Goal: Task Accomplishment & Management: Manage account settings

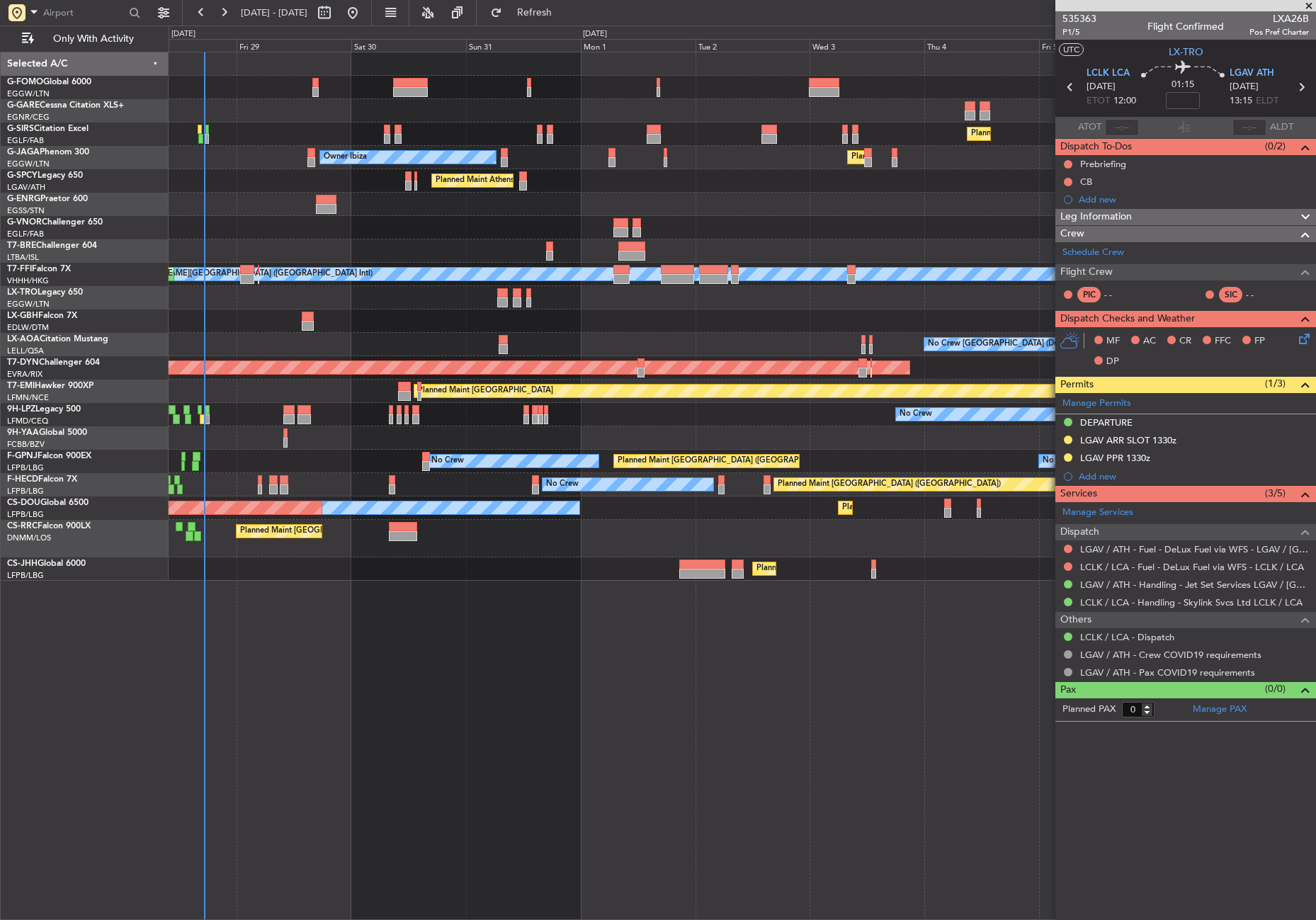
click at [506, 620] on div "Planned Maint [GEOGRAPHIC_DATA] ([GEOGRAPHIC_DATA]) Planned Maint [GEOGRAPHIC_D…" at bounding box center [742, 486] width 1147 height 869
click at [502, 618] on div "Planned Maint [GEOGRAPHIC_DATA] ([GEOGRAPHIC_DATA]) Planned Maint [GEOGRAPHIC_D…" at bounding box center [742, 486] width 1147 height 869
click at [503, 618] on div "Planned Maint [GEOGRAPHIC_DATA] ([GEOGRAPHIC_DATA]) Planned Maint [GEOGRAPHIC_D…" at bounding box center [742, 486] width 1147 height 869
click at [503, 618] on div "Planned Maint London (Farnborough) Planned Maint London (Luton) Owner Ibiza Pla…" at bounding box center [742, 486] width 1147 height 869
click at [408, 734] on div "Planned Maint London (Farnborough) Planned Maint London (Luton) Owner Ibiza Pla…" at bounding box center [742, 486] width 1147 height 869
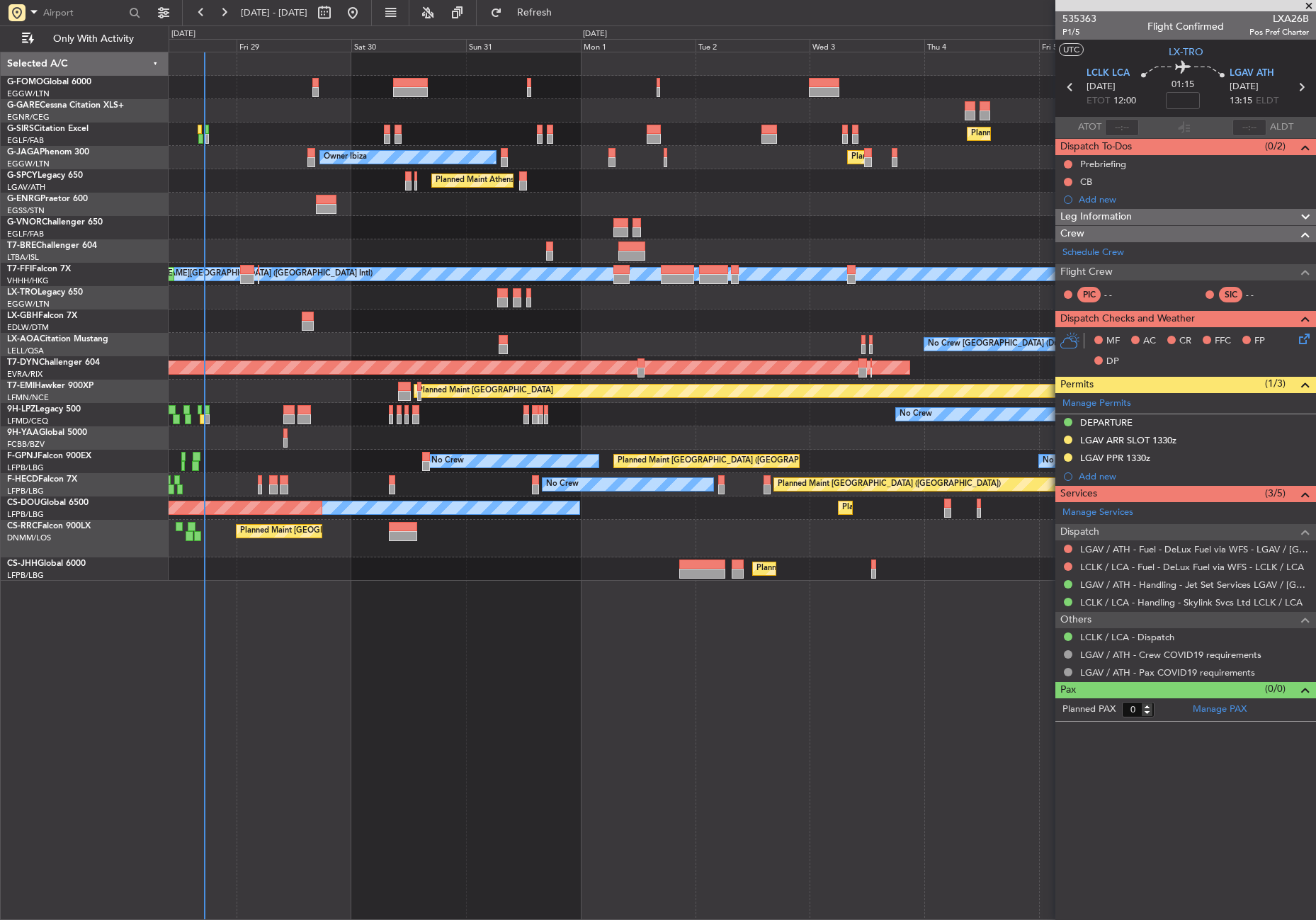
click at [408, 735] on div "Planned Maint London (Farnborough) Planned Maint London (Luton) Owner Ibiza Pla…" at bounding box center [742, 486] width 1147 height 869
click at [679, 740] on div "Planned Maint London (Farnborough) Owner Ibiza Planned Maint London (Luton) Pla…" at bounding box center [742, 486] width 1147 height 869
click at [674, 739] on div "Planned Maint London (Farnborough) Owner Ibiza Planned Maint London (Luton) Pla…" at bounding box center [742, 486] width 1147 height 869
click at [661, 748] on div "Planned Maint London (Farnborough) Owner Ibiza Planned Maint London (Luton) Pla…" at bounding box center [742, 486] width 1147 height 869
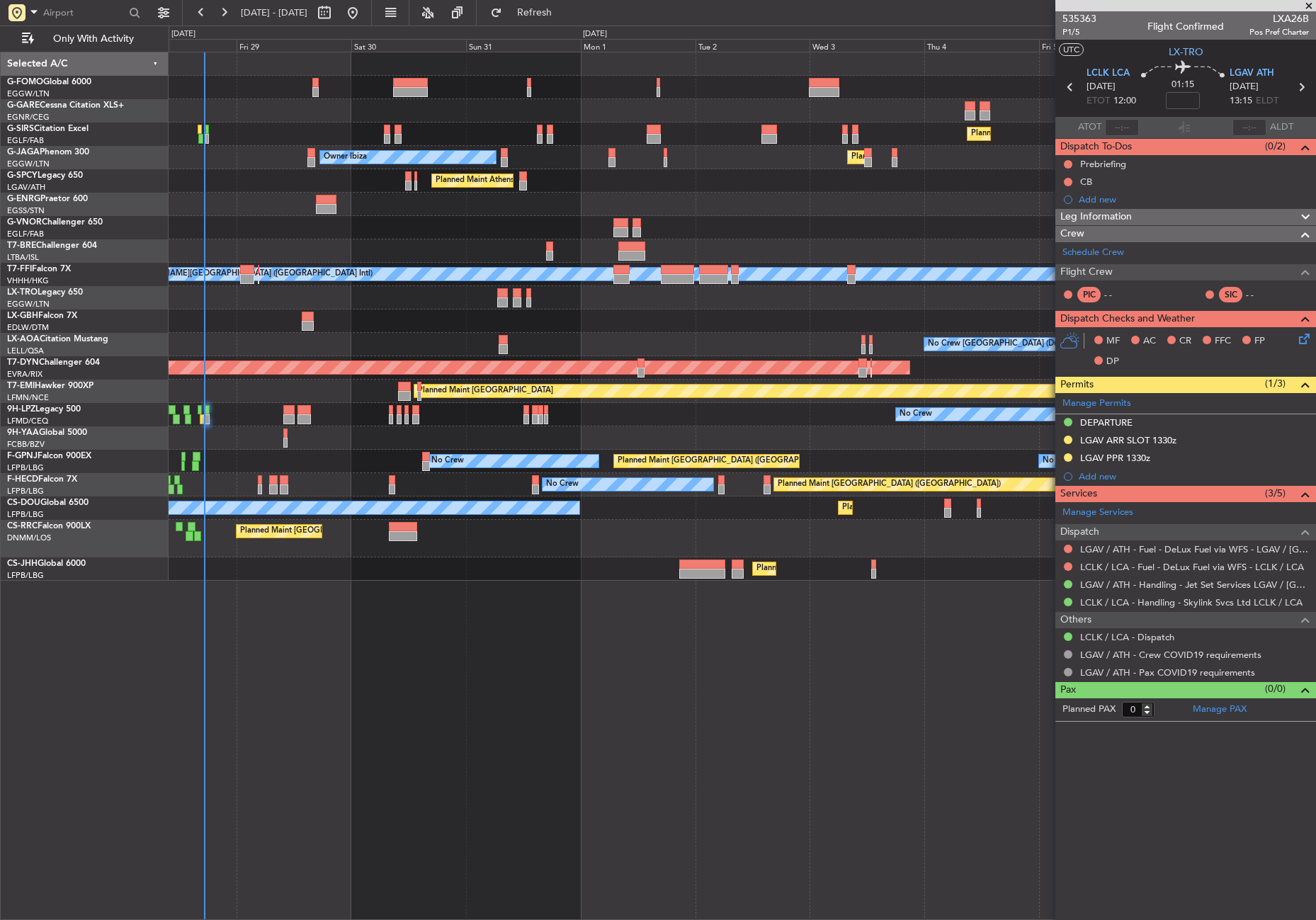
click at [661, 746] on div "Planned Maint London (Farnborough) Owner Ibiza Planned Maint London (Luton) Pla…" at bounding box center [742, 486] width 1147 height 869
click at [475, 615] on div "Planned Maint London (Farnborough) Owner Ibiza Planned Maint London (Luton) Pla…" at bounding box center [742, 486] width 1147 height 869
click at [312, 248] on div at bounding box center [742, 251] width 1147 height 24
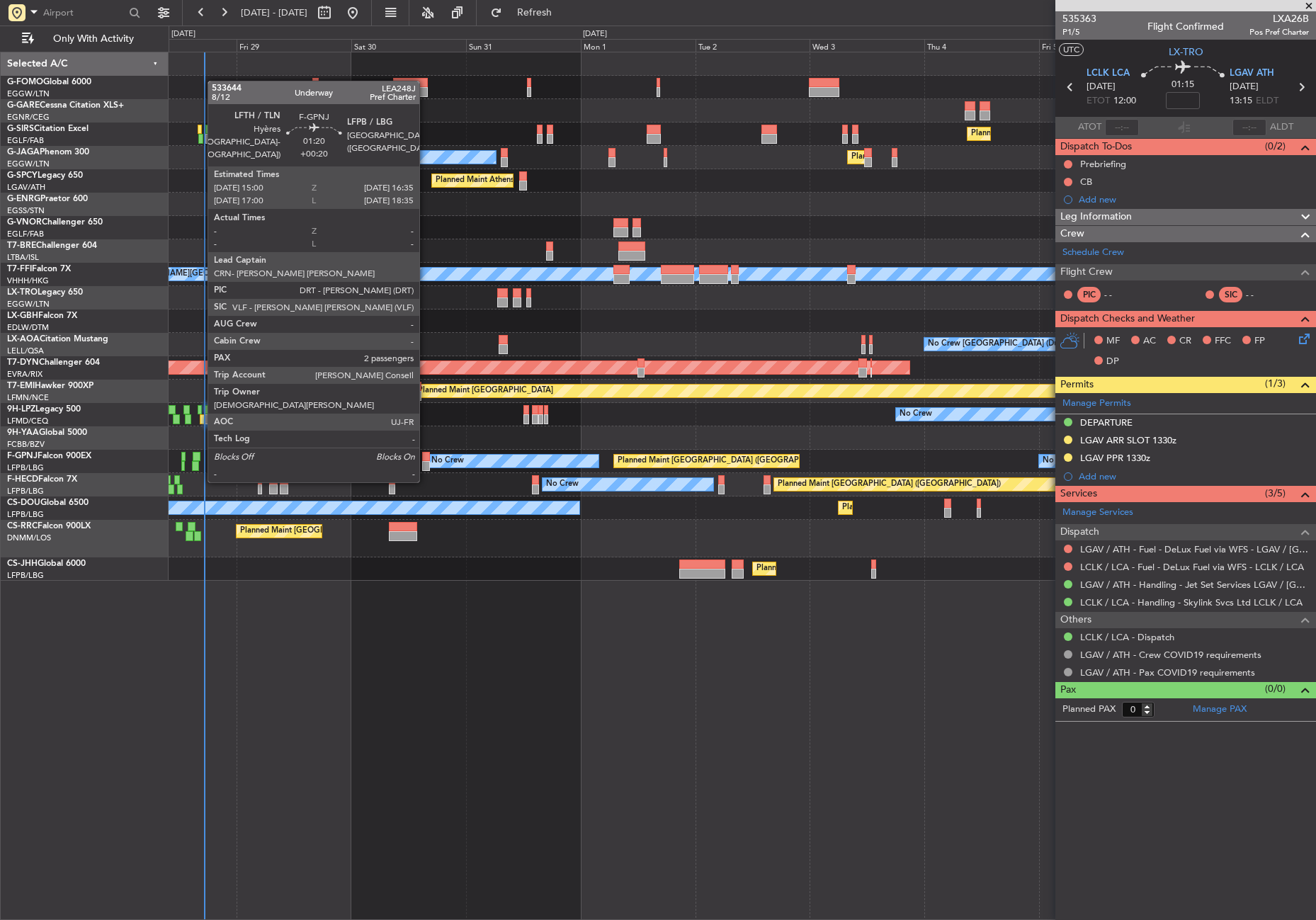
click at [426, 454] on div at bounding box center [426, 457] width 8 height 10
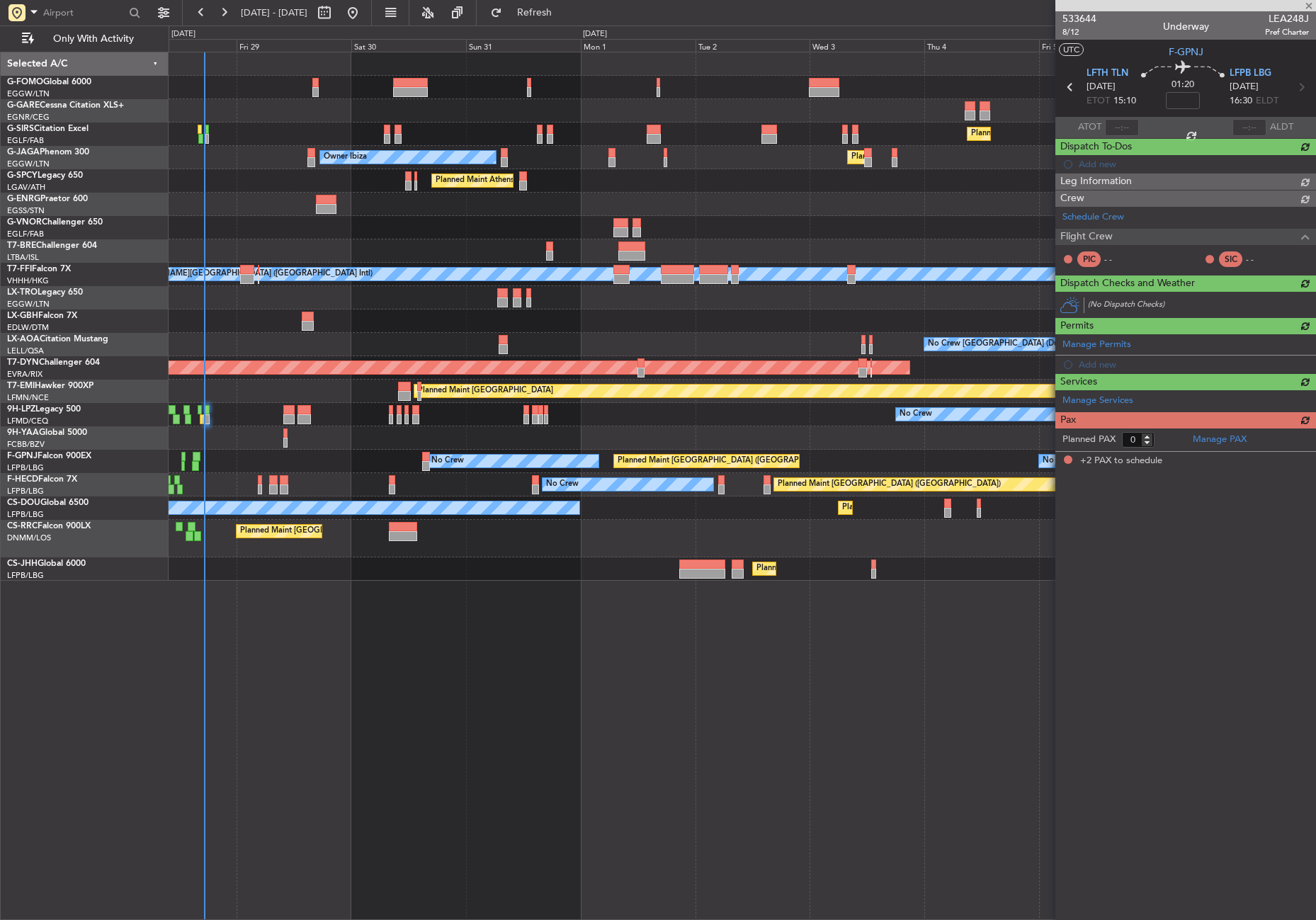
type input "+00:20"
type input "2"
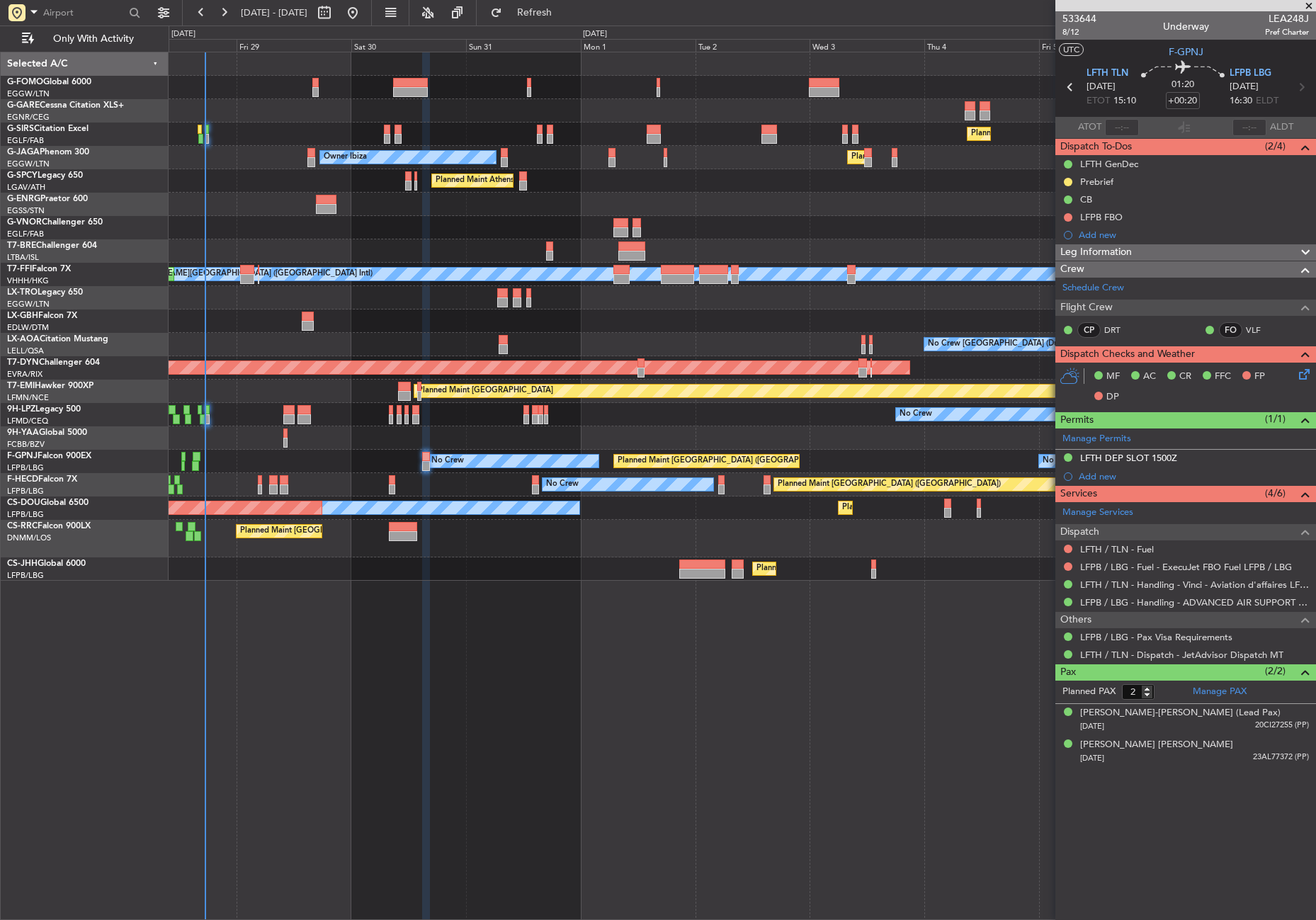
click at [454, 660] on div "Planned Maint [GEOGRAPHIC_DATA] ([GEOGRAPHIC_DATA]) Planned Maint [GEOGRAPHIC_D…" at bounding box center [742, 486] width 1147 height 869
click at [332, 740] on div "Planned Maint [GEOGRAPHIC_DATA] ([GEOGRAPHIC_DATA]) Planned Maint [GEOGRAPHIC_D…" at bounding box center [742, 486] width 1147 height 869
click at [268, 768] on div "Planned Maint London (Farnborough) Planned Maint London (Luton) Owner Ibiza Pla…" at bounding box center [742, 486] width 1147 height 869
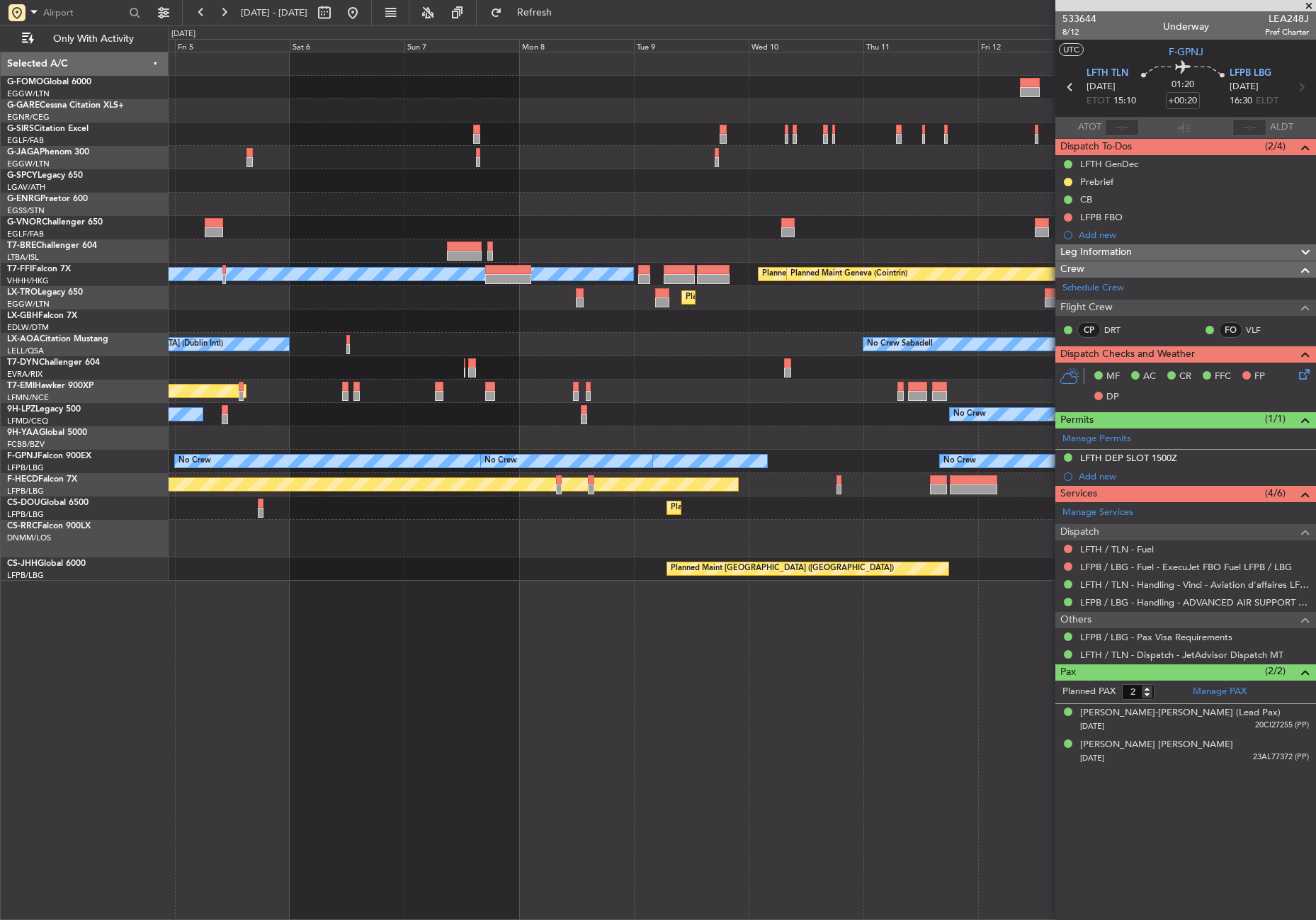
click at [353, 759] on div "Planned Maint London (Farnborough) Planned Maint London (Luton) MEL Hong Kong (…" at bounding box center [742, 486] width 1147 height 869
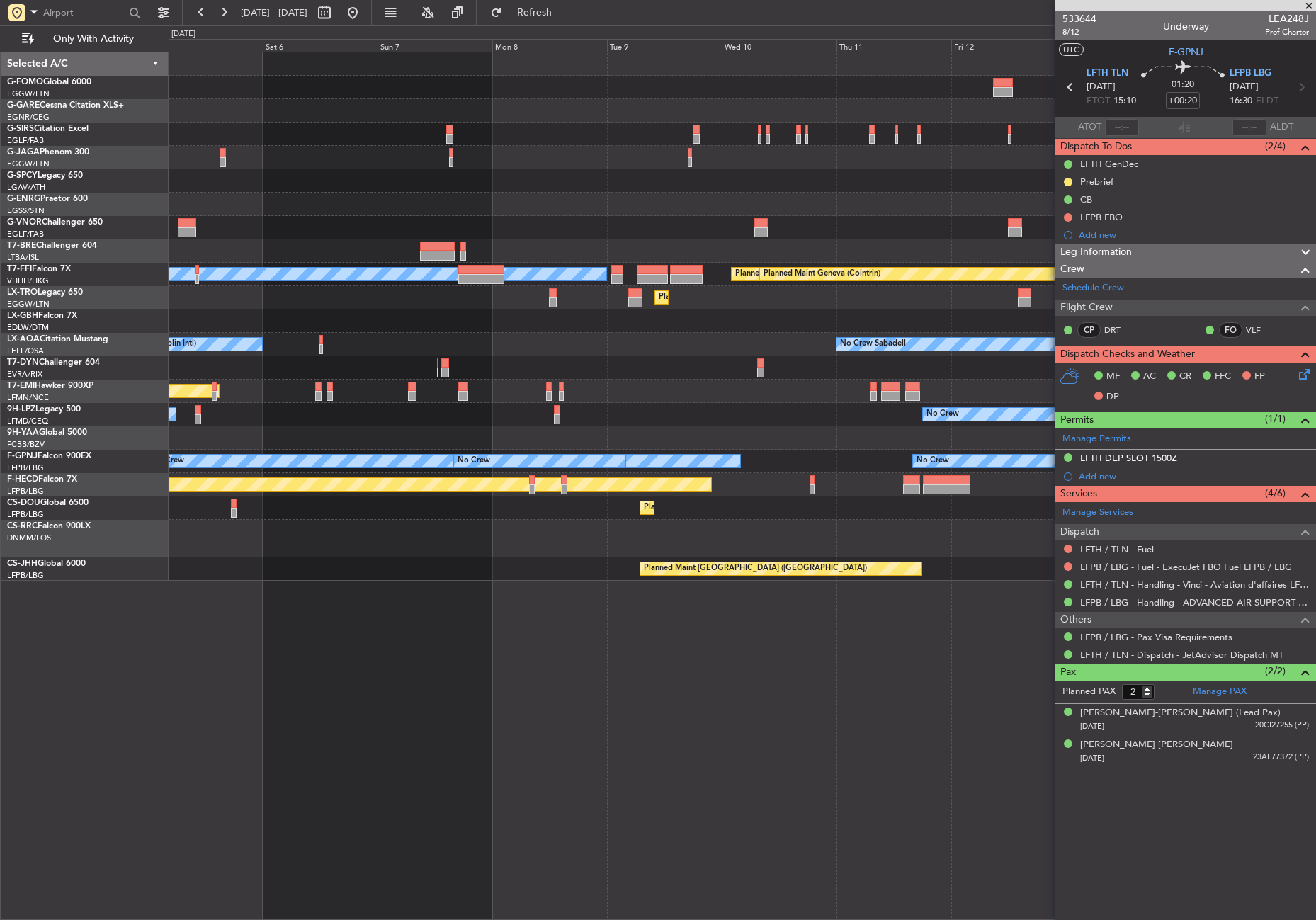
click at [315, 732] on div "Planned Maint London (Farnborough) Planned Maint London (Luton) MEL Hong Kong (…" at bounding box center [742, 486] width 1147 height 869
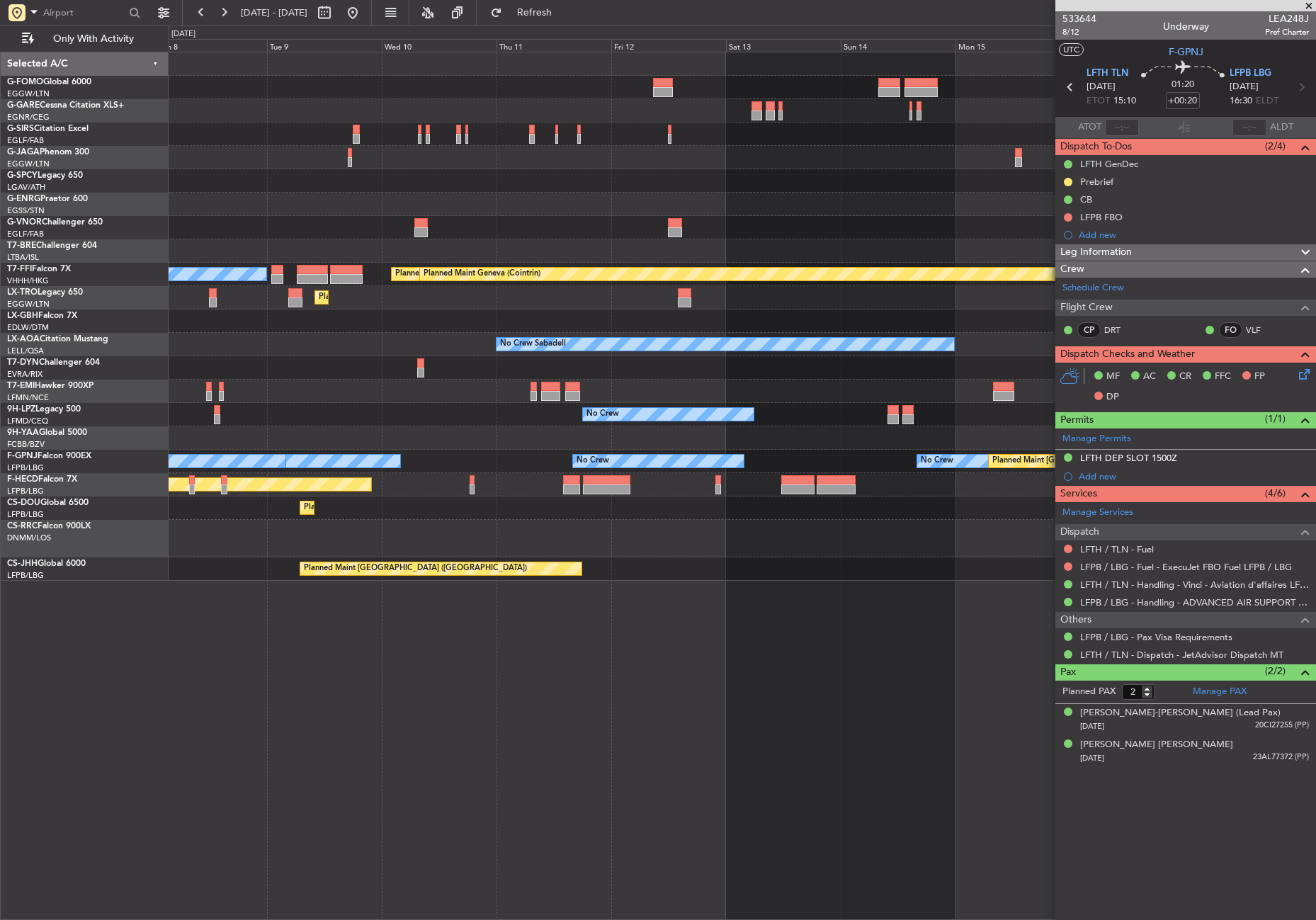
click at [406, 751] on div "MEL Hong Kong (Hong Kong Intl) Planned Maint Tianjin (Binhai) Planned Maint Gen…" at bounding box center [742, 486] width 1147 height 869
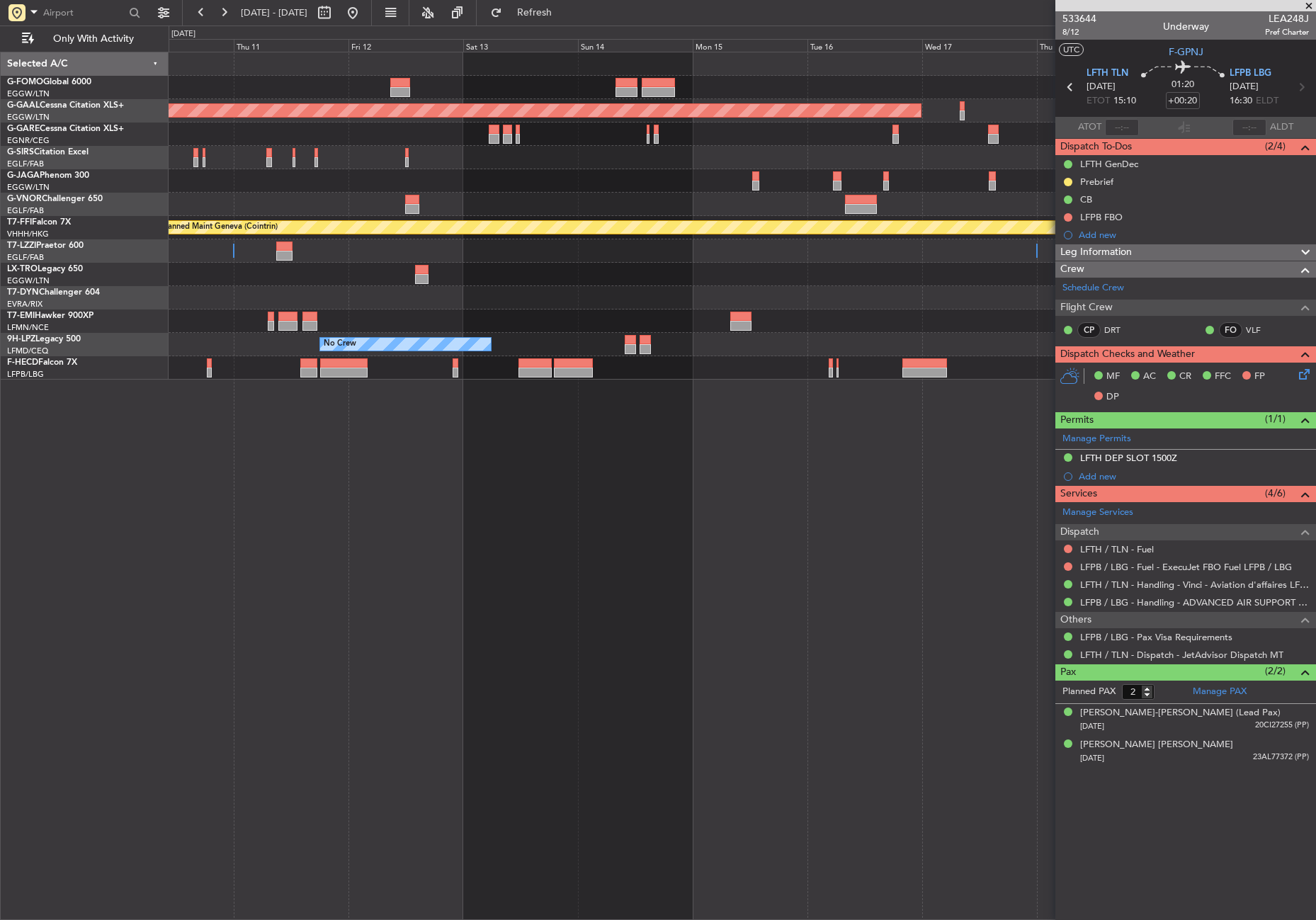
click at [495, 745] on div "Planned Maint Dusseldorf Planned Maint Tianjin (Binhai) Planned Maint Geneva (C…" at bounding box center [742, 486] width 1147 height 869
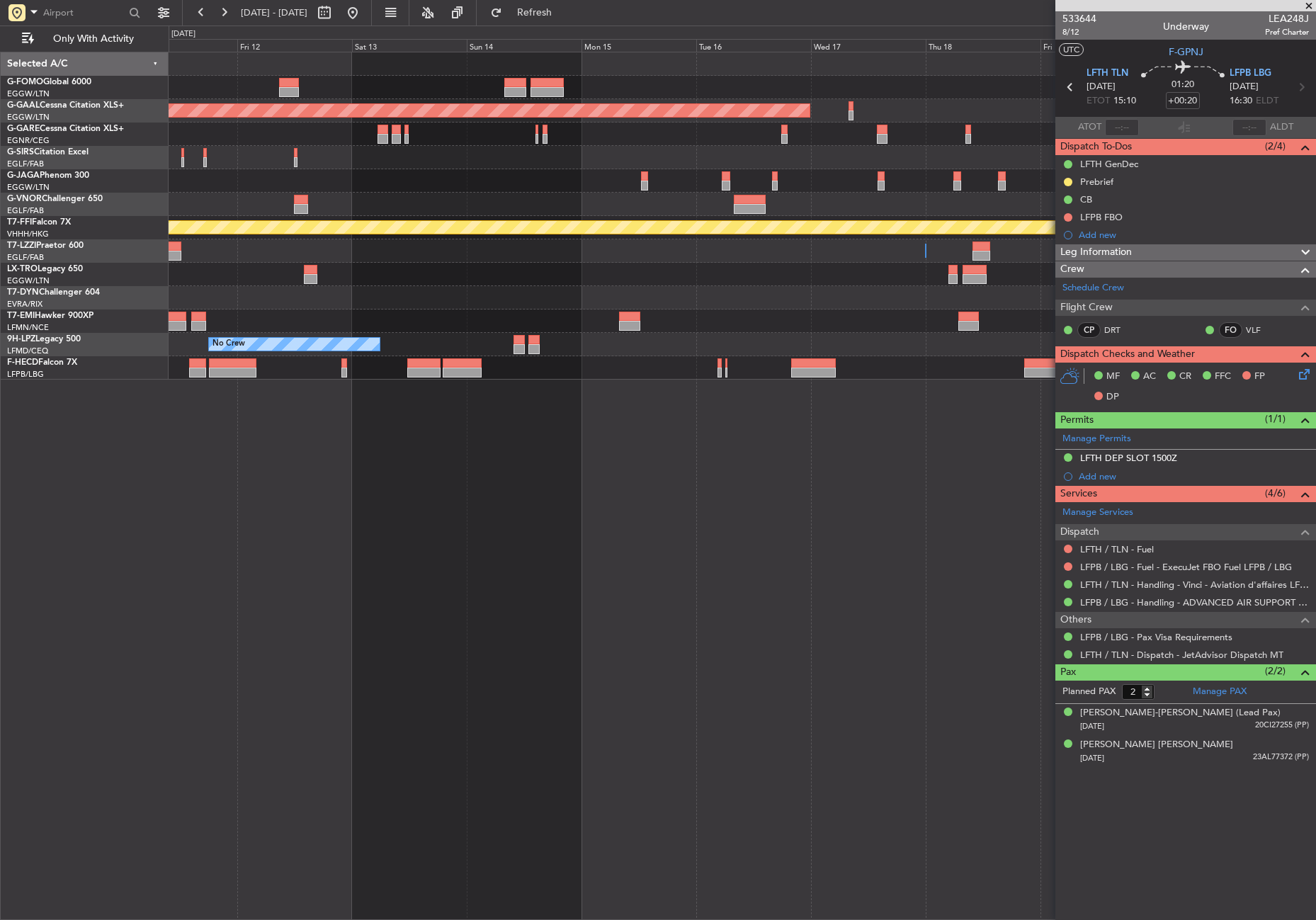
click at [456, 746] on div "Planned Maint Dusseldorf Planned Maint Tianjin (Binhai) Planned Maint Geneva (C…" at bounding box center [742, 486] width 1147 height 869
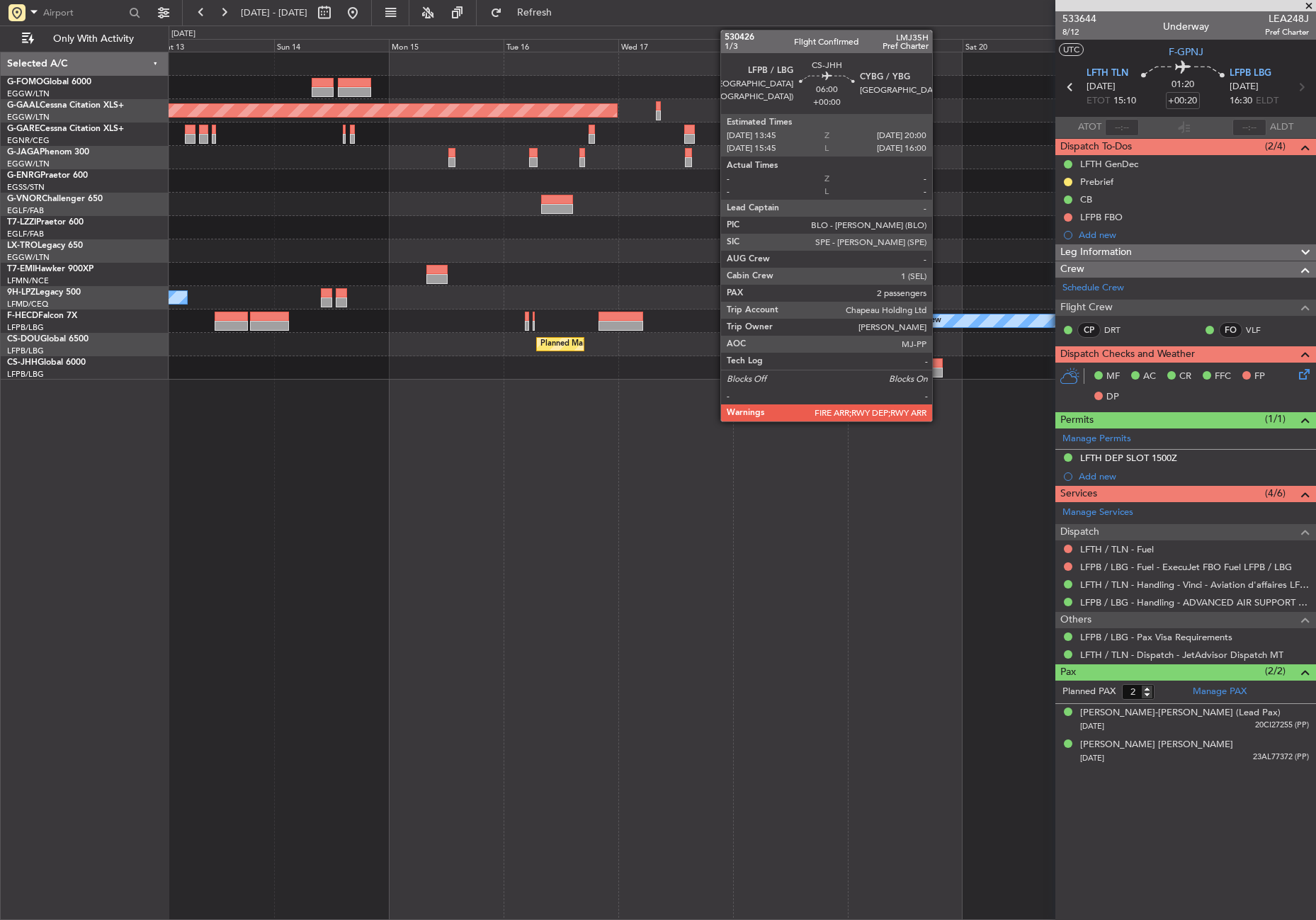
click at [938, 365] on div at bounding box center [927, 363] width 30 height 10
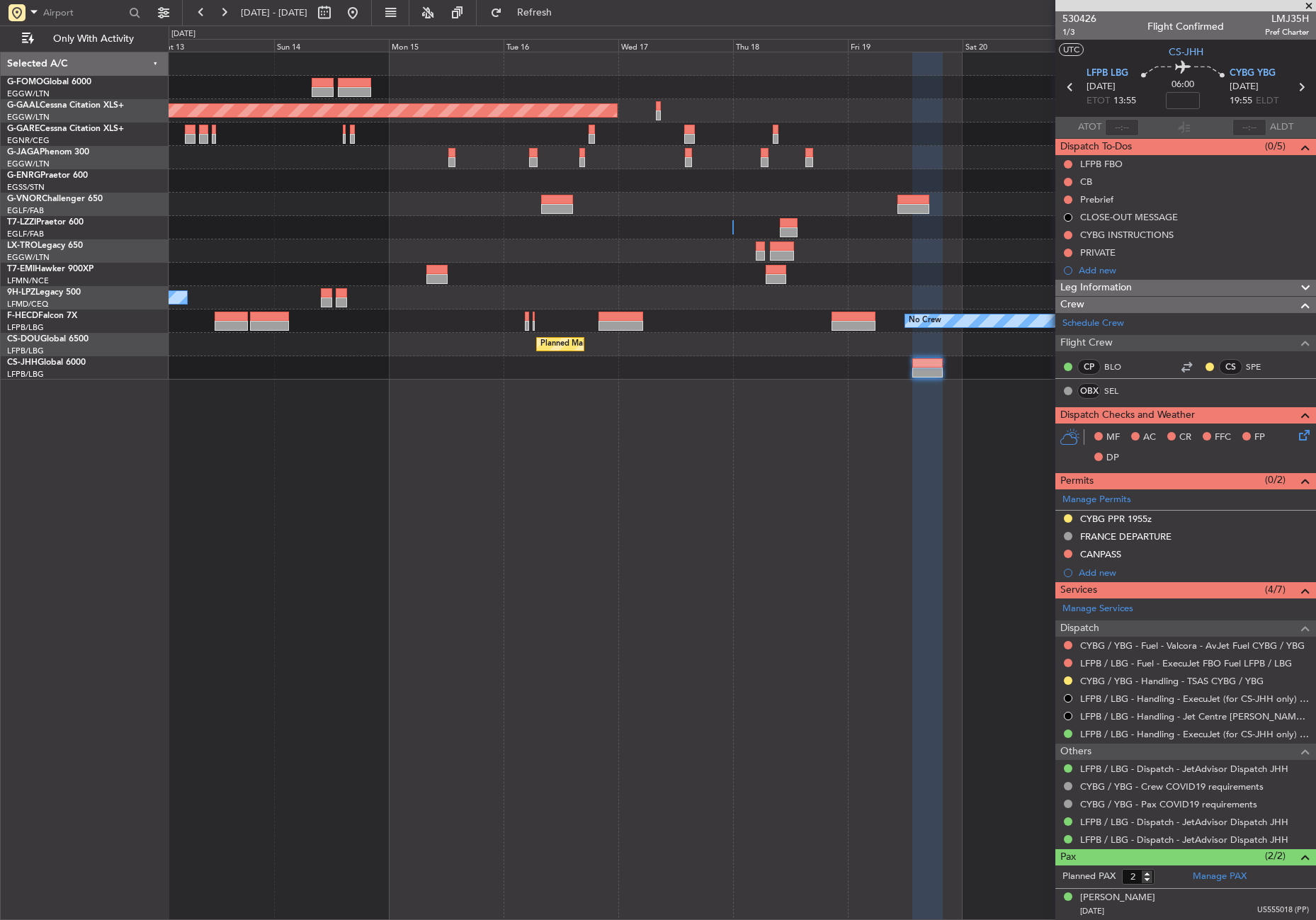
click at [418, 548] on div "Planned Maint Dusseldorf Owner Owner No Crew Planned Maint Paris (Le Bourget) N…" at bounding box center [742, 486] width 1147 height 869
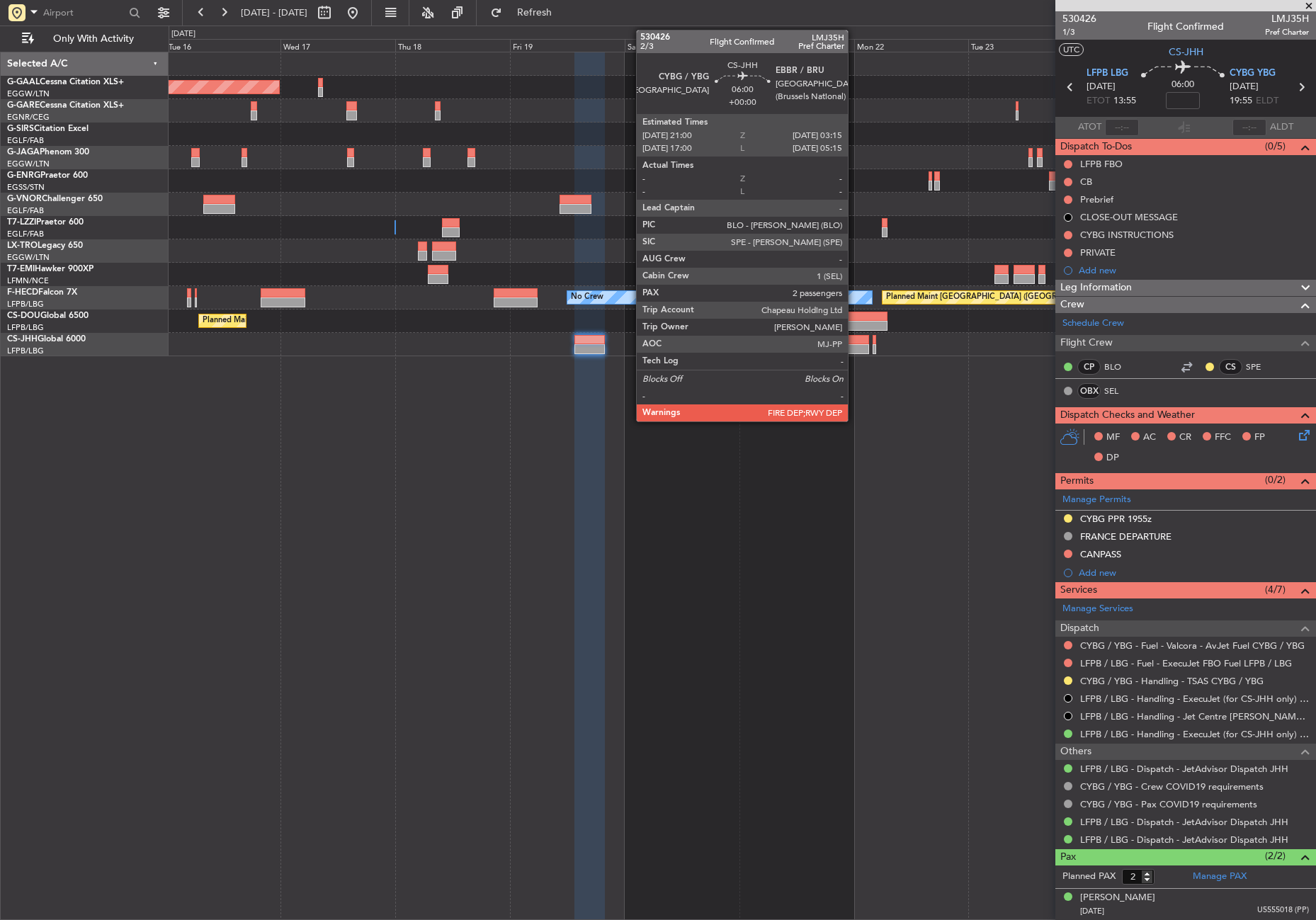
click at [854, 344] on div at bounding box center [853, 349] width 30 height 10
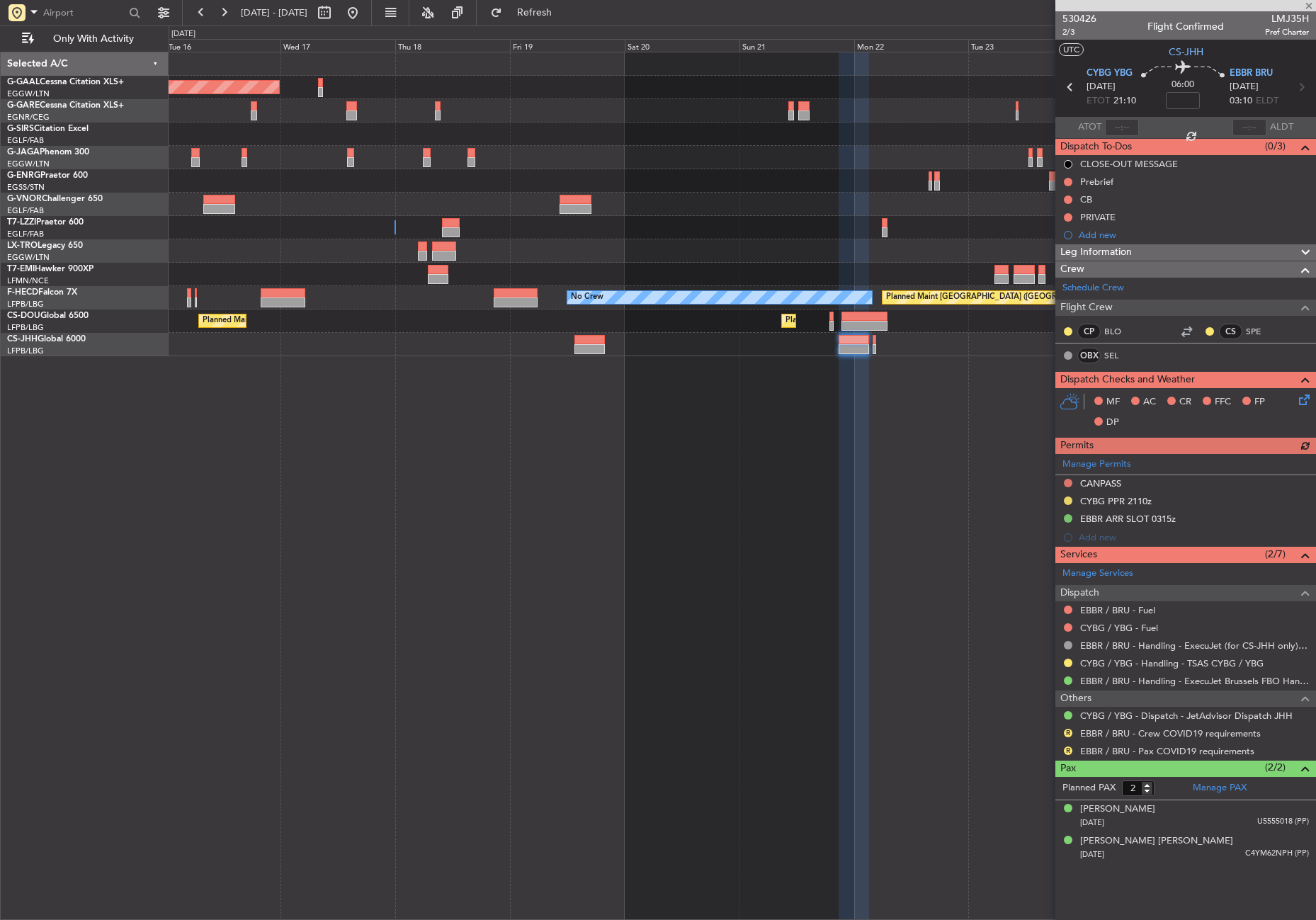
click at [1068, 727] on div "R" at bounding box center [1068, 733] width 11 height 11
click at [1065, 733] on button "R" at bounding box center [1068, 733] width 8 height 8
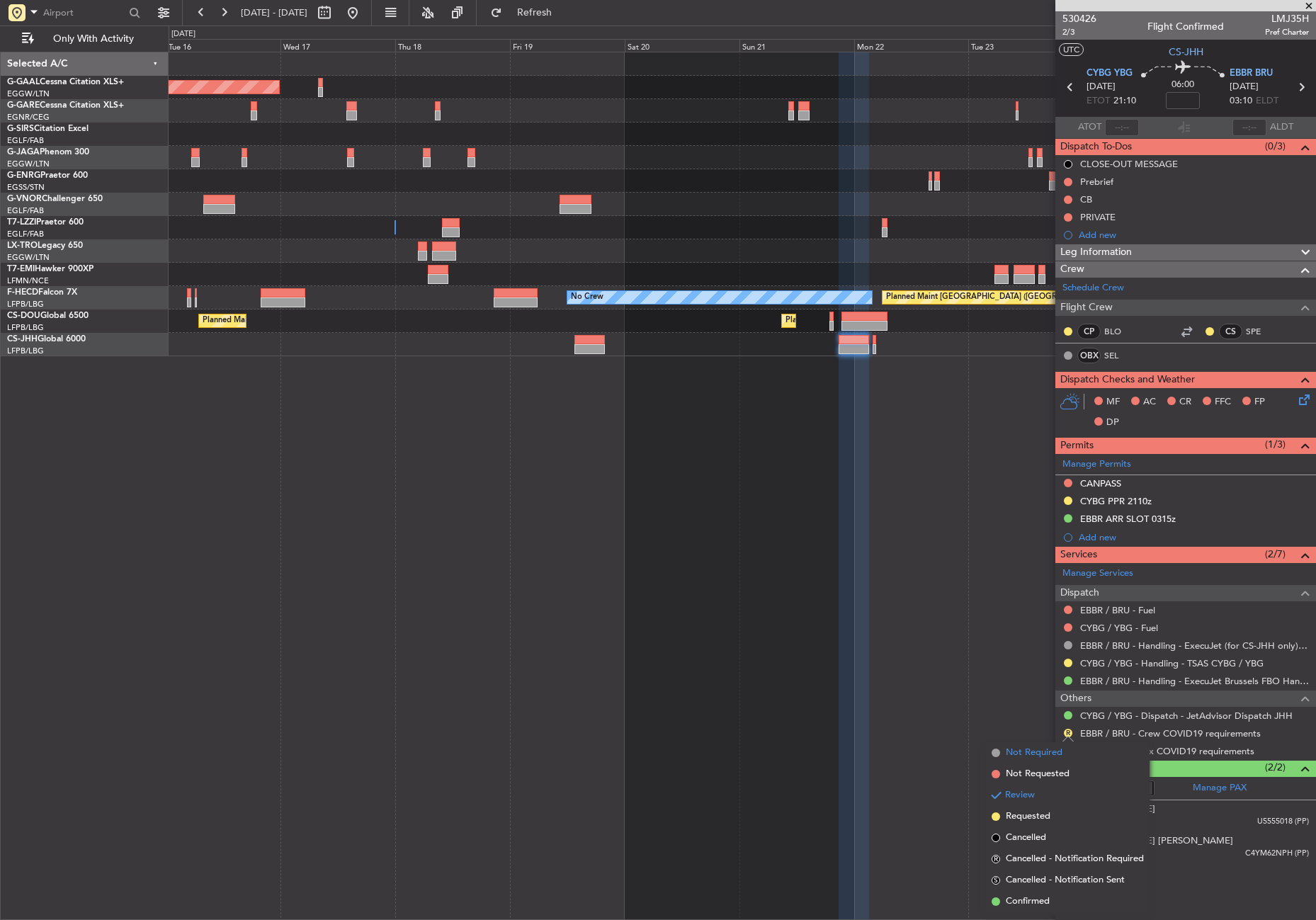
click at [1043, 744] on li "Not Required" at bounding box center [1068, 753] width 163 height 21
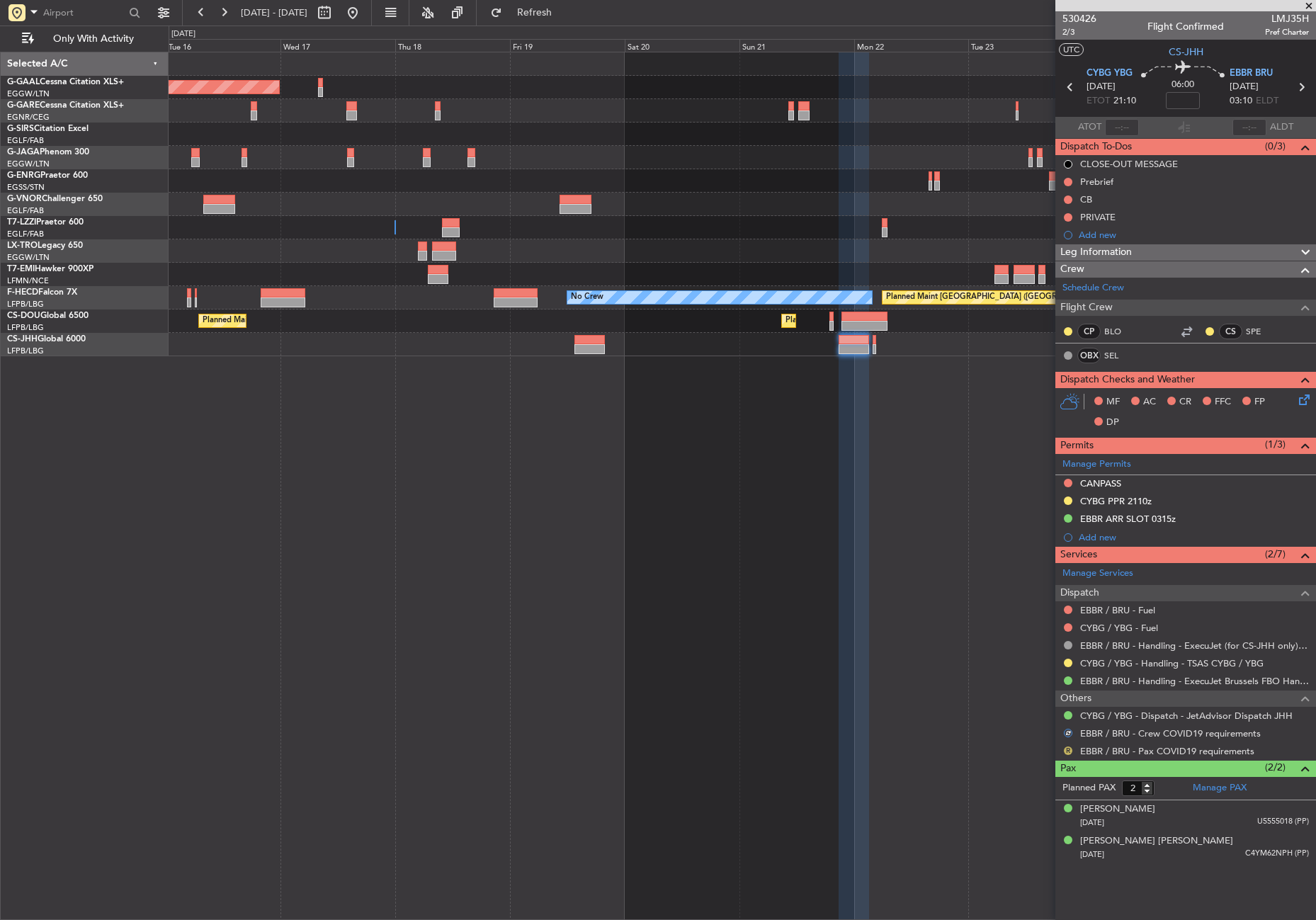
click at [1066, 746] on button "R" at bounding box center [1068, 750] width 8 height 8
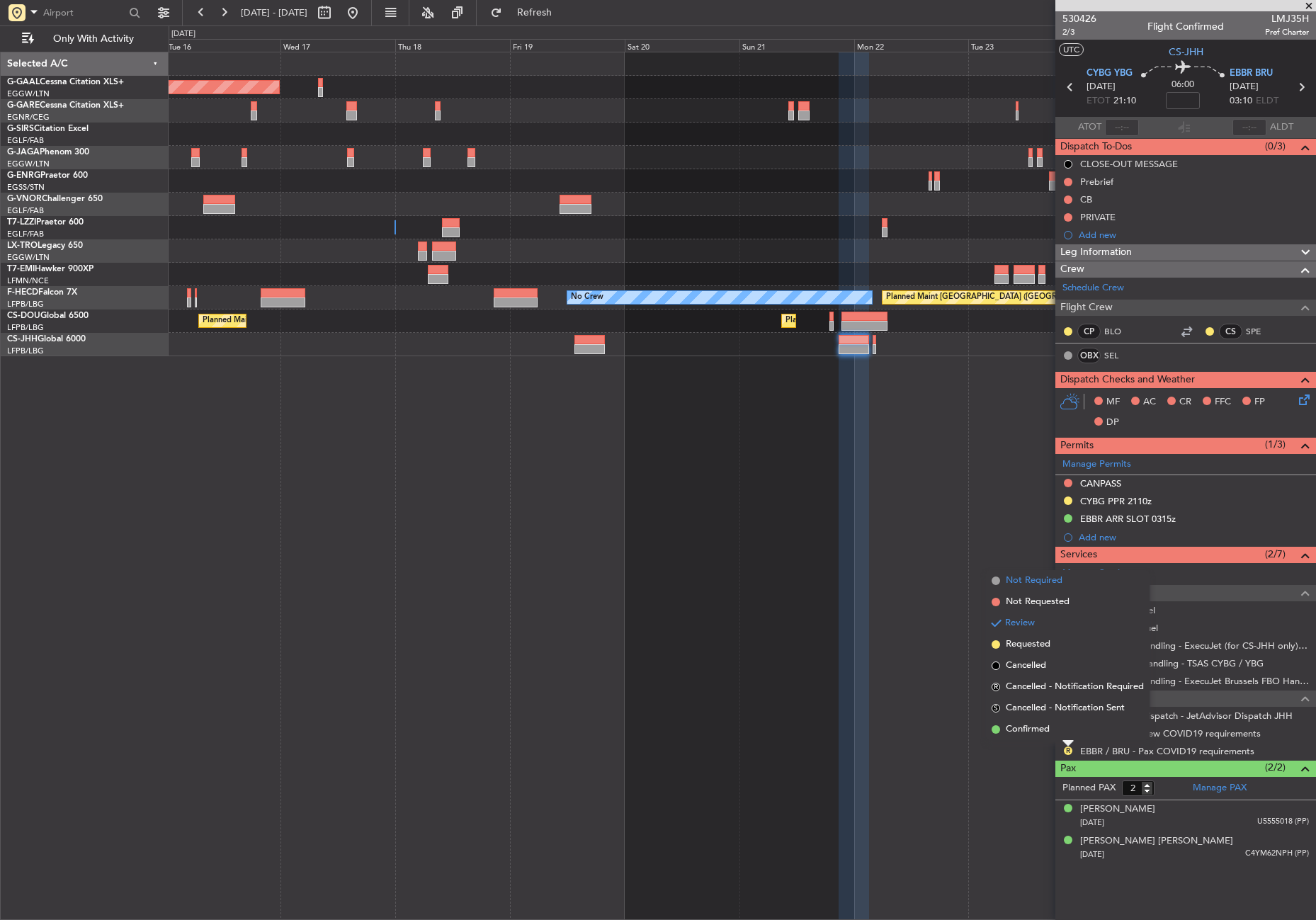
click at [1018, 582] on span "Not Required" at bounding box center [1034, 581] width 57 height 15
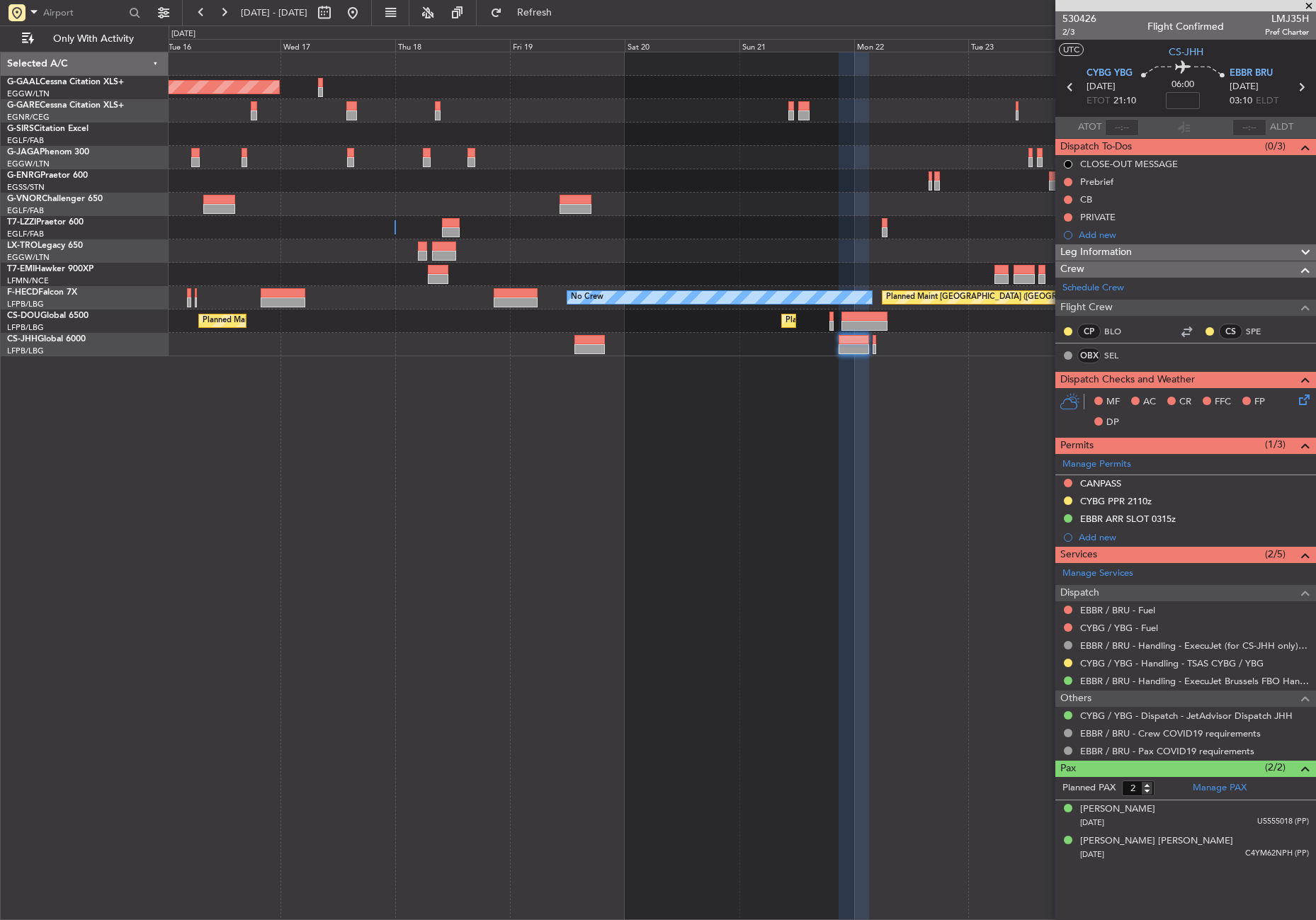
click at [909, 636] on div "Planned Maint Dusseldorf Owner No Crew Planned Maint Paris (Le Bourget) Planned…" at bounding box center [742, 486] width 1147 height 869
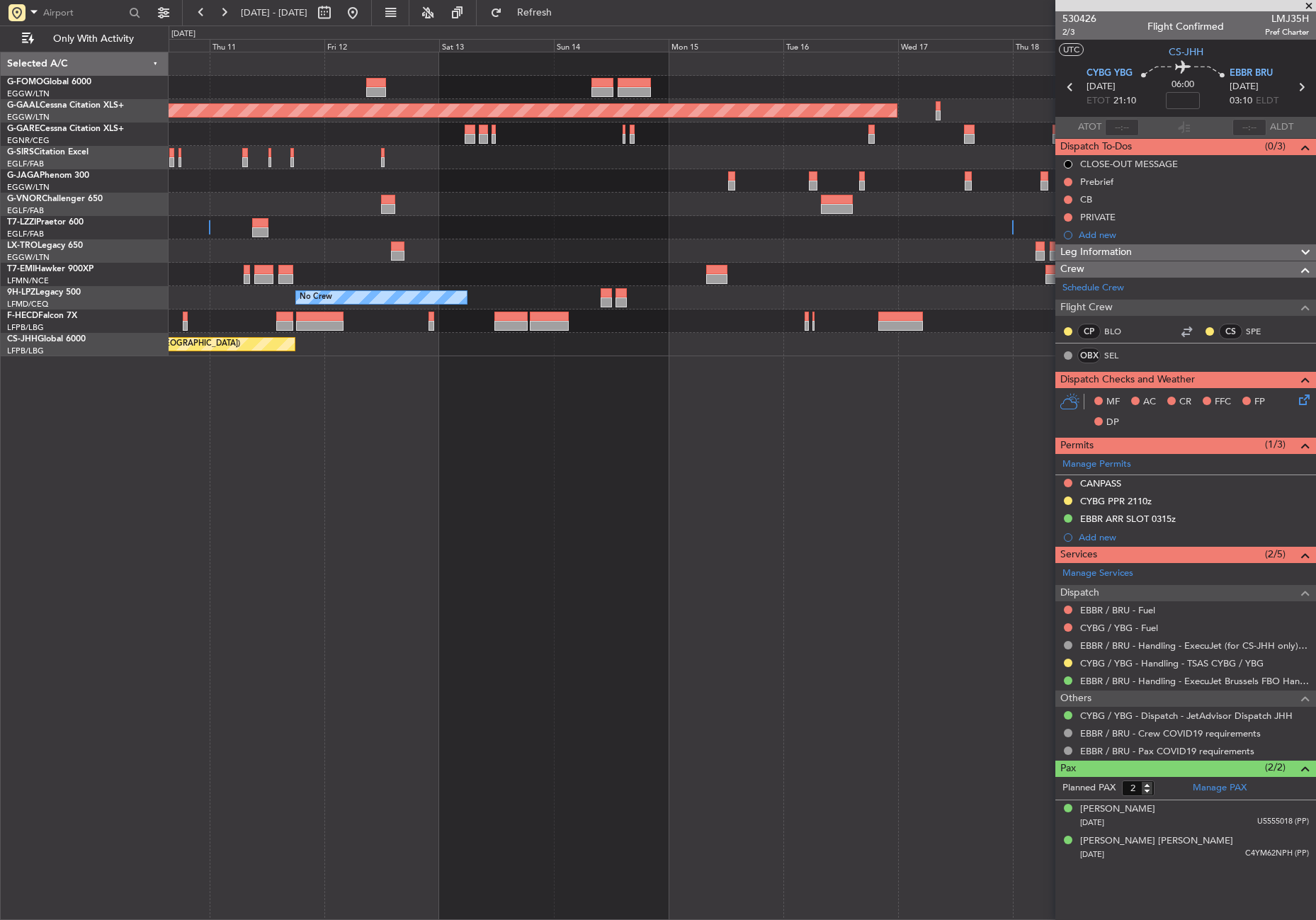
click at [907, 530] on div "Planned Maint Dusseldorf Owner Owner Owner Planned Maint Dusseldorf No Crew No …" at bounding box center [742, 486] width 1147 height 869
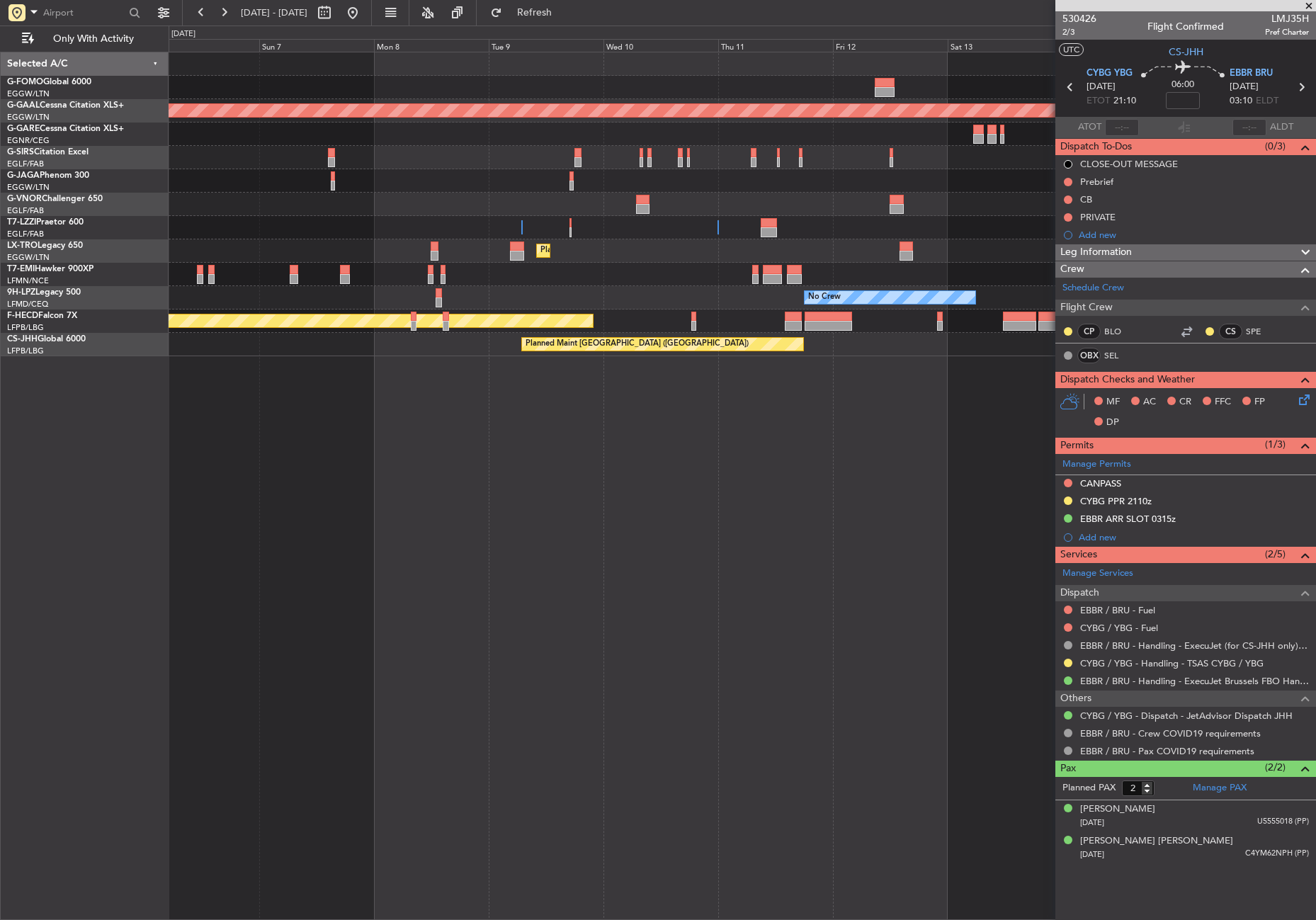
click at [833, 565] on div "Planned Maint Dusseldorf Planned Maint London (Farnborough) Owner Owner Owner P…" at bounding box center [742, 486] width 1147 height 869
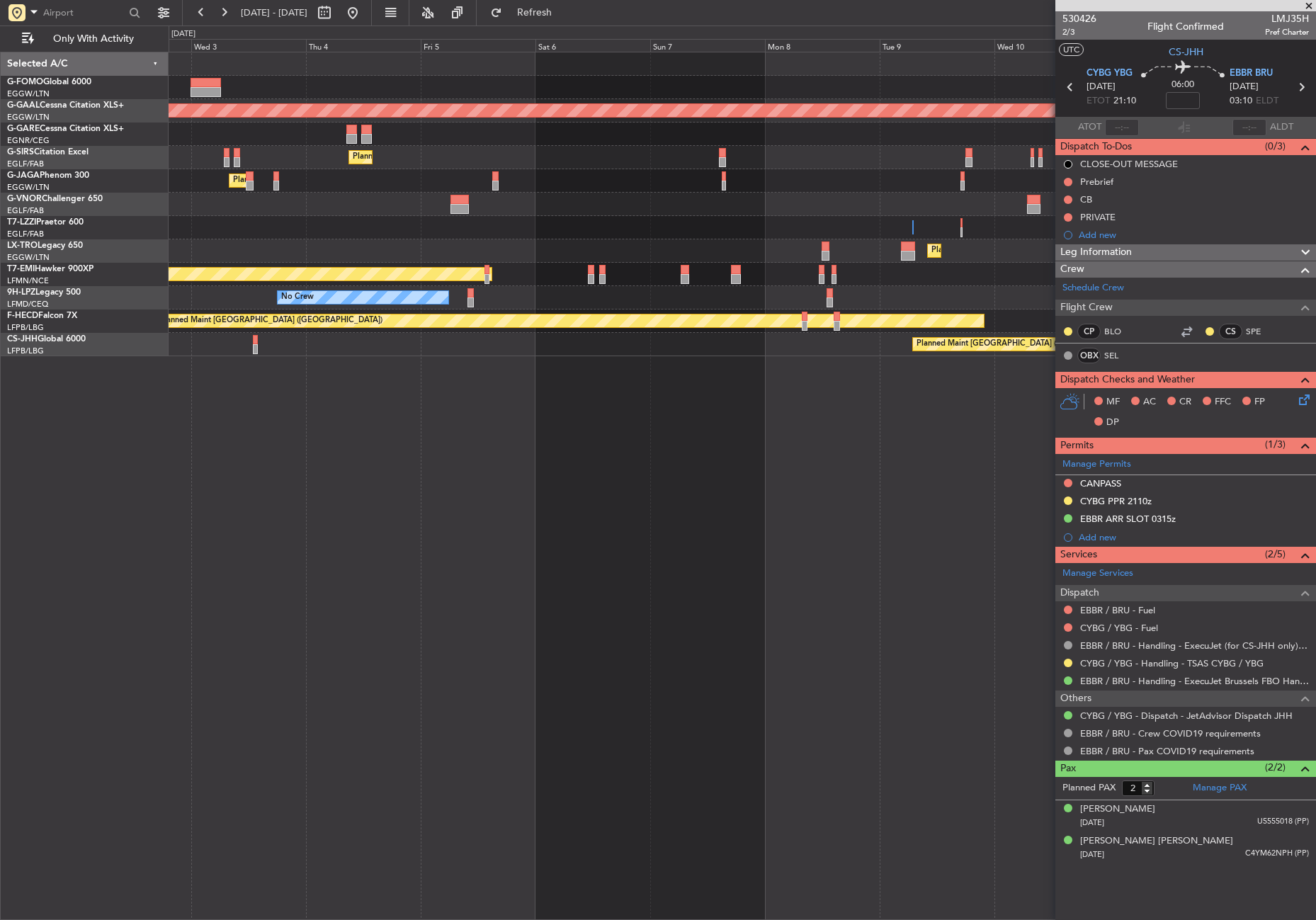
click at [770, 568] on div "Planned Maint Dusseldorf Planned Maint London (Farnborough) Planned Maint Londo…" at bounding box center [742, 486] width 1147 height 869
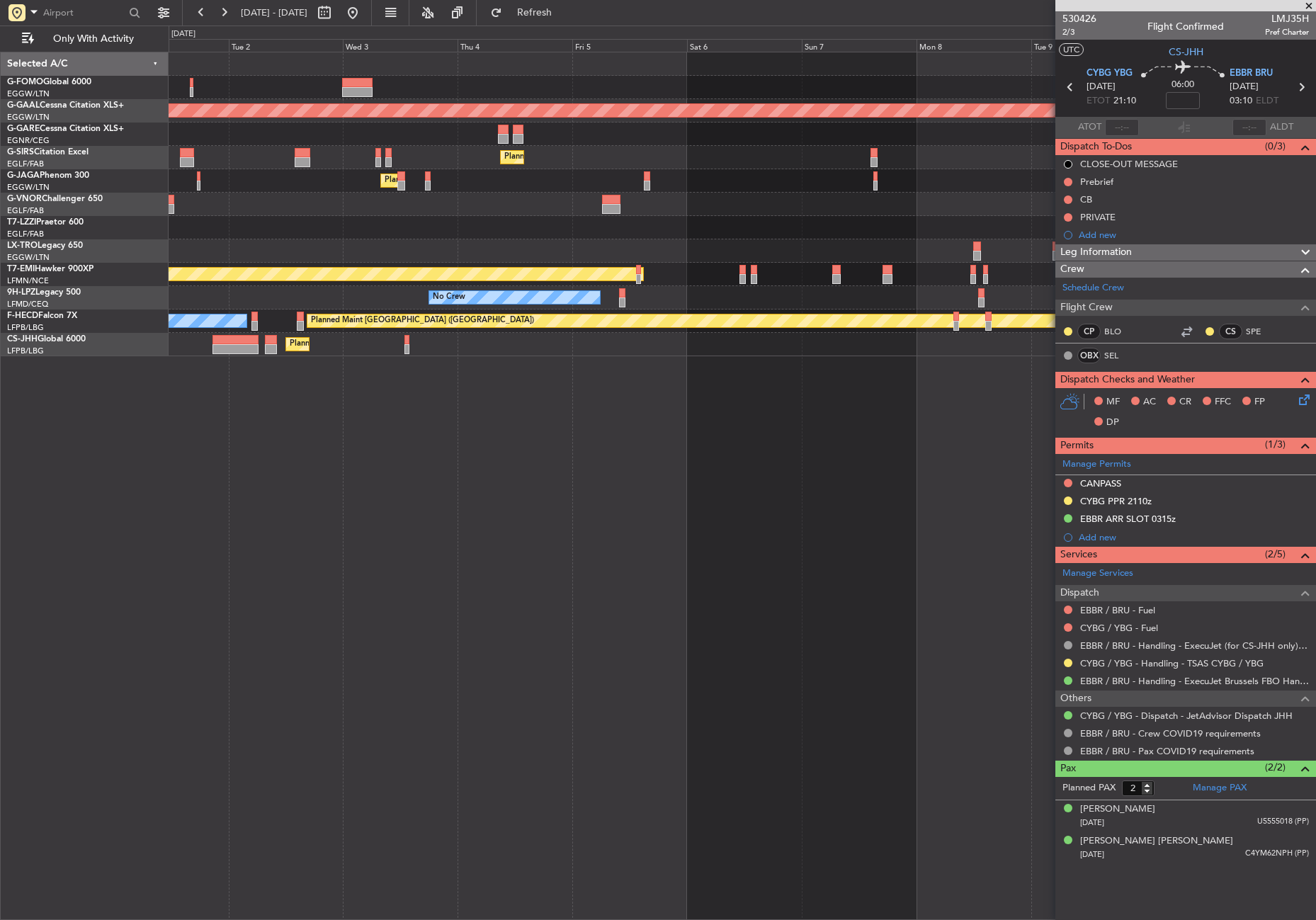
click at [781, 597] on div "Planned Maint Dusseldorf Planned Maint London (Farnborough) Planned Maint Londo…" at bounding box center [742, 486] width 1147 height 869
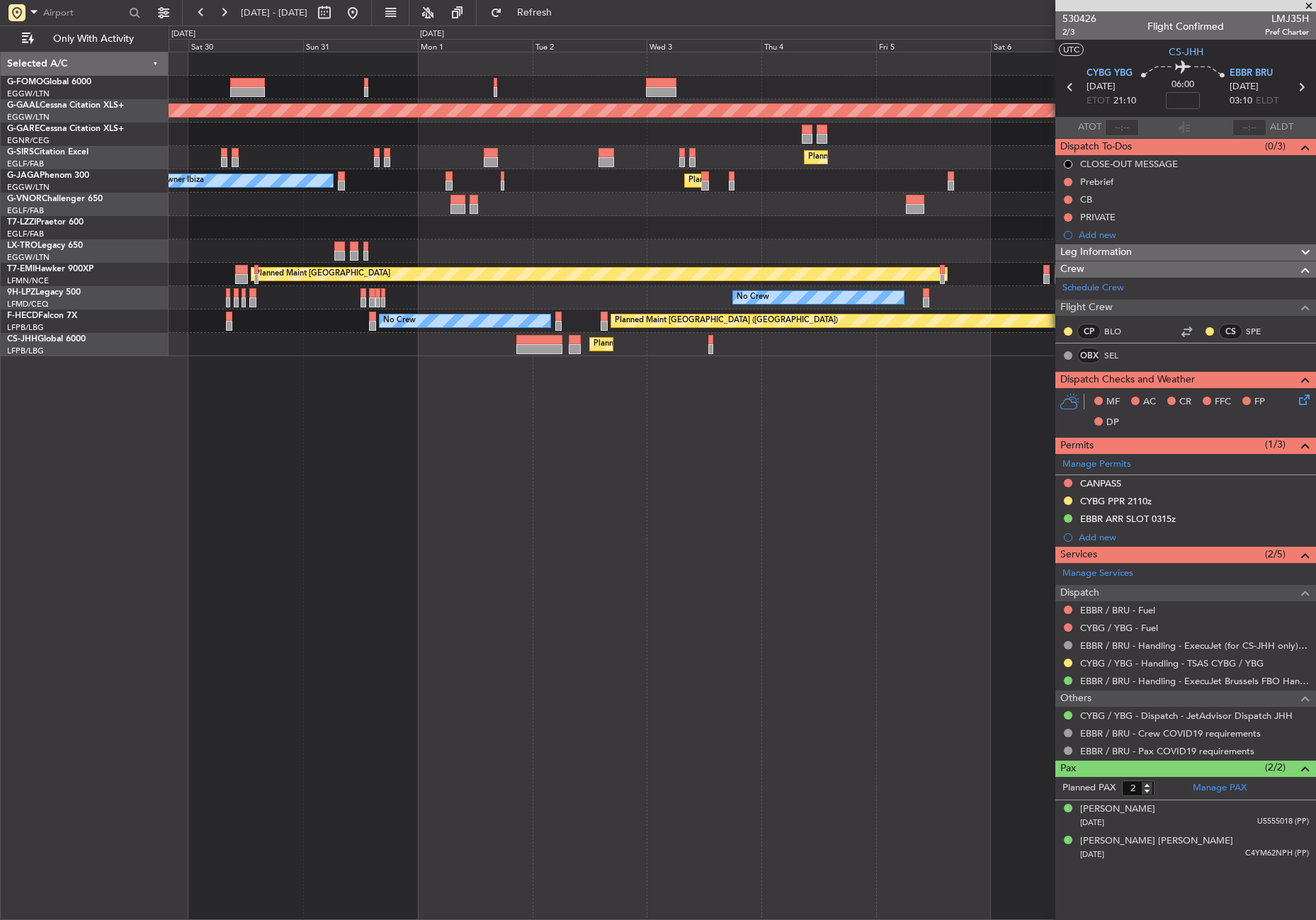
click at [818, 575] on div "Planned Maint Dusseldorf Planned Maint London (Farnborough) Planned Maint Londo…" at bounding box center [742, 486] width 1147 height 869
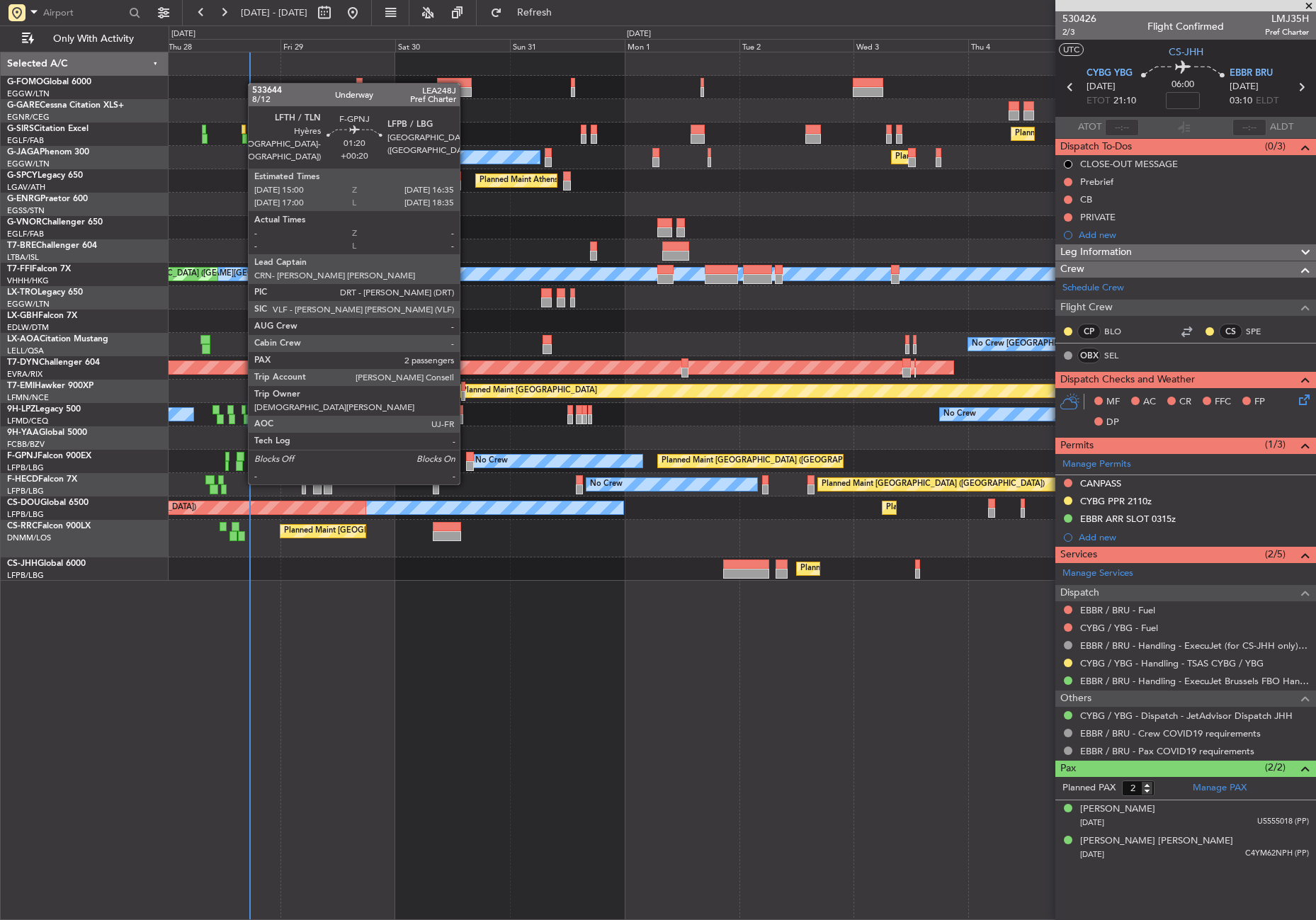
click at [466, 456] on div at bounding box center [469, 457] width 8 height 10
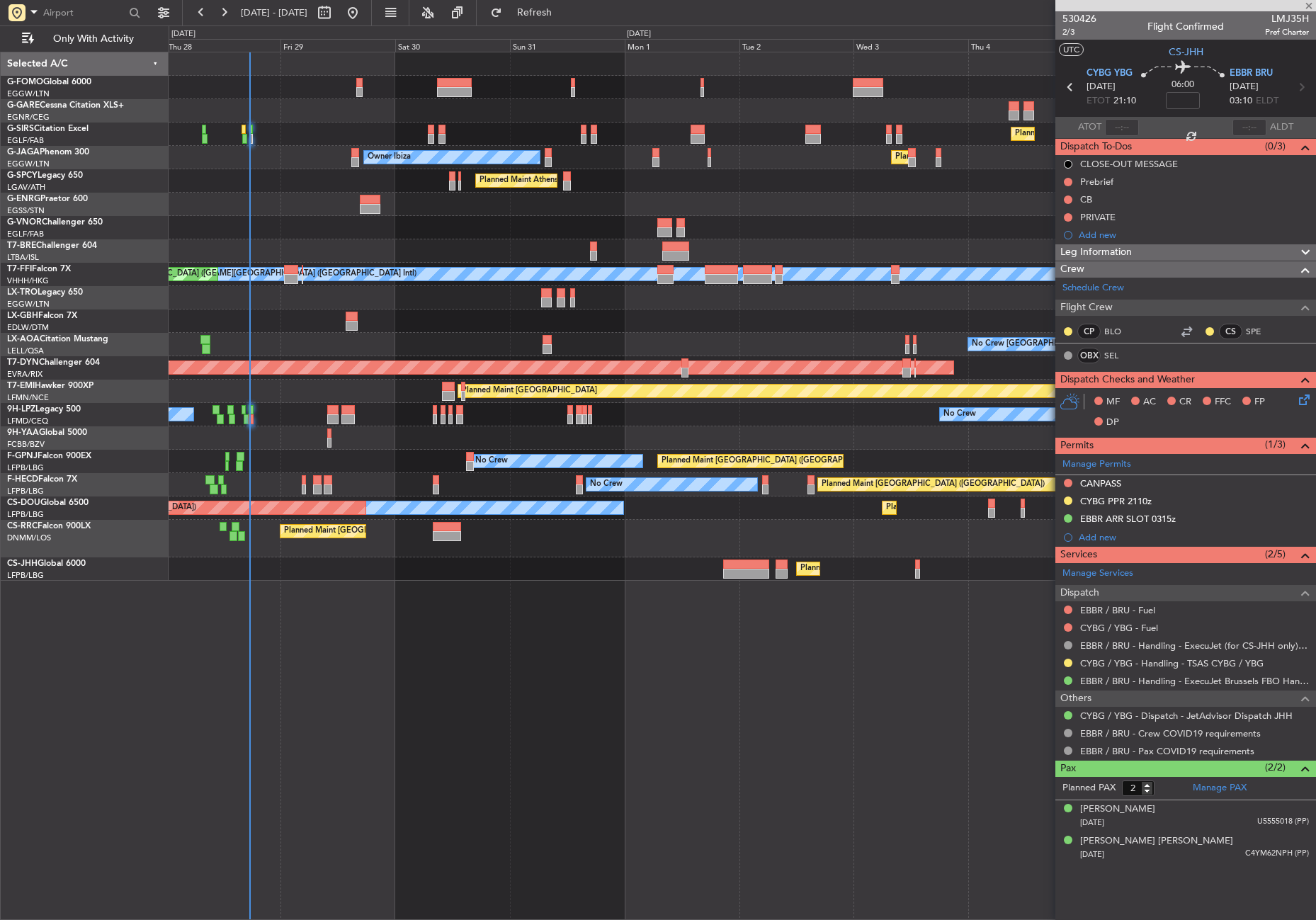
type input "+00:20"
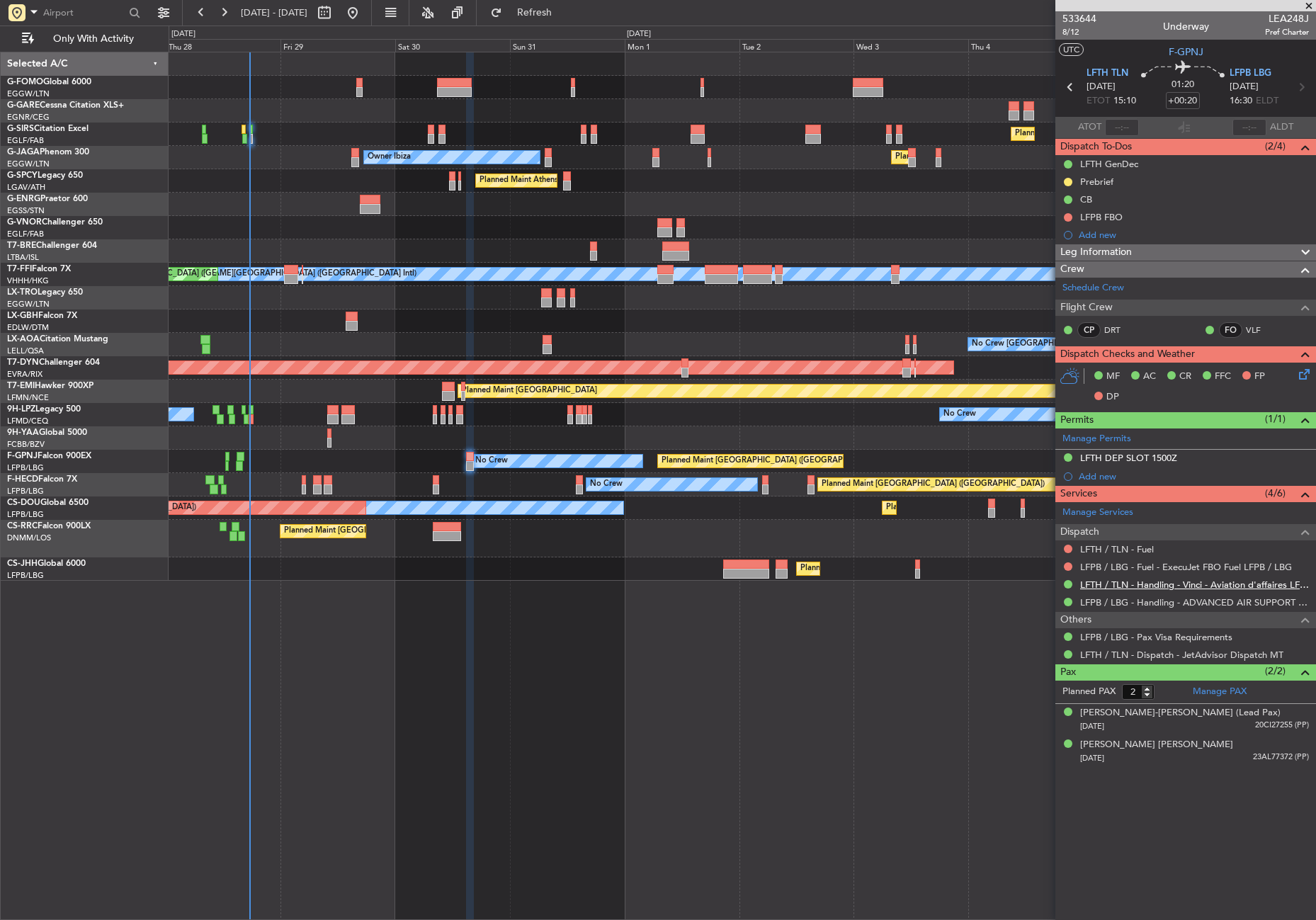
click at [1110, 584] on link "LFTH / TLN - Handling - Vinci - Aviation d'affaires LFTH / TLN*****MY HANDLING*…" at bounding box center [1195, 585] width 228 height 12
click at [573, 592] on div "Planned Maint London (Farnborough) Planned Maint London (Luton) Owner Ibiza No …" at bounding box center [742, 486] width 1147 height 869
click at [292, 631] on div "Planned Maint London (Farnborough) Planned Maint London (Luton) Owner Ibiza No …" at bounding box center [742, 486] width 1147 height 869
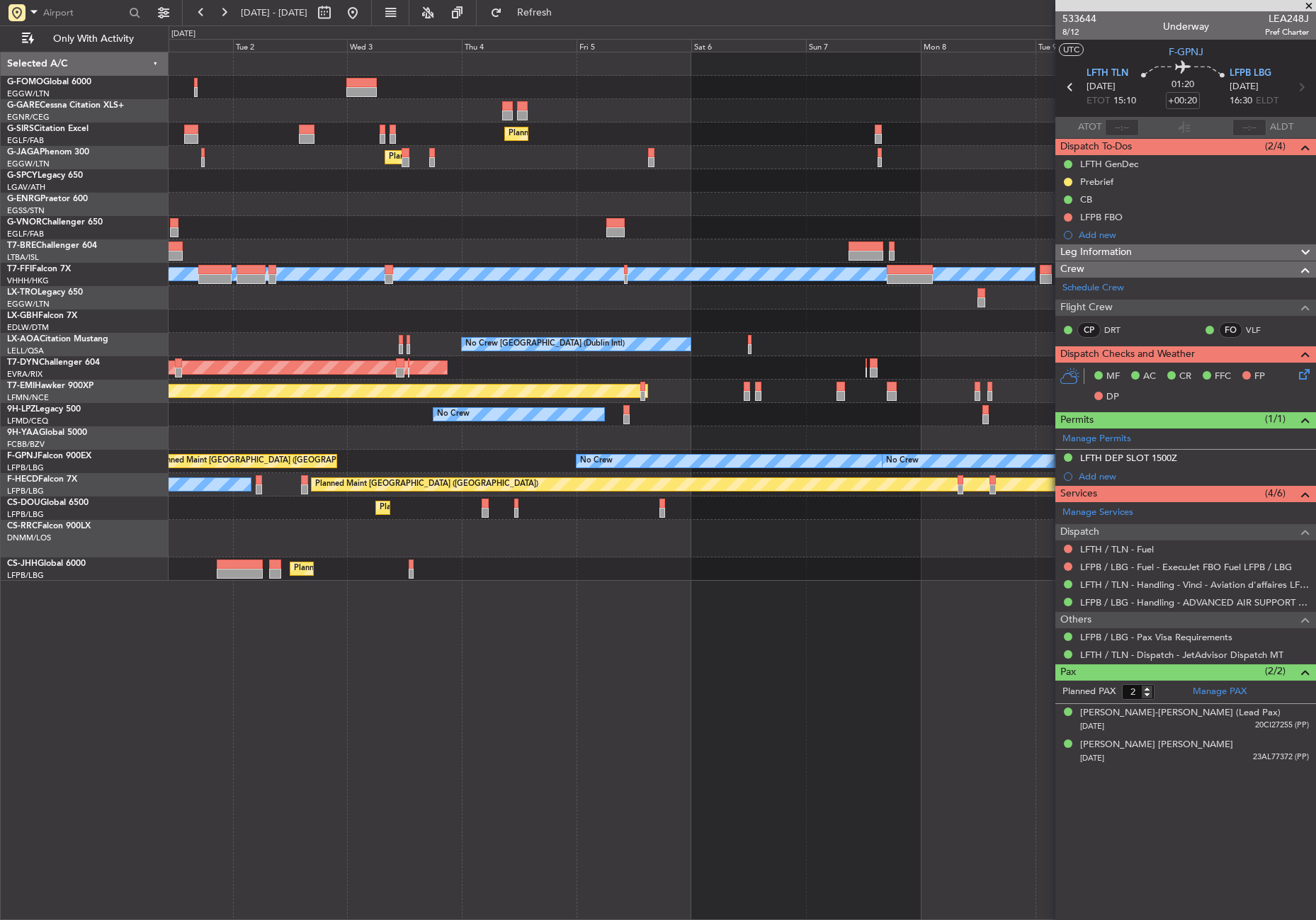
click at [336, 655] on div "Planned Maint London (Farnborough) Planned Maint London (Luton) Owner Ibiza Pla…" at bounding box center [742, 486] width 1147 height 869
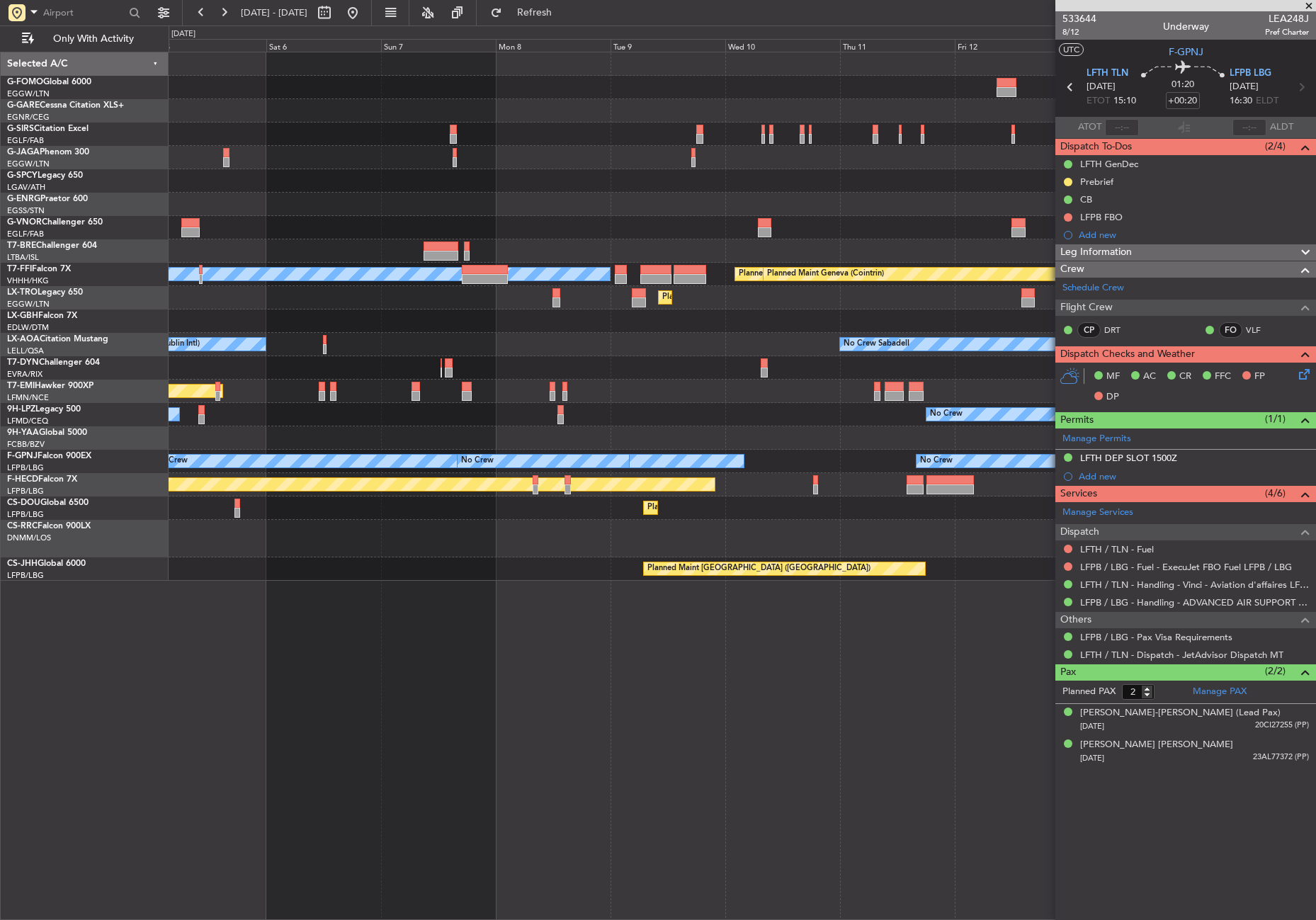
click at [348, 641] on div "Planned Maint London (Farnborough) Planned Maint London (Luton) MEL Hong Kong (…" at bounding box center [742, 486] width 1147 height 869
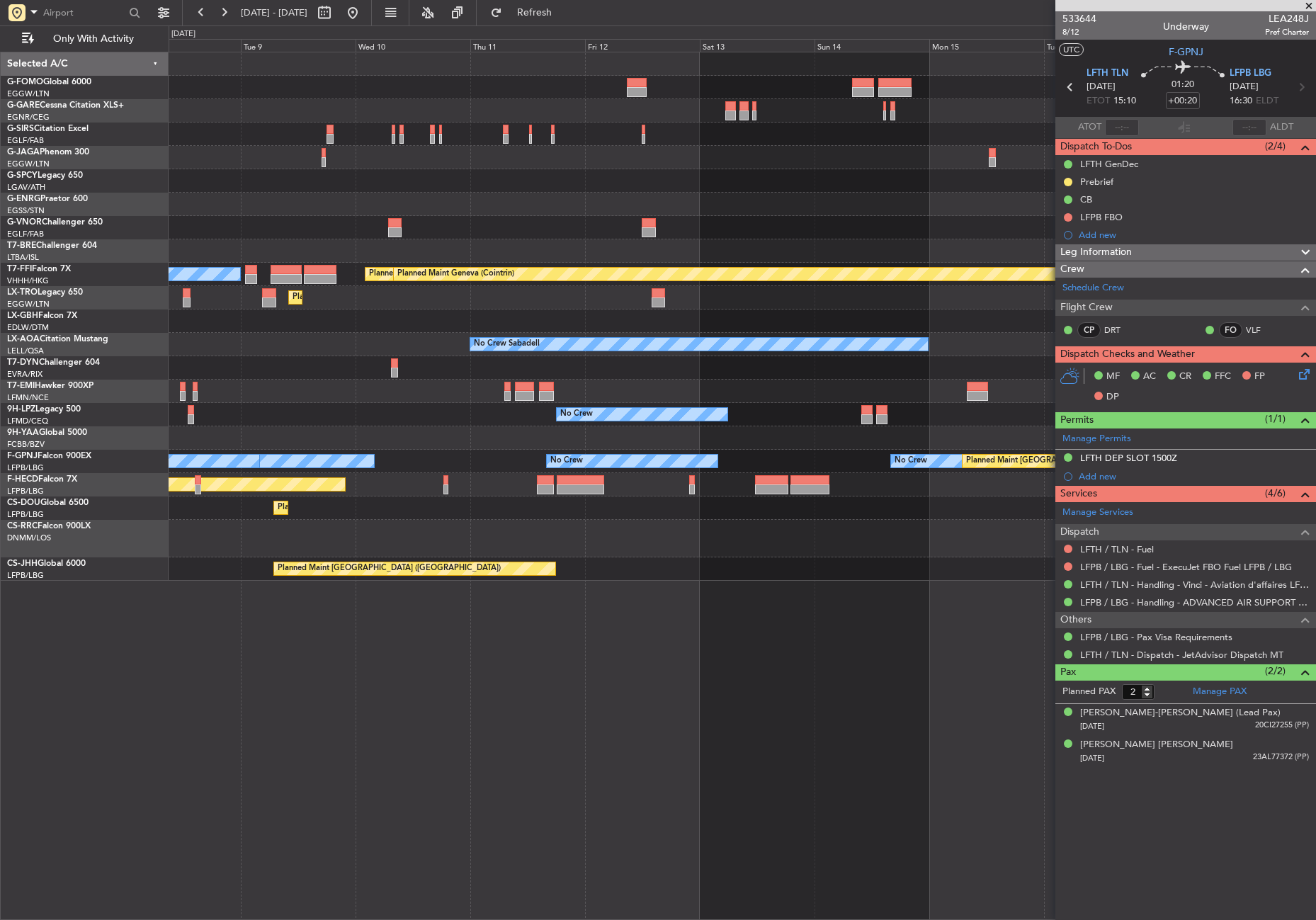
click at [389, 641] on div "MEL Hong Kong (Hong Kong Intl) Planned Maint Tianjin (Binhai) Planned Maint Gen…" at bounding box center [742, 486] width 1147 height 869
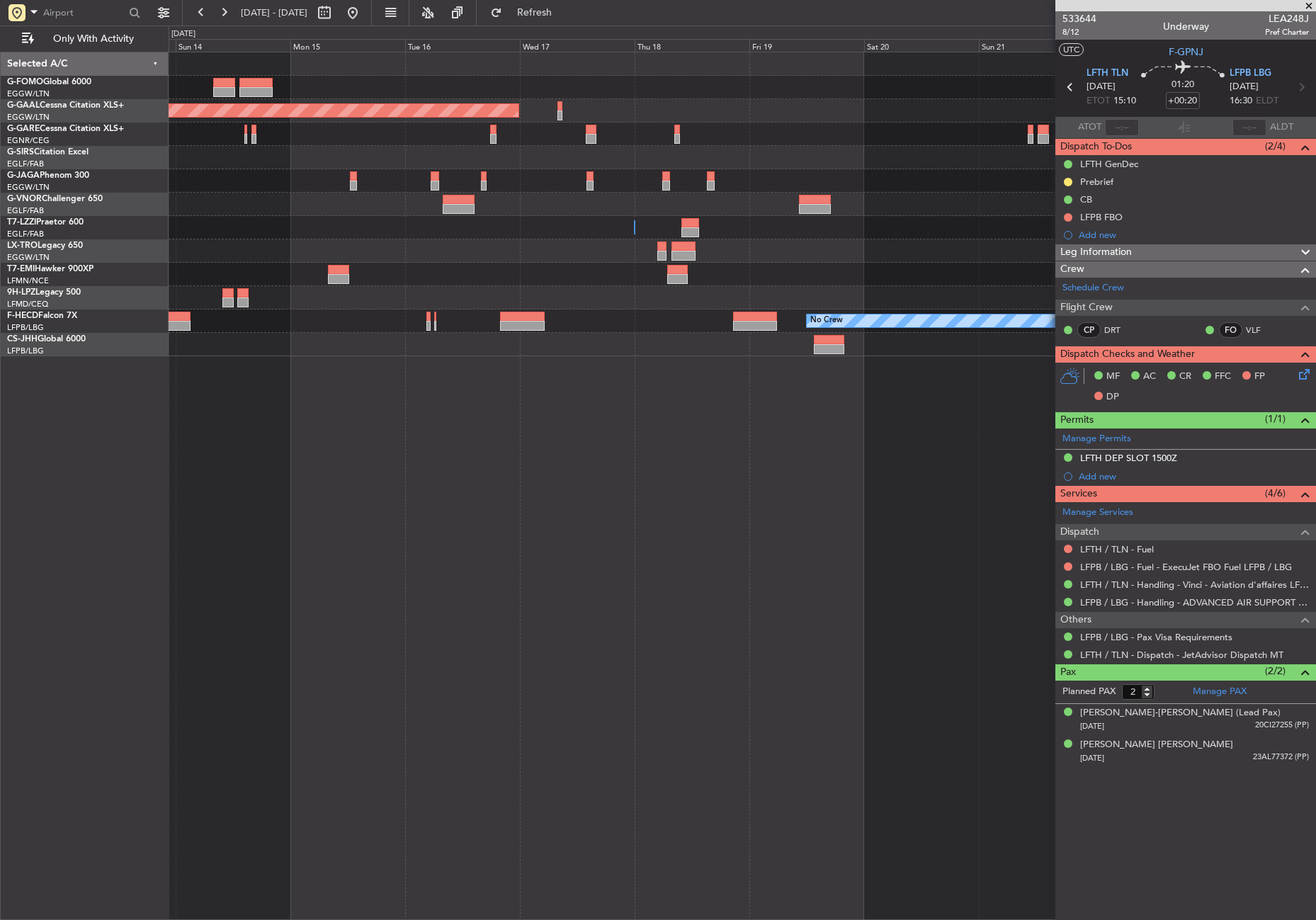
click at [323, 587] on div "Planned Maint Dusseldorf Owner No Crew No Crew Planned Maint Paris (Le Bourget)…" at bounding box center [742, 486] width 1147 height 869
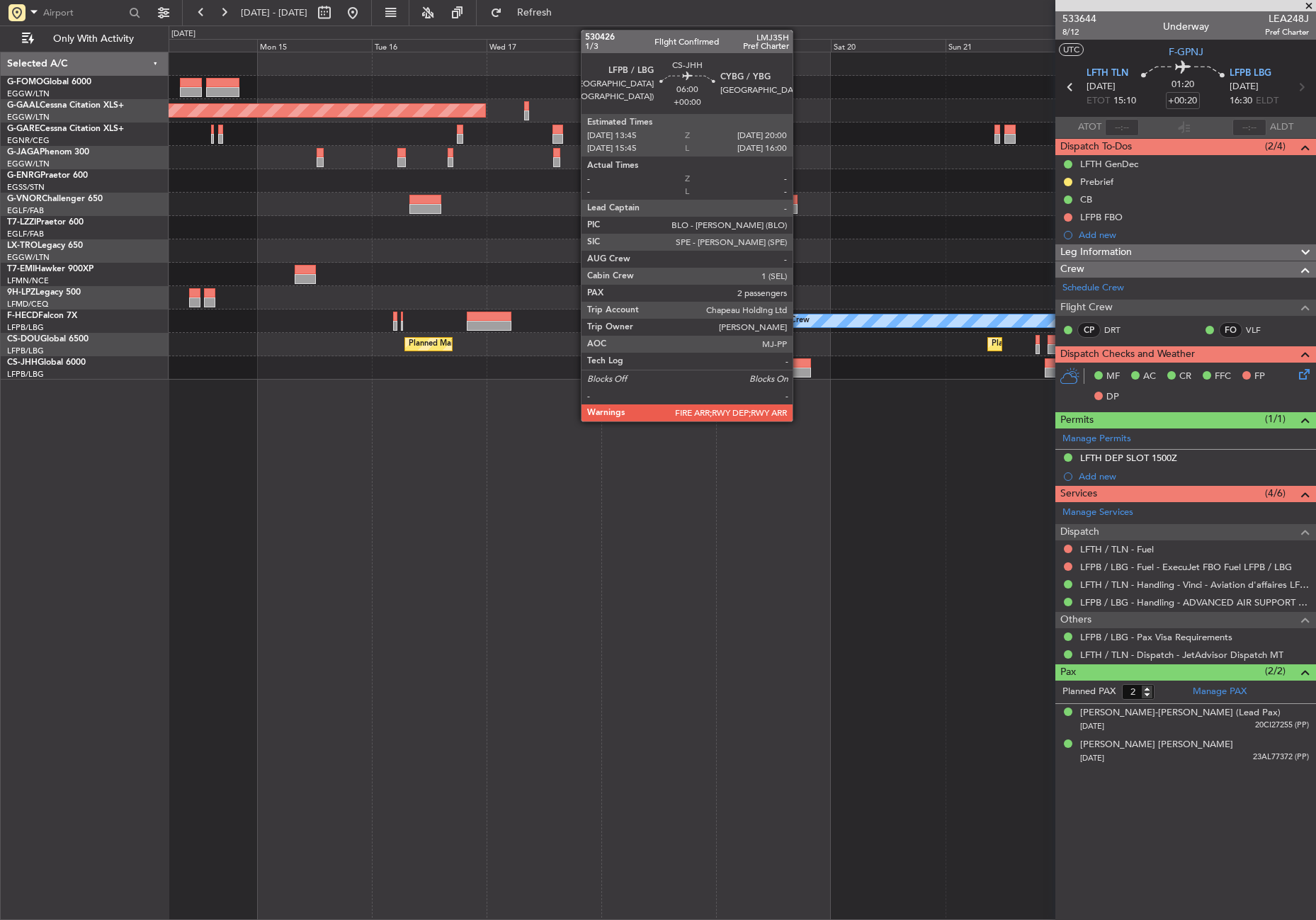
click at [799, 365] on div at bounding box center [795, 363] width 30 height 10
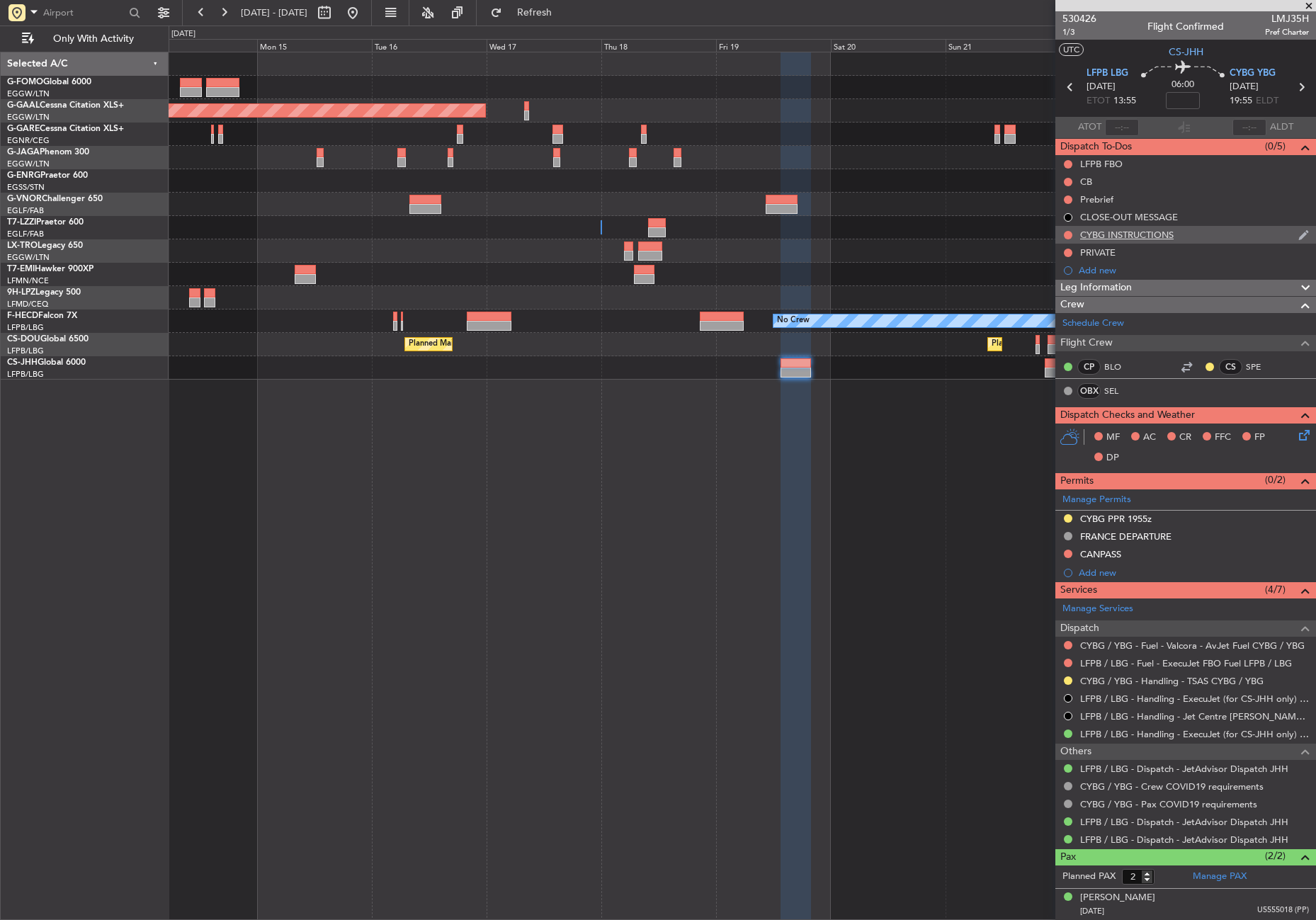
click at [1144, 232] on div "CYBG INSTRUCTIONS" at bounding box center [1127, 234] width 93 height 12
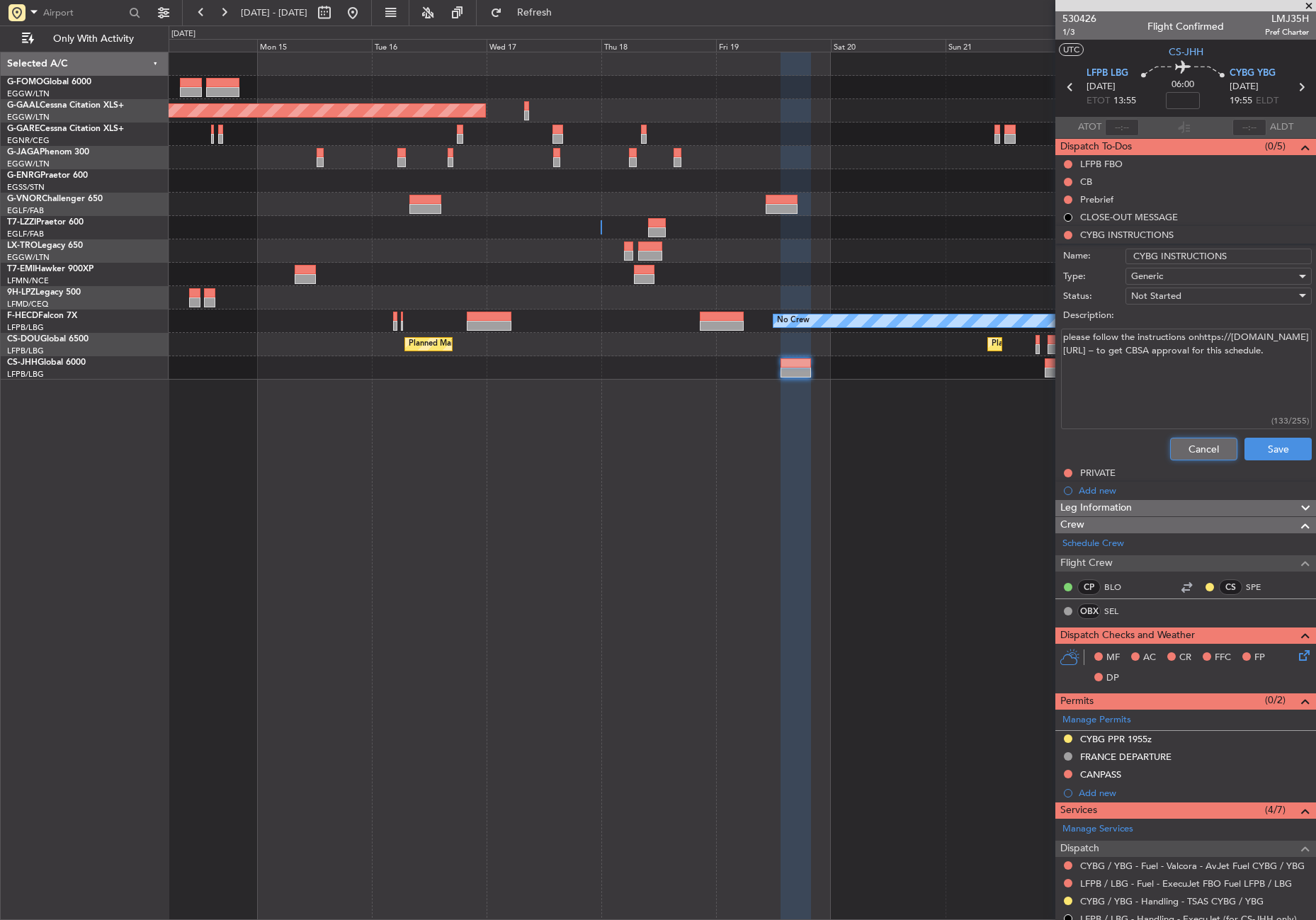
click at [1189, 440] on button "Cancel" at bounding box center [1204, 449] width 68 height 23
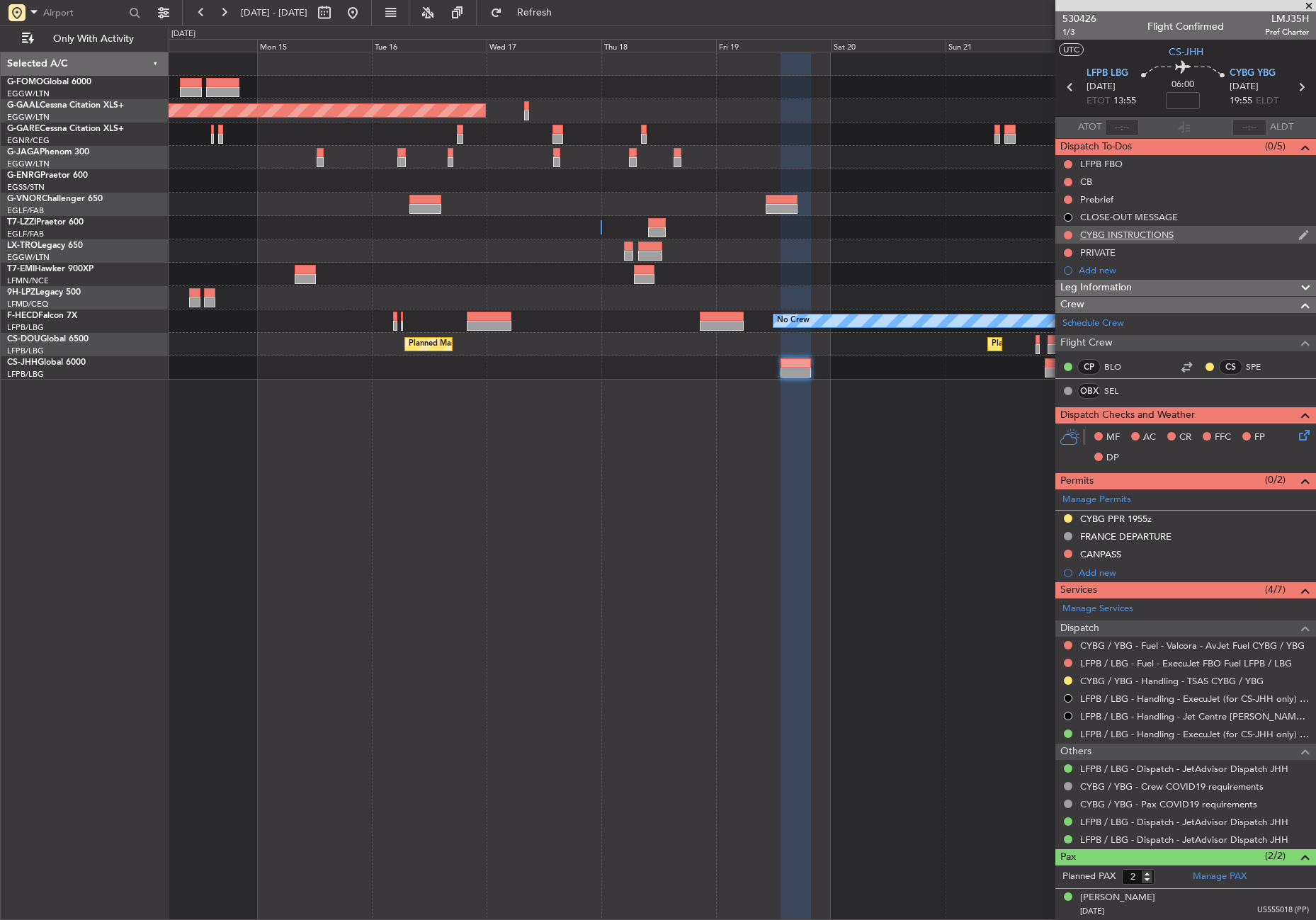
click at [1111, 238] on div "CYBG INSTRUCTIONS" at bounding box center [1127, 234] width 93 height 12
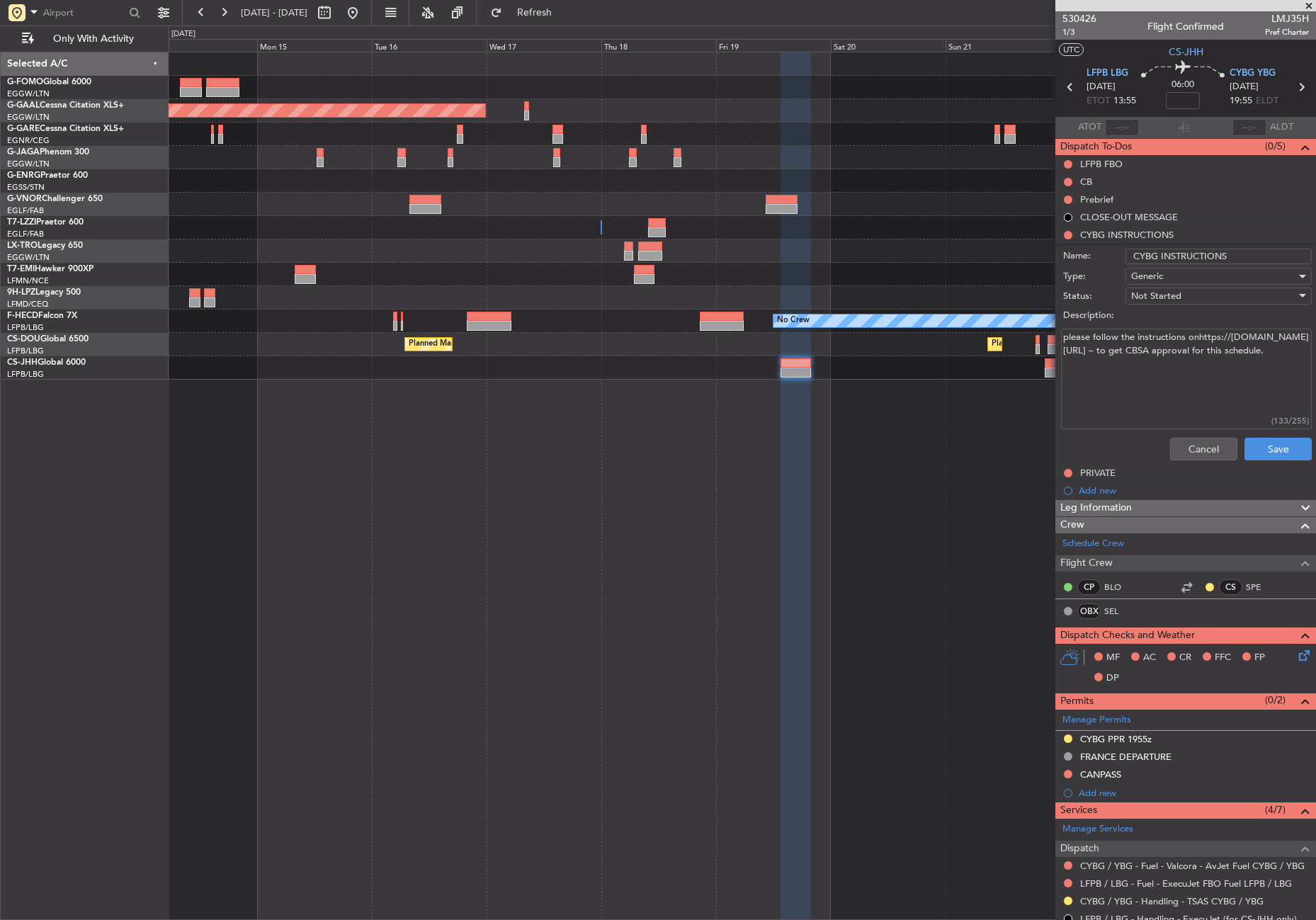
click at [1126, 253] on input "CYBG INSTRUCTIONS" at bounding box center [1218, 256] width 186 height 16
click at [1255, 252] on input "!!!!!!CYBG INSTRUCTIONS" at bounding box center [1218, 256] width 186 height 16
click at [1146, 254] on input "!!!!!!CYBG INSTRUCTIONS!!!!!!" at bounding box center [1218, 256] width 186 height 16
type input "!!!!!! 48HR BEFORE FLIGHT CYBG INSTRUCTIONS!!!!!!"
click at [1265, 453] on button "Save" at bounding box center [1279, 449] width 68 height 23
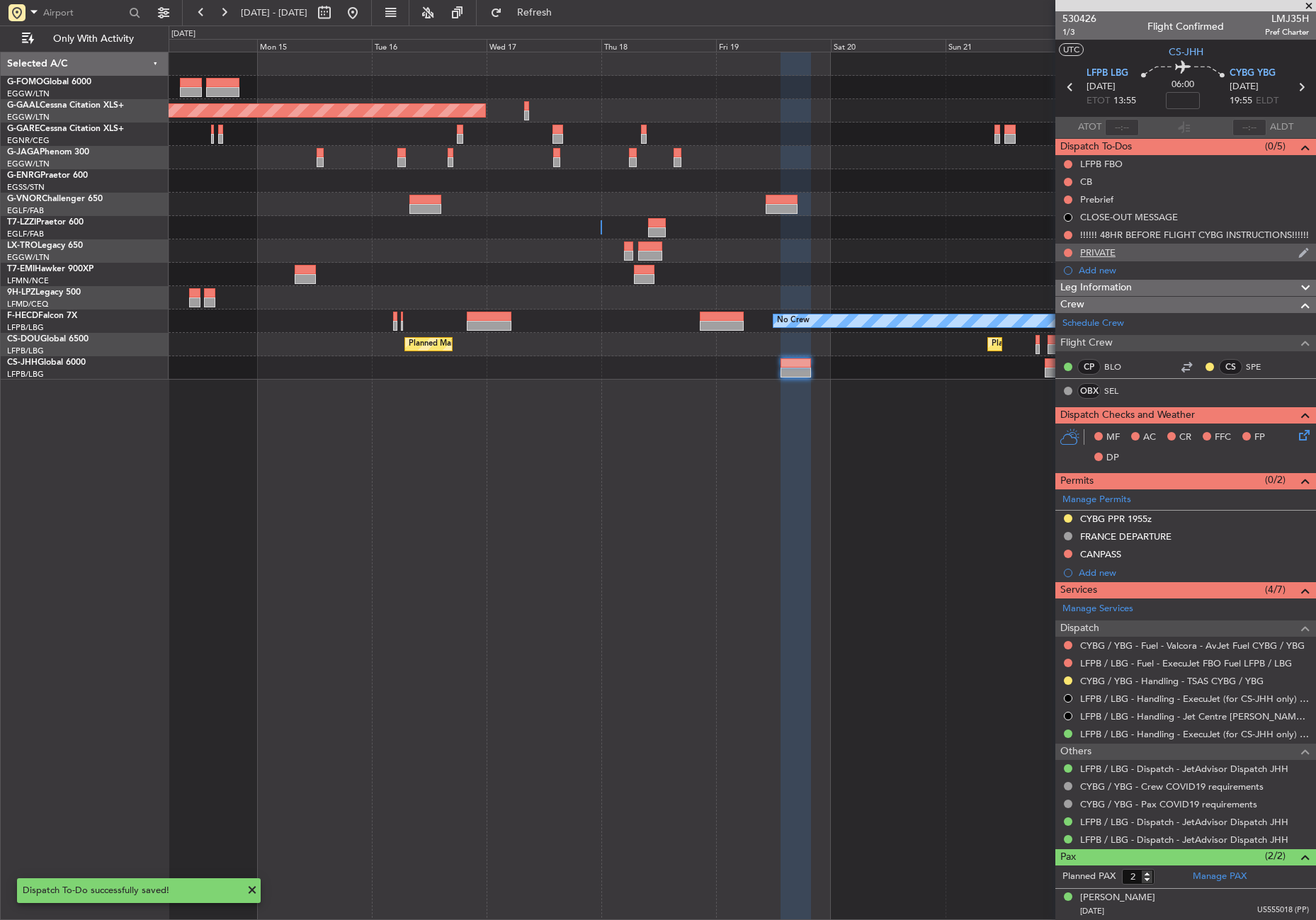
click at [1112, 244] on div "PRIVATE" at bounding box center [1185, 252] width 260 height 17
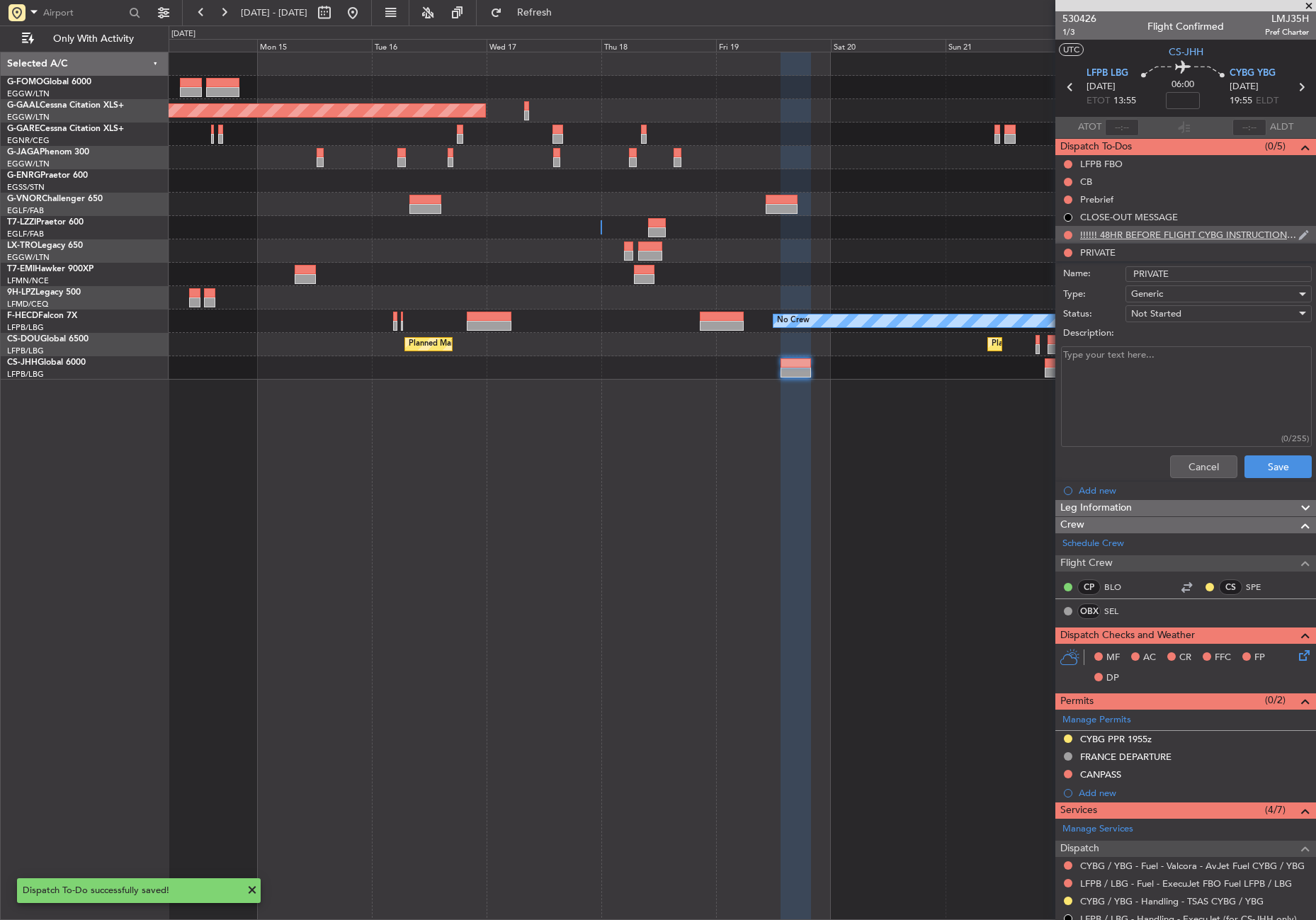
click at [1110, 229] on div "!!!!!! 48HR BEFORE FLIGHT CYBG INSTRUCTIONS!!!!!!" at bounding box center [1189, 234] width 218 height 12
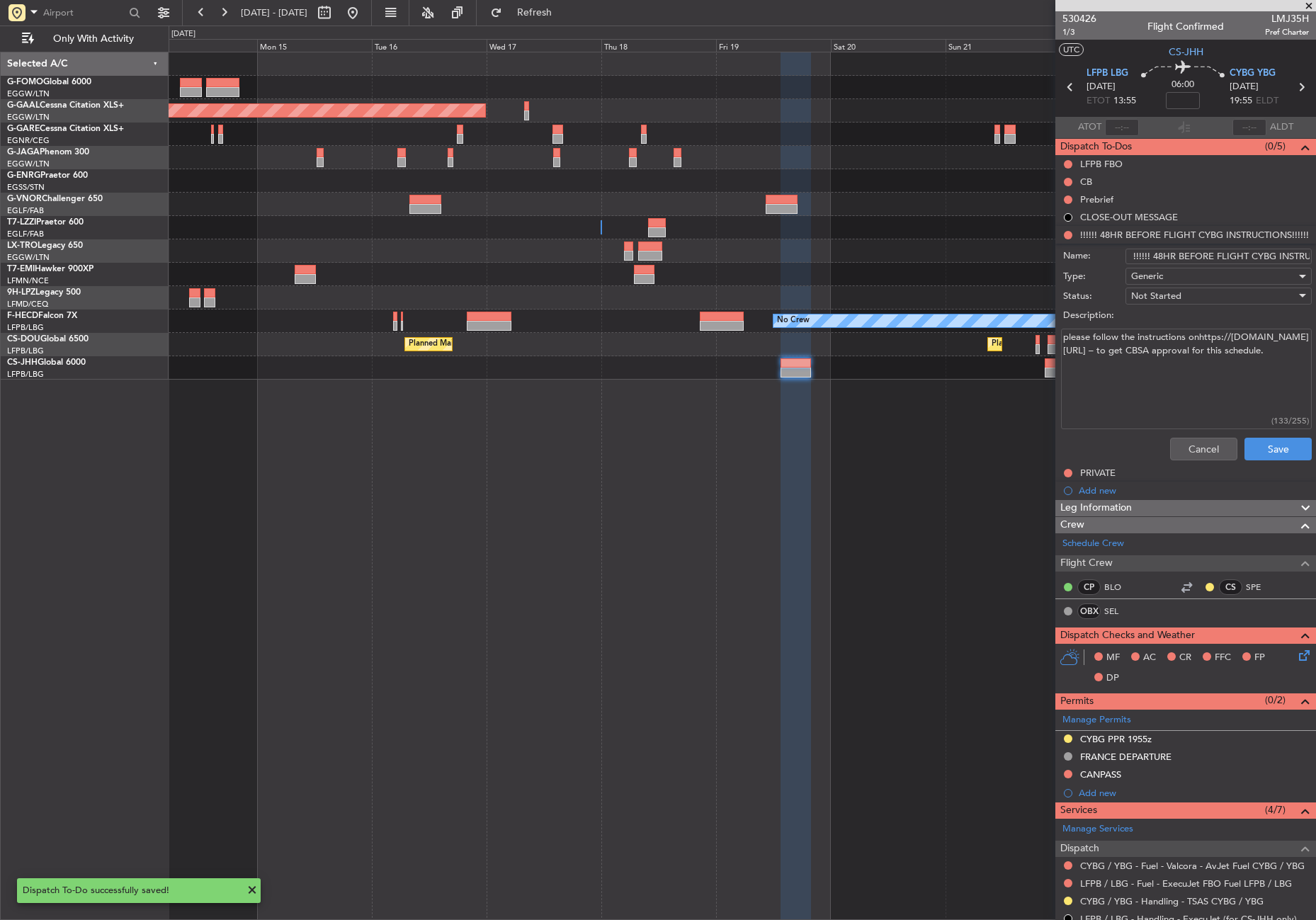
click at [1140, 255] on input "!!!!!! 48HR BEFORE FLIGHT CYBG INSTRUCTIONS!!!!!!" at bounding box center [1218, 256] width 186 height 16
type input "!!! 48HR BEFORE FLIGHT CYBG INSTRUCTIONS!!!!!!"
click at [1254, 453] on button "Save" at bounding box center [1279, 449] width 68 height 23
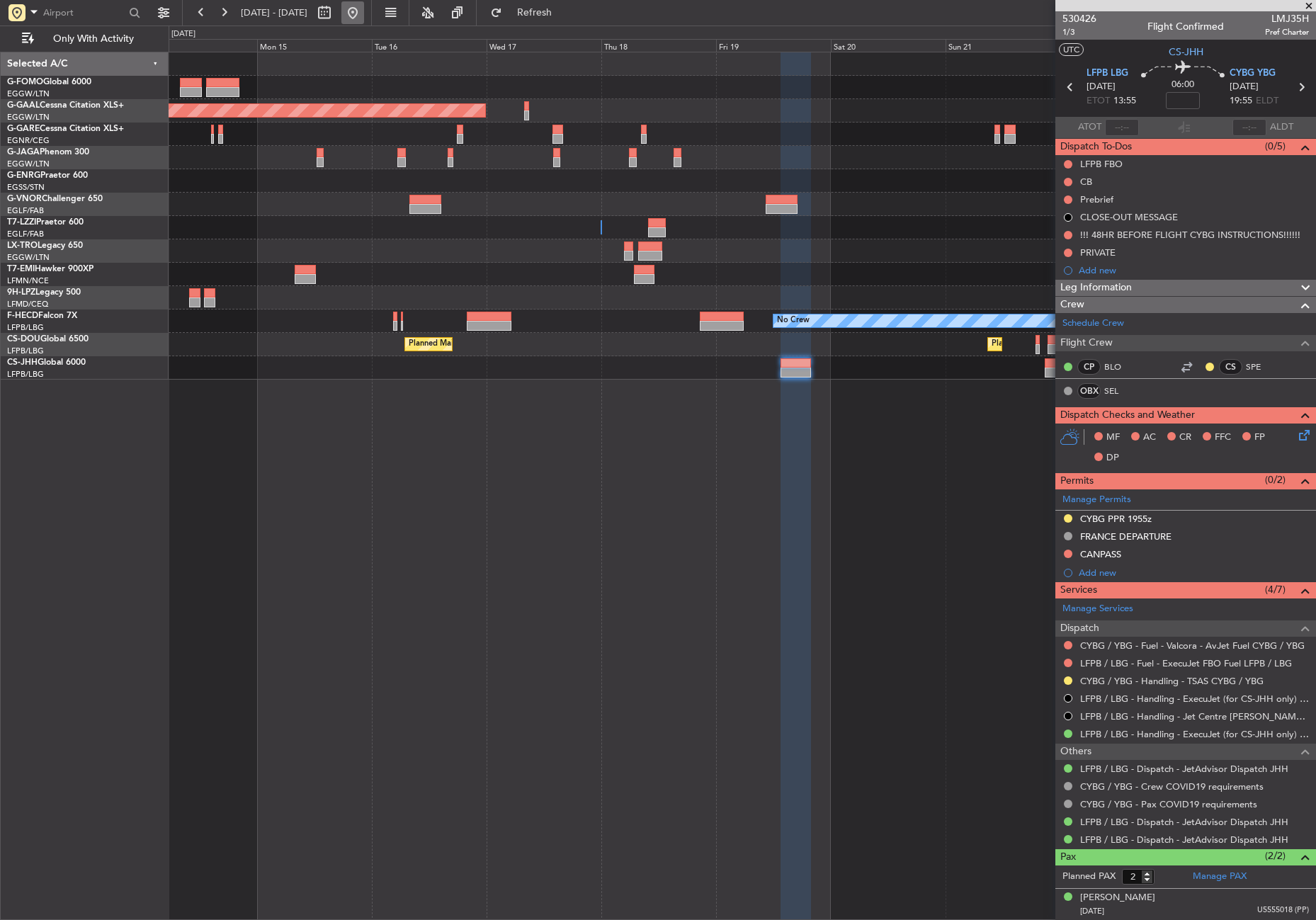
click at [364, 6] on button at bounding box center [353, 13] width 23 height 23
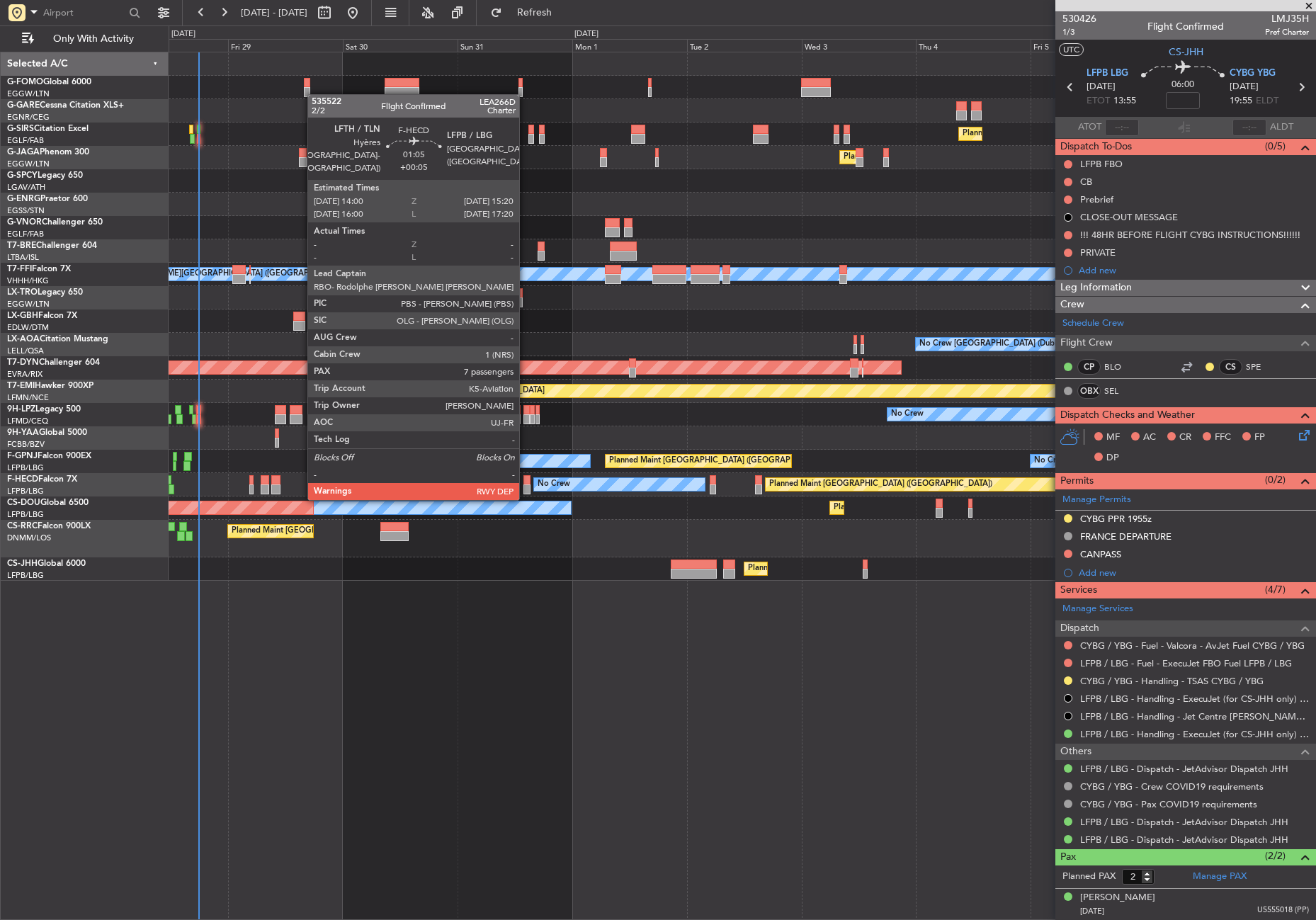
click at [525, 484] on div at bounding box center [526, 489] width 6 height 10
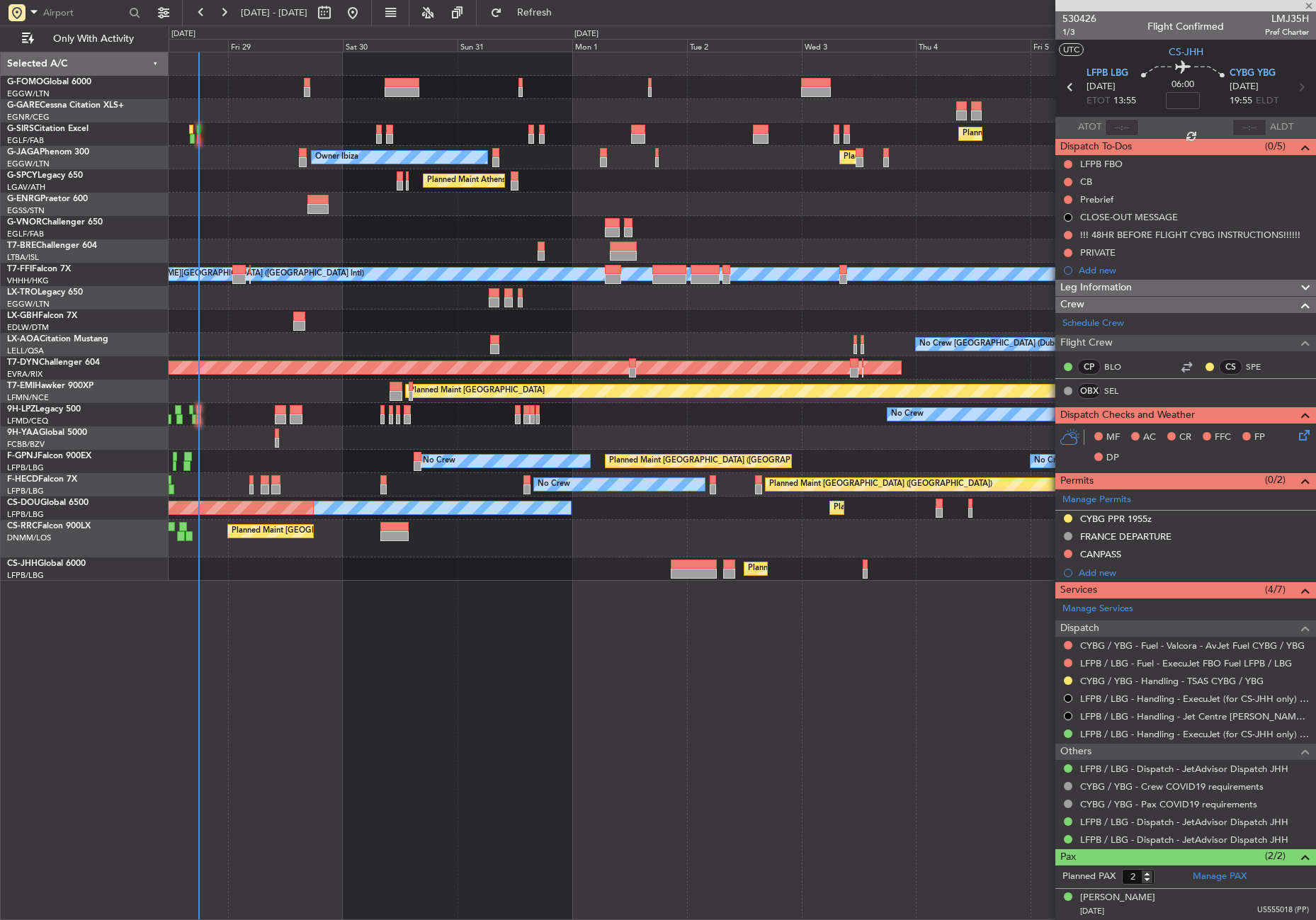
type input "+00:05"
type input "7"
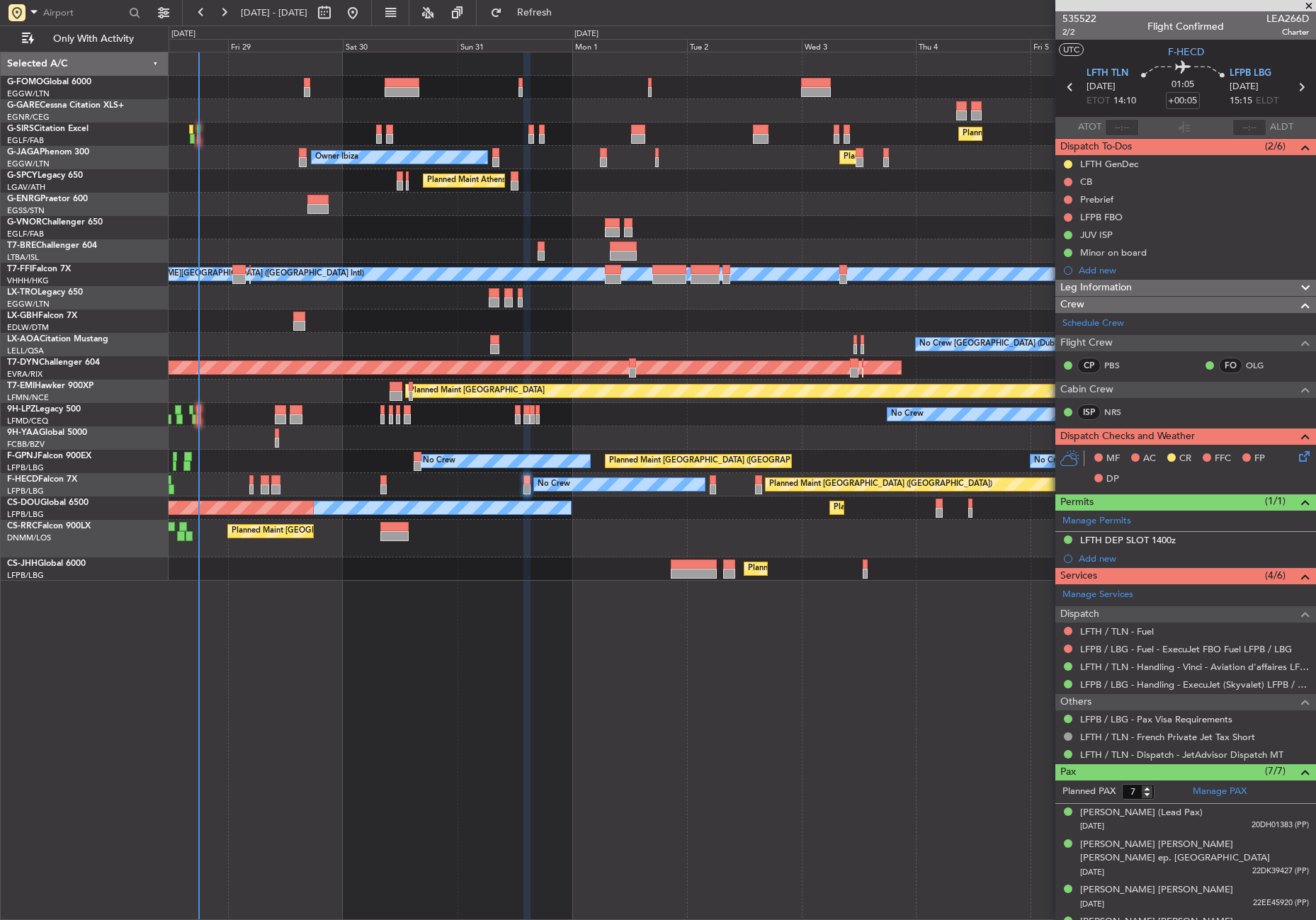
click at [579, 714] on div "Planned Maint [GEOGRAPHIC_DATA] ([GEOGRAPHIC_DATA]) Planned Maint [GEOGRAPHIC_D…" at bounding box center [742, 486] width 1147 height 869
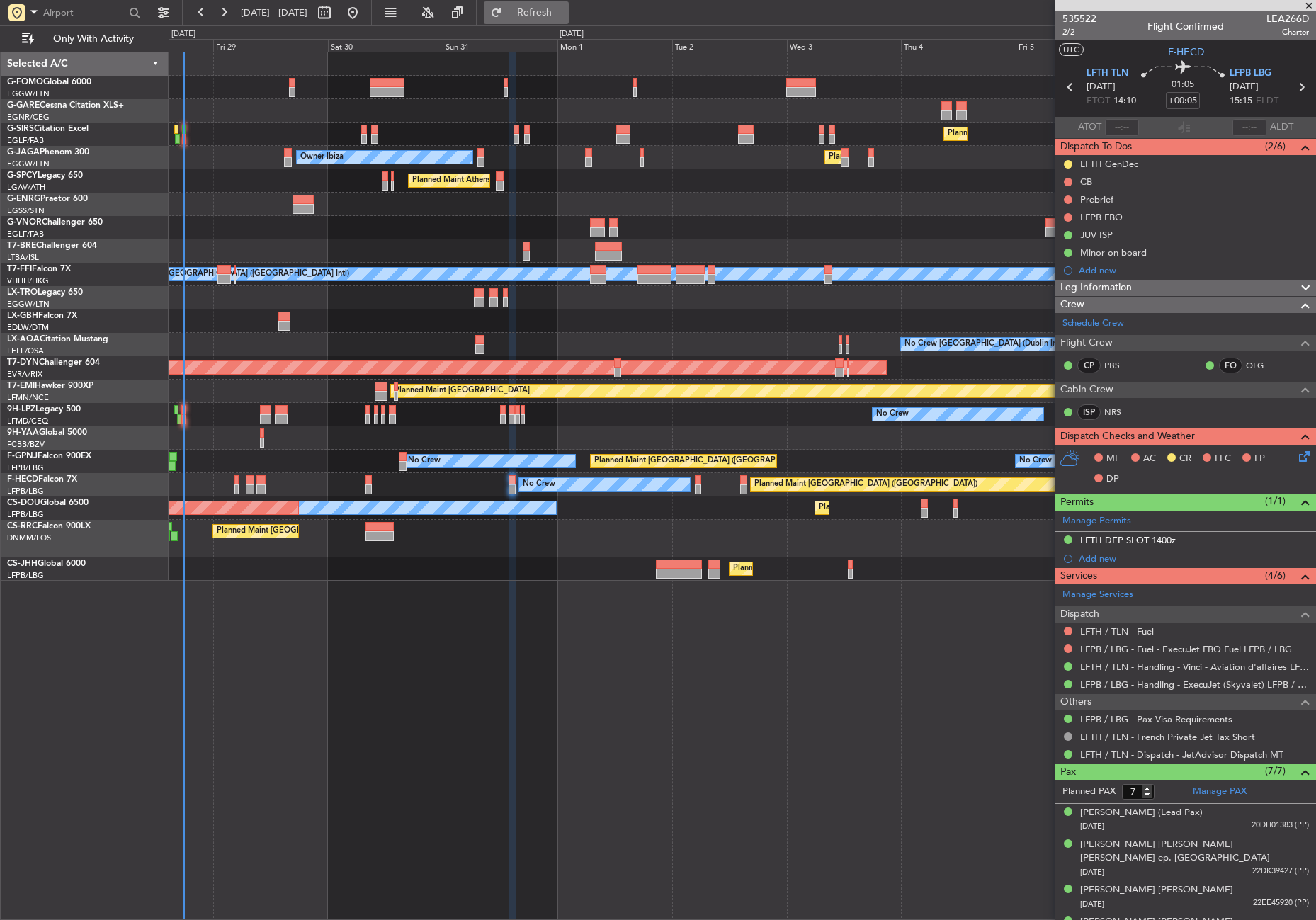
click at [564, 17] on span "Refresh" at bounding box center [534, 13] width 59 height 10
click at [546, 5] on button "Refresh" at bounding box center [526, 13] width 85 height 23
drag, startPoint x: 542, startPoint y: 14, endPoint x: 519, endPoint y: 90, distance: 79.4
click at [542, 15] on button "Refresh" at bounding box center [526, 13] width 85 height 23
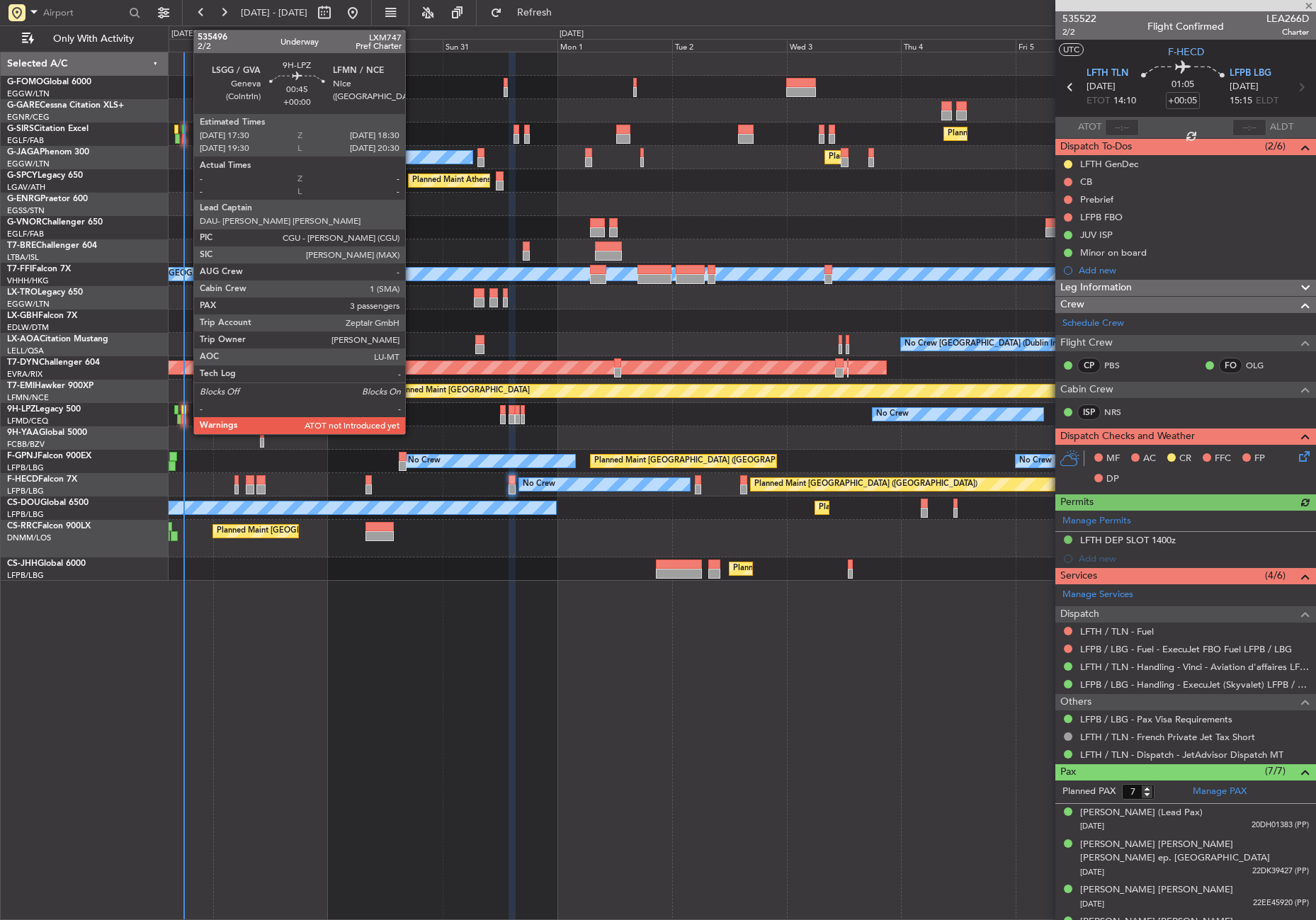
click at [186, 418] on div at bounding box center [184, 419] width 5 height 10
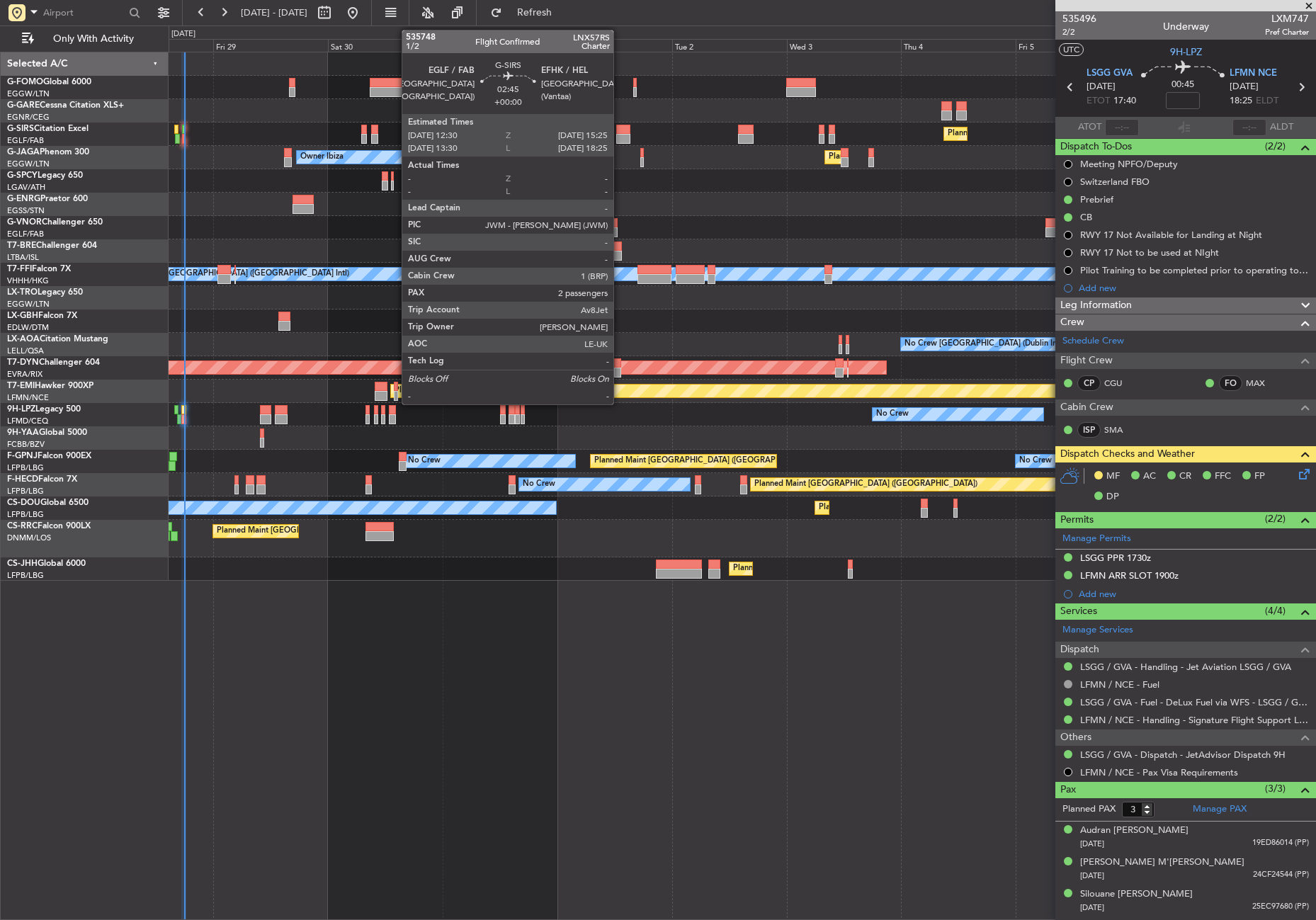
click at [620, 131] on div at bounding box center [624, 129] width 15 height 10
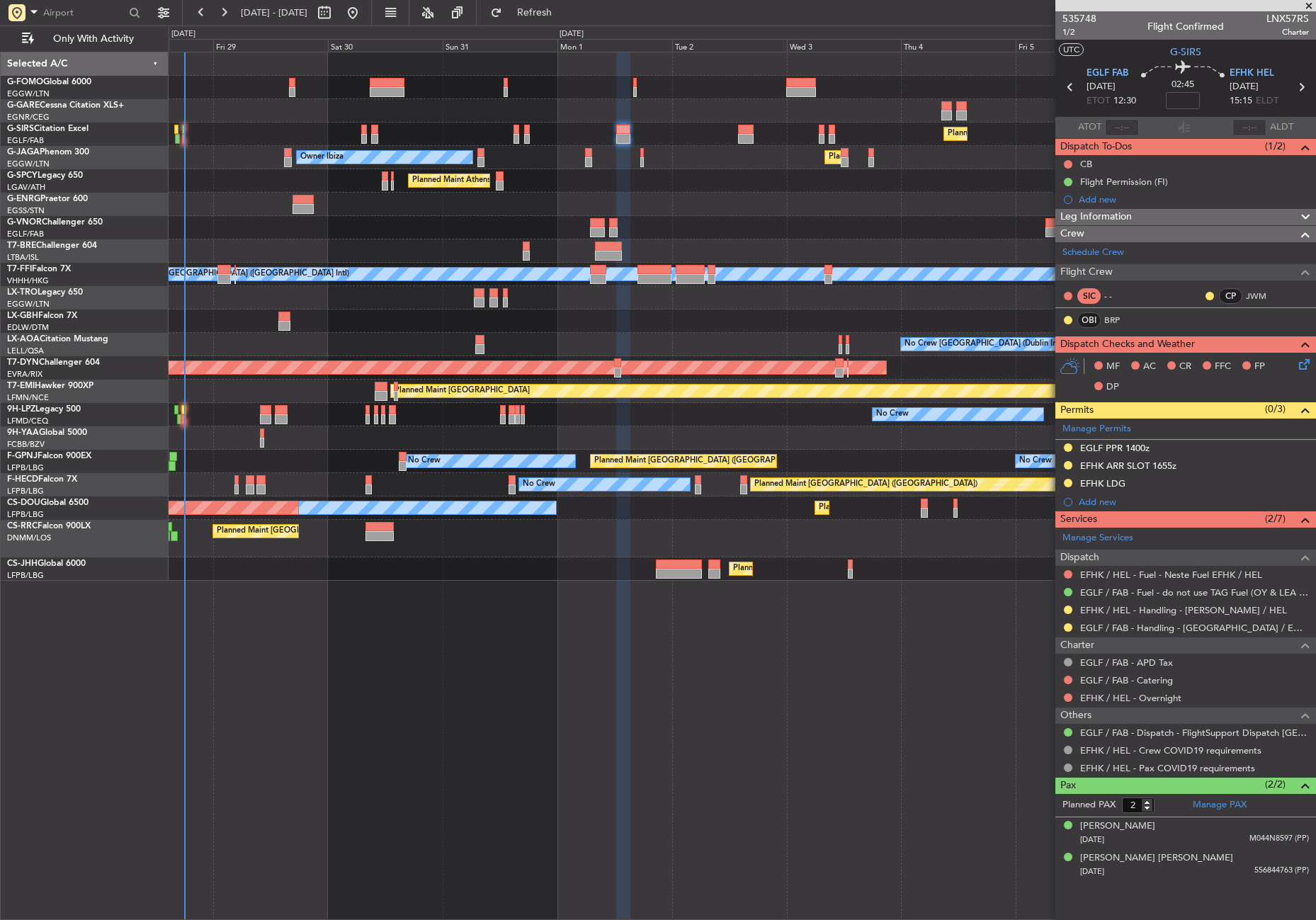
click at [1106, 445] on div "EGLF PPR 1400z" at bounding box center [1115, 448] width 69 height 12
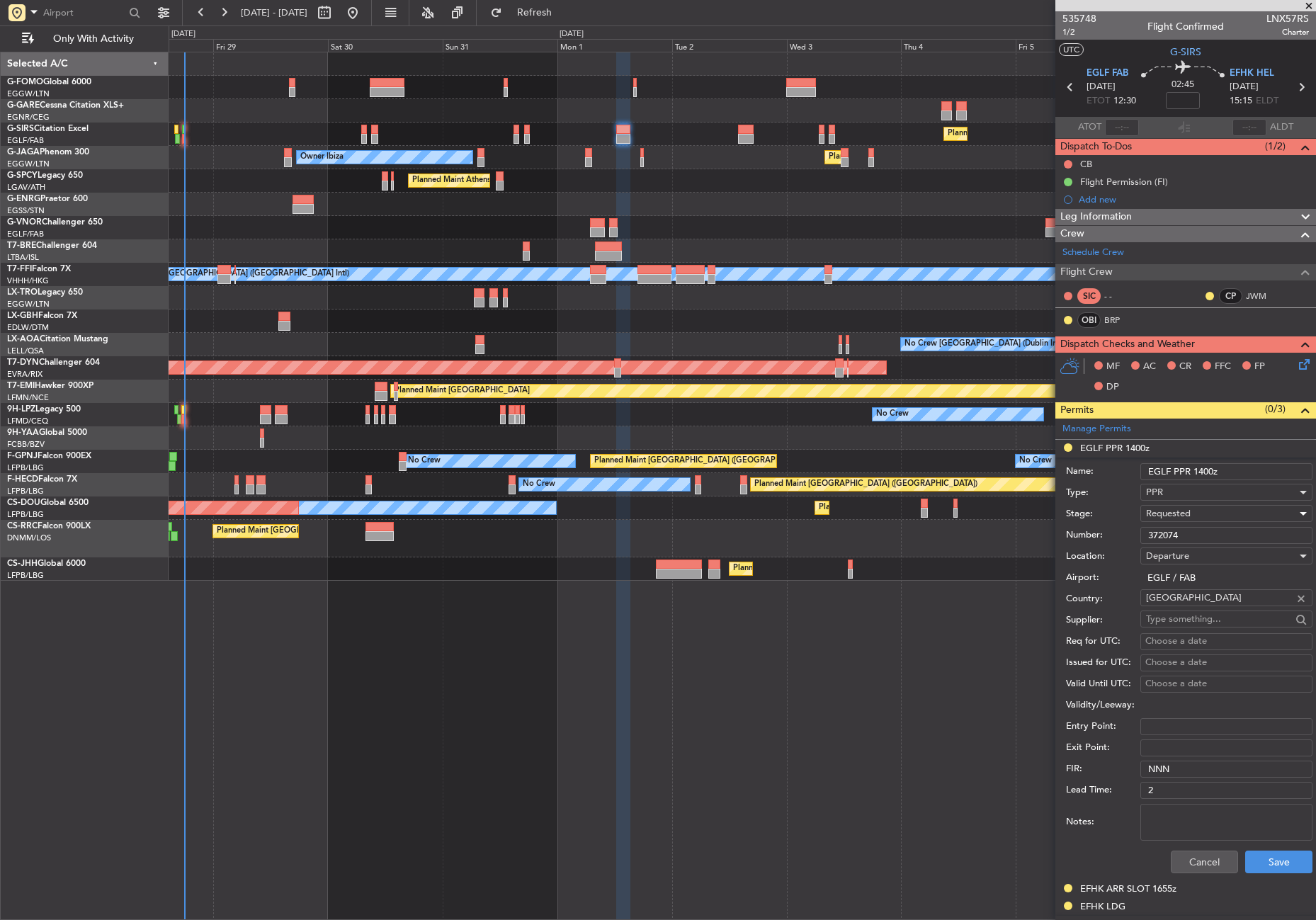
click at [1168, 516] on span "Requested" at bounding box center [1168, 513] width 45 height 13
click at [1163, 621] on span "Received OK" at bounding box center [1221, 621] width 149 height 21
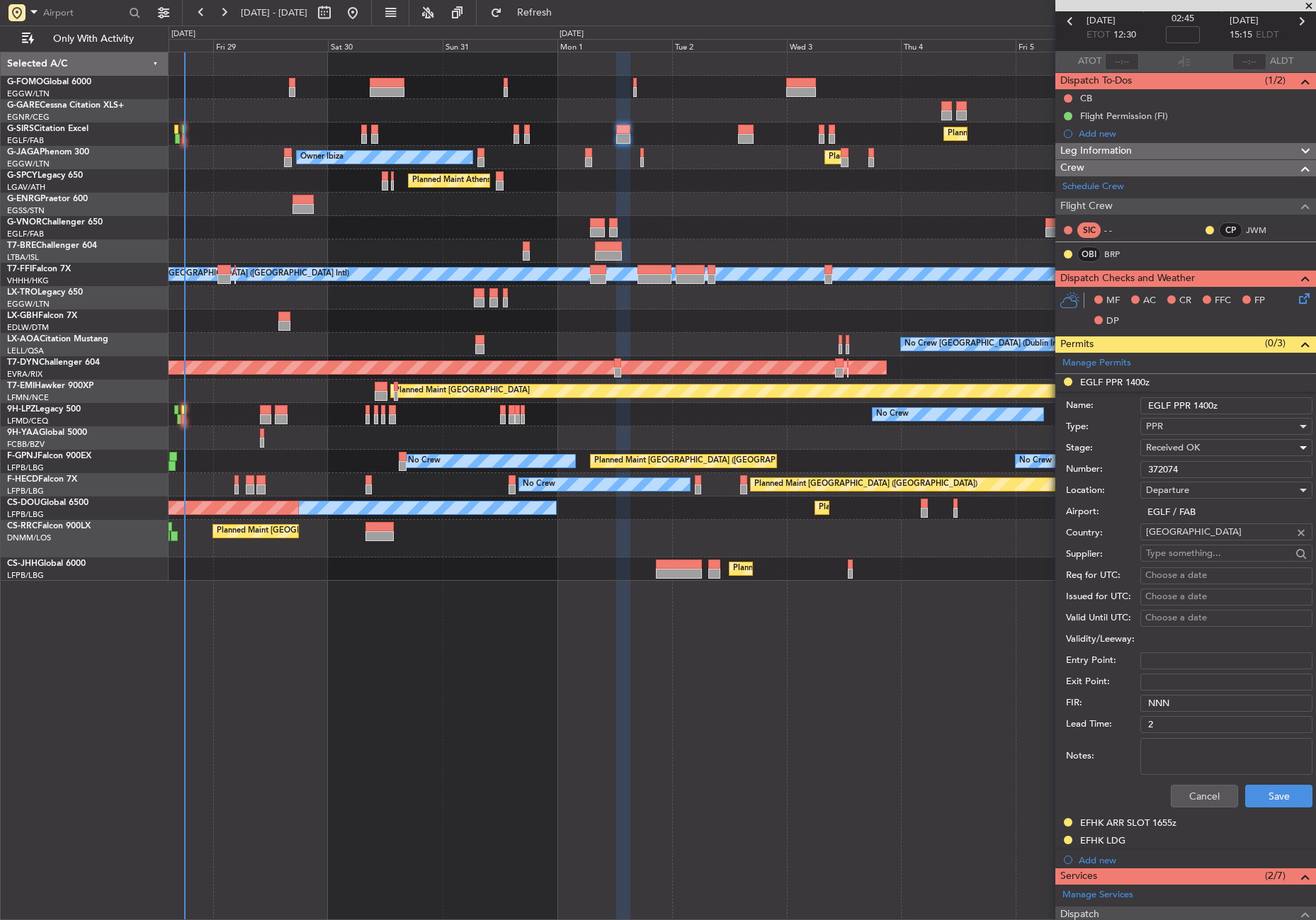
scroll to position [283, 0]
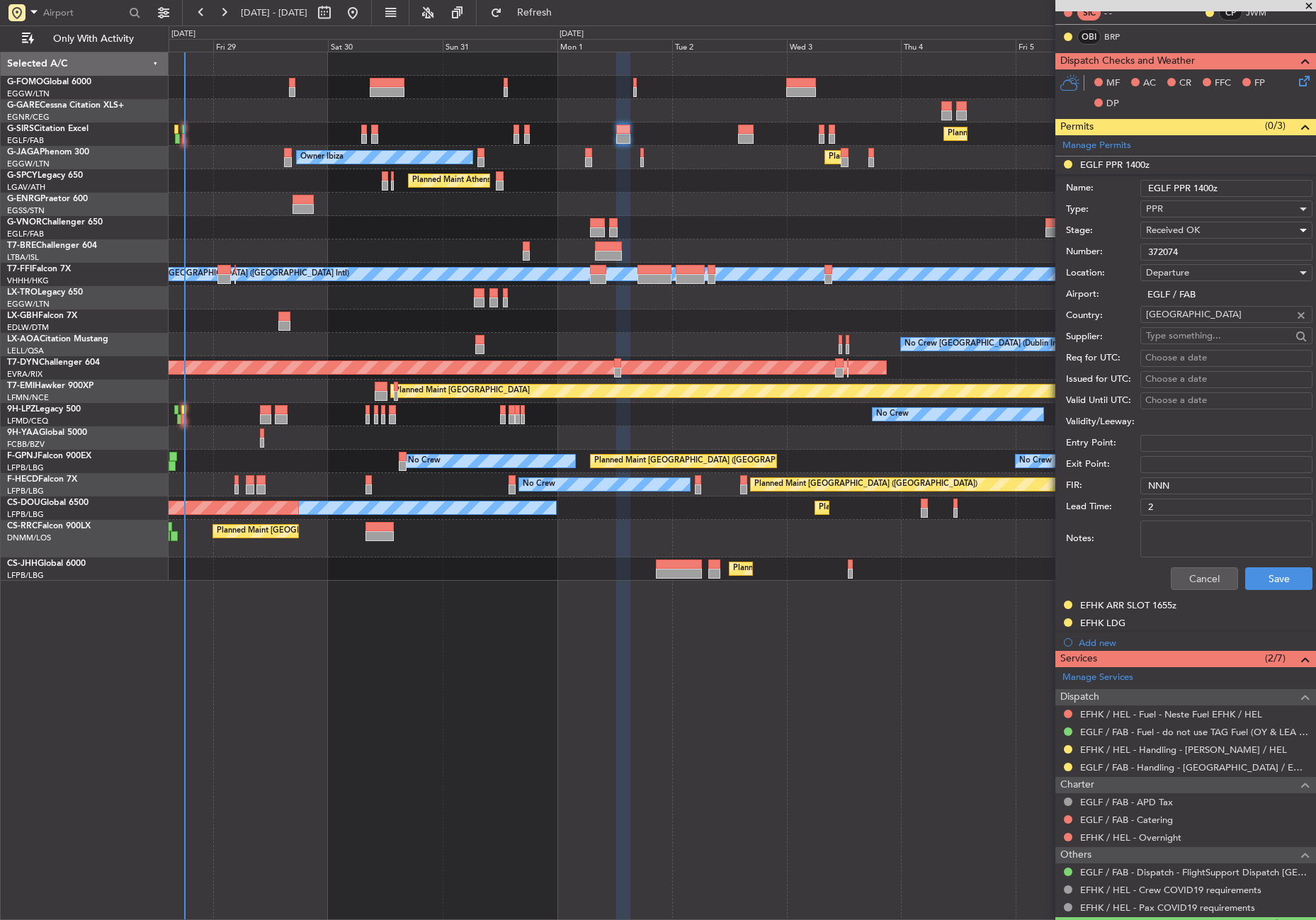
click at [1065, 762] on div at bounding box center [1068, 767] width 11 height 11
click at [1070, 766] on button at bounding box center [1068, 767] width 8 height 8
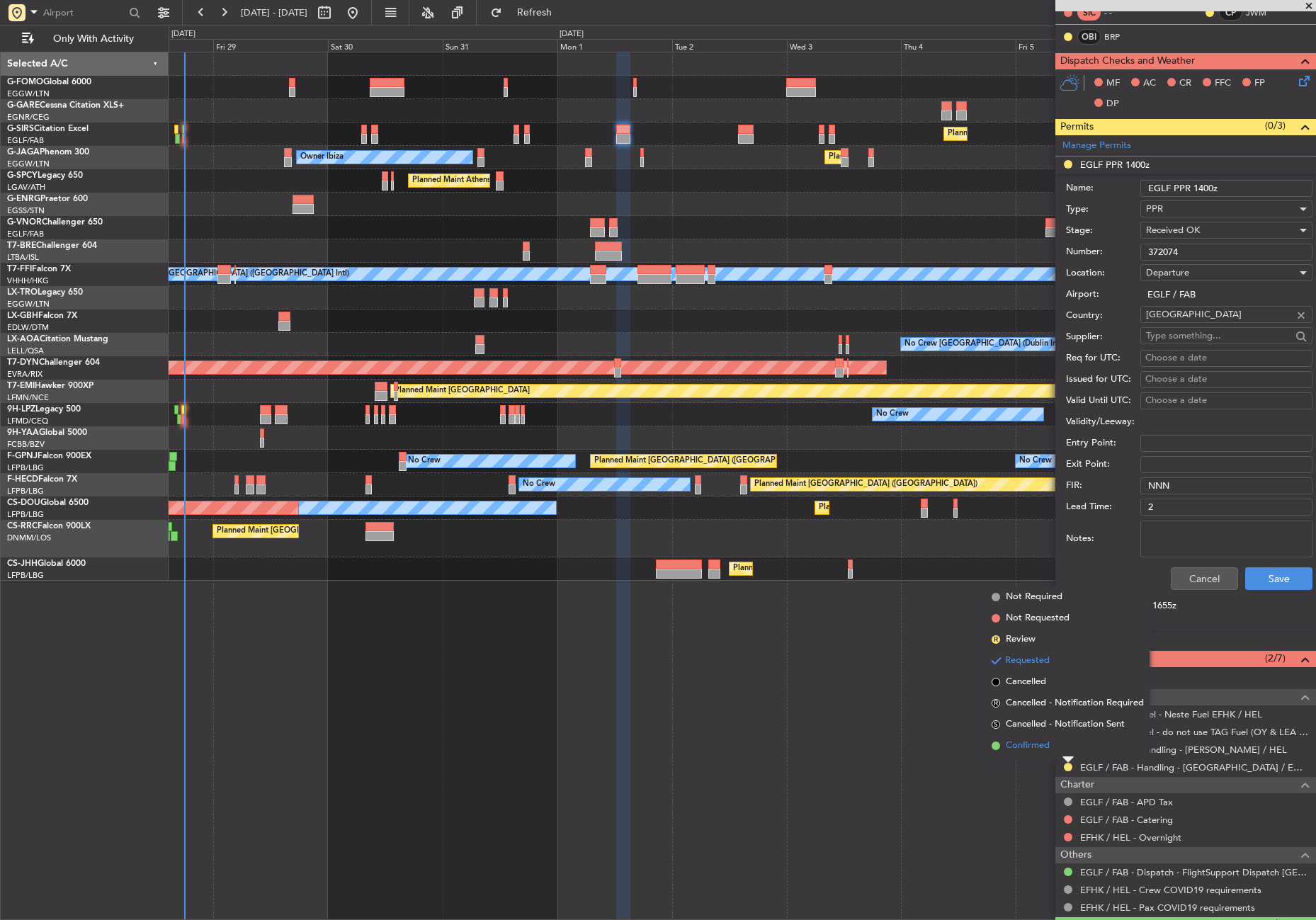
click at [1034, 744] on span "Confirmed" at bounding box center [1027, 746] width 44 height 15
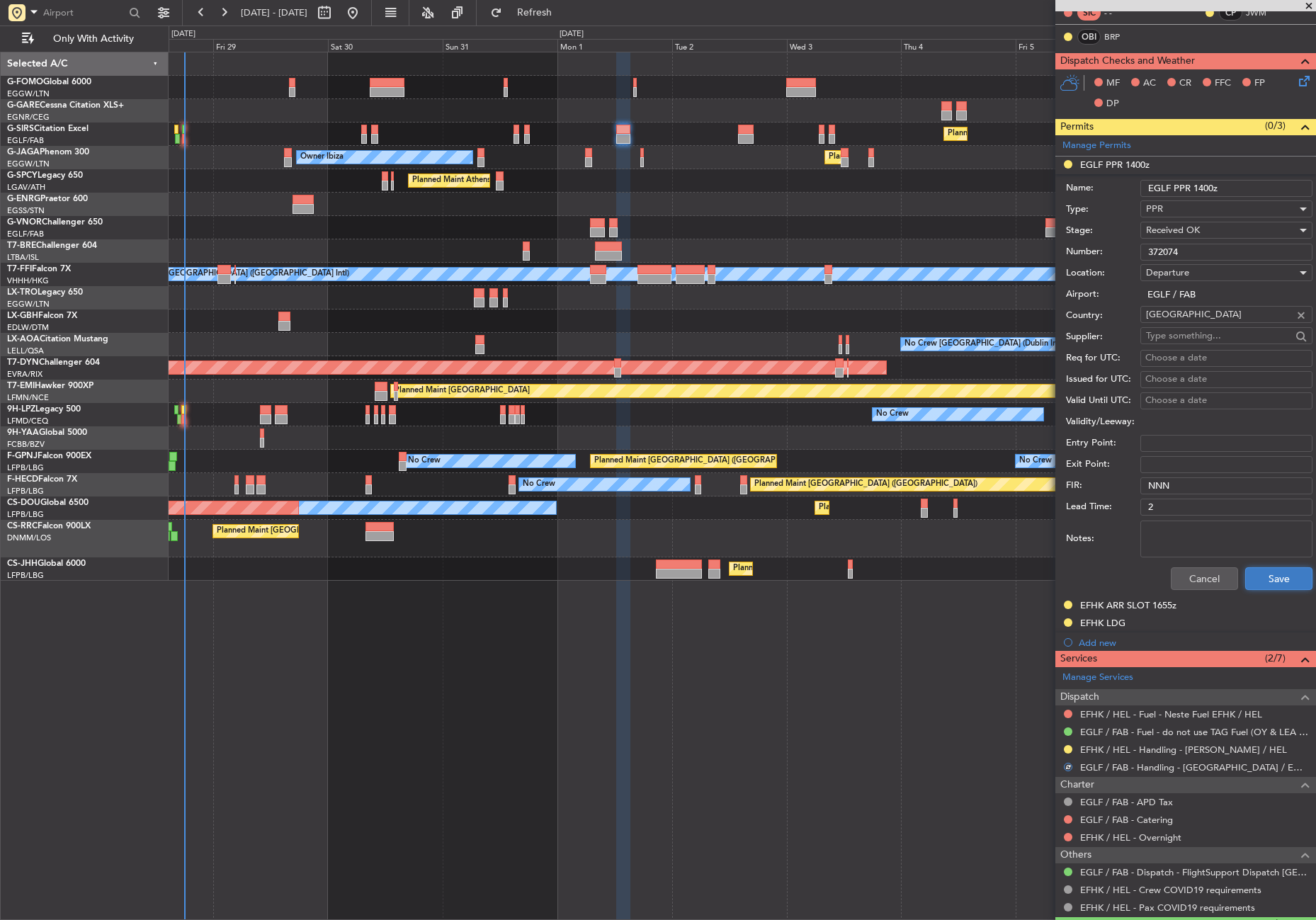
click at [1245, 574] on button "Save" at bounding box center [1279, 578] width 68 height 23
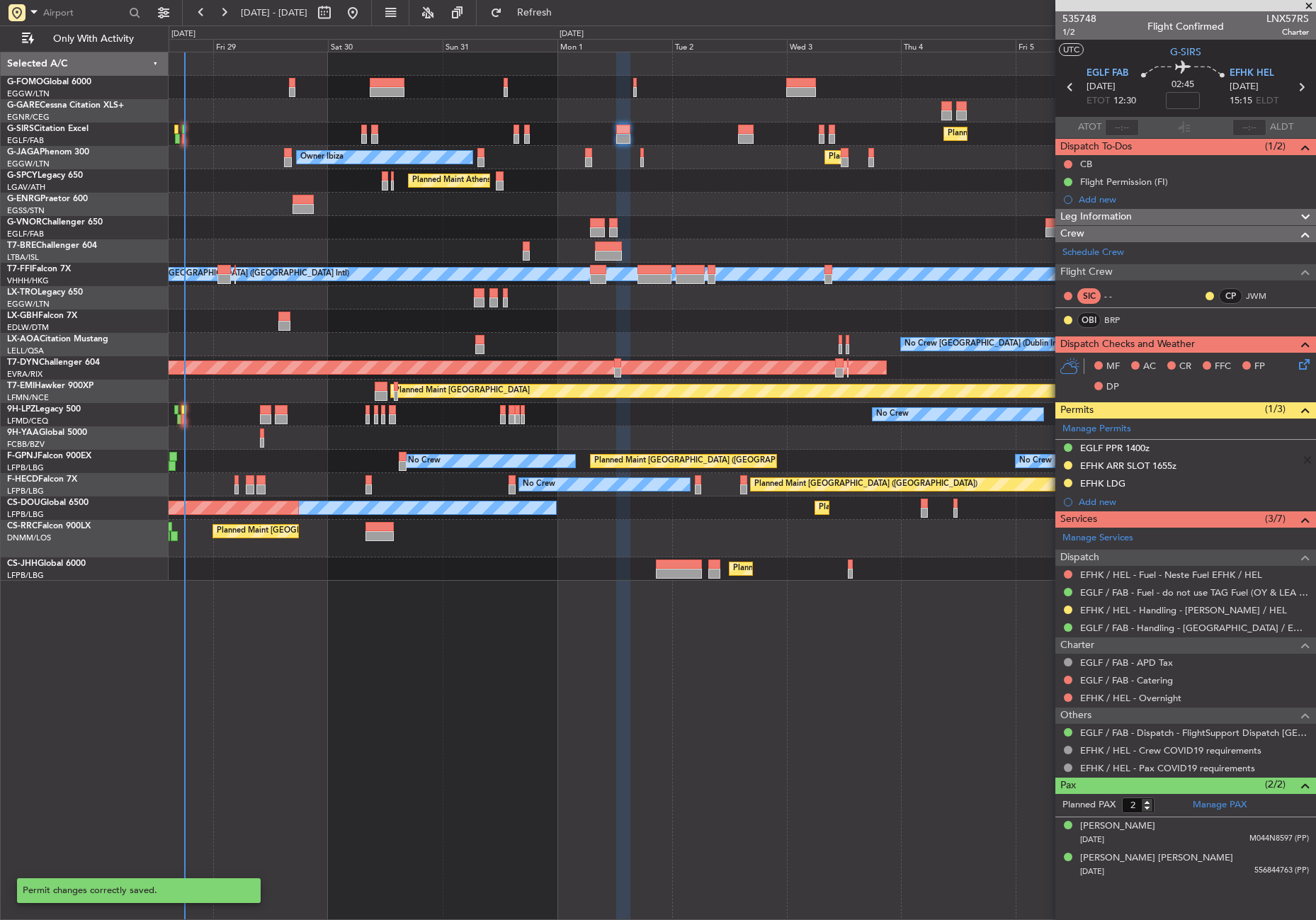
scroll to position [0, 0]
drag, startPoint x: 589, startPoint y: 5, endPoint x: 540, endPoint y: 16, distance: 50.2
click at [569, 5] on button "Refresh" at bounding box center [526, 13] width 85 height 23
click at [548, 4] on button "Refresh" at bounding box center [526, 13] width 85 height 23
click at [376, 646] on div "Planned Maint London (Farnborough) Owner Ibiza Planned Maint London (Luton) Pla…" at bounding box center [742, 486] width 1147 height 869
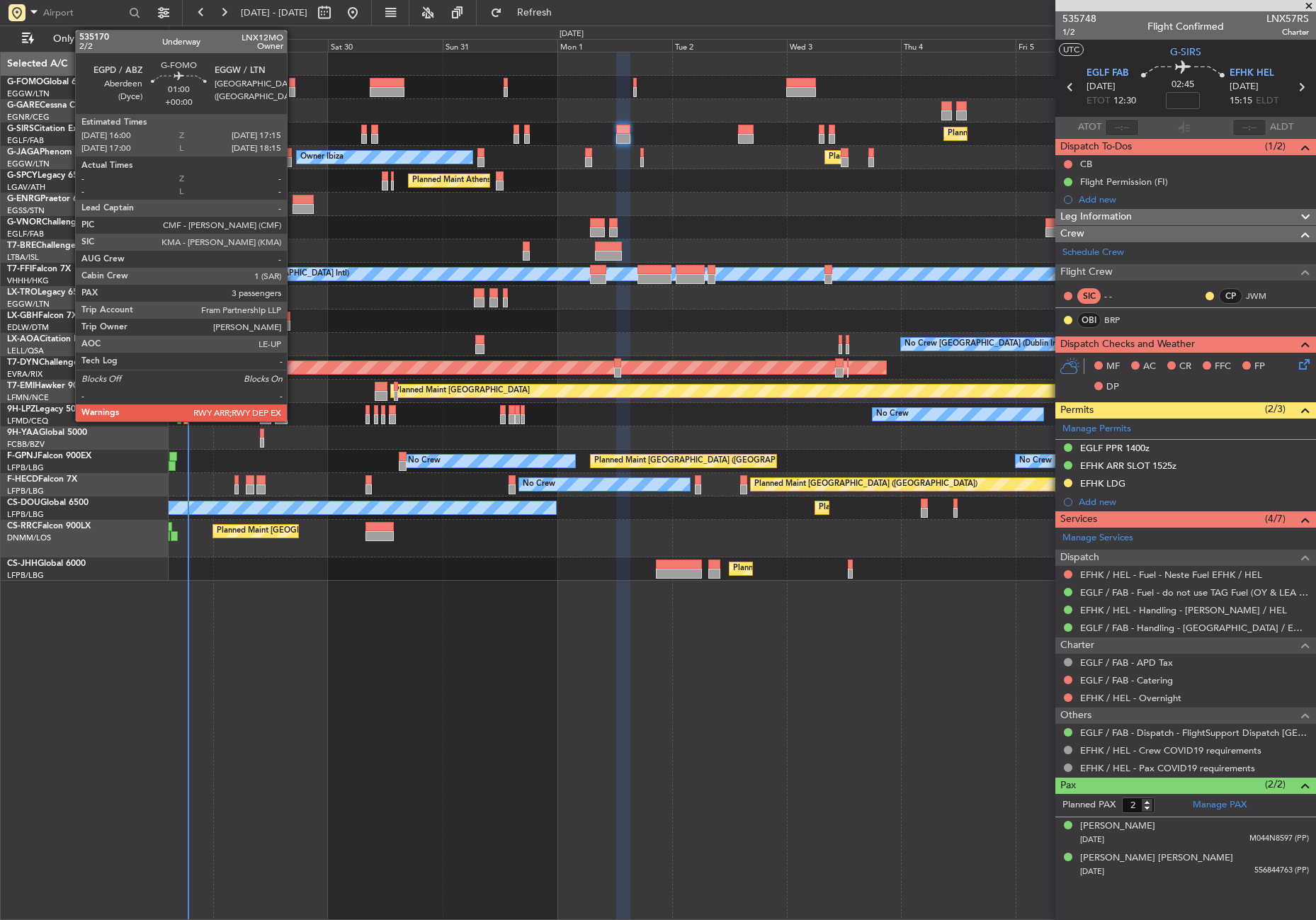
click at [293, 90] on div at bounding box center [291, 91] width 6 height 10
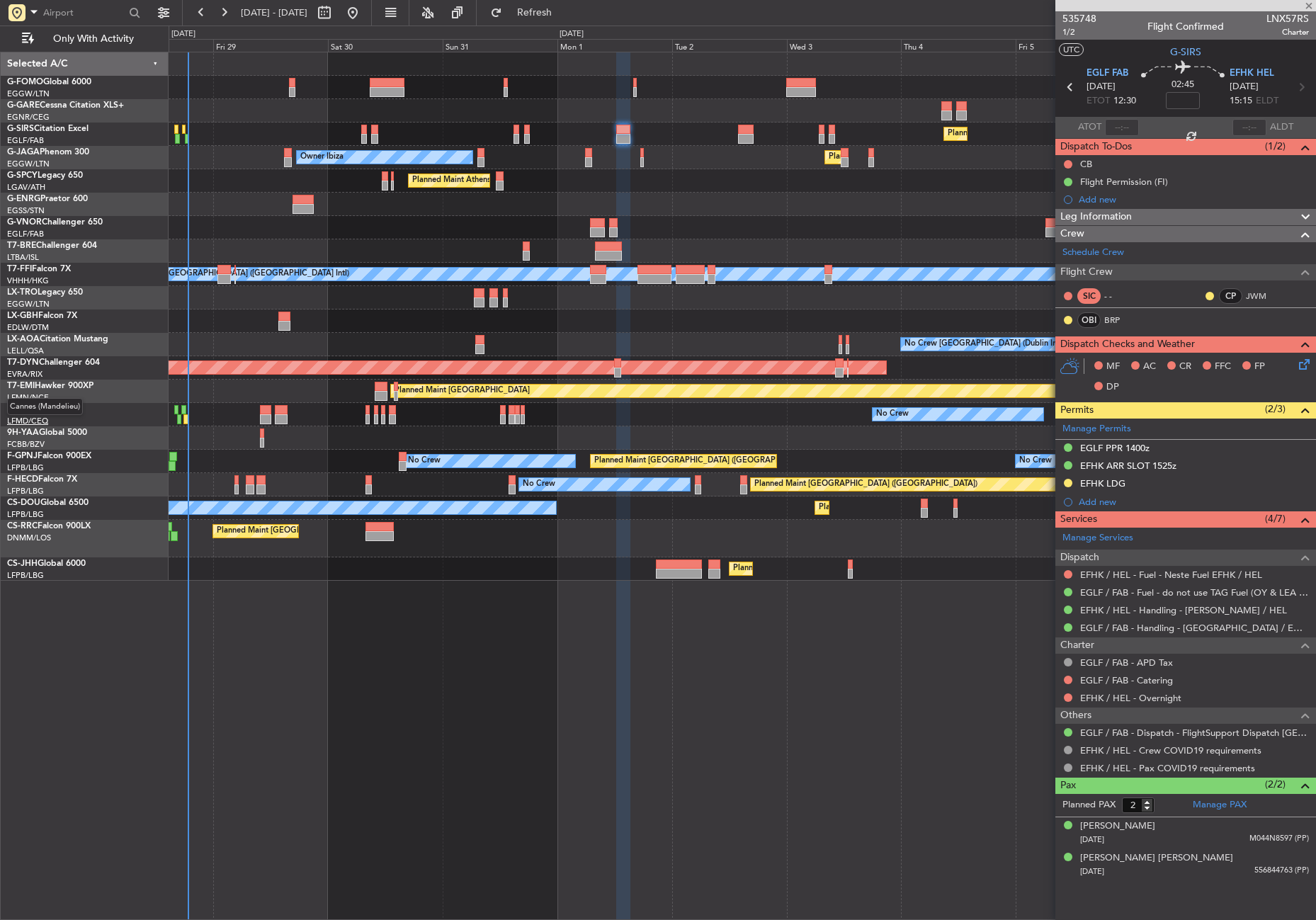
type input "3"
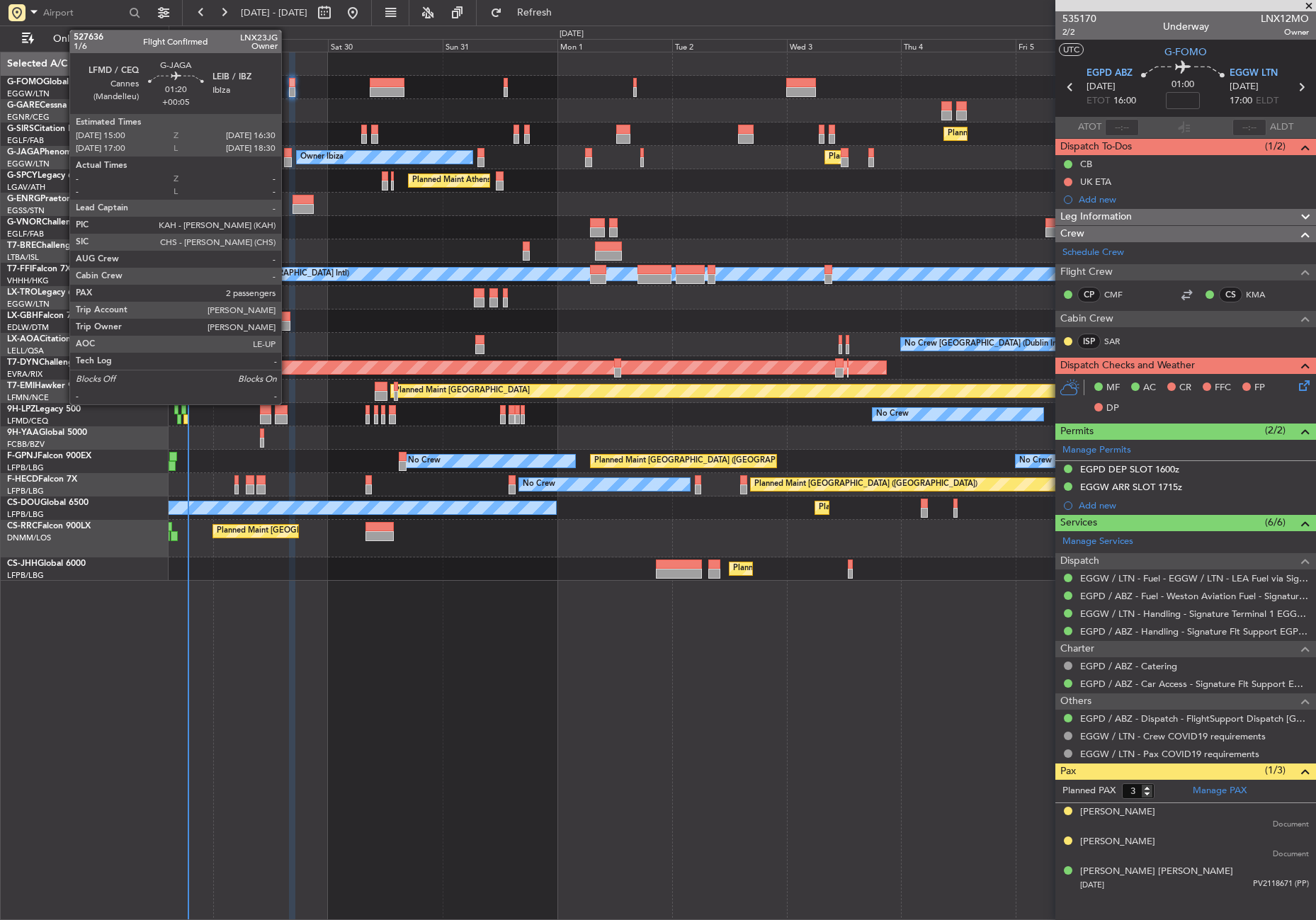
click at [288, 156] on div at bounding box center [288, 153] width 8 height 10
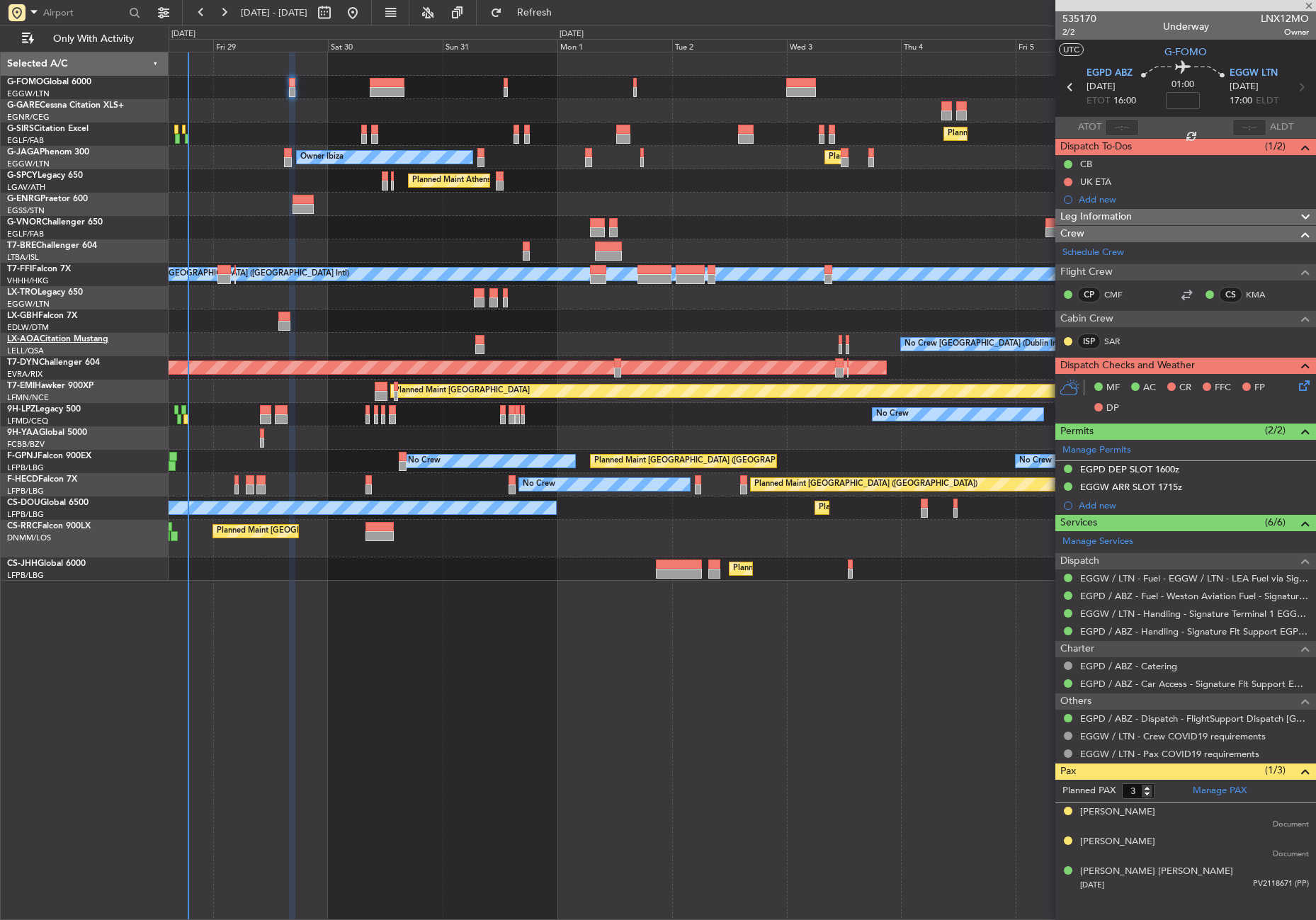
type input "+00:05"
type input "2"
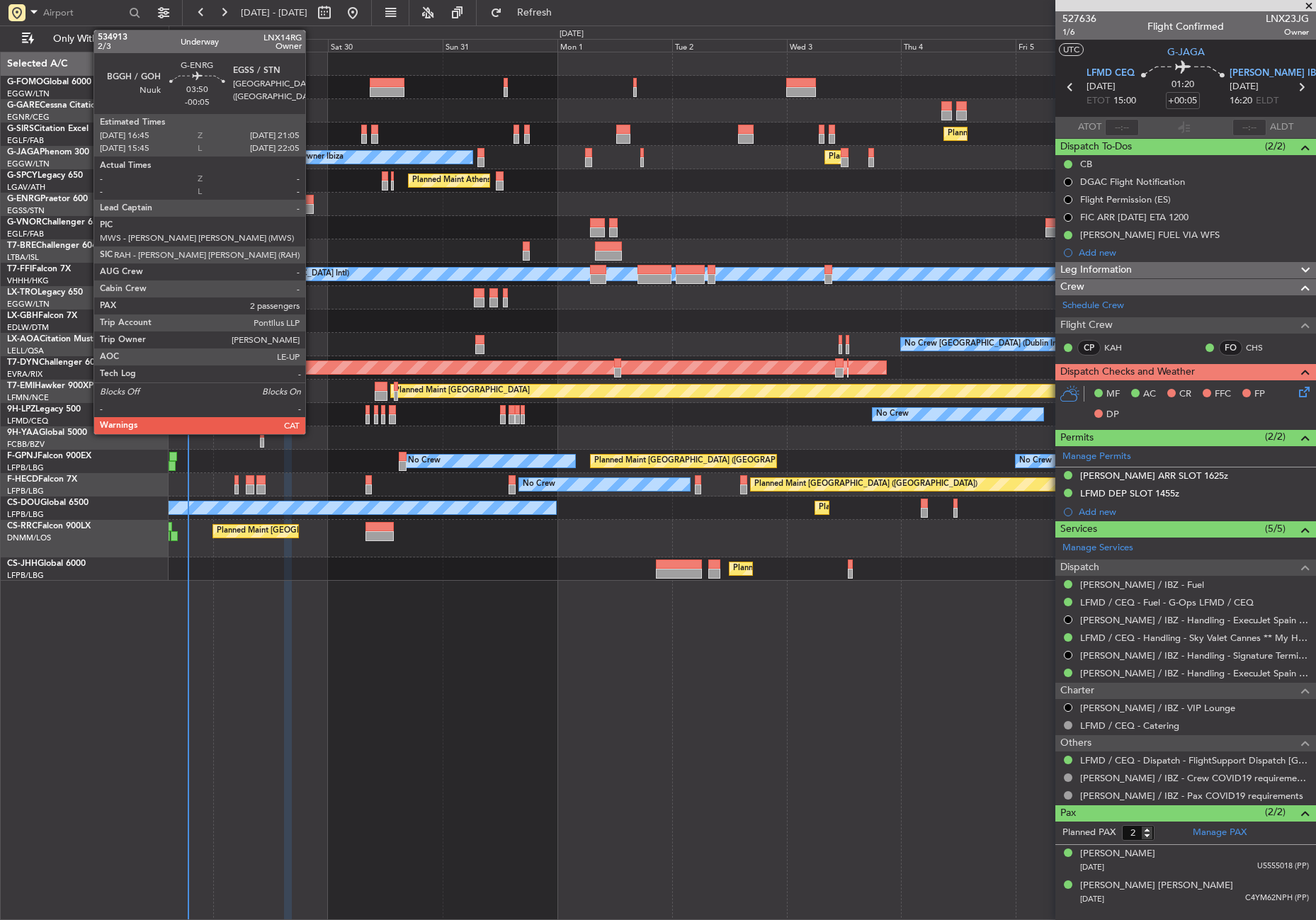
click at [311, 198] on div at bounding box center [302, 199] width 21 height 10
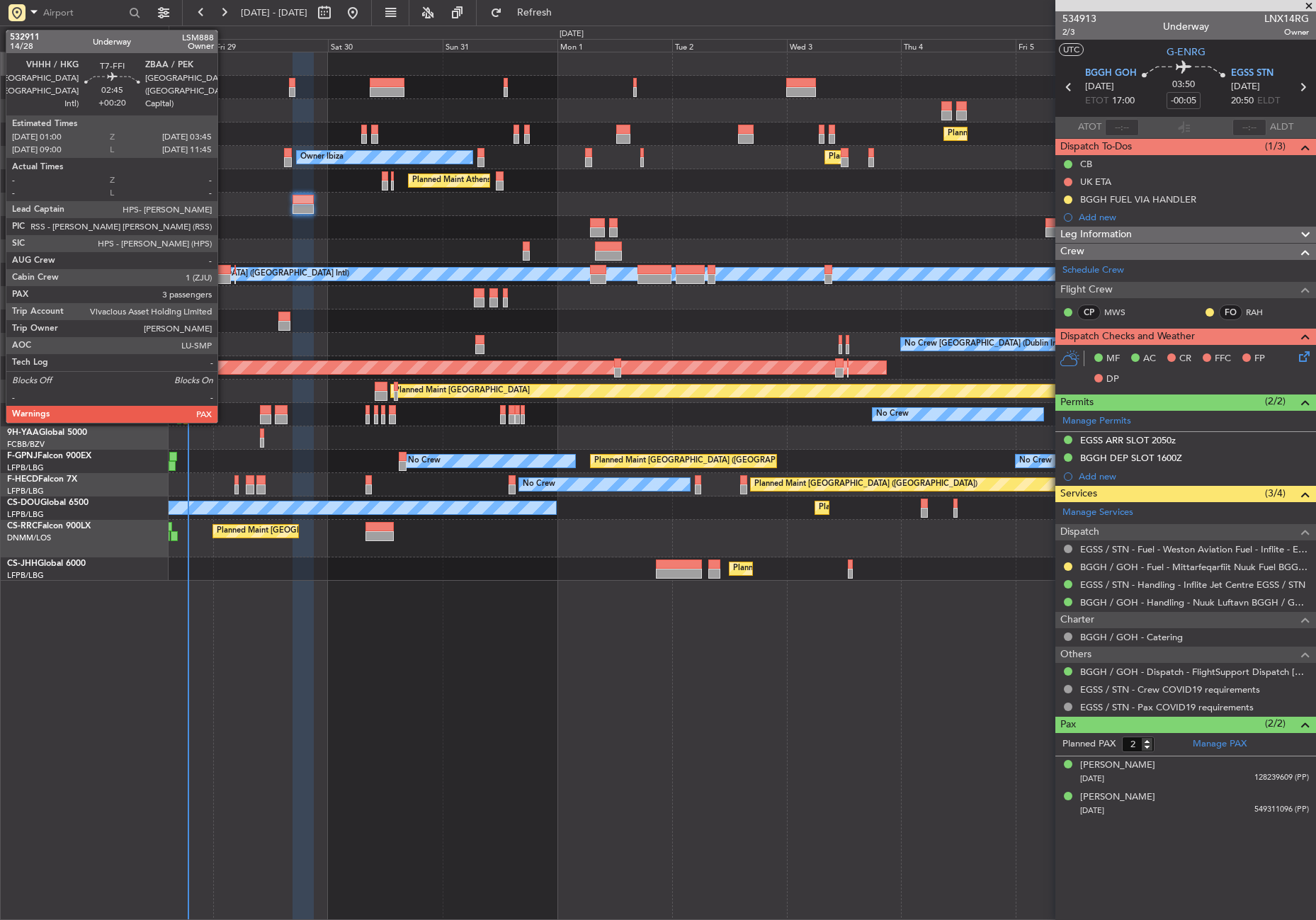
click at [224, 277] on div at bounding box center [224, 279] width 14 height 10
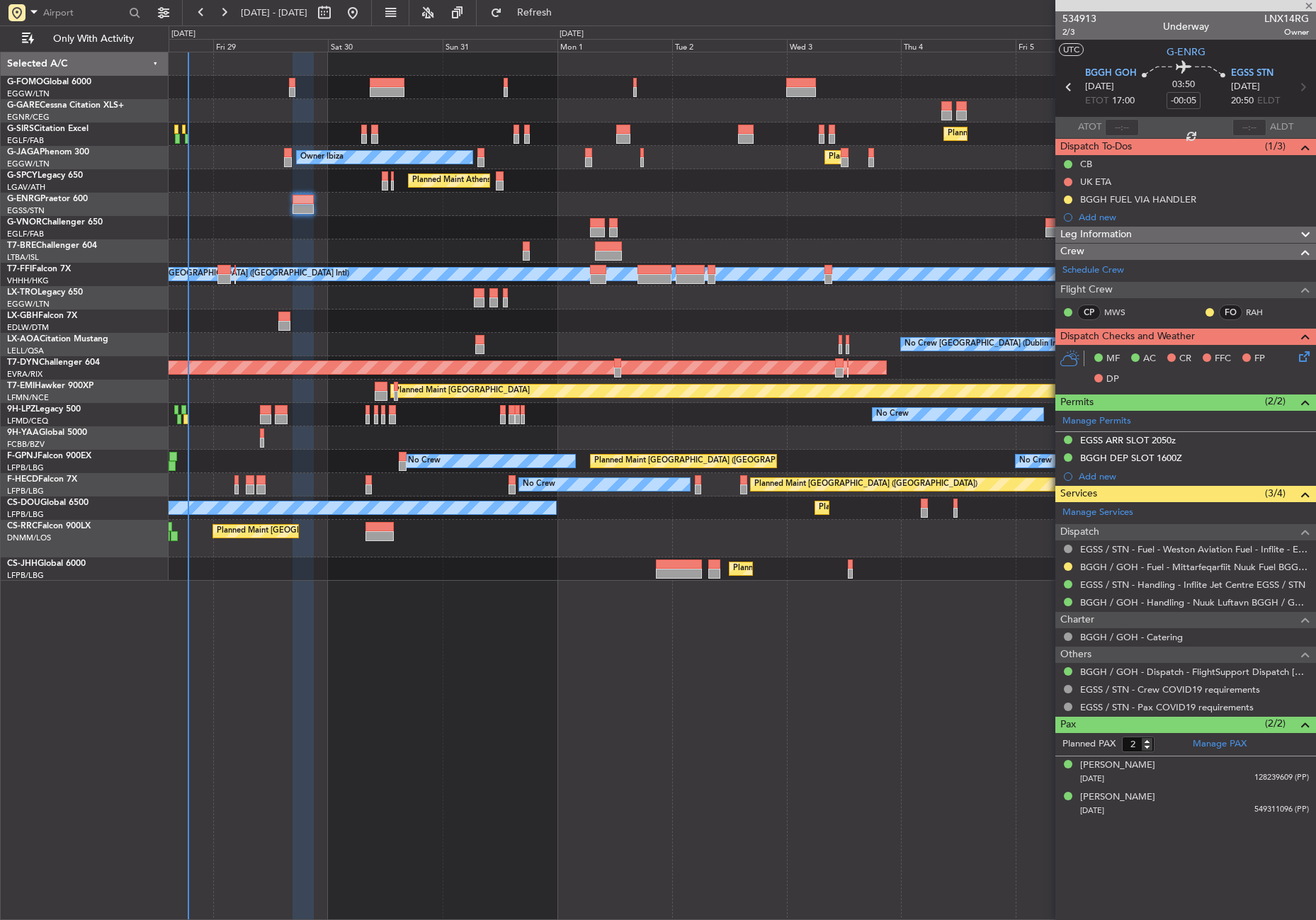
type input "+00:20"
type input "3"
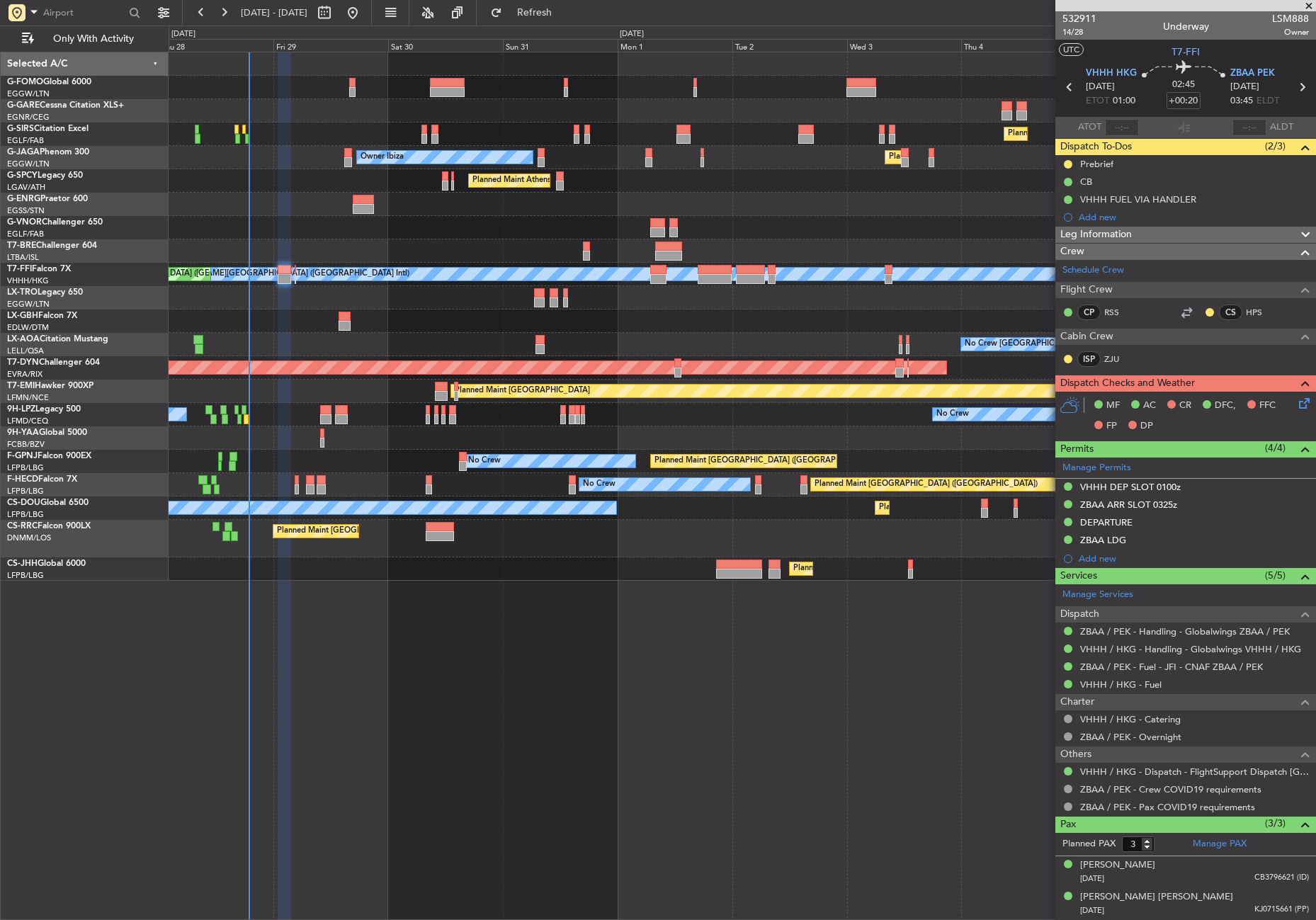
click at [296, 338] on div "Planned Maint London (Farnborough) Owner Ibiza Planned Maint London (Luton) No …" at bounding box center [742, 316] width 1147 height 529
click at [1159, 482] on div "VHHH DEP SLOT 0100z" at bounding box center [1131, 487] width 100 height 12
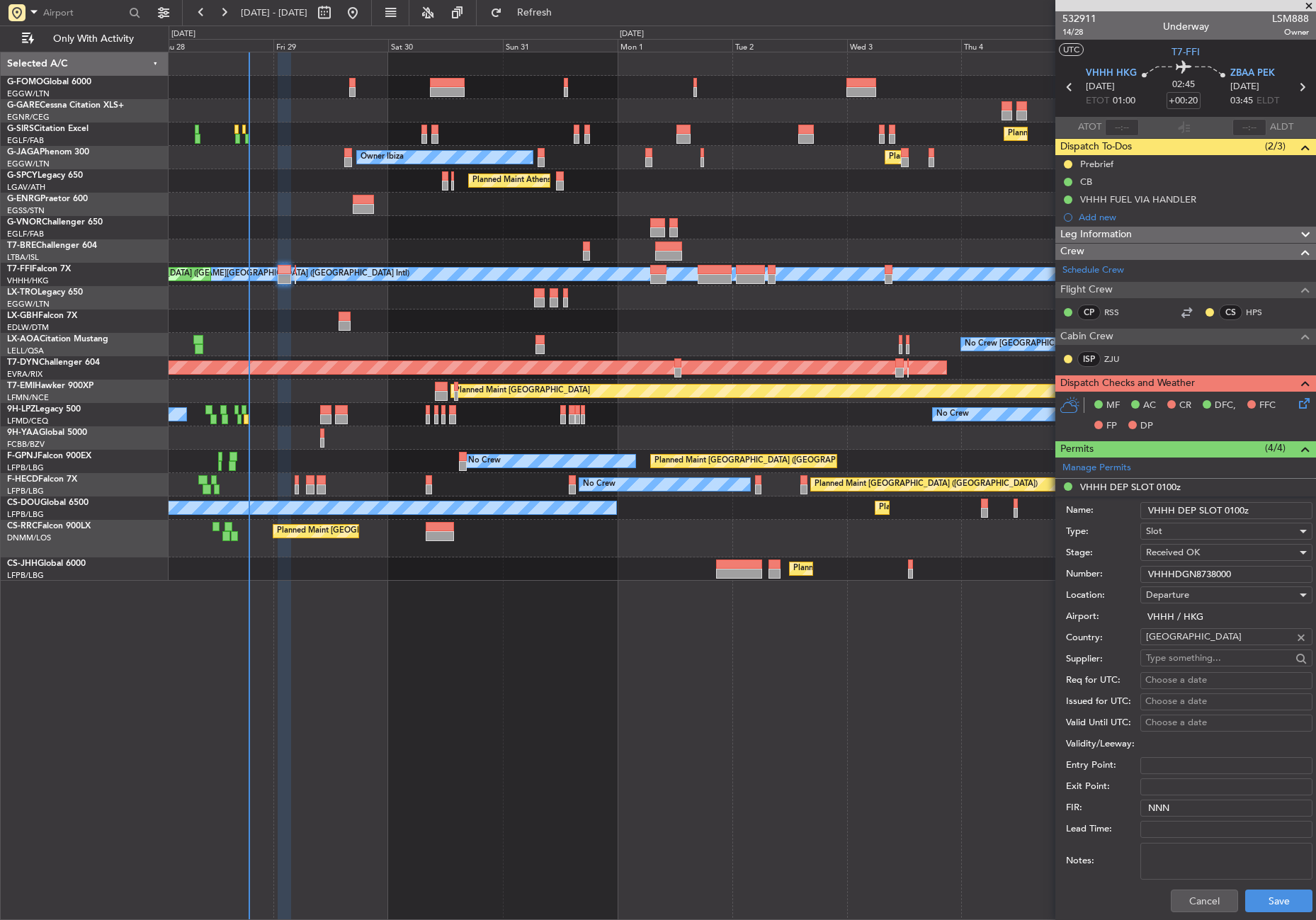
click at [1157, 566] on input "VHHHDGN8738000" at bounding box center [1227, 575] width 172 height 17
drag, startPoint x: 1204, startPoint y: 894, endPoint x: 844, endPoint y: 872, distance: 360.7
click at [1204, 894] on button "Cancel" at bounding box center [1205, 901] width 68 height 23
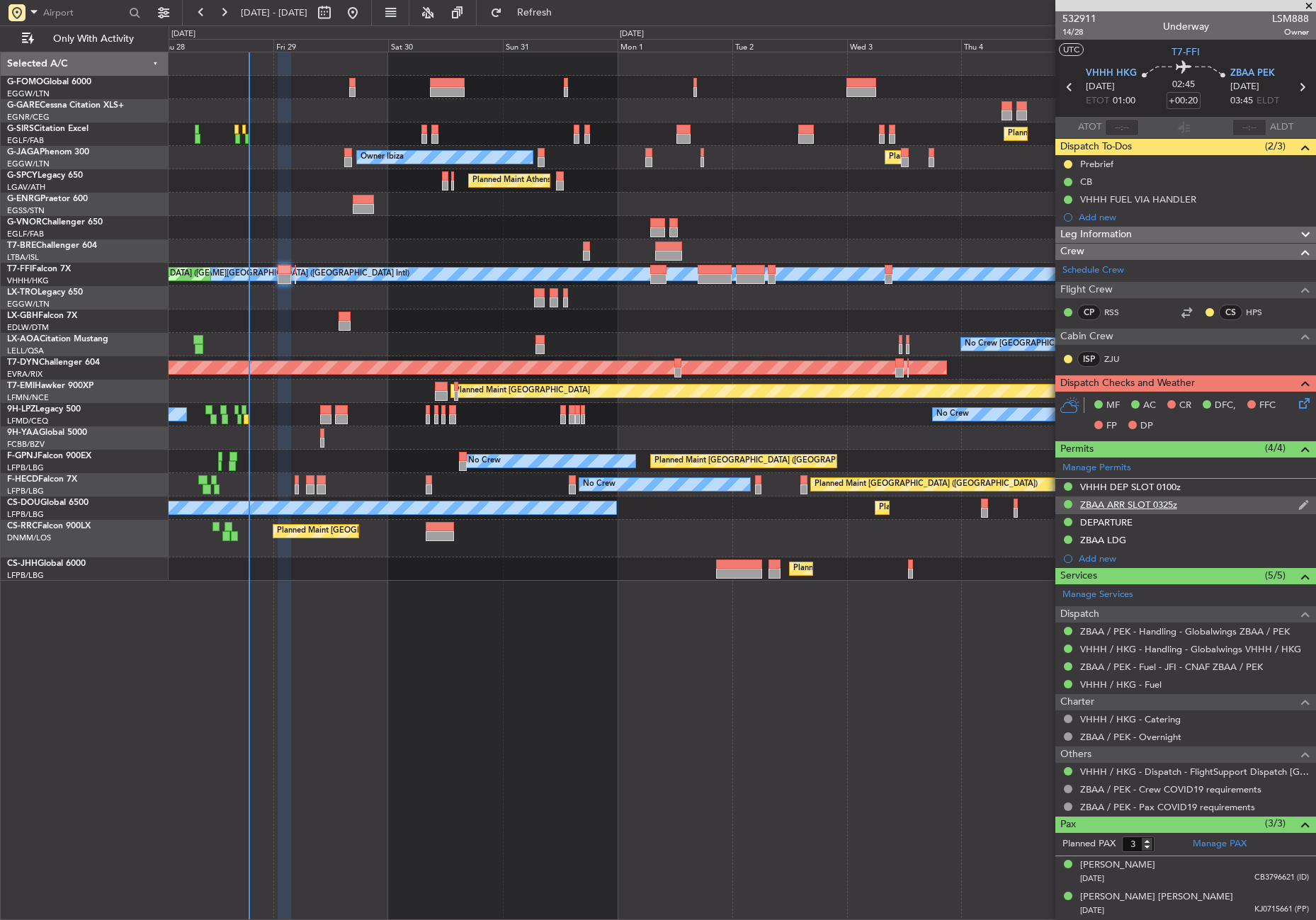
click at [1158, 508] on div "ZBAA ARR SLOT 0325z" at bounding box center [1129, 504] width 97 height 12
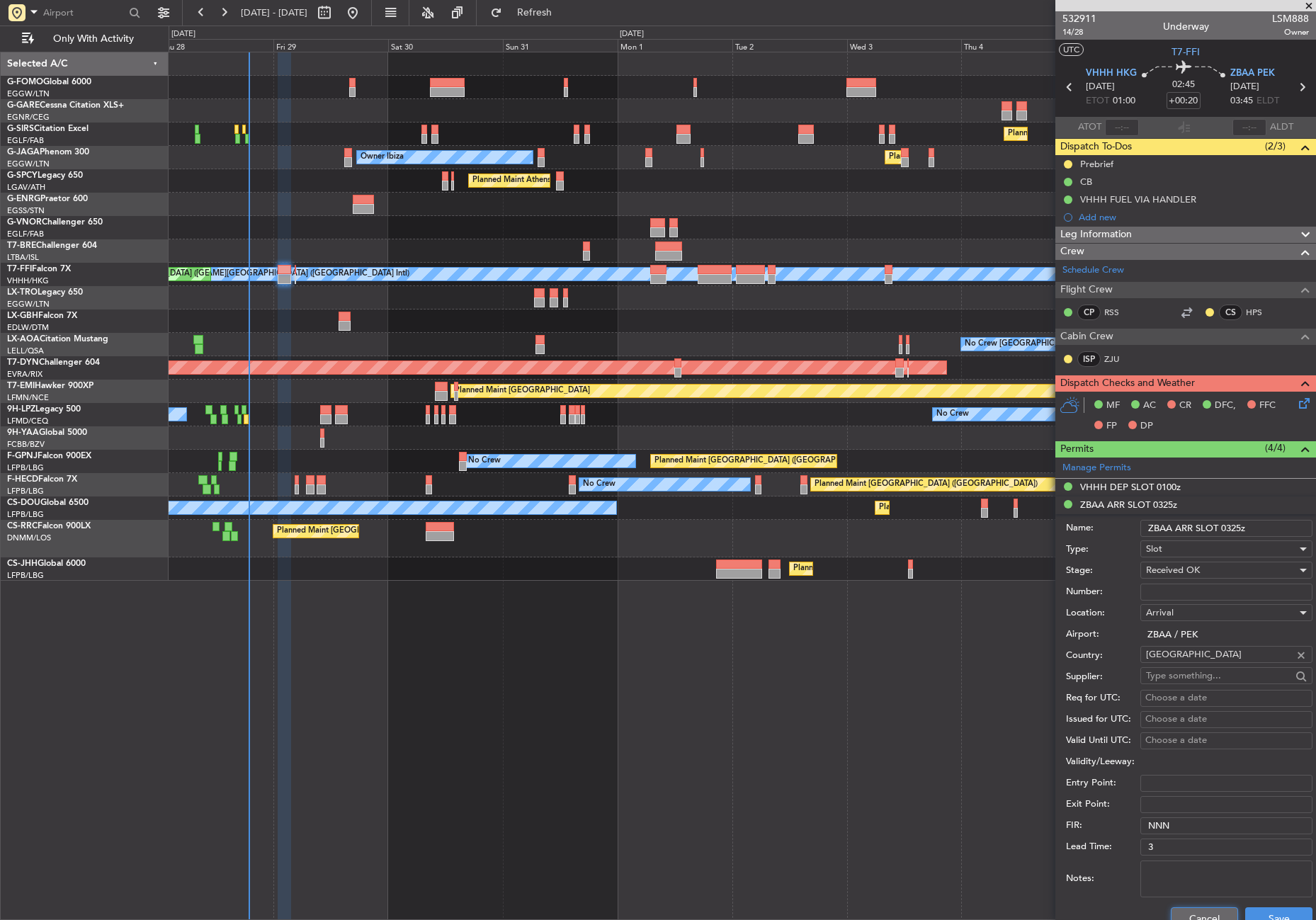
click at [1171, 910] on button "Cancel" at bounding box center [1205, 918] width 68 height 23
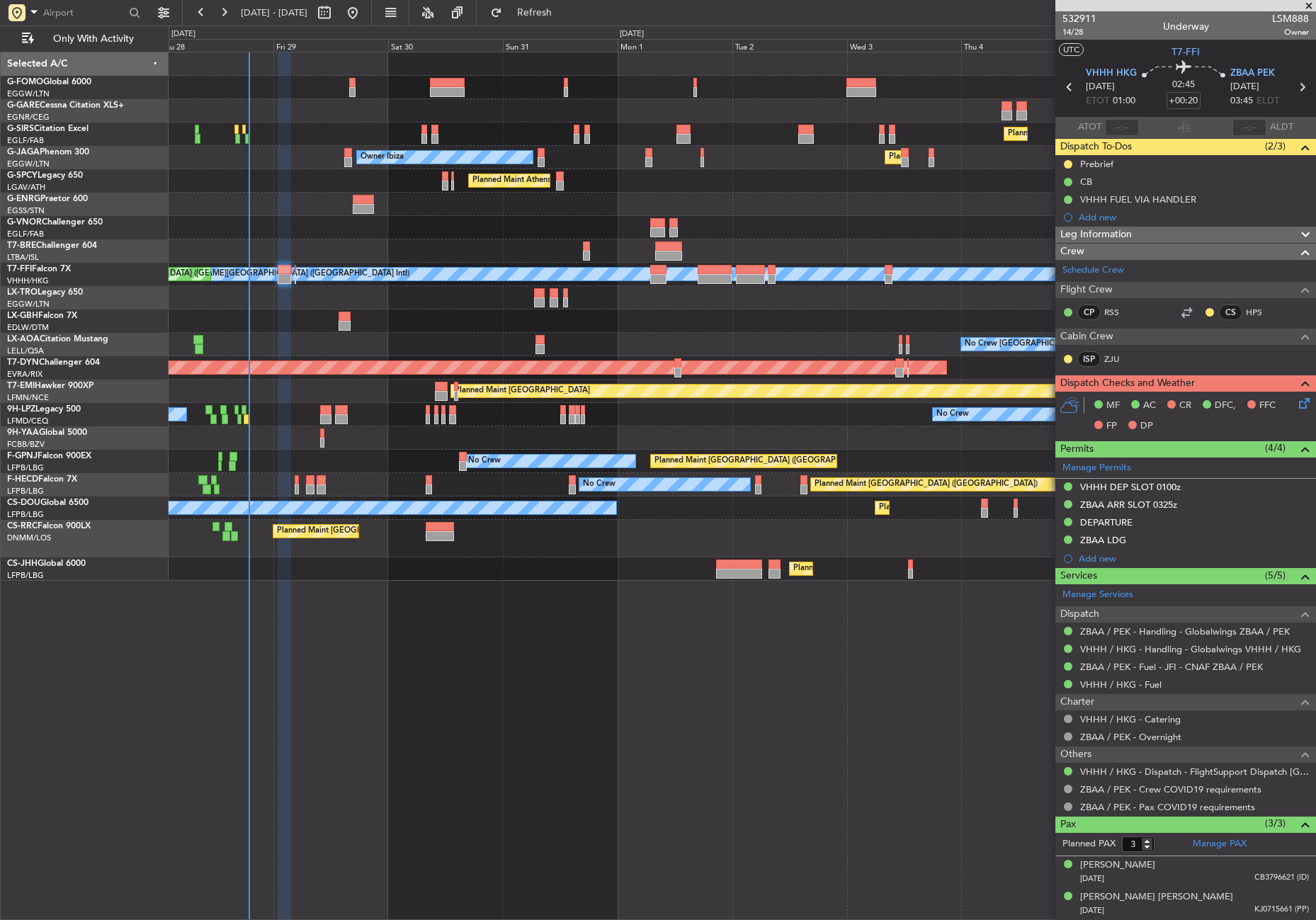
click at [1115, 526] on mat-tooltip-component "ZBAA ARR SLOT 0325z" at bounding box center [1129, 528] width 109 height 37
click at [1142, 520] on div "DEPARTURE" at bounding box center [1185, 523] width 260 height 17
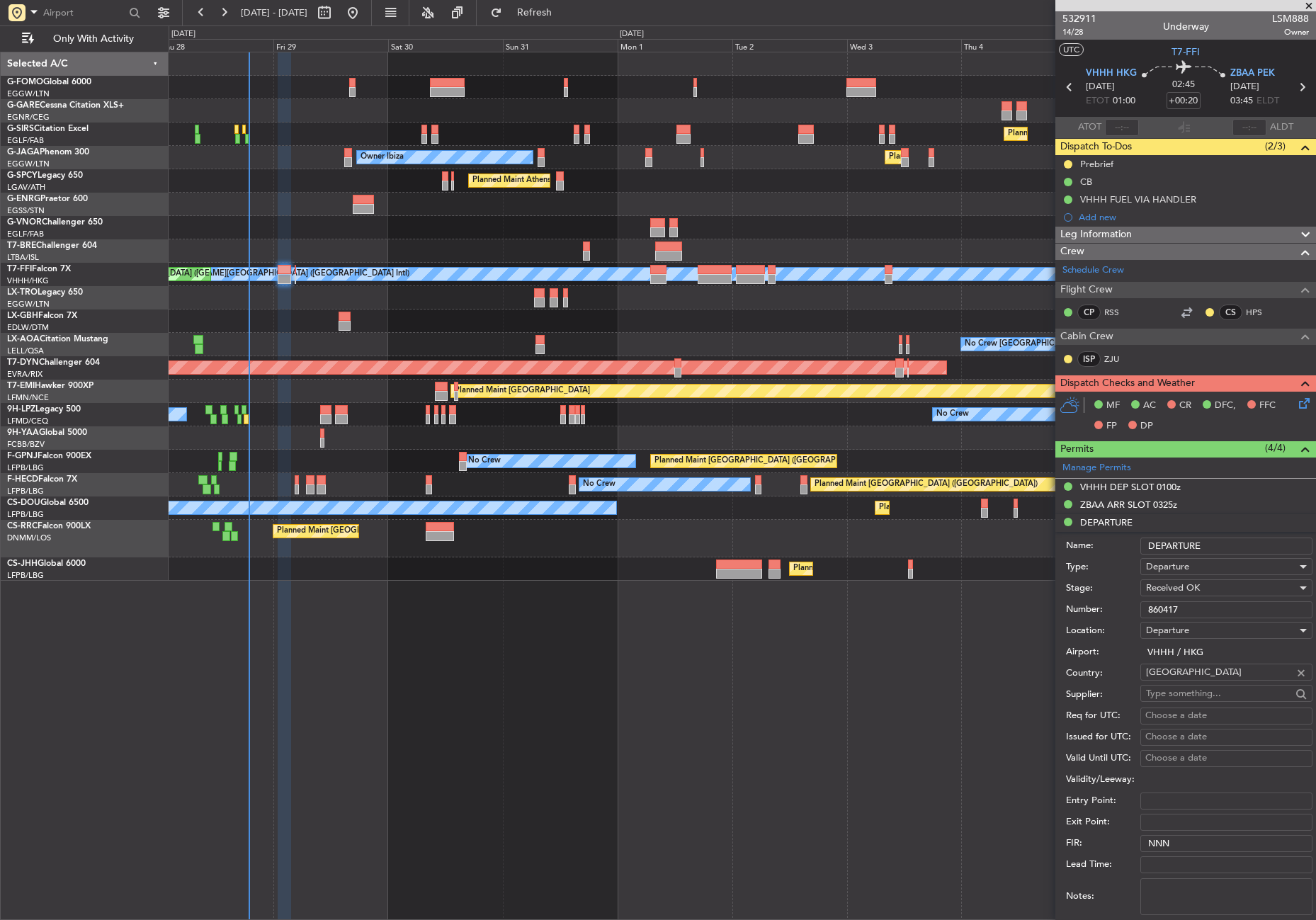
click at [1184, 607] on input "860417" at bounding box center [1227, 609] width 172 height 17
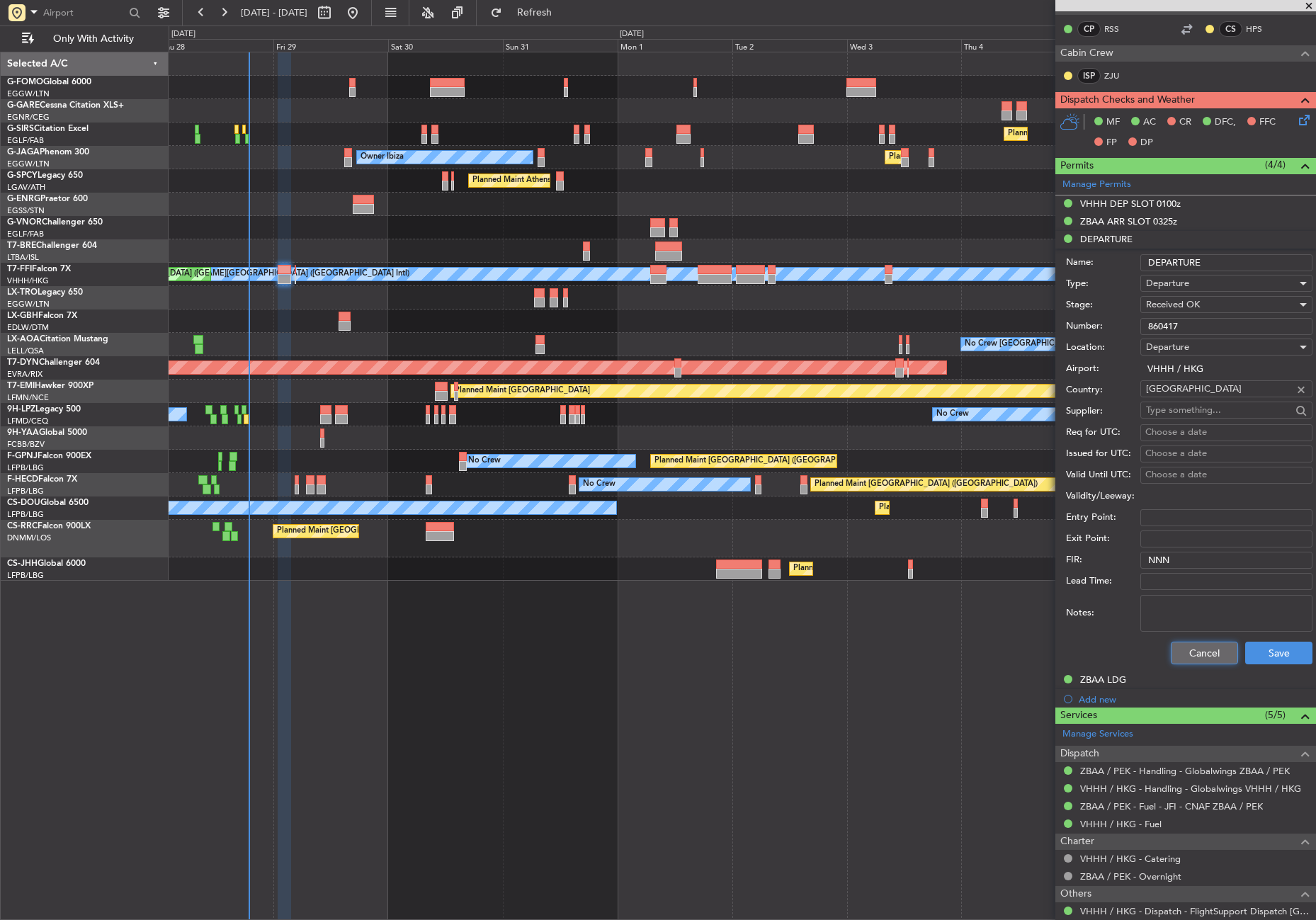
click at [1186, 657] on button "Cancel" at bounding box center [1205, 653] width 68 height 23
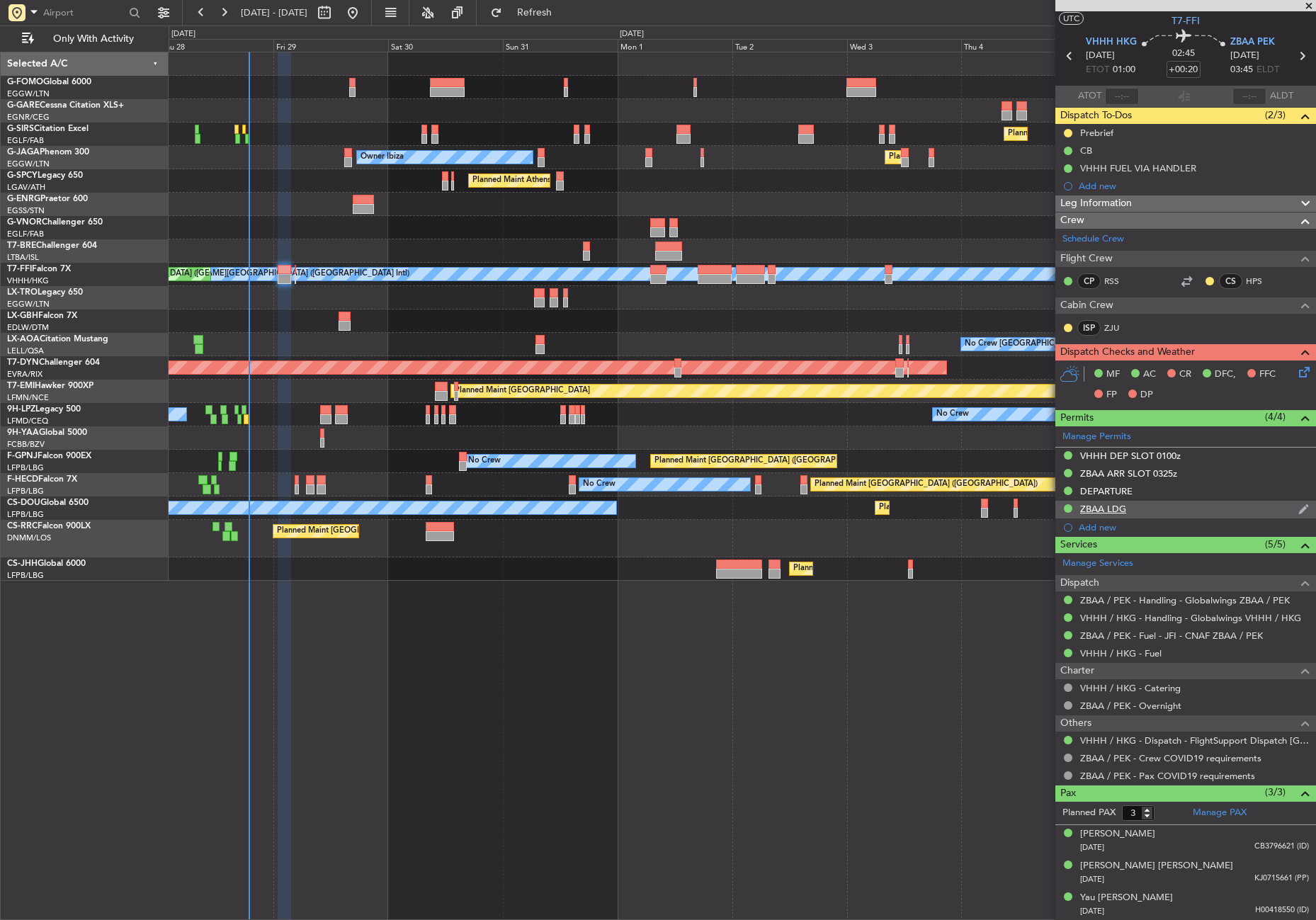
click at [1114, 512] on div "ZBAA LDG" at bounding box center [1103, 509] width 46 height 12
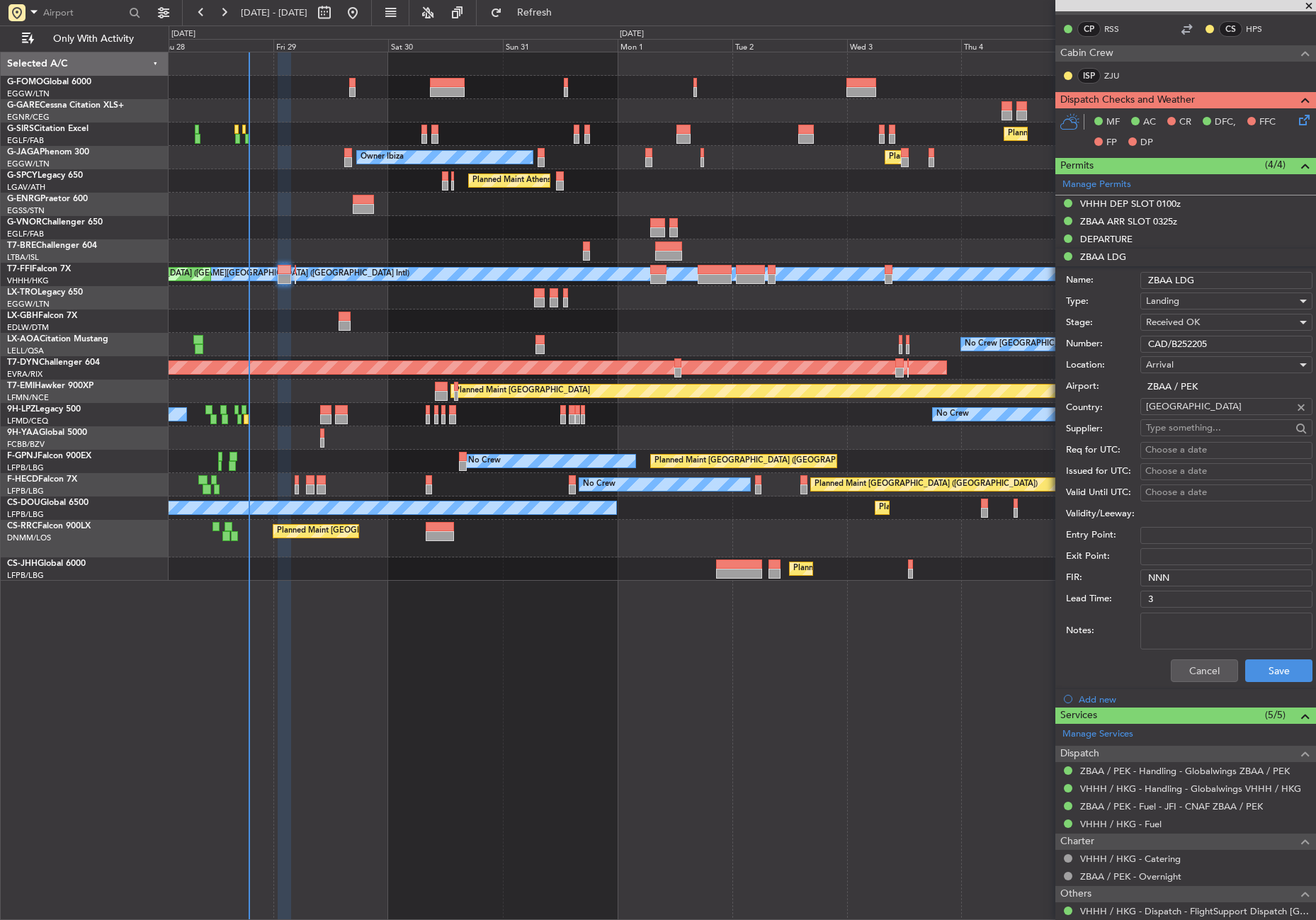
drag, startPoint x: 1195, startPoint y: 272, endPoint x: 1136, endPoint y: 277, distance: 59.2
click at [1136, 277] on div "Name: ZBAA LDG" at bounding box center [1189, 280] width 247 height 21
click at [1207, 339] on input "CAD/B252205" at bounding box center [1227, 344] width 172 height 17
drag, startPoint x: 1202, startPoint y: 341, endPoint x: 1134, endPoint y: 342, distance: 68.0
click at [1134, 342] on div "Number: CAD/B252205" at bounding box center [1189, 344] width 247 height 21
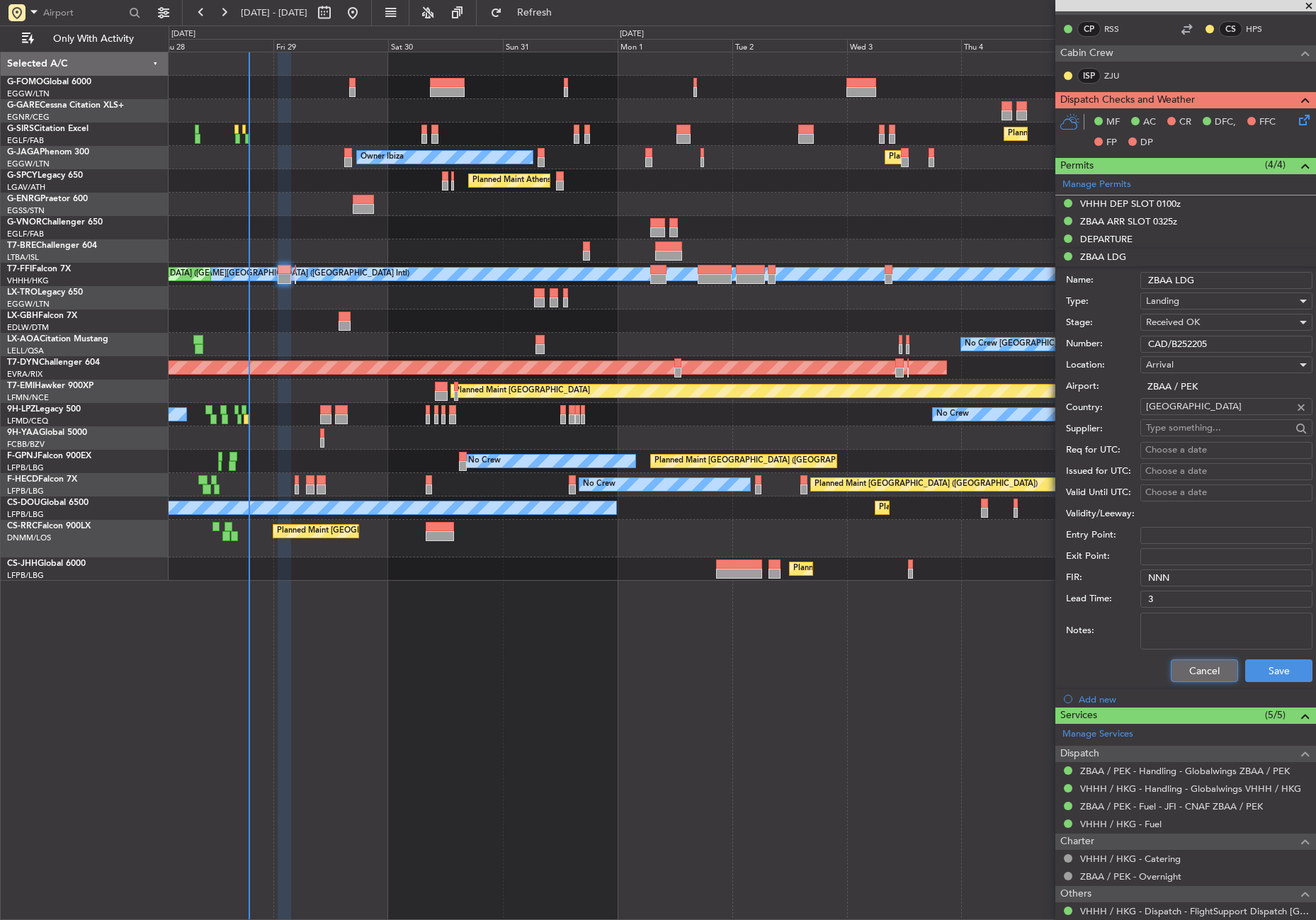
click at [1179, 674] on button "Cancel" at bounding box center [1205, 671] width 68 height 23
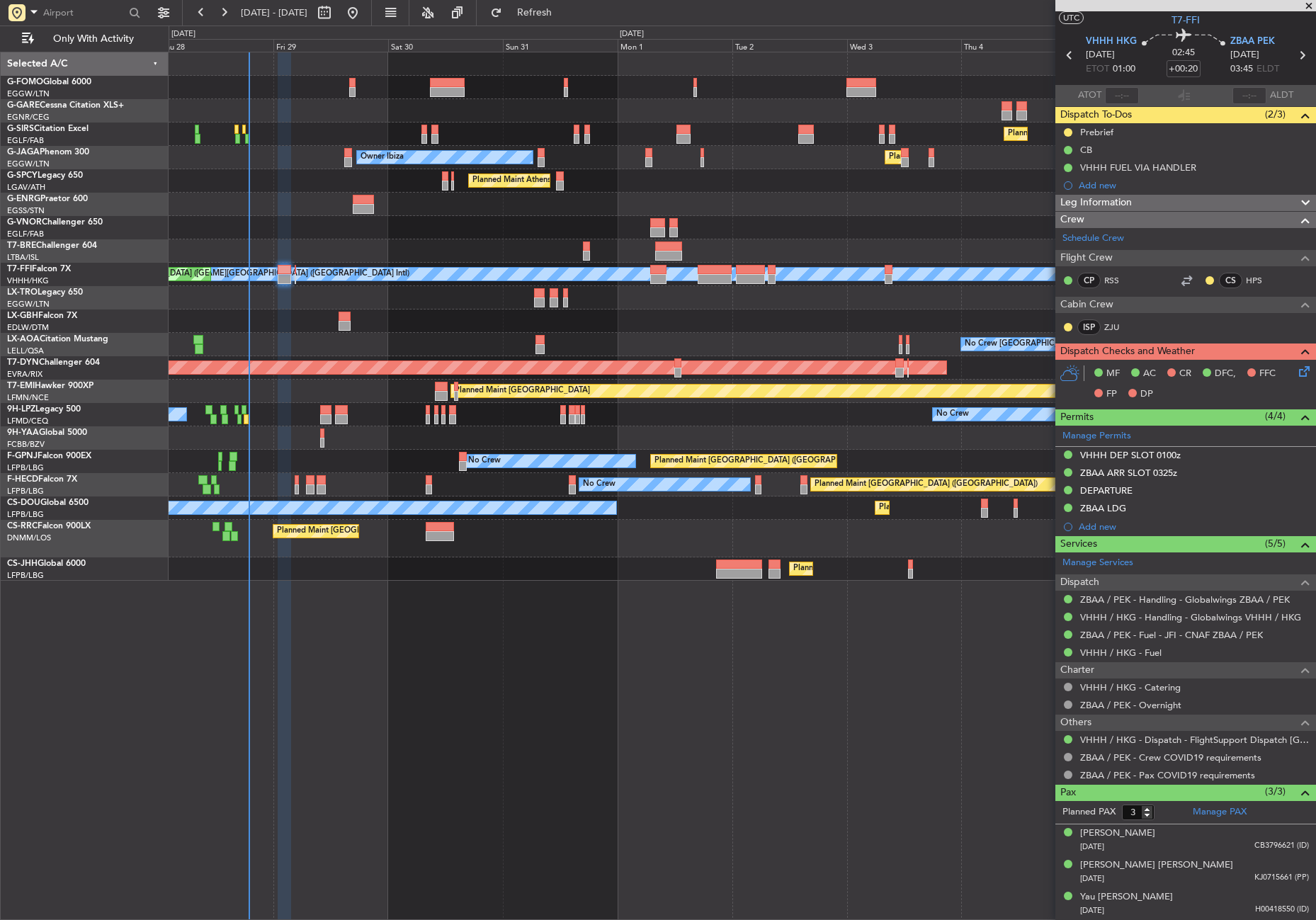
scroll to position [31, 0]
click at [1113, 199] on span "Leg Information" at bounding box center [1096, 204] width 71 height 16
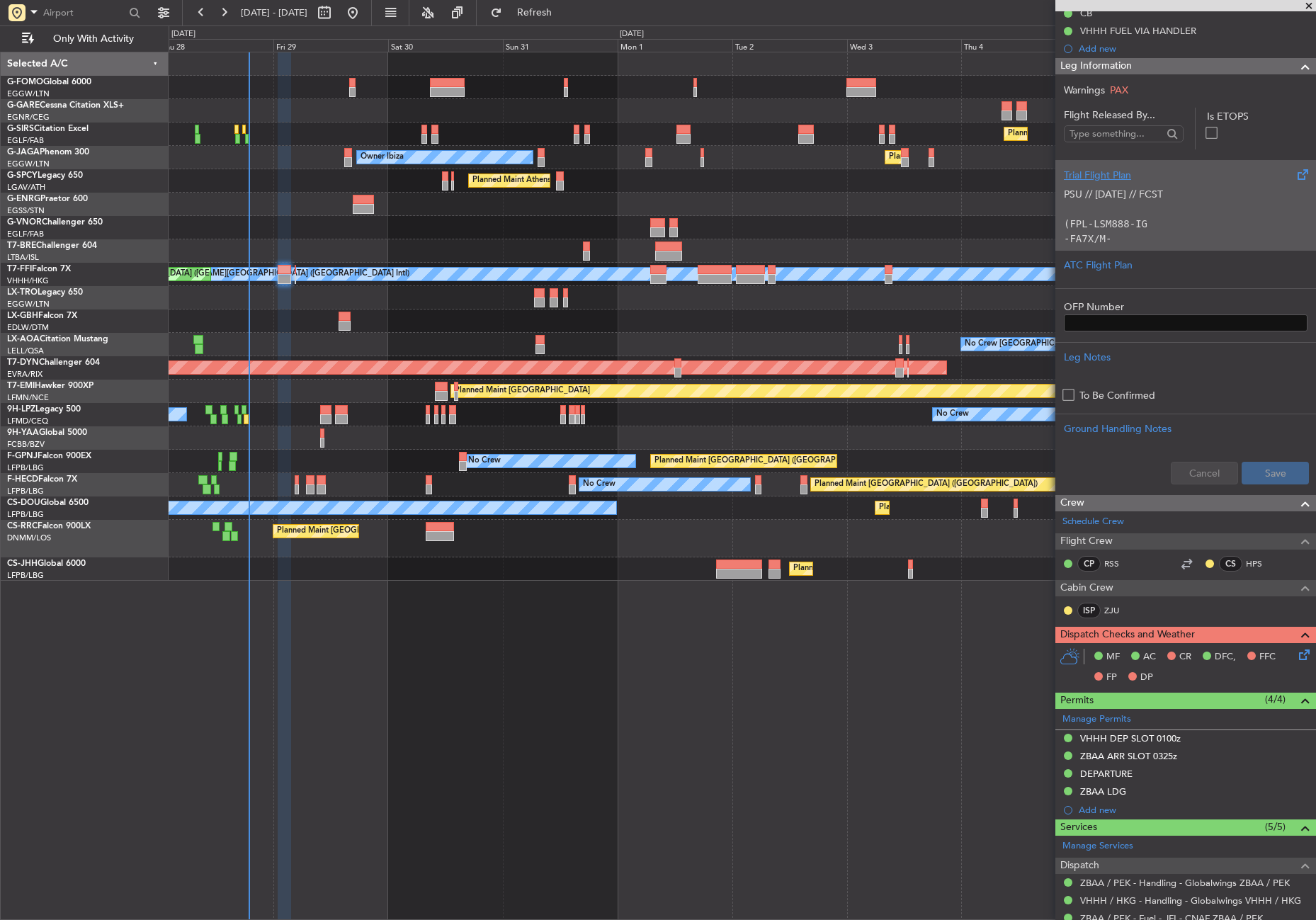
scroll to position [168, 0]
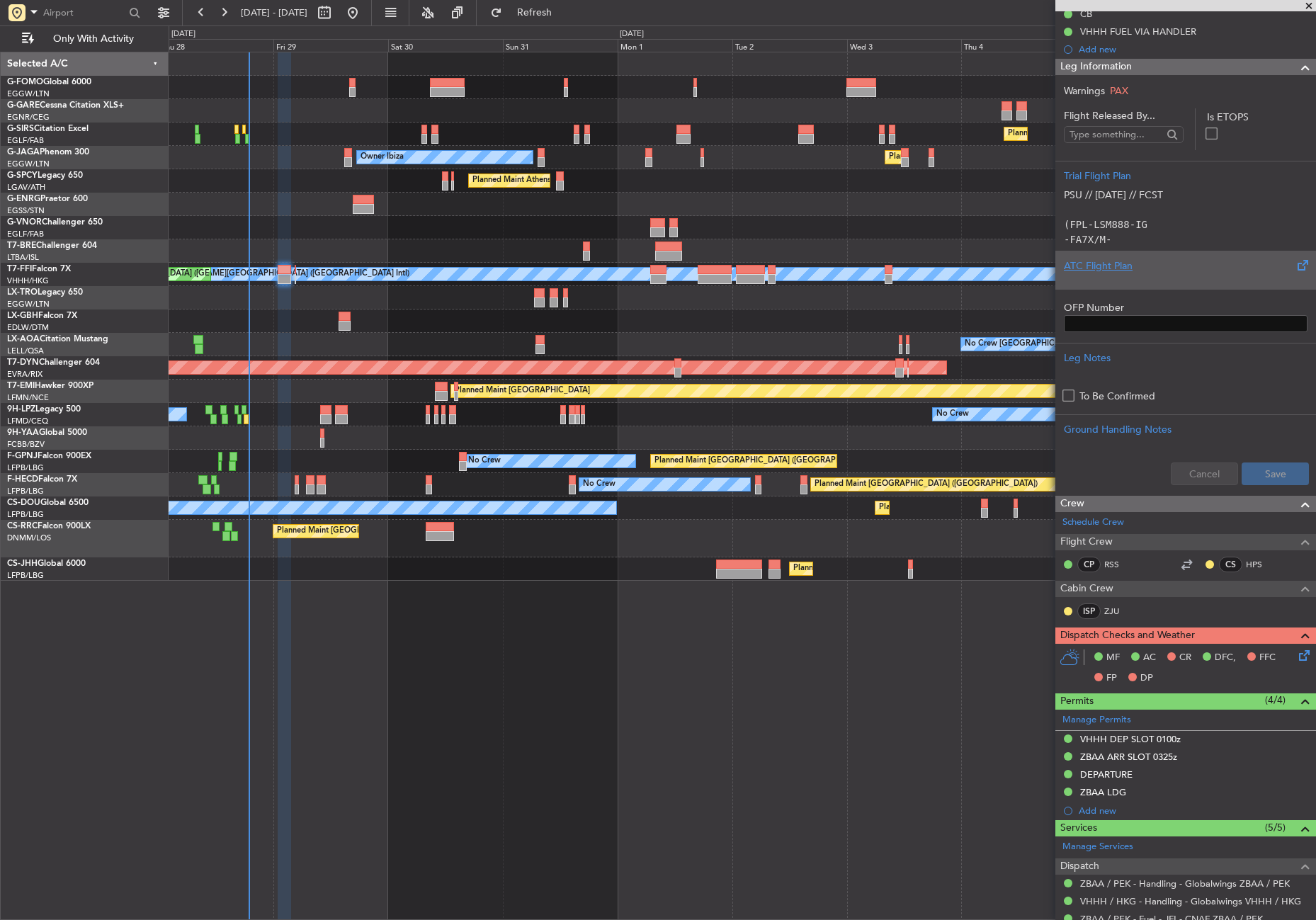
click at [1106, 258] on div "ATC Flight Plan" at bounding box center [1185, 270] width 260 height 38
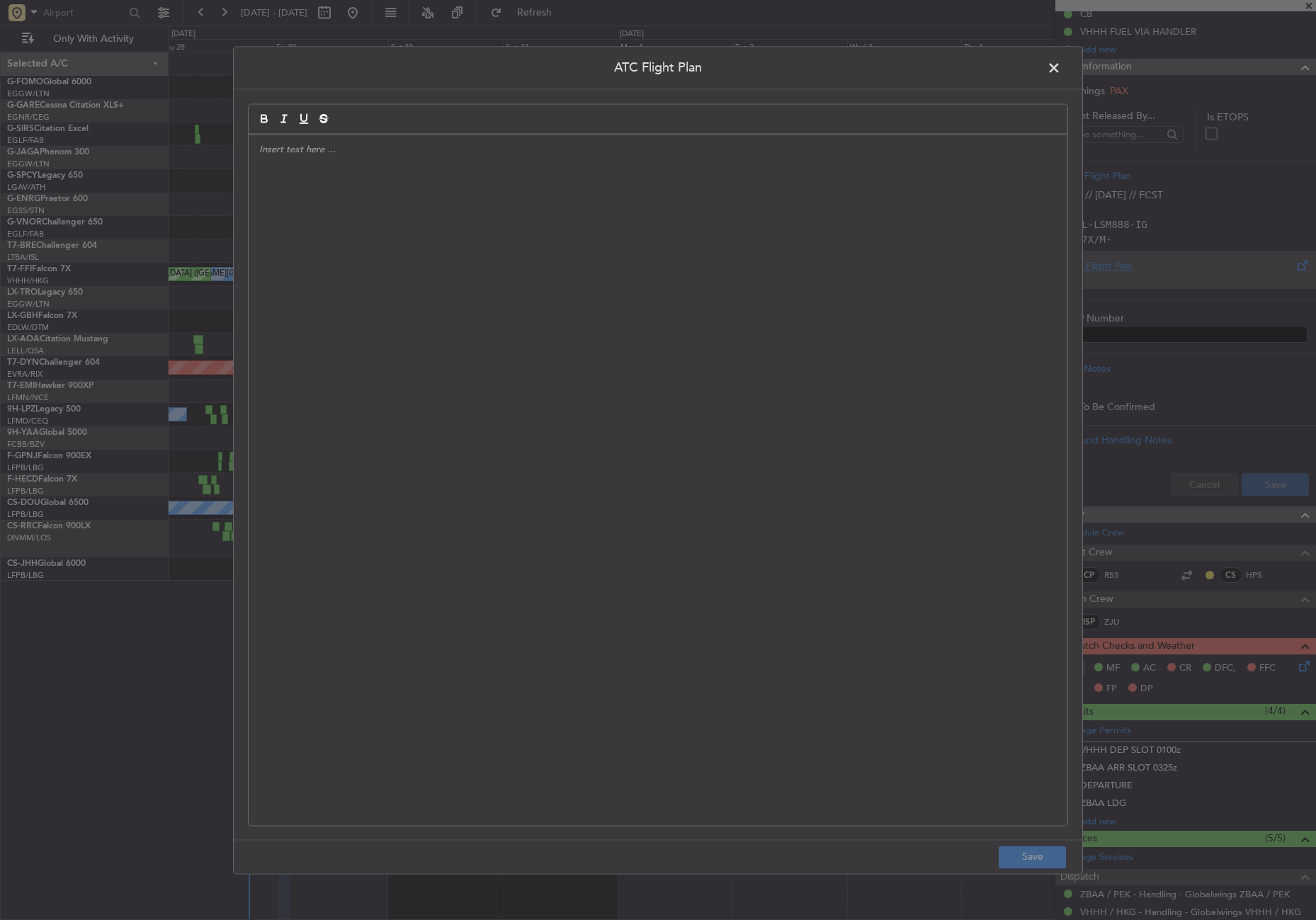
click at [743, 259] on div at bounding box center [658, 480] width 819 height 691
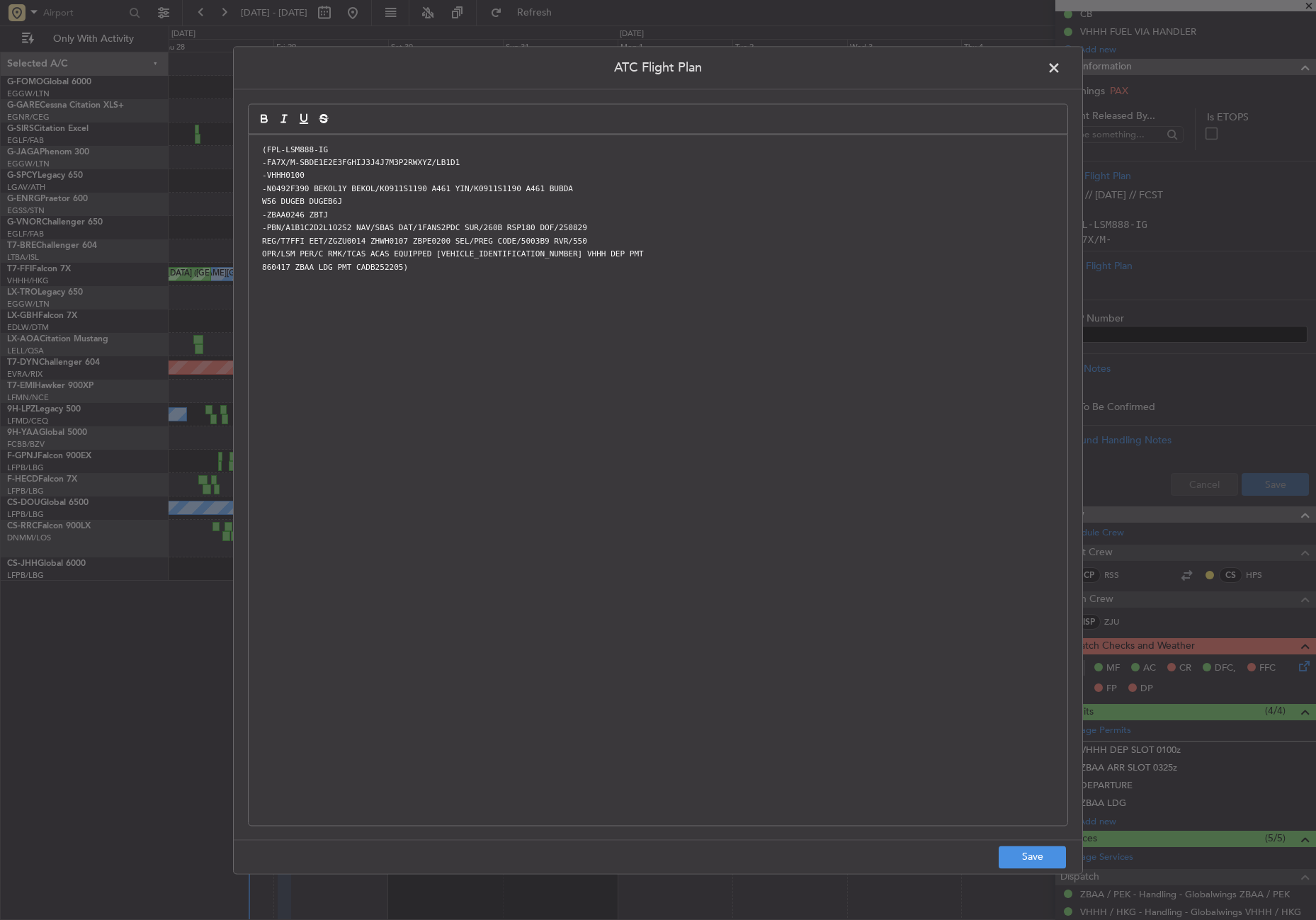
scroll to position [0, 0]
click at [1017, 856] on button "Save" at bounding box center [1033, 857] width 68 height 23
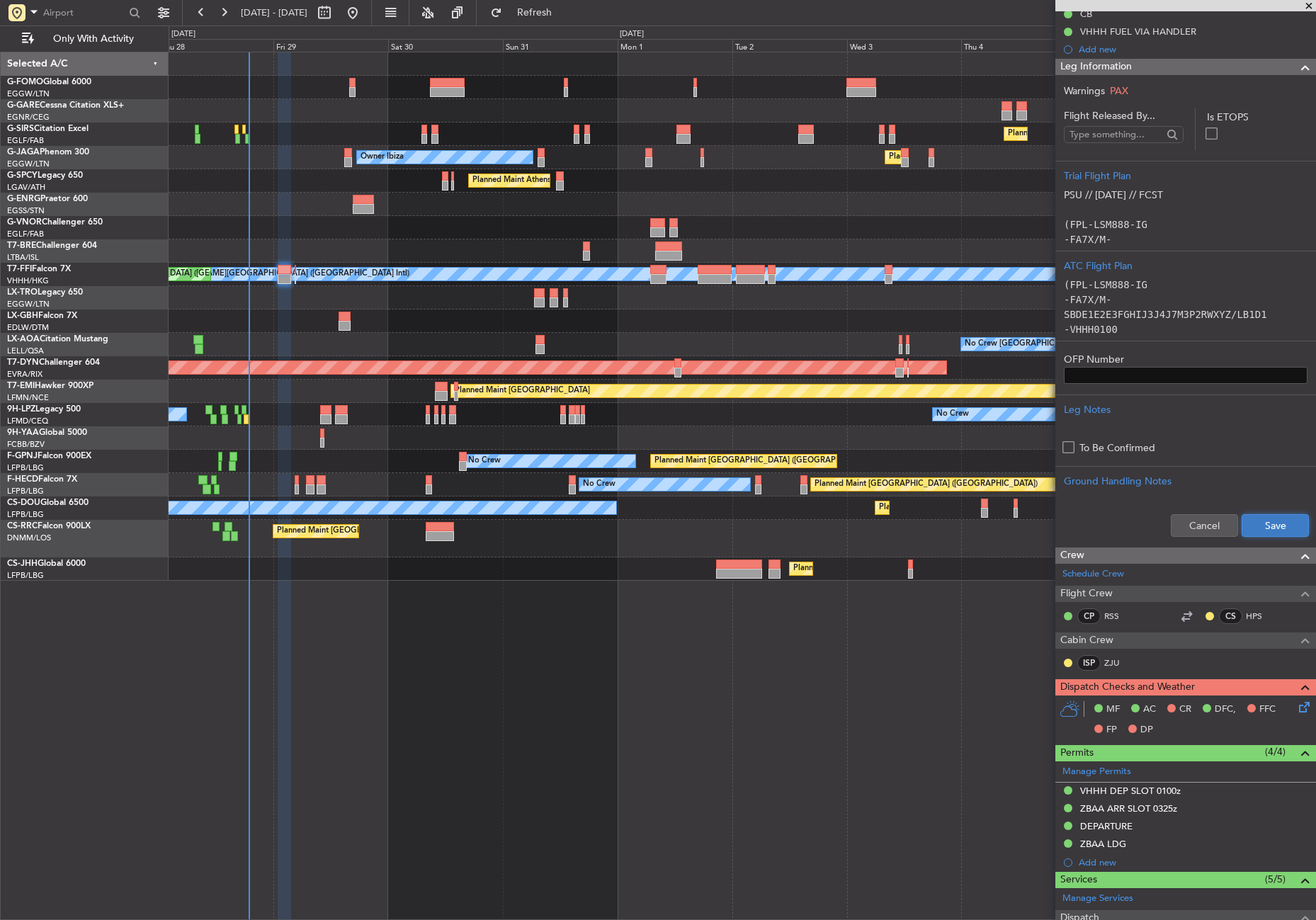
click at [1251, 530] on button "Save" at bounding box center [1276, 525] width 68 height 23
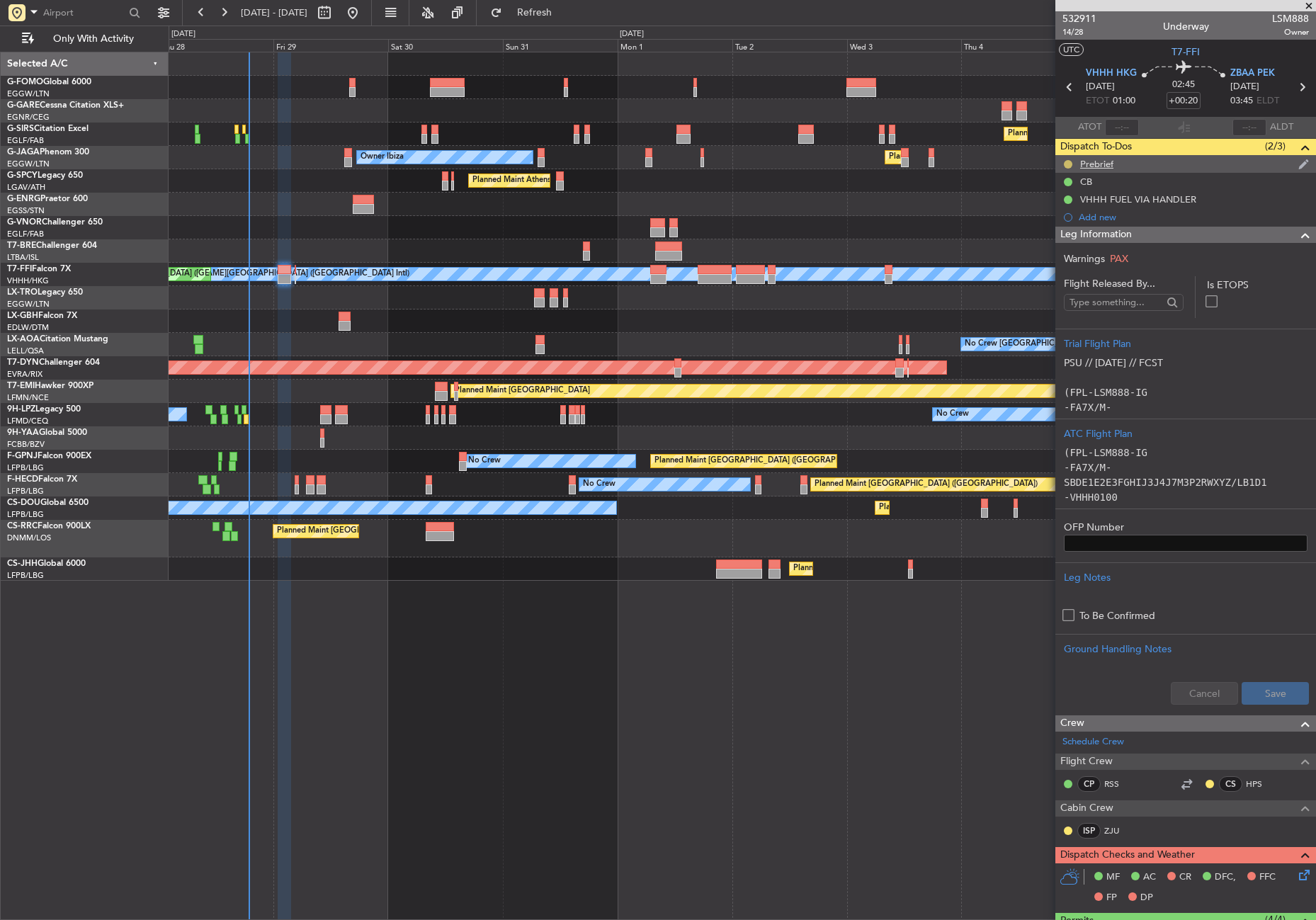
click at [1069, 160] on button at bounding box center [1068, 164] width 8 height 8
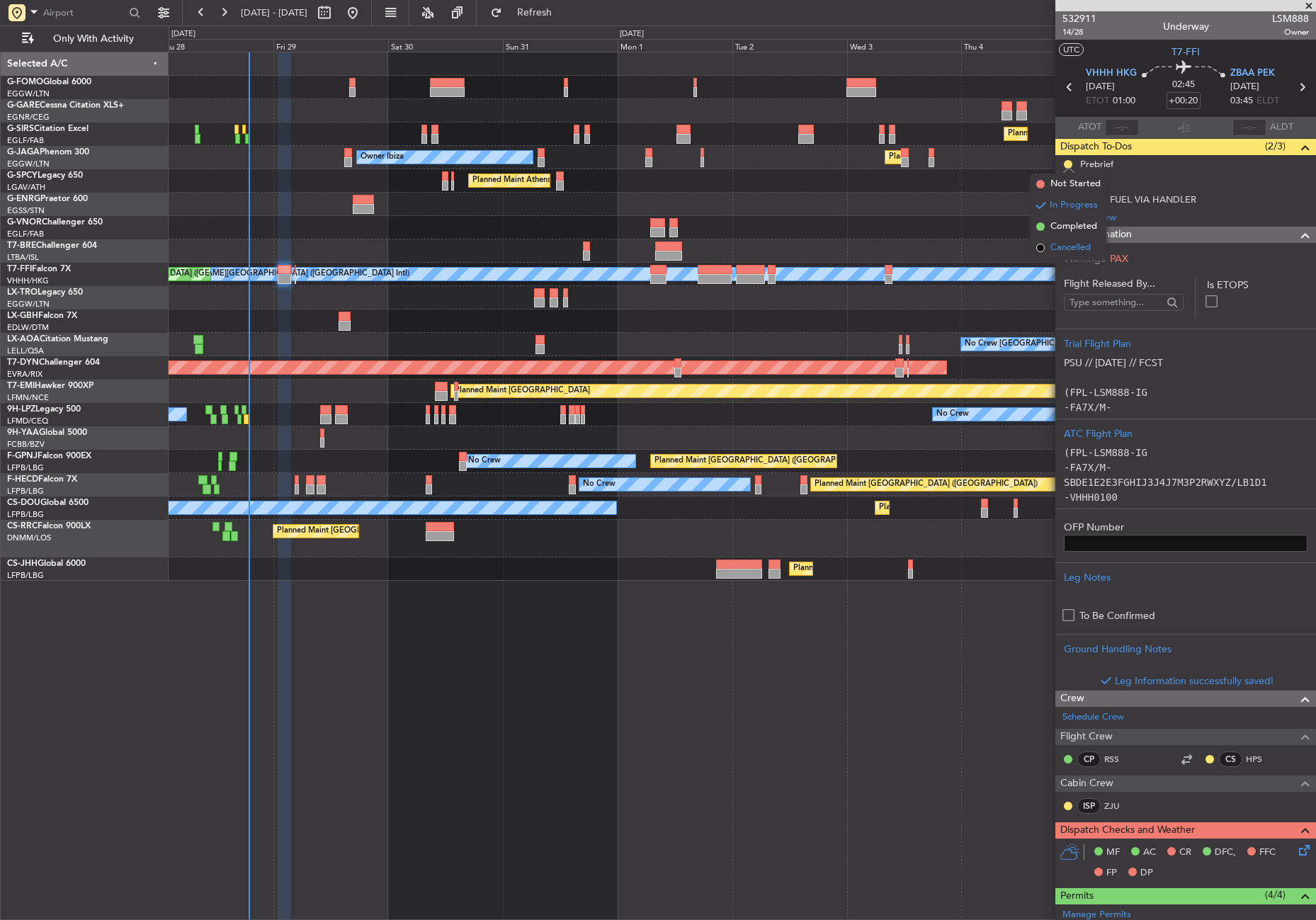
click at [1062, 245] on span "Cancelled" at bounding box center [1070, 249] width 40 height 15
click at [1296, 847] on icon at bounding box center [1301, 848] width 11 height 11
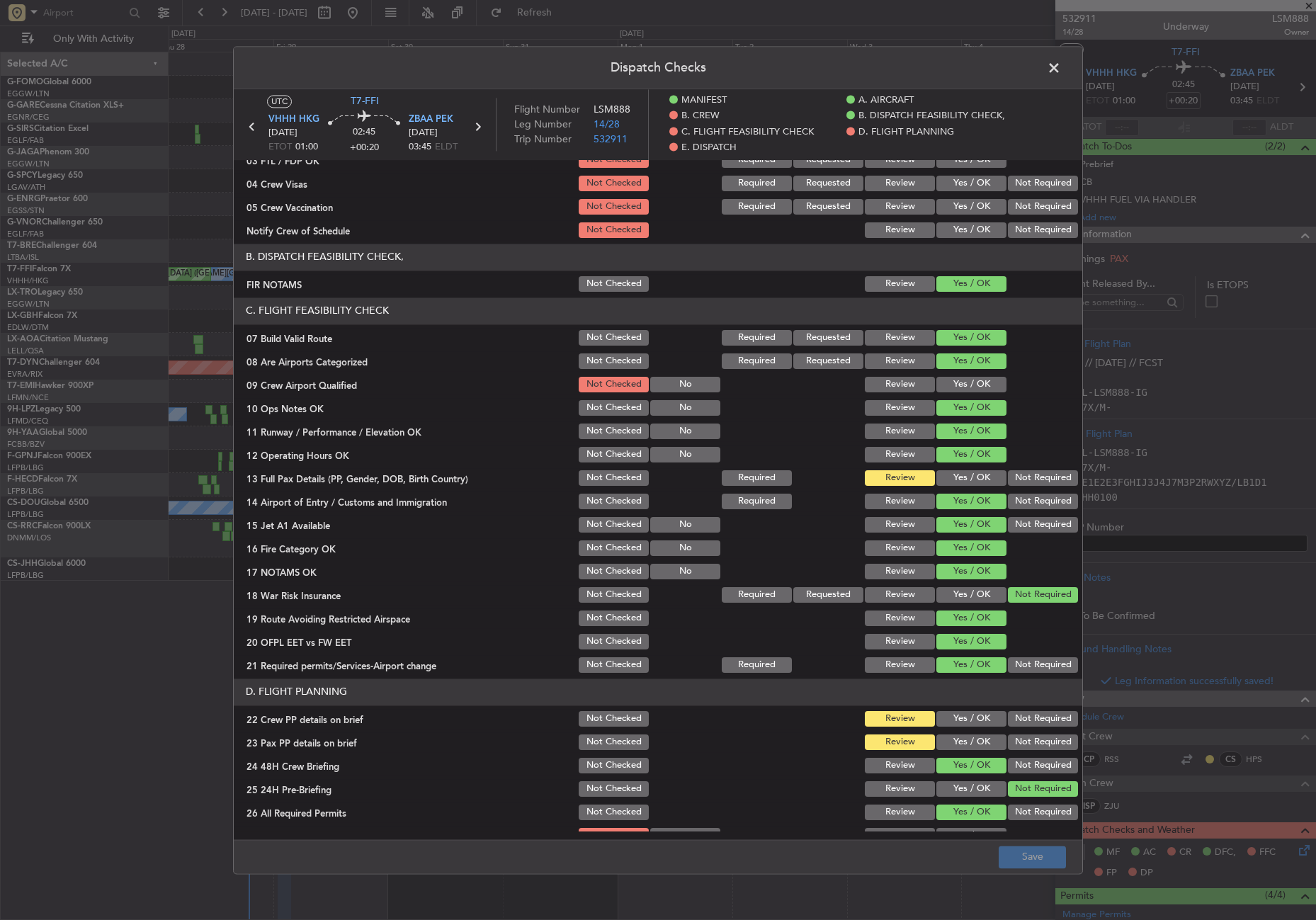
scroll to position [213, 0]
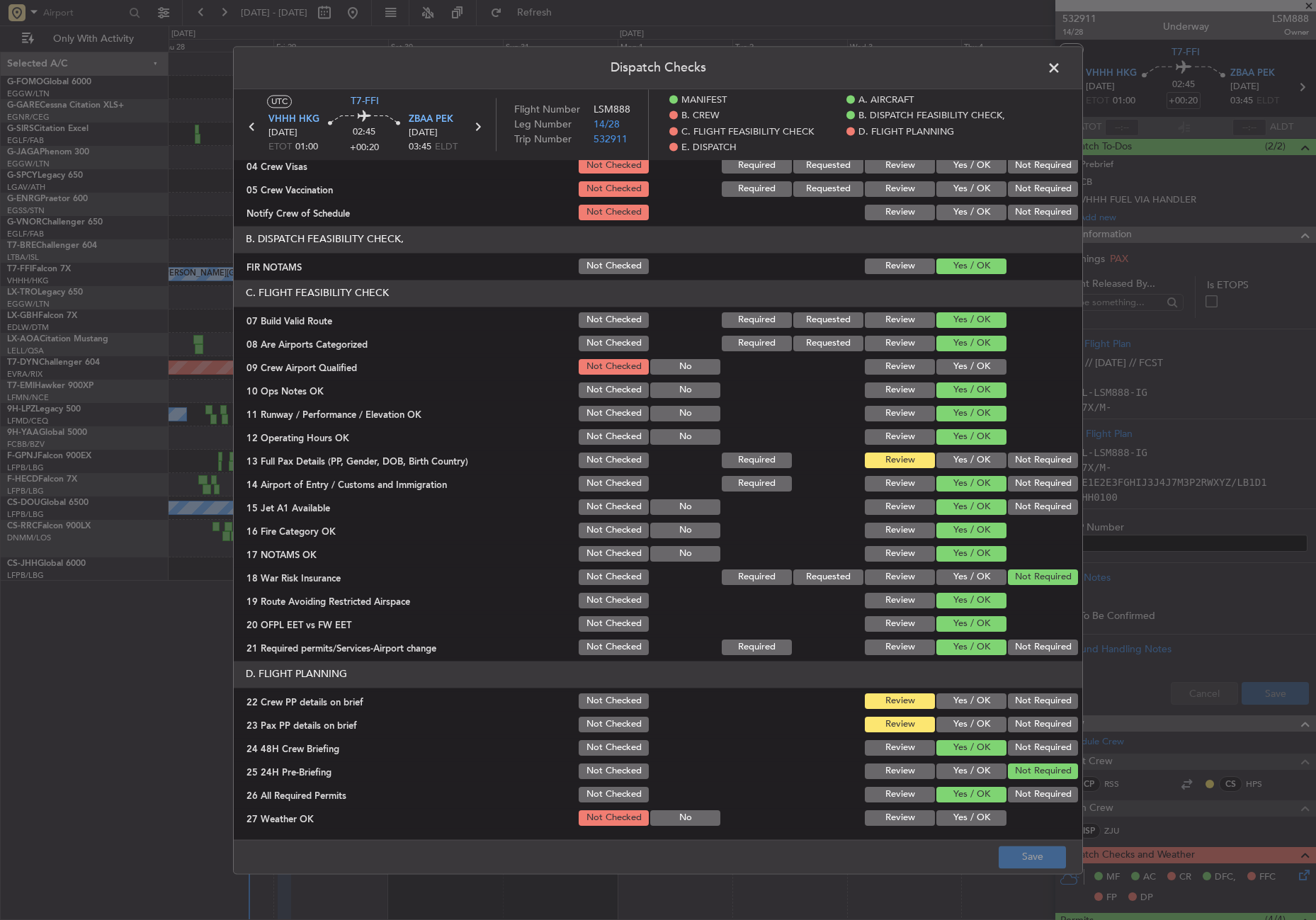
click at [955, 456] on button "Yes / OK" at bounding box center [971, 460] width 70 height 16
click at [606, 336] on button "Not Checked" at bounding box center [614, 344] width 70 height 16
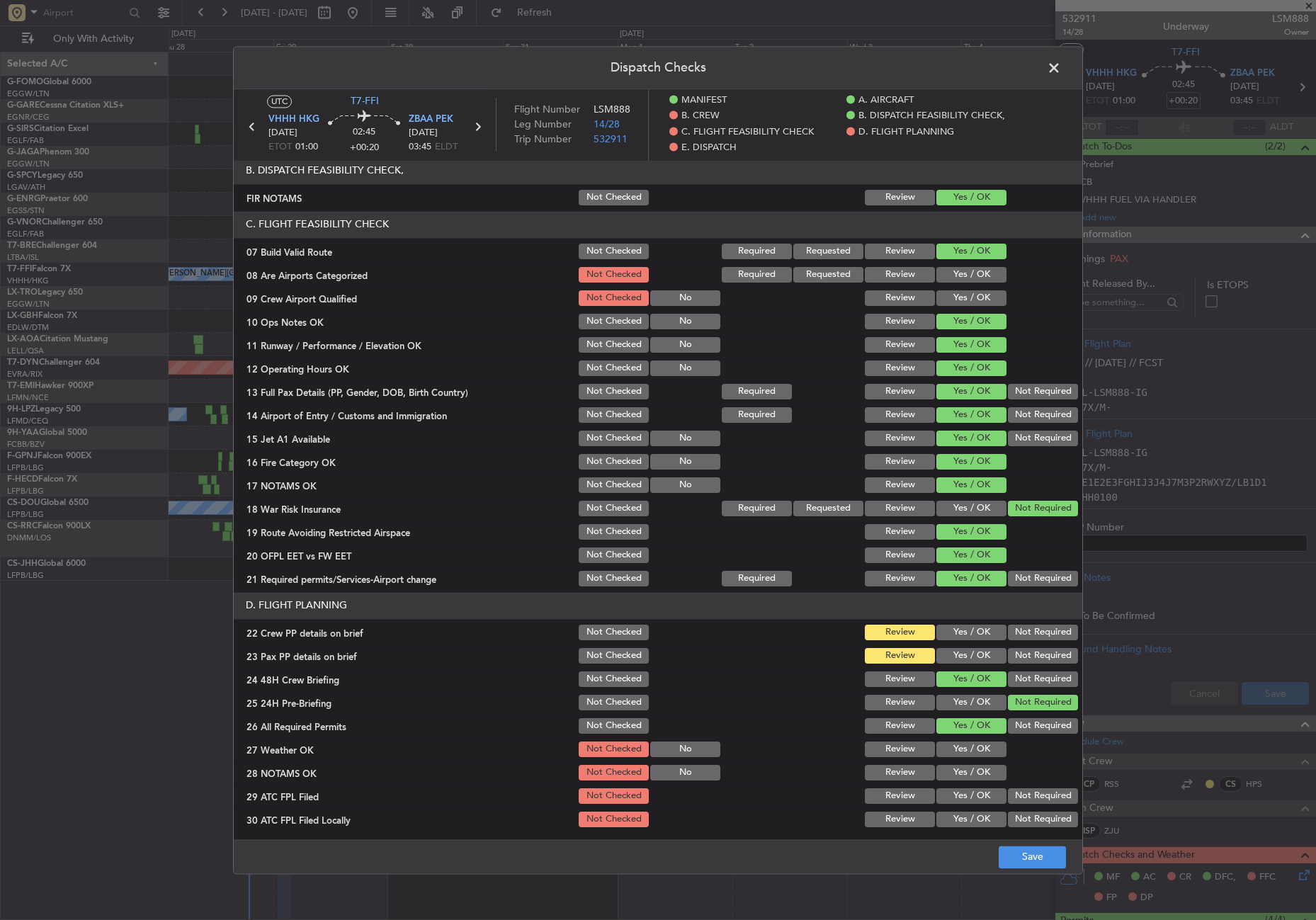
scroll to position [425, 0]
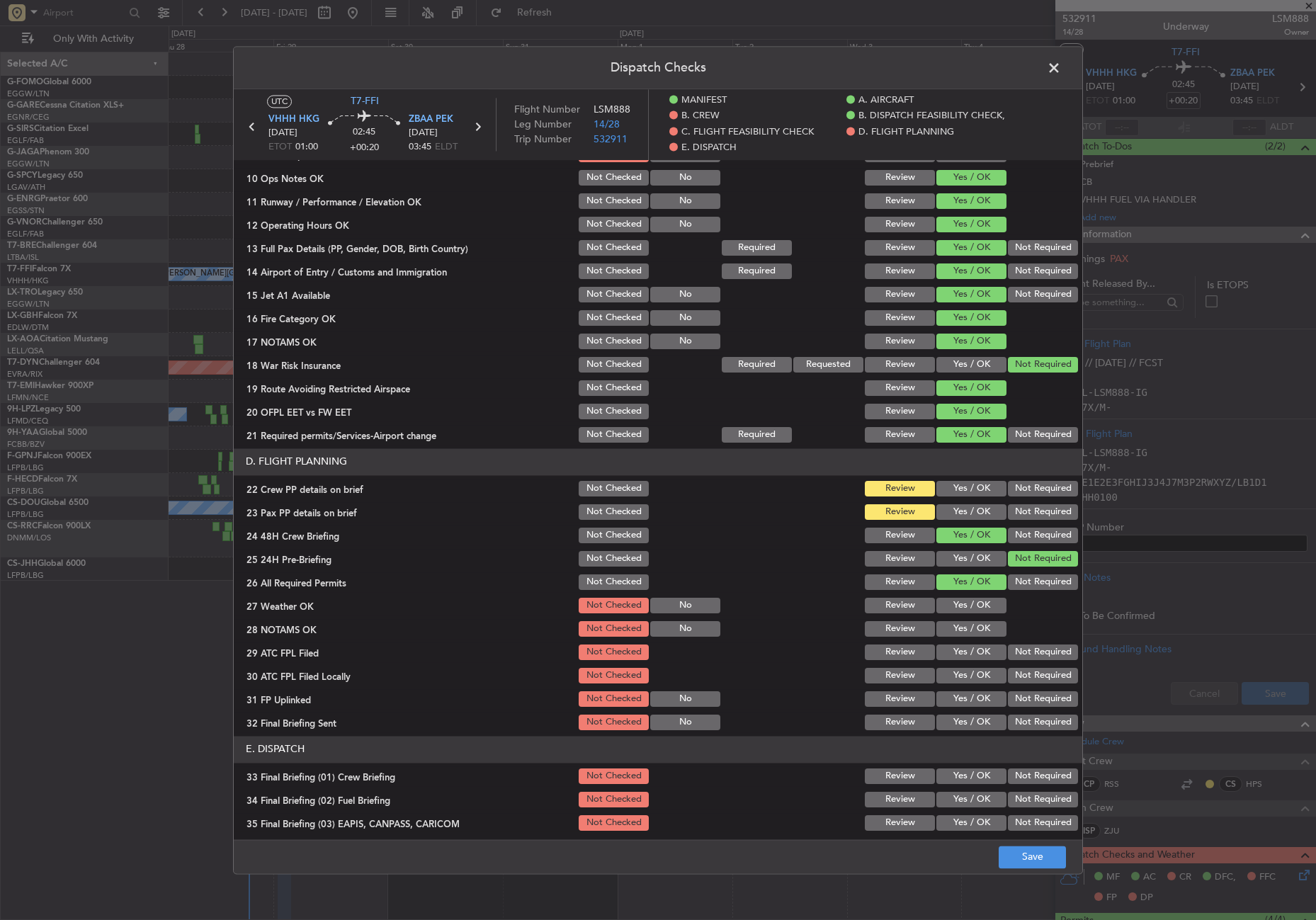
click at [945, 484] on button "Yes / OK" at bounding box center [971, 489] width 70 height 16
click at [953, 520] on div "Yes / OK" at bounding box center [970, 513] width 71 height 20
click at [953, 515] on button "Yes / OK" at bounding box center [971, 512] width 70 height 16
click at [960, 606] on button "Yes / OK" at bounding box center [971, 606] width 70 height 16
click at [961, 629] on button "Yes / OK" at bounding box center [971, 629] width 70 height 16
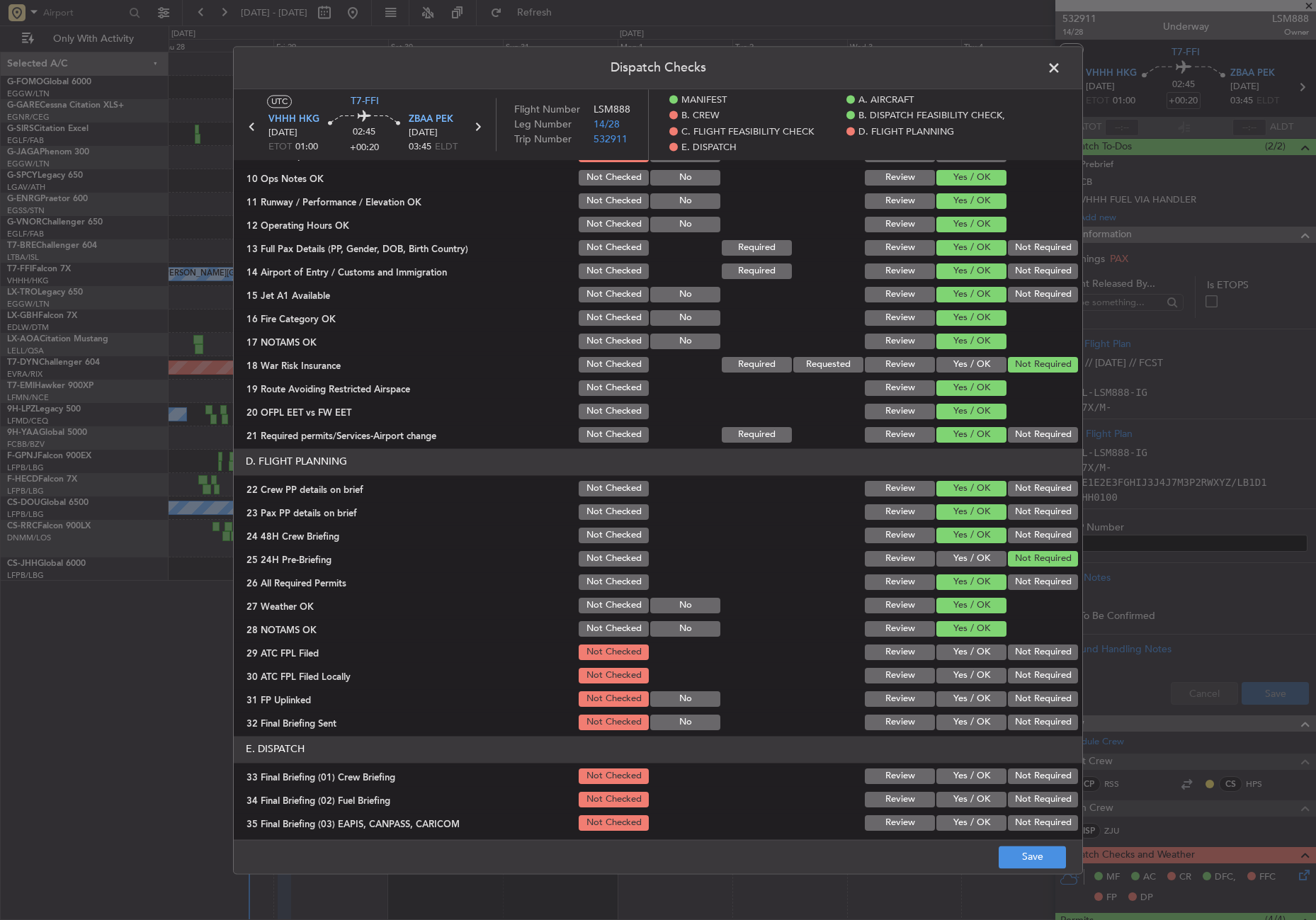
click at [952, 653] on button "Yes / OK" at bounding box center [971, 652] width 70 height 16
click at [1008, 677] on button "Not Required" at bounding box center [1043, 675] width 70 height 16
click at [974, 690] on div "Yes / OK" at bounding box center [970, 700] width 71 height 20
click at [992, 702] on button "Yes / OK" at bounding box center [971, 699] width 70 height 16
click at [1017, 721] on button "Not Required" at bounding box center [1043, 723] width 70 height 16
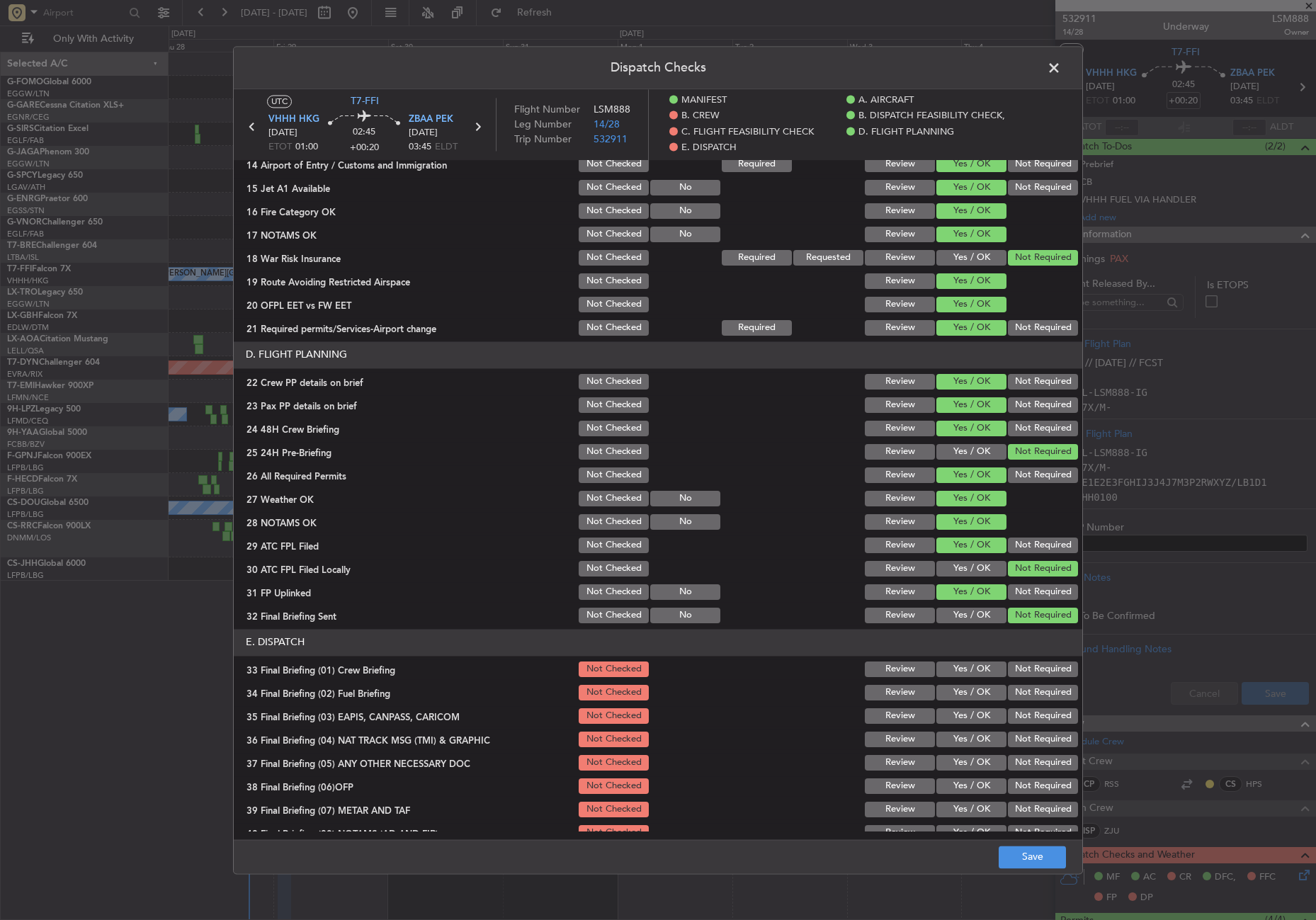
scroll to position [641, 0]
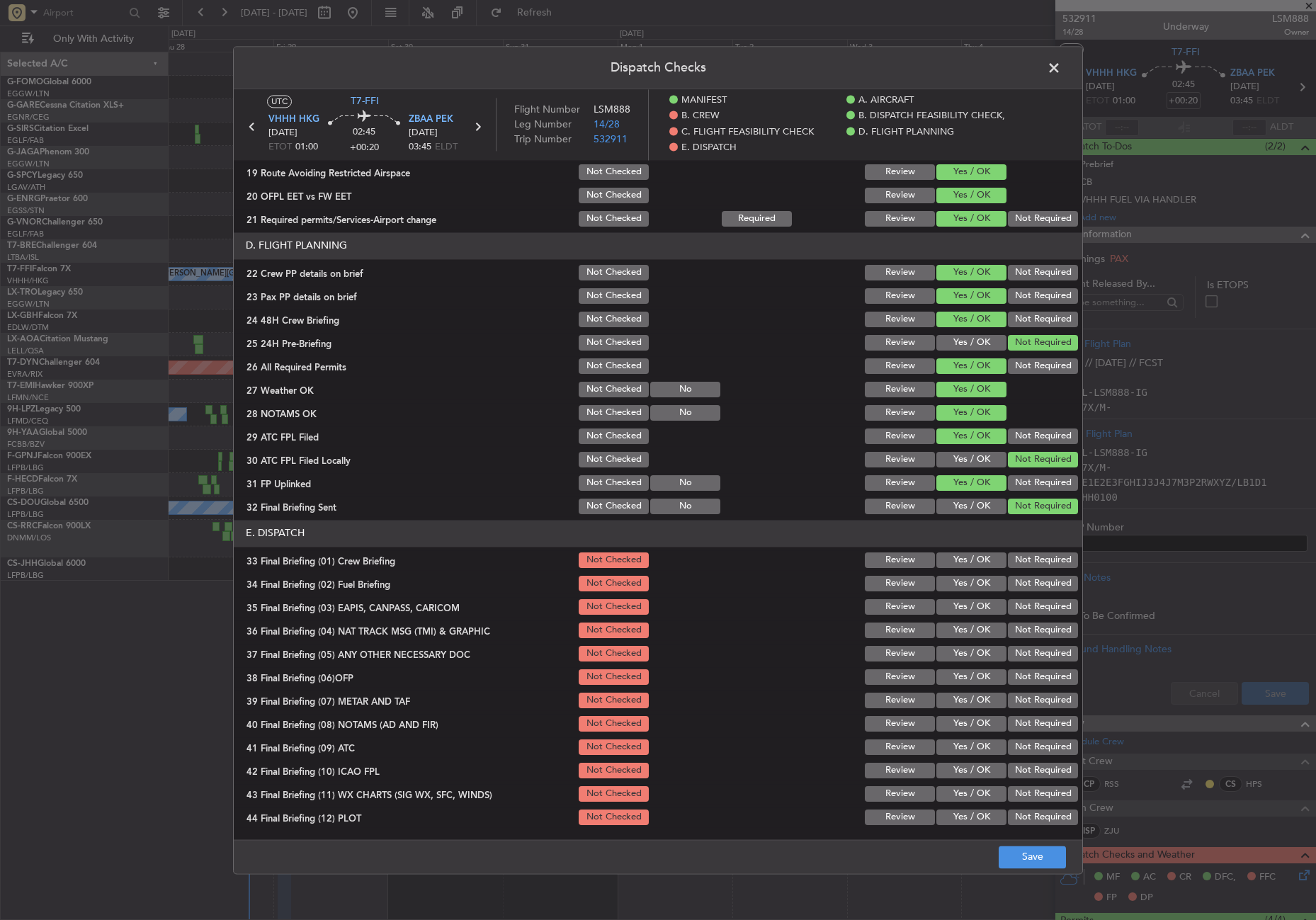
click at [945, 564] on button "Yes / OK" at bounding box center [971, 560] width 70 height 16
drag, startPoint x: 954, startPoint y: 584, endPoint x: 963, endPoint y: 588, distance: 9.8
click at [954, 583] on button "Yes / OK" at bounding box center [971, 584] width 70 height 16
click at [1008, 604] on button "Not Required" at bounding box center [1043, 607] width 70 height 16
click at [1008, 623] on button "Not Required" at bounding box center [1043, 630] width 70 height 16
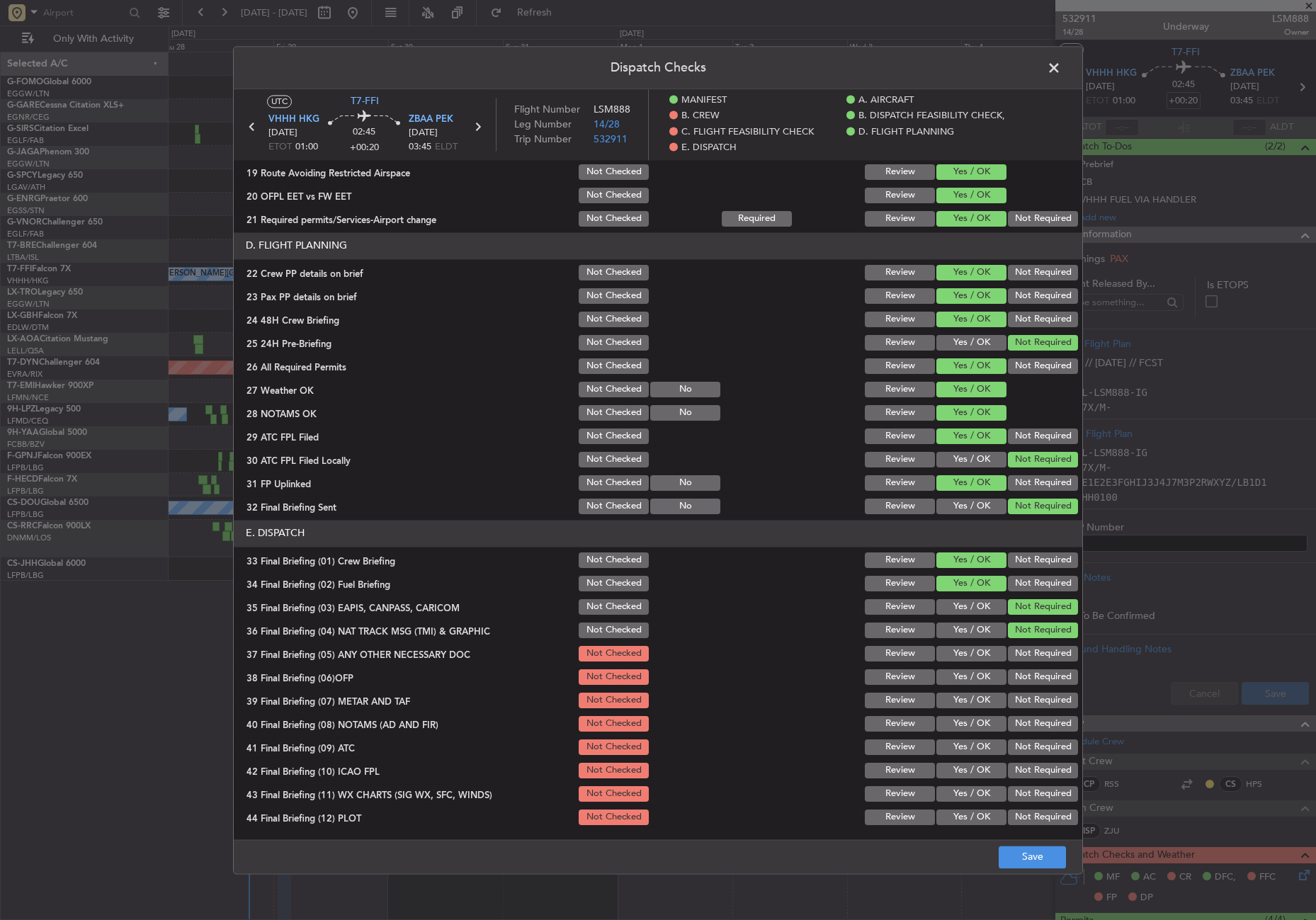
click at [979, 641] on section "E. DISPATCH 33 Final Briefing (01) Crew Briefing Not Checked Review Yes / OK No…" at bounding box center [658, 673] width 848 height 308
click at [974, 650] on button "Yes / OK" at bounding box center [971, 653] width 70 height 16
click at [964, 671] on button "Yes / OK" at bounding box center [971, 677] width 70 height 16
click at [964, 697] on button "Yes / OK" at bounding box center [971, 700] width 70 height 16
click at [961, 718] on button "Yes / OK" at bounding box center [971, 724] width 70 height 16
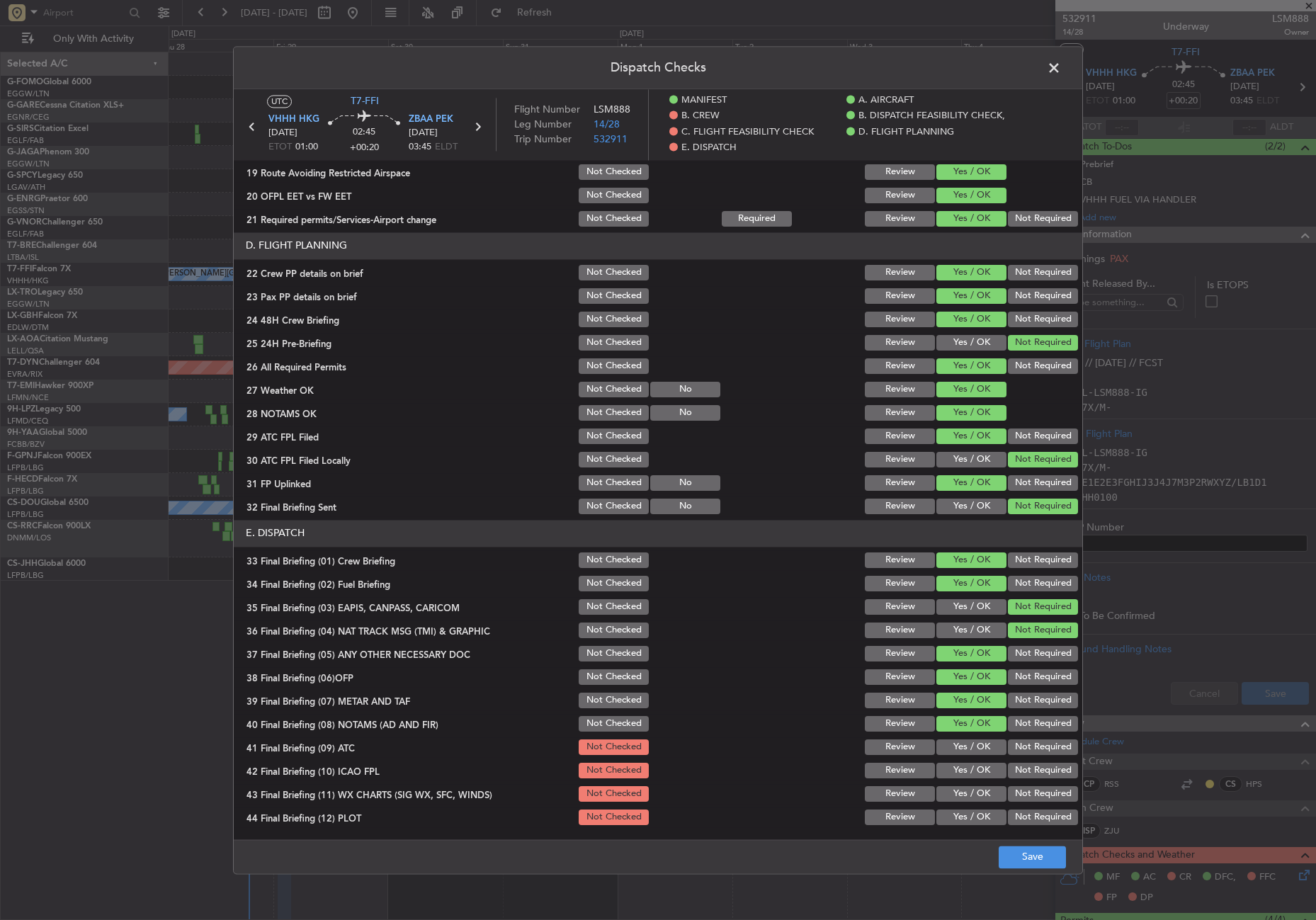
click at [961, 743] on button "Yes / OK" at bounding box center [971, 747] width 70 height 16
drag, startPoint x: 1028, startPoint y: 778, endPoint x: 993, endPoint y: 782, distance: 35.2
click at [1025, 778] on button "Not Required" at bounding box center [1043, 770] width 70 height 16
click at [974, 791] on button "Yes / OK" at bounding box center [971, 794] width 70 height 16
click at [1004, 807] on section "E. DISPATCH 33 Final Briefing (01) Crew Briefing Not Checked Review Yes / OK No…" at bounding box center [658, 673] width 848 height 308
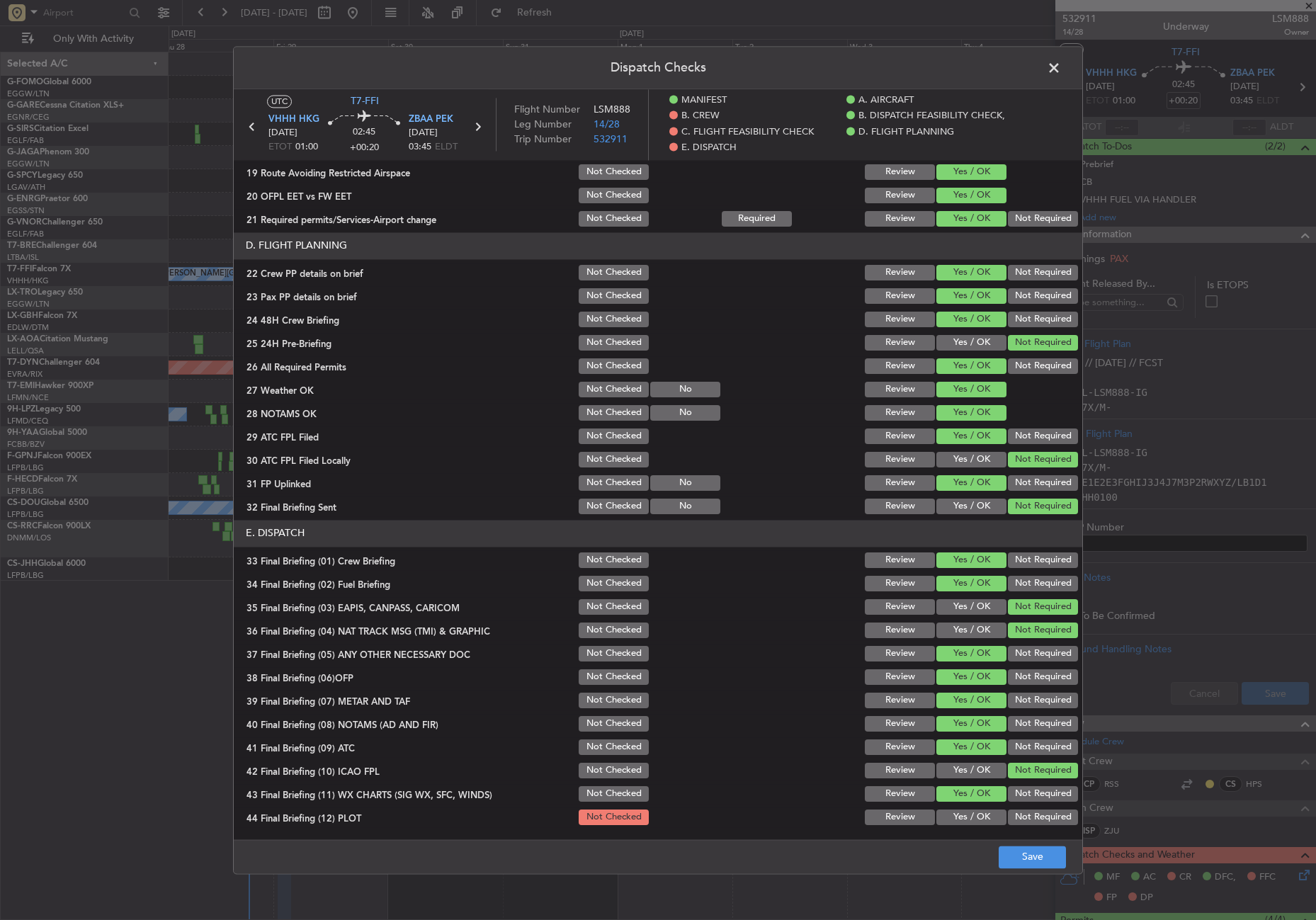
click at [1009, 816] on button "Not Required" at bounding box center [1043, 817] width 70 height 16
click at [1017, 861] on button "Save" at bounding box center [1033, 857] width 68 height 23
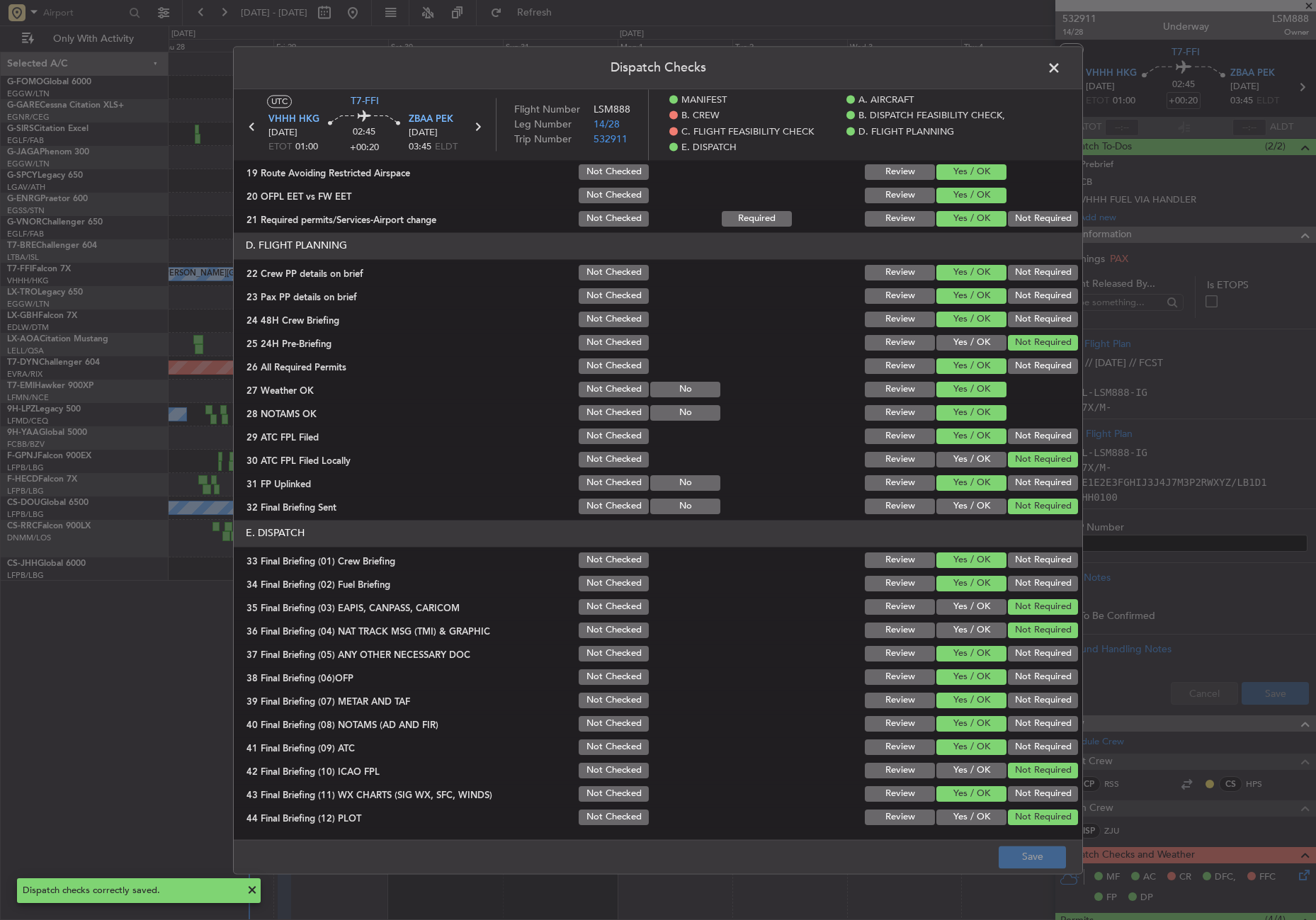
click at [1061, 72] on span at bounding box center [1061, 71] width 0 height 28
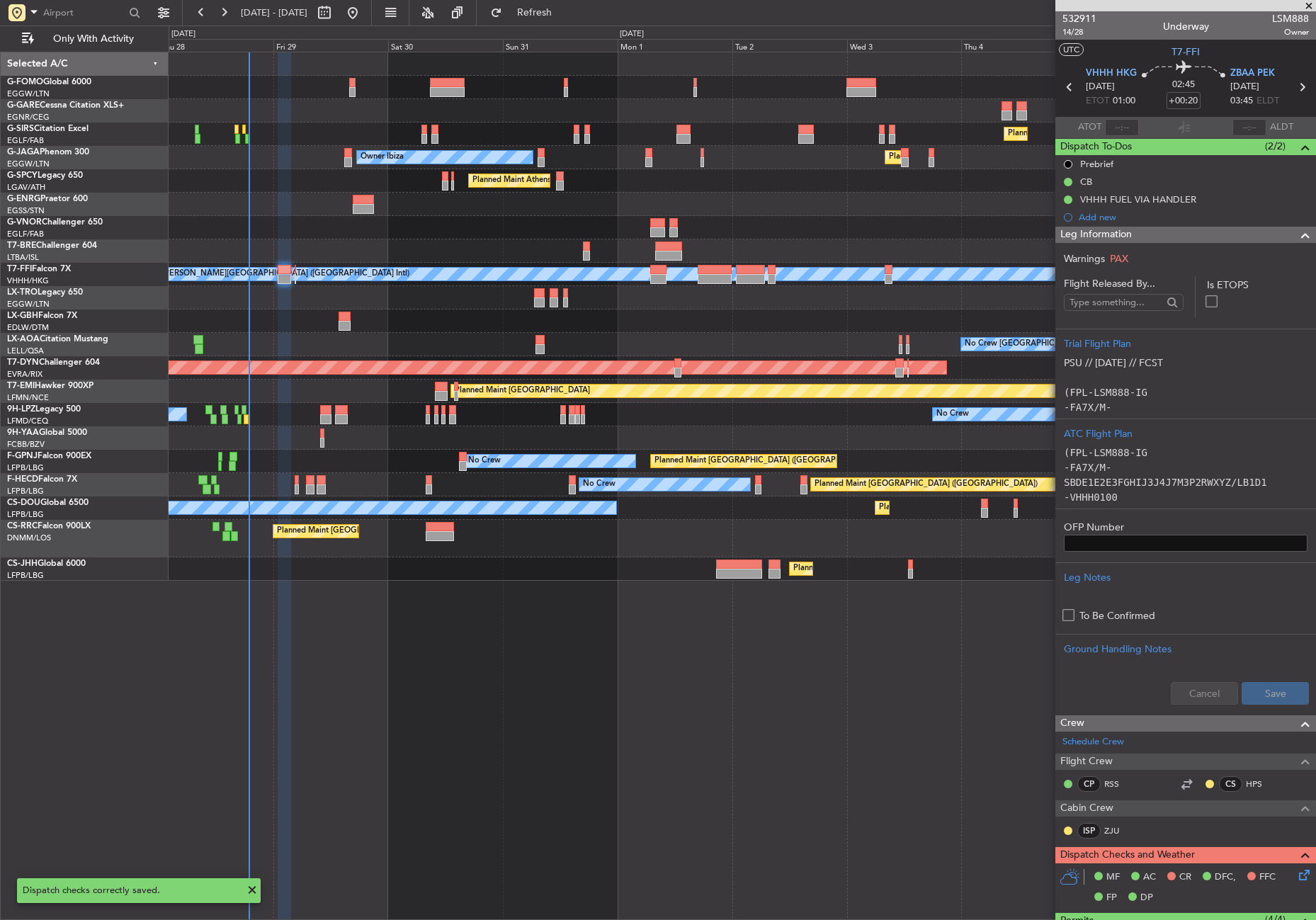
click at [1142, 236] on div "Leg Information" at bounding box center [1185, 235] width 260 height 16
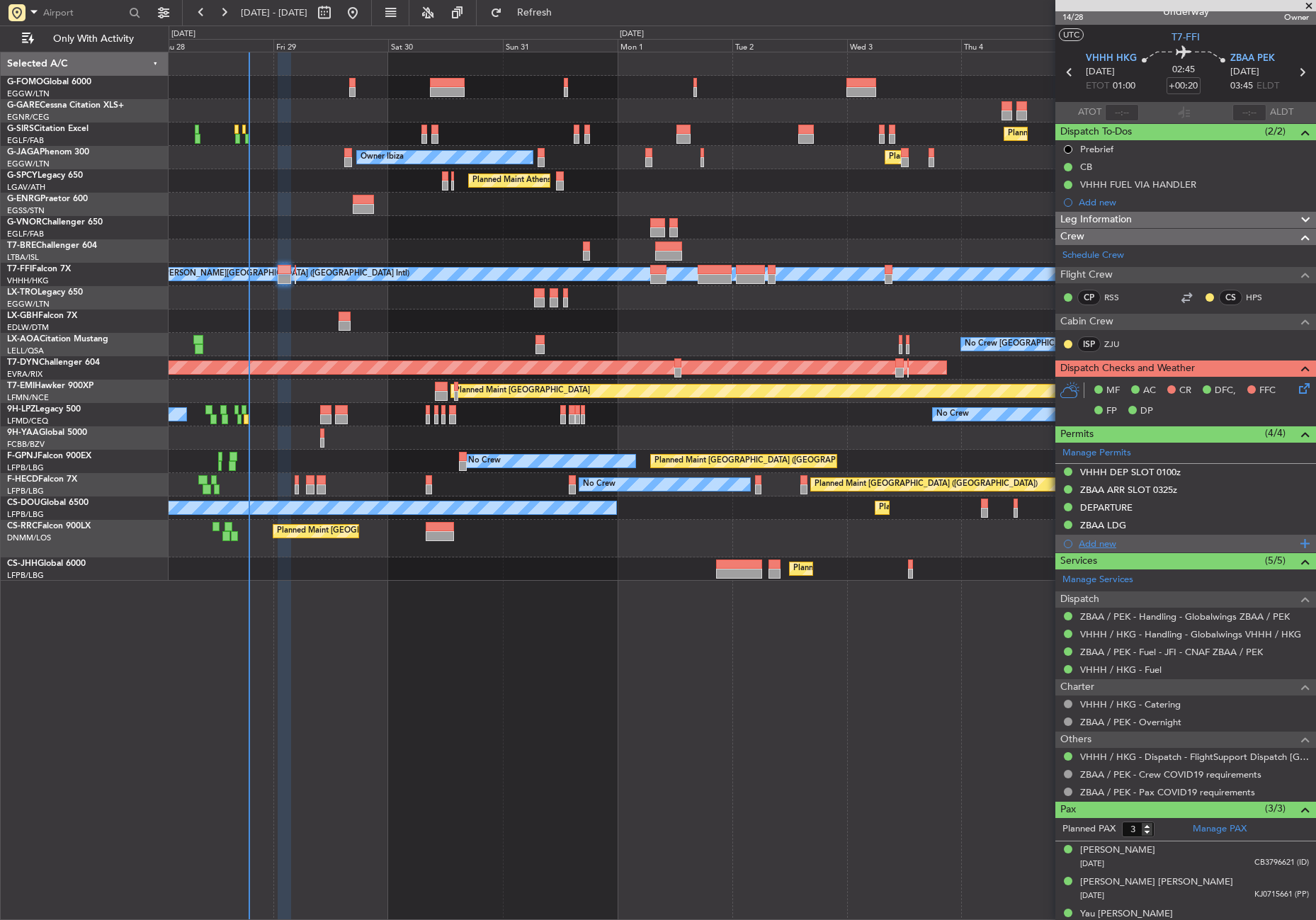
scroll to position [0, 0]
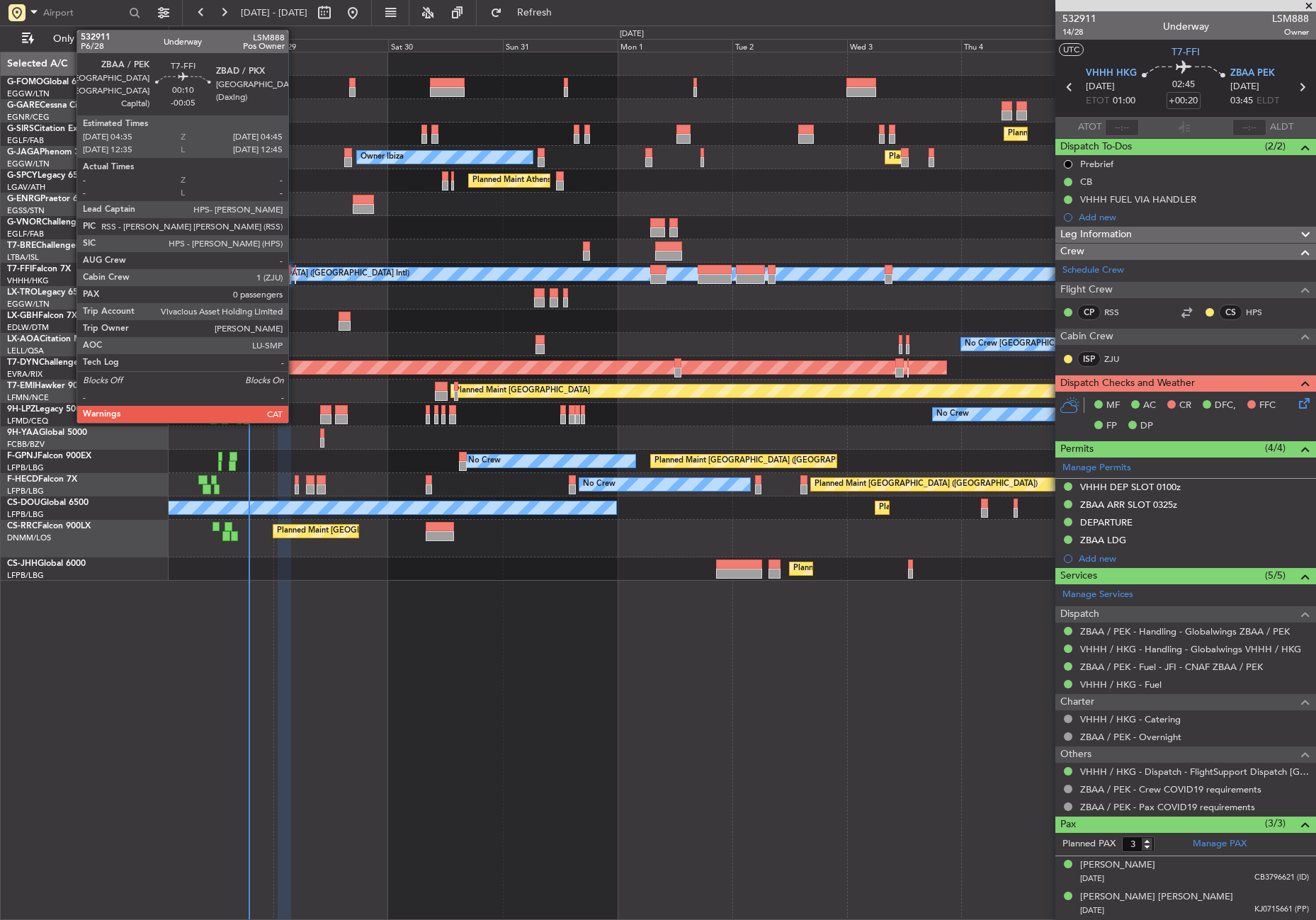
click at [295, 275] on div at bounding box center [296, 279] width 2 height 10
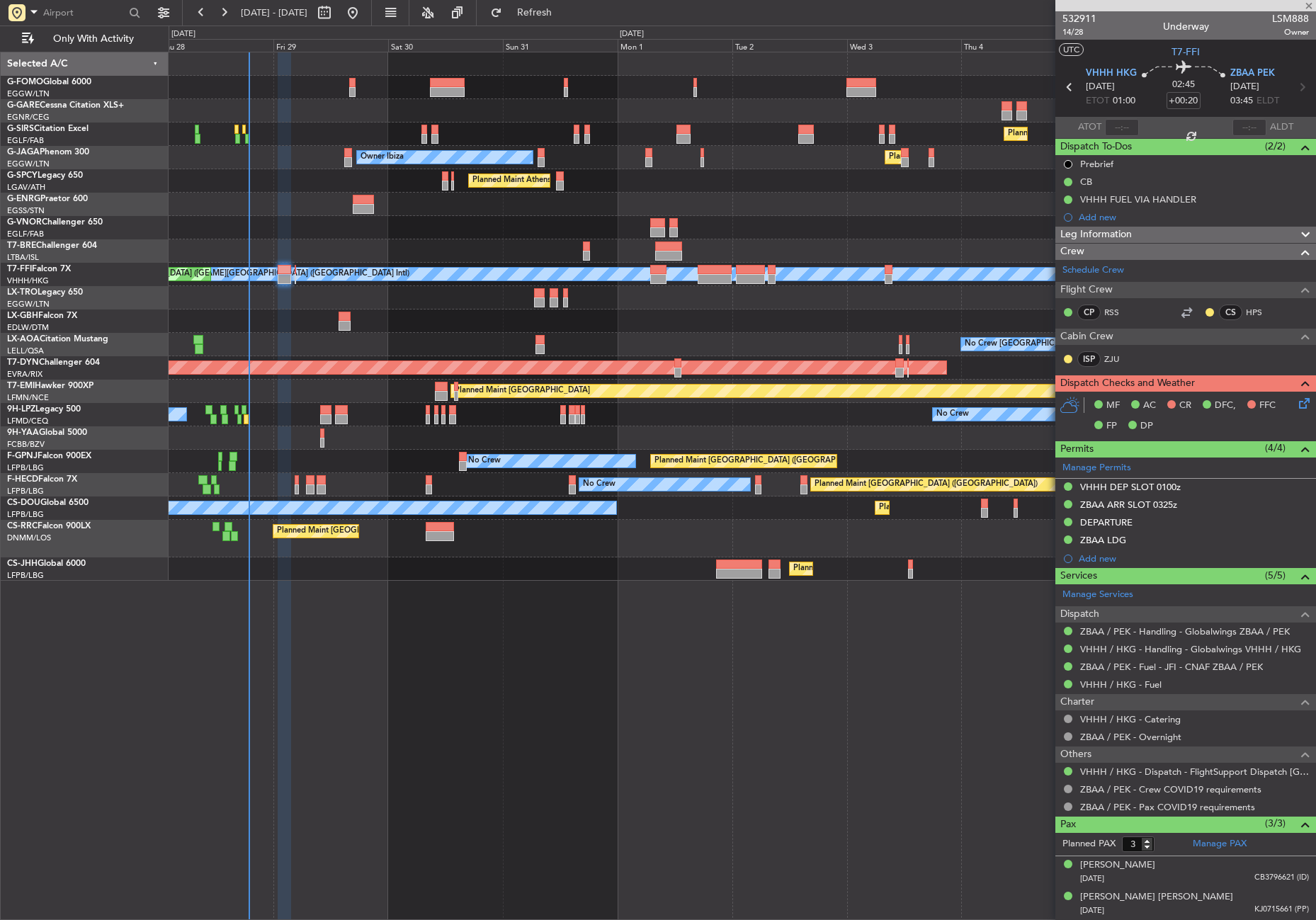
type input "-00:05"
type input "0"
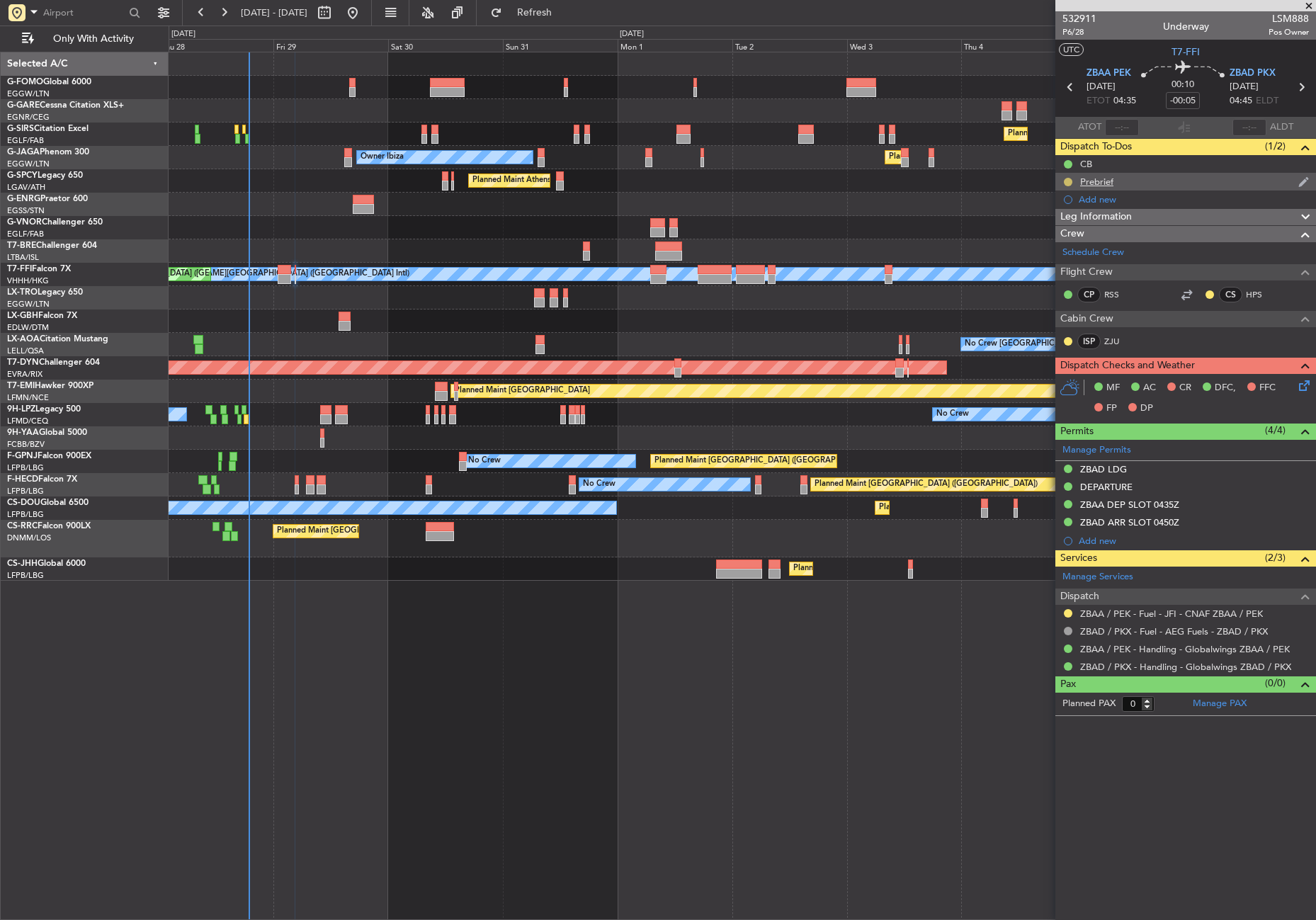
click at [1069, 181] on button at bounding box center [1068, 182] width 8 height 8
click at [1056, 270] on span "Cancelled" at bounding box center [1070, 266] width 40 height 15
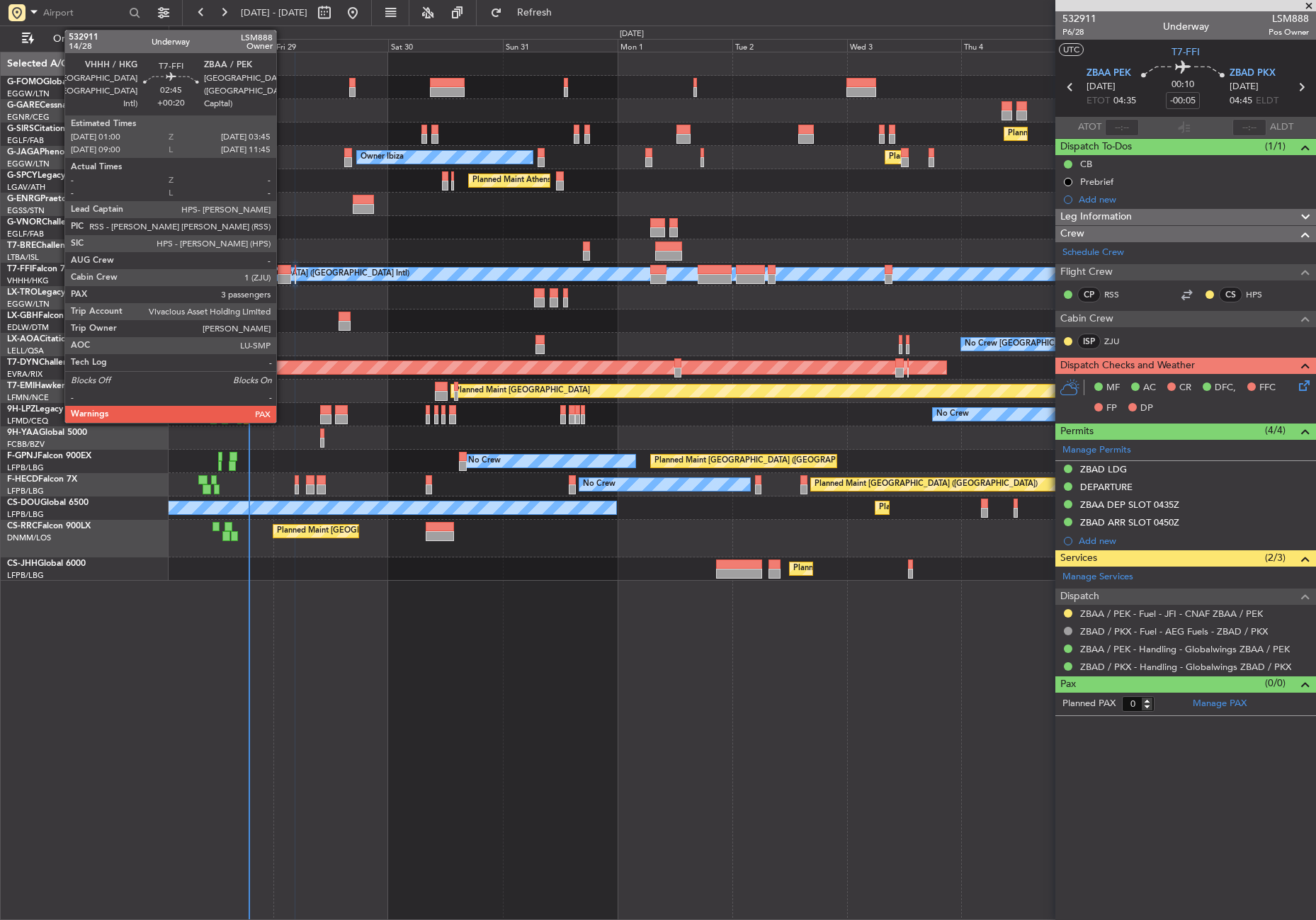
click at [283, 280] on div at bounding box center [284, 279] width 14 height 10
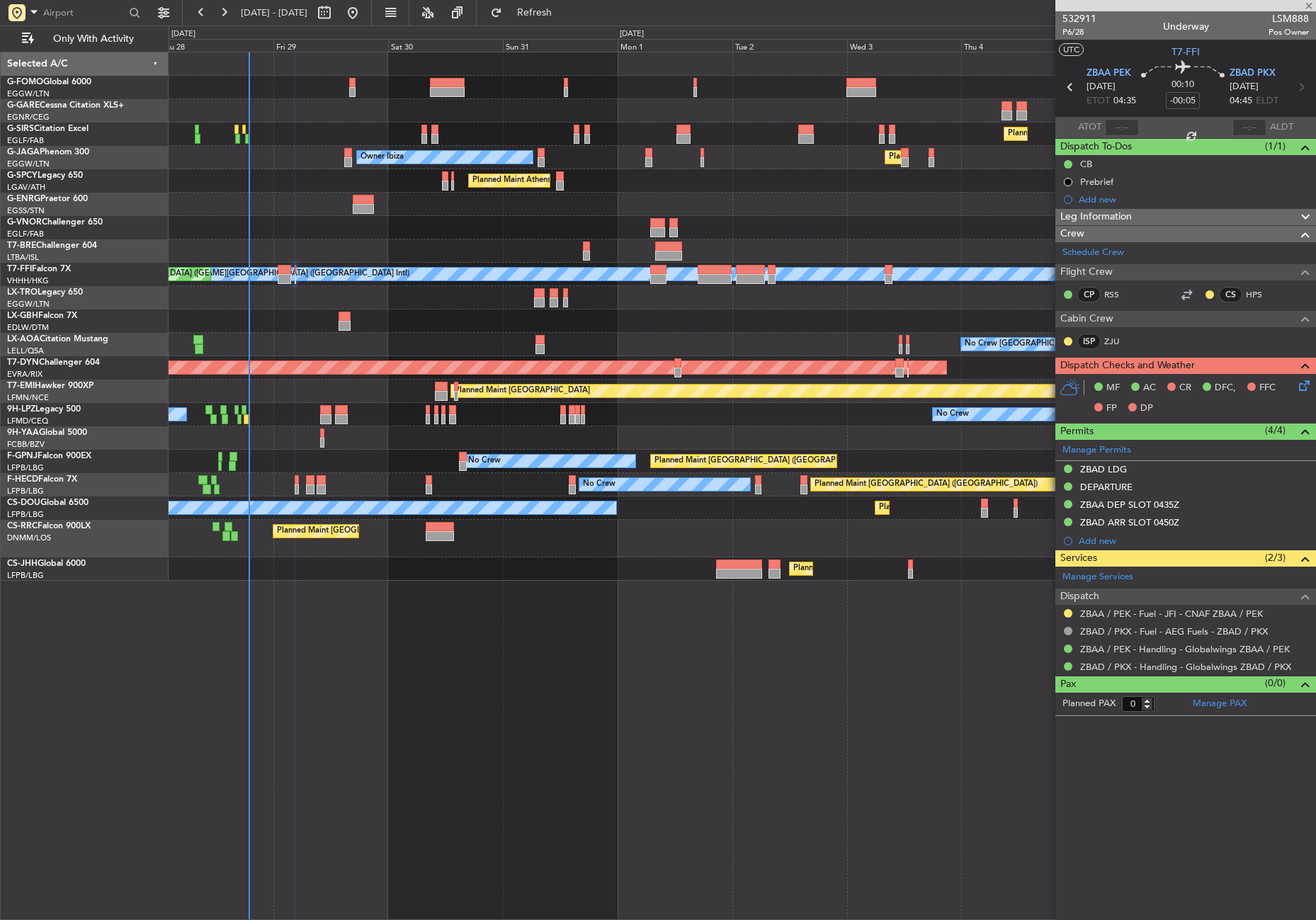
type input "+00:20"
type input "3"
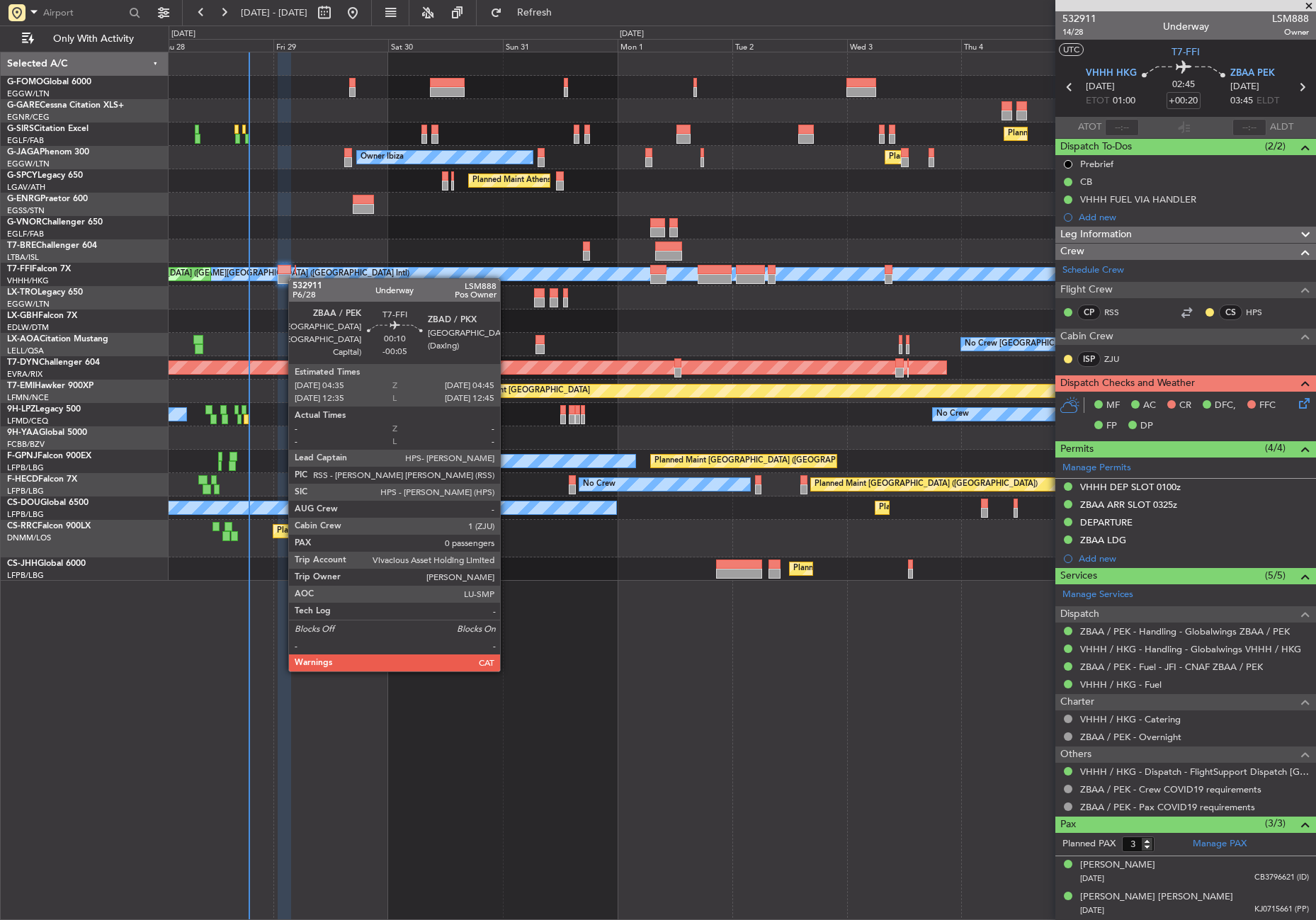
click at [295, 279] on div at bounding box center [296, 279] width 2 height 10
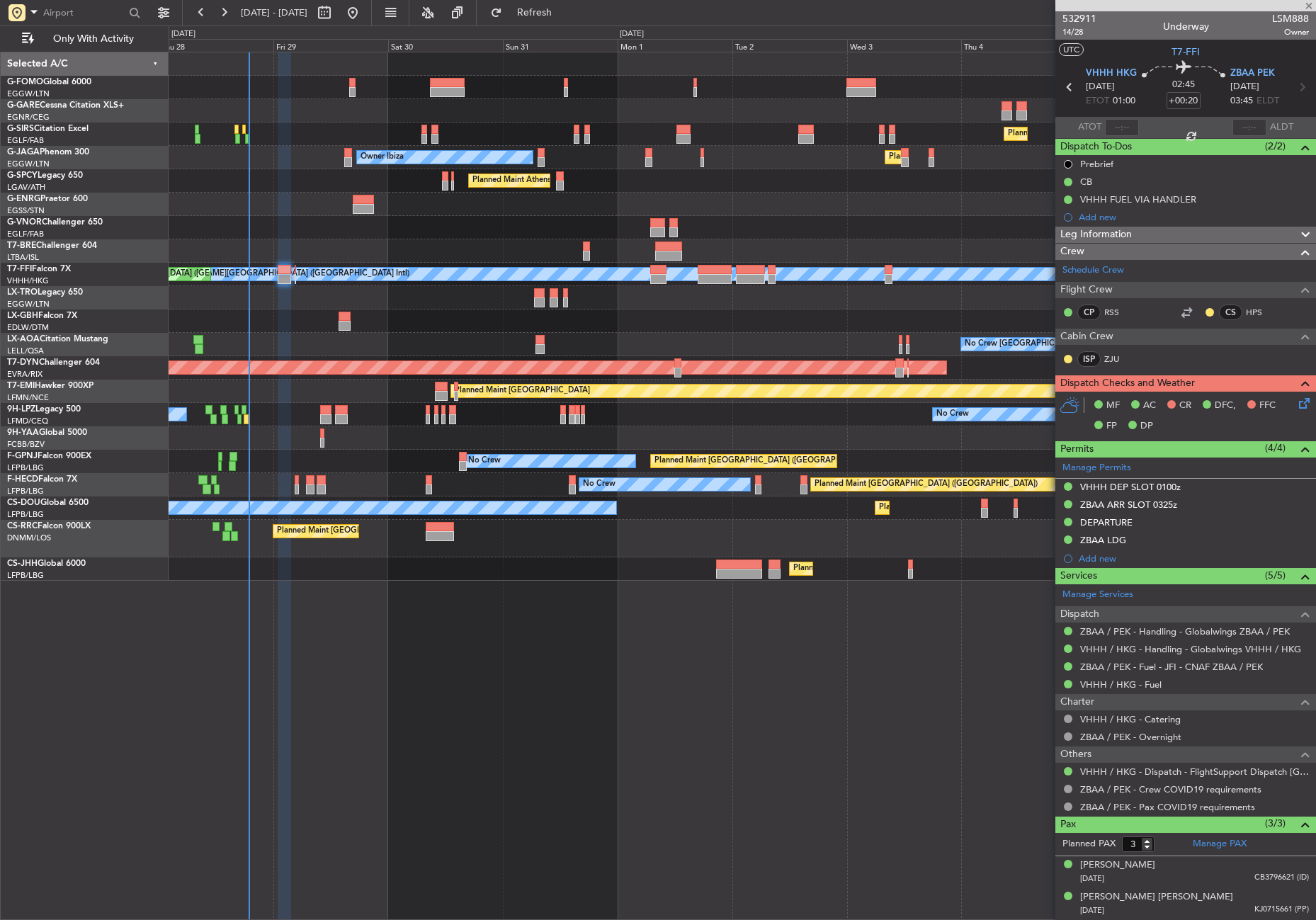
type input "-00:05"
type input "0"
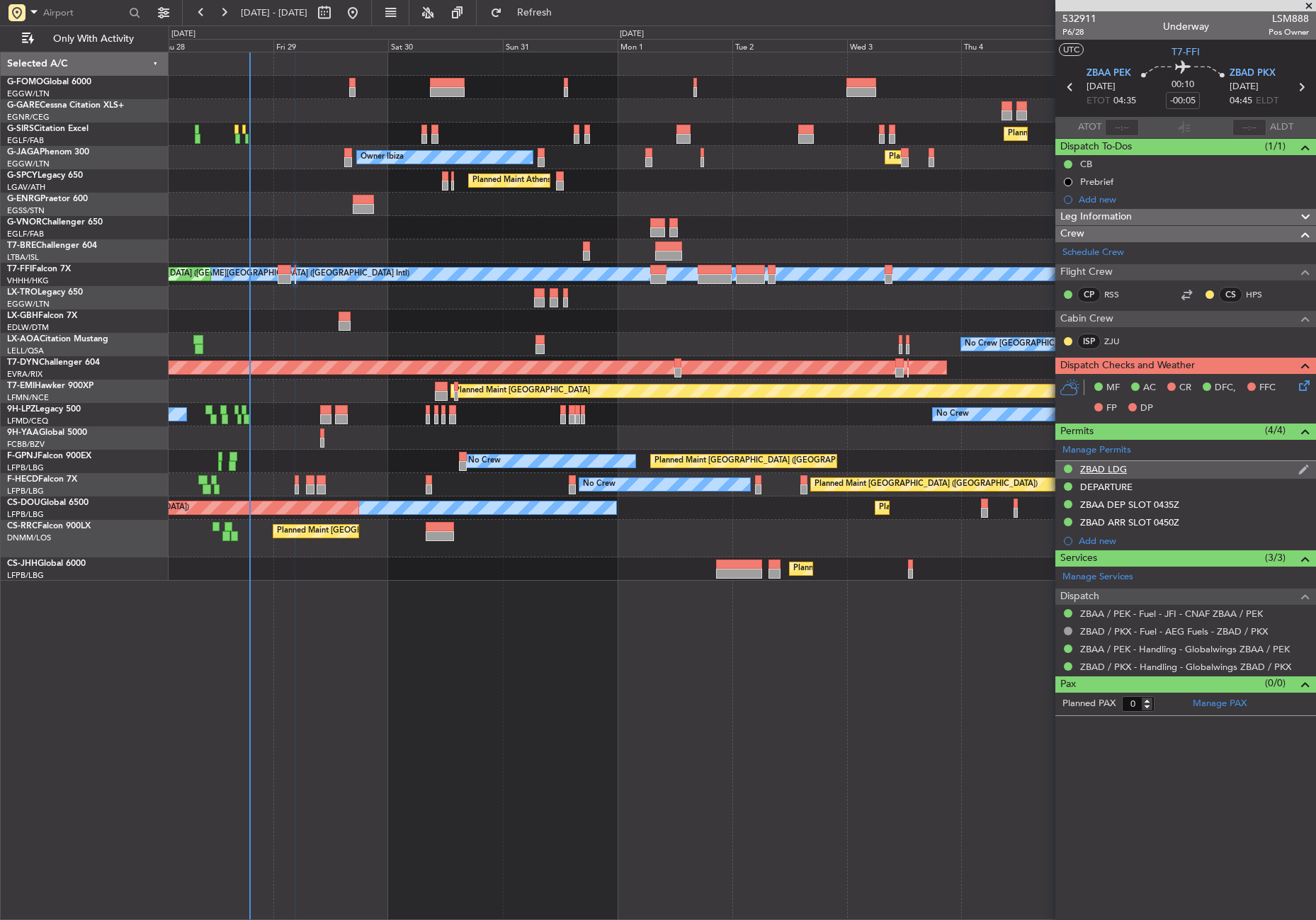
click at [1100, 469] on div "ZBAD LDG" at bounding box center [1103, 469] width 47 height 12
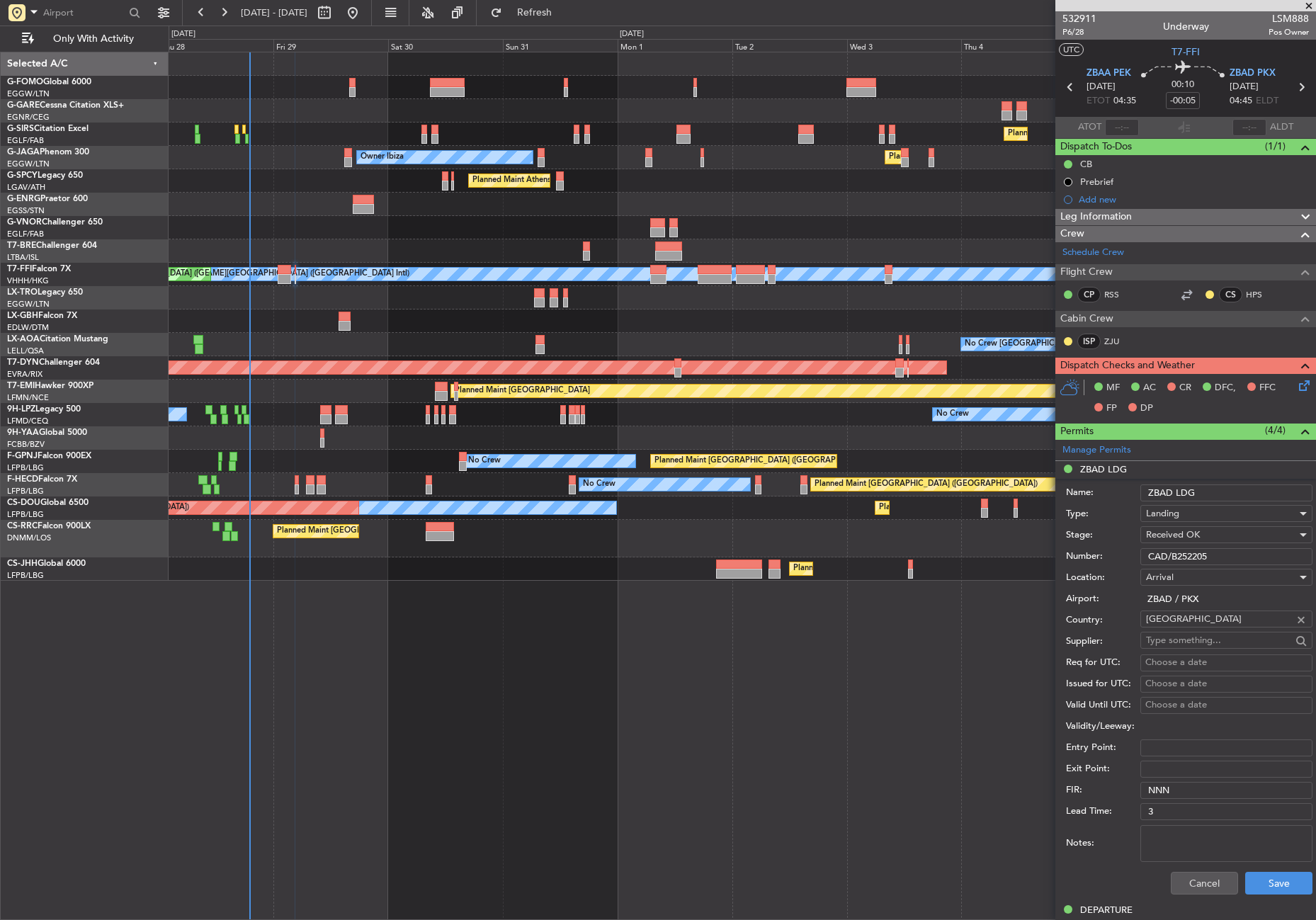
drag, startPoint x: 1204, startPoint y: 494, endPoint x: 1133, endPoint y: 492, distance: 71.0
click at [1133, 492] on div "Name: ZBAD LDG" at bounding box center [1189, 492] width 247 height 21
drag, startPoint x: 1206, startPoint y: 558, endPoint x: 1115, endPoint y: 566, distance: 91.4
click at [1115, 566] on div "Number: CAD/B252205" at bounding box center [1189, 556] width 247 height 21
click at [1218, 882] on button "Cancel" at bounding box center [1205, 883] width 68 height 23
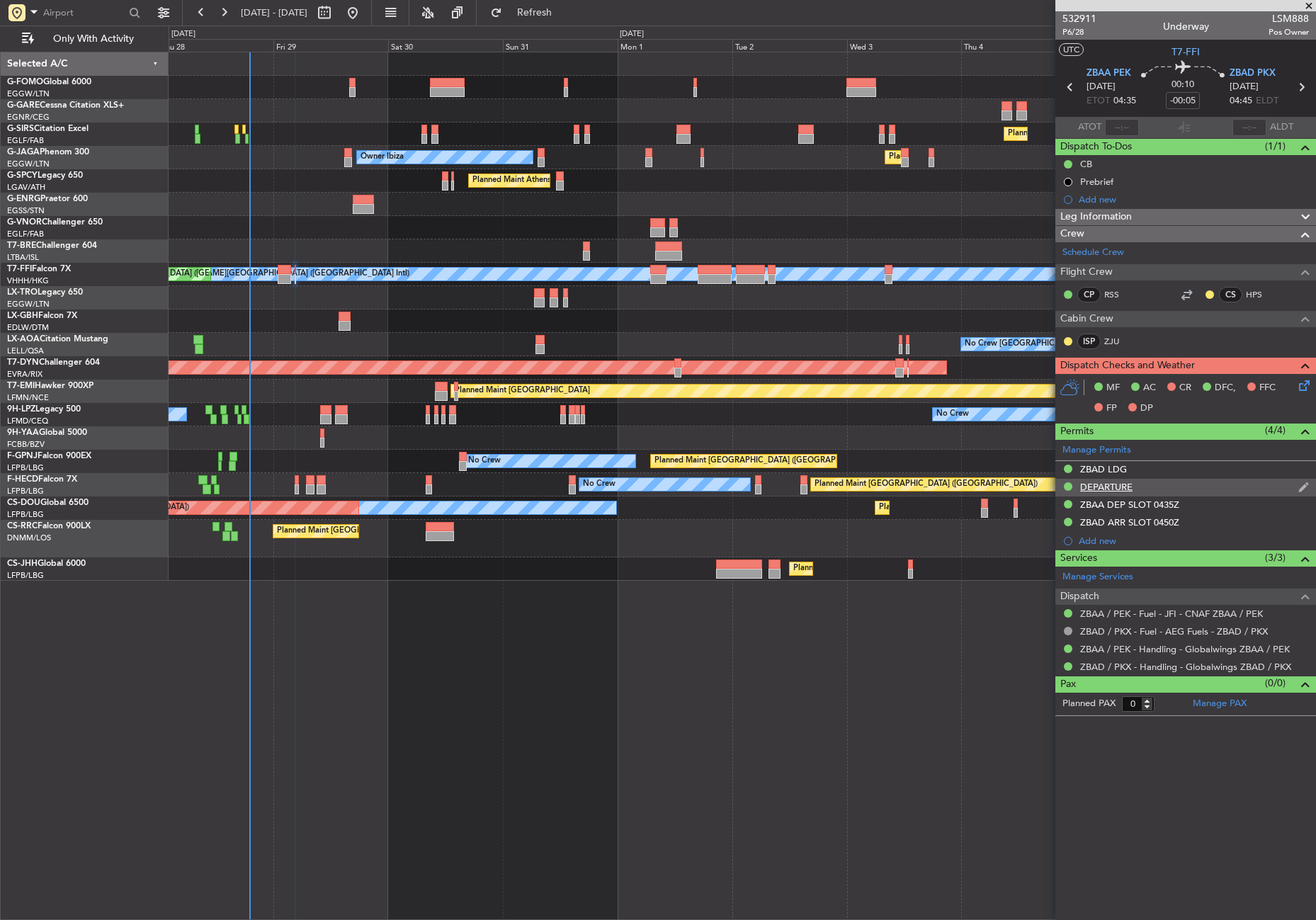
click at [1125, 492] on div "DEPARTURE" at bounding box center [1185, 487] width 260 height 17
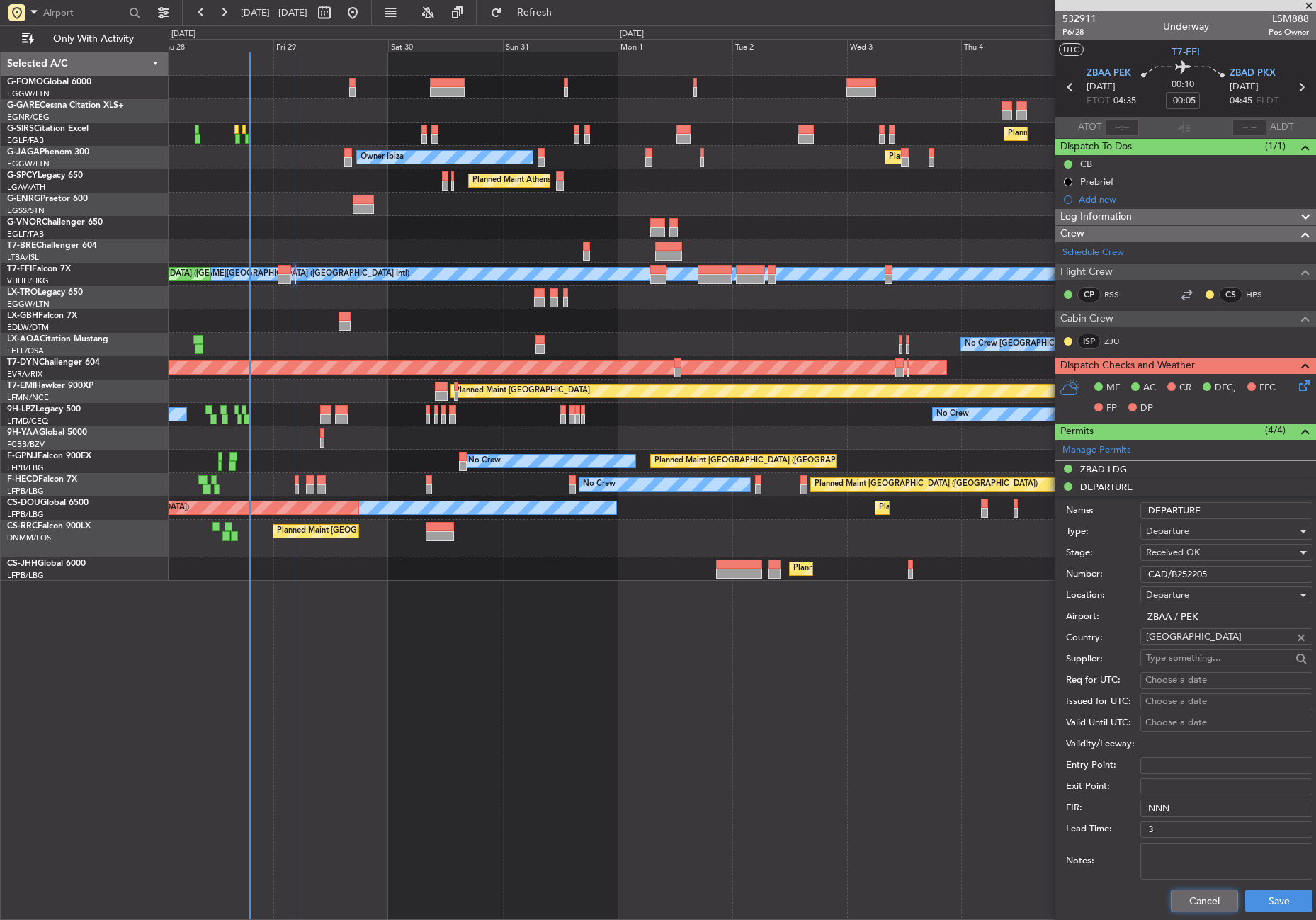
click at [1176, 897] on button "Cancel" at bounding box center [1205, 901] width 68 height 23
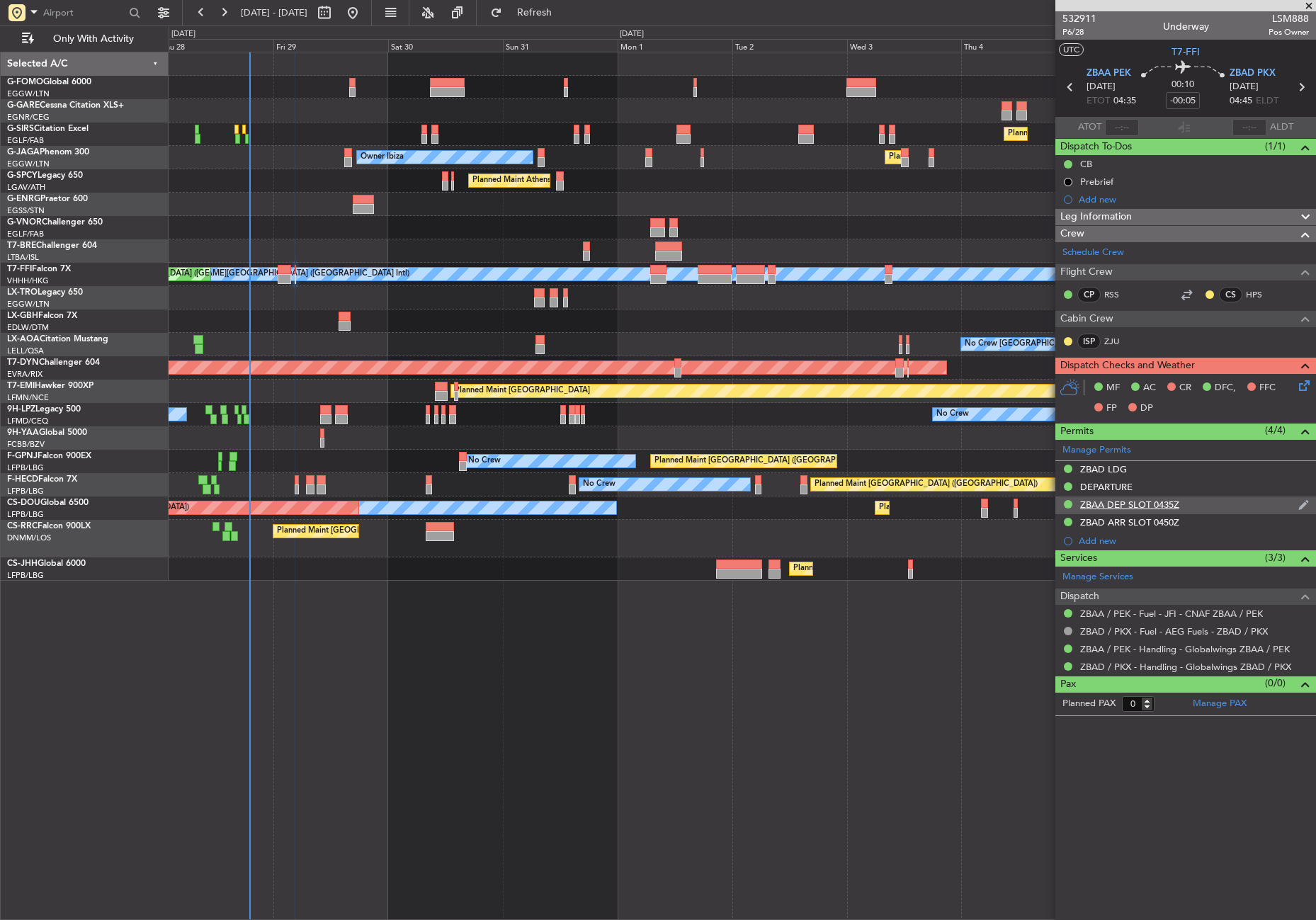
click at [1124, 509] on div "ZBAA DEP SLOT 0435Z" at bounding box center [1130, 504] width 100 height 12
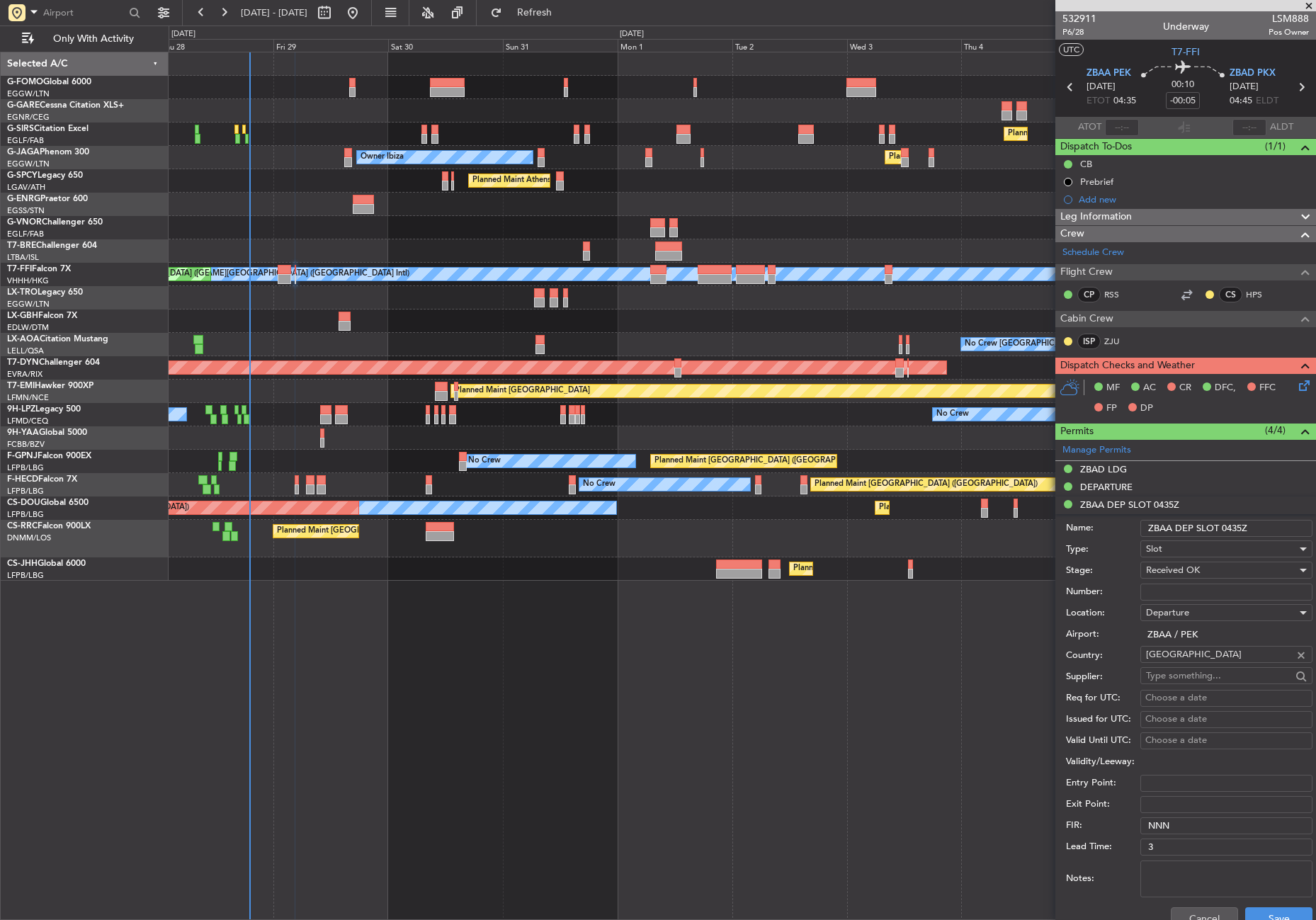
click at [1194, 898] on div "Notes:" at bounding box center [1189, 879] width 247 height 43
click at [1194, 904] on div "Cancel Save" at bounding box center [1189, 919] width 247 height 37
click at [1188, 920] on button "Cancel" at bounding box center [1205, 918] width 68 height 23
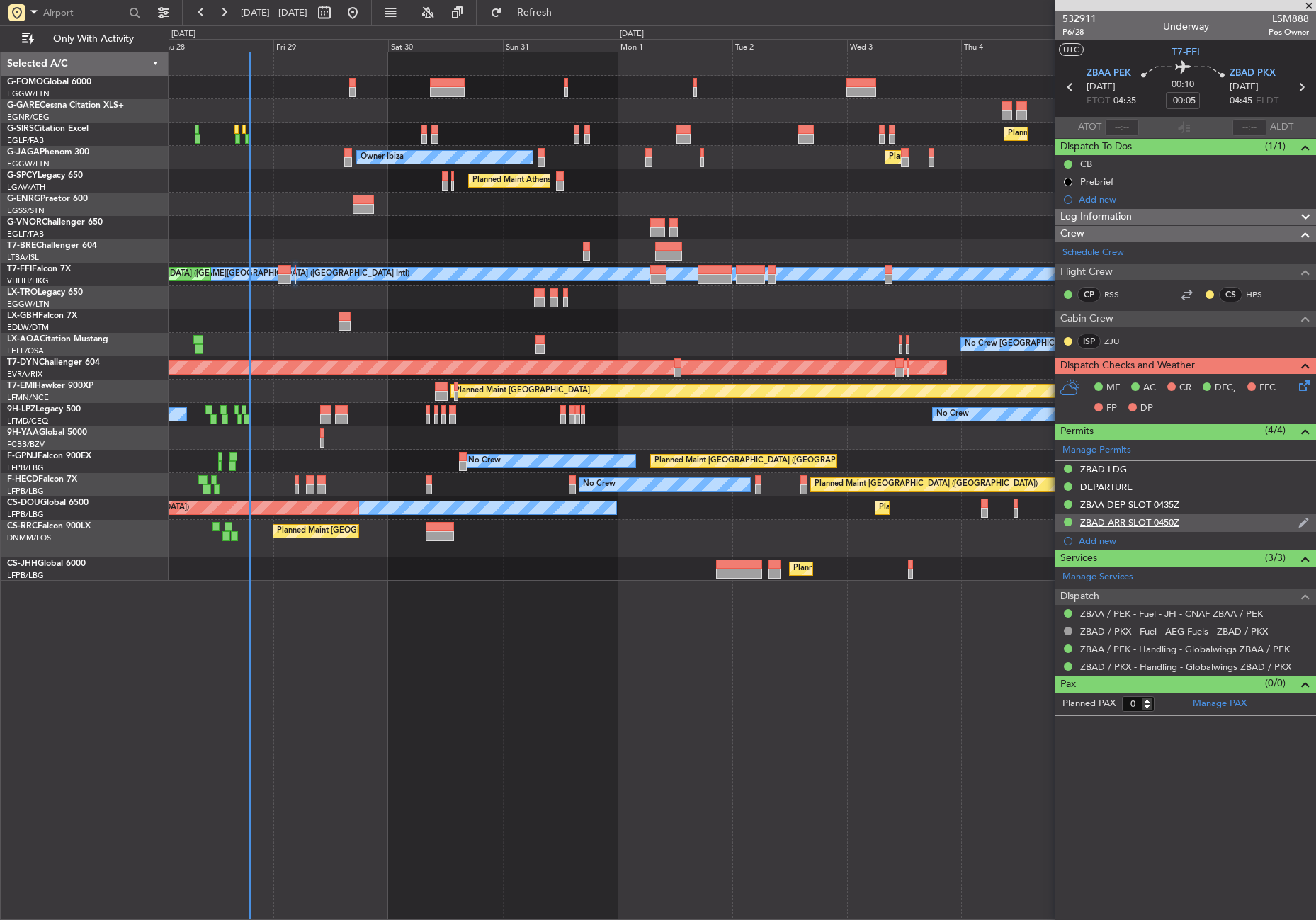
click at [1134, 526] on div "ZBAD ARR SLOT 0450Z" at bounding box center [1130, 522] width 100 height 12
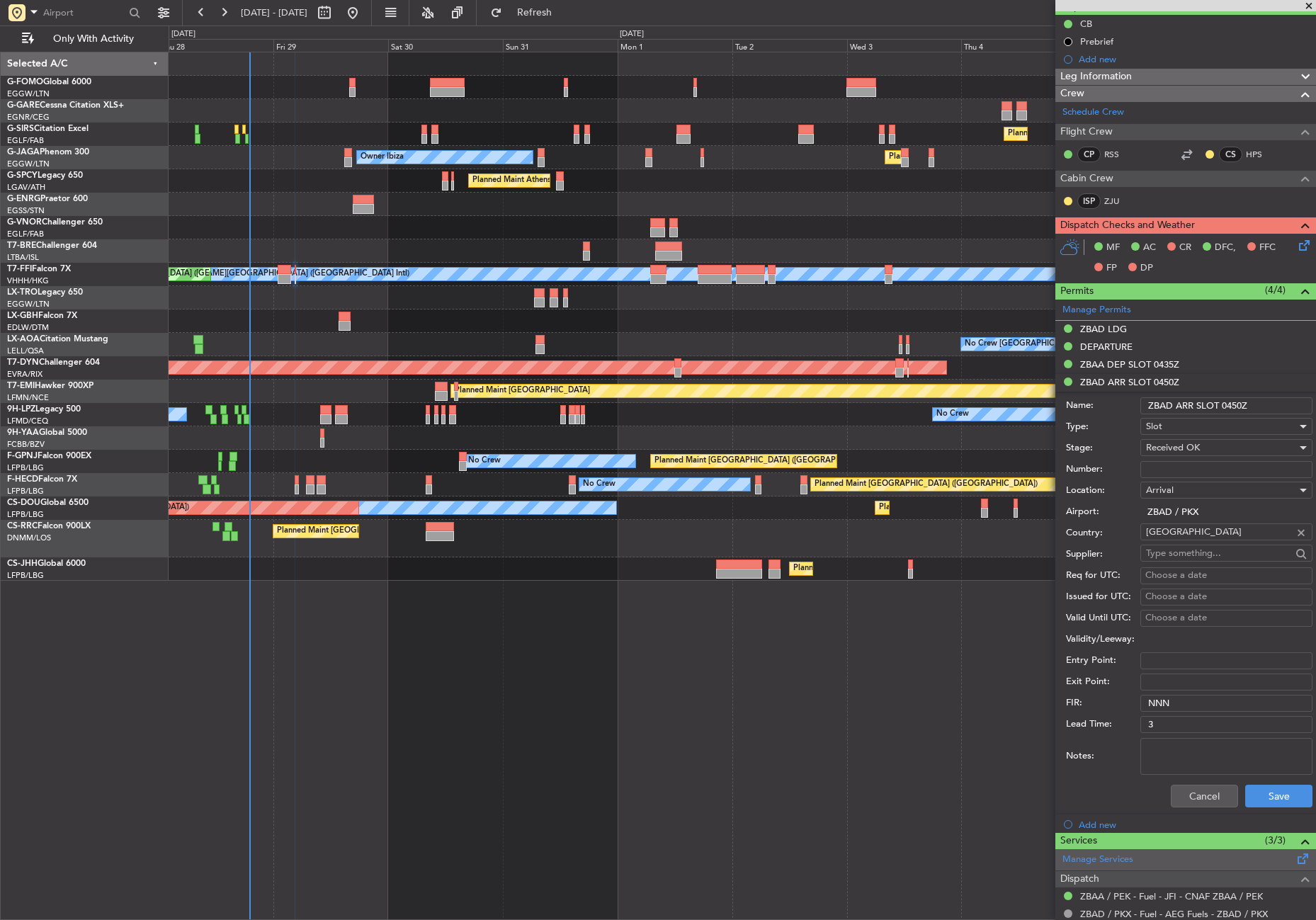
scroll to position [142, 0]
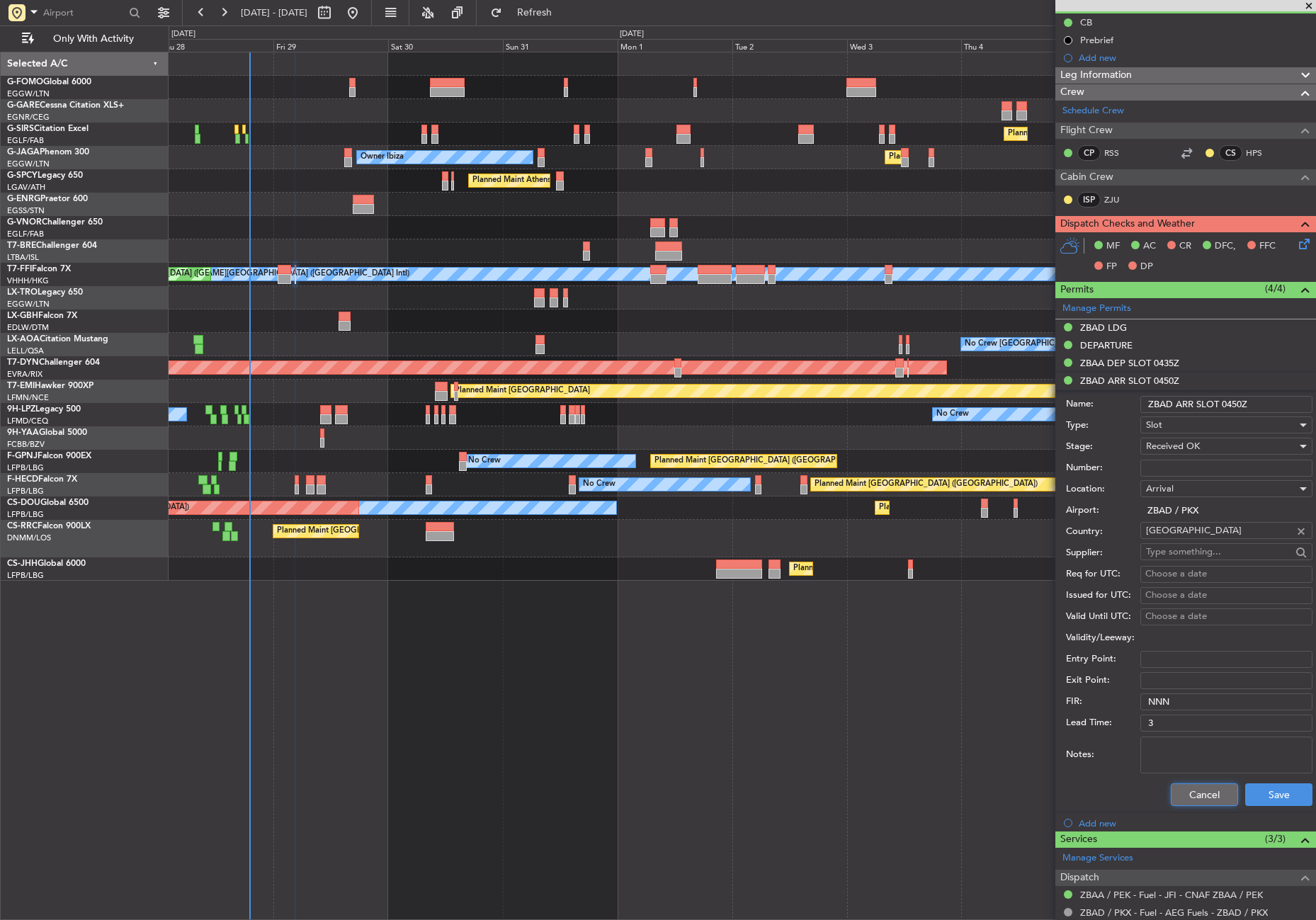
click at [1195, 797] on button "Cancel" at bounding box center [1205, 795] width 68 height 23
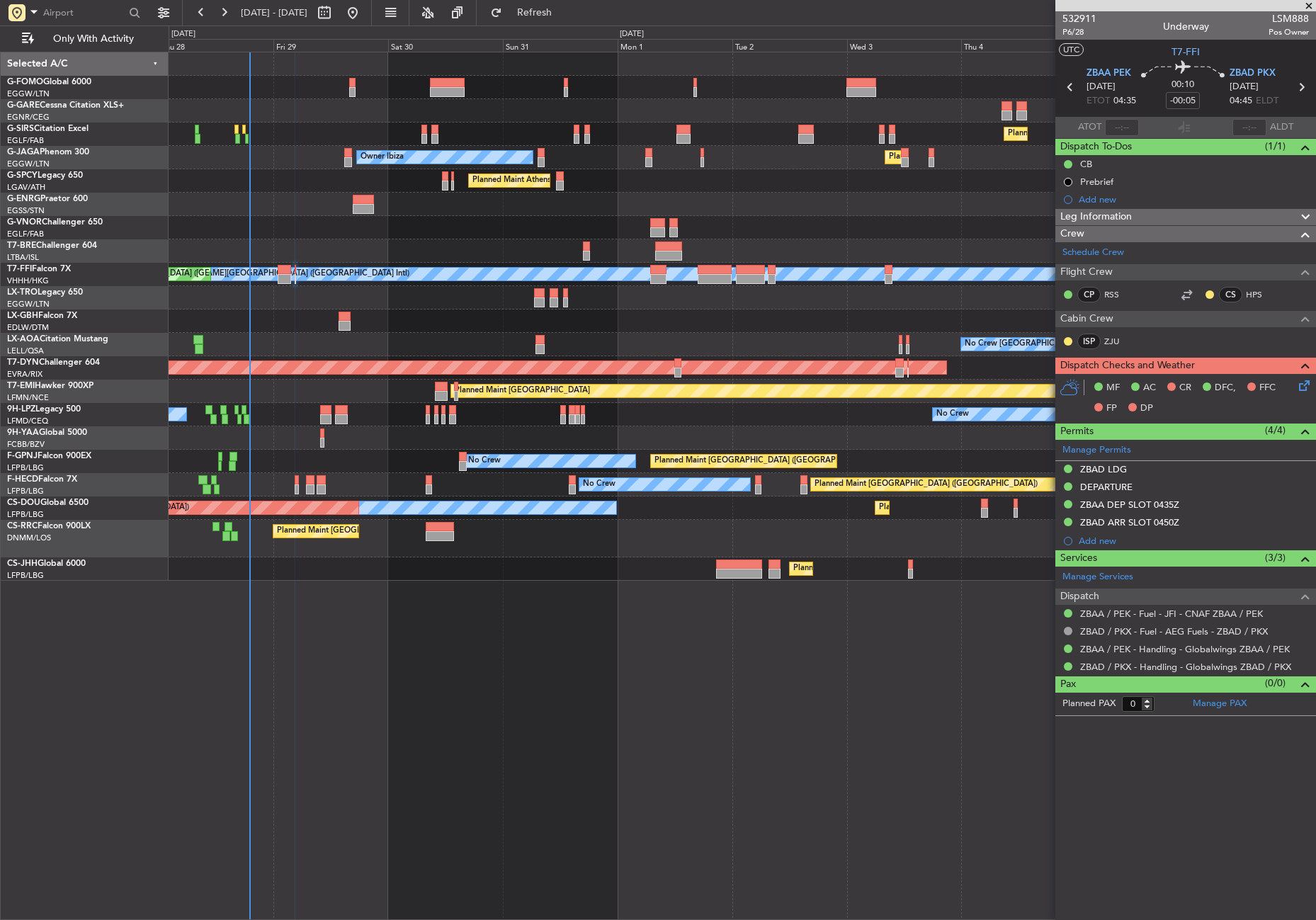
drag, startPoint x: 1121, startPoint y: 217, endPoint x: 1118, endPoint y: 231, distance: 14.3
click at [1121, 217] on span "Leg Information" at bounding box center [1096, 217] width 71 height 16
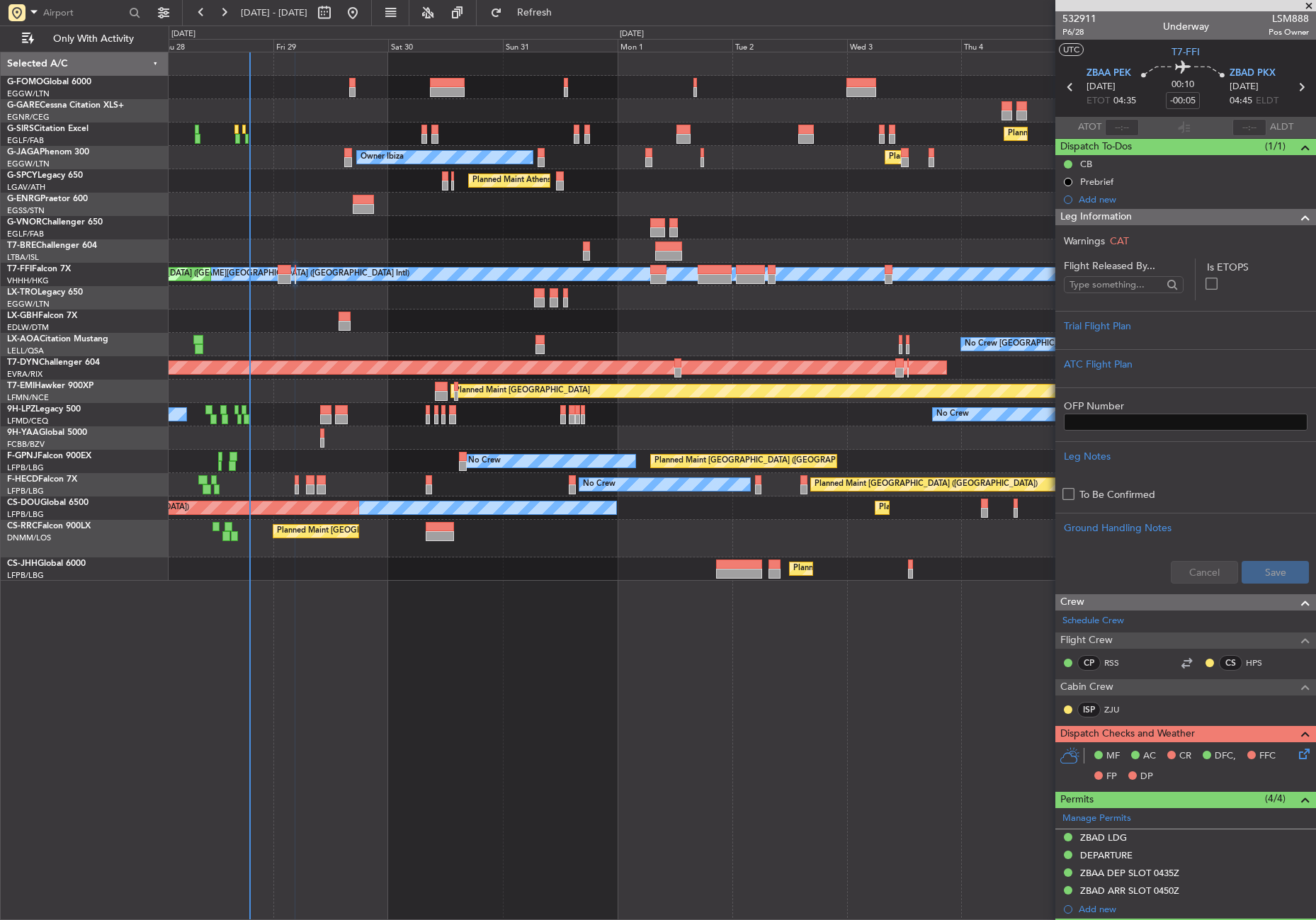
click at [1035, 371] on div "AOG Maint Riga (Riga Intl)" at bounding box center [742, 368] width 1147 height 24
click at [1080, 374] on div at bounding box center [1185, 375] width 244 height 8
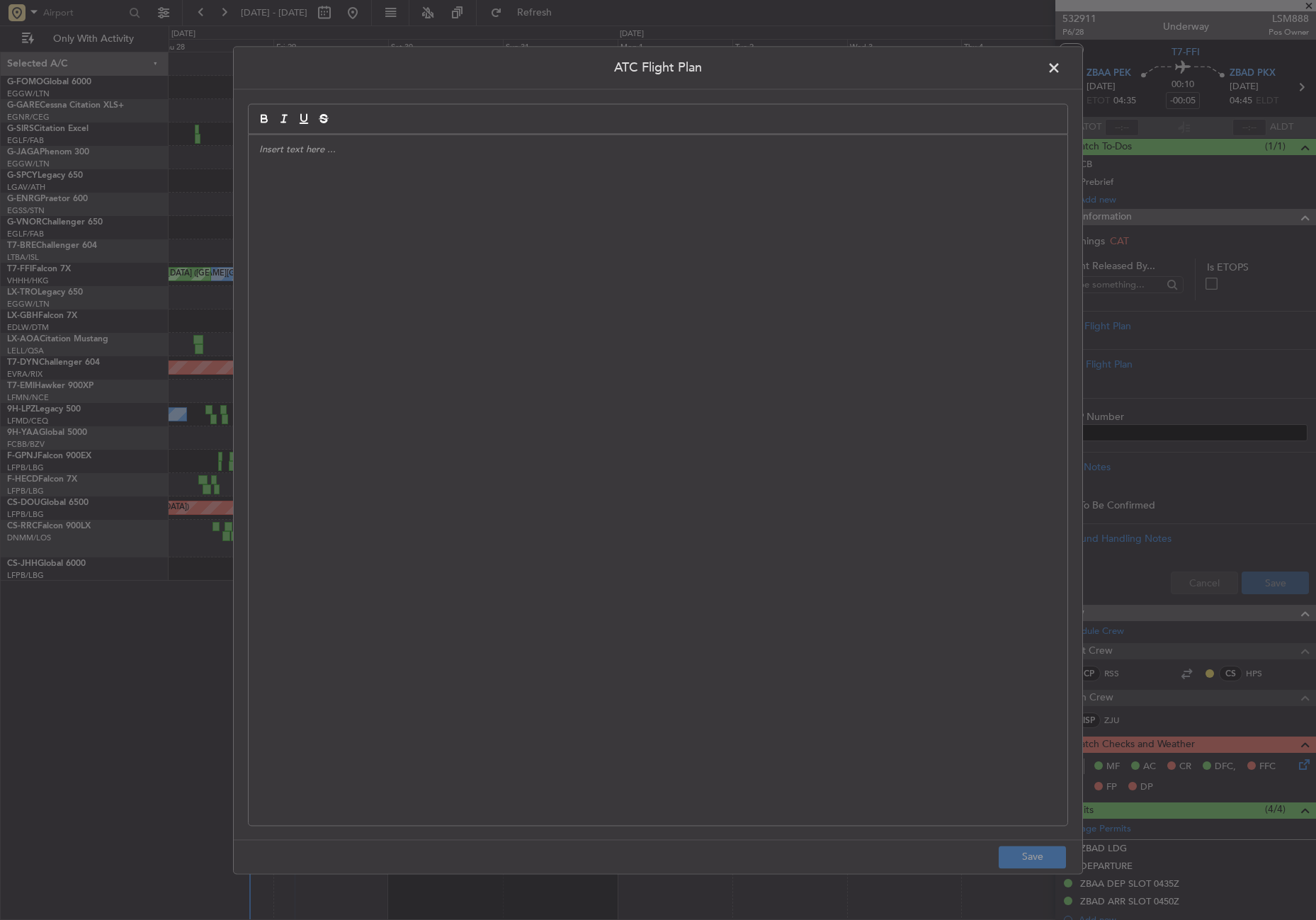
click at [612, 315] on div at bounding box center [658, 480] width 819 height 691
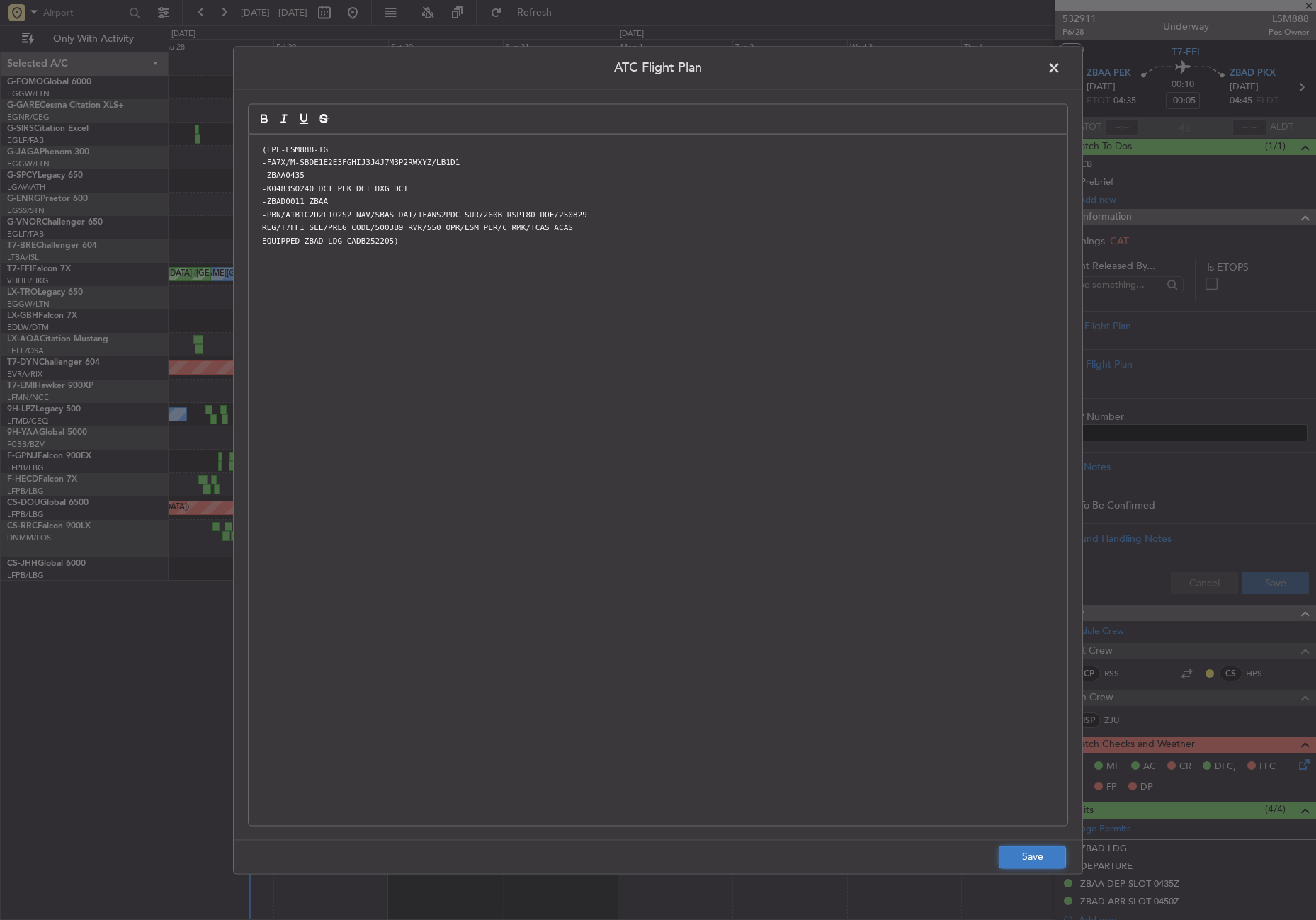
click at [1003, 853] on button "Save" at bounding box center [1033, 857] width 68 height 23
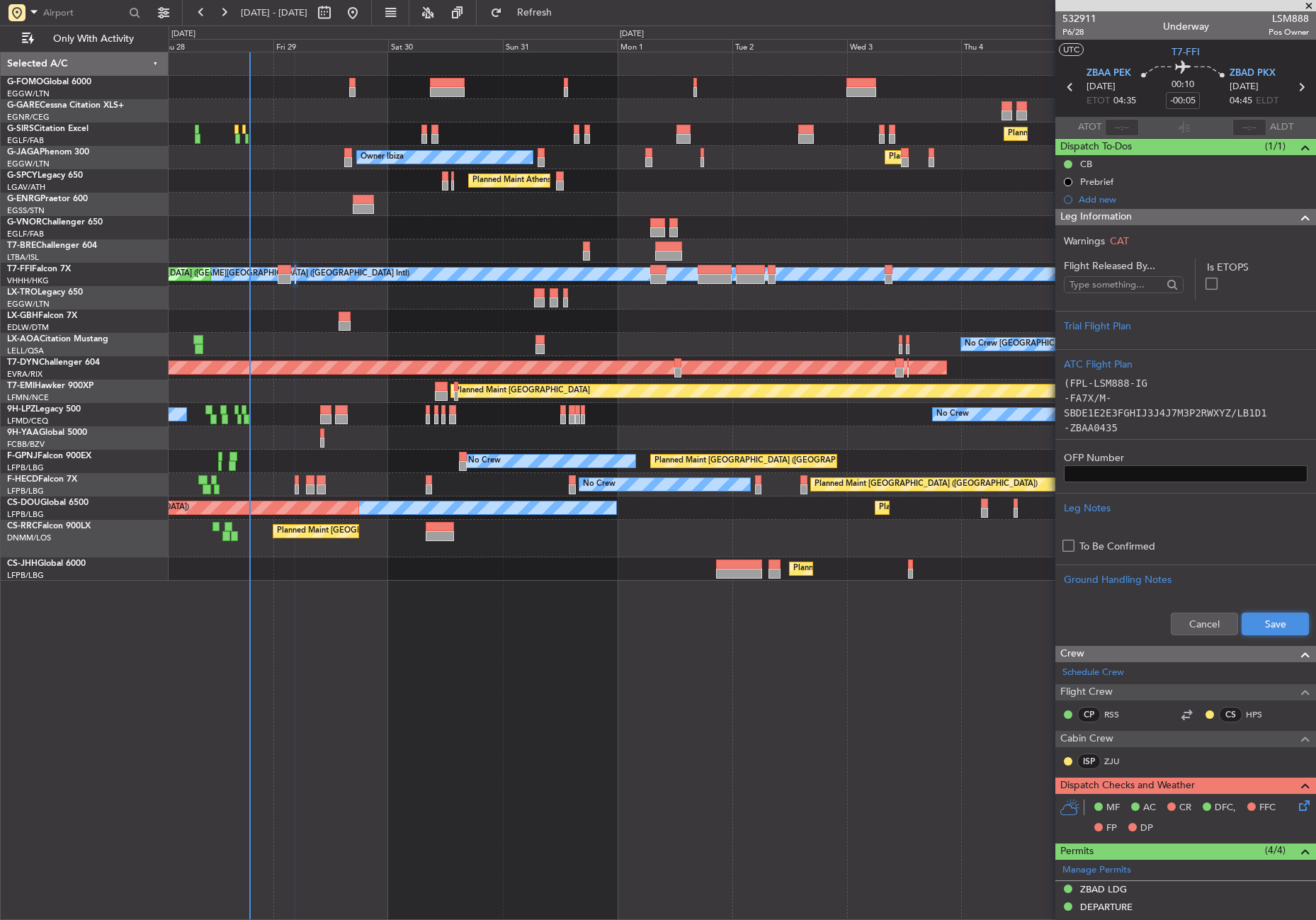
drag, startPoint x: 1262, startPoint y: 623, endPoint x: 1260, endPoint y: 640, distance: 17.1
click at [1261, 623] on button "Save" at bounding box center [1276, 624] width 68 height 23
click at [1296, 808] on icon at bounding box center [1301, 803] width 11 height 11
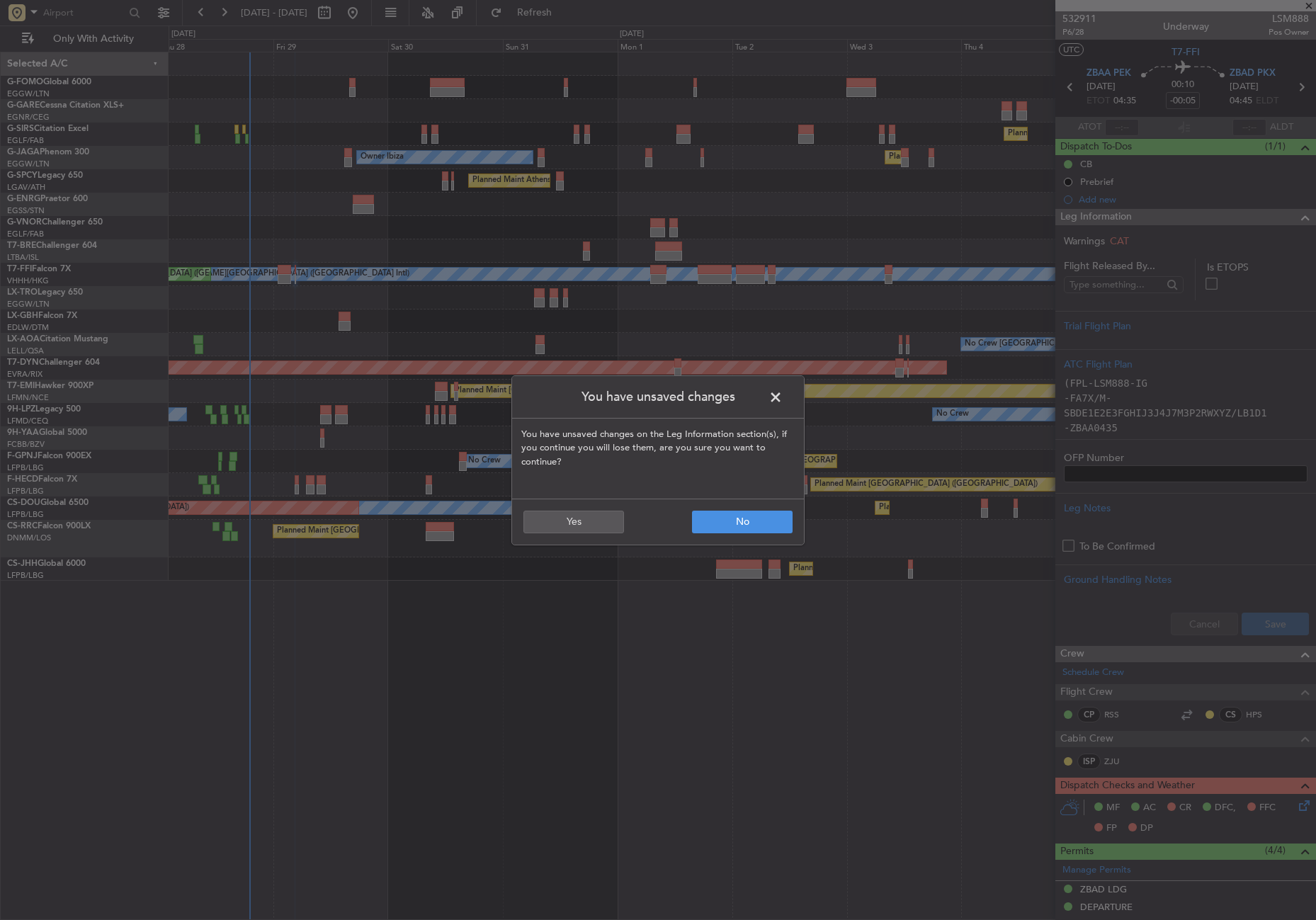
click at [783, 397] on span at bounding box center [783, 400] width 0 height 28
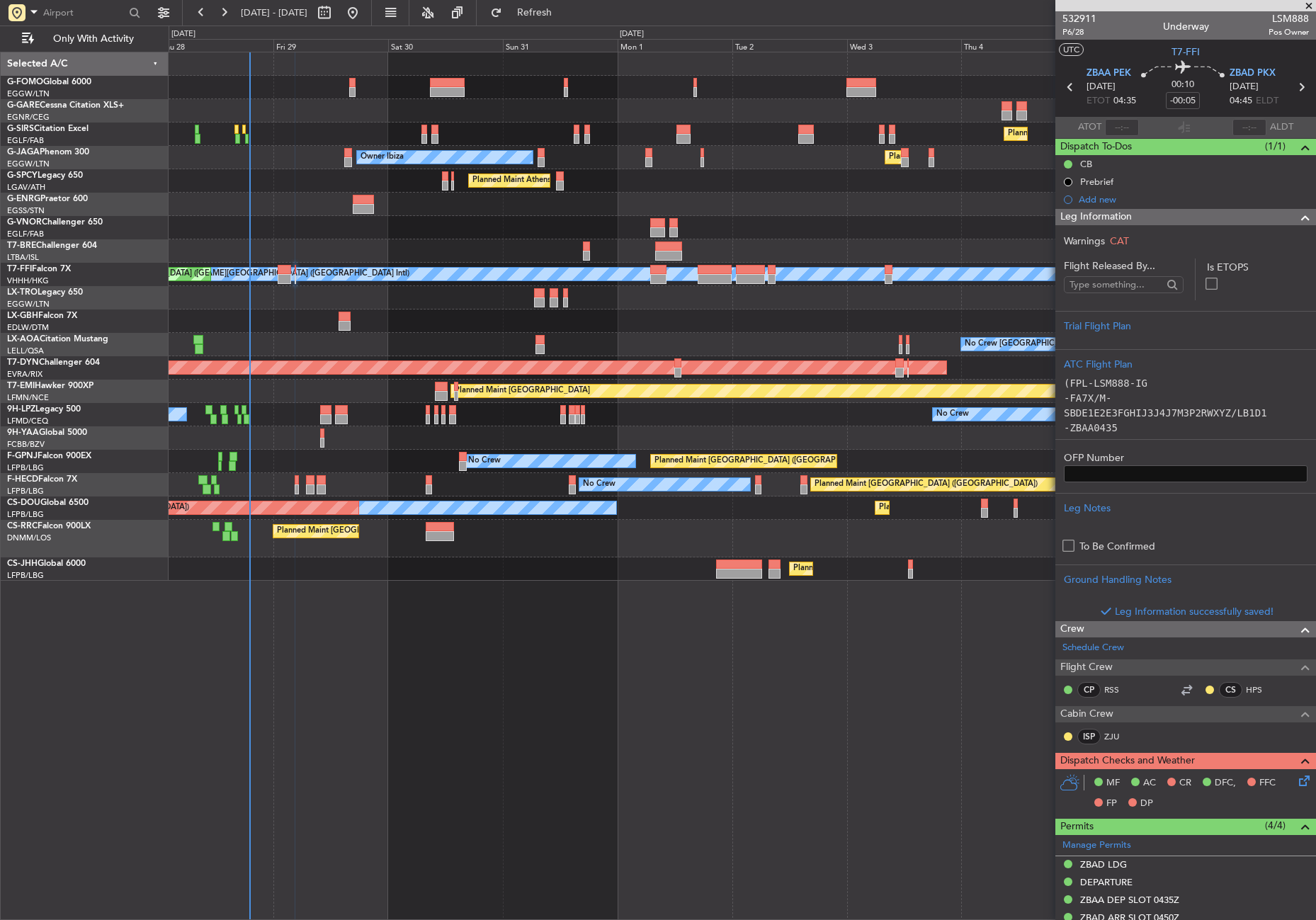
click at [1296, 782] on icon at bounding box center [1301, 778] width 11 height 11
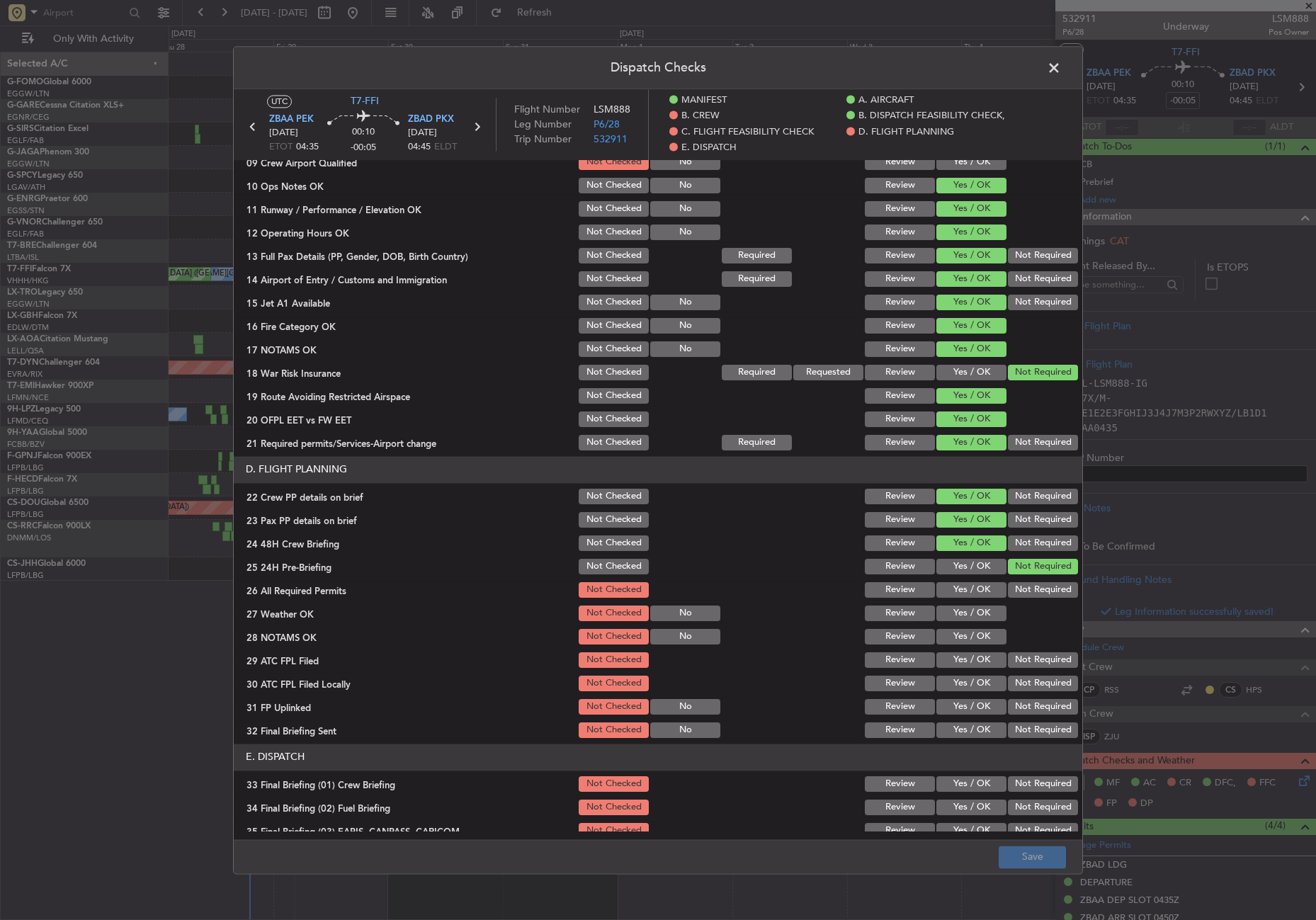
scroll to position [425, 0]
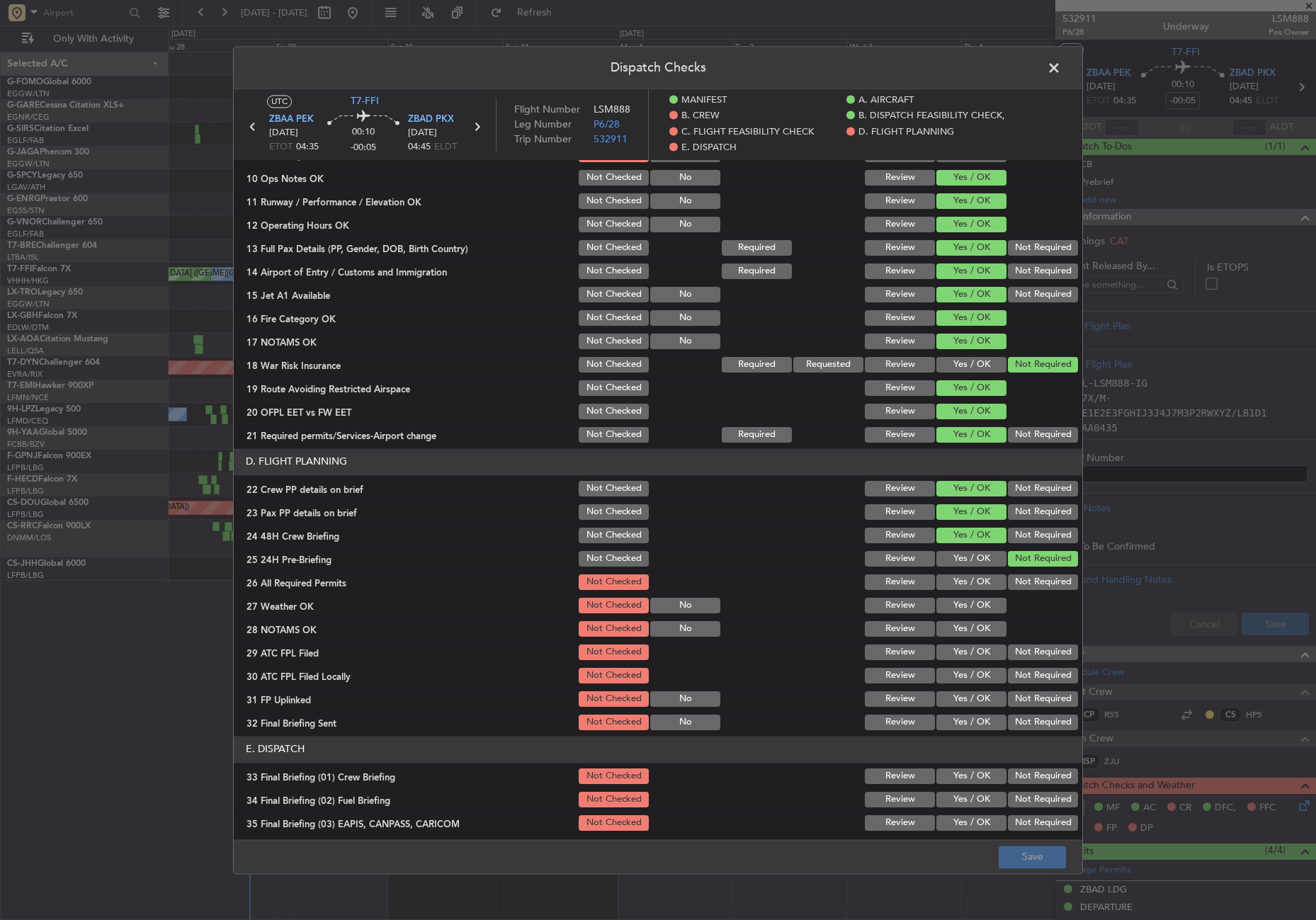
click at [980, 582] on button "Yes / OK" at bounding box center [971, 582] width 70 height 16
click at [976, 605] on button "Yes / OK" at bounding box center [971, 606] width 70 height 16
click at [974, 622] on button "Yes / OK" at bounding box center [971, 629] width 70 height 16
click at [973, 642] on div "Yes / OK" at bounding box center [970, 652] width 71 height 20
click at [976, 650] on button "Yes / OK" at bounding box center [971, 652] width 70 height 16
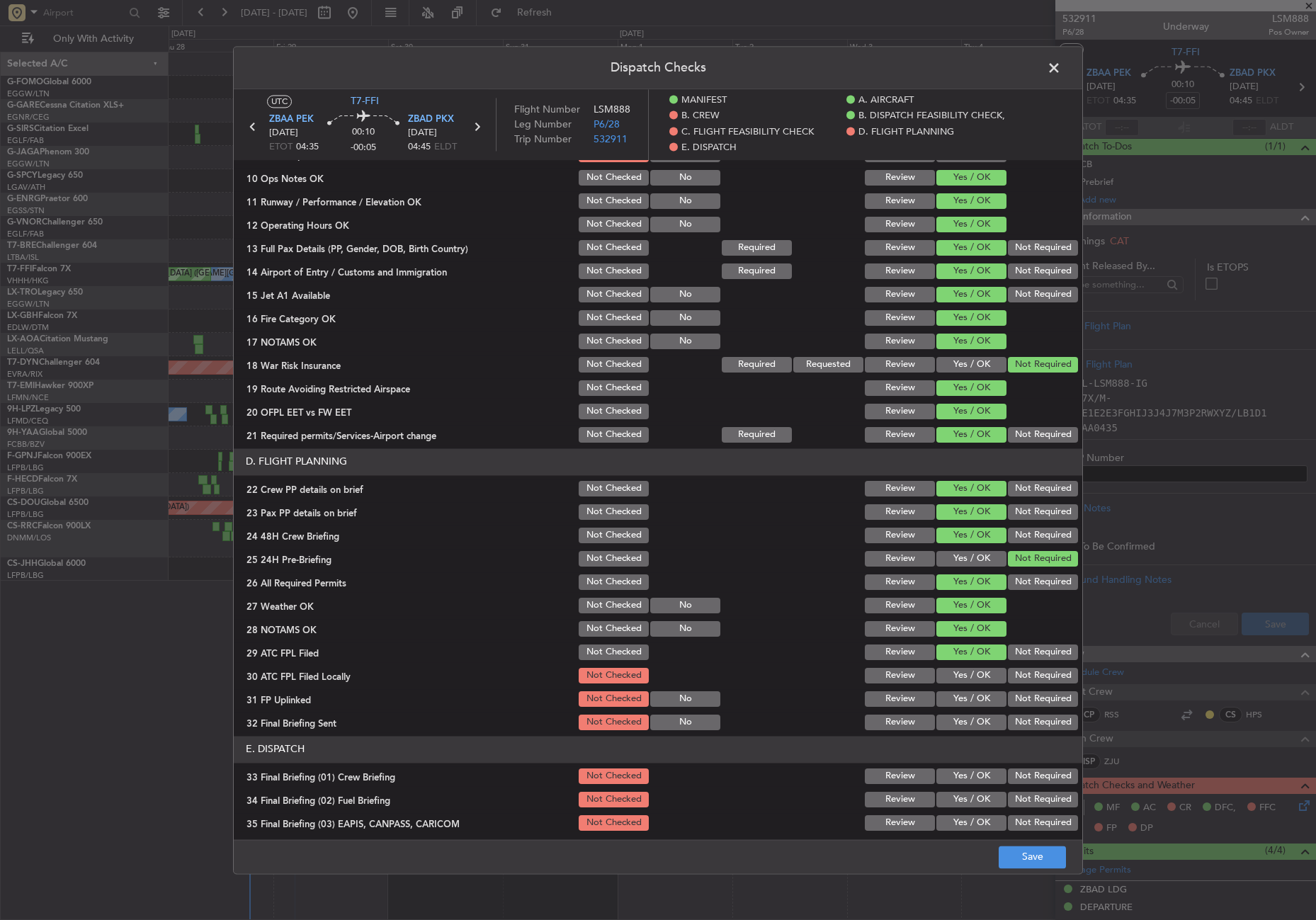
click at [1008, 673] on button "Not Required" at bounding box center [1043, 675] width 70 height 16
click at [976, 697] on button "Yes / OK" at bounding box center [971, 699] width 70 height 16
click at [1008, 720] on button "Not Required" at bounding box center [1043, 723] width 70 height 16
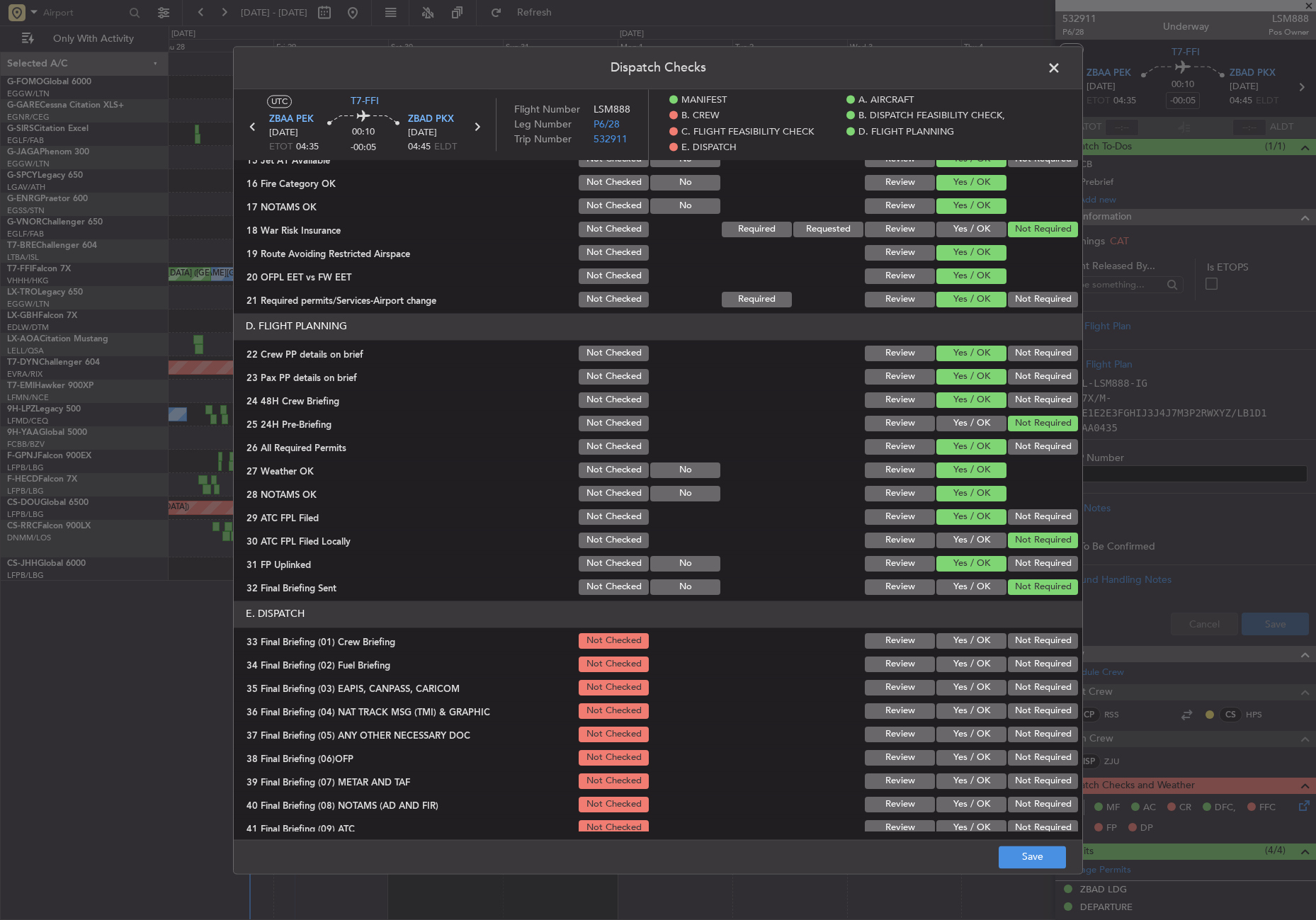
scroll to position [641, 0]
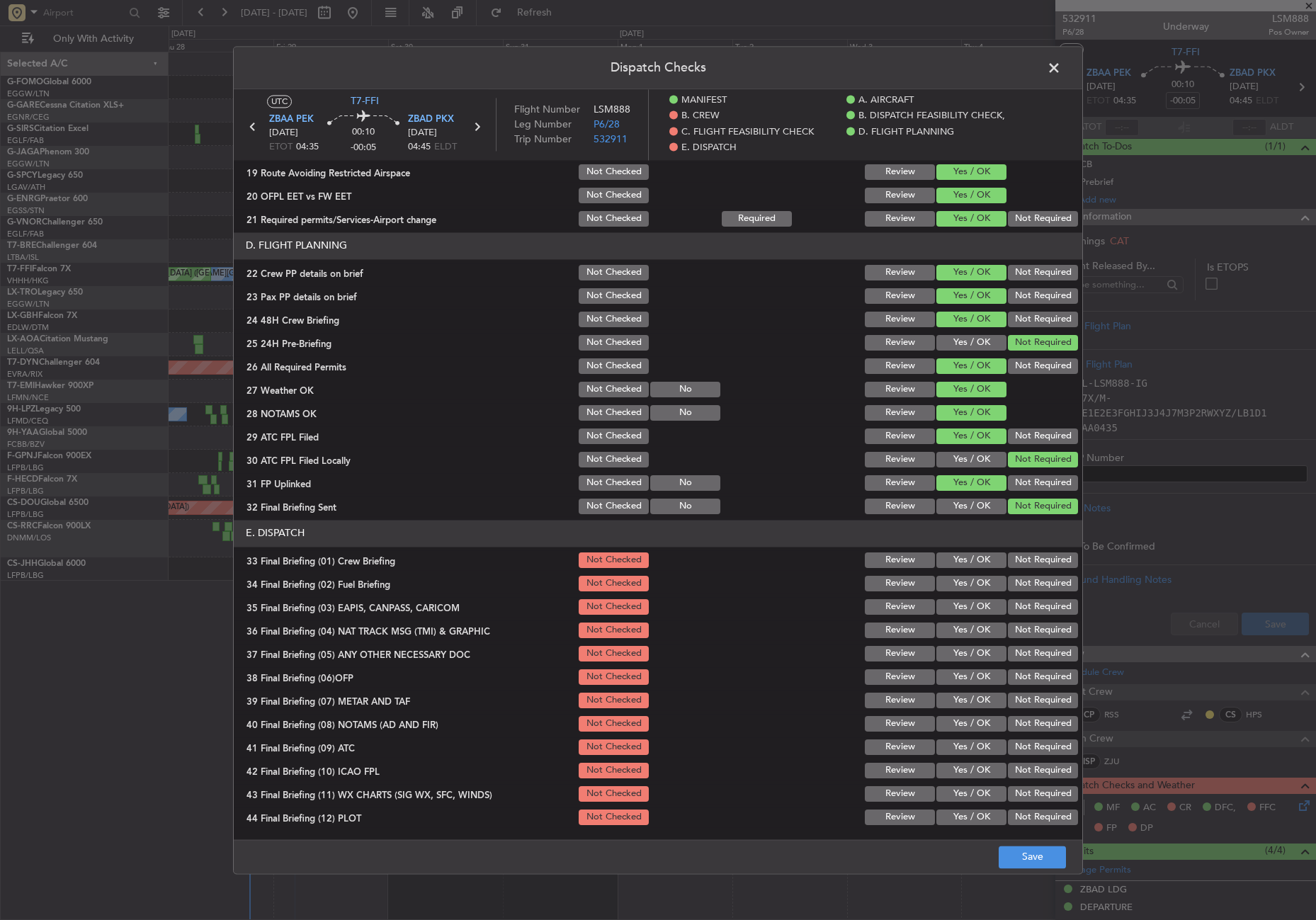
click at [967, 562] on button "Yes / OK" at bounding box center [971, 560] width 70 height 16
click at [968, 576] on button "Yes / OK" at bounding box center [971, 584] width 70 height 16
click at [1008, 608] on button "Not Required" at bounding box center [1043, 607] width 70 height 16
click at [1008, 629] on button "Not Required" at bounding box center [1043, 630] width 70 height 16
click at [984, 649] on button "Yes / OK" at bounding box center [971, 653] width 70 height 16
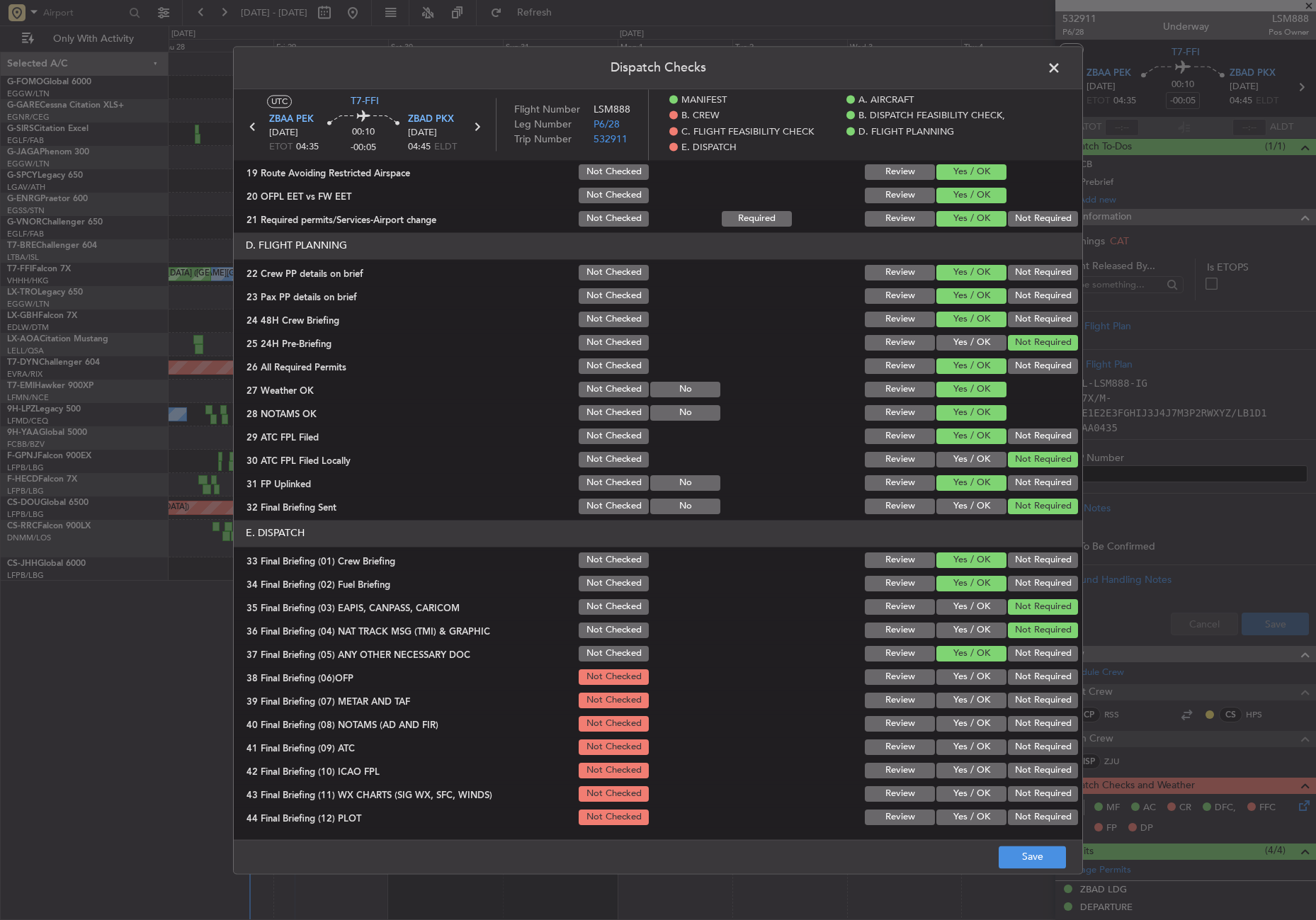
click at [976, 676] on button "Yes / OK" at bounding box center [971, 677] width 70 height 16
click at [975, 699] on button "Yes / OK" at bounding box center [971, 700] width 70 height 16
click at [969, 724] on button "Yes / OK" at bounding box center [971, 724] width 70 height 16
click at [969, 737] on div "Yes / OK" at bounding box center [970, 747] width 71 height 20
click at [969, 740] on button "Yes / OK" at bounding box center [971, 747] width 70 height 16
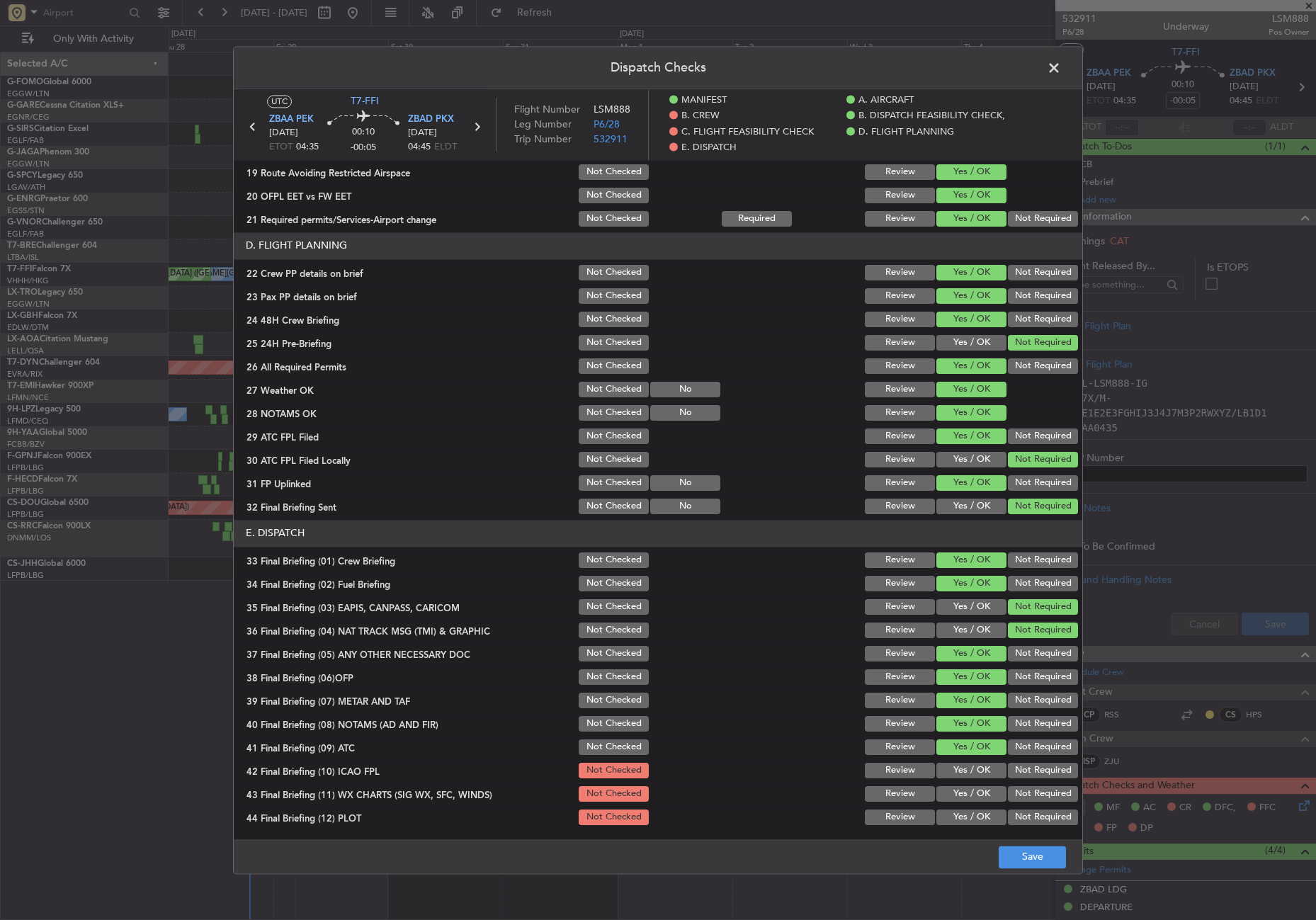
click at [1026, 778] on button "Not Required" at bounding box center [1043, 770] width 70 height 16
click at [945, 800] on button "Yes / OK" at bounding box center [971, 794] width 70 height 16
click at [1015, 815] on button "Not Required" at bounding box center [1043, 817] width 70 height 16
click at [1016, 844] on footer "Save" at bounding box center [658, 856] width 848 height 34
click at [1020, 851] on button "Save" at bounding box center [1033, 857] width 68 height 23
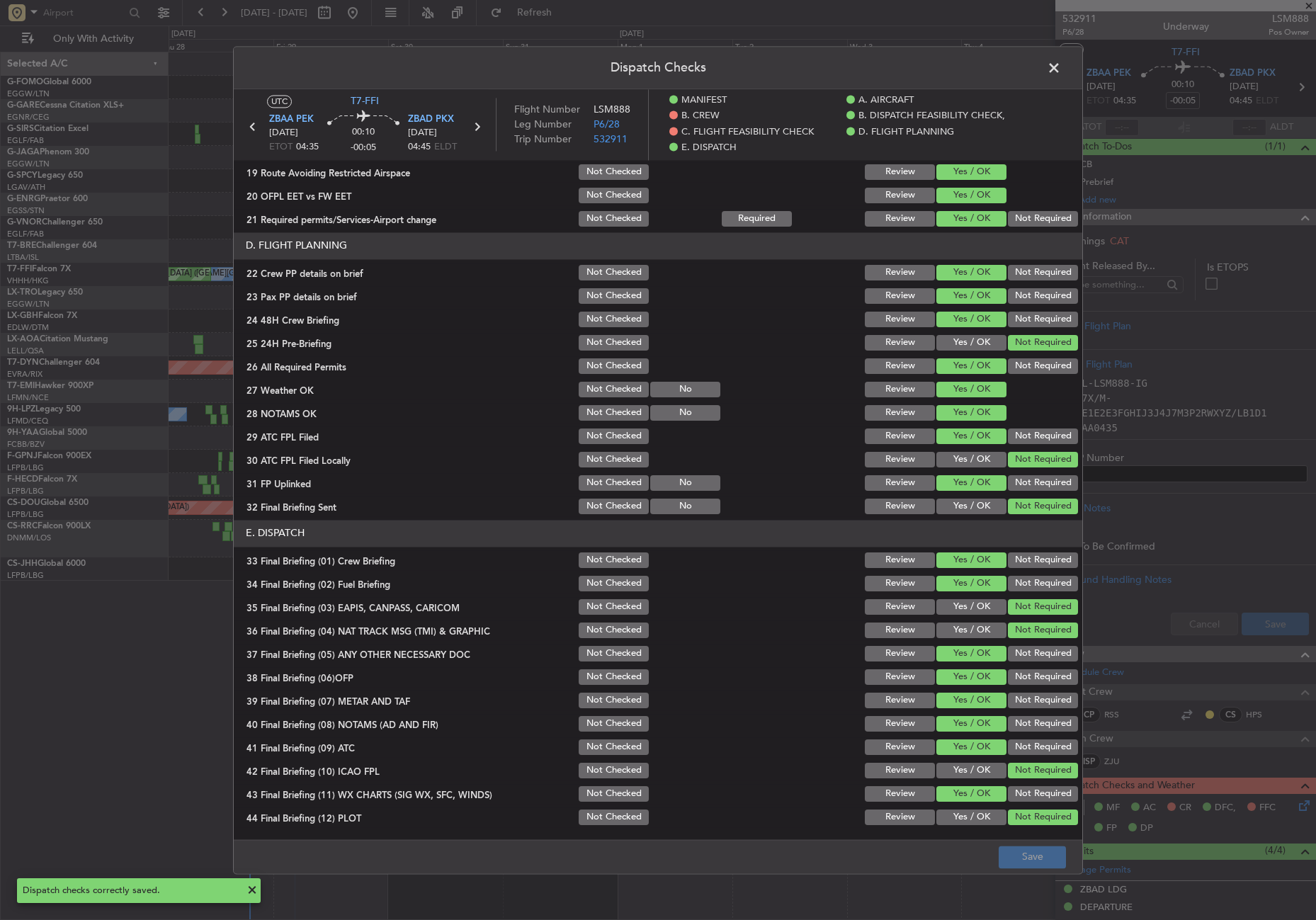
click at [1061, 69] on span at bounding box center [1061, 71] width 0 height 28
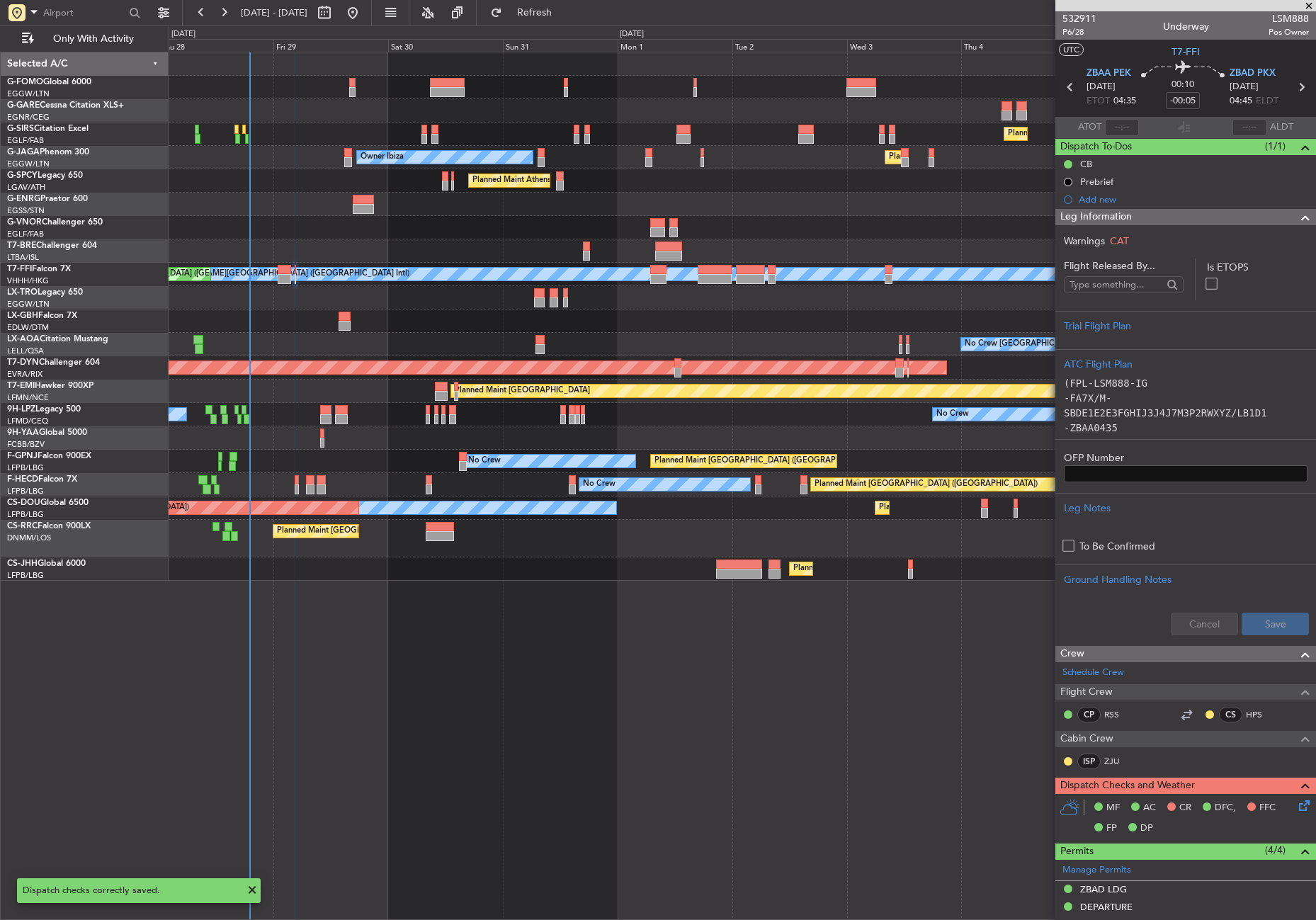
click at [1093, 213] on mat-tooltip-component "Cancelled" at bounding box center [1068, 204] width 61 height 37
click at [1106, 217] on span "Leg Information" at bounding box center [1096, 217] width 71 height 16
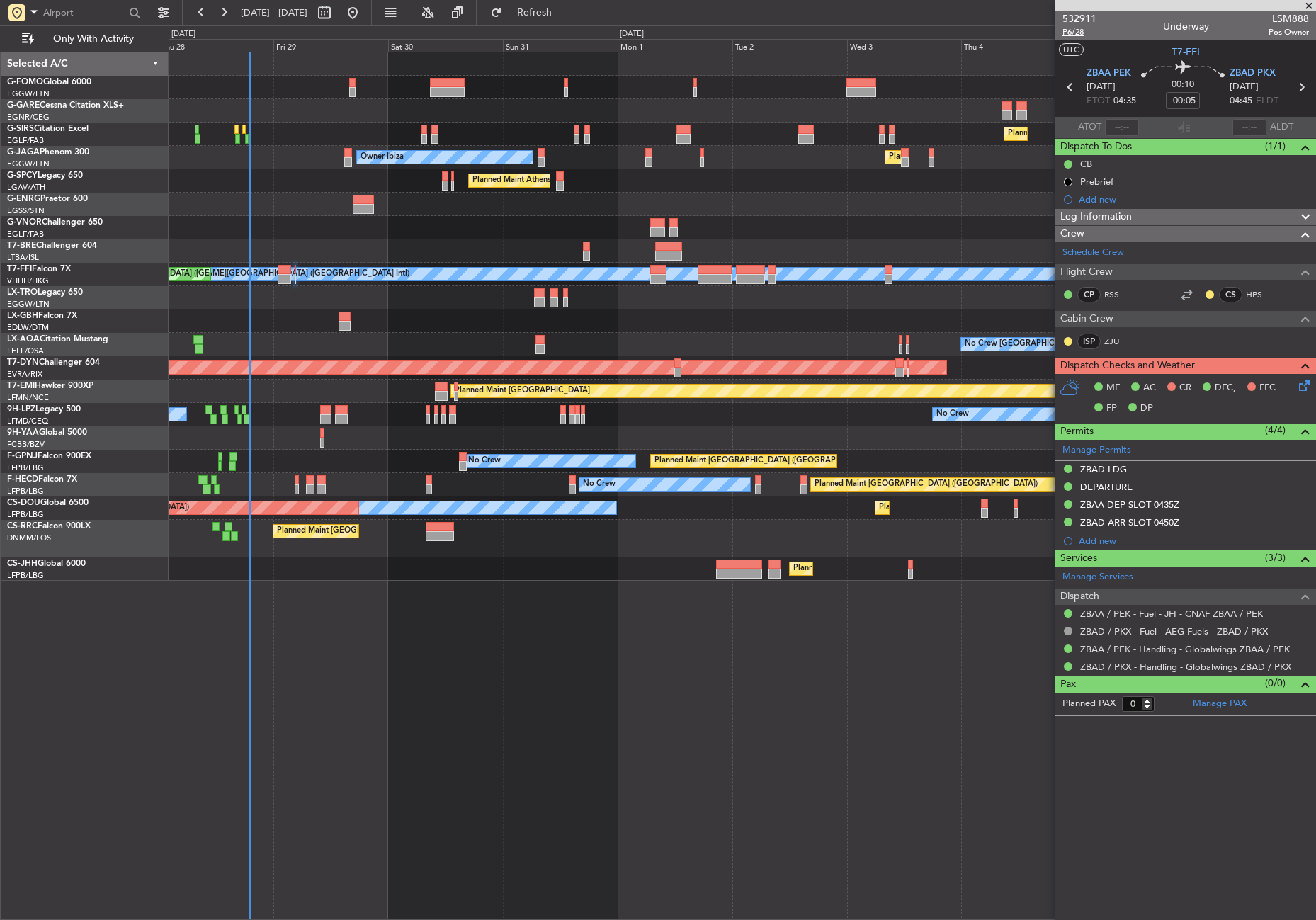
click at [1078, 32] on span "P6/28" at bounding box center [1079, 32] width 34 height 12
click at [1114, 210] on span "Leg Information" at bounding box center [1096, 217] width 71 height 16
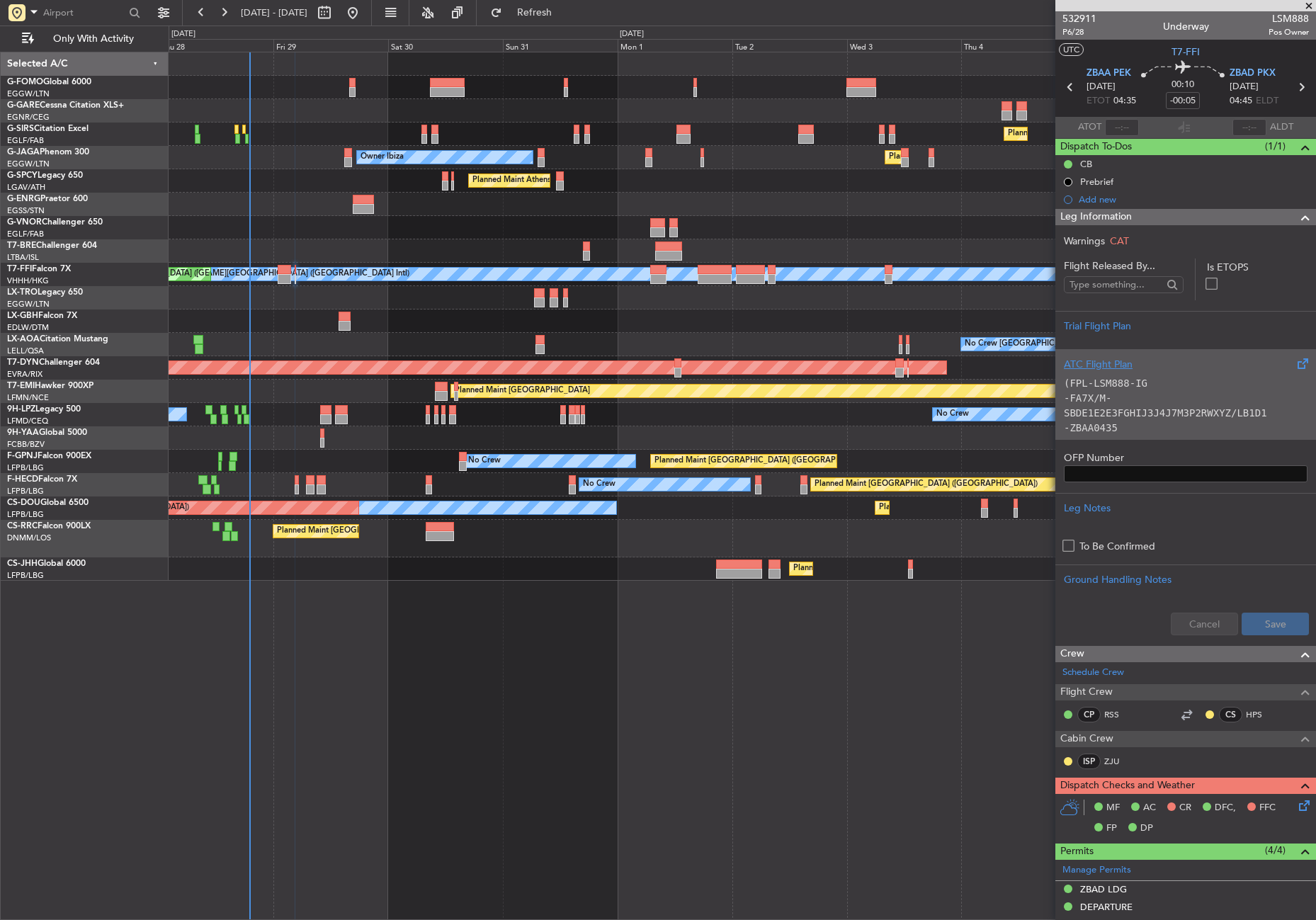
click at [1116, 434] on div "ATC Flight Plan (FPL-LSM888-IG -FA7X/M-SBDE1E2E3FGHIJ3J4J7M3P2RWXYZ/LB1D1 -ZBAA…" at bounding box center [1185, 394] width 260 height 90
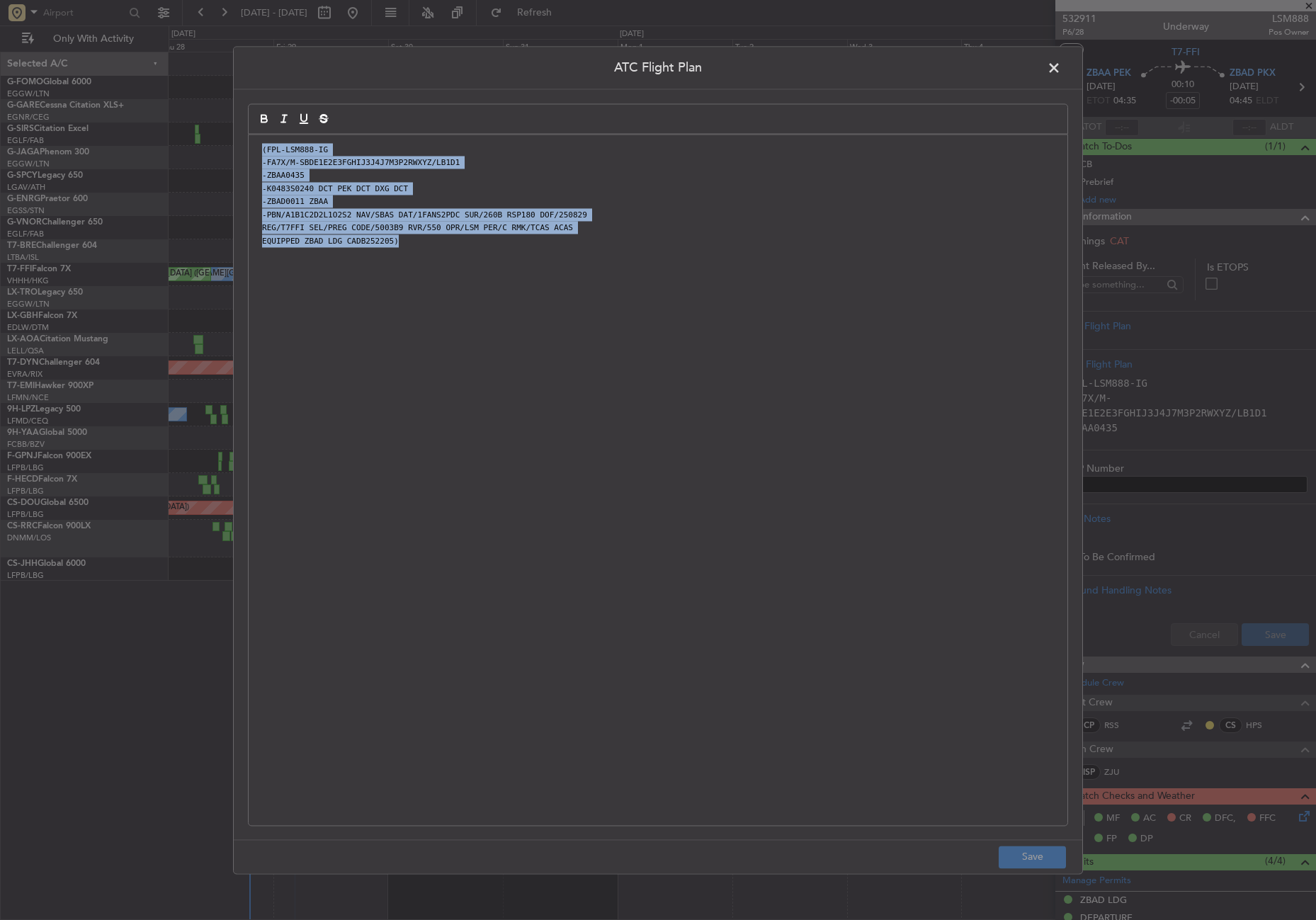
drag, startPoint x: 380, startPoint y: 247, endPoint x: 254, endPoint y: 142, distance: 164.0
click at [254, 142] on div "(FPL-LSM888-IG -FA7X/M-SBDE1E2E3FGHIJ3J4J7M3P2RWXYZ/LB1D1 -ZBAA0435 -K0483S0240…" at bounding box center [658, 480] width 819 height 691
copy div "(FPL-LSM888-IG -FA7X/M-SBDE1E2E3FGHIJ3J4J7M3P2RWXYZ/LB1D1 -ZBAA0435 -K0483S0240…"
click at [393, 304] on div "(FPL-LSM888-IG -FA7X/M-SBDE1E2E3FGHIJ3J4J7M3P2RWXYZ/LB1D1 -ZBAA0435 -K0483S0240…" at bounding box center [658, 480] width 819 height 691
drag, startPoint x: 414, startPoint y: 244, endPoint x: 254, endPoint y: 147, distance: 187.1
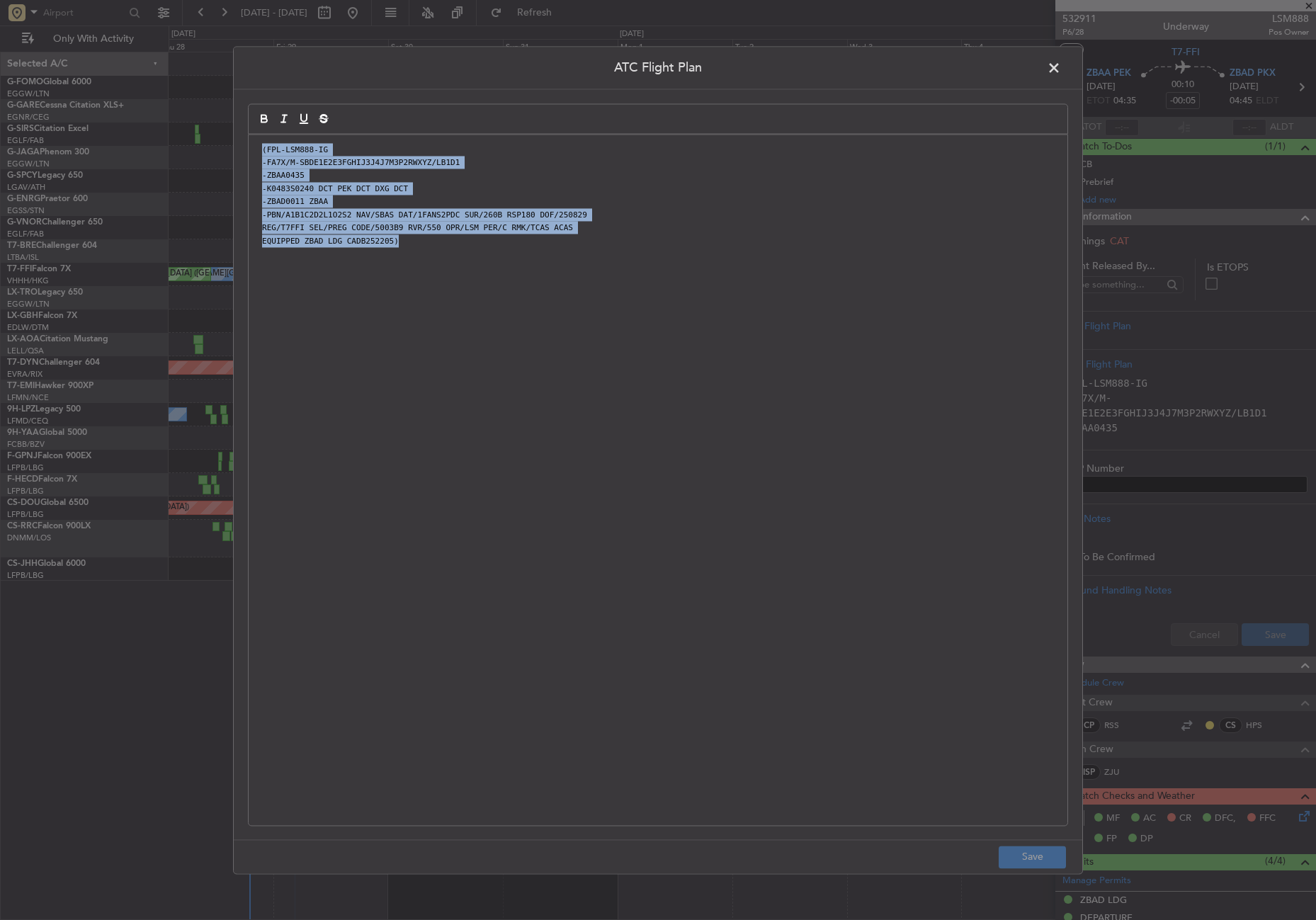
click at [254, 147] on div "(FPL-LSM888-IG -FA7X/M-SBDE1E2E3FGHIJ3J4J7M3P2RWXYZ/LB1D1 -ZBAA0435 -K0483S0240…" at bounding box center [658, 480] width 819 height 691
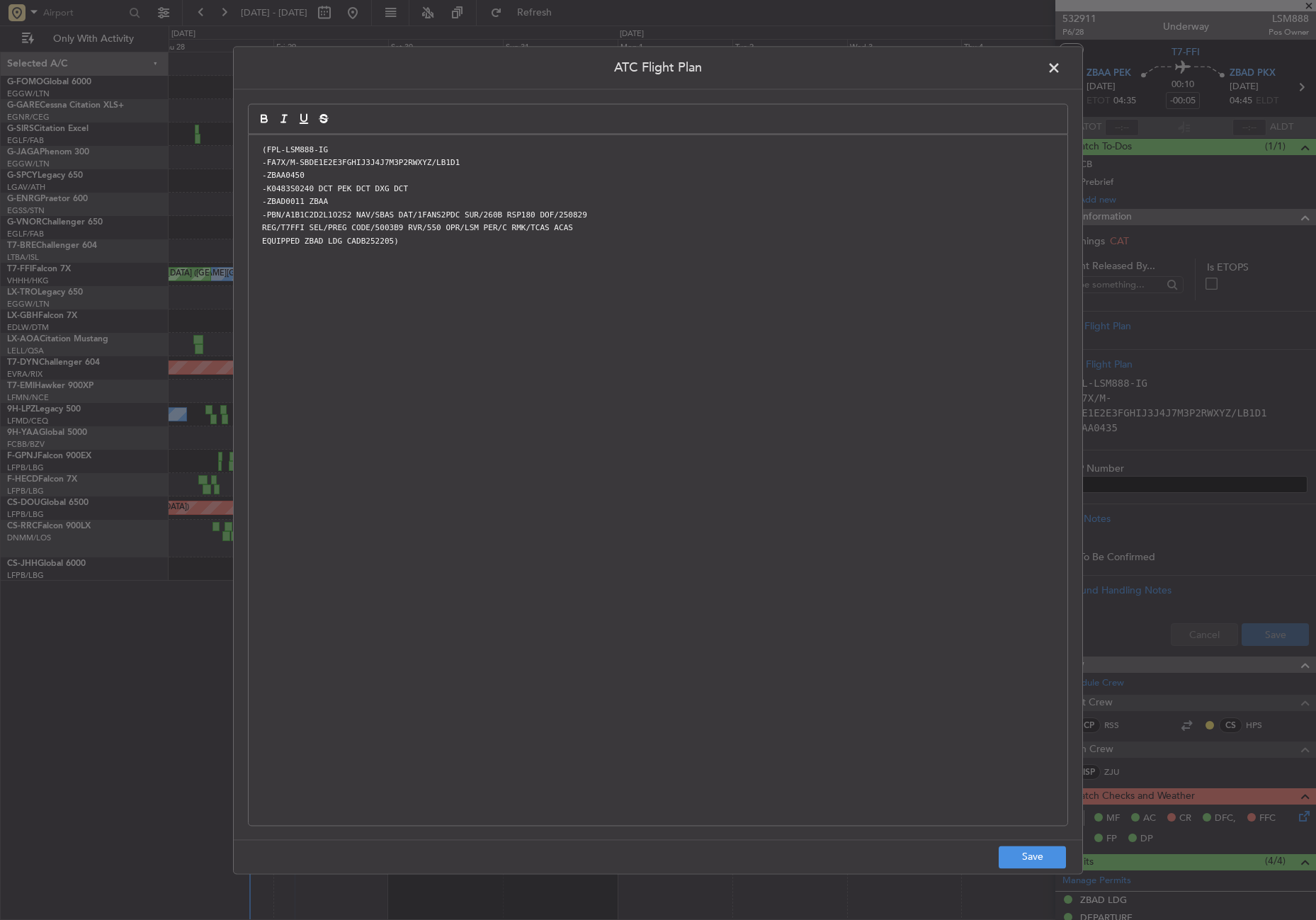
scroll to position [0, 0]
click at [1030, 858] on button "Save" at bounding box center [1033, 857] width 68 height 23
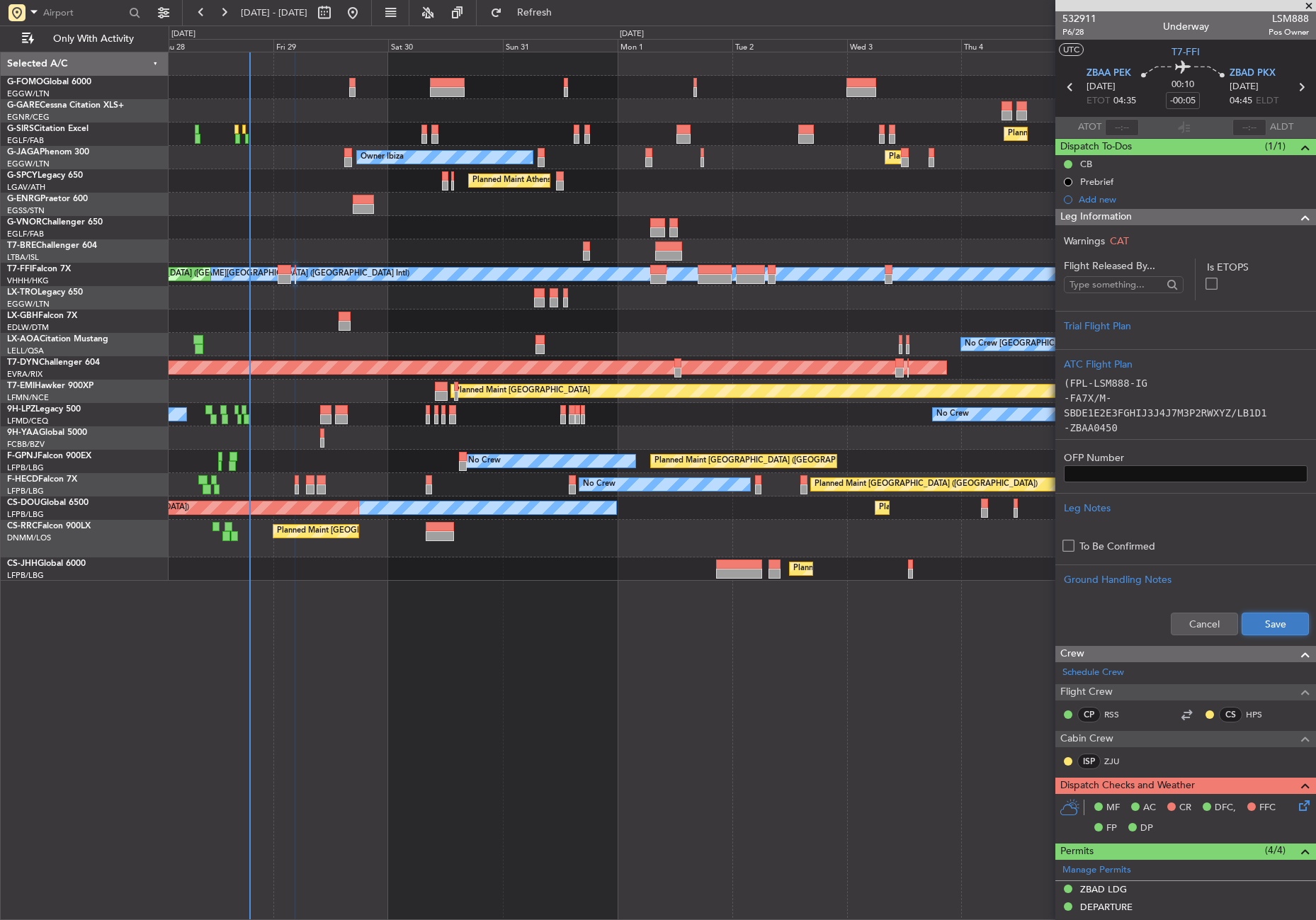
click at [1258, 624] on button "Save" at bounding box center [1276, 624] width 68 height 23
click at [1077, 30] on span "P6/28" at bounding box center [1079, 32] width 34 height 12
click at [1079, 33] on span "P6/28" at bounding box center [1079, 32] width 34 height 12
click at [542, 13] on button "Refresh" at bounding box center [526, 13] width 85 height 23
click at [1127, 221] on span "Leg Information" at bounding box center [1096, 217] width 71 height 16
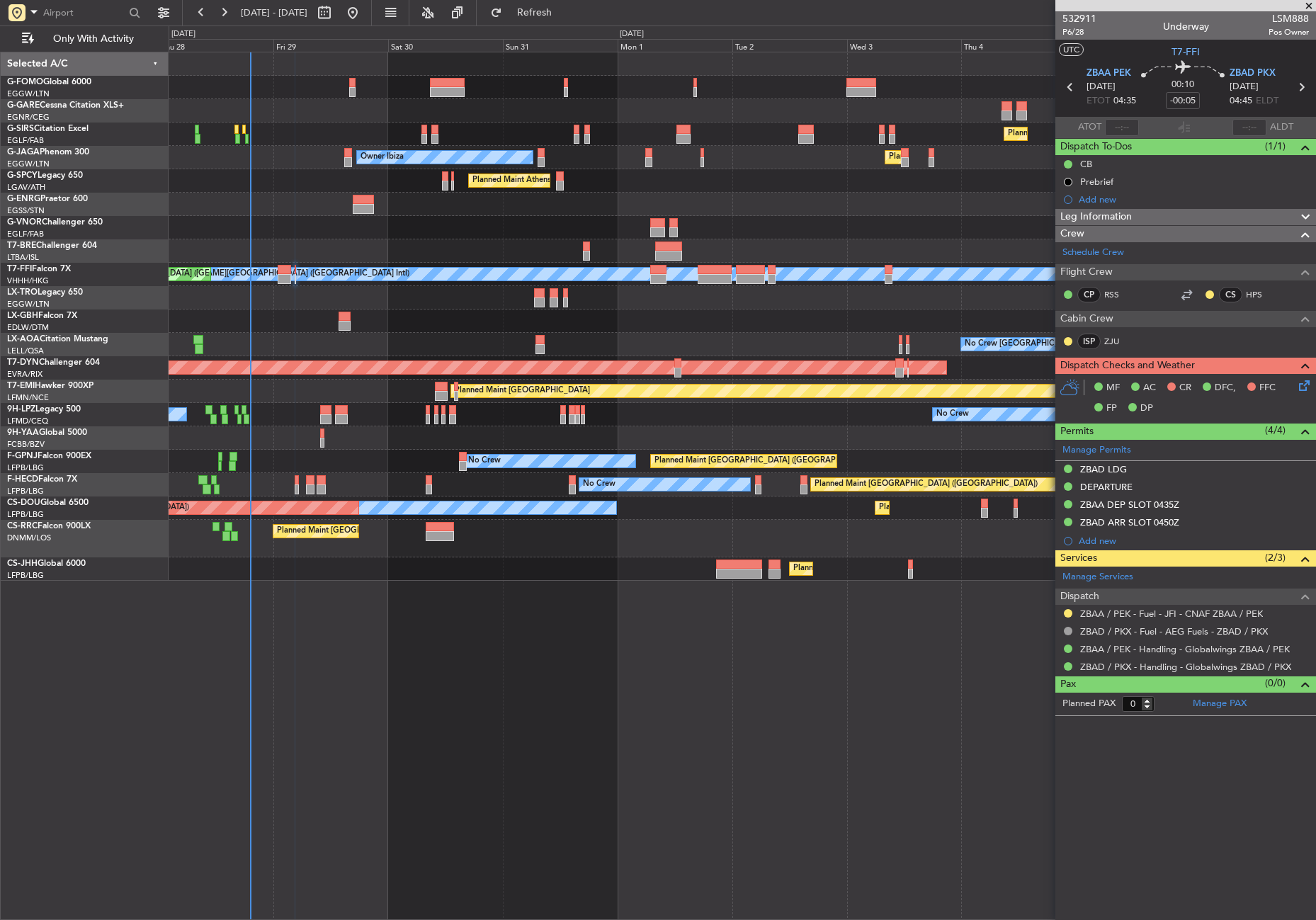
click at [881, 716] on div "Planned Maint London (Farnborough) Planned Maint London (Luton) Owner Ibiza No …" at bounding box center [742, 486] width 1147 height 869
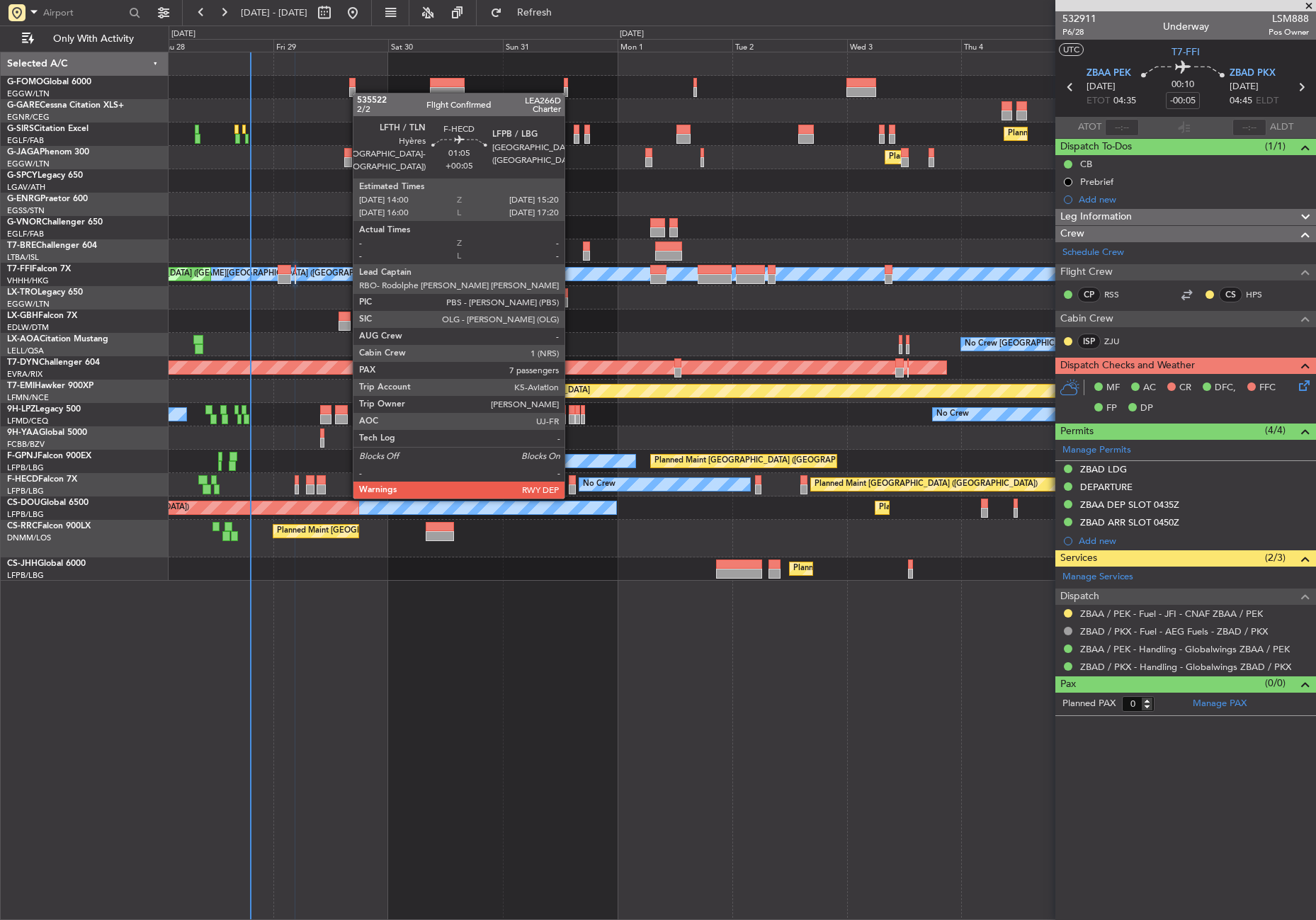
click at [571, 483] on div at bounding box center [572, 480] width 6 height 10
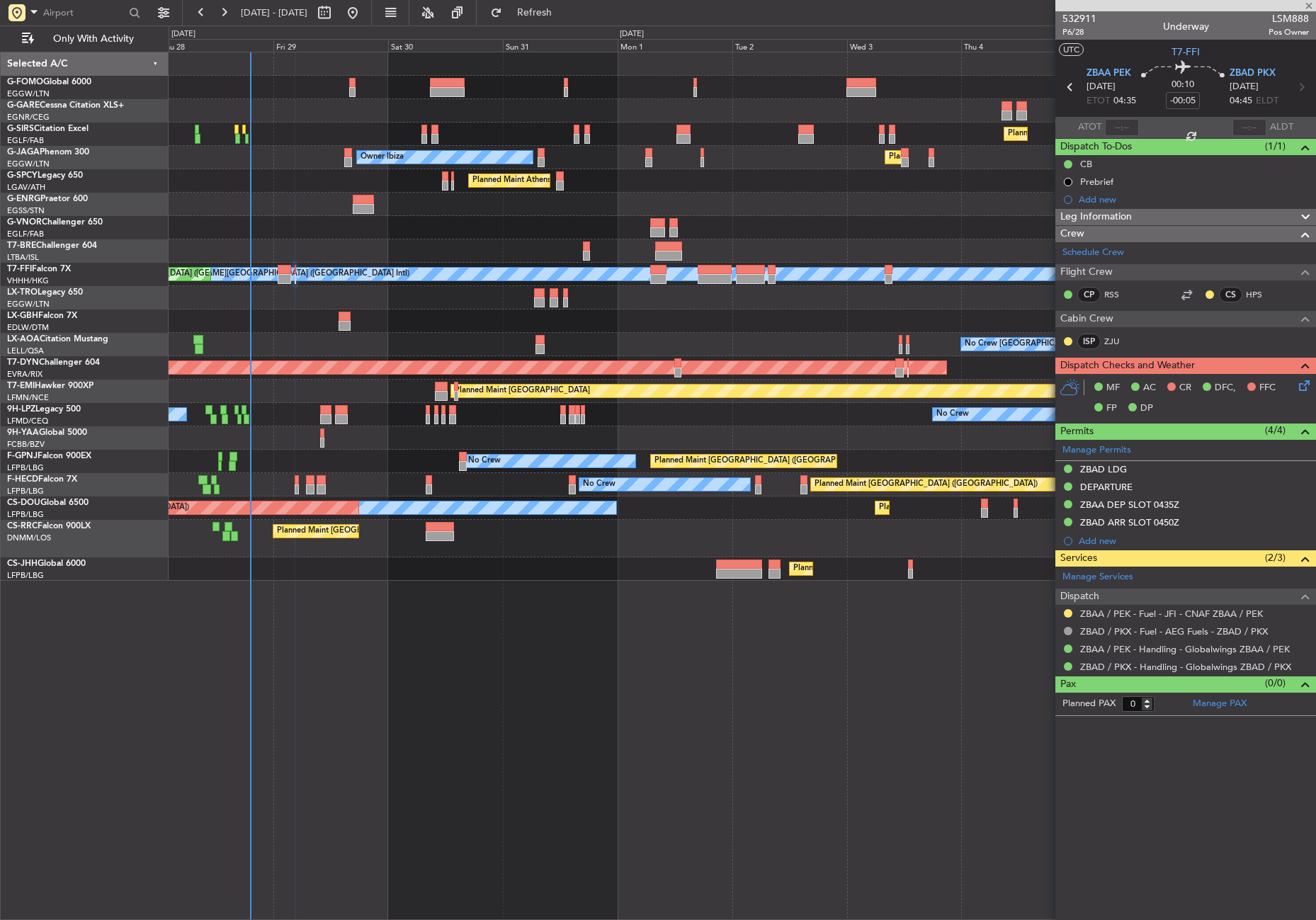
type input "+00:05"
type input "7"
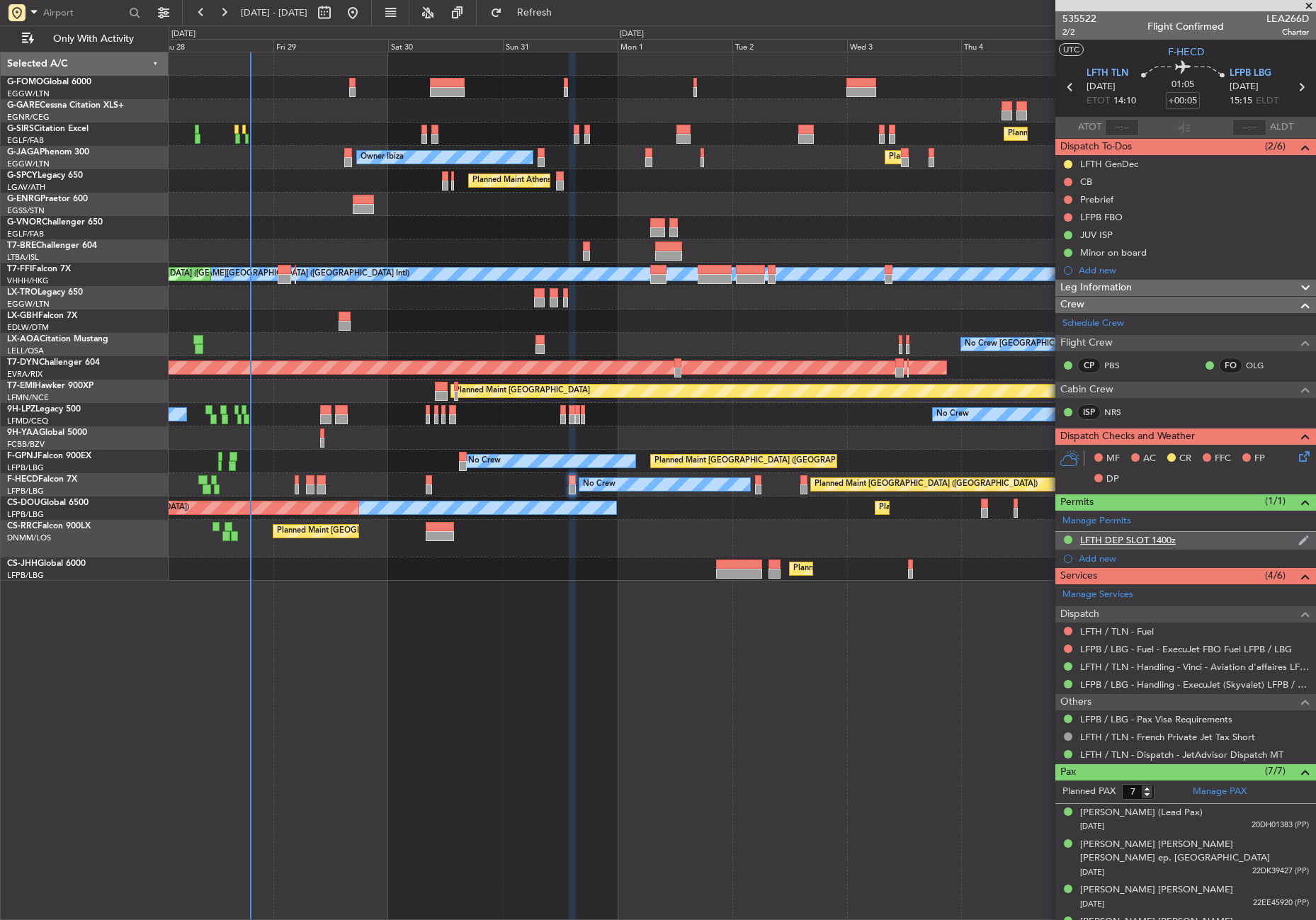
click at [1161, 539] on div "LFTH DEP SLOT 1400z" at bounding box center [1128, 540] width 96 height 12
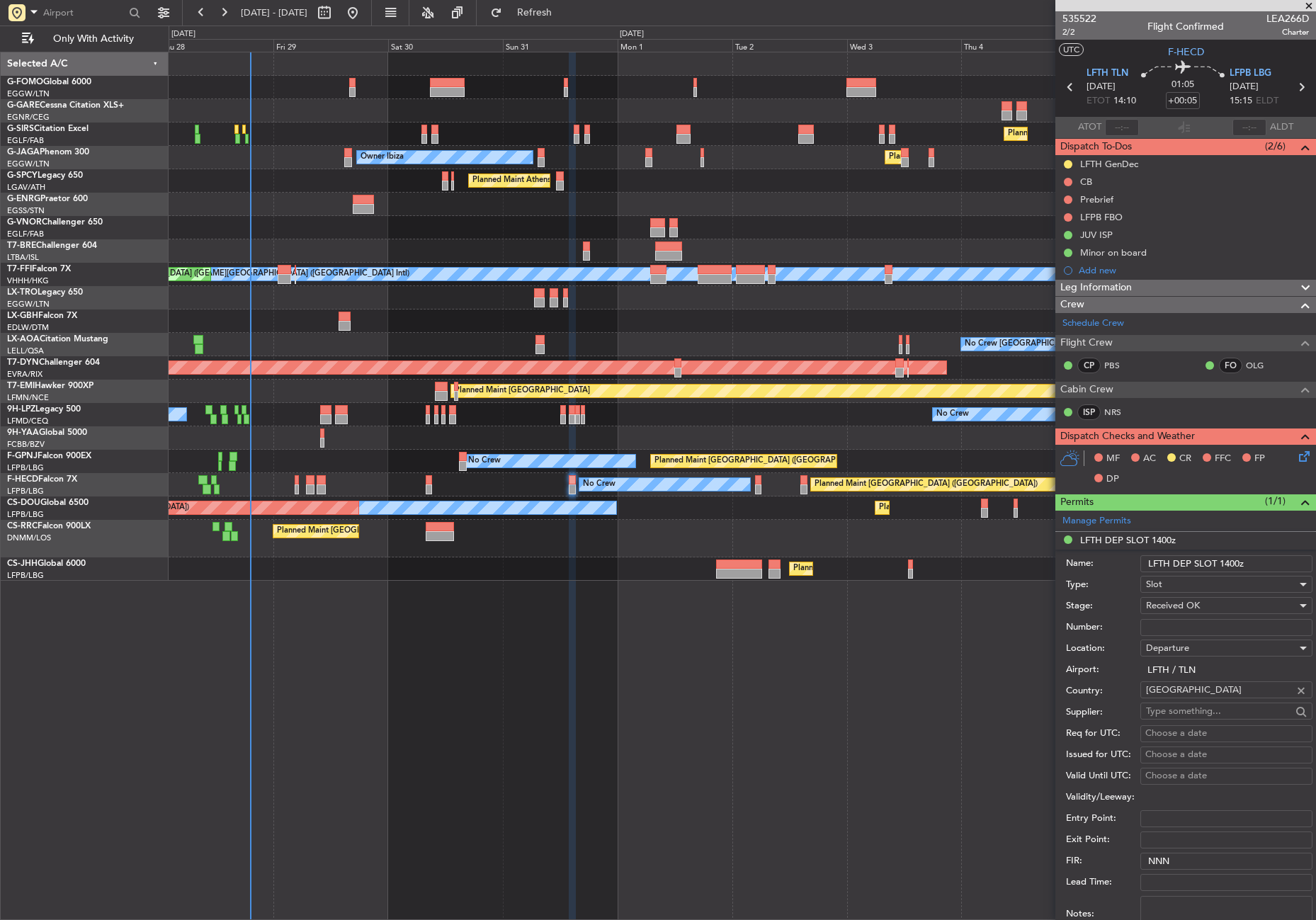
click at [1229, 565] on input "LFTH DEP SLOT 1400z" at bounding box center [1227, 564] width 172 height 17
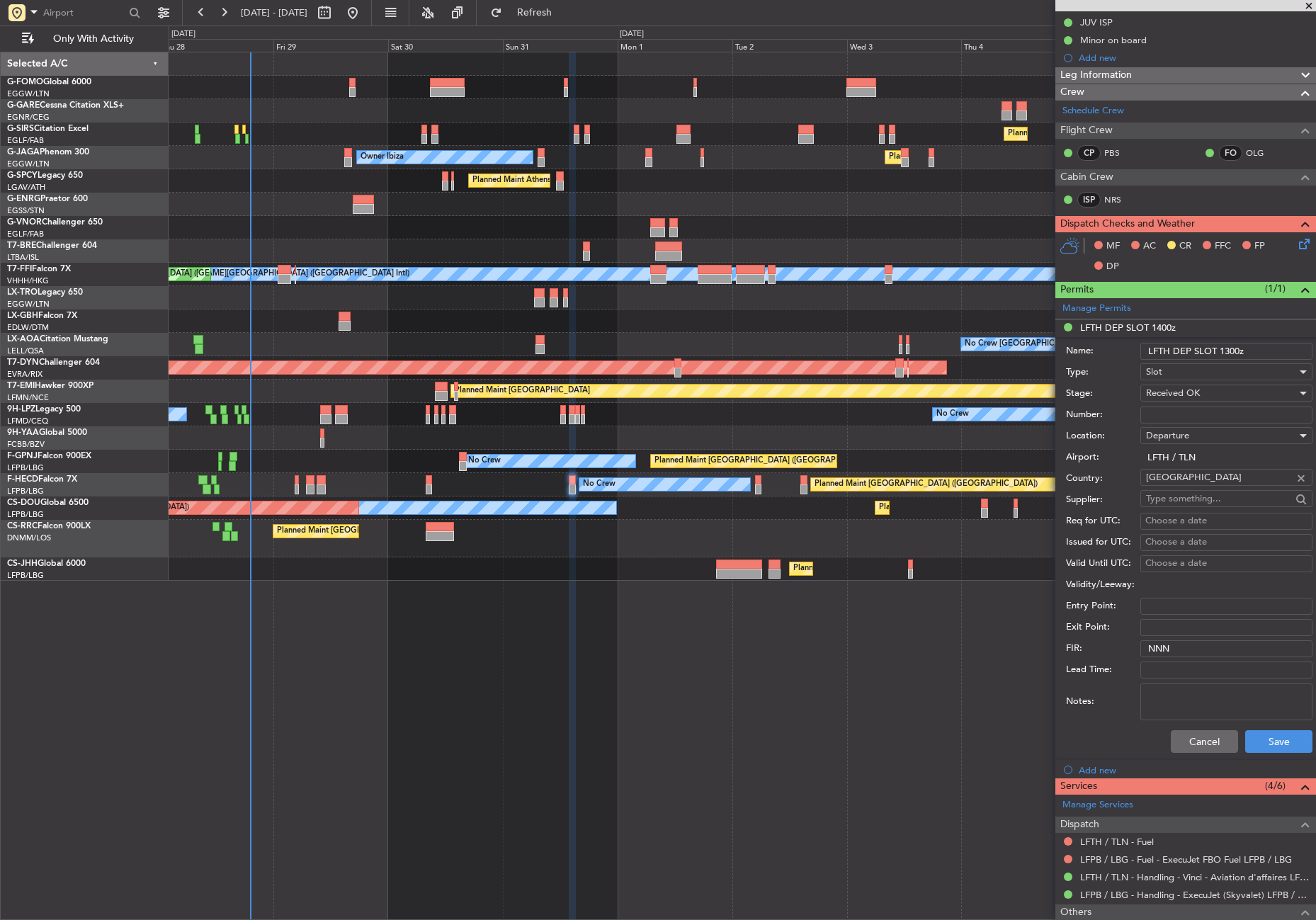
type input "LFTH DEP SLOT 1300z"
click at [1199, 739] on button "Cancel" at bounding box center [1205, 742] width 68 height 23
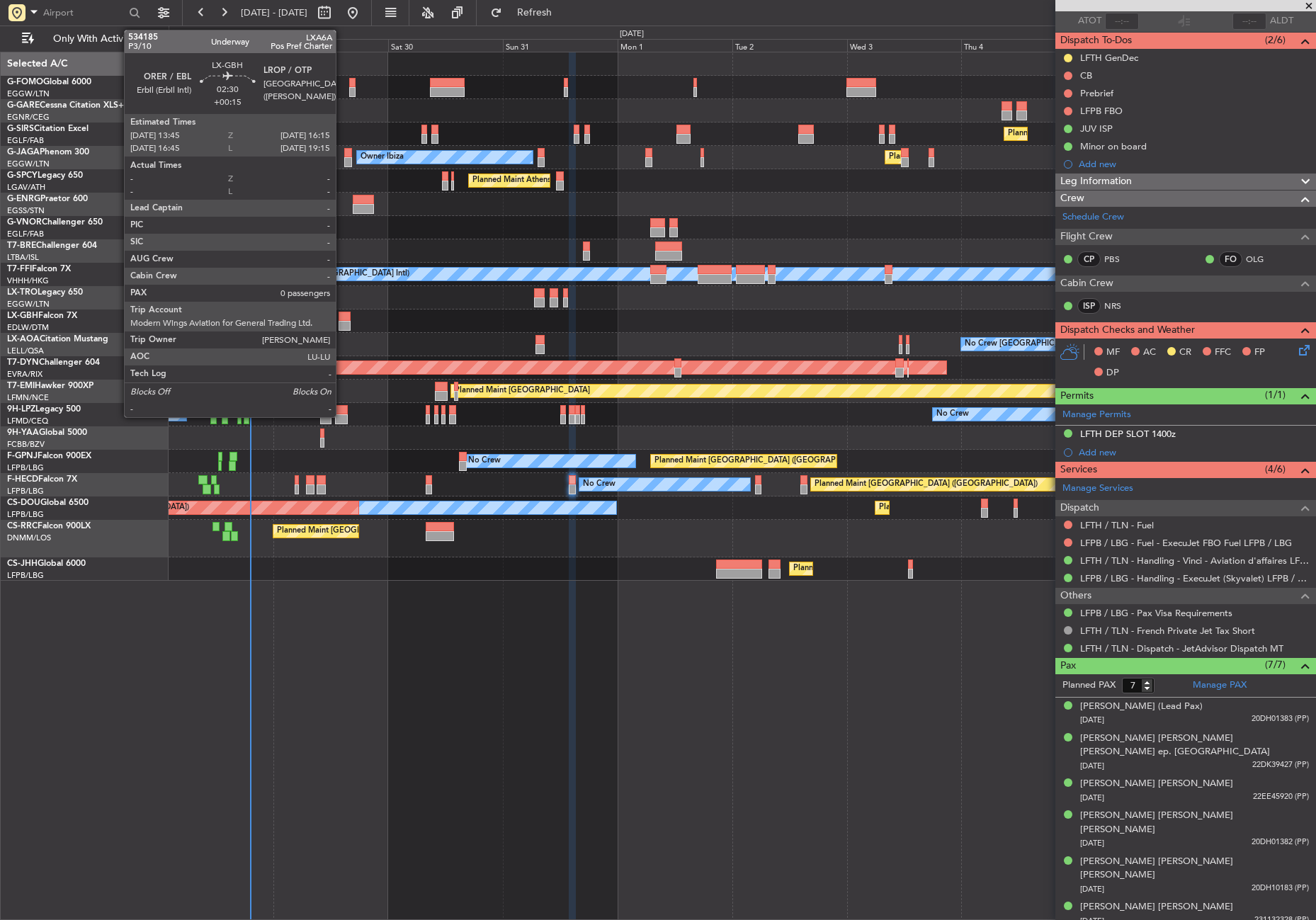
click at [342, 321] on div at bounding box center [344, 325] width 12 height 10
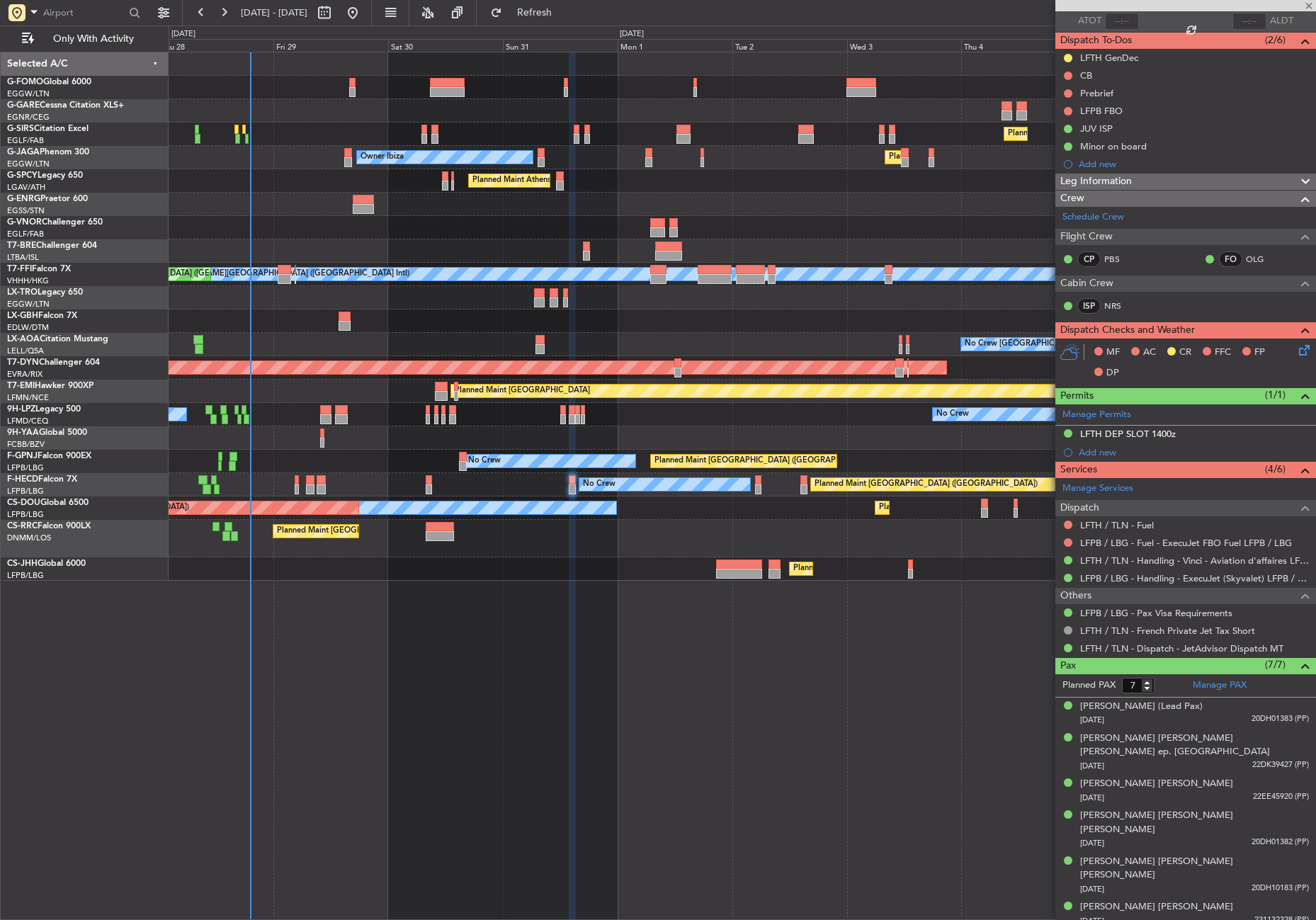
type input "+00:15"
type input "0"
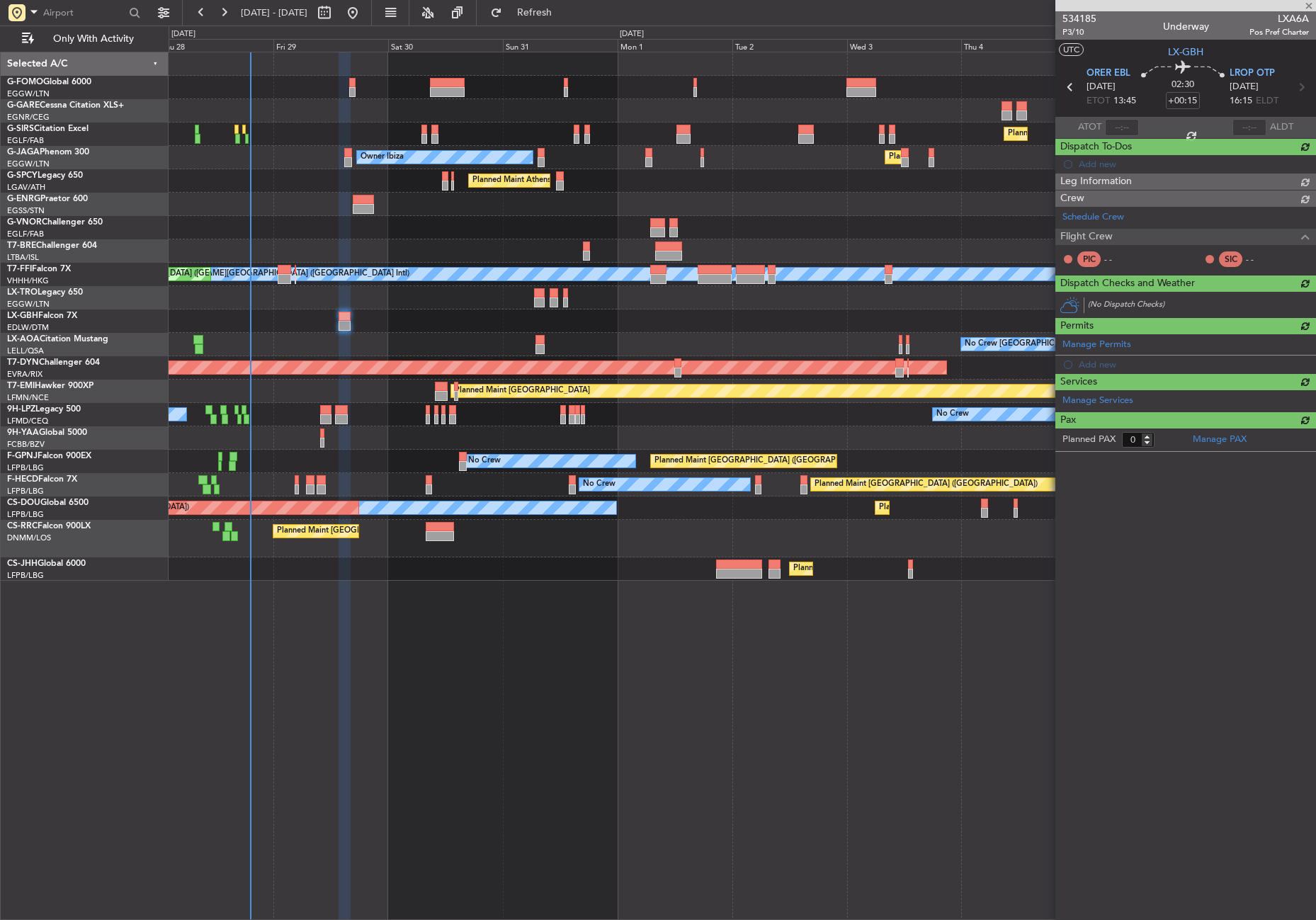
scroll to position [0, 0]
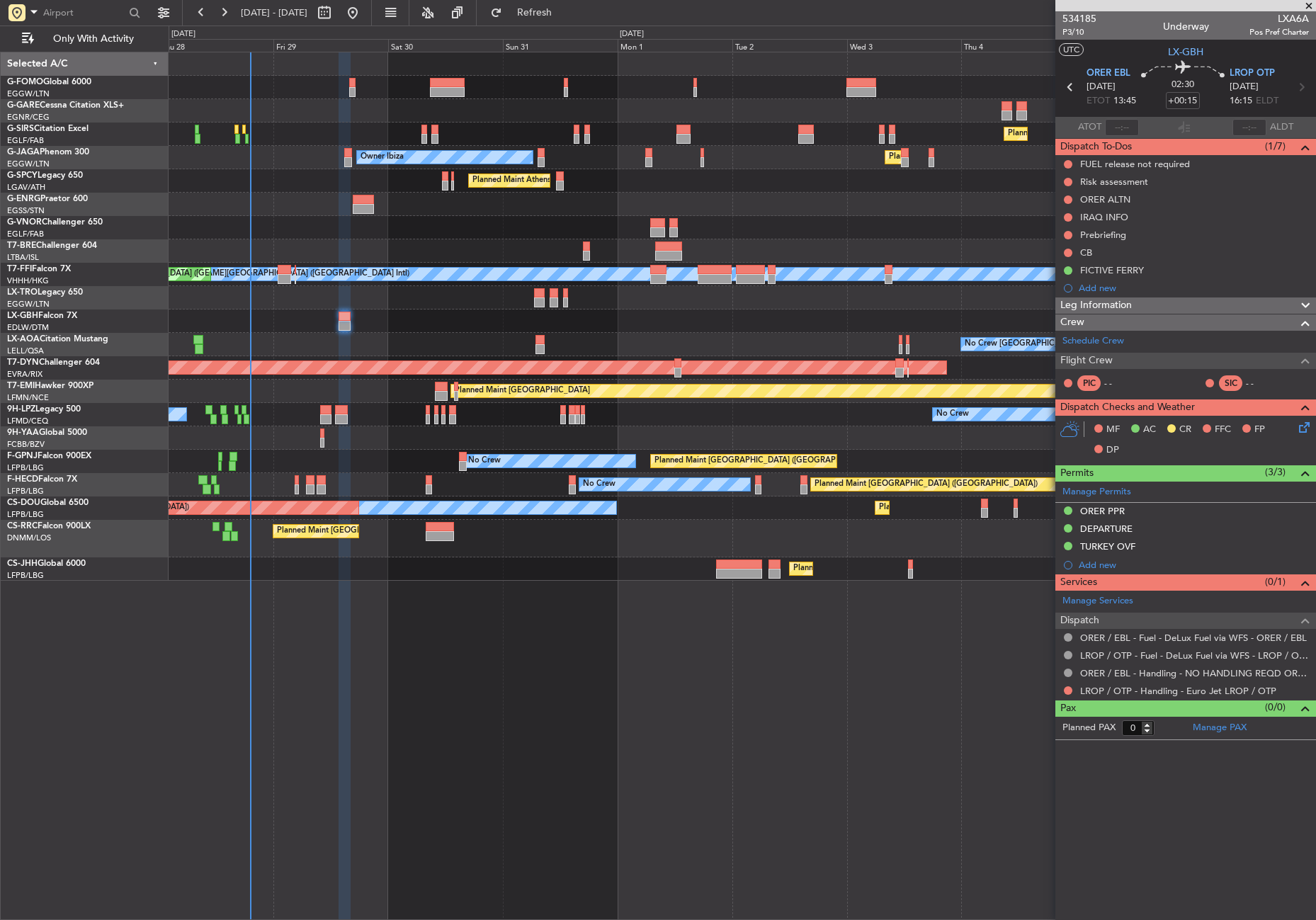
click at [647, 768] on div "Planned Maint London (Farnborough) Planned Maint London (Luton) Owner Ibiza No …" at bounding box center [742, 486] width 1147 height 869
click at [451, 792] on div "Planned Maint London (Farnborough) Planned Maint London (Luton) Owner Ibiza No …" at bounding box center [742, 486] width 1147 height 869
click at [451, 791] on div "Planned Maint London (Farnborough) Planned Maint London (Luton) Owner Ibiza No …" at bounding box center [742, 486] width 1147 height 869
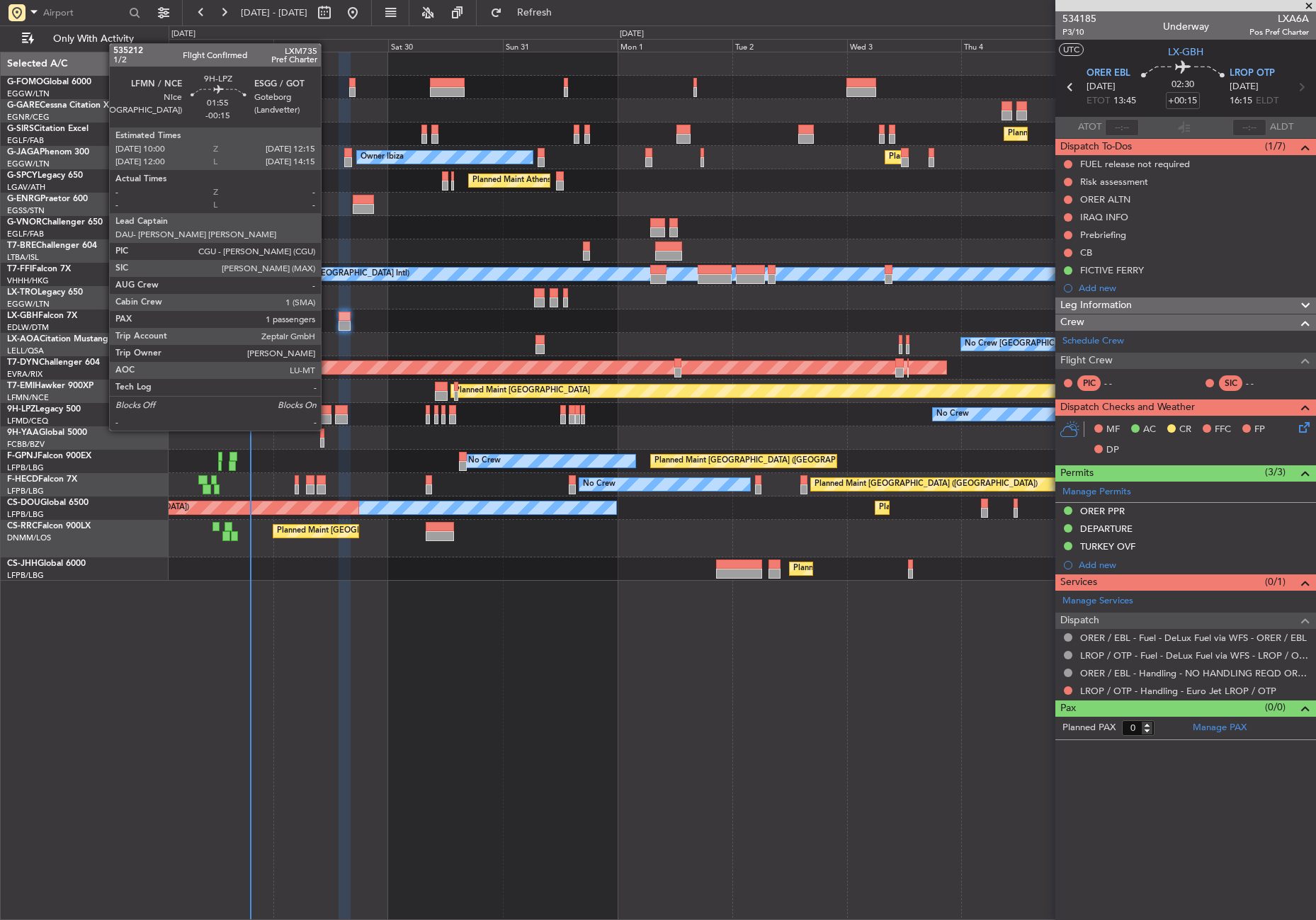
click at [327, 417] on div at bounding box center [326, 419] width 11 height 10
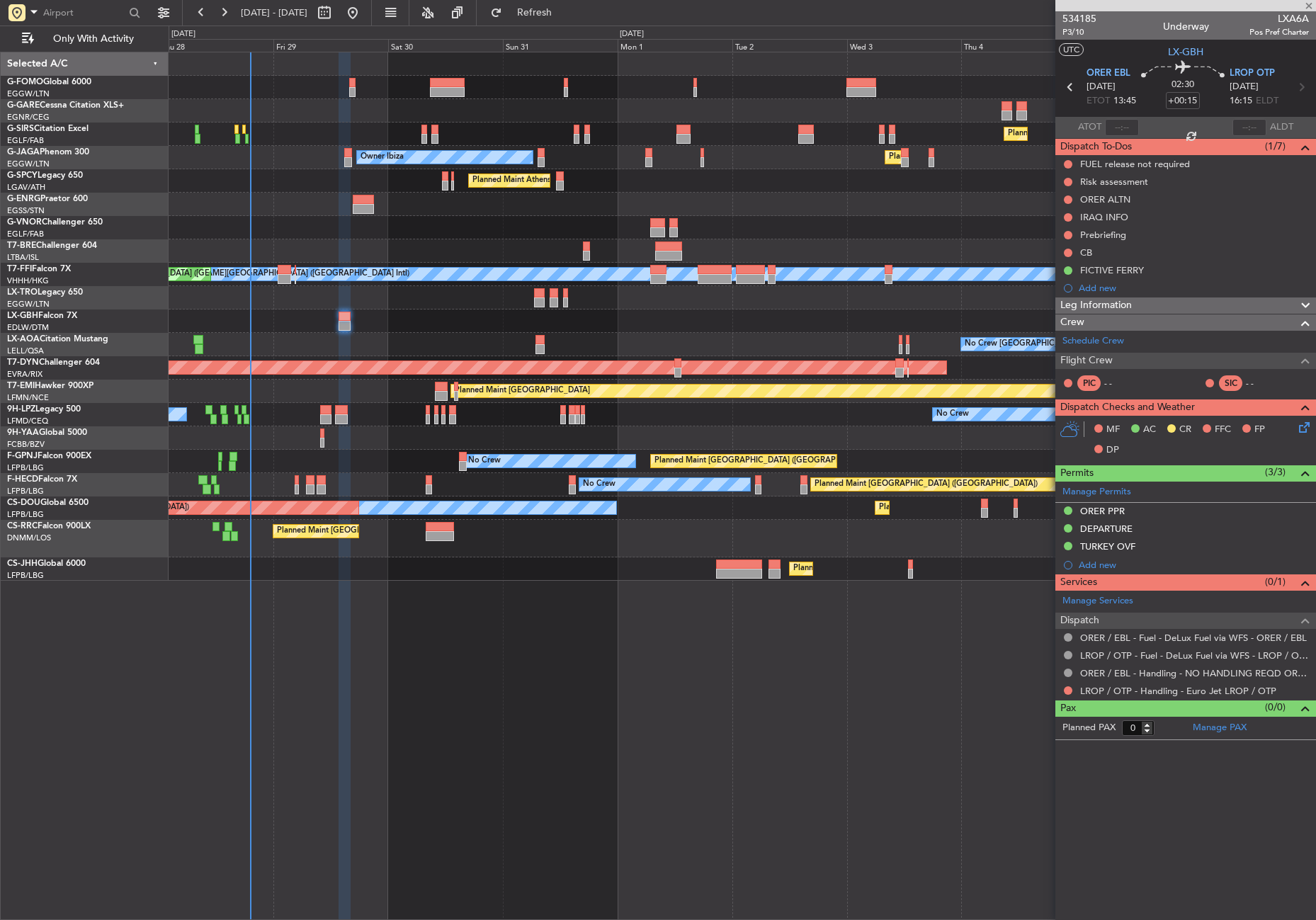
type input "-00:15"
type input "1"
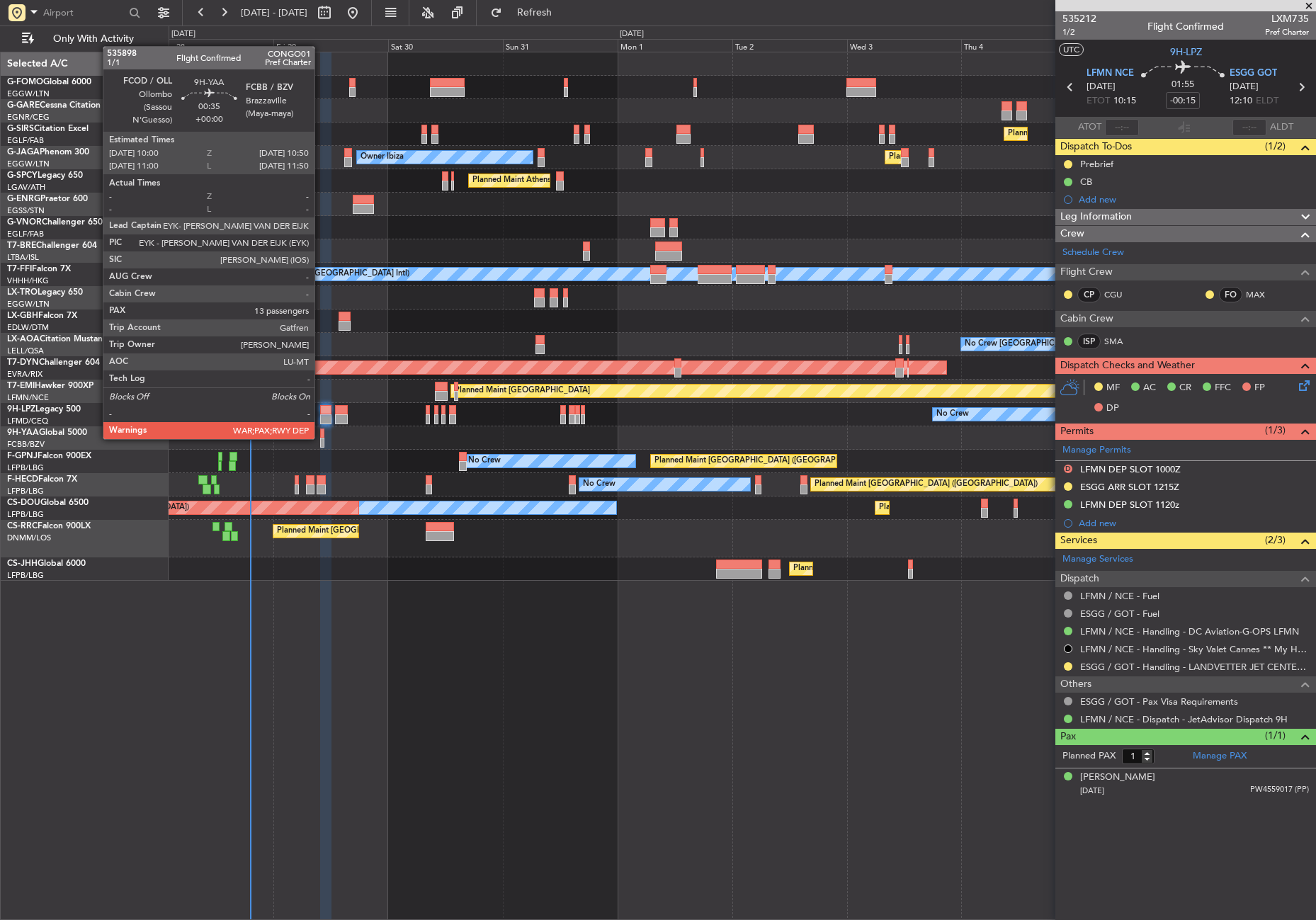
click at [321, 438] on div at bounding box center [322, 442] width 5 height 10
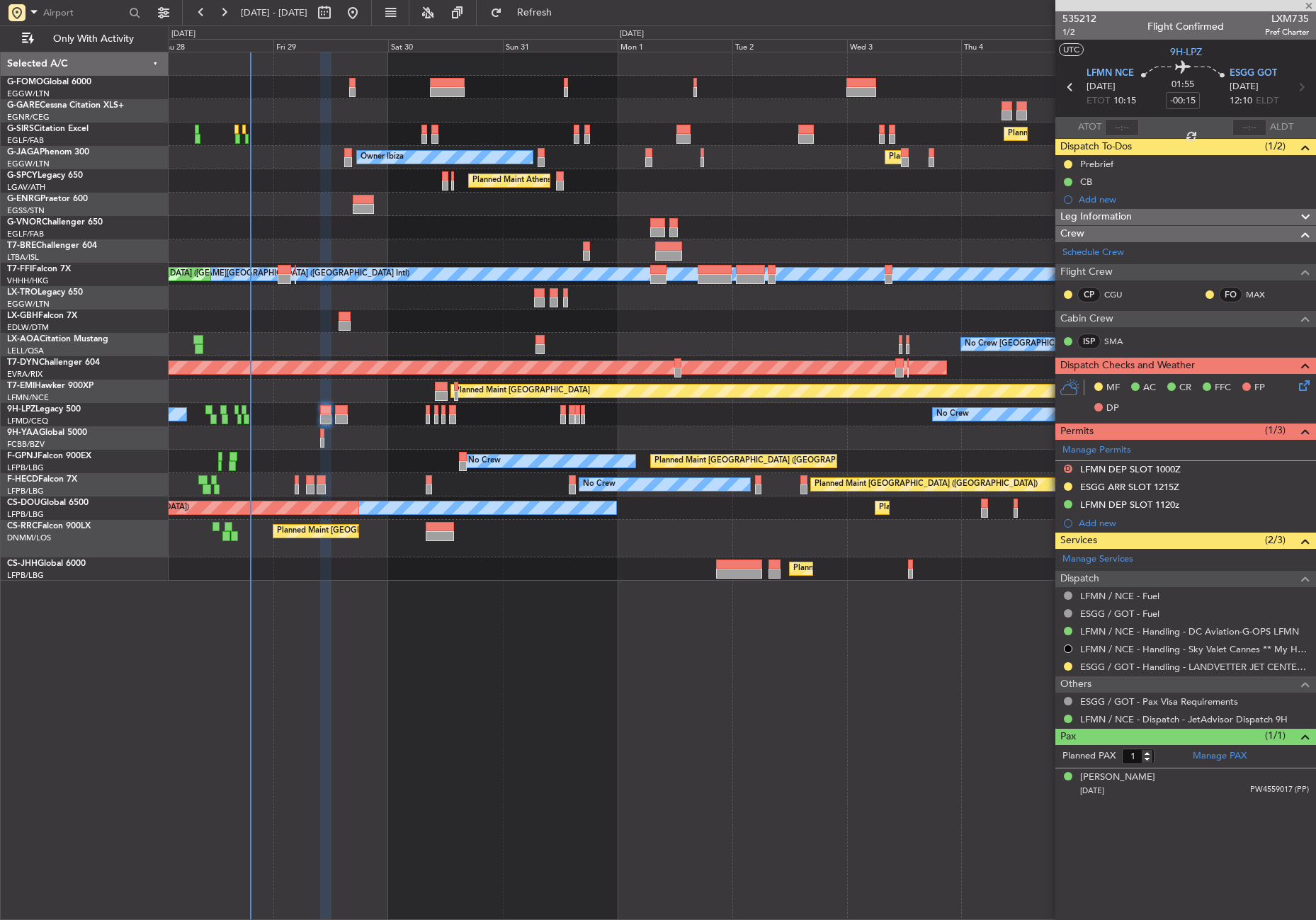
type input "13"
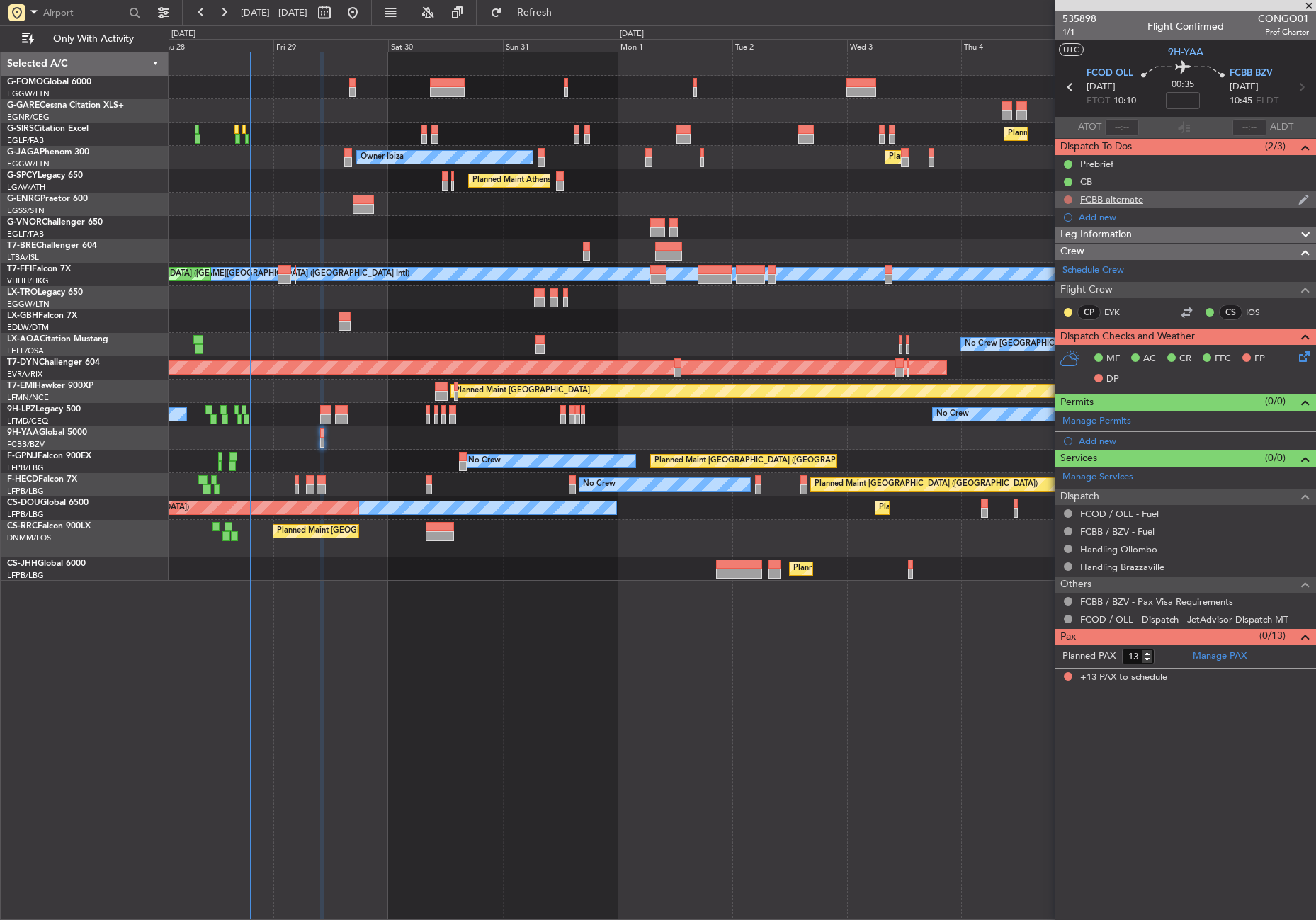
click at [1069, 198] on button at bounding box center [1068, 199] width 8 height 8
click at [1061, 258] on span "Completed" at bounding box center [1074, 262] width 47 height 15
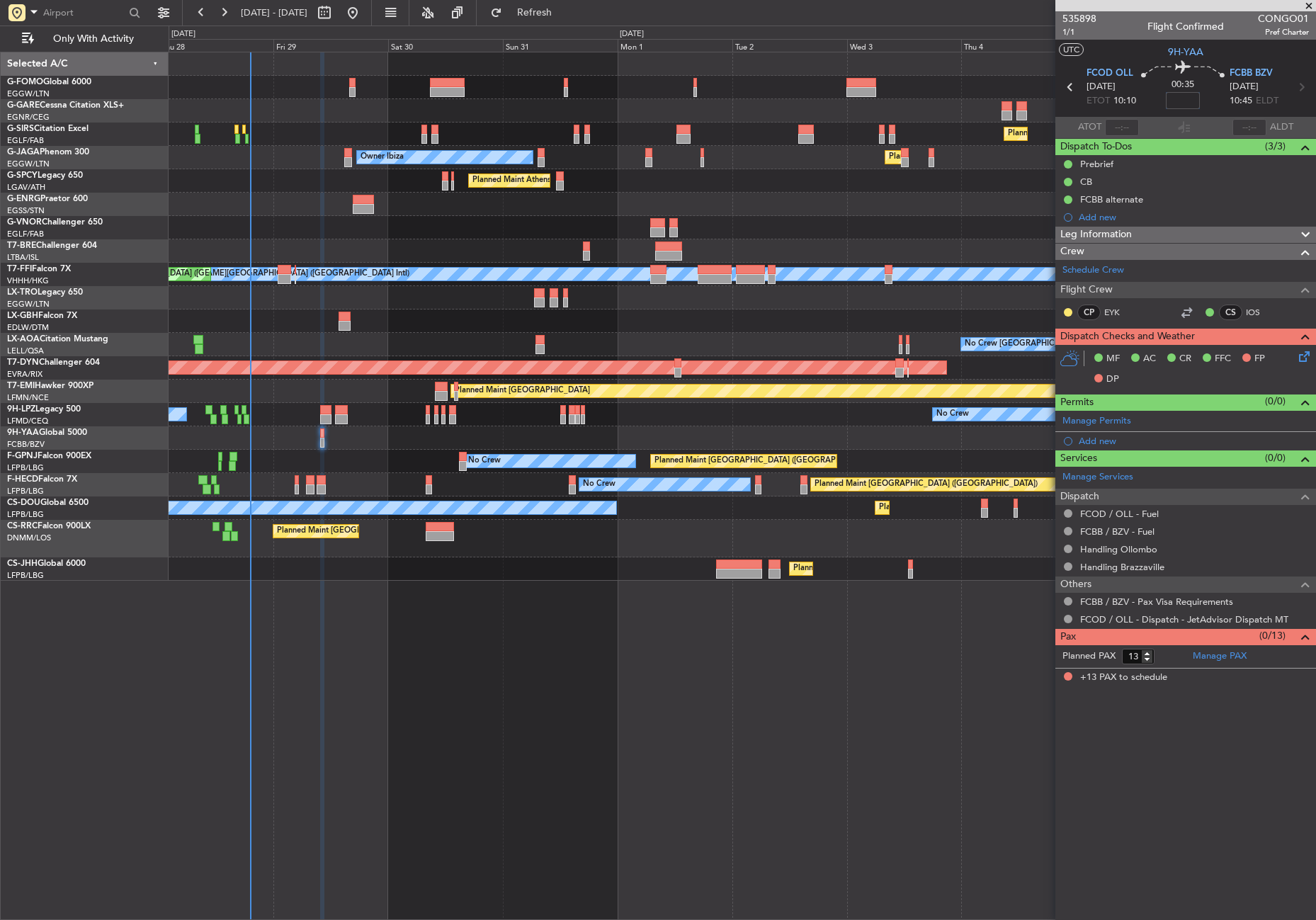
click at [1195, 104] on input at bounding box center [1183, 100] width 34 height 17
click at [718, 636] on div "Planned Maint London (Farnborough) Owner Ibiza Planned Maint London (Luton) No …" at bounding box center [742, 486] width 1147 height 869
type input "-00:05"
drag, startPoint x: 1111, startPoint y: 234, endPoint x: 1104, endPoint y: 255, distance: 22.1
click at [1111, 234] on span "Leg Information" at bounding box center [1096, 235] width 71 height 16
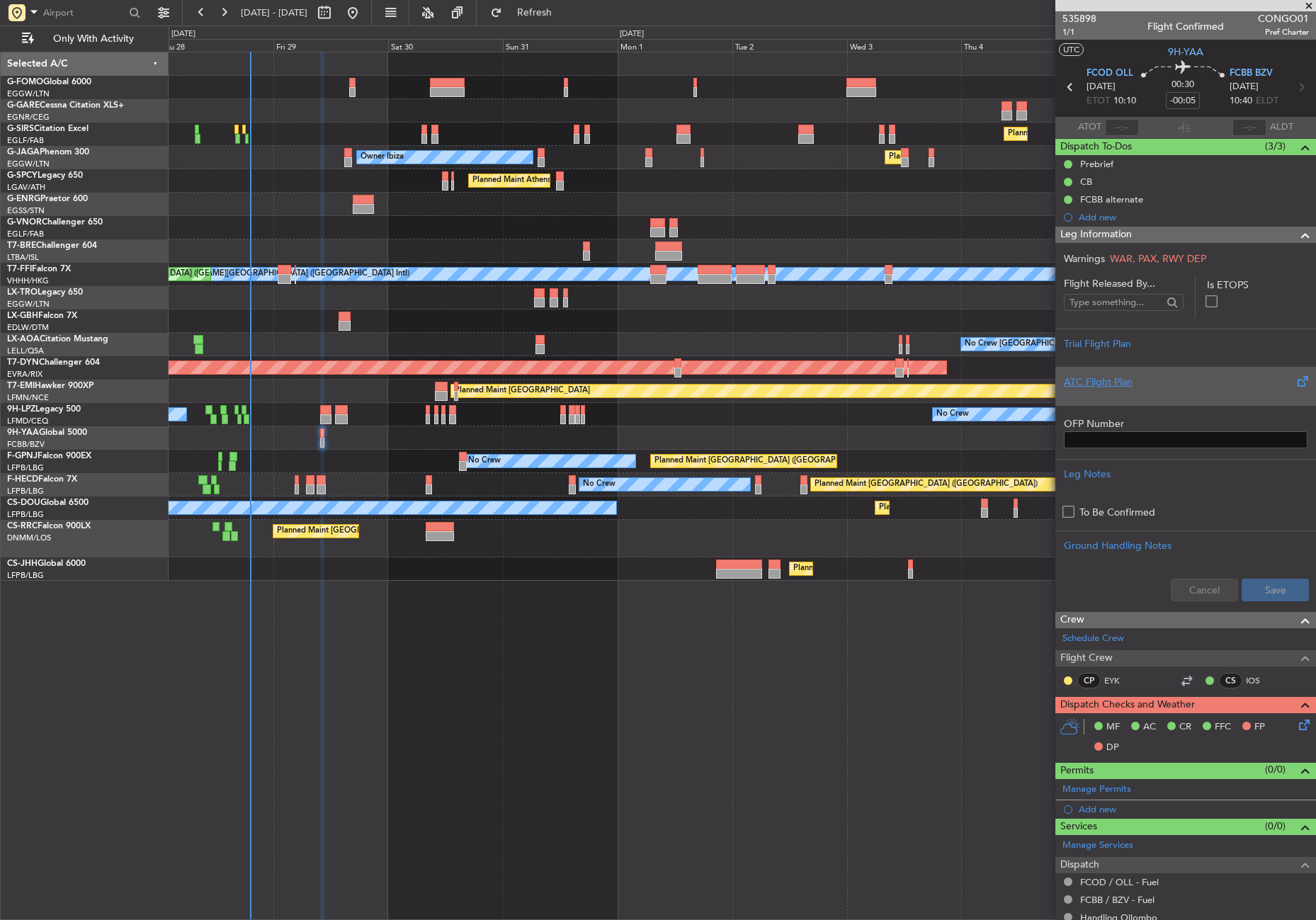
click at [1093, 387] on div "ATC Flight Plan" at bounding box center [1185, 382] width 244 height 15
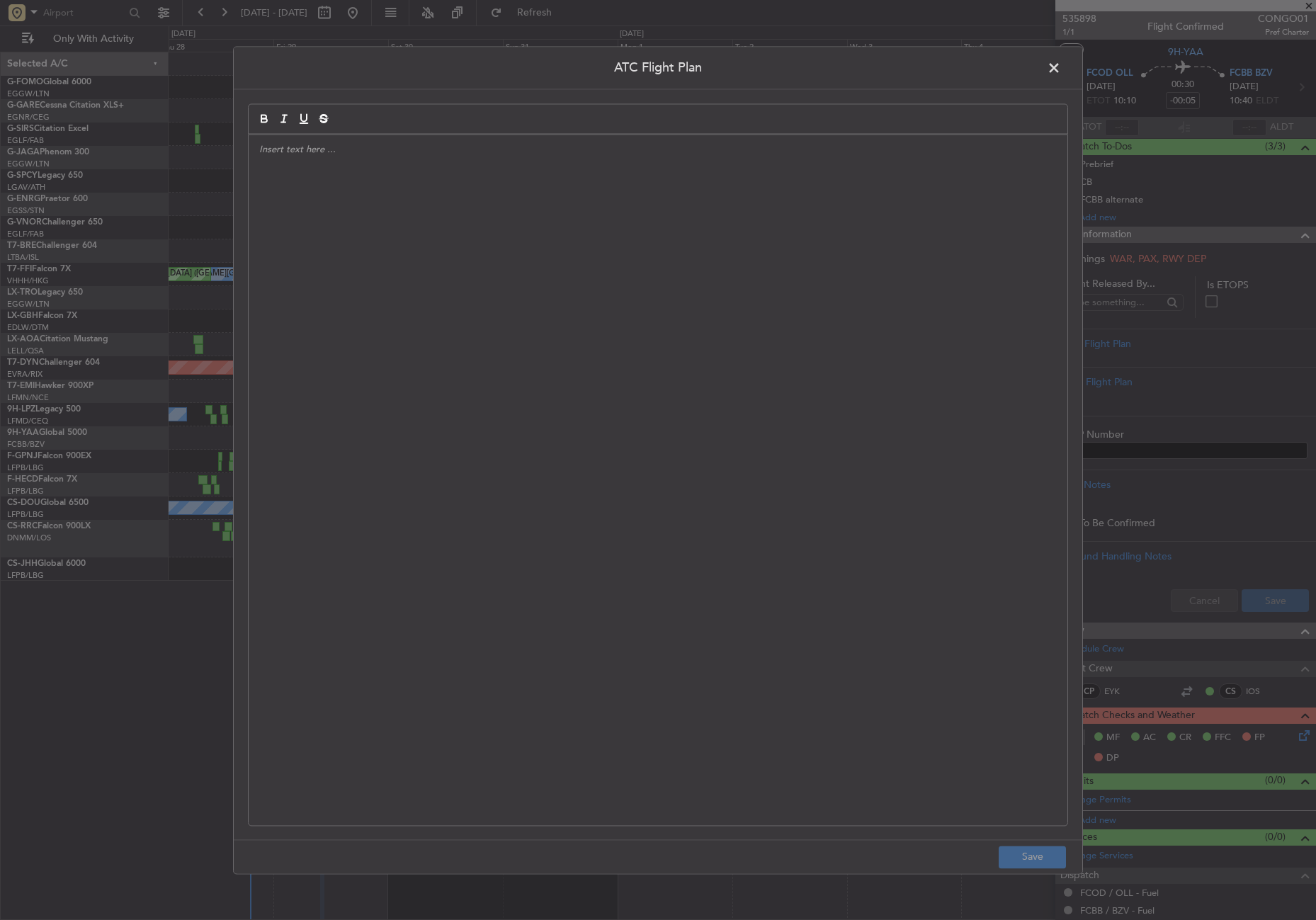
click at [851, 341] on div at bounding box center [658, 480] width 819 height 691
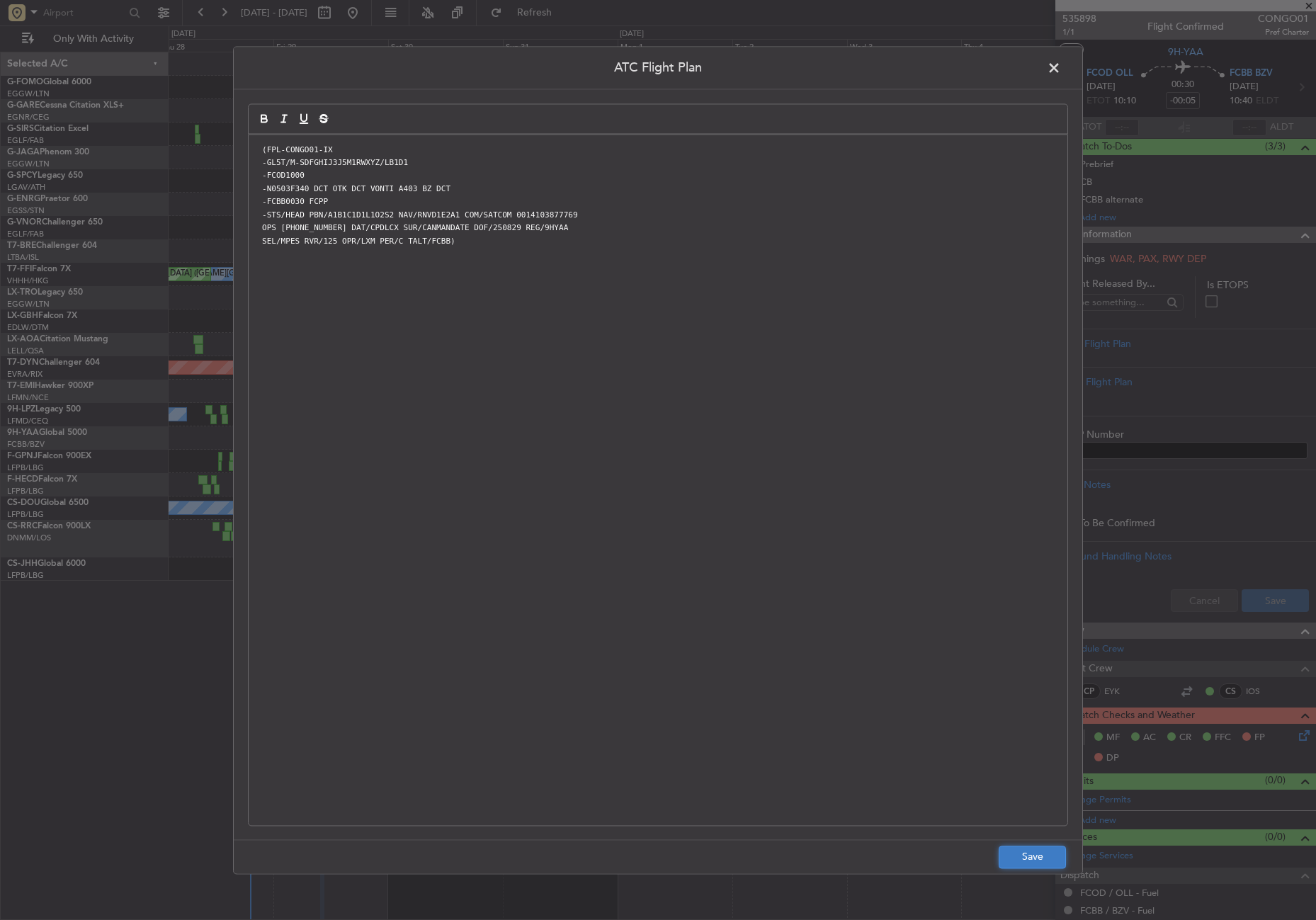
click at [1025, 856] on button "Save" at bounding box center [1033, 857] width 68 height 23
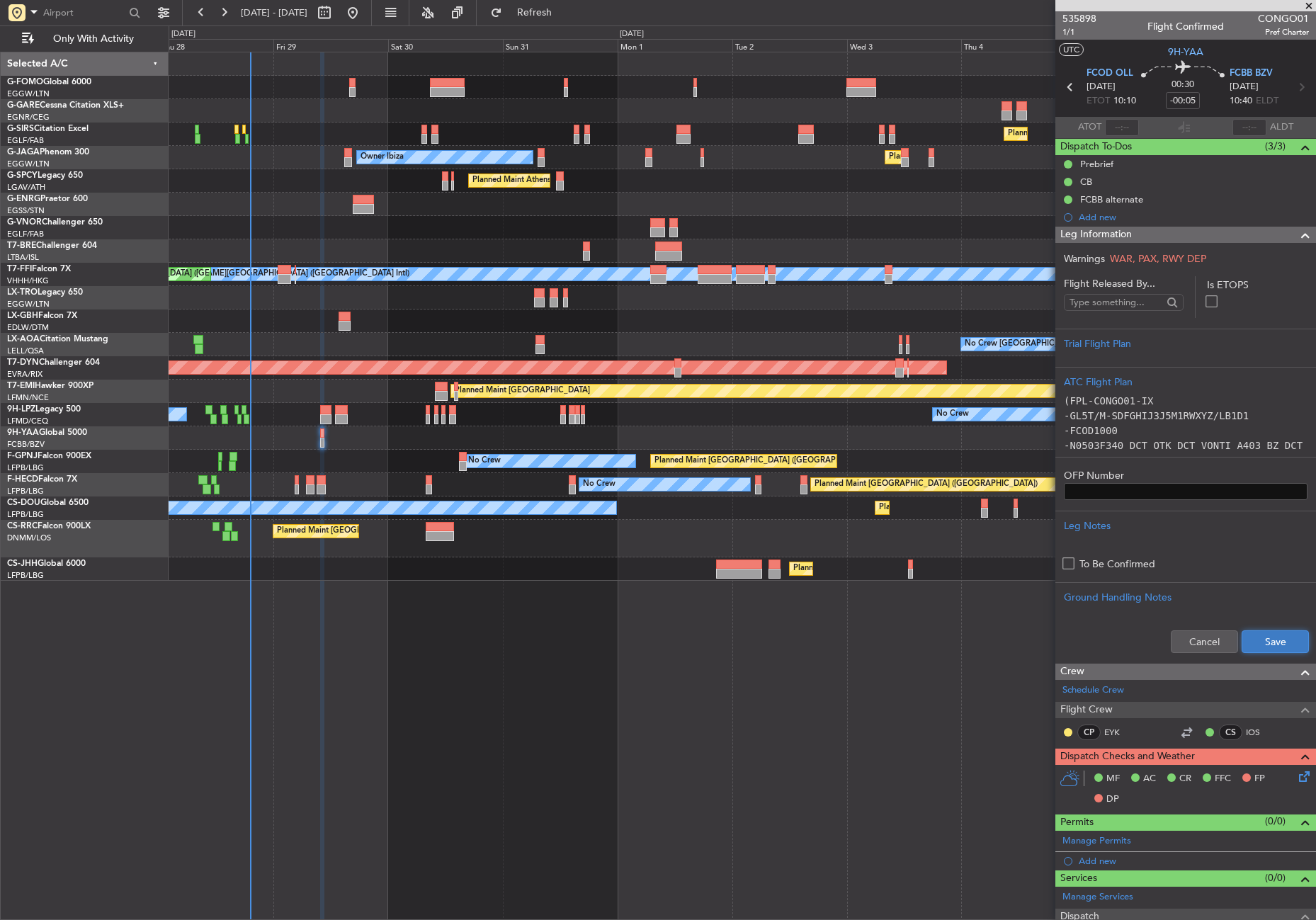
click at [1270, 633] on button "Save" at bounding box center [1276, 641] width 68 height 23
click at [1296, 775] on icon at bounding box center [1301, 774] width 11 height 11
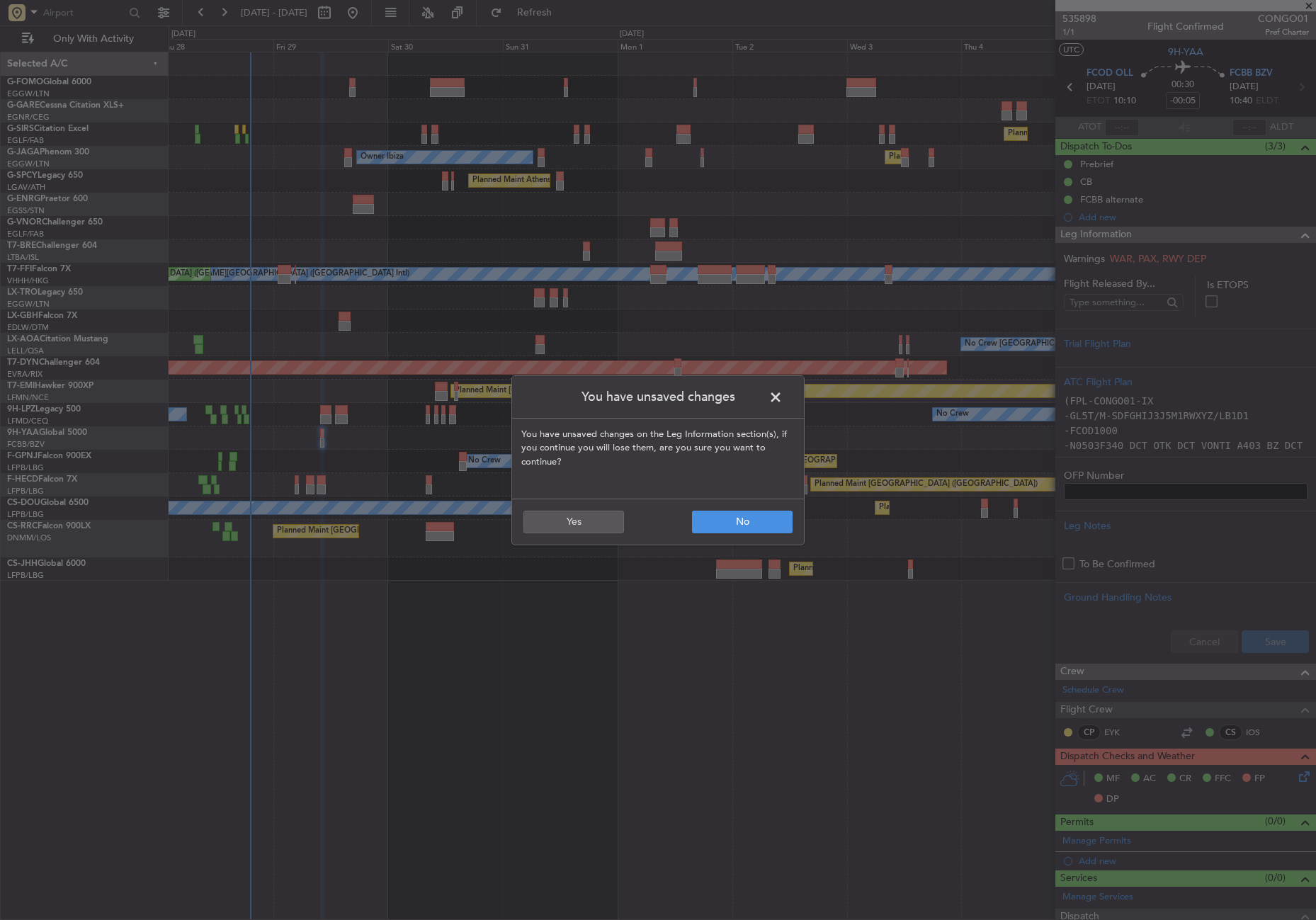
click at [783, 399] on span at bounding box center [783, 400] width 0 height 28
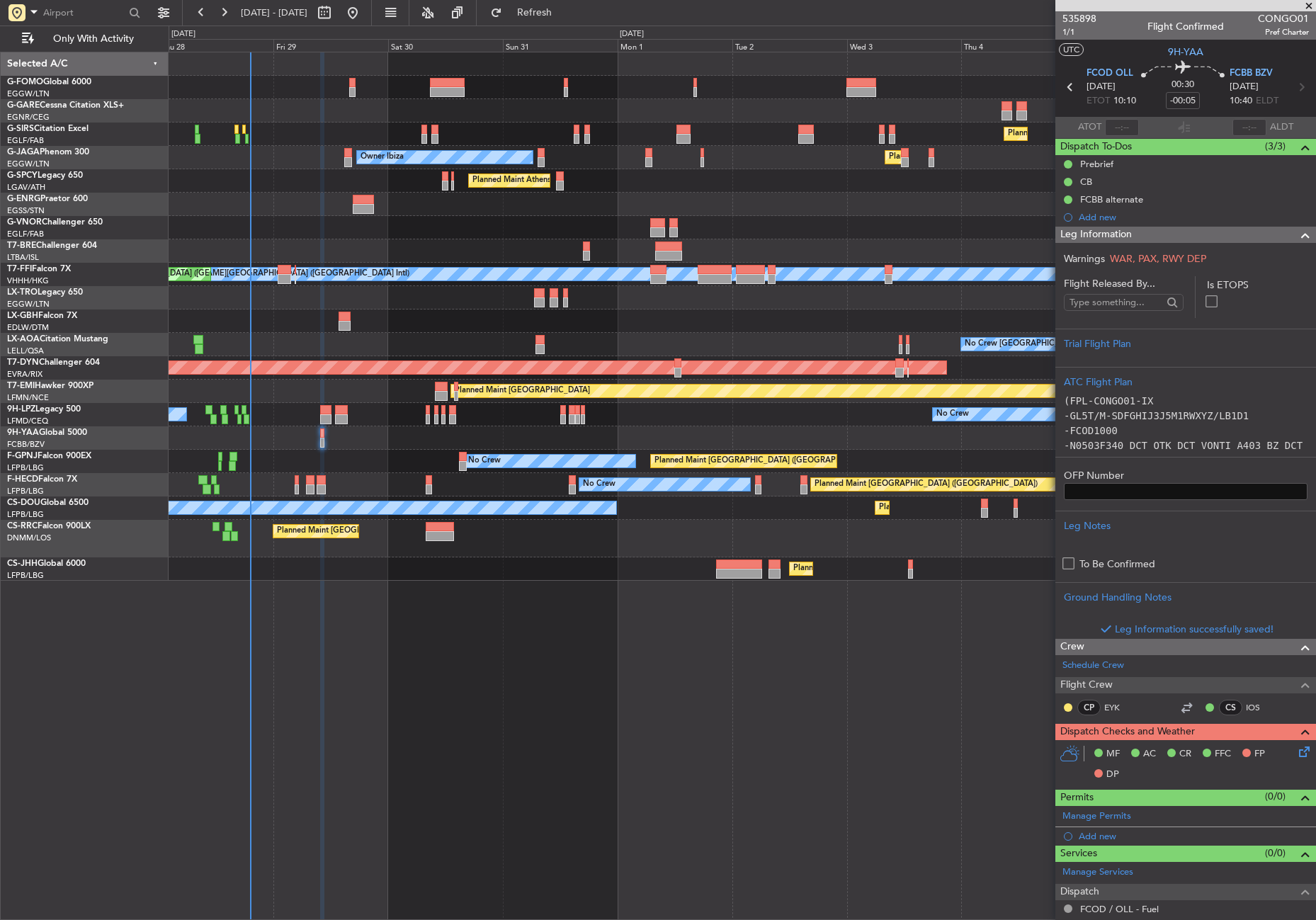
click at [1296, 755] on icon at bounding box center [1301, 749] width 11 height 11
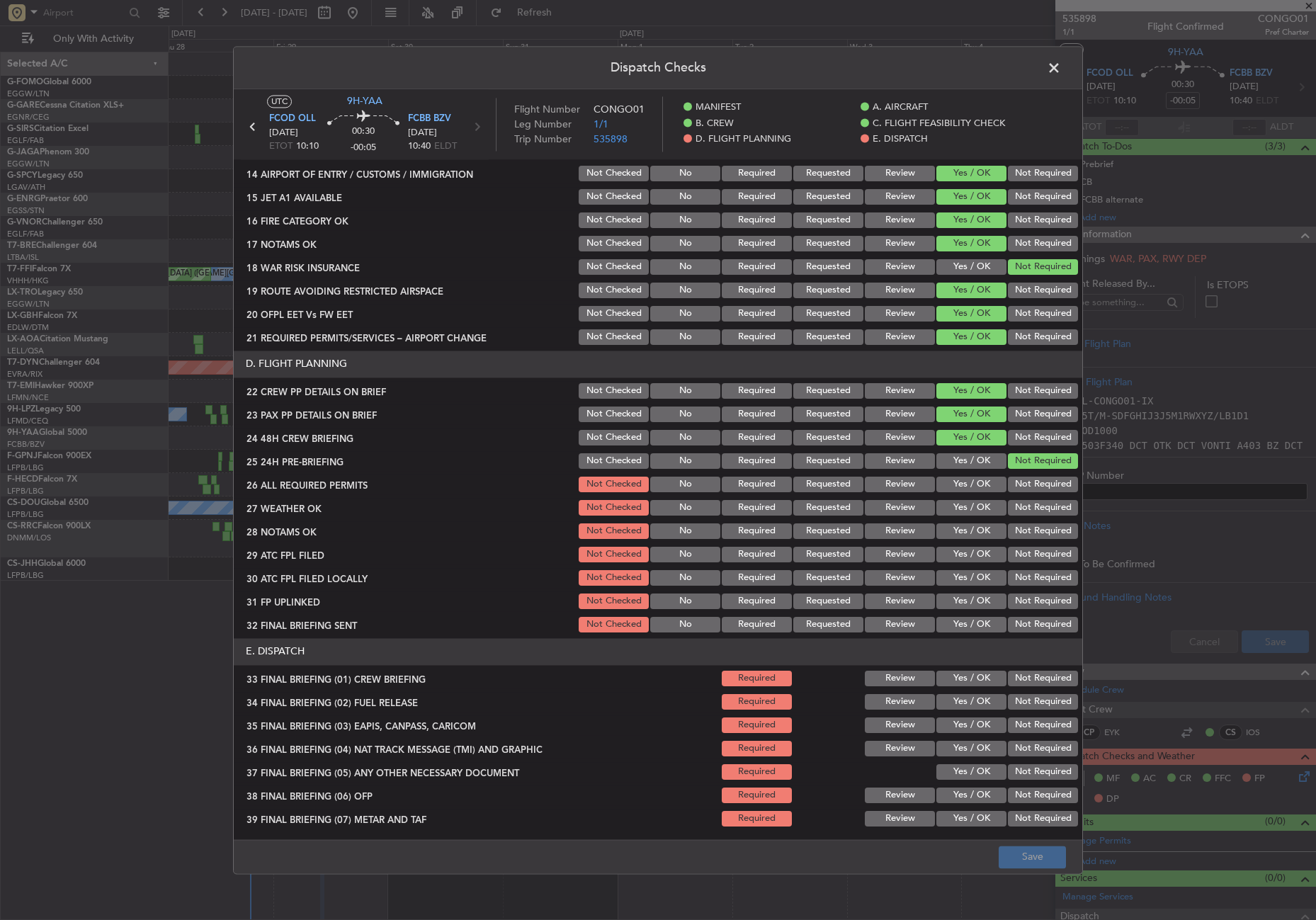
scroll to position [496, 0]
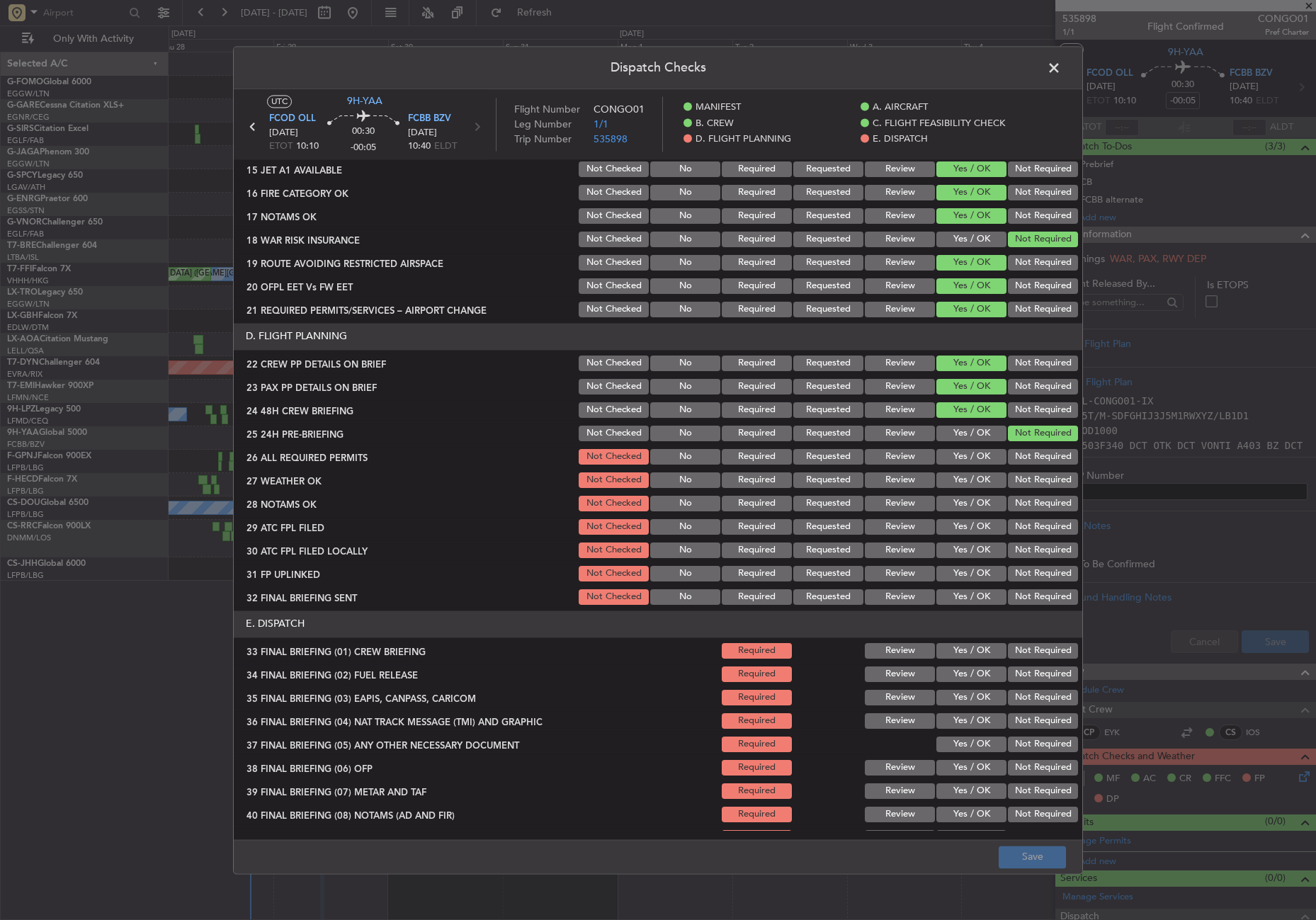
click at [954, 456] on button "Yes / OK" at bounding box center [971, 457] width 70 height 16
click at [959, 483] on button "Yes / OK" at bounding box center [971, 480] width 70 height 16
click at [959, 497] on button "Yes / OK" at bounding box center [971, 503] width 70 height 16
click at [894, 476] on button "Review" at bounding box center [900, 480] width 70 height 16
click at [896, 501] on button "Review" at bounding box center [900, 503] width 70 height 16
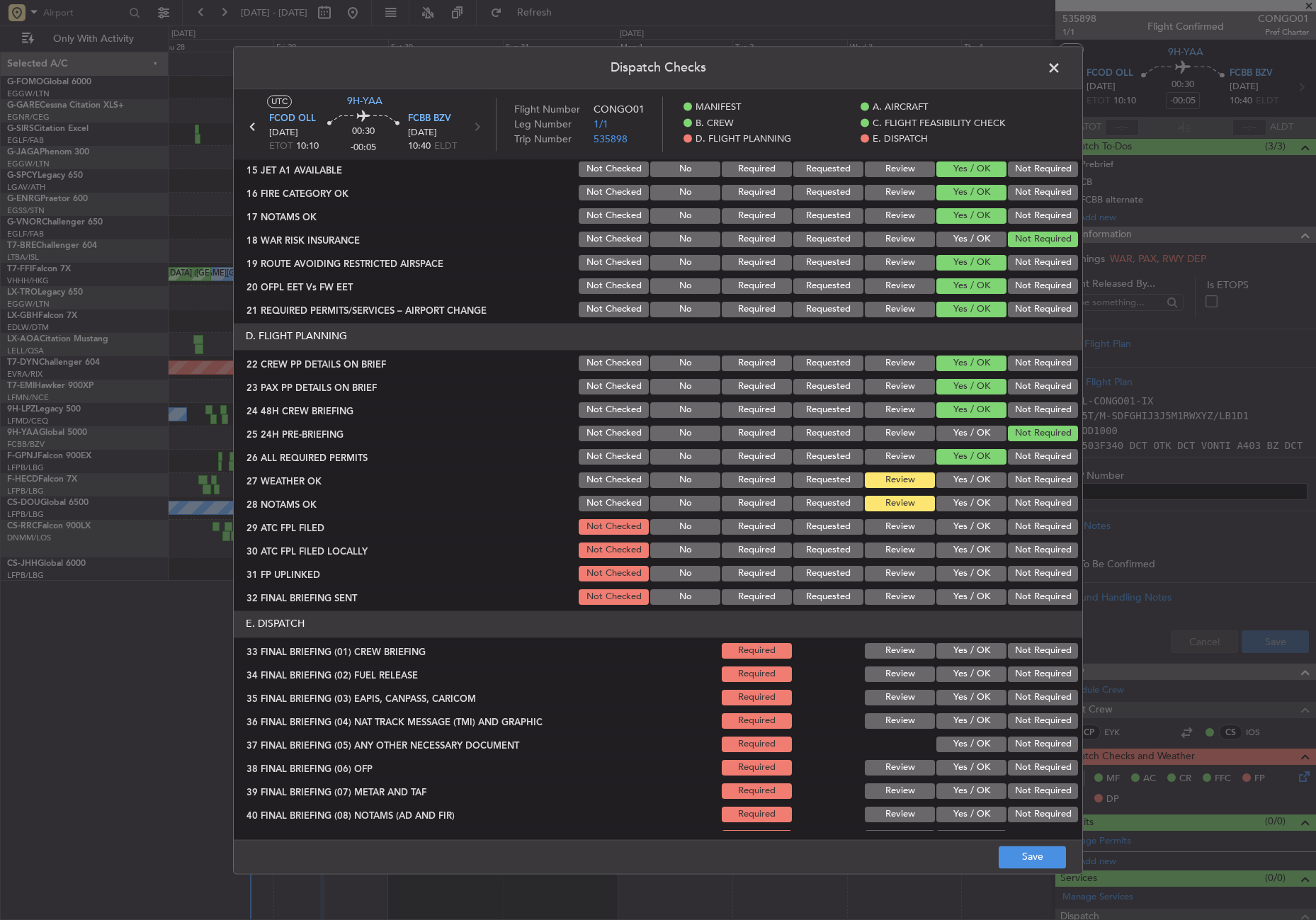
click at [962, 525] on button "Yes / OK" at bounding box center [971, 526] width 70 height 16
click at [1008, 548] on button "Not Required" at bounding box center [1043, 550] width 70 height 16
click at [969, 576] on button "Yes / OK" at bounding box center [971, 574] width 70 height 16
click at [1012, 590] on button "Not Required" at bounding box center [1043, 597] width 70 height 16
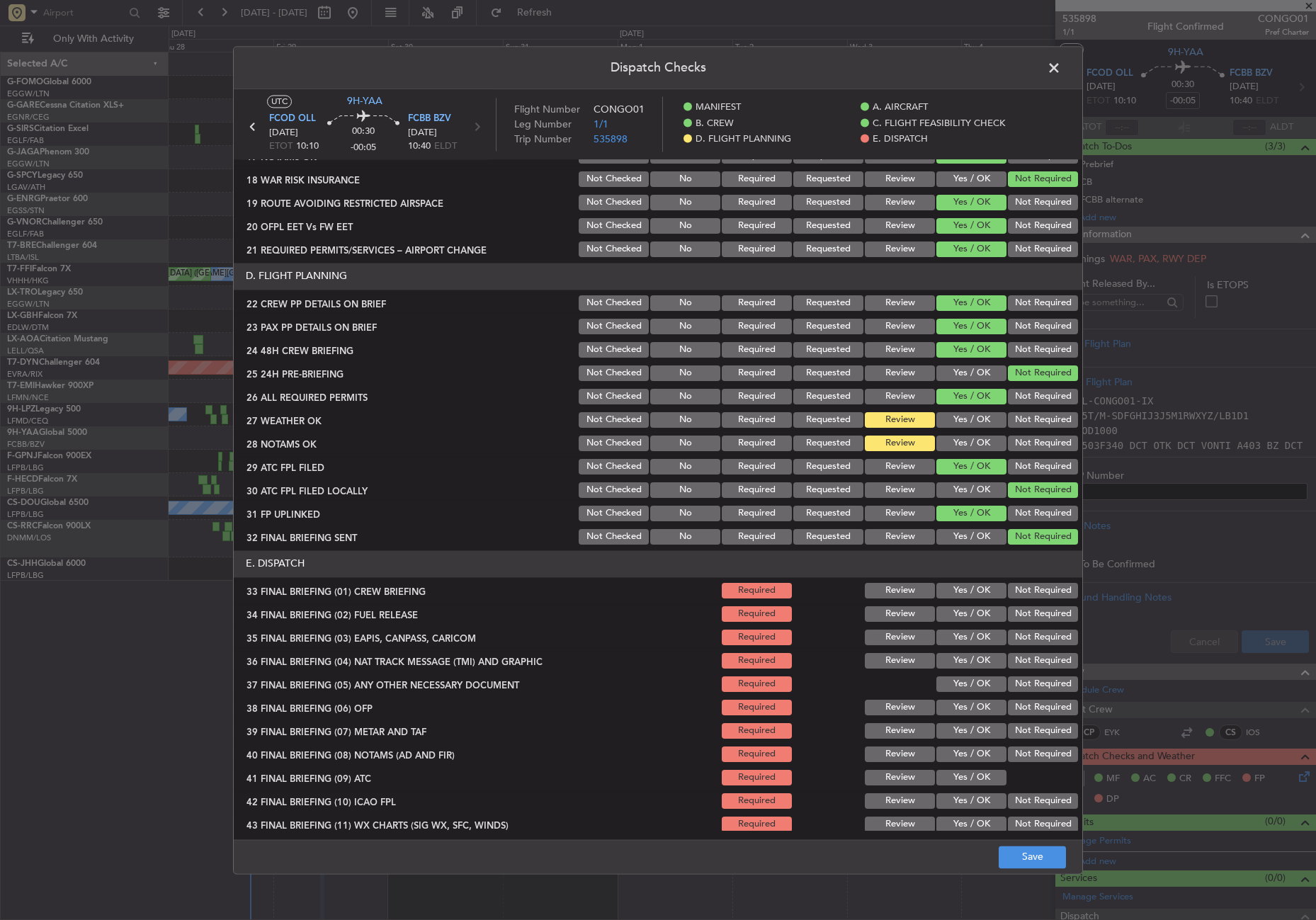
scroll to position [587, 0]
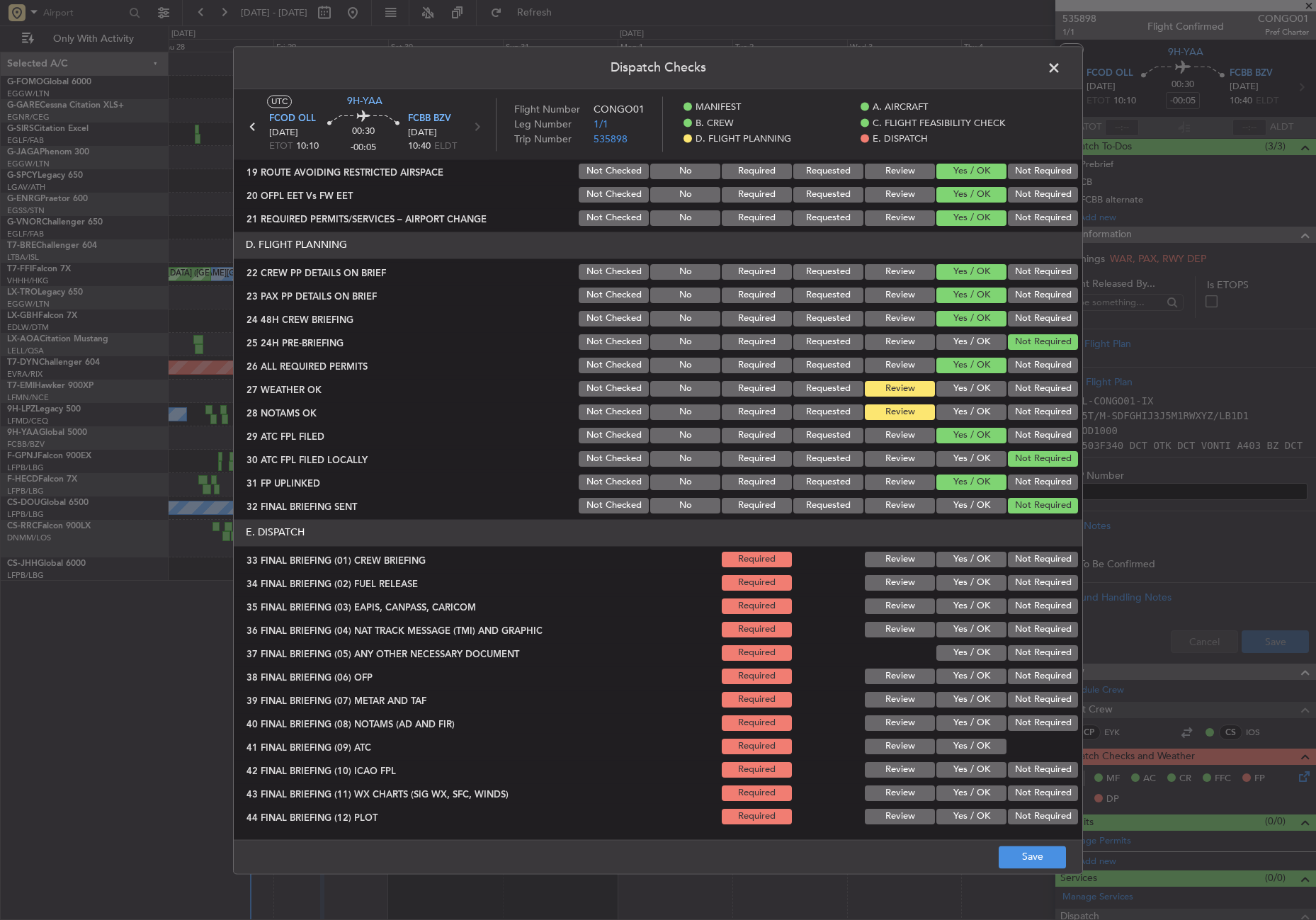
click at [966, 570] on section "E. DISPATCH 33 FINAL BRIEFING (01) CREW BRIEFING Required Review Yes / OK Not R…" at bounding box center [658, 672] width 848 height 308
drag, startPoint x: 965, startPoint y: 563, endPoint x: 966, endPoint y: 576, distance: 13.0
click at [965, 564] on button "Yes / OK" at bounding box center [971, 559] width 70 height 16
drag, startPoint x: 966, startPoint y: 577, endPoint x: 991, endPoint y: 587, distance: 26.9
click at [967, 578] on button "Yes / OK" at bounding box center [971, 583] width 70 height 16
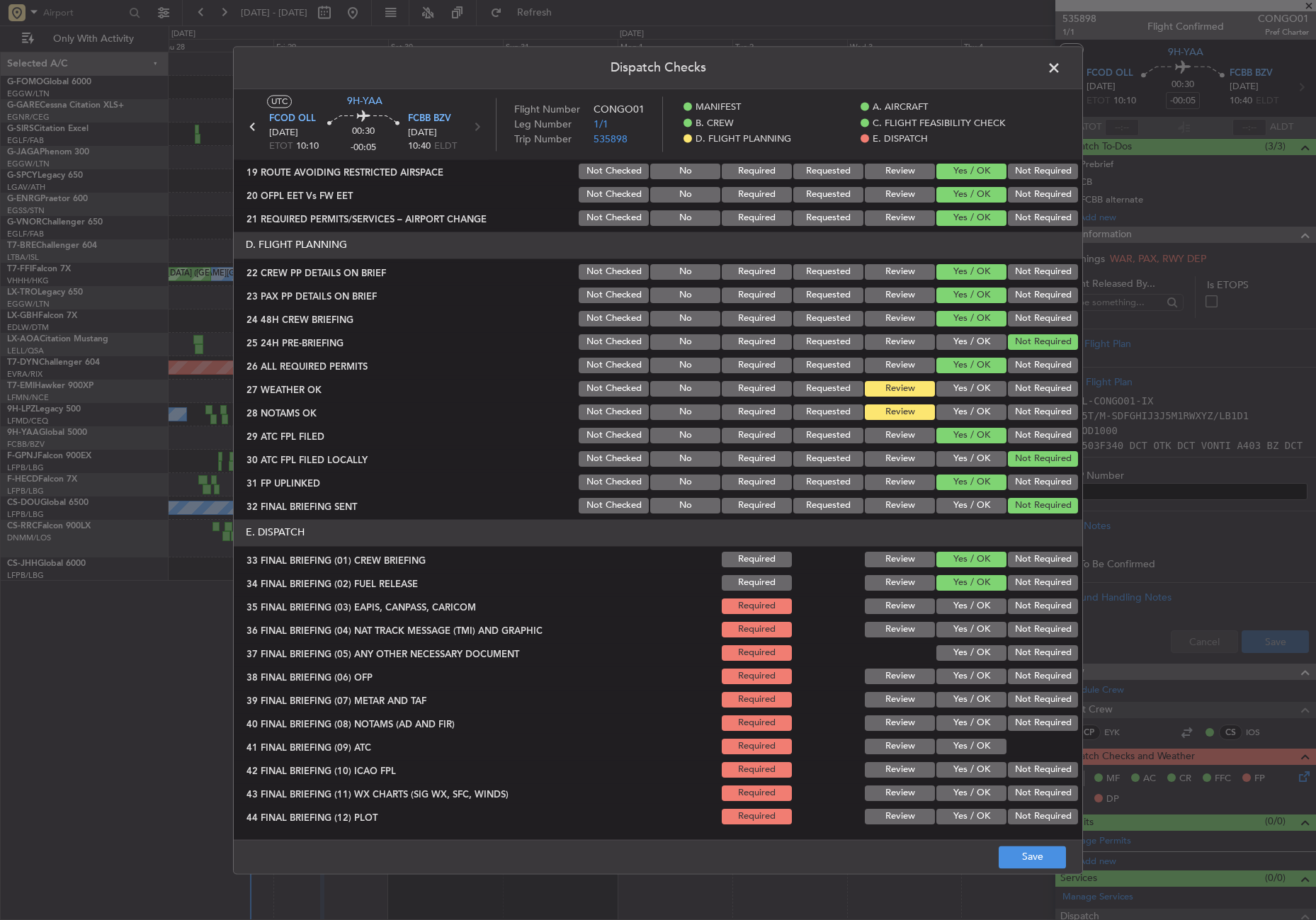
click at [1013, 602] on button "Not Required" at bounding box center [1043, 606] width 70 height 16
click at [1008, 627] on button "Not Required" at bounding box center [1043, 629] width 70 height 16
click at [976, 645] on section "E. DISPATCH 33 FINAL BRIEFING (01) CREW BRIEFING Required Review Yes / OK Not R…" at bounding box center [658, 672] width 848 height 308
click at [974, 647] on button "Yes / OK" at bounding box center [971, 653] width 70 height 16
click at [967, 671] on button "Yes / OK" at bounding box center [971, 676] width 70 height 16
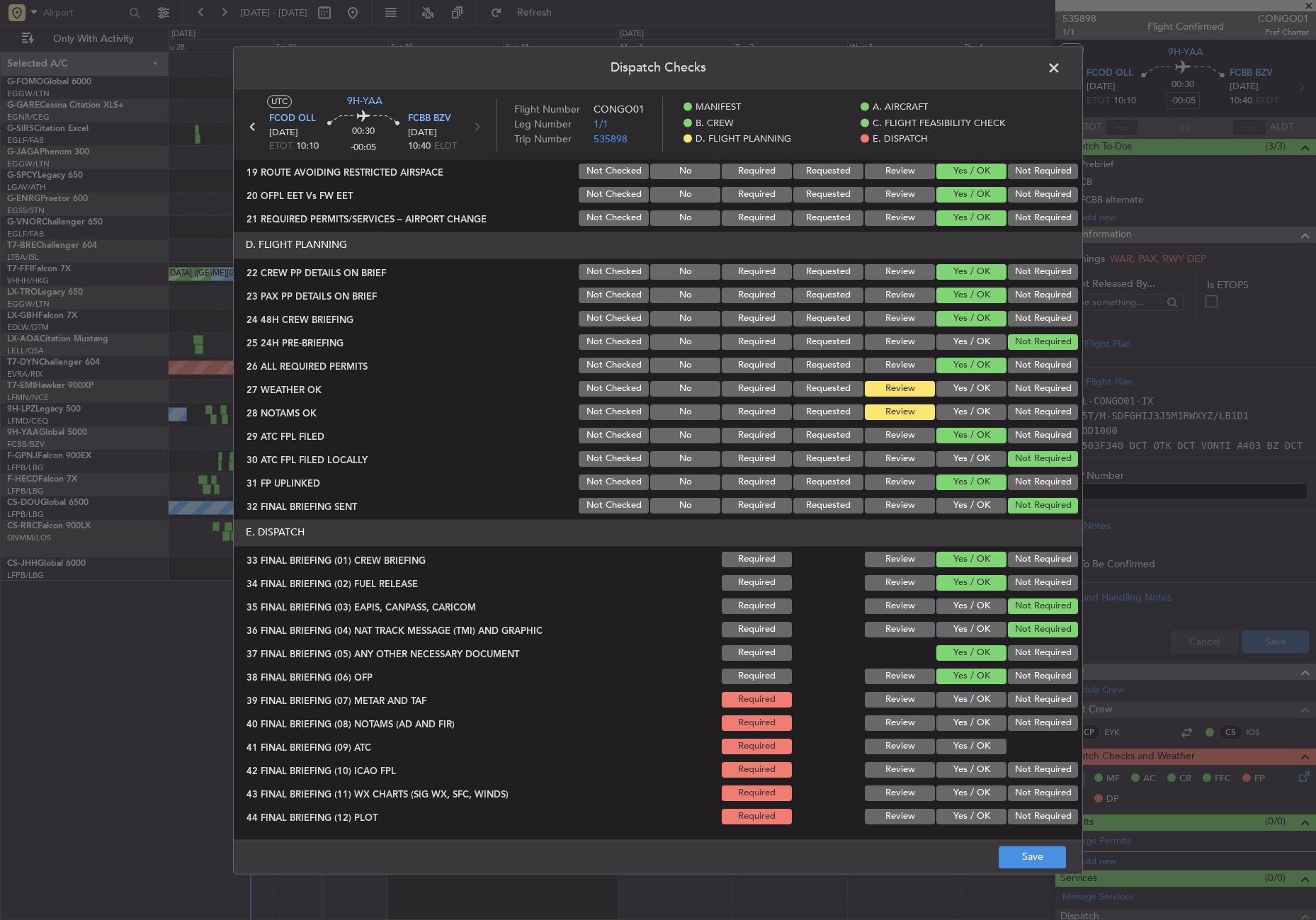
click at [965, 693] on button "Yes / OK" at bounding box center [971, 700] width 70 height 16
click at [965, 714] on div "Yes / OK" at bounding box center [970, 724] width 71 height 20
click at [966, 724] on button "Yes / OK" at bounding box center [971, 723] width 70 height 16
click at [967, 742] on button "Yes / OK" at bounding box center [971, 746] width 70 height 16
click at [1008, 771] on button "Not Required" at bounding box center [1043, 769] width 70 height 16
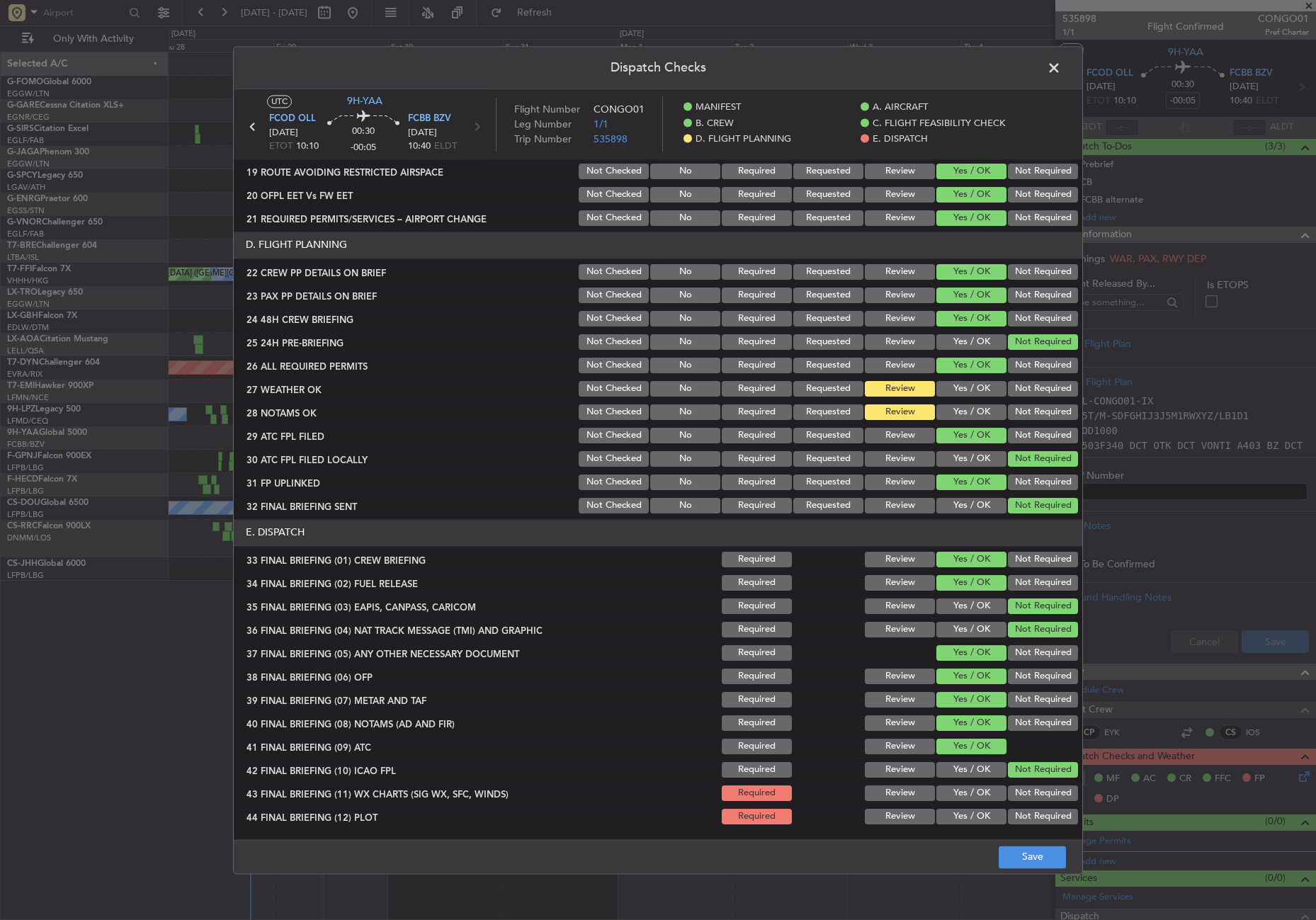
click at [985, 789] on button "Yes / OK" at bounding box center [971, 793] width 70 height 16
click at [1020, 816] on button "Not Required" at bounding box center [1043, 817] width 70 height 16
click at [1024, 851] on button "Save" at bounding box center [1033, 857] width 68 height 23
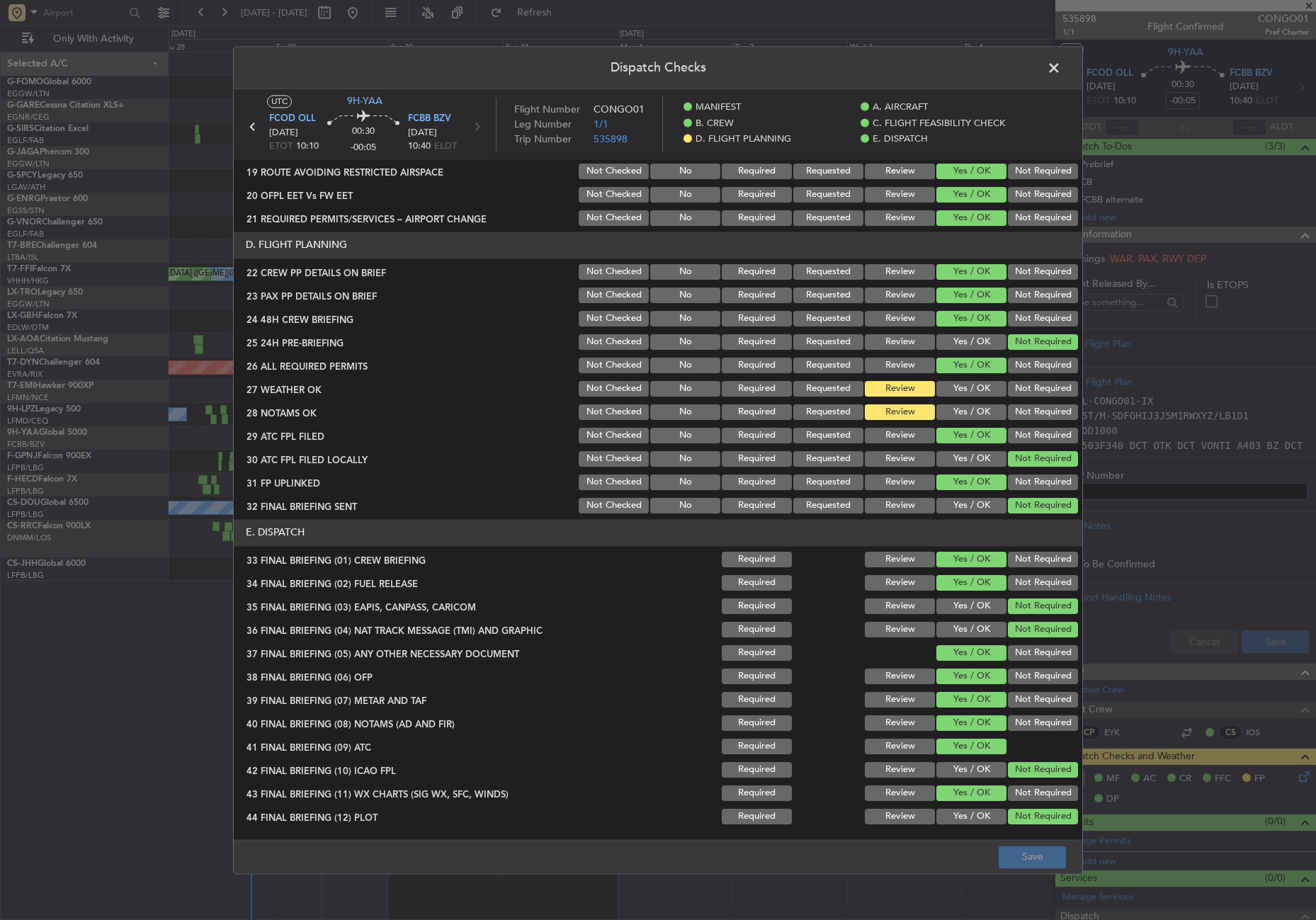
click at [1061, 63] on span at bounding box center [1061, 71] width 0 height 28
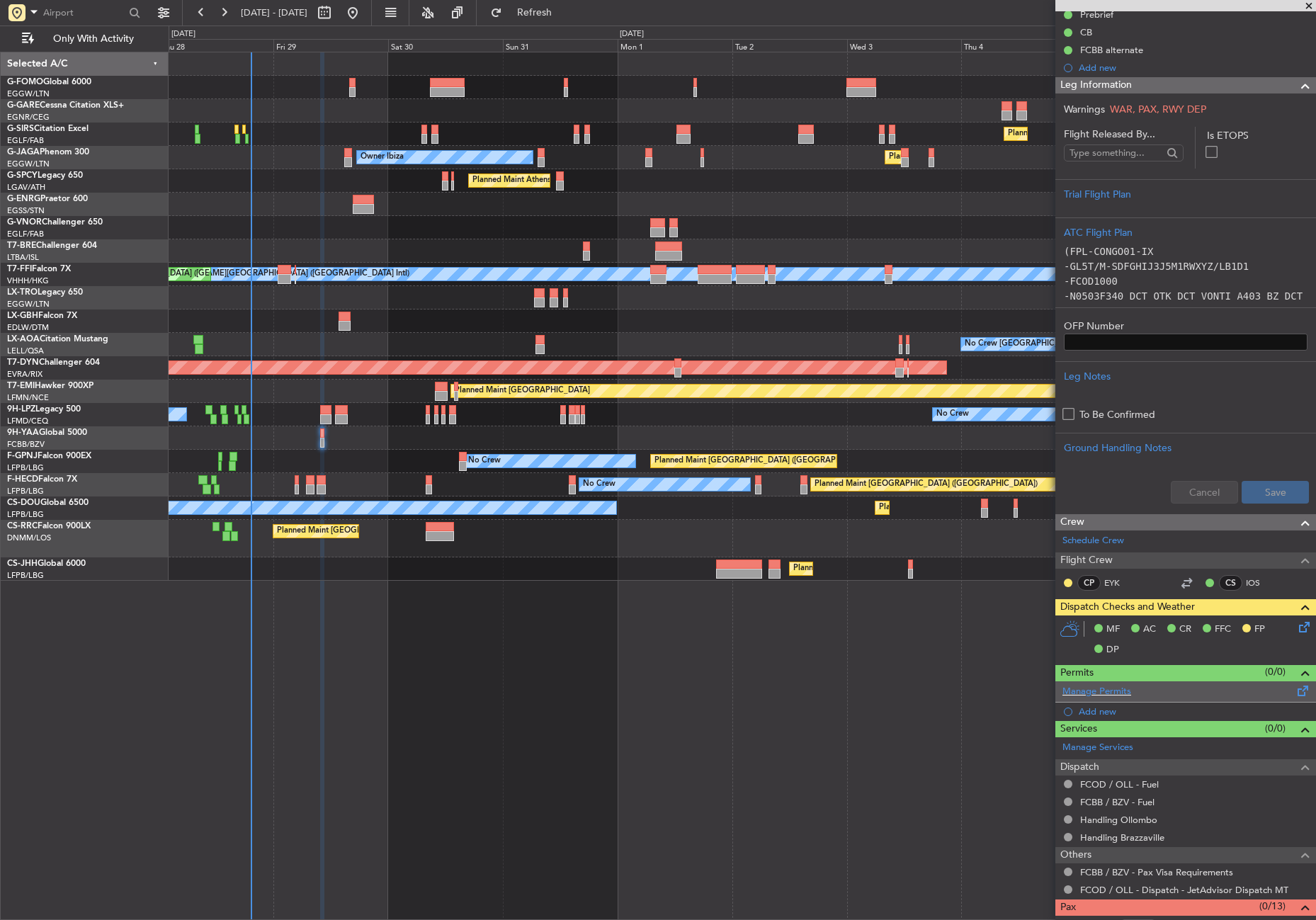
scroll to position [185, 0]
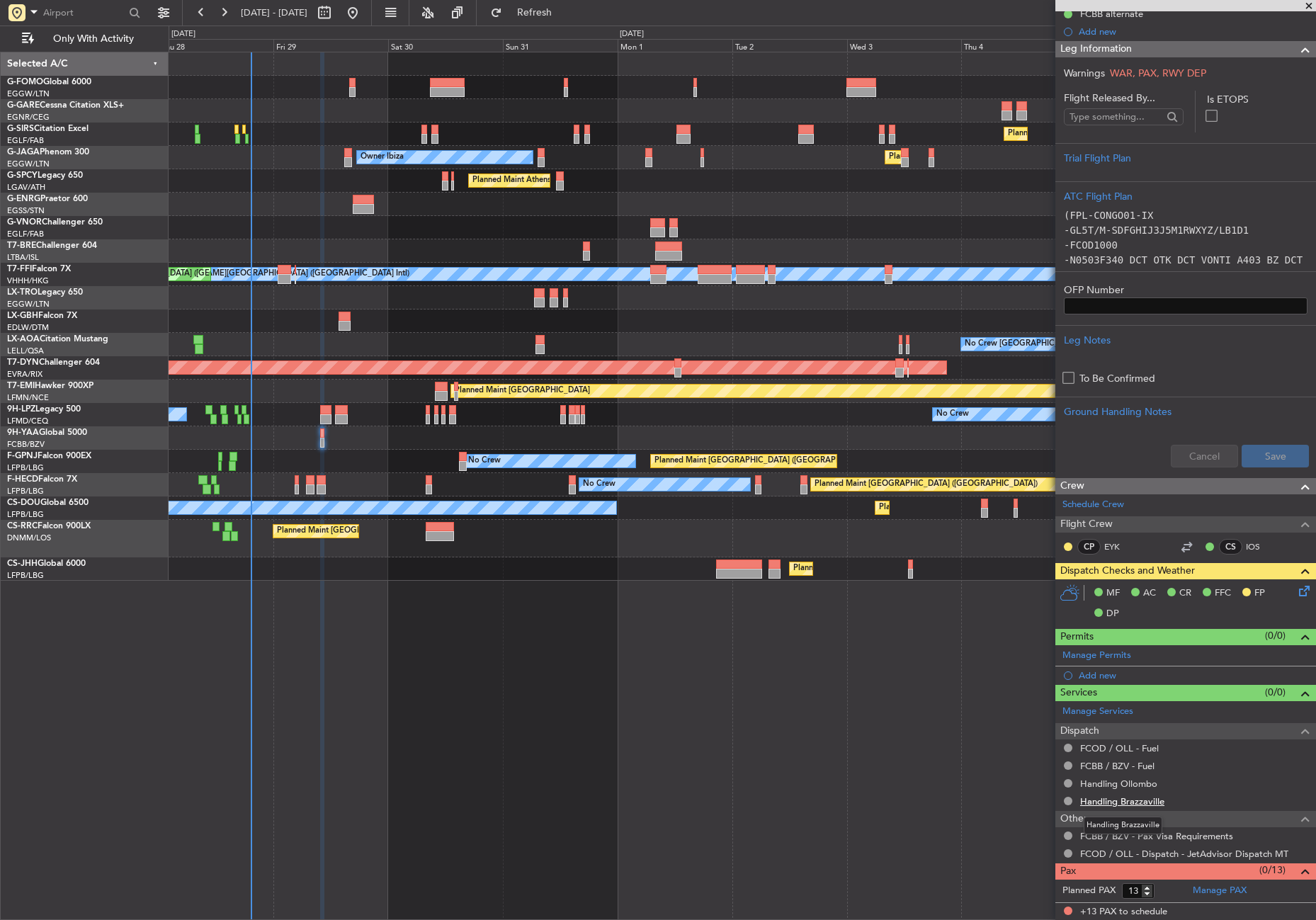
click at [1123, 803] on link "Handling Brazzaville" at bounding box center [1122, 801] width 84 height 12
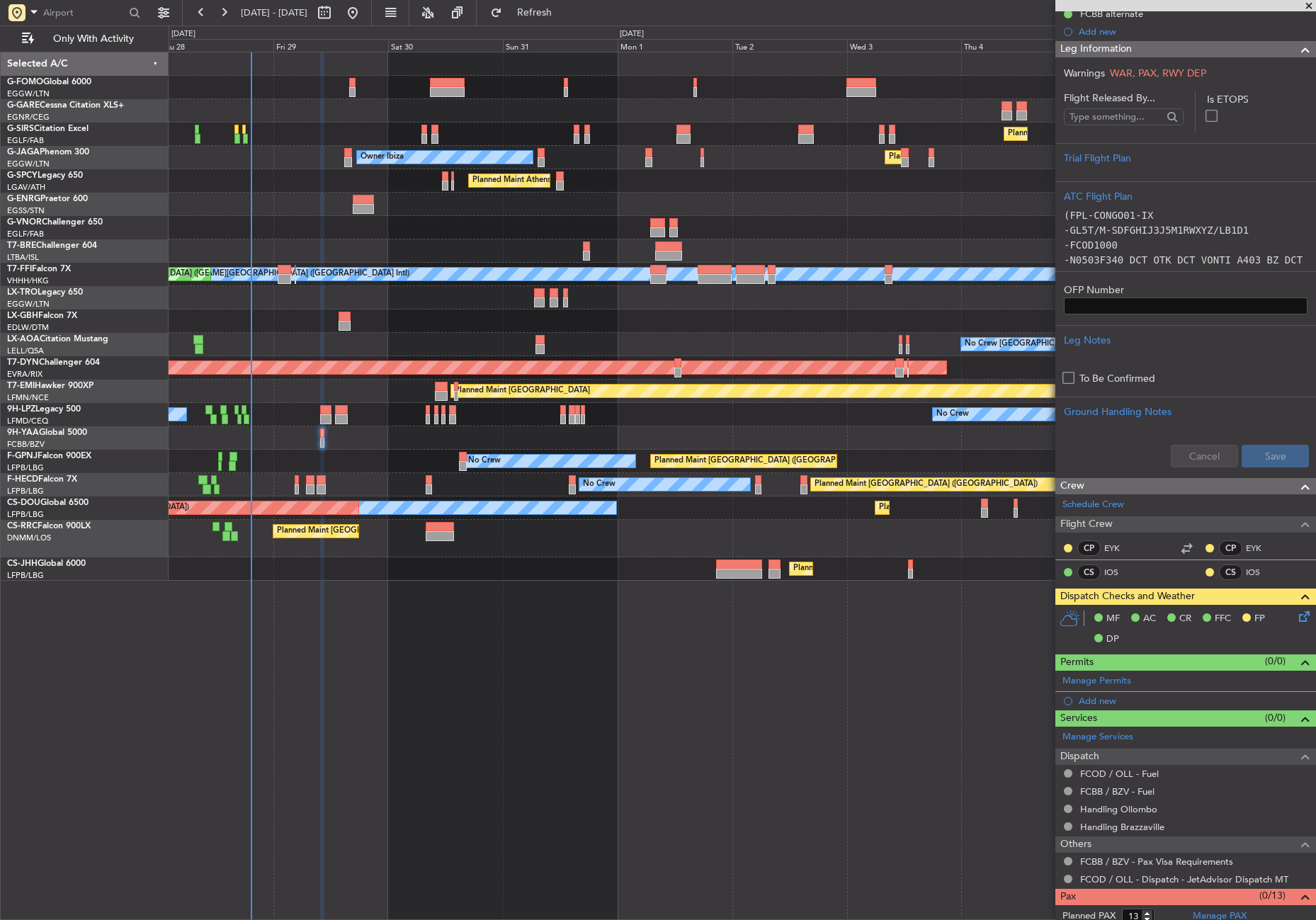
scroll to position [0, 0]
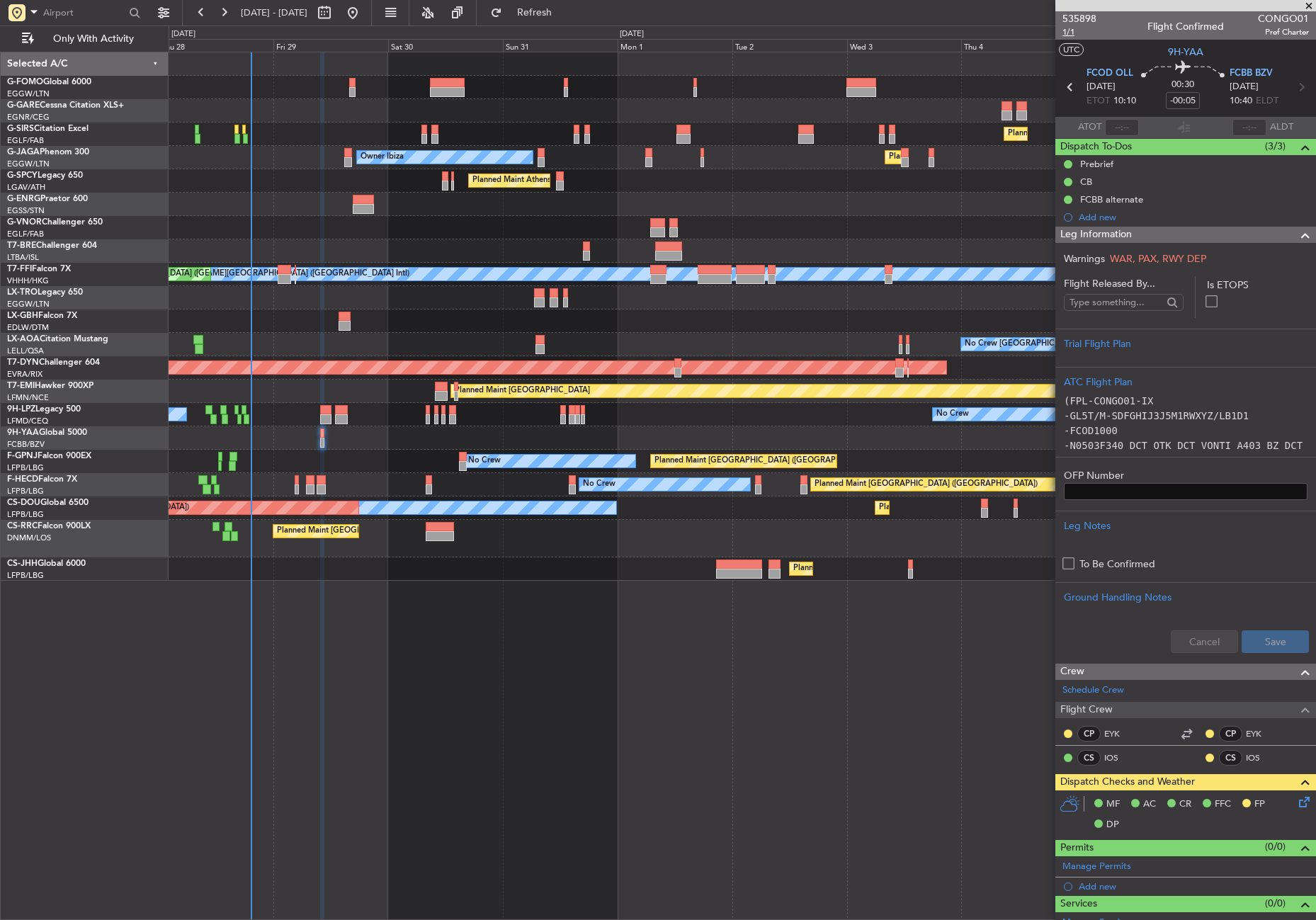
click at [1069, 33] on span "1/1" at bounding box center [1079, 32] width 34 height 12
click at [524, 728] on div "Planned Maint London (Farnborough) Planned Maint London (Luton) Owner Ibiza No …" at bounding box center [742, 486] width 1147 height 869
click at [1147, 234] on div "Leg Information" at bounding box center [1185, 235] width 260 height 16
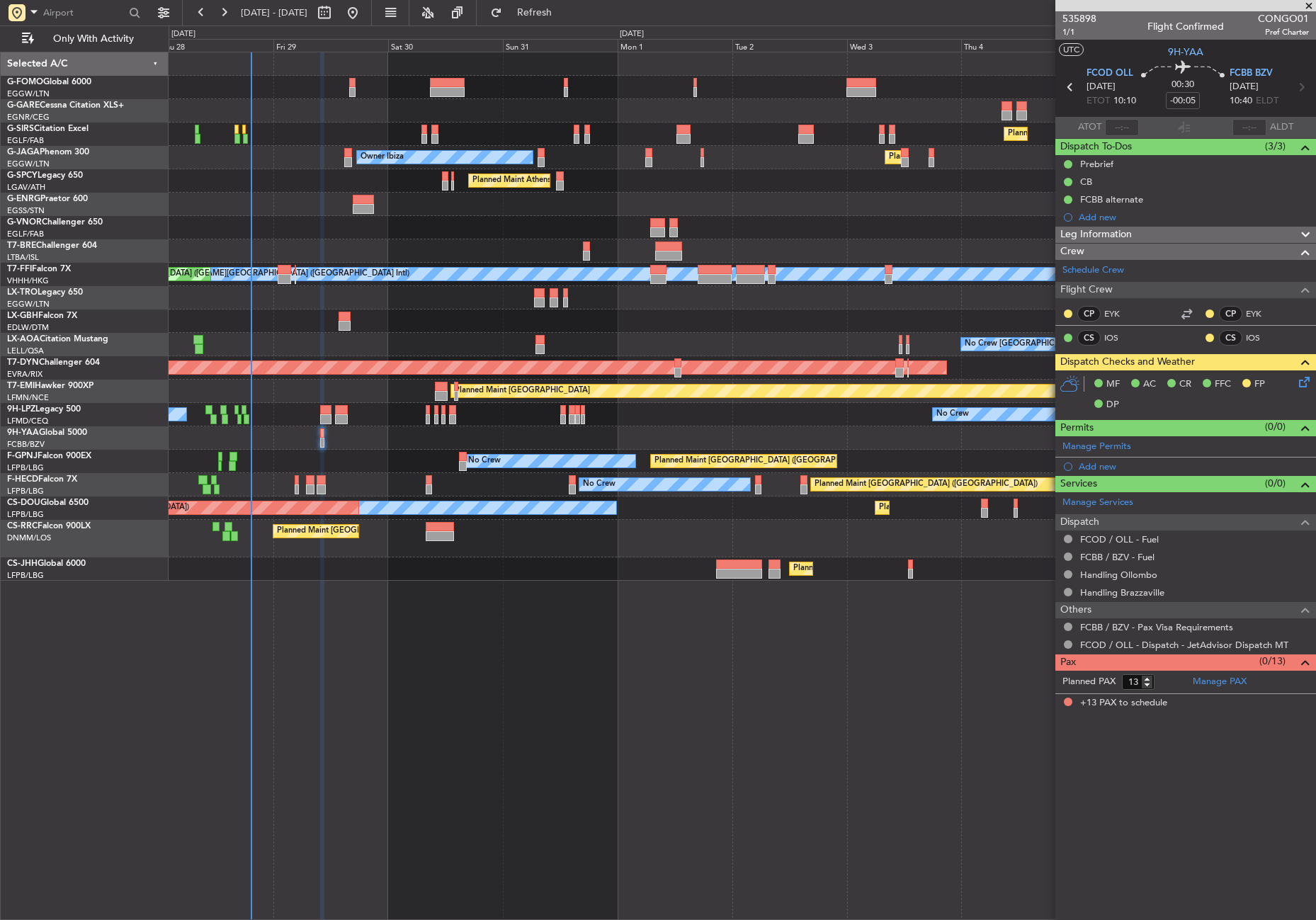
click at [905, 748] on div "Planned Maint London (Farnborough) Planned Maint London (Luton) Owner Ibiza No …" at bounding box center [742, 486] width 1147 height 869
click at [618, 695] on div "Planned Maint London (Farnborough) Planned Maint London (Luton) Owner Ibiza No …" at bounding box center [742, 486] width 1147 height 869
click at [1088, 267] on link "Schedule Crew" at bounding box center [1092, 271] width 61 height 15
click at [1068, 26] on mat-tooltip-component "Trip Number" at bounding box center [1079, 45] width 70 height 37
click at [1078, 30] on span "1/1" at bounding box center [1079, 32] width 34 height 12
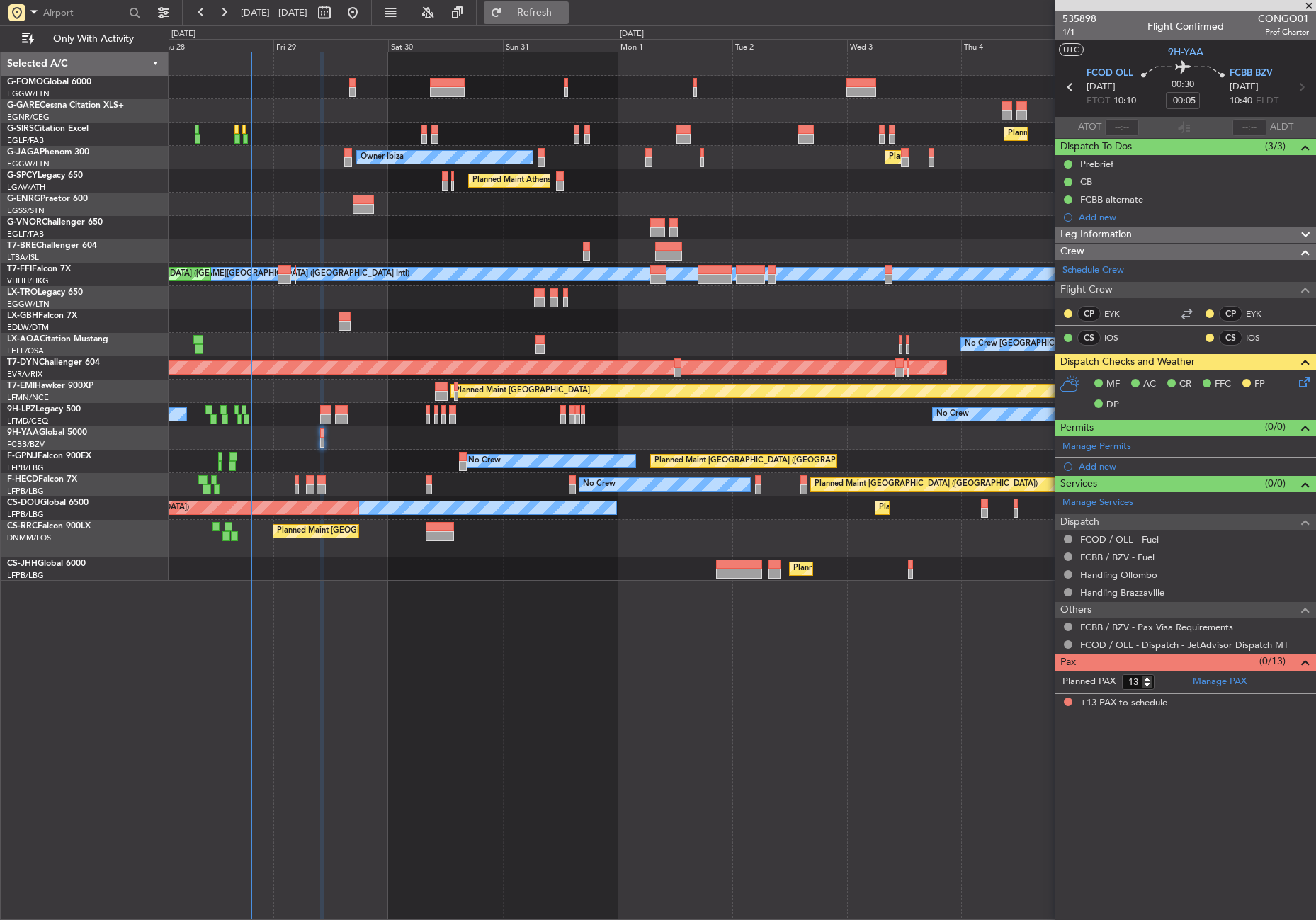
click at [538, 17] on button "Refresh" at bounding box center [526, 13] width 85 height 23
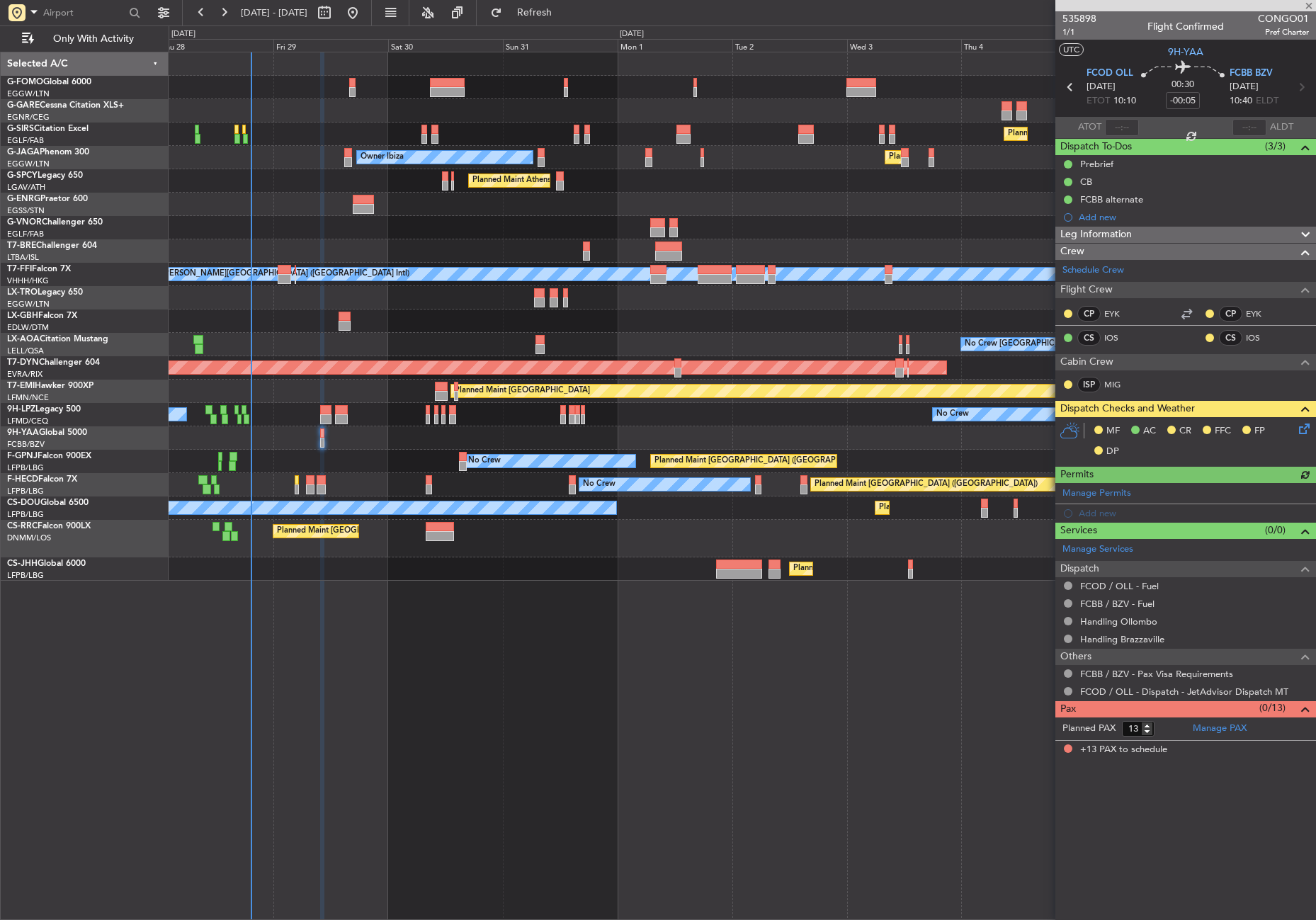
click at [458, 741] on div "Planned Maint London (Farnborough) Owner Ibiza Planned Maint London (Luton) No …" at bounding box center [742, 486] width 1147 height 869
click at [1308, 428] on icon at bounding box center [1301, 427] width 11 height 11
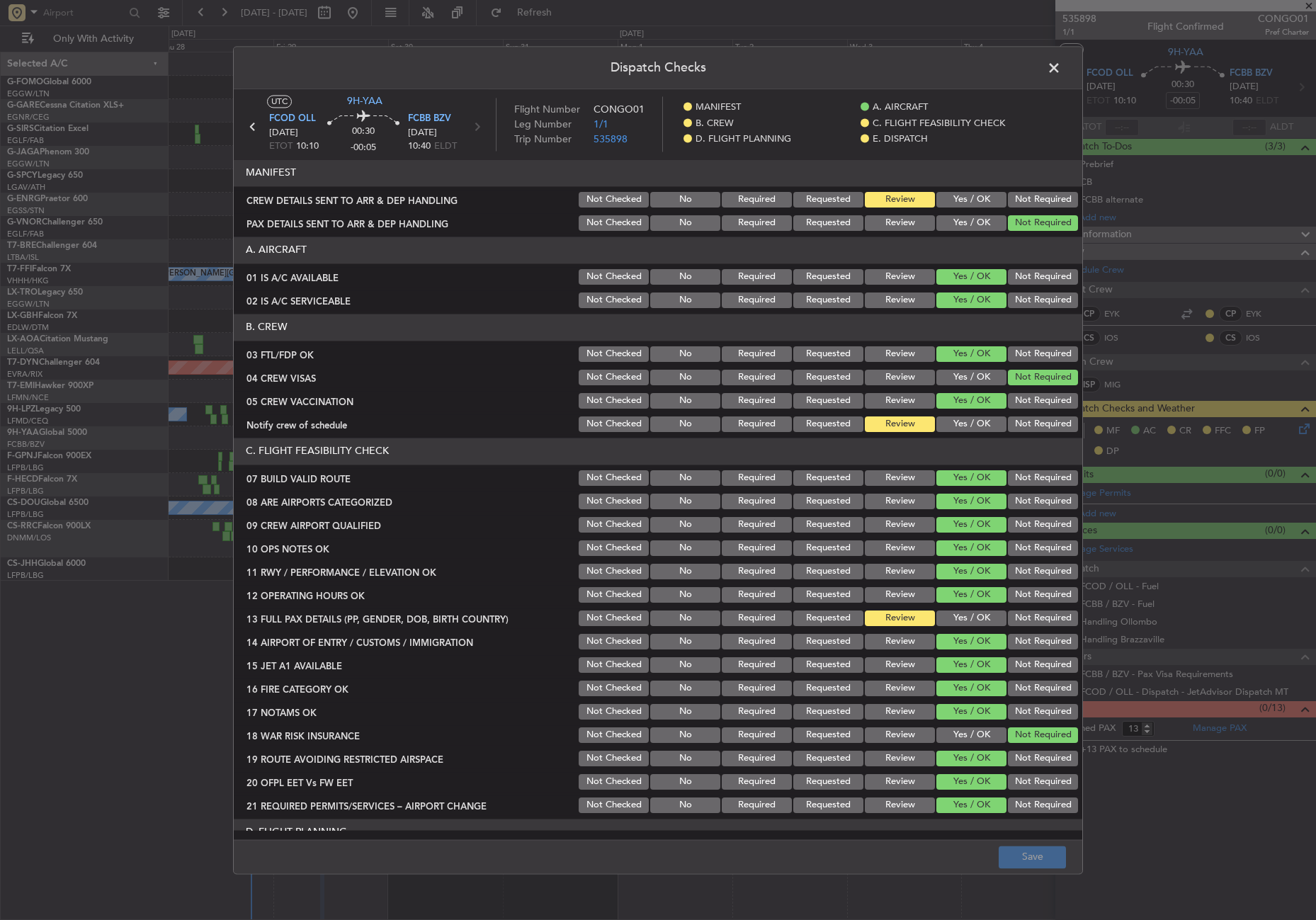
click at [1026, 198] on button "Not Required" at bounding box center [1043, 199] width 70 height 16
click at [972, 423] on button "Yes / OK" at bounding box center [971, 424] width 70 height 16
click at [958, 609] on div "Yes / OK" at bounding box center [970, 619] width 71 height 20
click at [955, 614] on button "Yes / OK" at bounding box center [971, 619] width 70 height 16
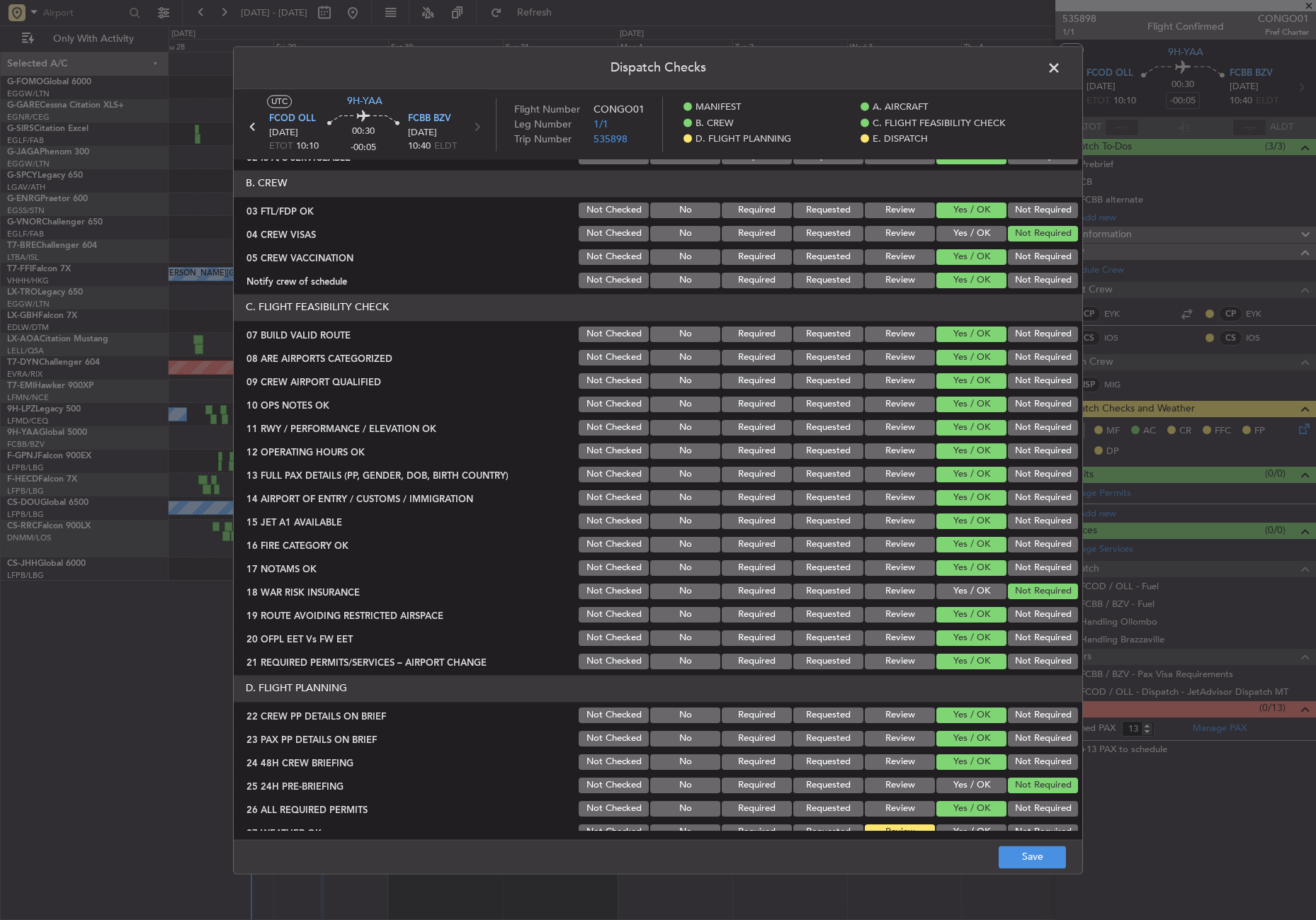
scroll to position [283, 0]
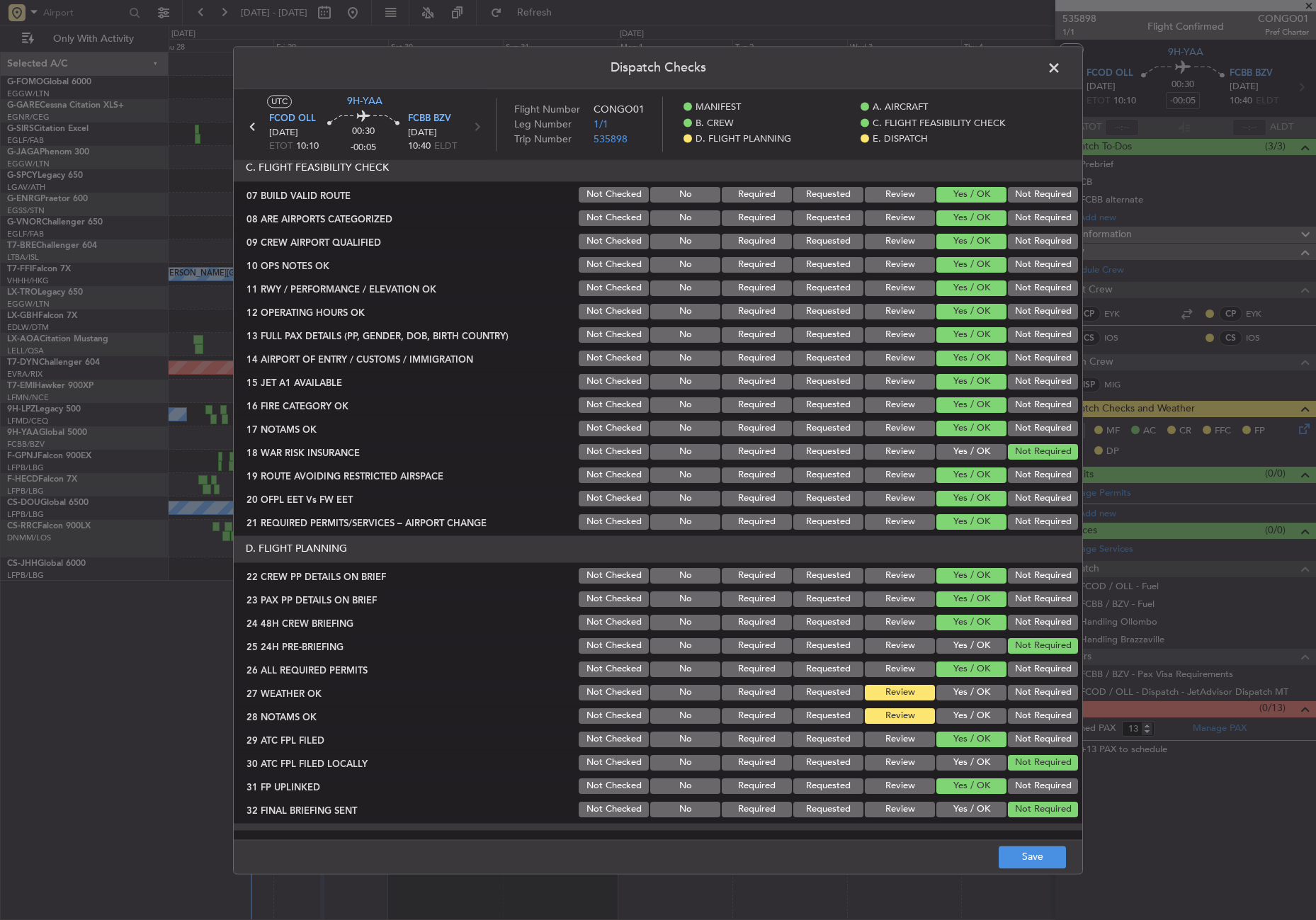
click at [957, 688] on button "Yes / OK" at bounding box center [971, 693] width 70 height 16
click at [953, 713] on button "Yes / OK" at bounding box center [971, 716] width 70 height 16
click at [895, 696] on button "Review" at bounding box center [900, 693] width 70 height 16
click at [900, 714] on button "Review" at bounding box center [900, 716] width 70 height 16
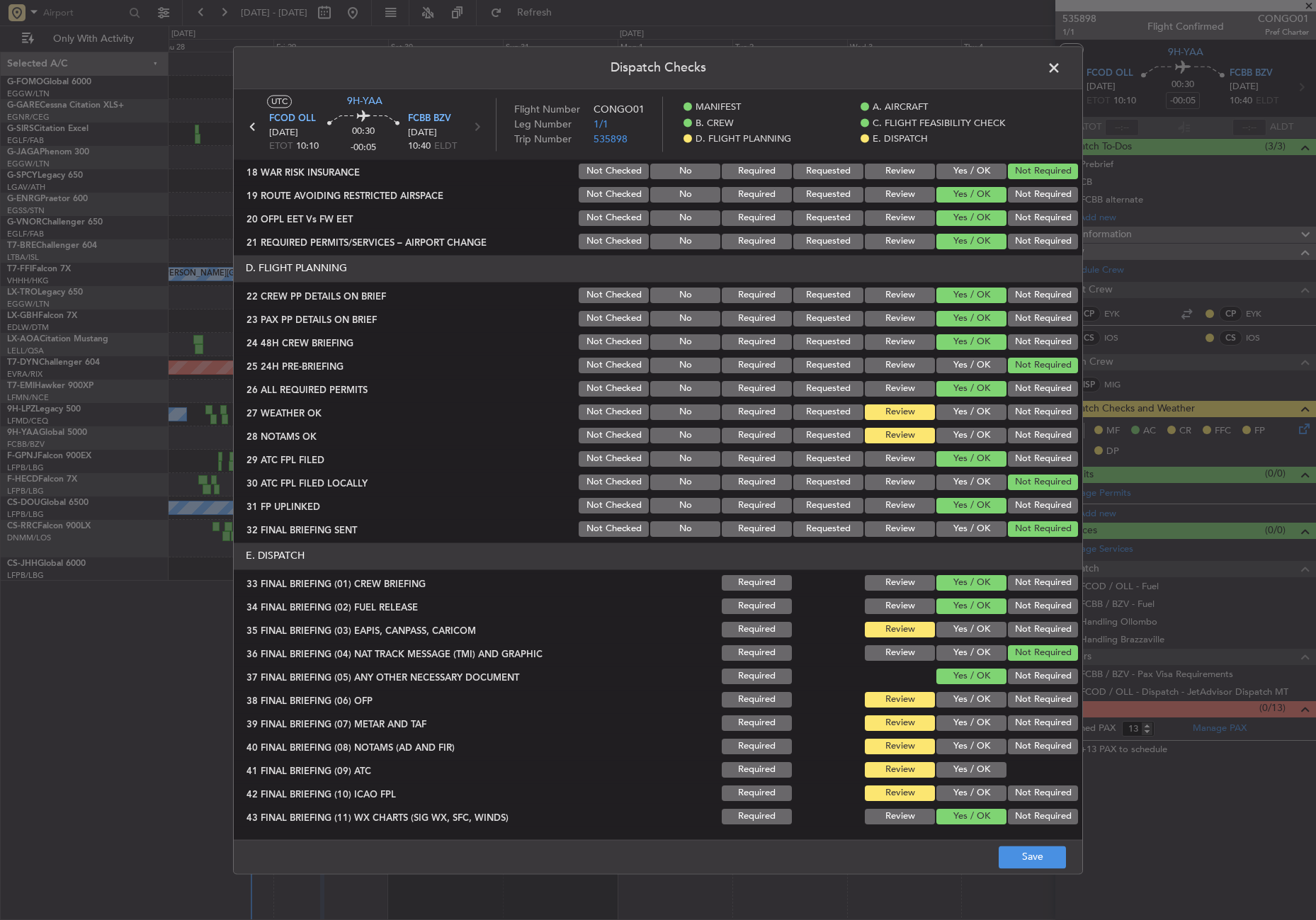
scroll to position [587, 0]
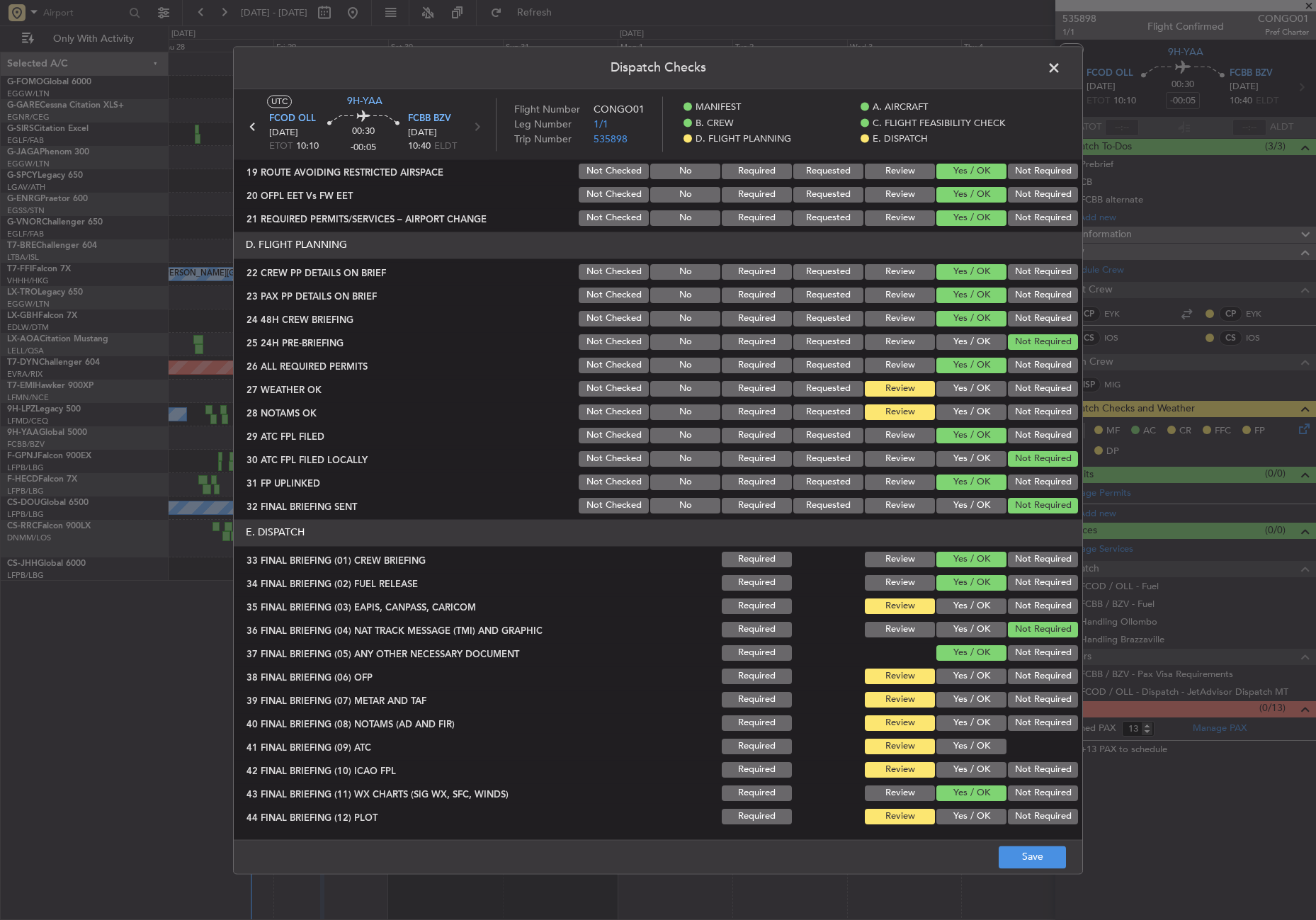
click at [959, 610] on button "Yes / OK" at bounding box center [971, 606] width 70 height 16
click at [1028, 601] on button "Not Required" at bounding box center [1043, 606] width 70 height 16
click at [948, 673] on button "Yes / OK" at bounding box center [971, 676] width 70 height 16
click at [950, 703] on button "Yes / OK" at bounding box center [971, 700] width 70 height 16
click at [950, 715] on button "Yes / OK" at bounding box center [971, 723] width 70 height 16
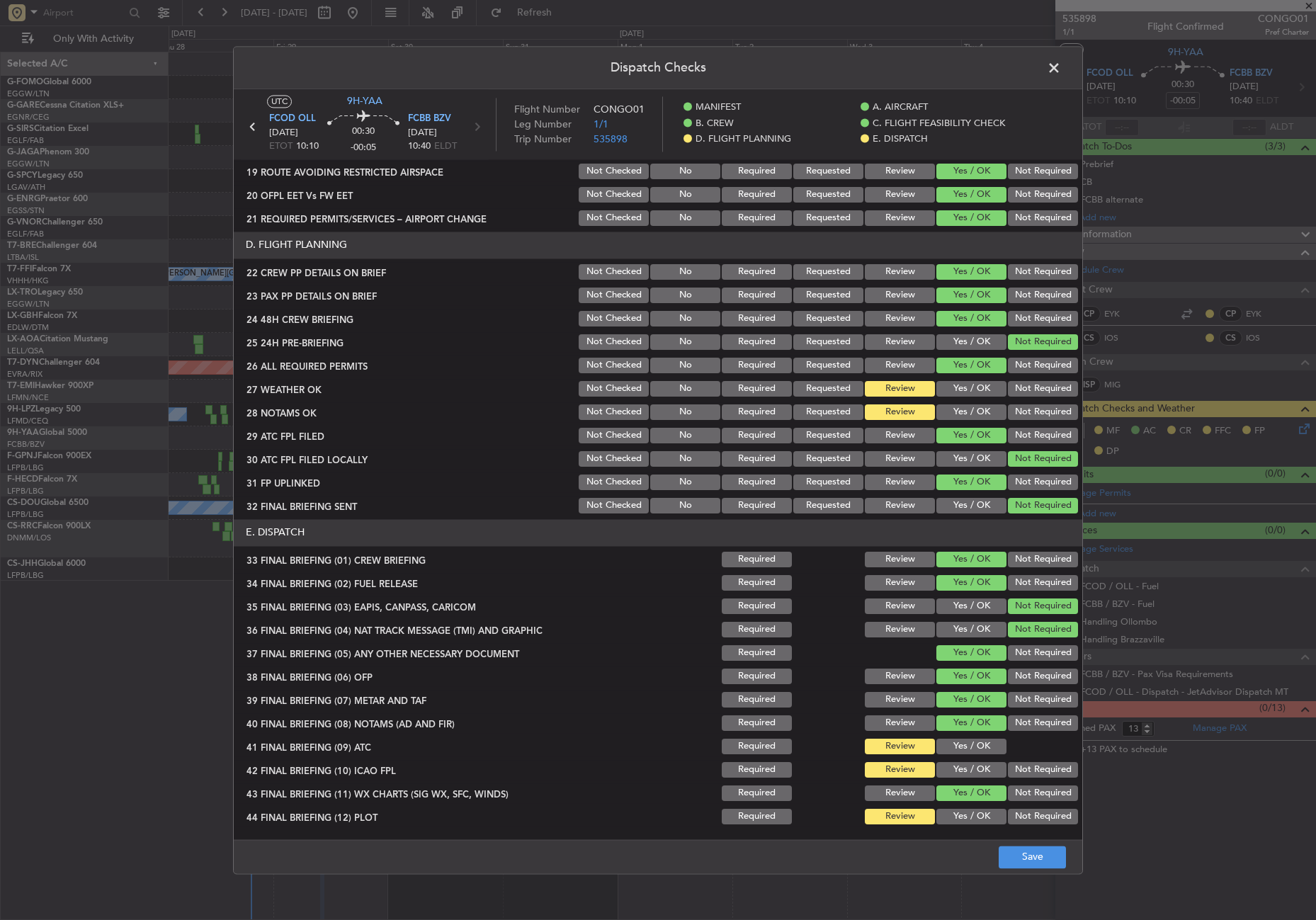
click at [950, 736] on section "E. DISPATCH 33 FINAL BRIEFING (01) CREW BRIEFING Required Review Yes / OK Not R…" at bounding box center [658, 672] width 848 height 308
click at [949, 742] on button "Yes / OK" at bounding box center [971, 746] width 70 height 16
click at [961, 767] on button "Yes / OK" at bounding box center [971, 769] width 70 height 16
click at [1008, 809] on button "Not Required" at bounding box center [1043, 817] width 70 height 16
click at [1015, 851] on button "Save" at bounding box center [1033, 857] width 68 height 23
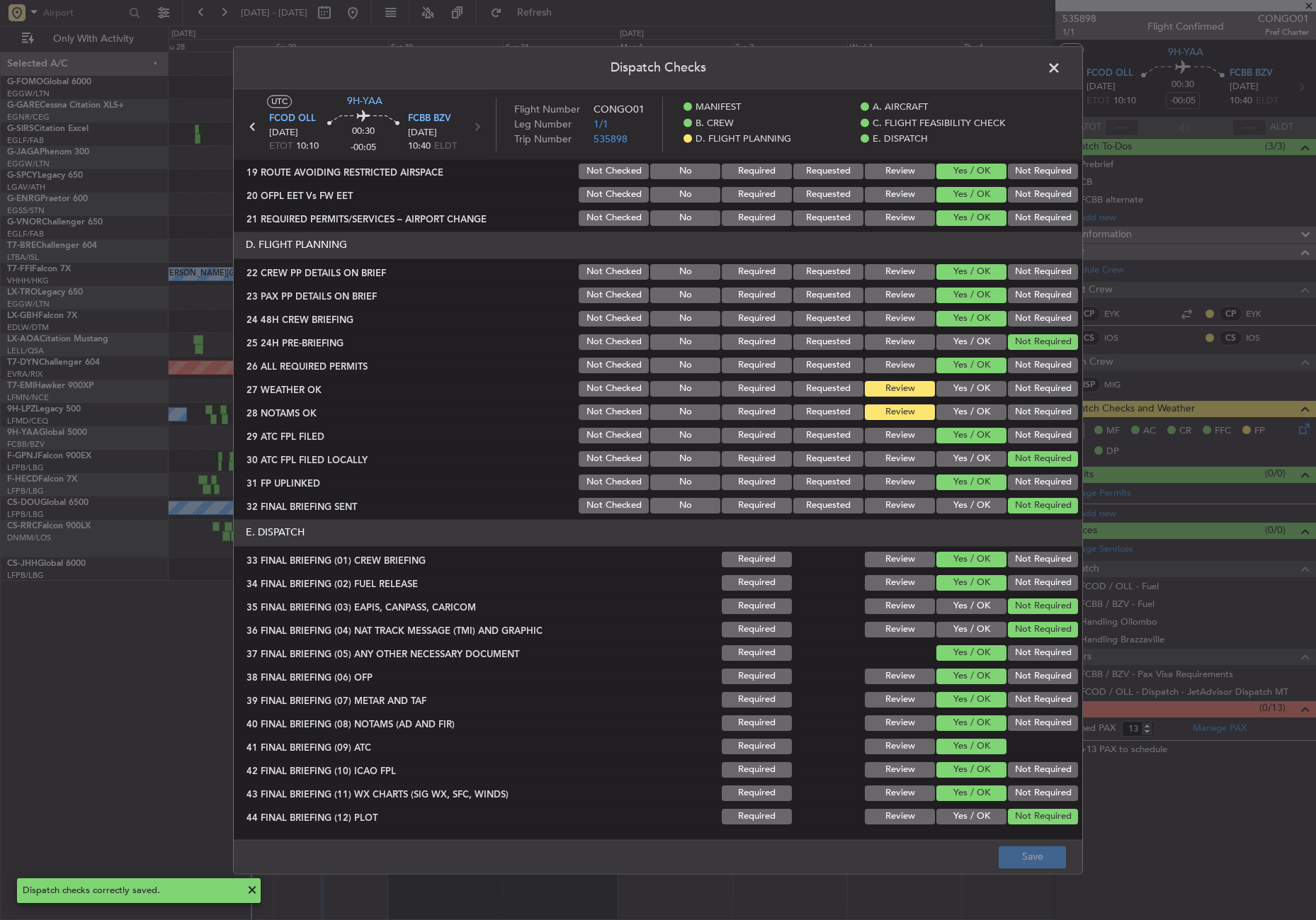
click at [1061, 69] on span at bounding box center [1061, 71] width 0 height 28
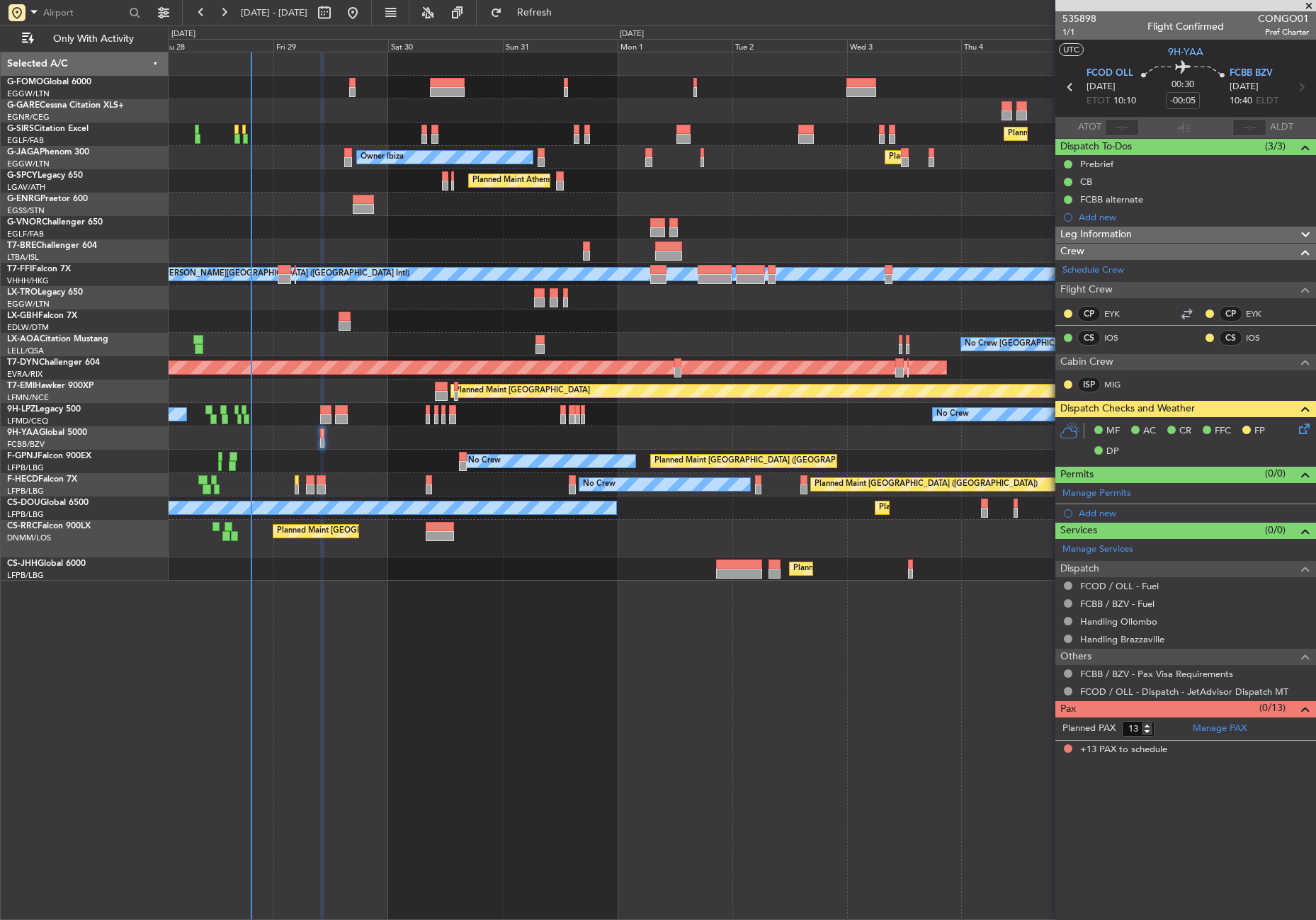
click at [346, 769] on div "Planned Maint London (Farnborough) Owner Ibiza Planned Maint London (Luton) No …" at bounding box center [742, 486] width 1147 height 869
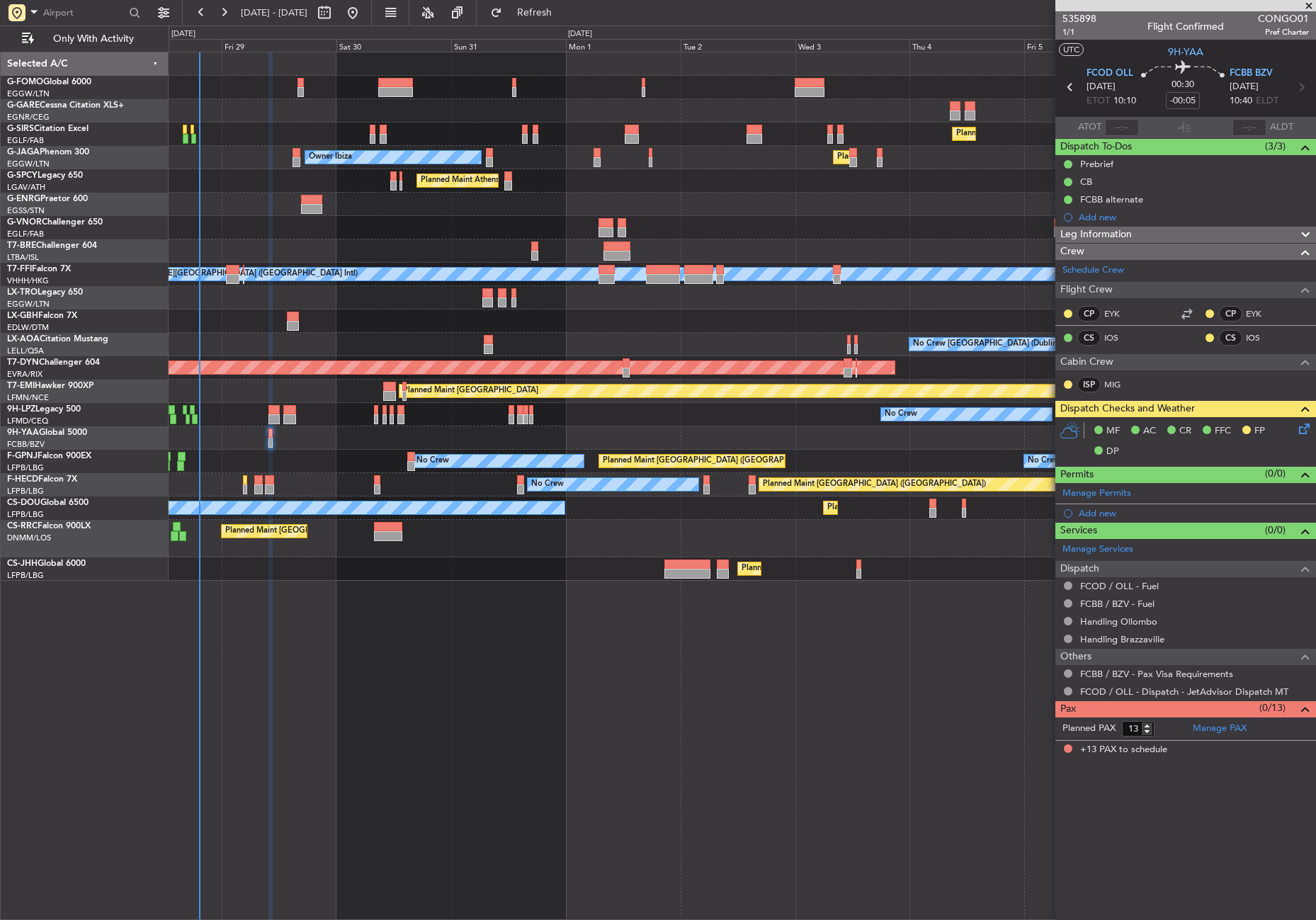
click at [312, 777] on div "Planned Maint [GEOGRAPHIC_DATA] ([GEOGRAPHIC_DATA]) Owner Ibiza Planned Maint […" at bounding box center [742, 486] width 1147 height 869
click at [434, 766] on div "Planned Maint [GEOGRAPHIC_DATA] ([GEOGRAPHIC_DATA]) Owner Ibiza Planned Maint […" at bounding box center [742, 486] width 1147 height 869
click at [524, 570] on div "Planned Maint London (Luton) Planned Maint Paris (Le Bourget)" at bounding box center [742, 569] width 1147 height 24
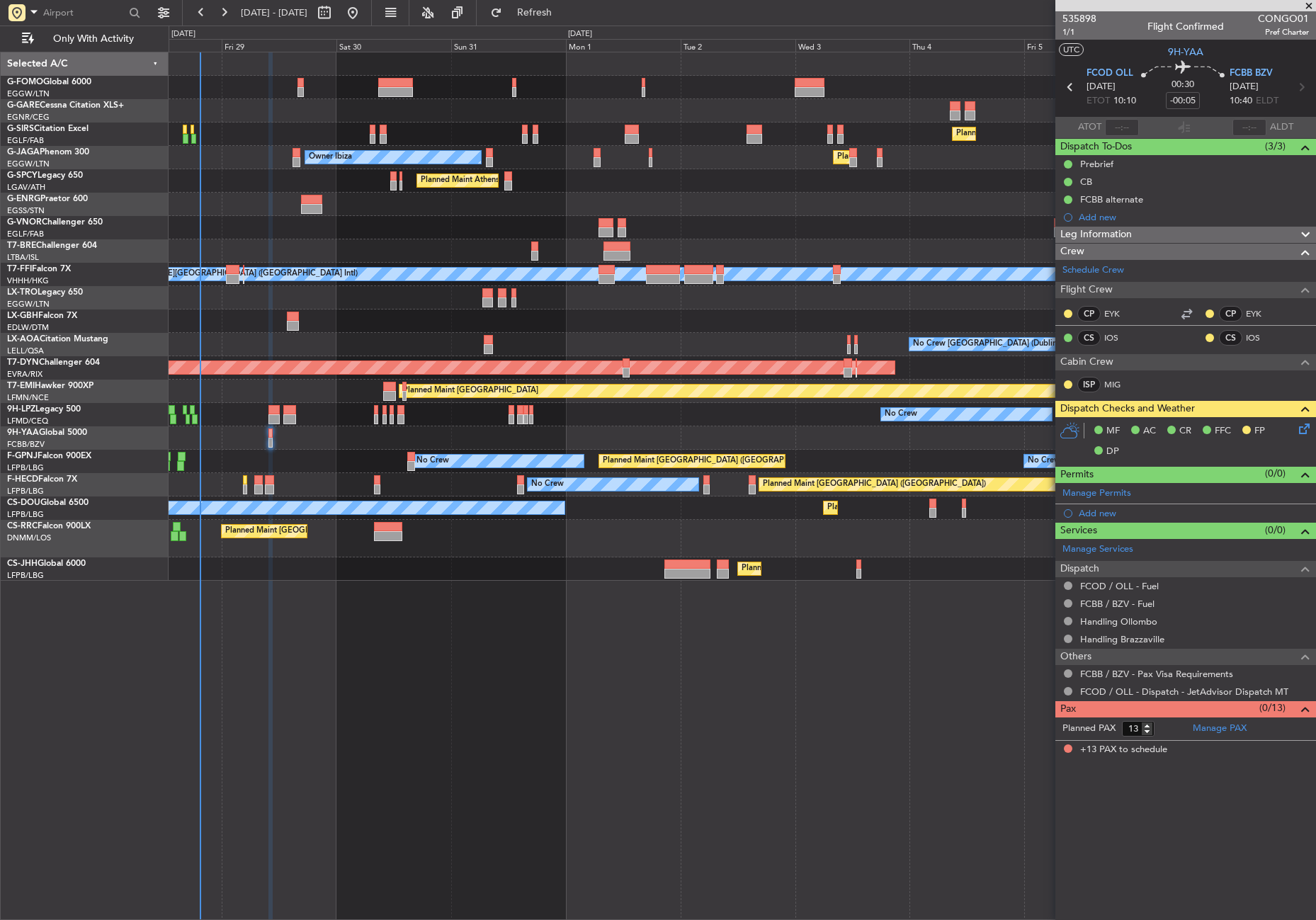
click at [524, 570] on div "Planned Maint London (Luton) Planned Maint Paris (Le Bourget)" at bounding box center [742, 569] width 1147 height 24
click at [441, 595] on div "Planned Maint [GEOGRAPHIC_DATA] ([GEOGRAPHIC_DATA]) Owner Ibiza Planned Maint […" at bounding box center [742, 486] width 1147 height 869
click at [238, 715] on div "Planned Maint London (Farnborough) Planned Maint London (Luton) Owner Ibiza Pla…" at bounding box center [742, 486] width 1147 height 869
click at [450, 720] on div "Planned Maint London (Farnborough) Planned Maint London (Luton) Owner Ibiza Pla…" at bounding box center [742, 486] width 1147 height 869
click at [445, 722] on div "Planned Maint London (Farnborough) Planned Maint London (Luton) Owner Ibiza Pla…" at bounding box center [742, 486] width 1147 height 869
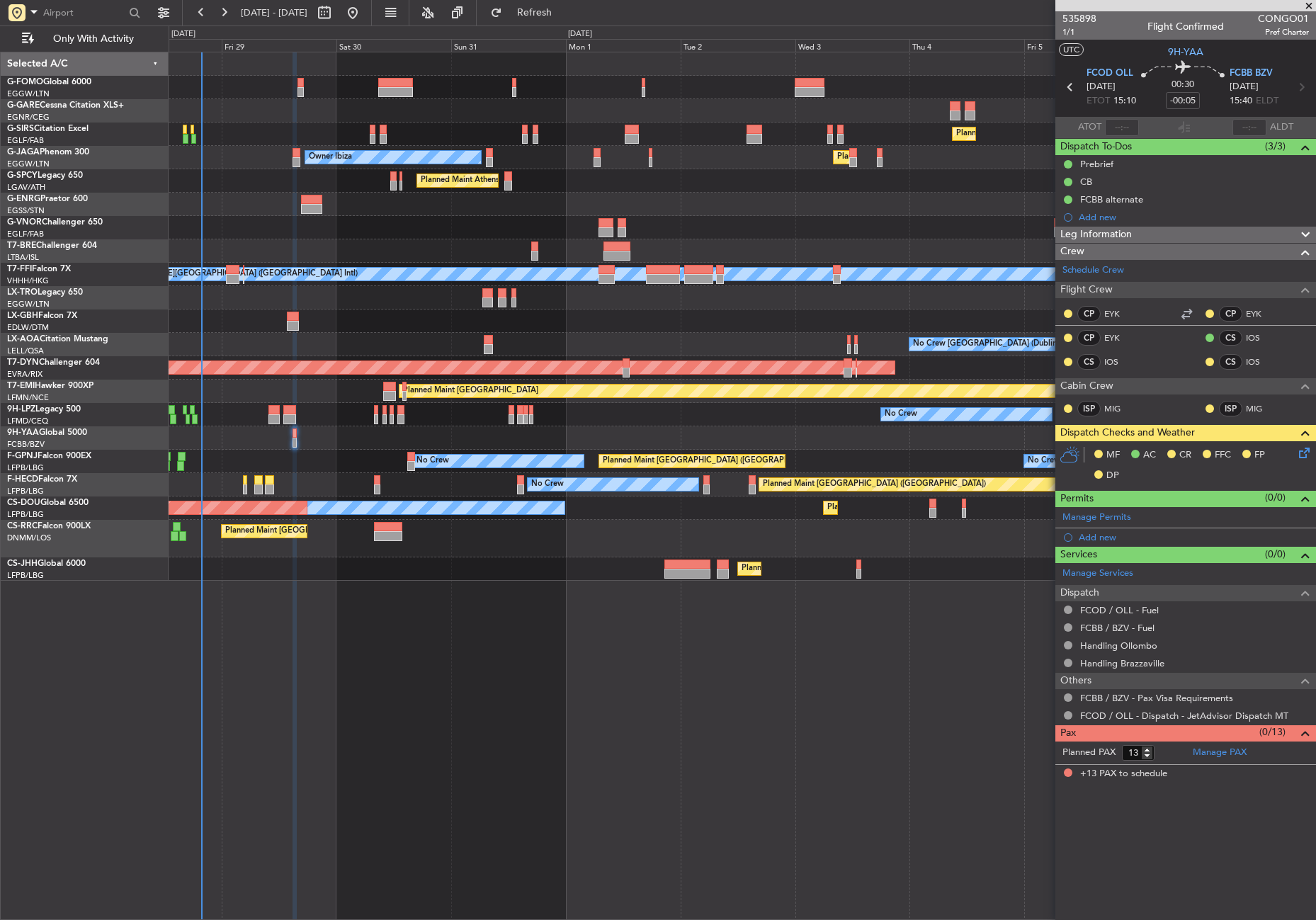
click at [1304, 454] on icon at bounding box center [1301, 450] width 11 height 11
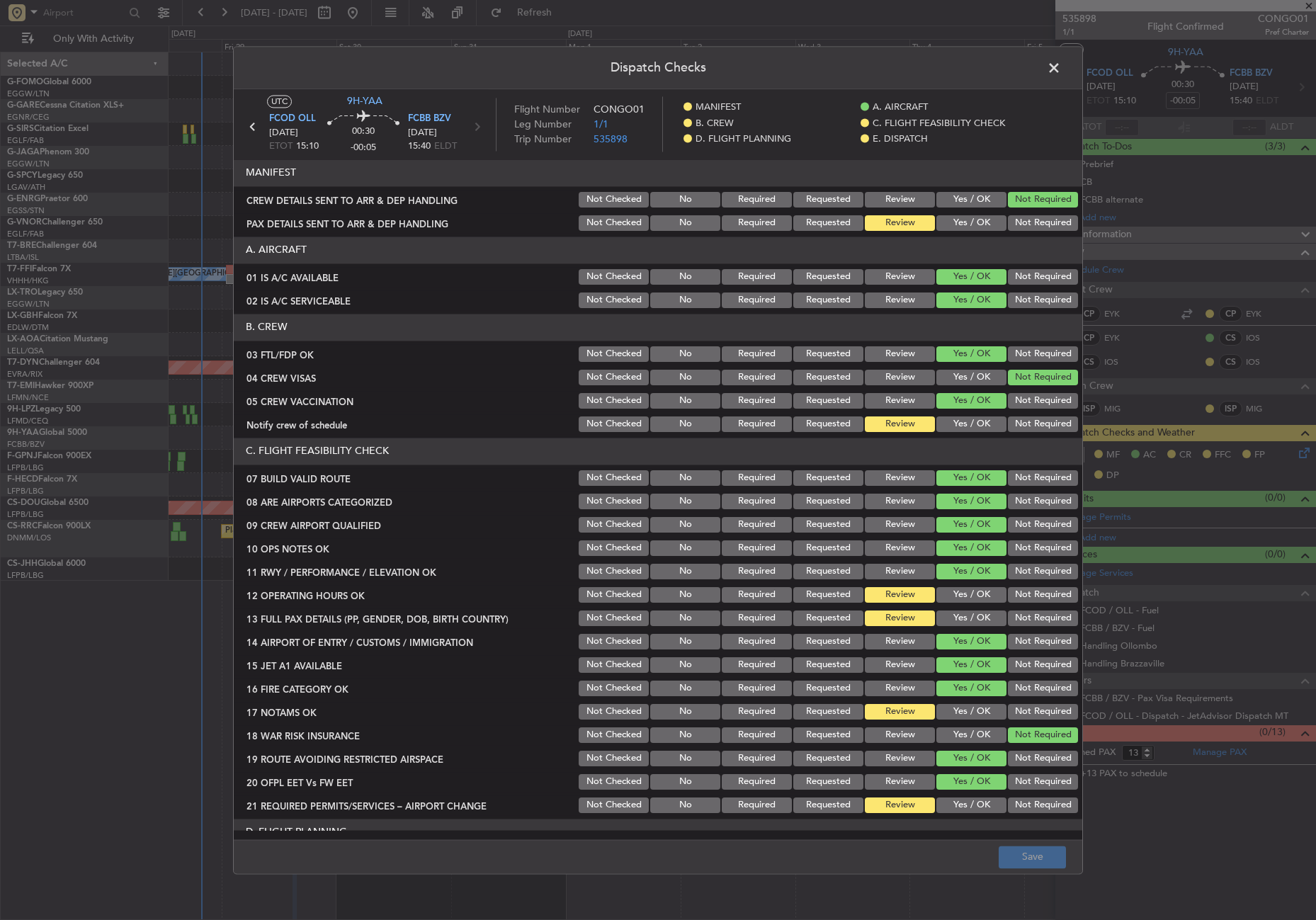
click at [1008, 220] on button "Not Required" at bounding box center [1043, 223] width 70 height 16
click at [960, 418] on button "Yes / OK" at bounding box center [971, 424] width 70 height 16
click at [955, 595] on button "Yes / OK" at bounding box center [971, 595] width 70 height 16
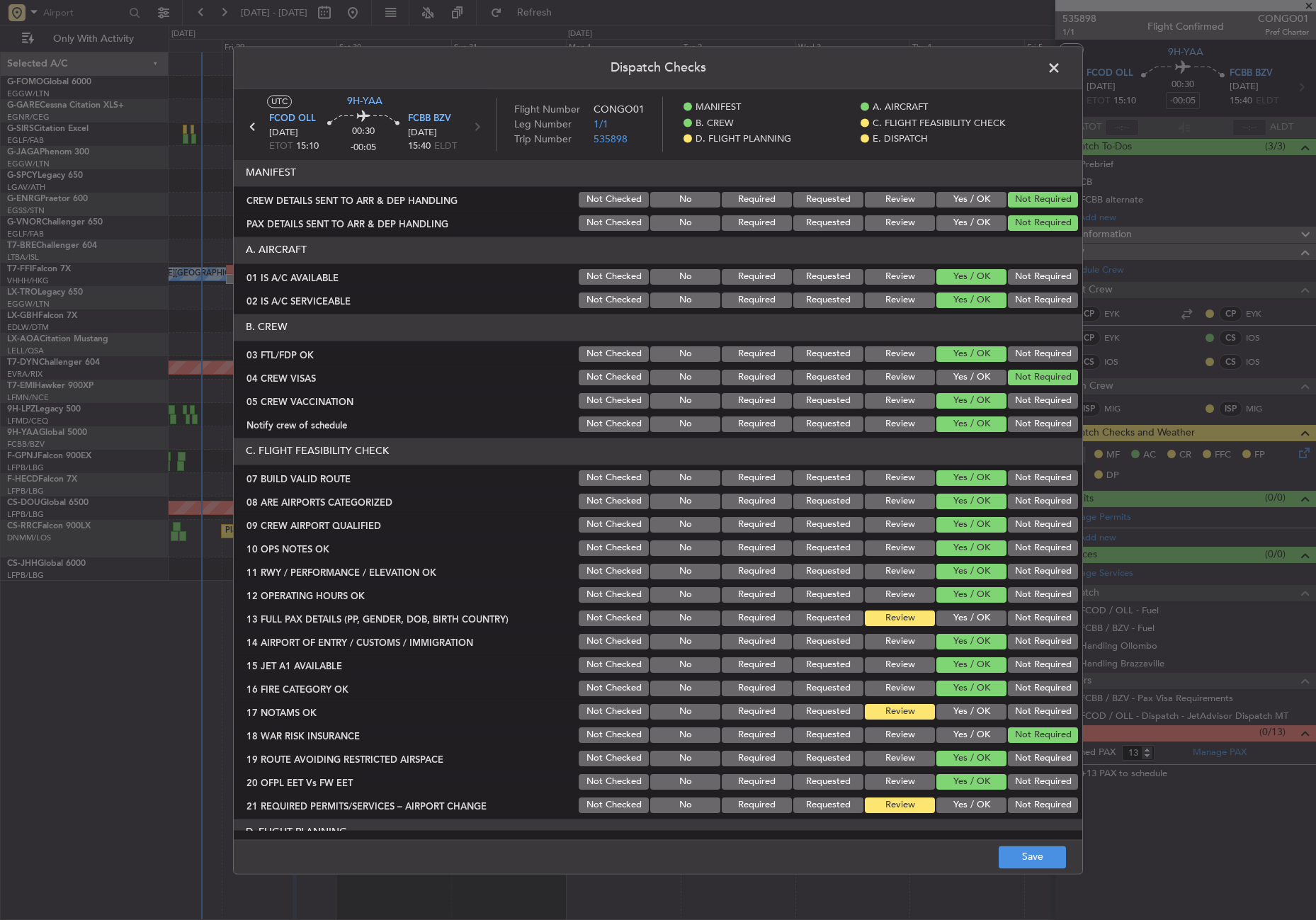
click at [954, 611] on button "Yes / OK" at bounding box center [971, 619] width 70 height 16
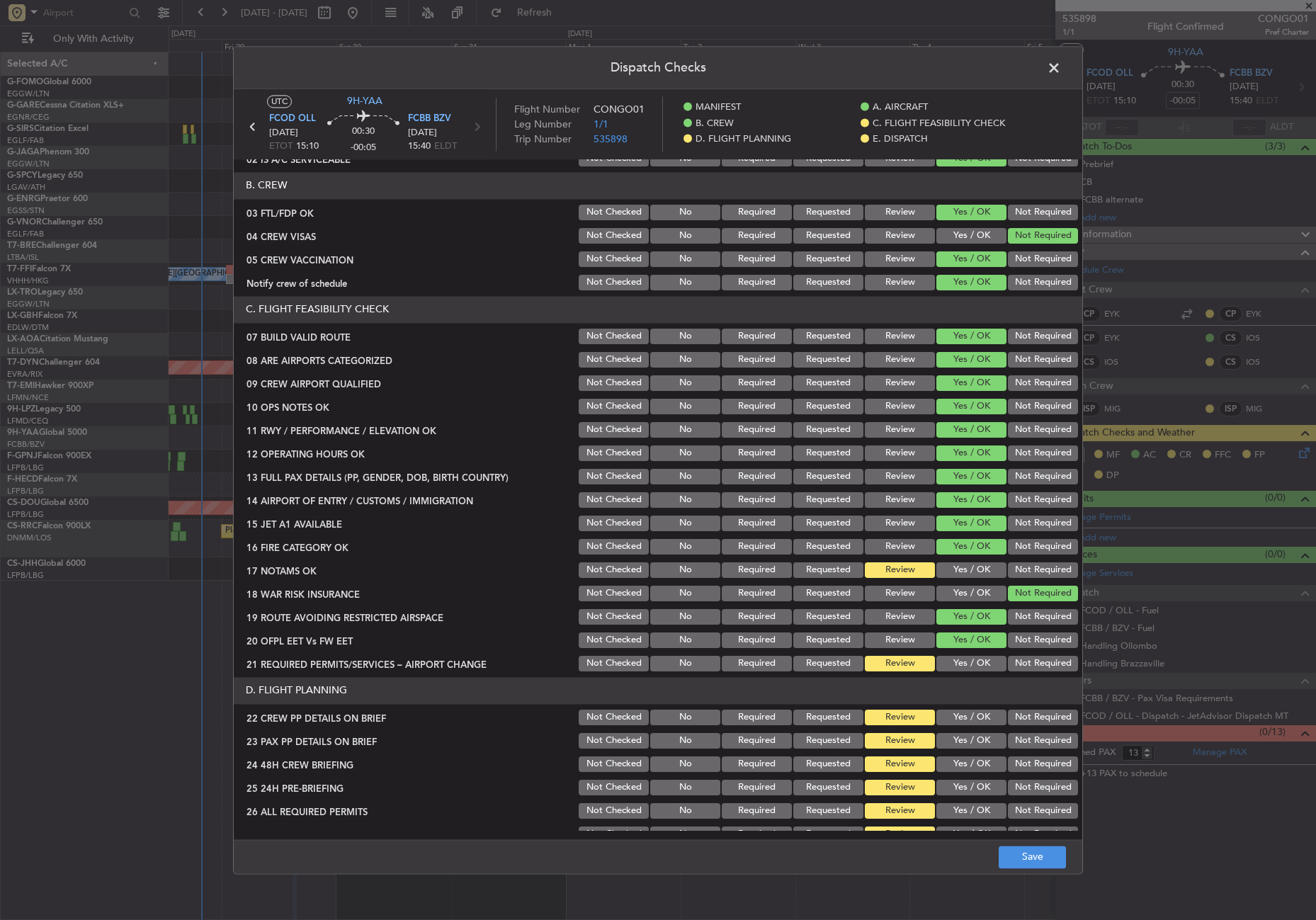
click at [967, 565] on button "Yes / OK" at bounding box center [971, 570] width 70 height 16
click at [938, 665] on button "Yes / OK" at bounding box center [971, 663] width 70 height 16
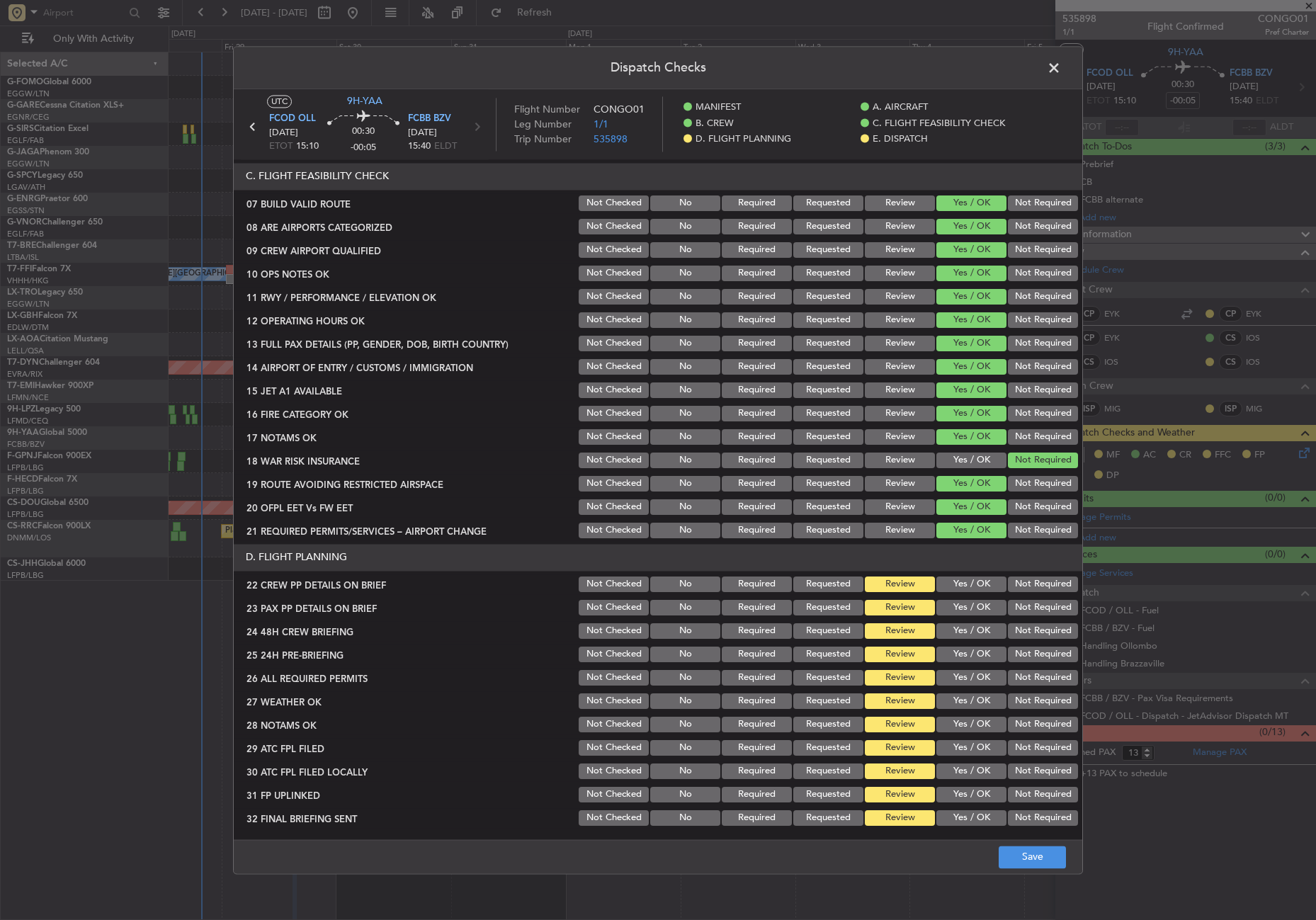
scroll to position [425, 0]
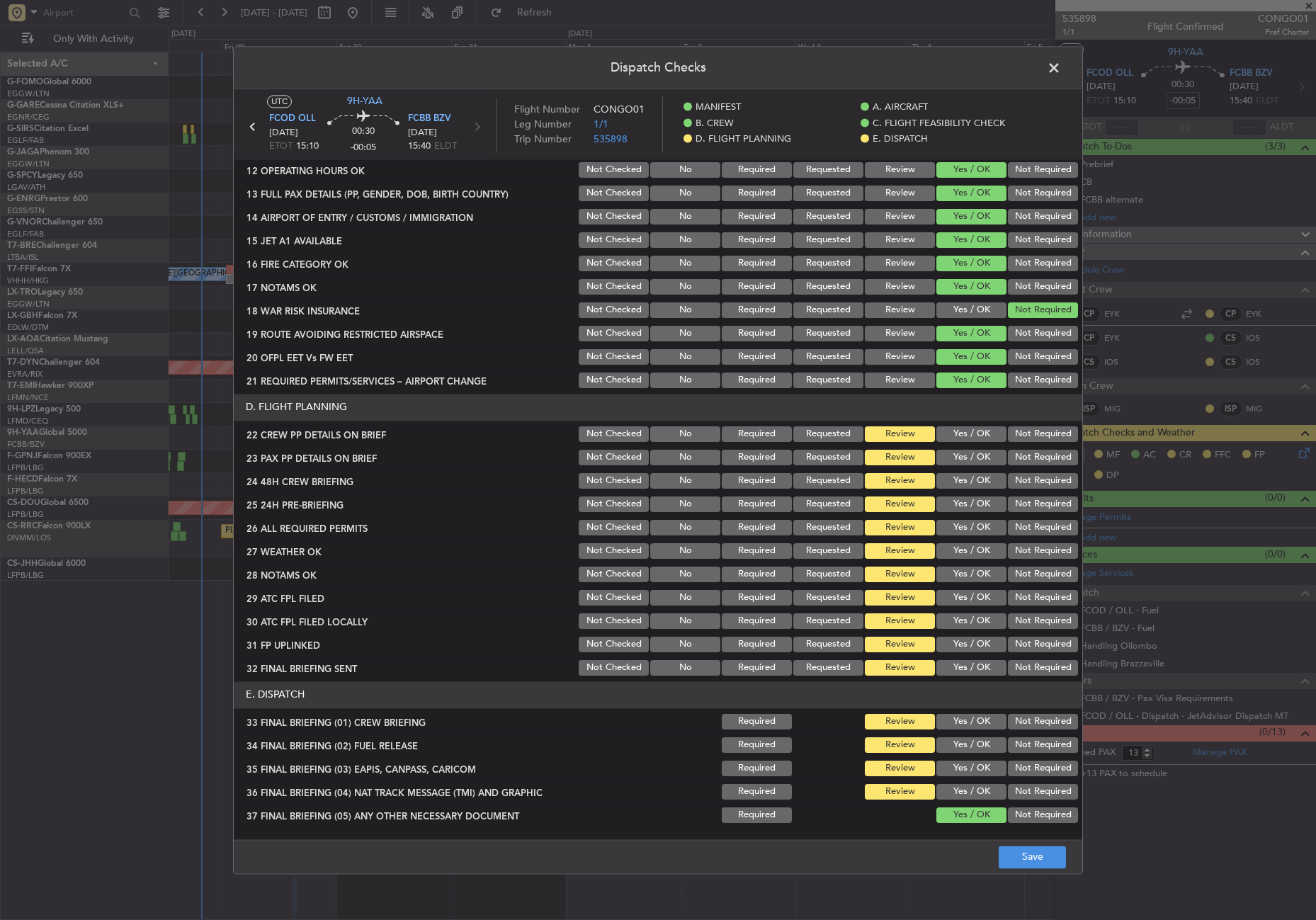
click at [968, 428] on button "Yes / OK" at bounding box center [971, 434] width 70 height 16
click at [964, 452] on button "Yes / OK" at bounding box center [971, 457] width 70 height 16
click at [963, 476] on button "Yes / OK" at bounding box center [971, 481] width 70 height 16
click at [1024, 514] on div "Not Required" at bounding box center [1041, 504] width 71 height 20
click at [1013, 503] on button "Not Required" at bounding box center [1043, 504] width 70 height 16
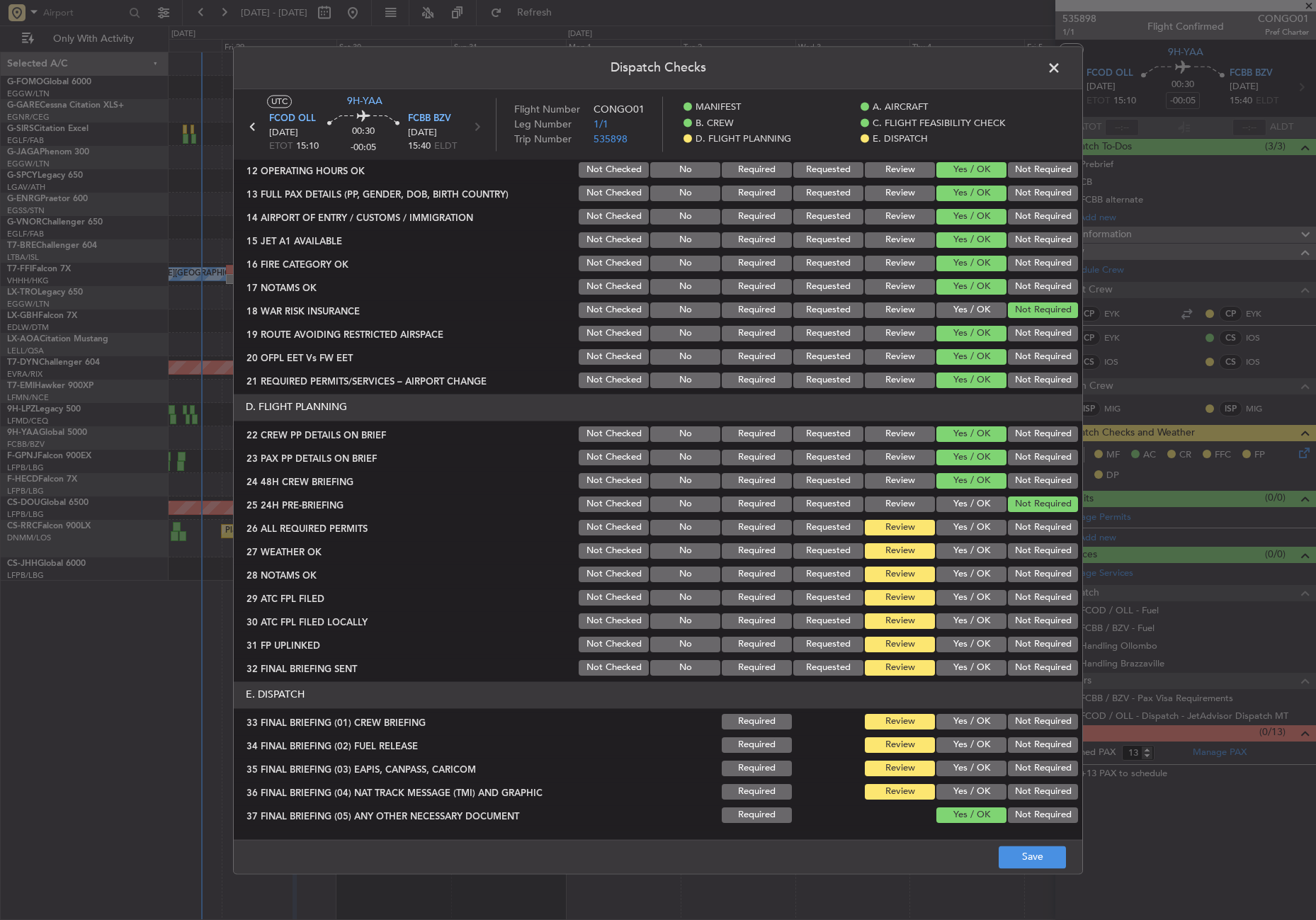
click at [976, 525] on button "Yes / OK" at bounding box center [971, 527] width 70 height 16
click at [963, 545] on button "Yes / OK" at bounding box center [971, 551] width 70 height 16
click at [878, 550] on button "Review" at bounding box center [900, 551] width 70 height 16
click at [953, 599] on button "Yes / OK" at bounding box center [971, 597] width 70 height 16
click at [960, 619] on button "Yes / OK" at bounding box center [971, 621] width 70 height 16
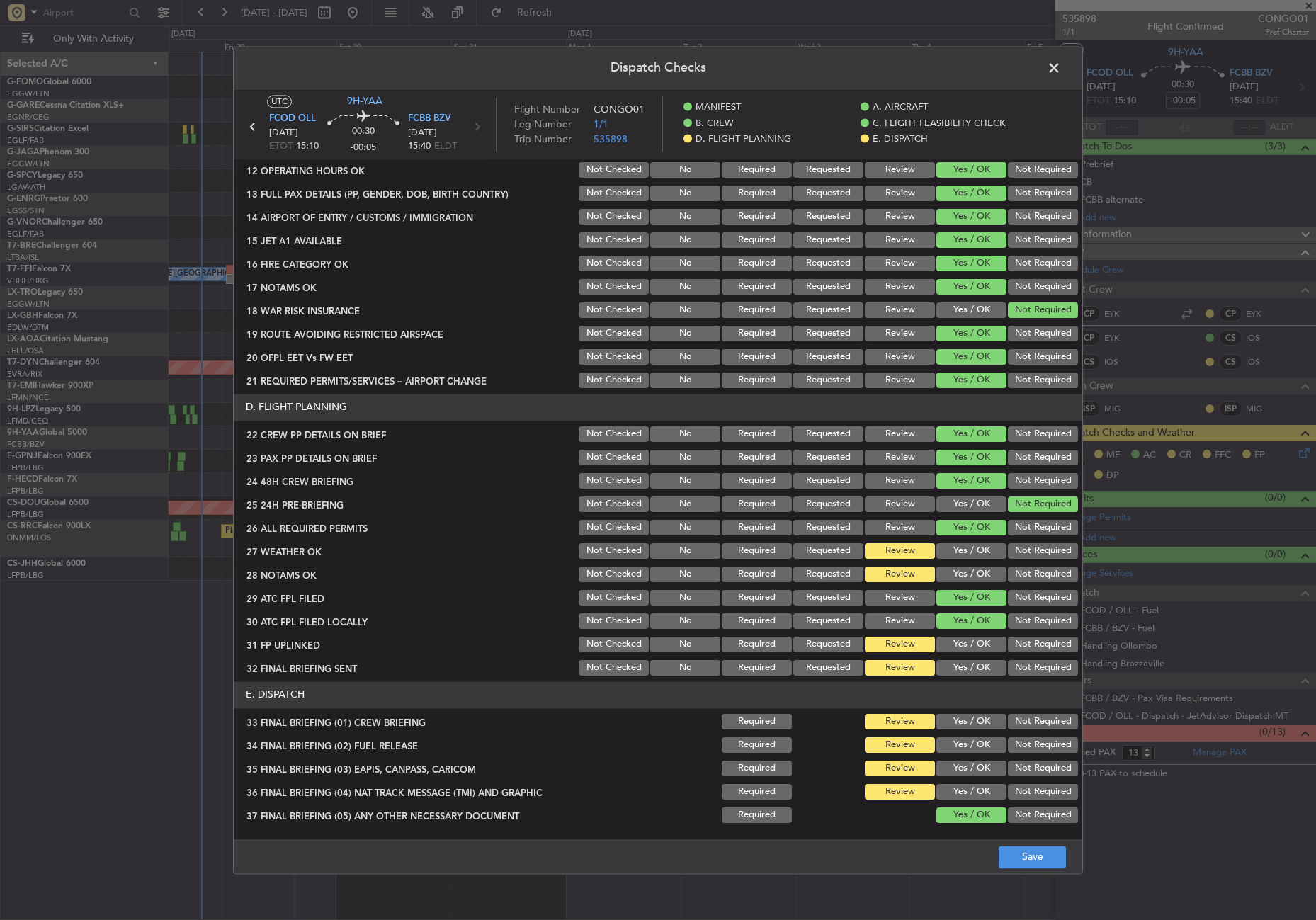
click at [970, 649] on button "Yes / OK" at bounding box center [971, 644] width 70 height 16
click at [1008, 661] on button "Not Required" at bounding box center [1043, 668] width 70 height 16
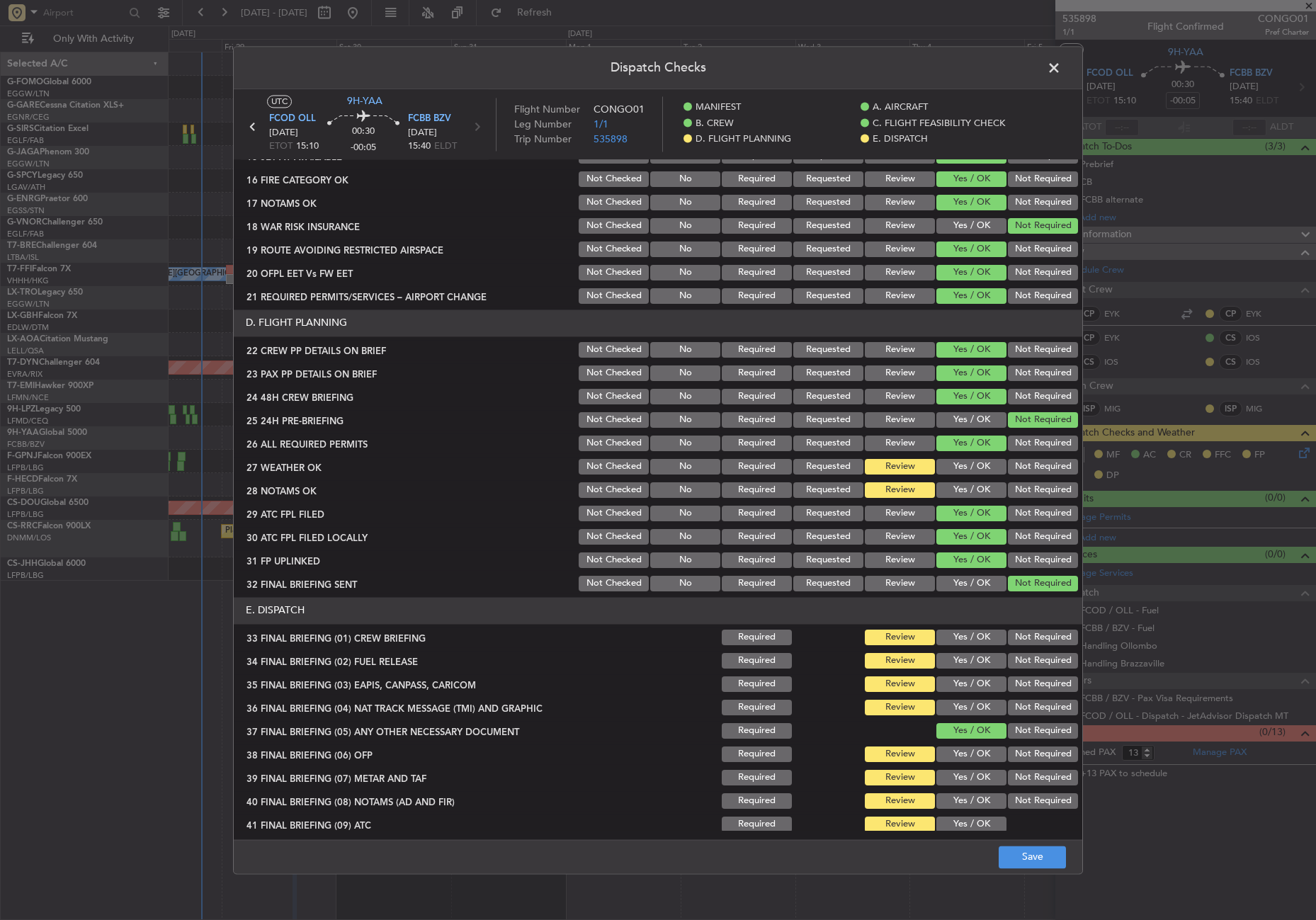
scroll to position [566, 0]
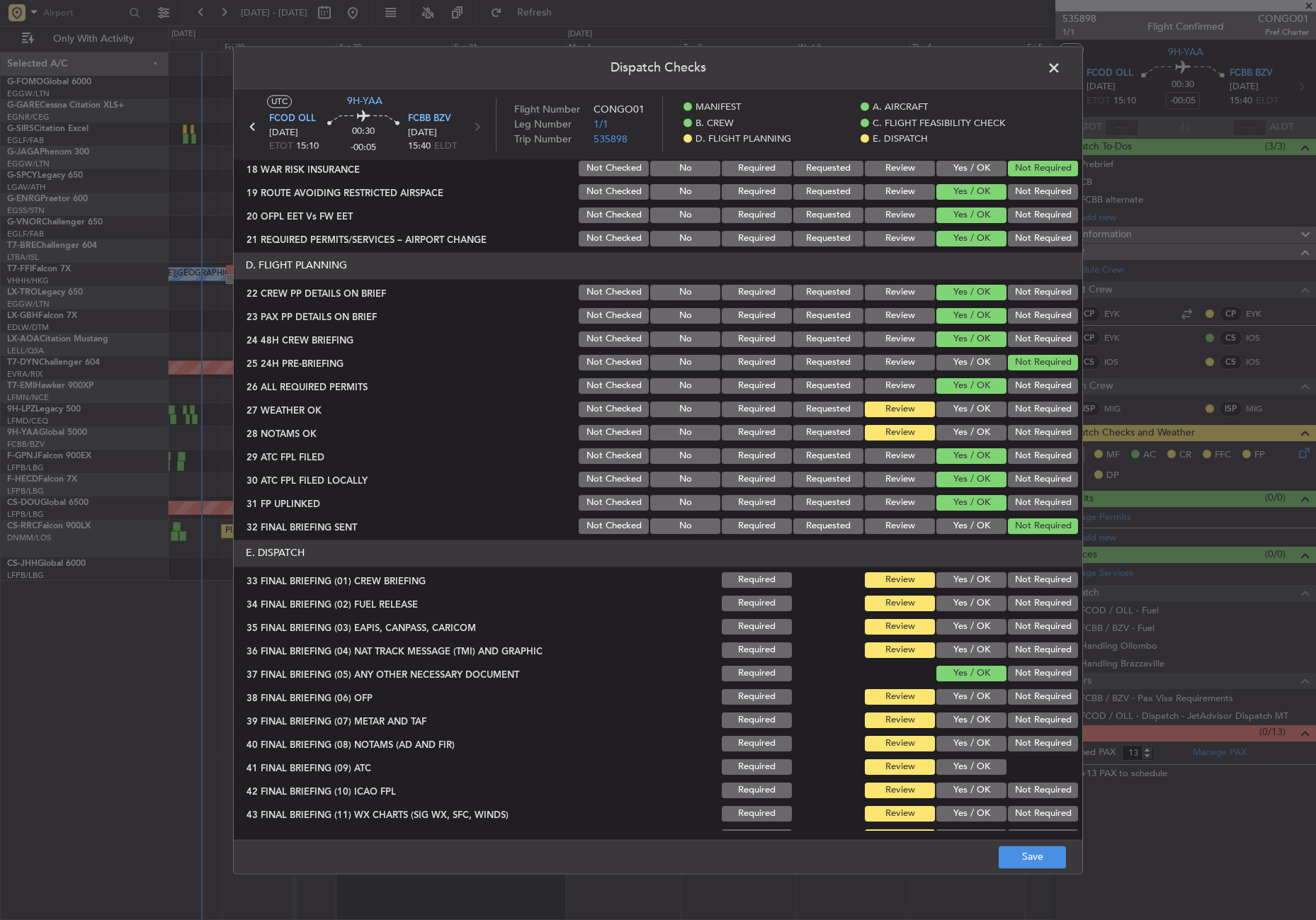
click at [958, 579] on button "Yes / OK" at bounding box center [971, 580] width 70 height 16
click at [960, 602] on button "Yes / OK" at bounding box center [971, 603] width 70 height 16
click at [1008, 621] on button "Not Required" at bounding box center [1043, 627] width 70 height 16
click at [1008, 640] on div "Not Required" at bounding box center [1041, 650] width 71 height 20
click at [1010, 657] on button "Not Required" at bounding box center [1043, 650] width 70 height 16
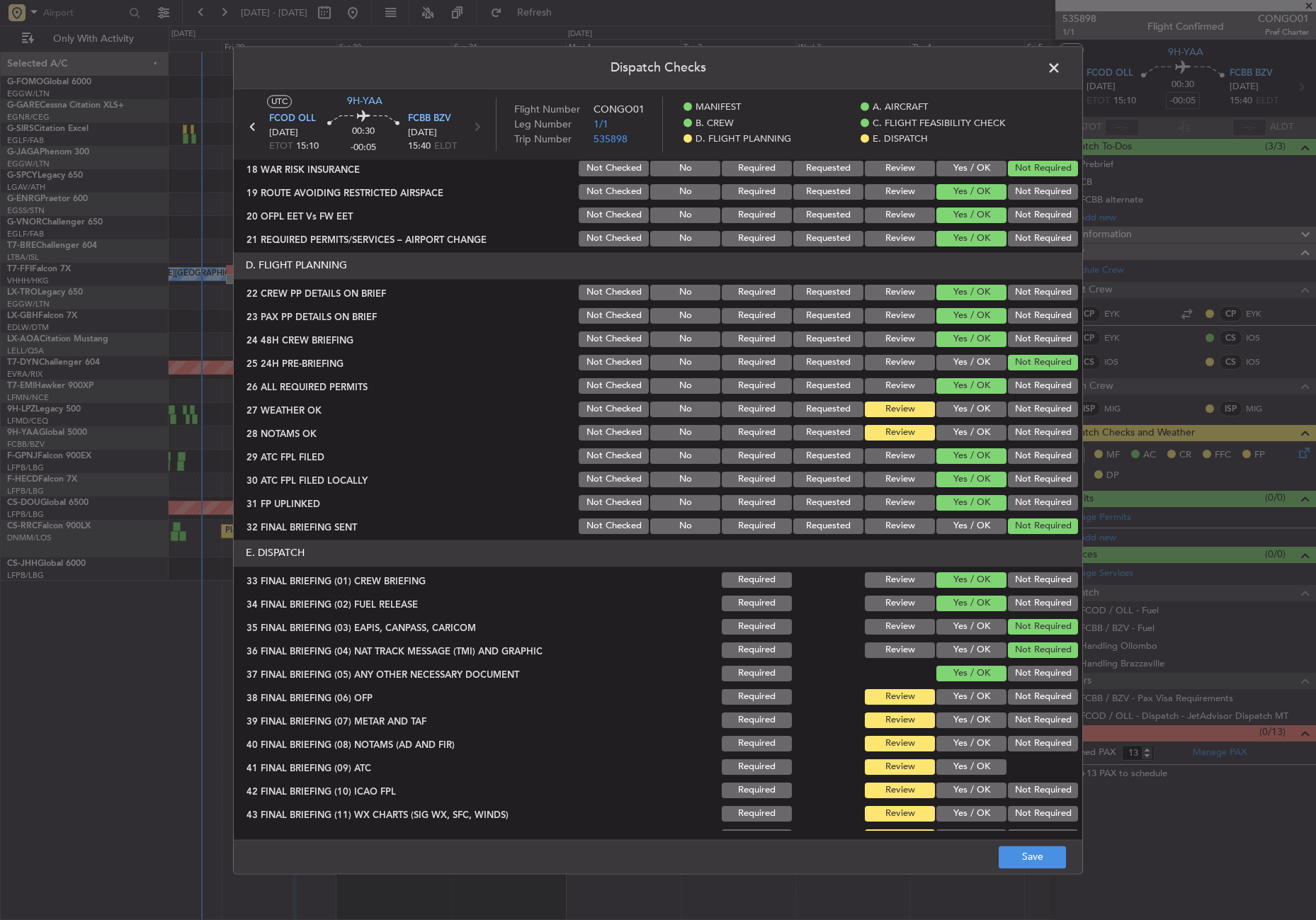
click at [957, 688] on div "Yes / OK" at bounding box center [970, 697] width 71 height 20
click at [955, 698] on button "Yes / OK" at bounding box center [971, 697] width 70 height 16
click at [953, 715] on button "Yes / OK" at bounding box center [971, 720] width 70 height 16
click at [949, 737] on button "Yes / OK" at bounding box center [971, 744] width 70 height 16
click at [952, 760] on button "Yes / OK" at bounding box center [971, 767] width 70 height 16
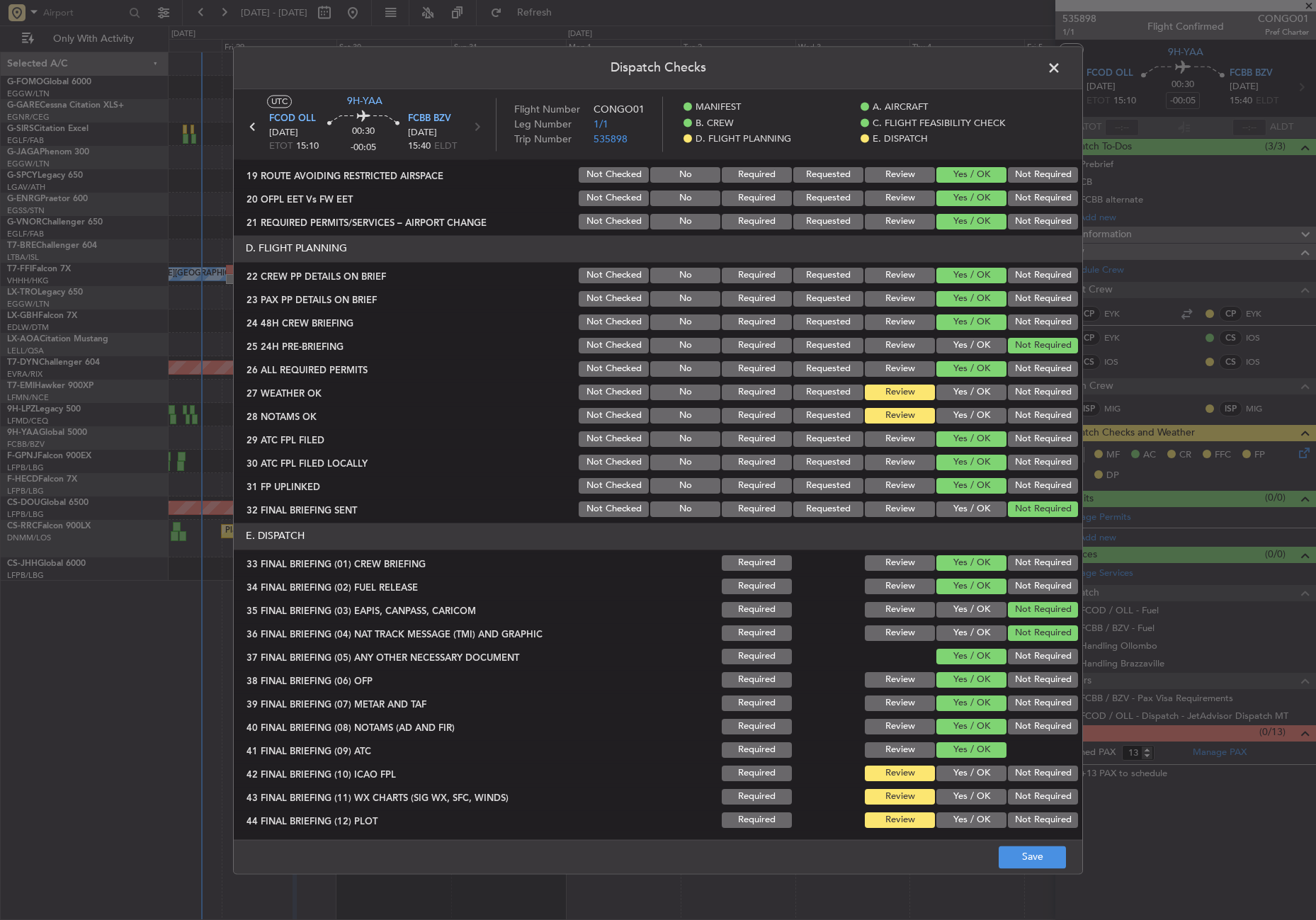
scroll to position [587, 0]
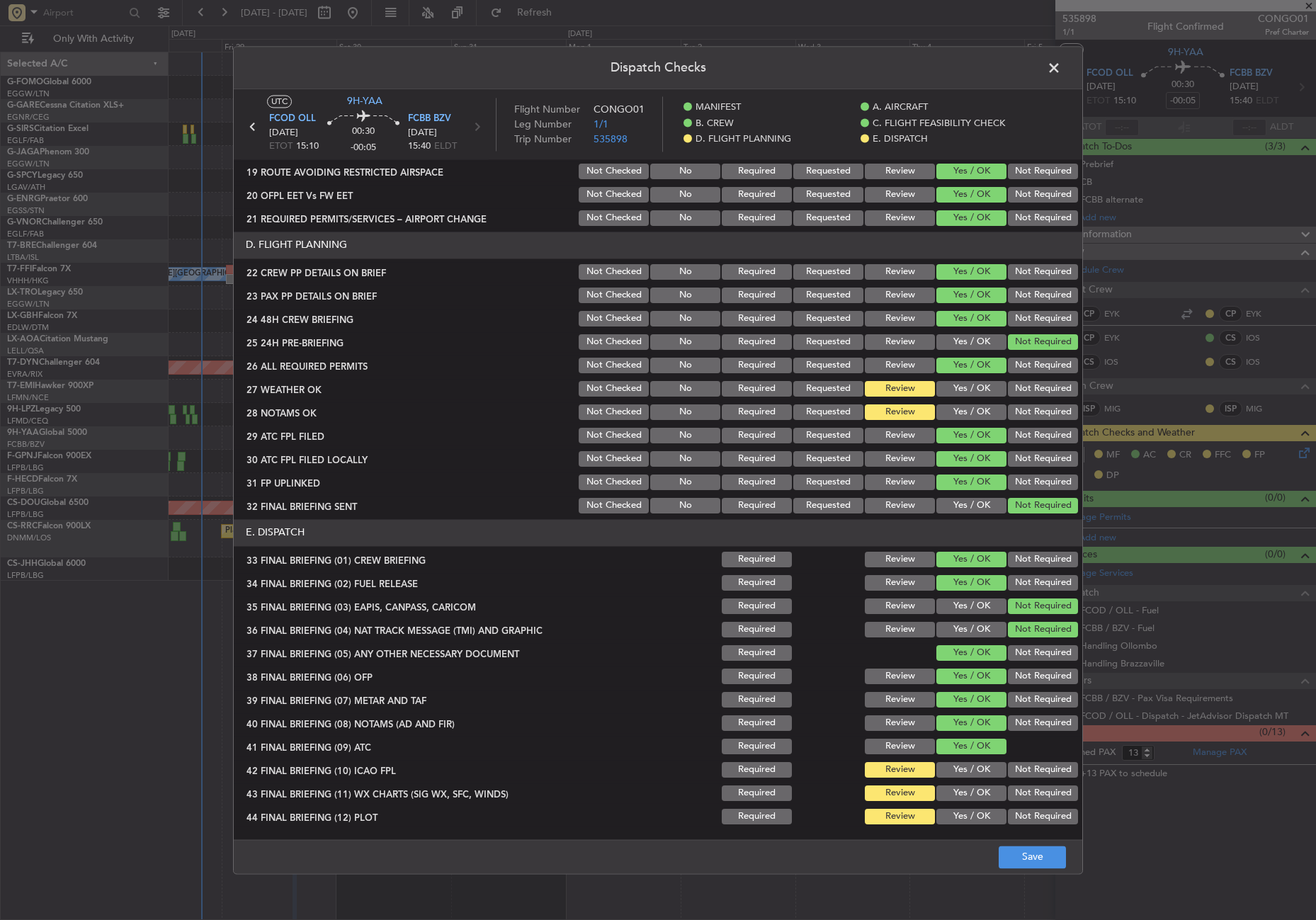
click at [1011, 767] on button "Not Required" at bounding box center [1043, 769] width 70 height 16
click at [975, 772] on button "Yes / OK" at bounding box center [971, 769] width 70 height 16
click at [974, 788] on button "Yes / OK" at bounding box center [971, 793] width 70 height 16
click at [1032, 810] on button "Not Required" at bounding box center [1043, 817] width 70 height 16
click at [1037, 845] on footer "Save" at bounding box center [658, 856] width 848 height 34
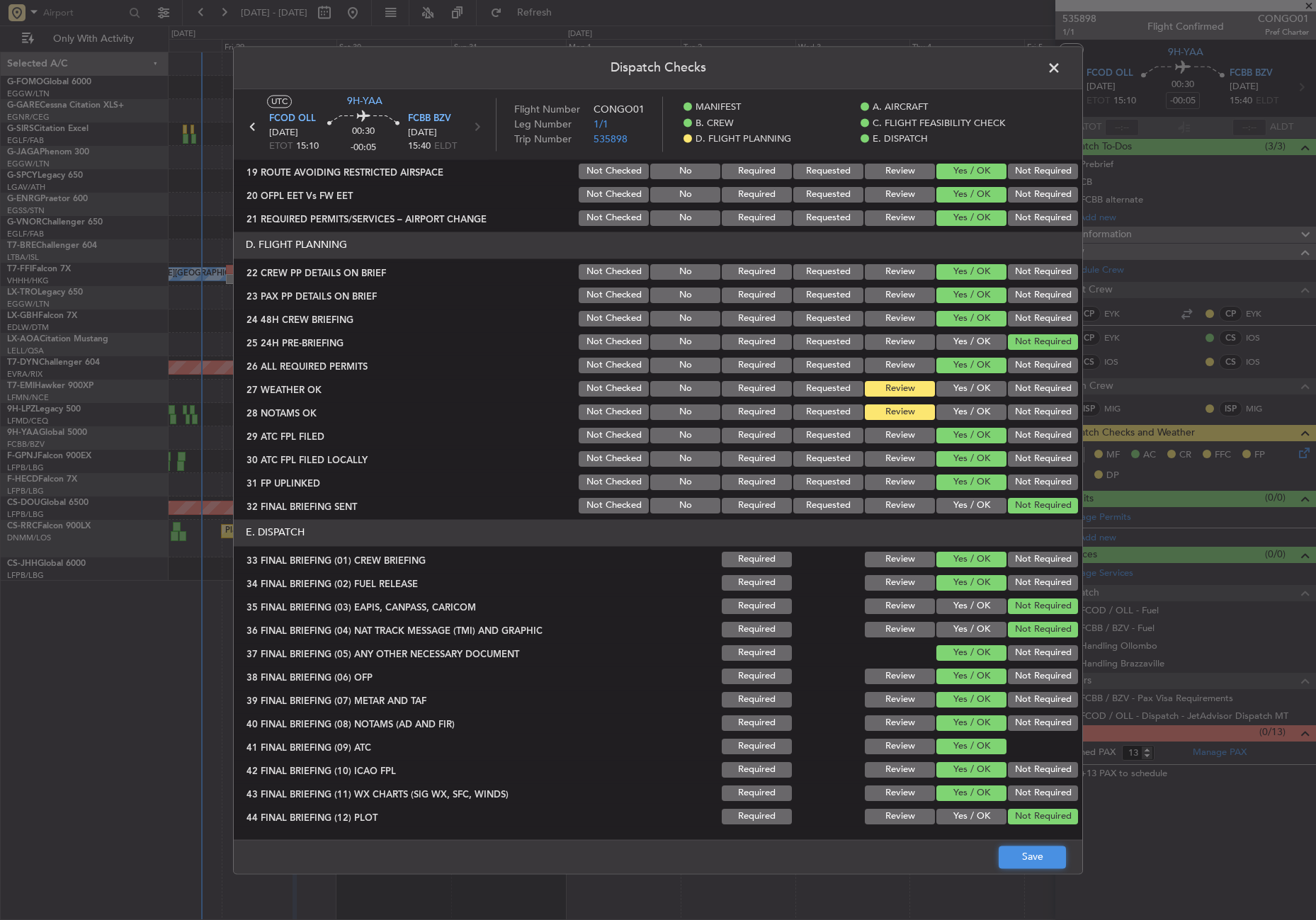
click at [1031, 856] on button "Save" at bounding box center [1033, 857] width 68 height 23
click at [1061, 65] on span at bounding box center [1061, 71] width 0 height 28
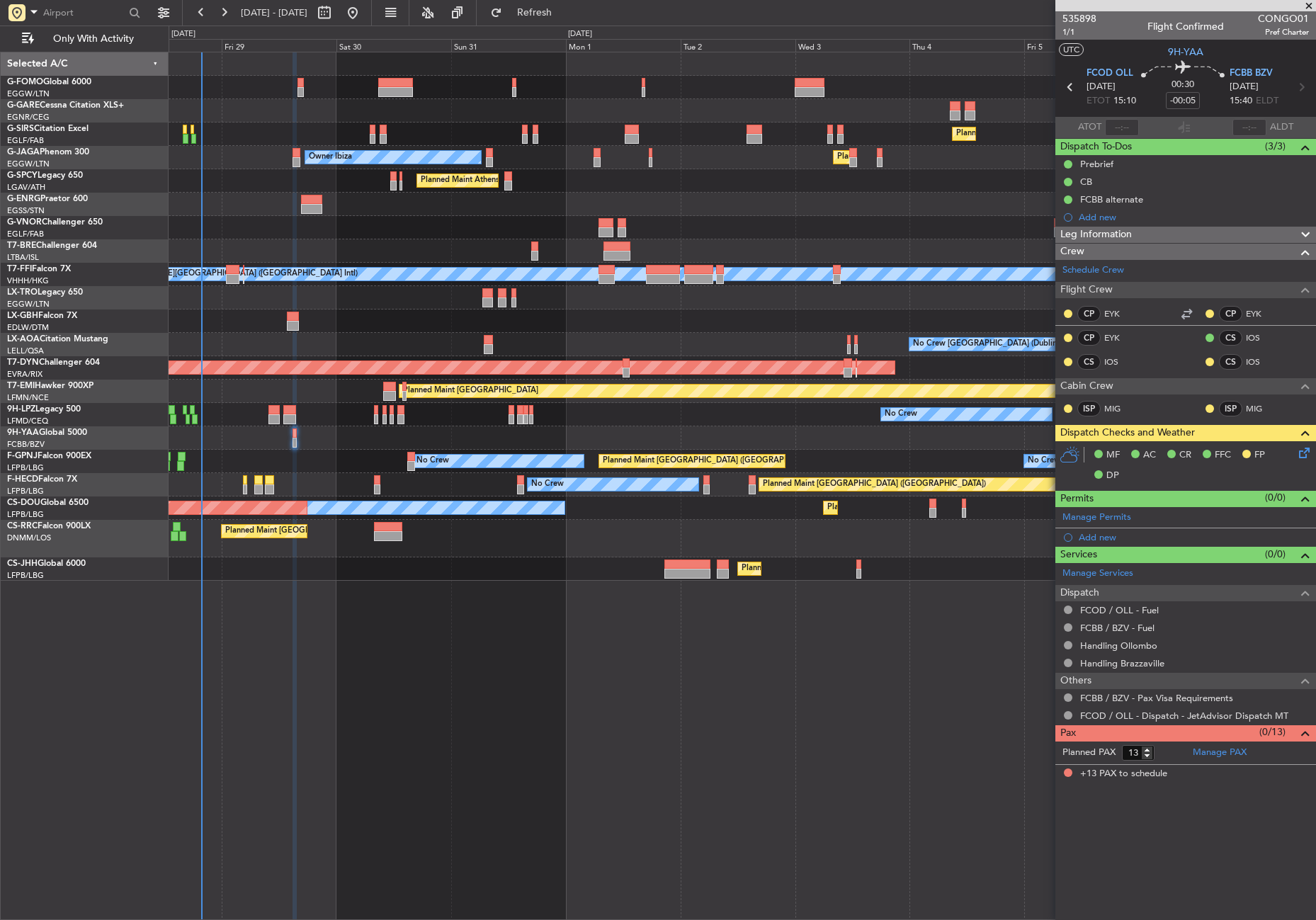
click at [1123, 233] on mat-tooltip-component "FCBB alternate" at bounding box center [1111, 223] width 79 height 37
click at [1123, 233] on span "Leg Information" at bounding box center [1096, 235] width 71 height 16
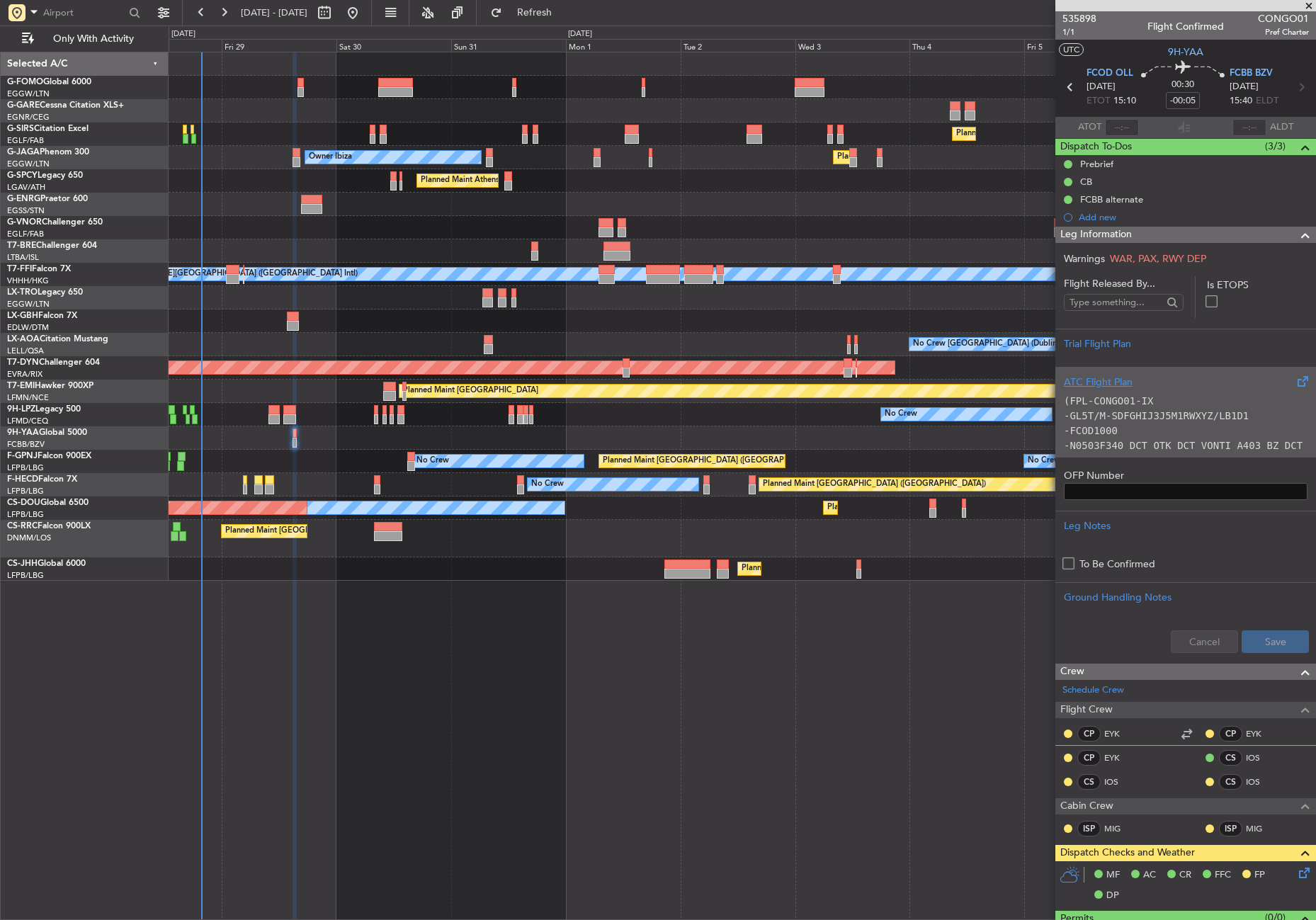
click at [1130, 415] on code "-GL5T/M-SDFGHIJ3J5M1RWXYZ/LB1D1" at bounding box center [1156, 416] width 184 height 11
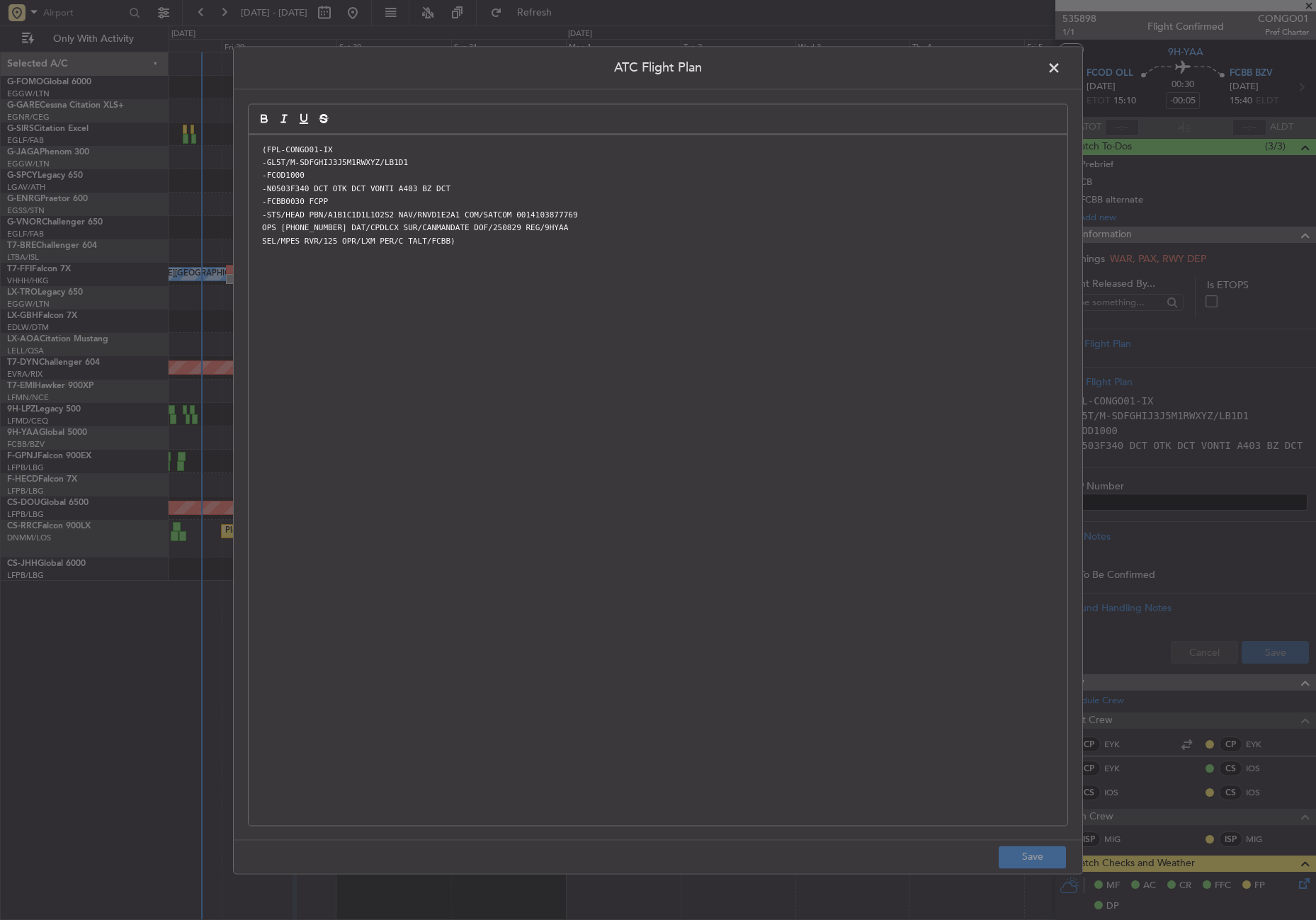
click at [292, 174] on code "-FCOD1000" at bounding box center [283, 175] width 48 height 12
drag, startPoint x: 1012, startPoint y: 852, endPoint x: 1019, endPoint y: 847, distance: 8.6
click at [1011, 852] on button "Save" at bounding box center [1033, 857] width 68 height 23
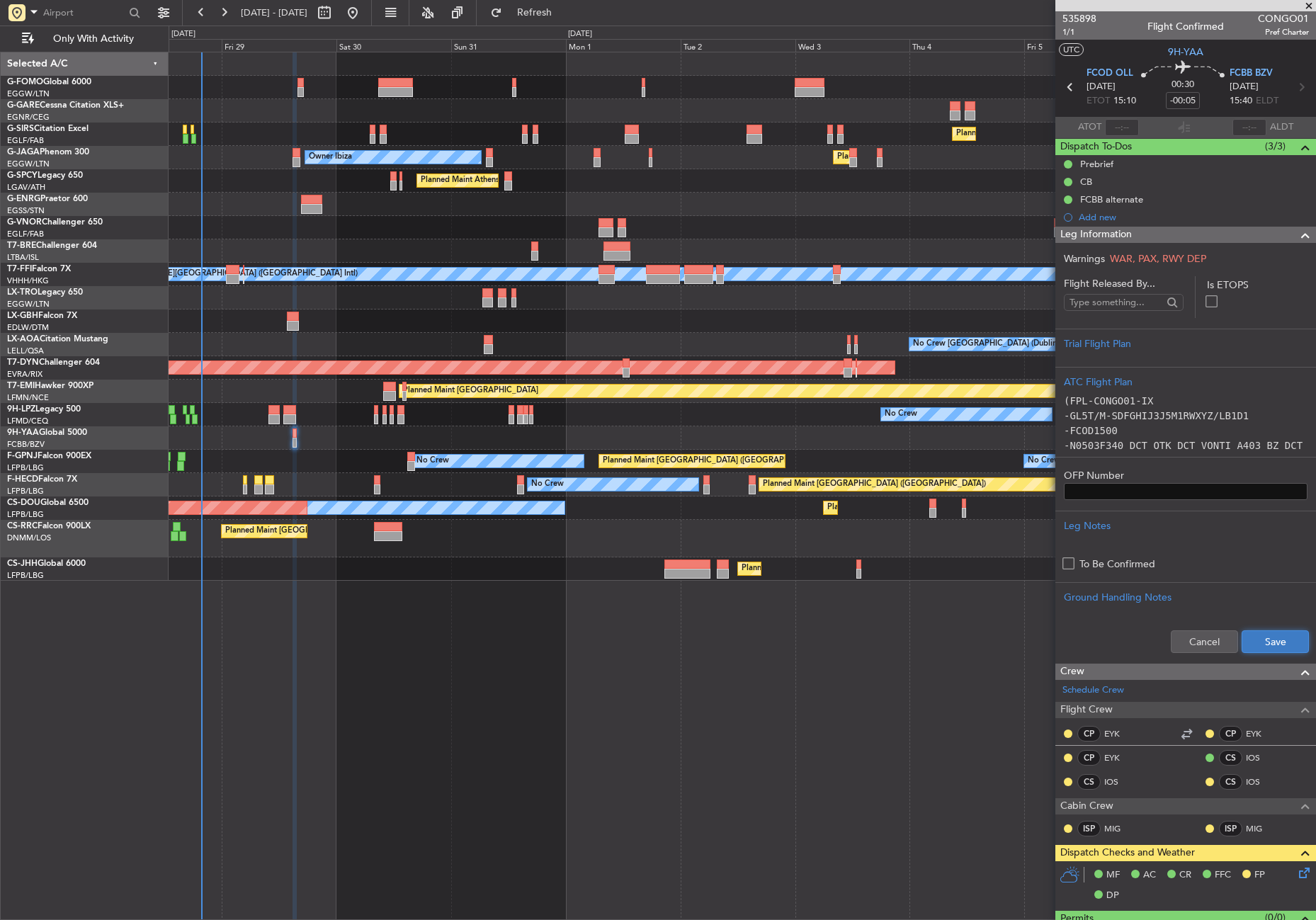
click at [1259, 640] on button "Save" at bounding box center [1276, 641] width 68 height 23
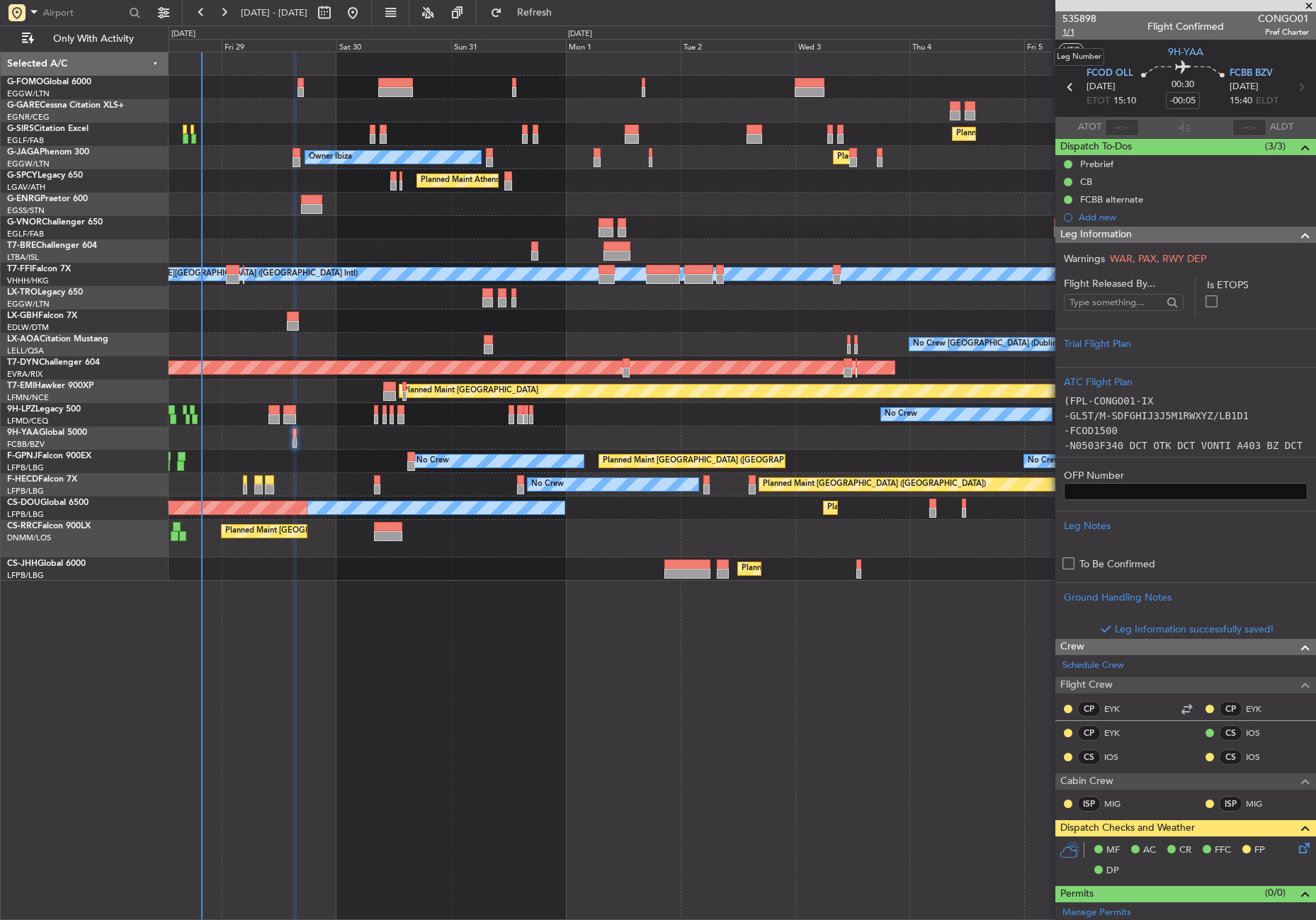
click at [1069, 30] on span "1/1" at bounding box center [1079, 32] width 34 height 12
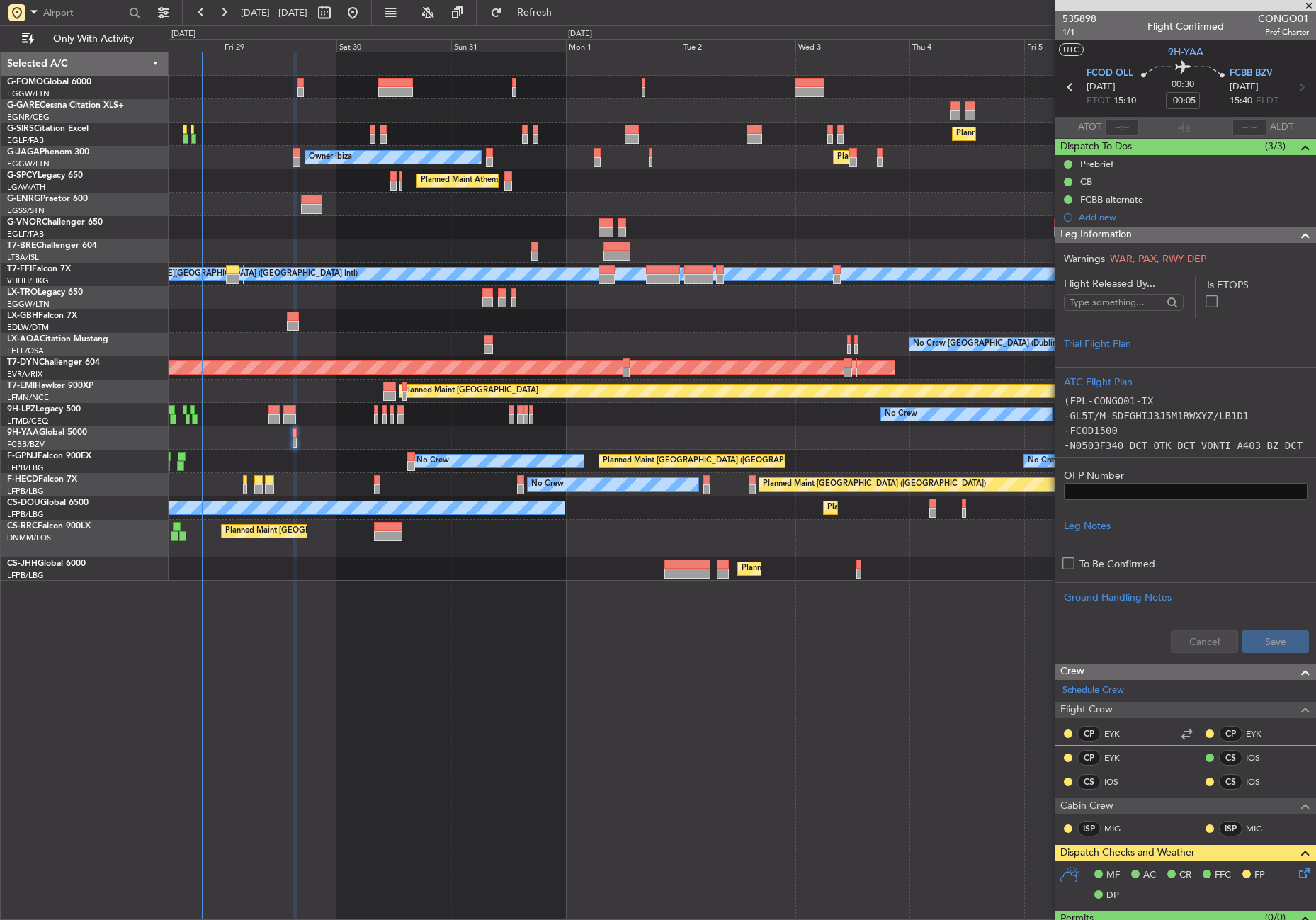
click at [384, 736] on div "Planned Maint [GEOGRAPHIC_DATA] ([GEOGRAPHIC_DATA]) Owner Ibiza Planned Maint […" at bounding box center [742, 486] width 1147 height 869
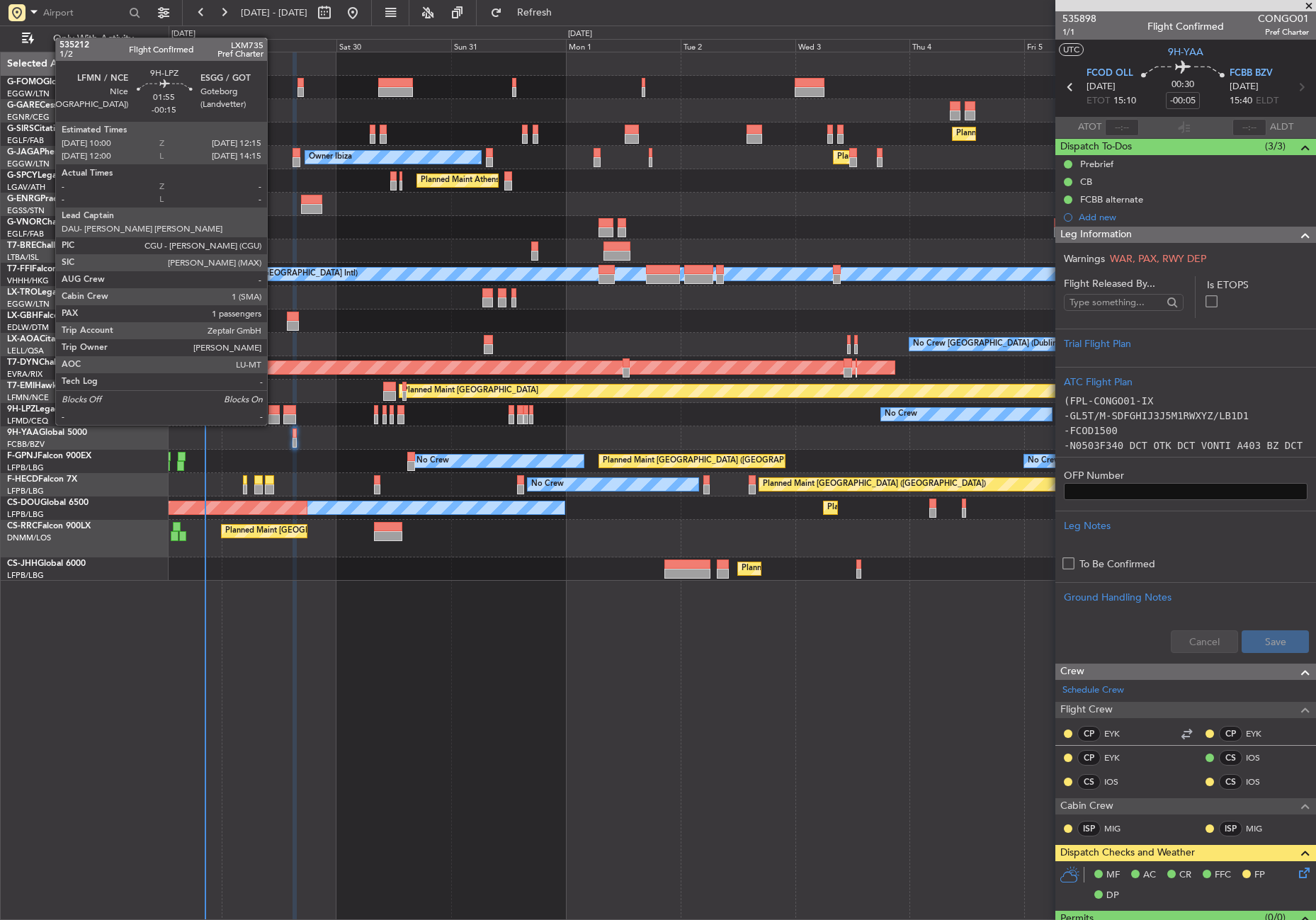
click at [273, 411] on div at bounding box center [274, 410] width 11 height 10
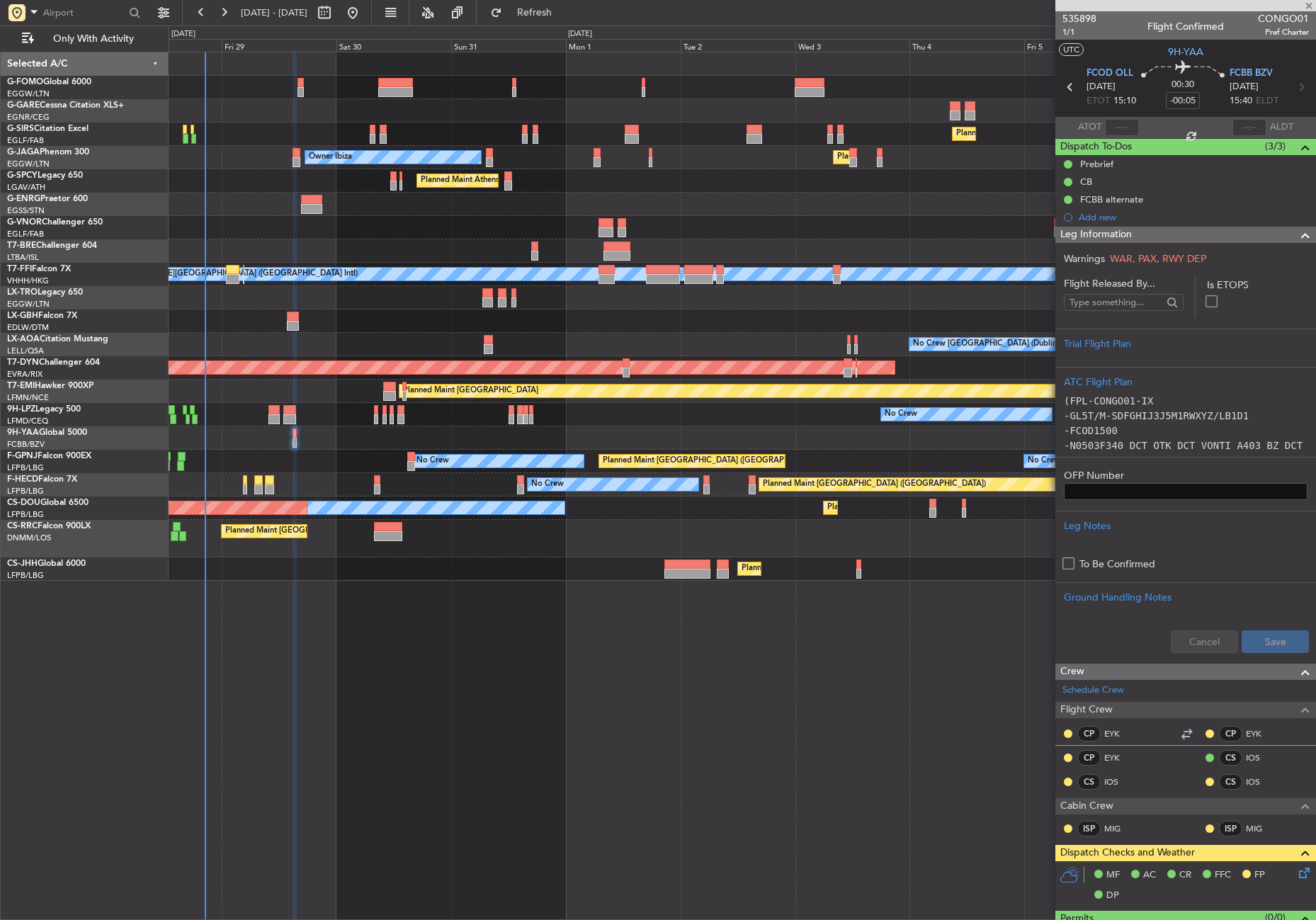
type input "-00:15"
type input "1"
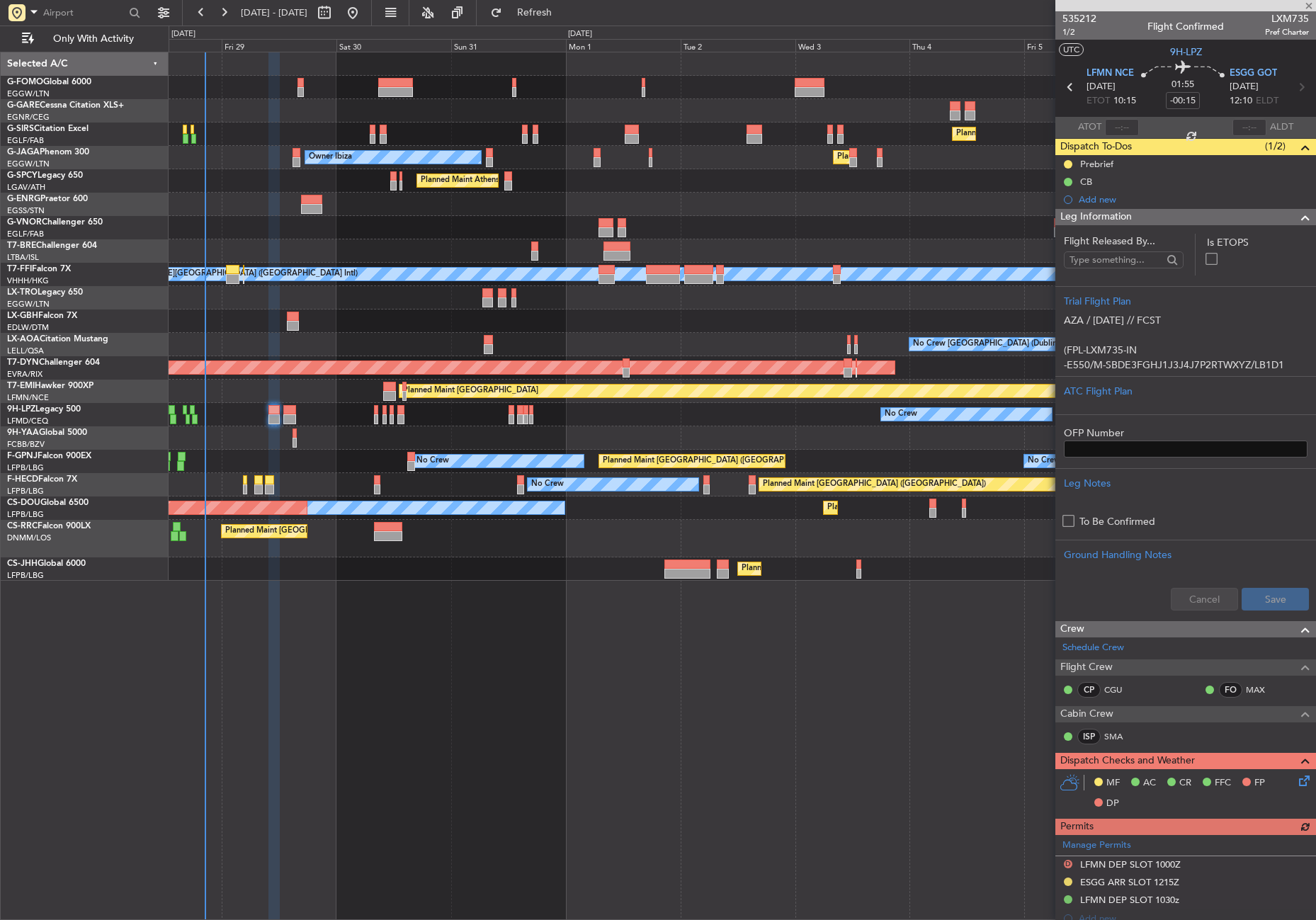
scroll to position [213, 0]
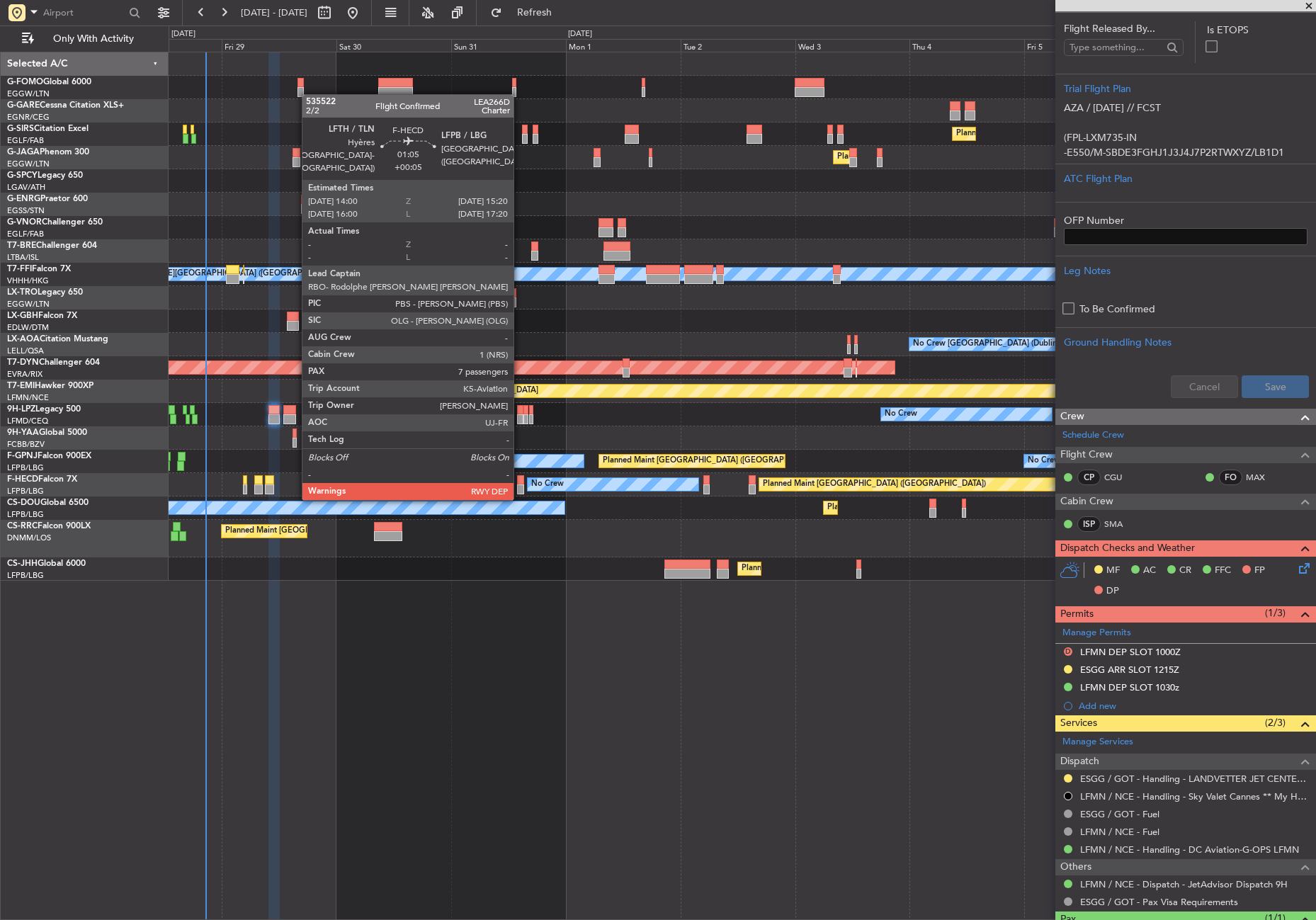
click at [520, 484] on div at bounding box center [520, 489] width 6 height 10
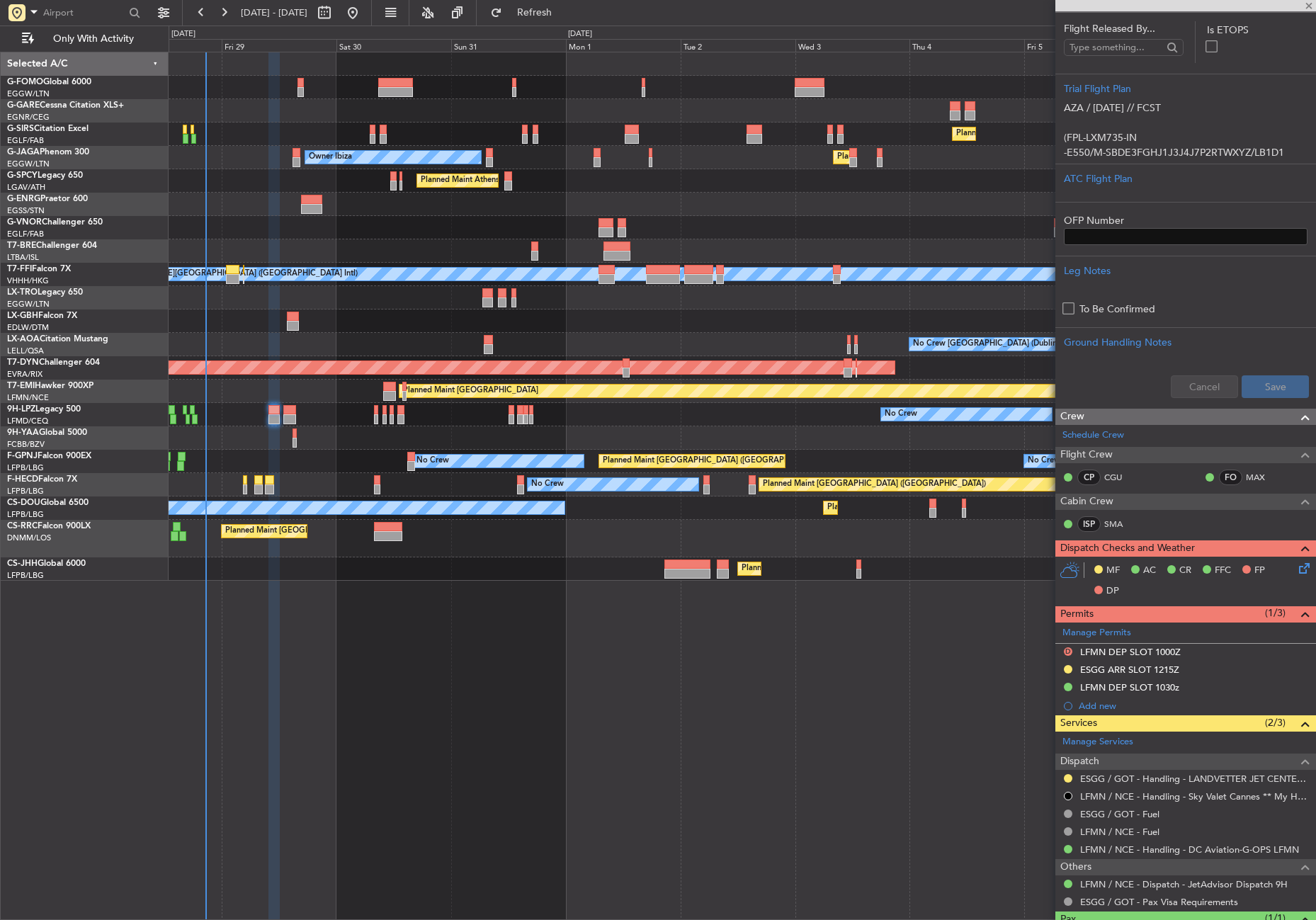
type input "+00:05"
type input "7"
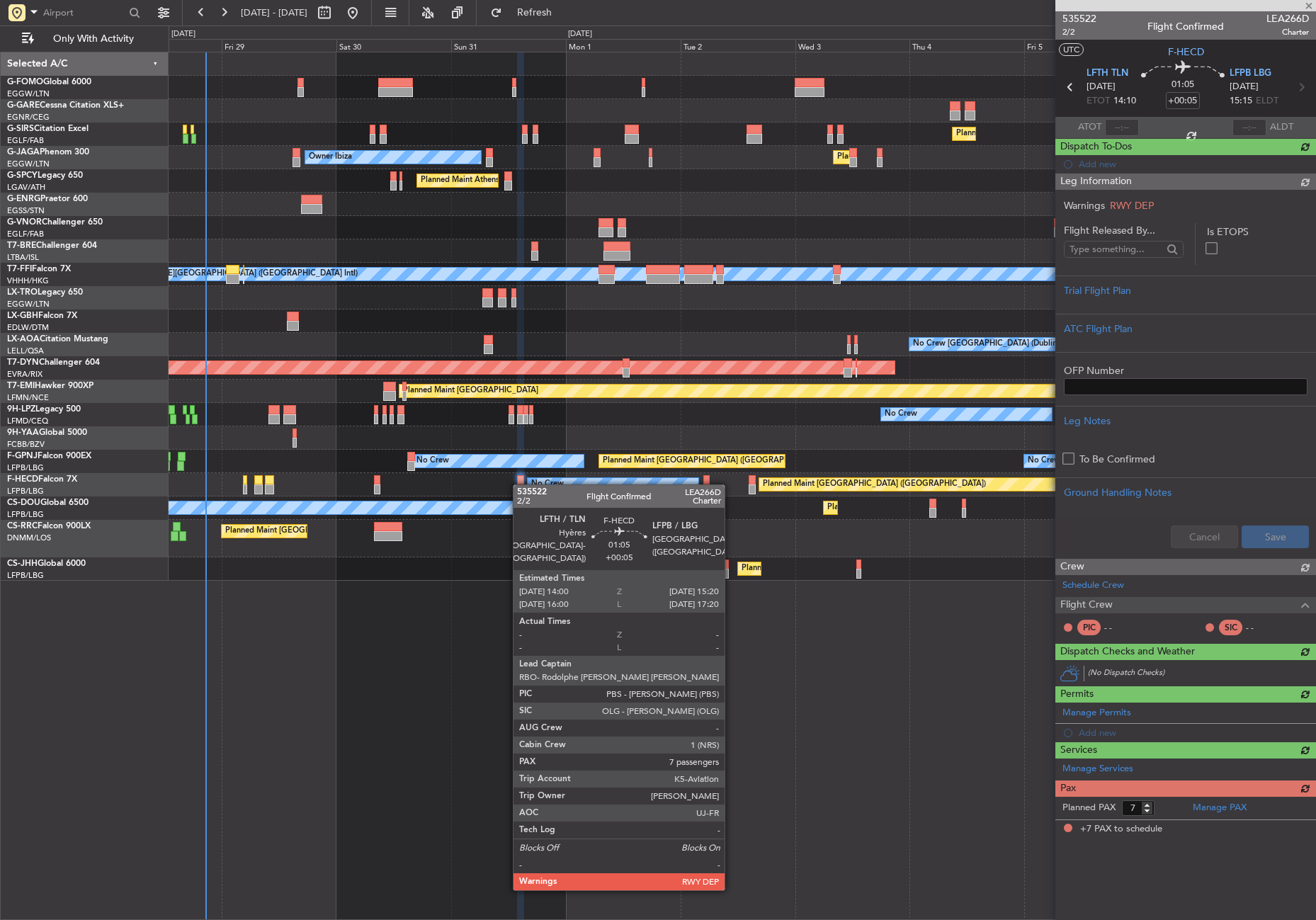
scroll to position [0, 0]
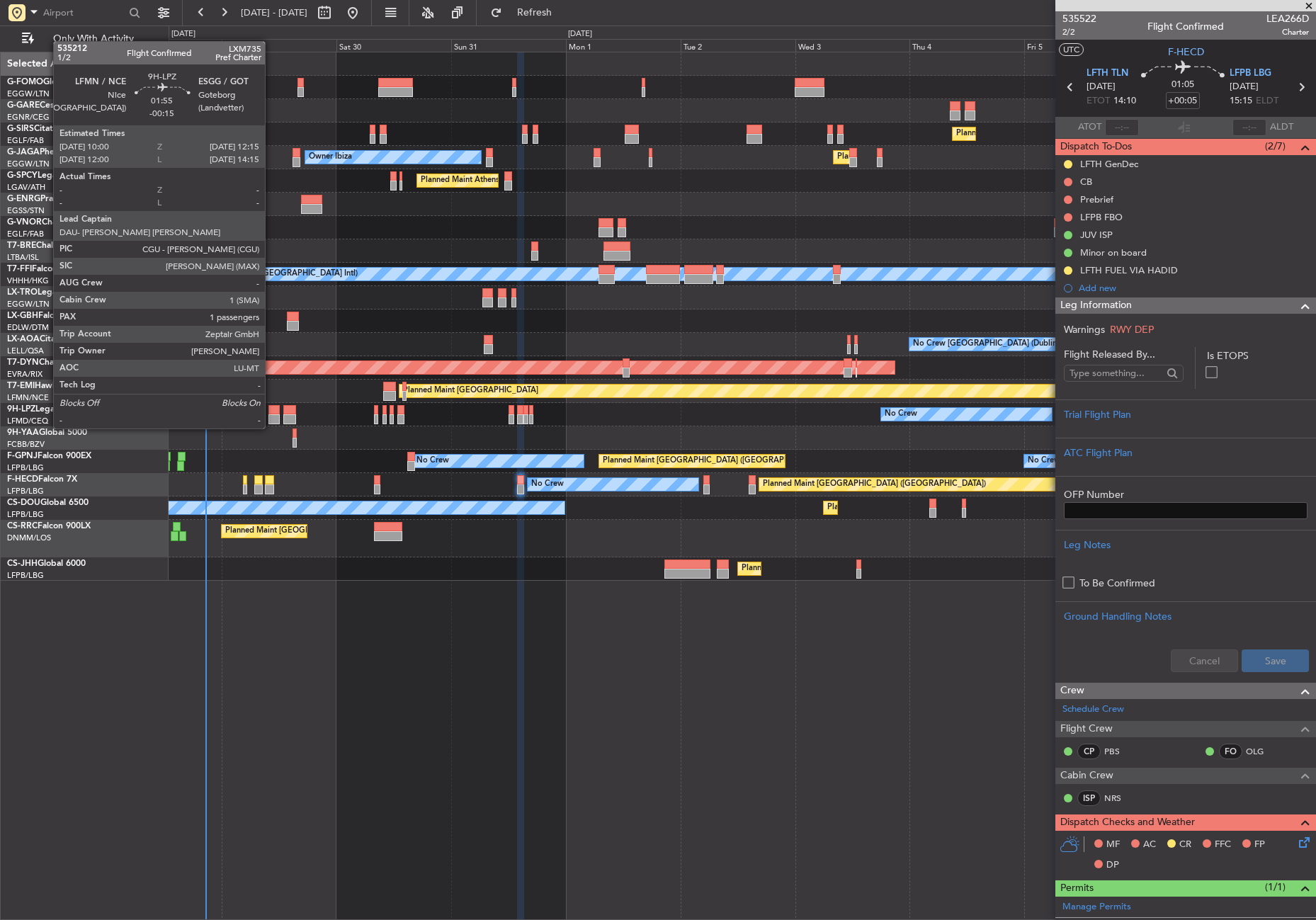
click at [271, 415] on div at bounding box center [274, 419] width 11 height 10
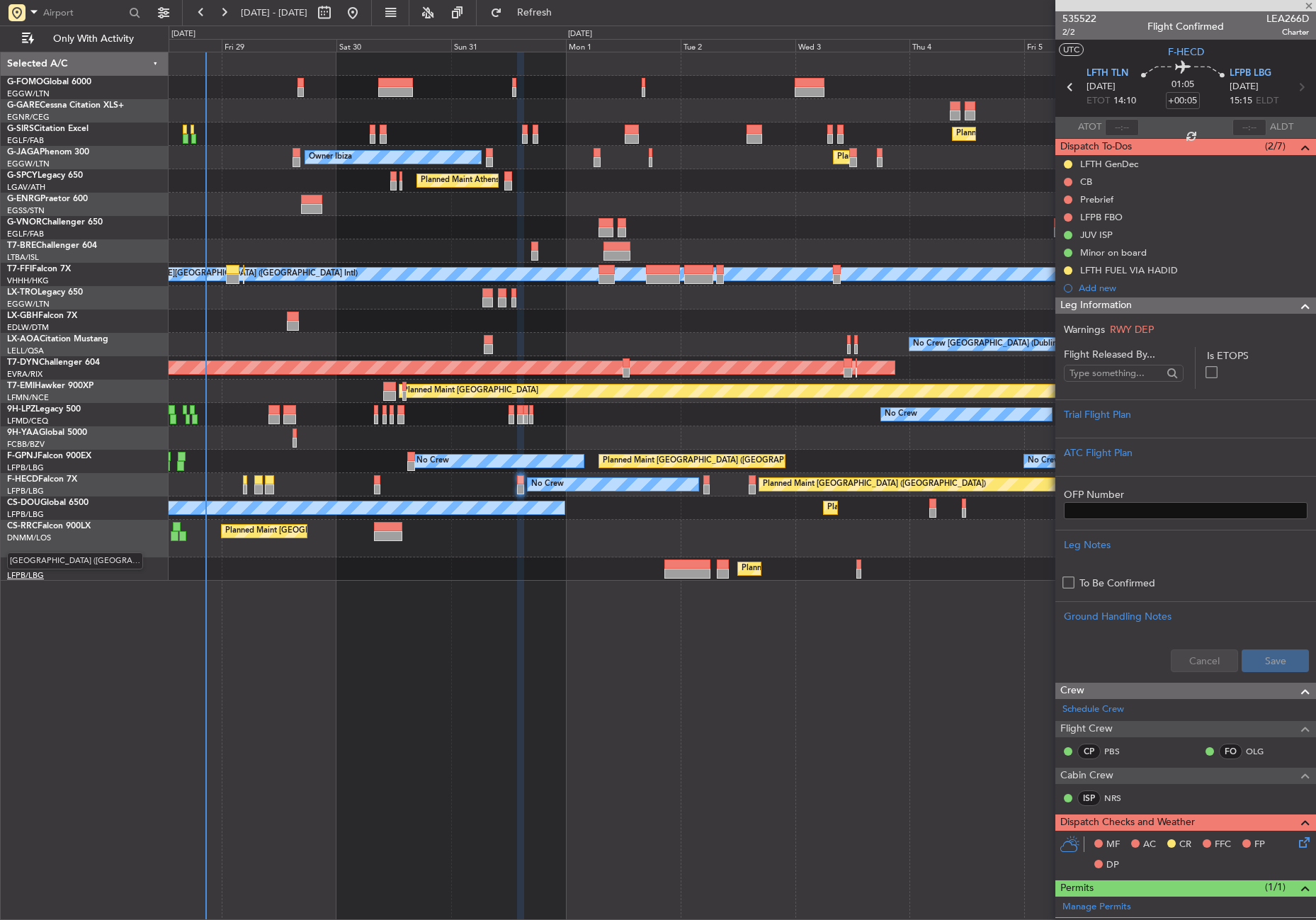
type input "-00:15"
type input "1"
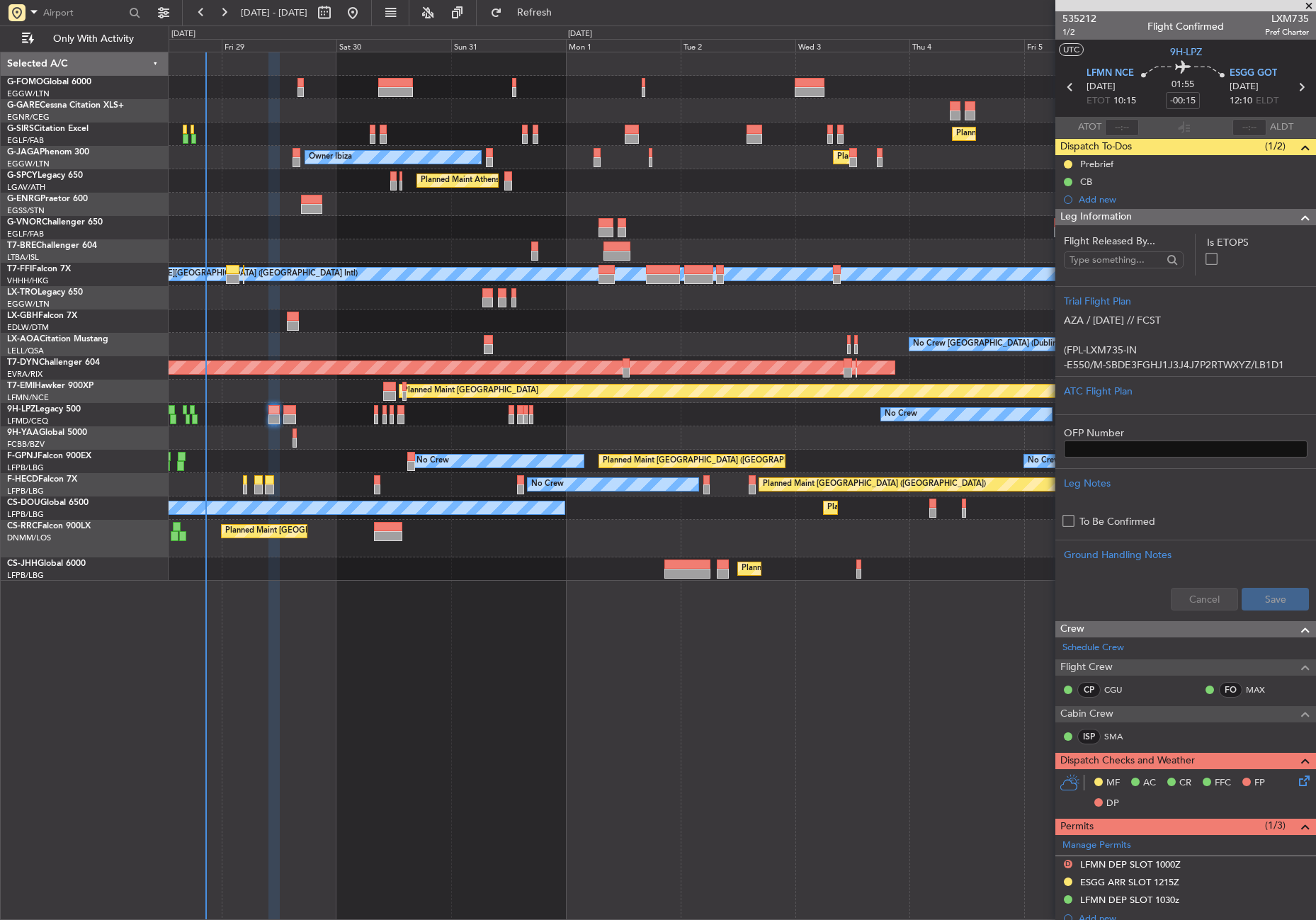
scroll to position [275, 0]
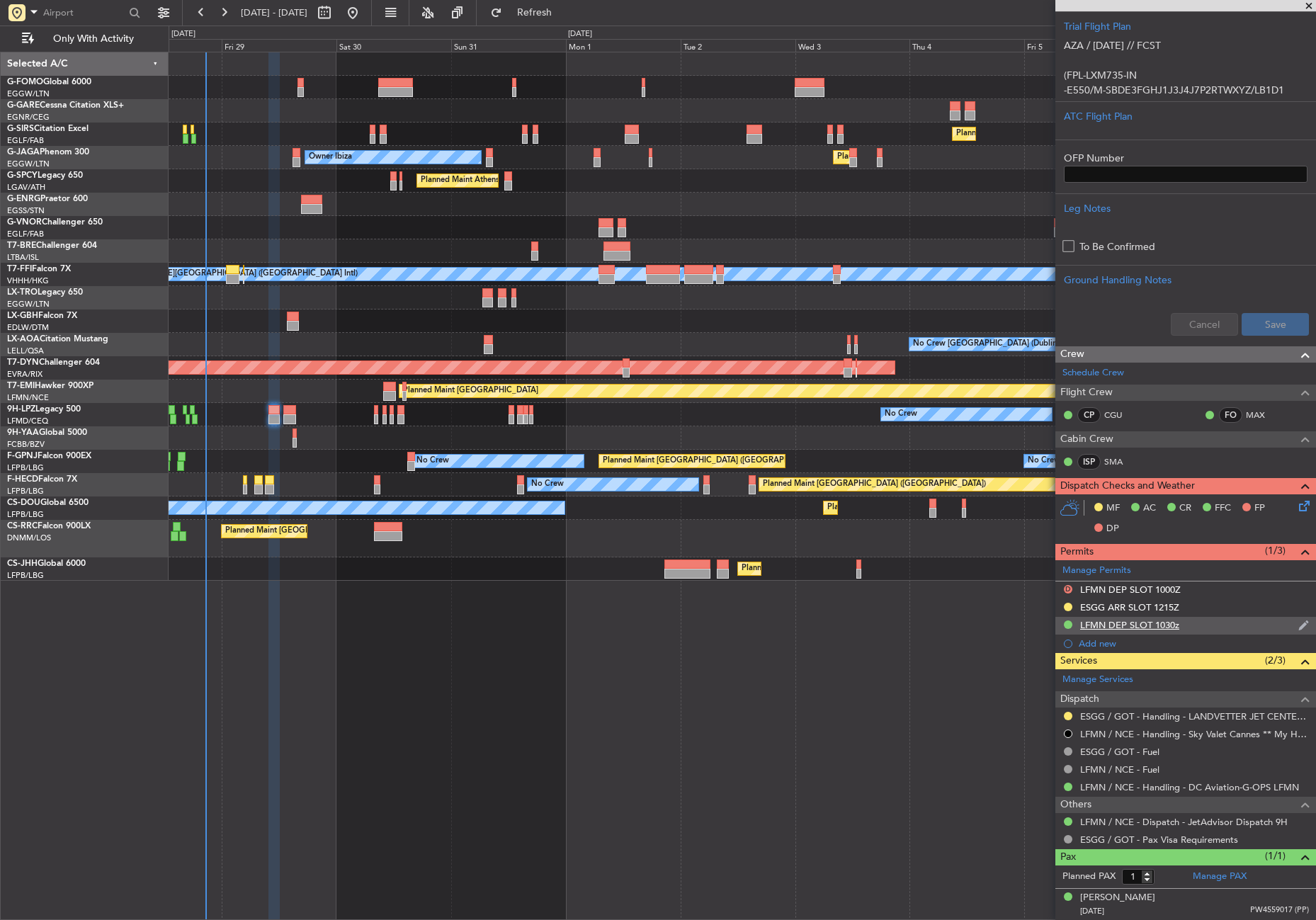
click at [1155, 627] on div "LFMN DEP SLOT 1030z" at bounding box center [1130, 625] width 100 height 12
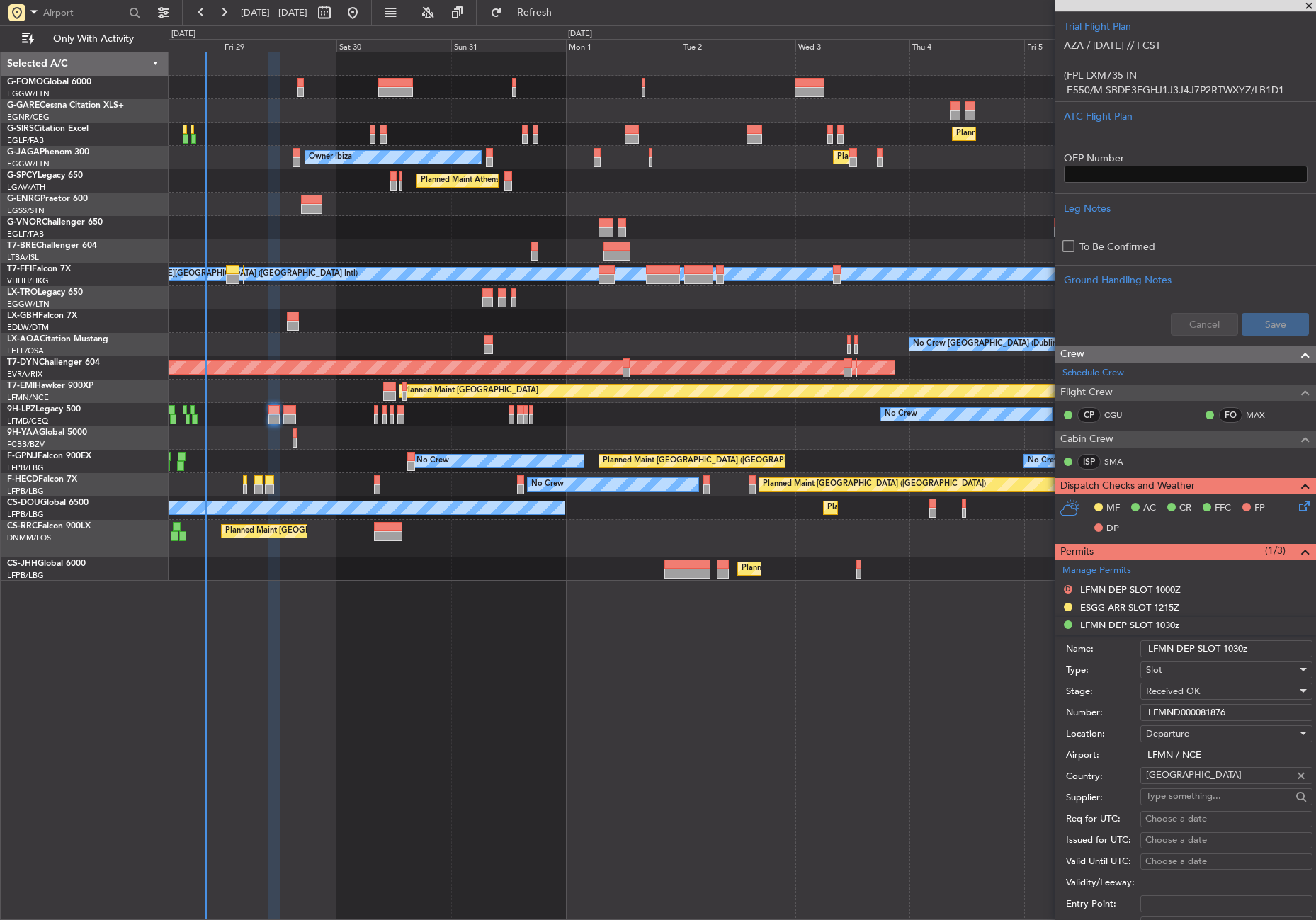
click at [1183, 713] on input "LFMND000081876" at bounding box center [1227, 713] width 172 height 17
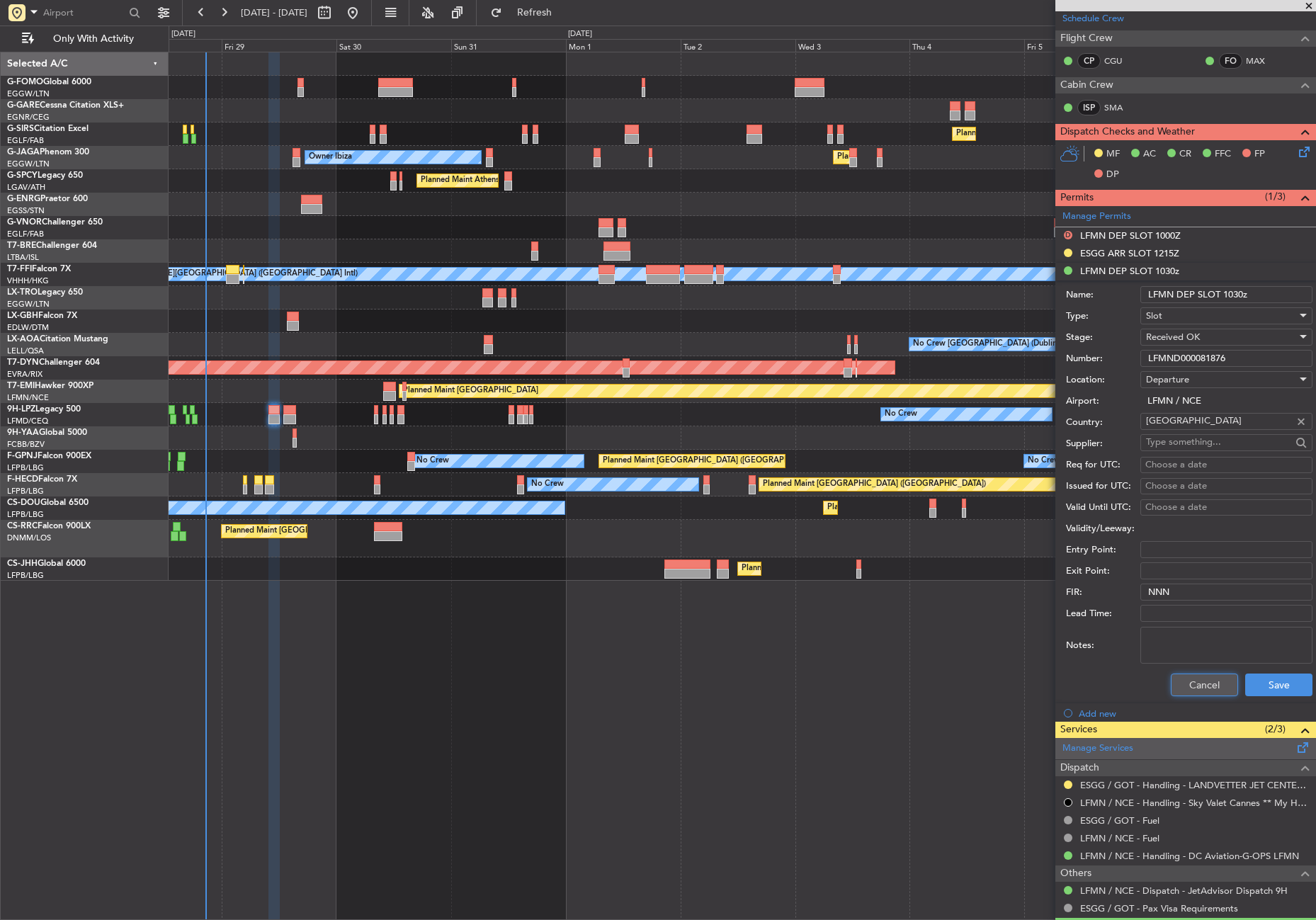
click at [1186, 680] on button "Cancel" at bounding box center [1205, 685] width 68 height 23
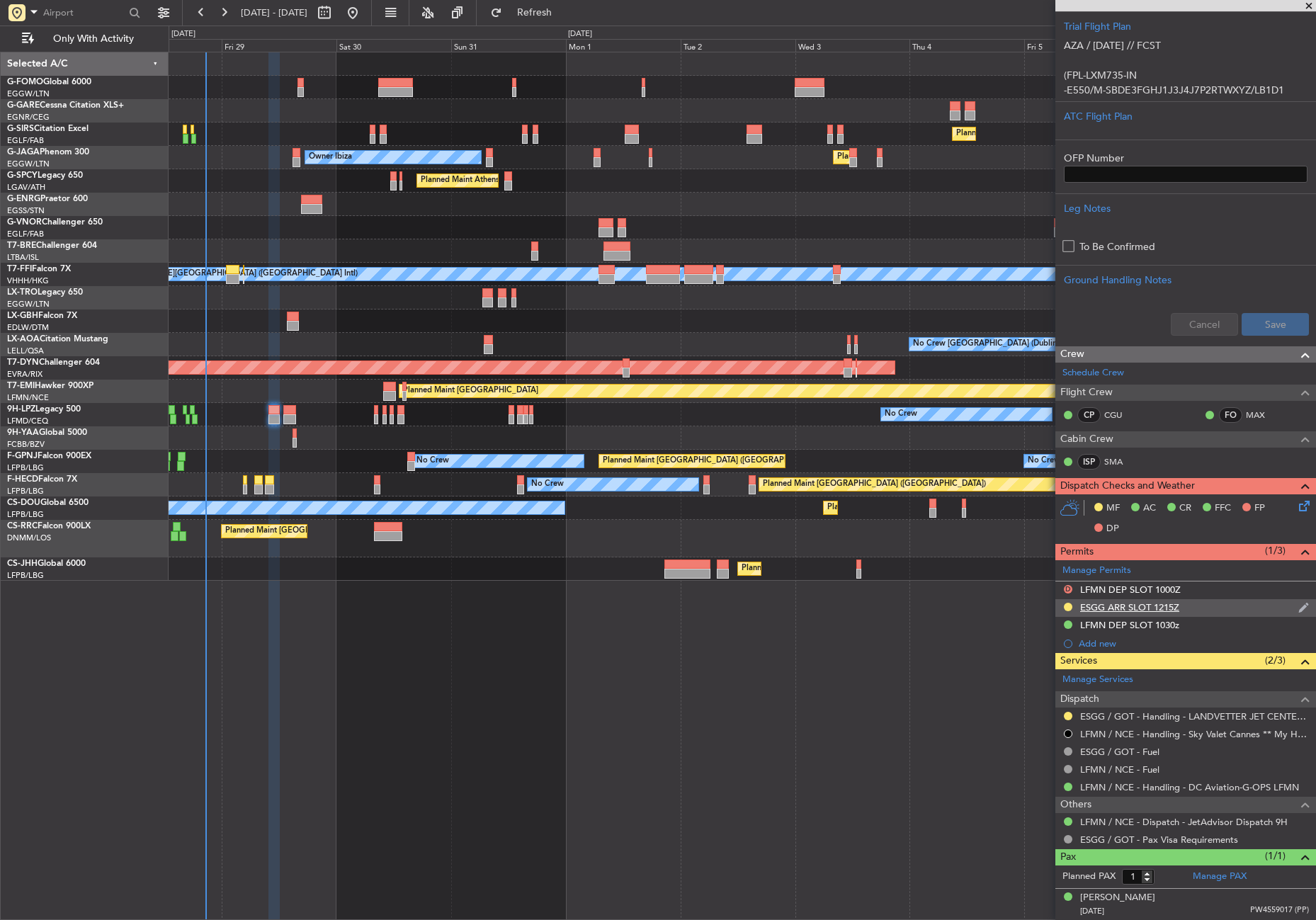
click at [1128, 604] on div "ESGG ARR SLOT 1215Z" at bounding box center [1130, 607] width 100 height 12
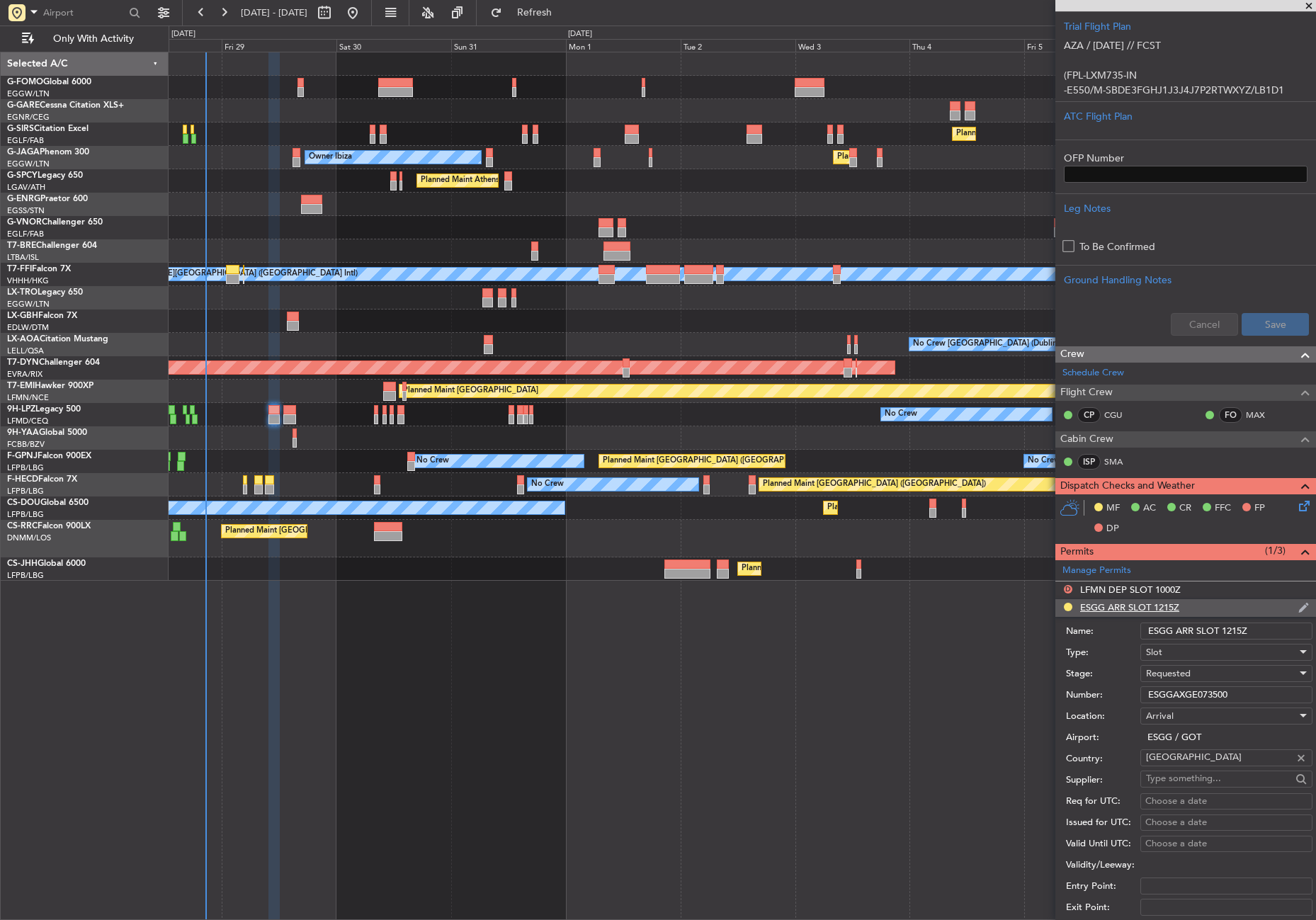
scroll to position [629, 0]
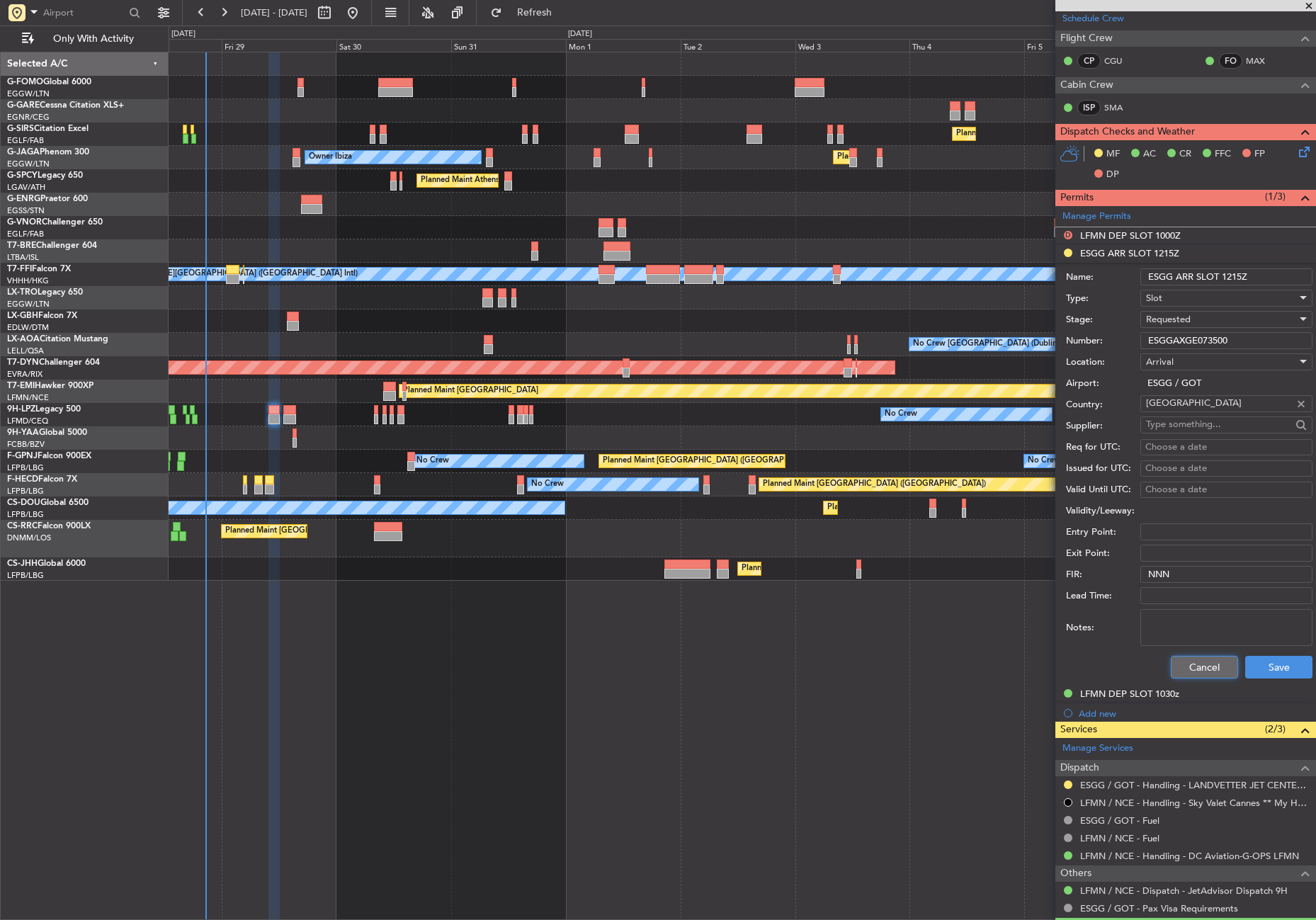
click at [1203, 664] on button "Cancel" at bounding box center [1205, 667] width 68 height 23
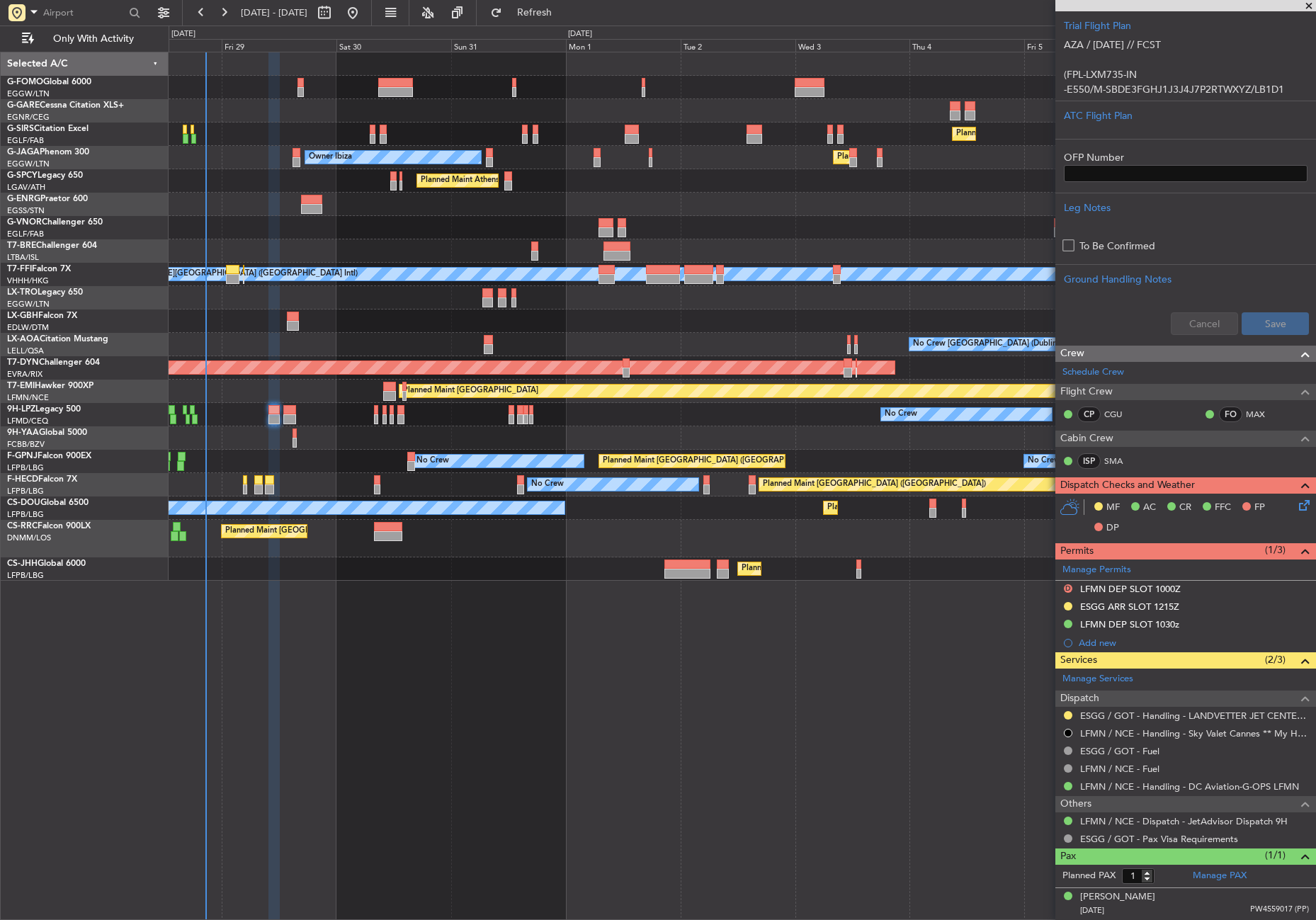
scroll to position [275, 0]
click at [1175, 789] on link "LFMN / NCE - Handling - DC Aviation-G-OPS LFMN" at bounding box center [1190, 787] width 219 height 12
click at [389, 625] on div "Planned Maint [GEOGRAPHIC_DATA] ([GEOGRAPHIC_DATA]) Owner Ibiza Planned Maint […" at bounding box center [742, 486] width 1147 height 869
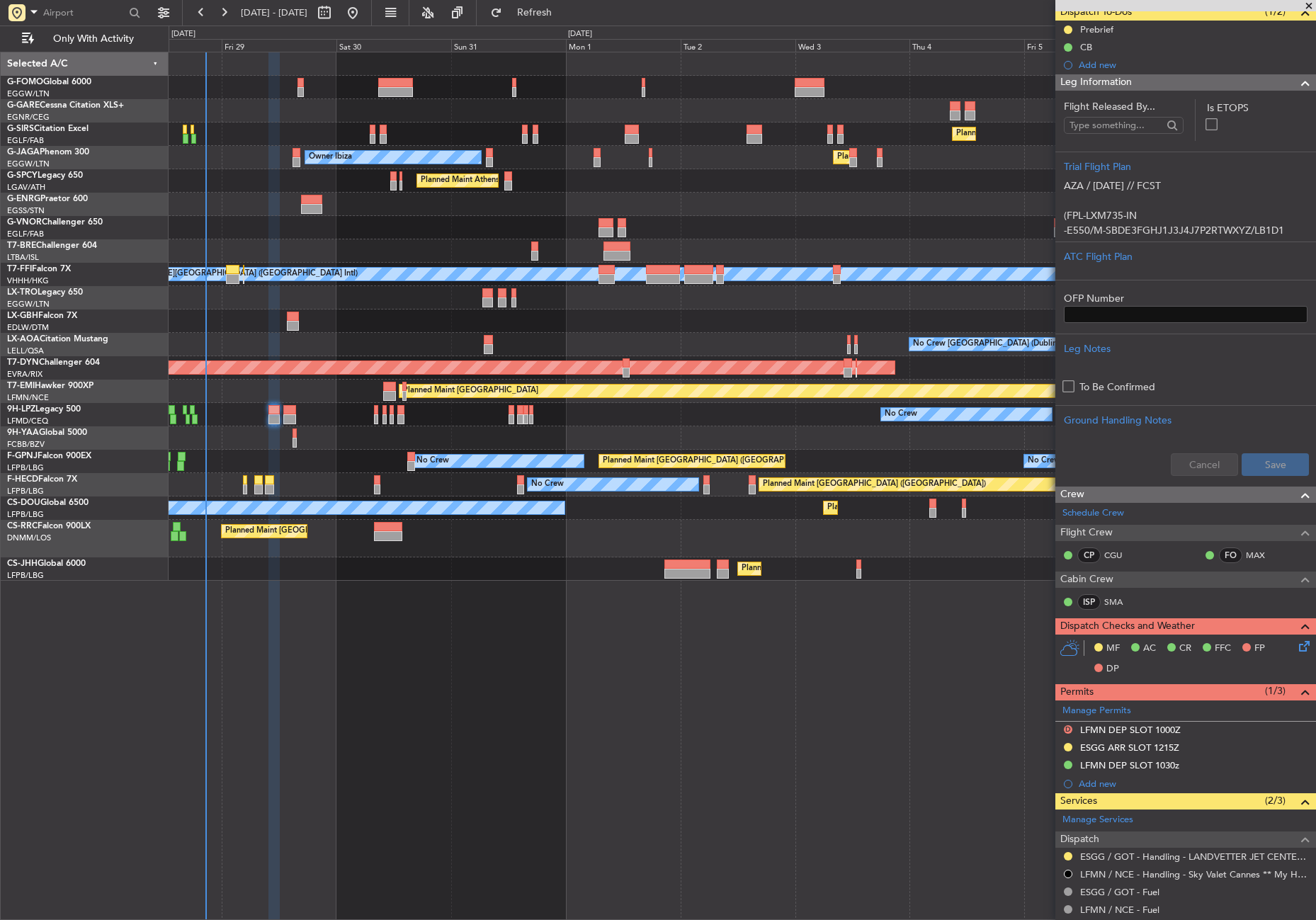
scroll to position [0, 0]
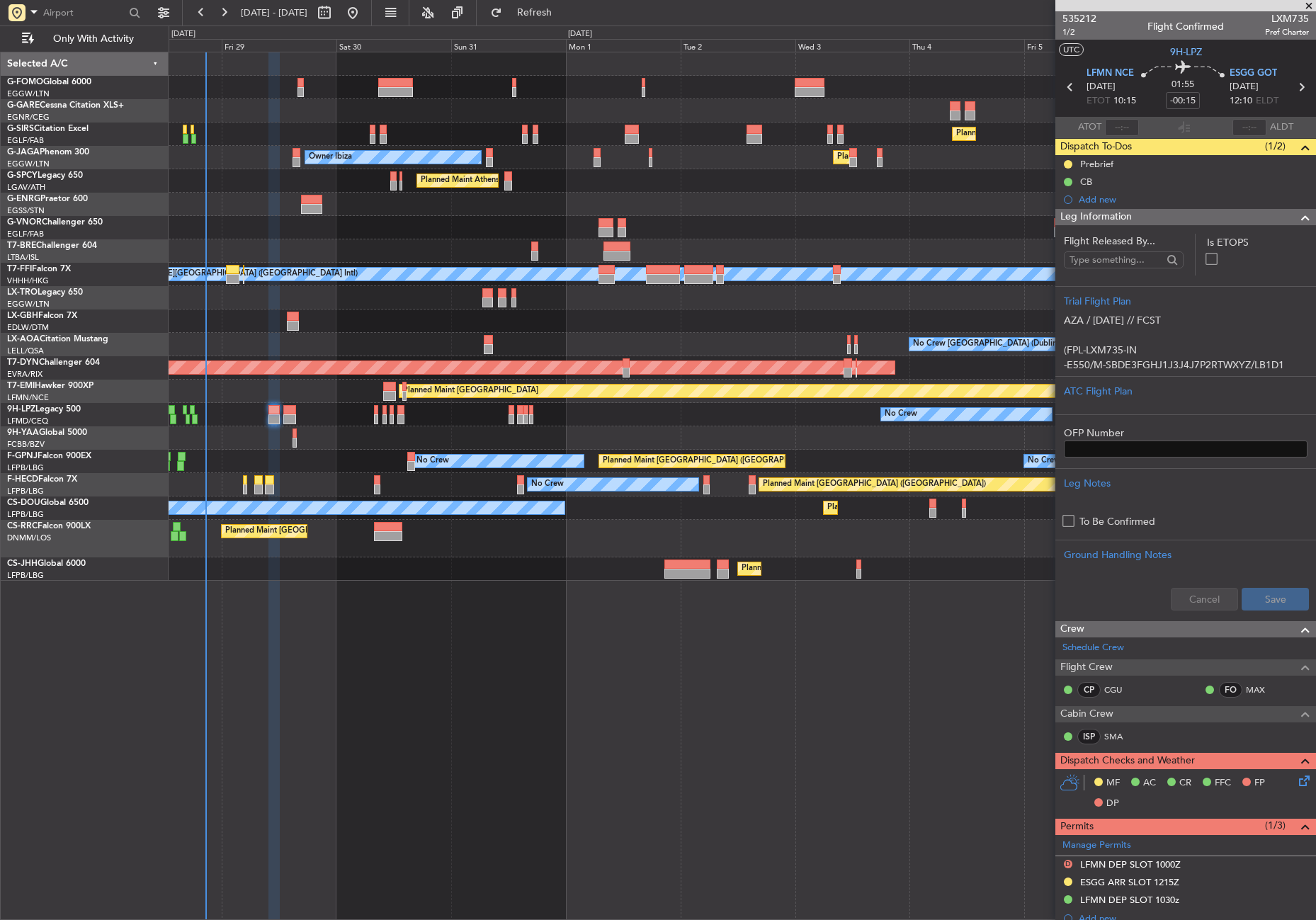
click at [1111, 215] on span "Leg Information" at bounding box center [1096, 217] width 71 height 16
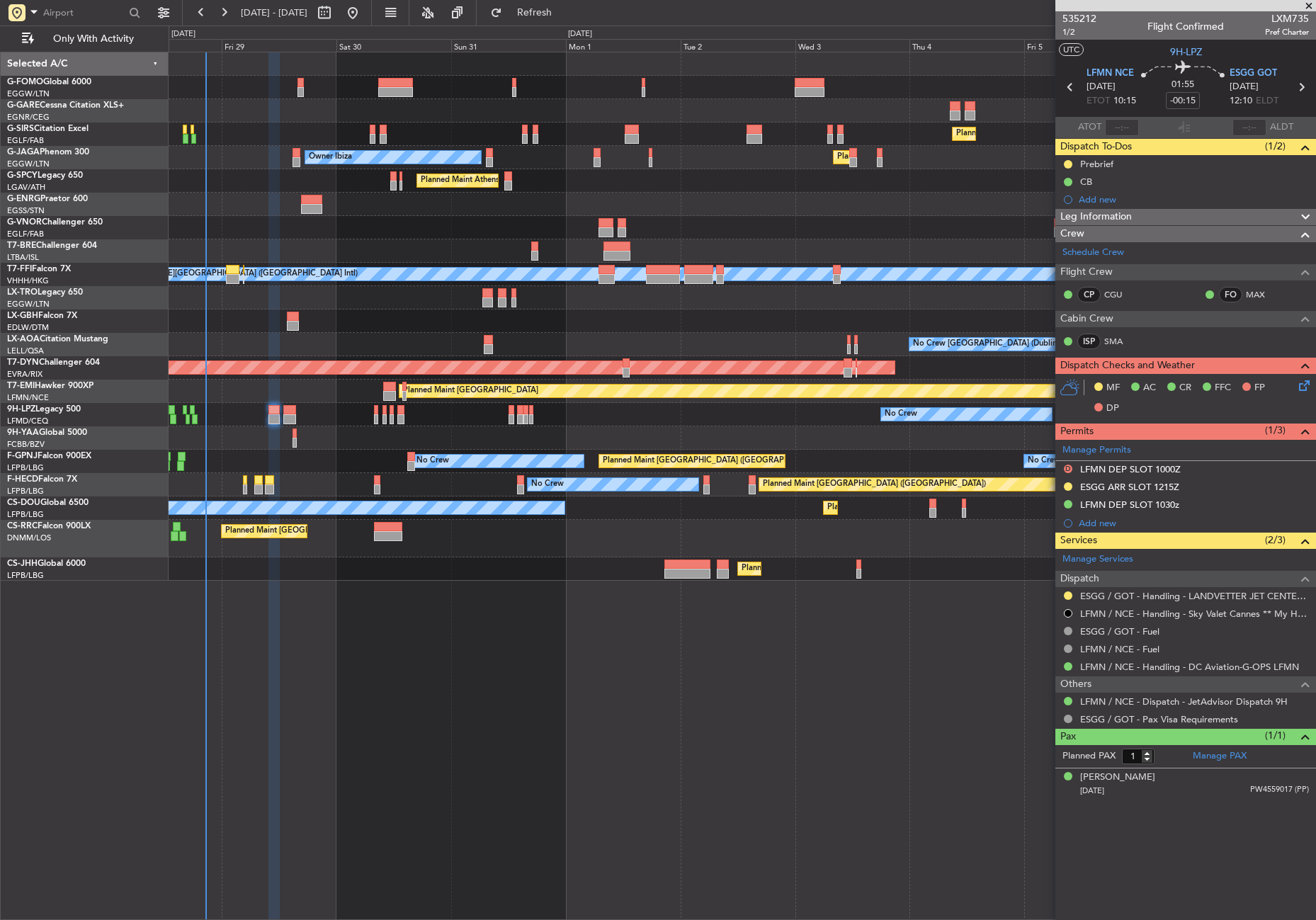
click at [374, 696] on div "Planned Maint [GEOGRAPHIC_DATA] ([GEOGRAPHIC_DATA]) Owner Ibiza Planned Maint […" at bounding box center [742, 486] width 1147 height 869
click at [1163, 486] on div "ESGG ARR SLOT 1215Z" at bounding box center [1130, 487] width 100 height 12
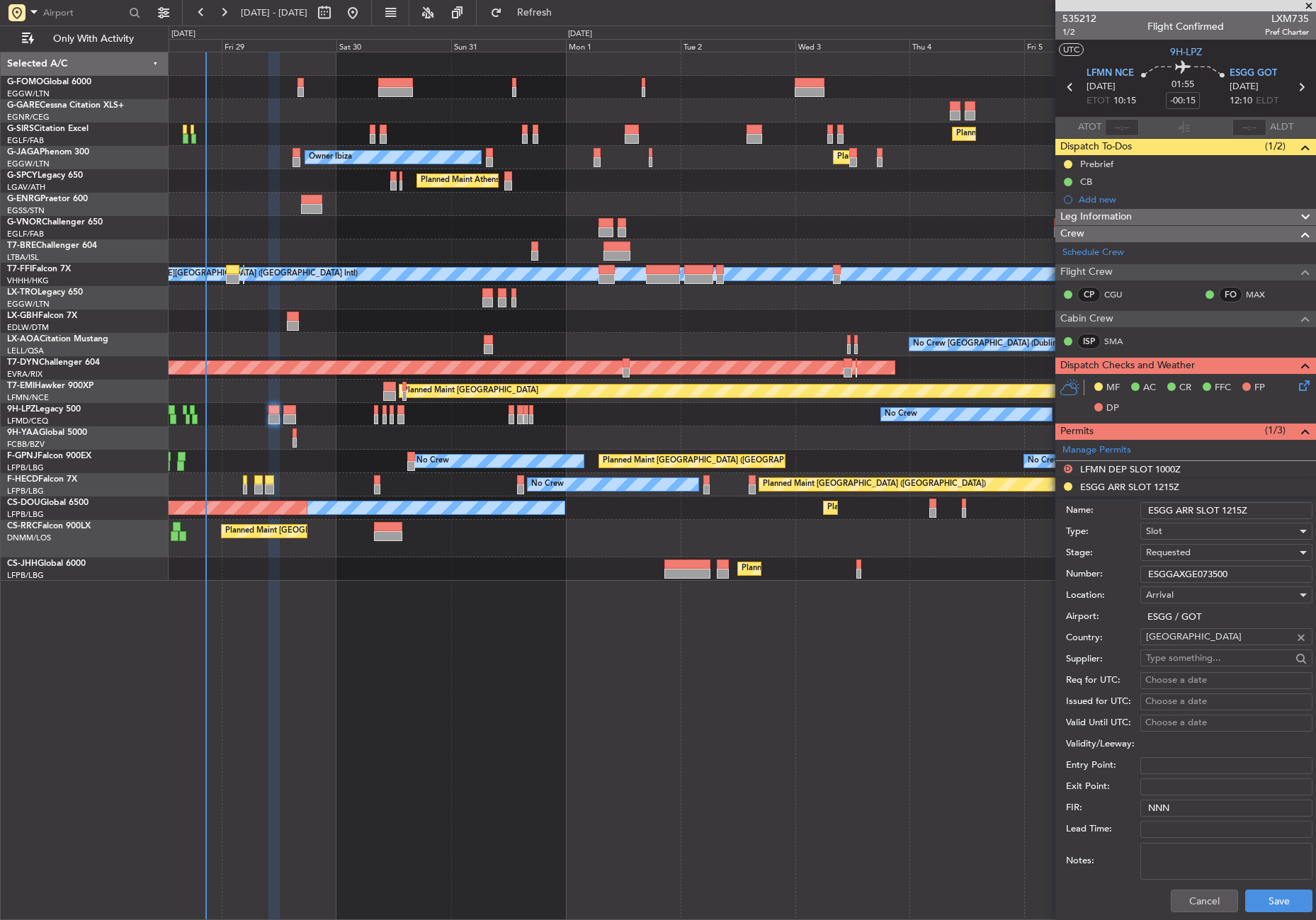
click at [1200, 573] on input "ESGGAXGE073500" at bounding box center [1227, 575] width 172 height 17
click at [1175, 905] on button "Cancel" at bounding box center [1205, 901] width 68 height 23
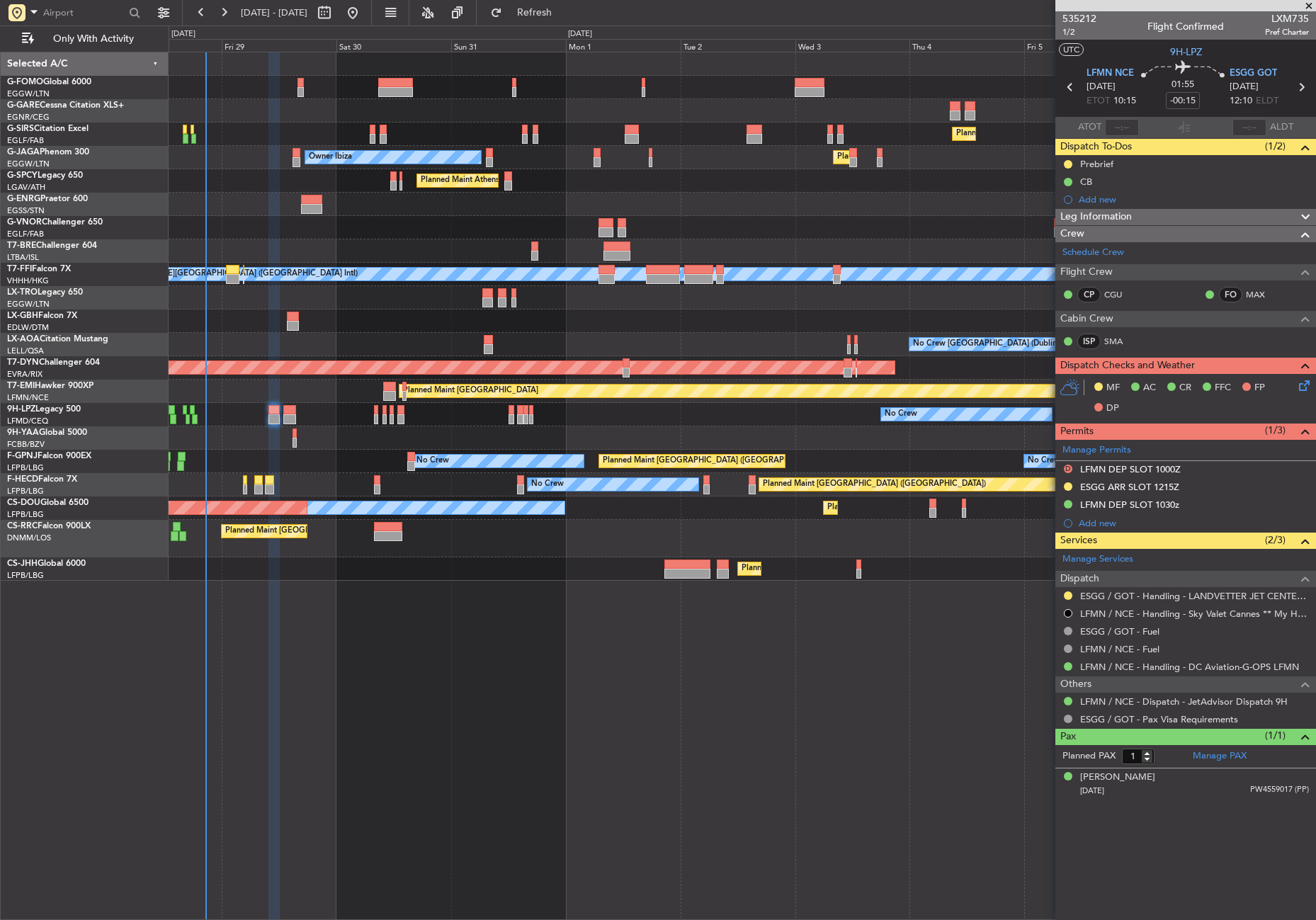
click at [1084, 212] on span "Leg Information" at bounding box center [1096, 217] width 71 height 16
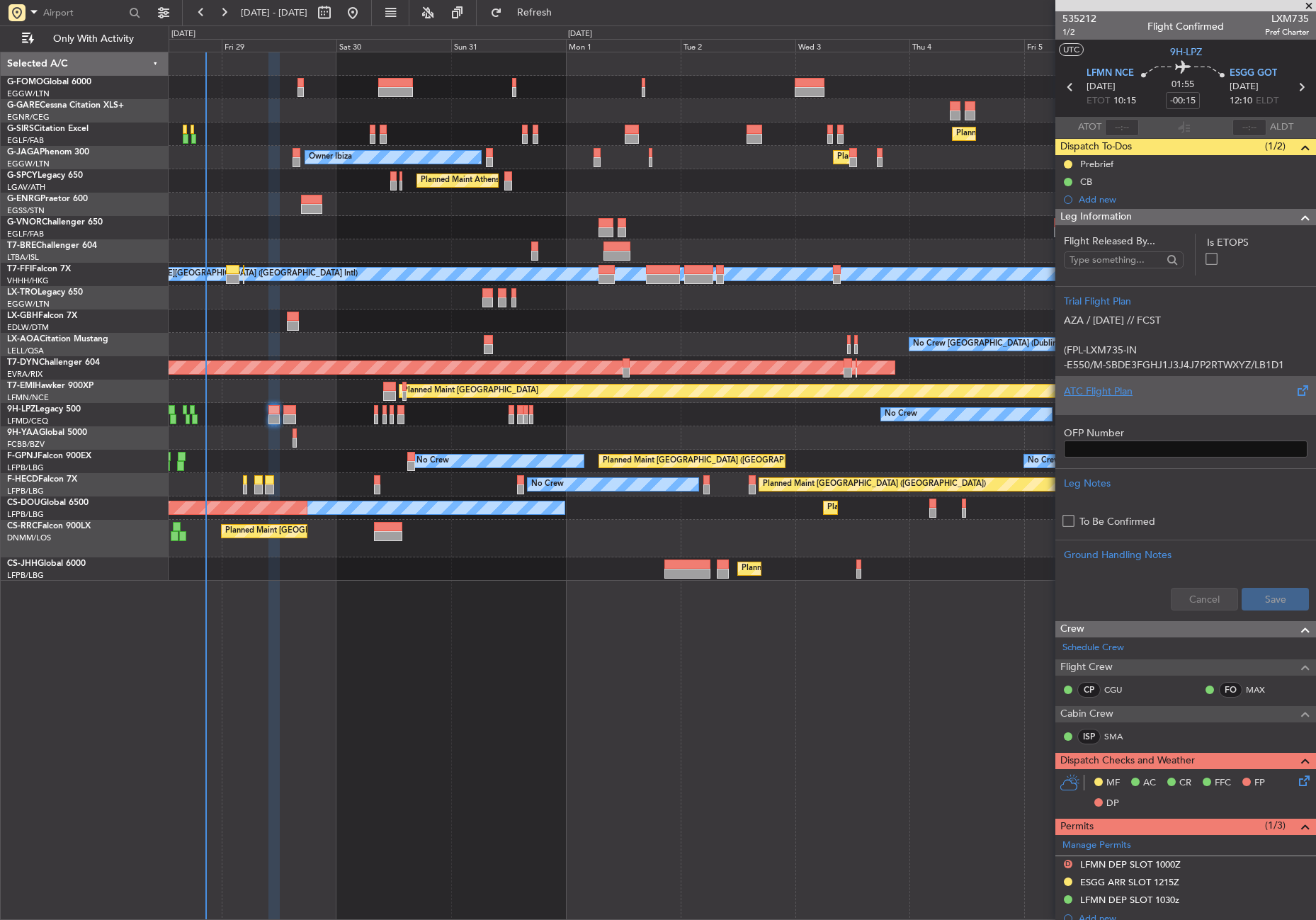
click at [1108, 381] on div "ATC Flight Plan" at bounding box center [1185, 396] width 260 height 38
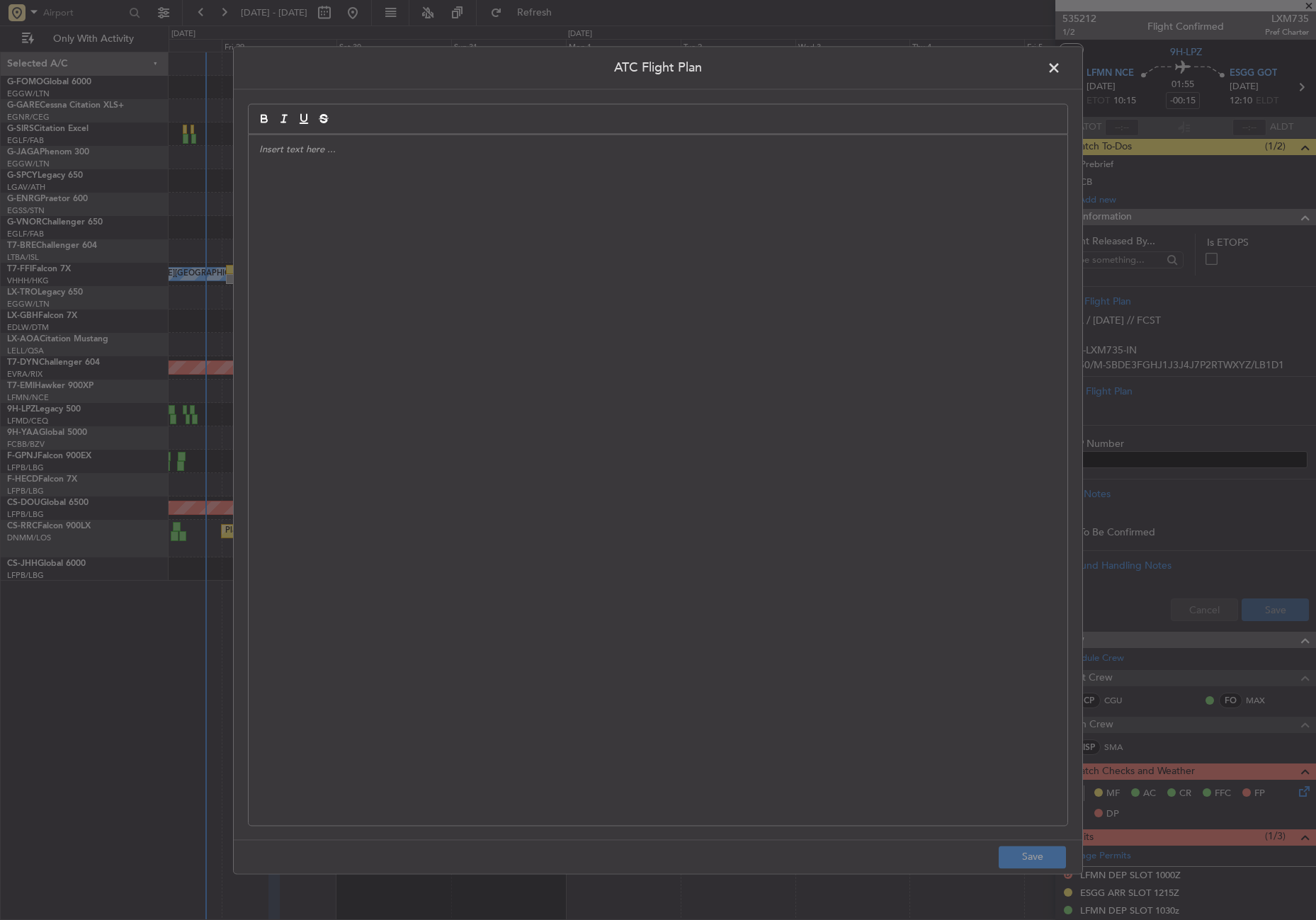
click at [669, 339] on div at bounding box center [658, 480] width 819 height 691
paste div
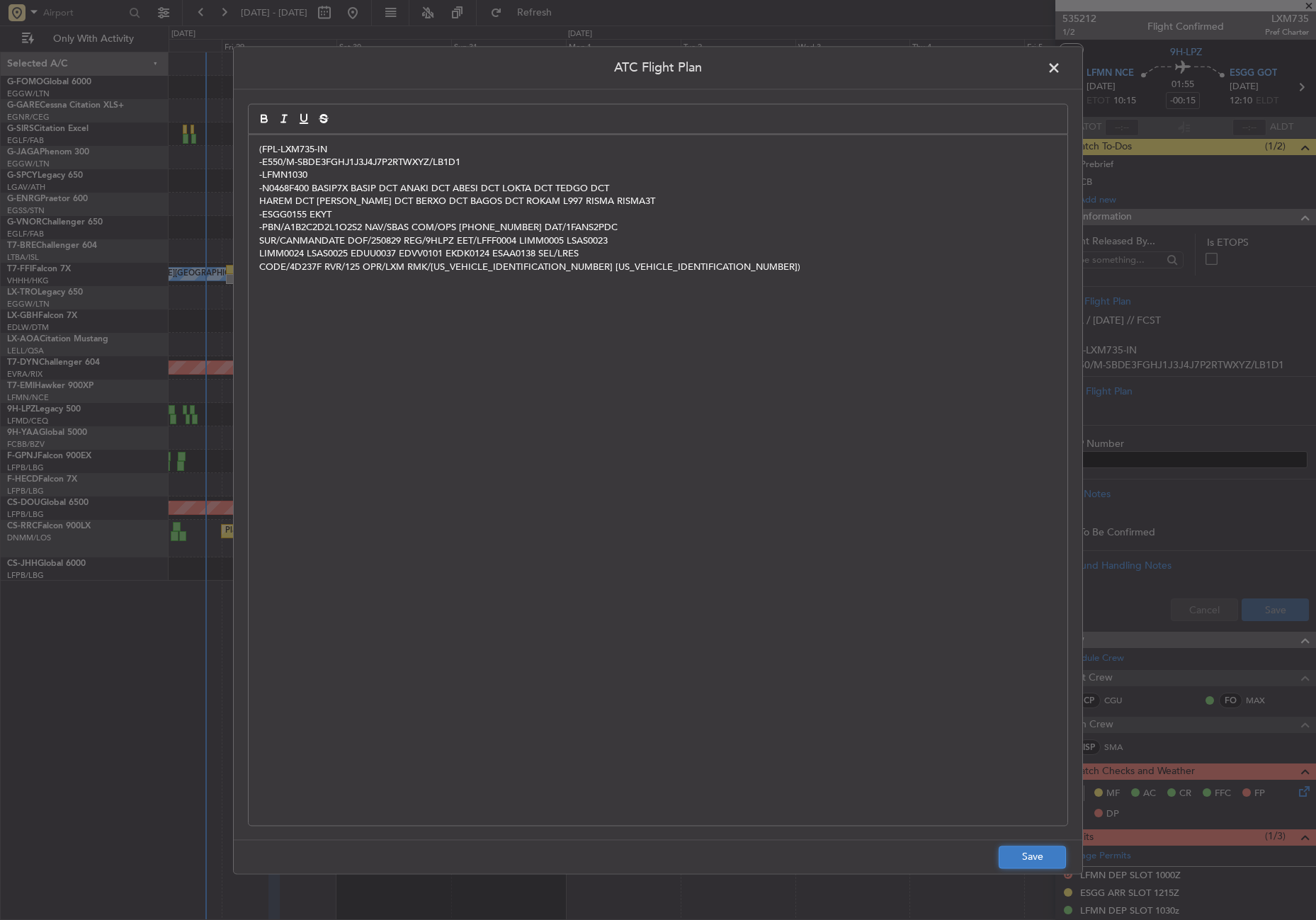
click at [1027, 859] on button "Save" at bounding box center [1033, 857] width 68 height 23
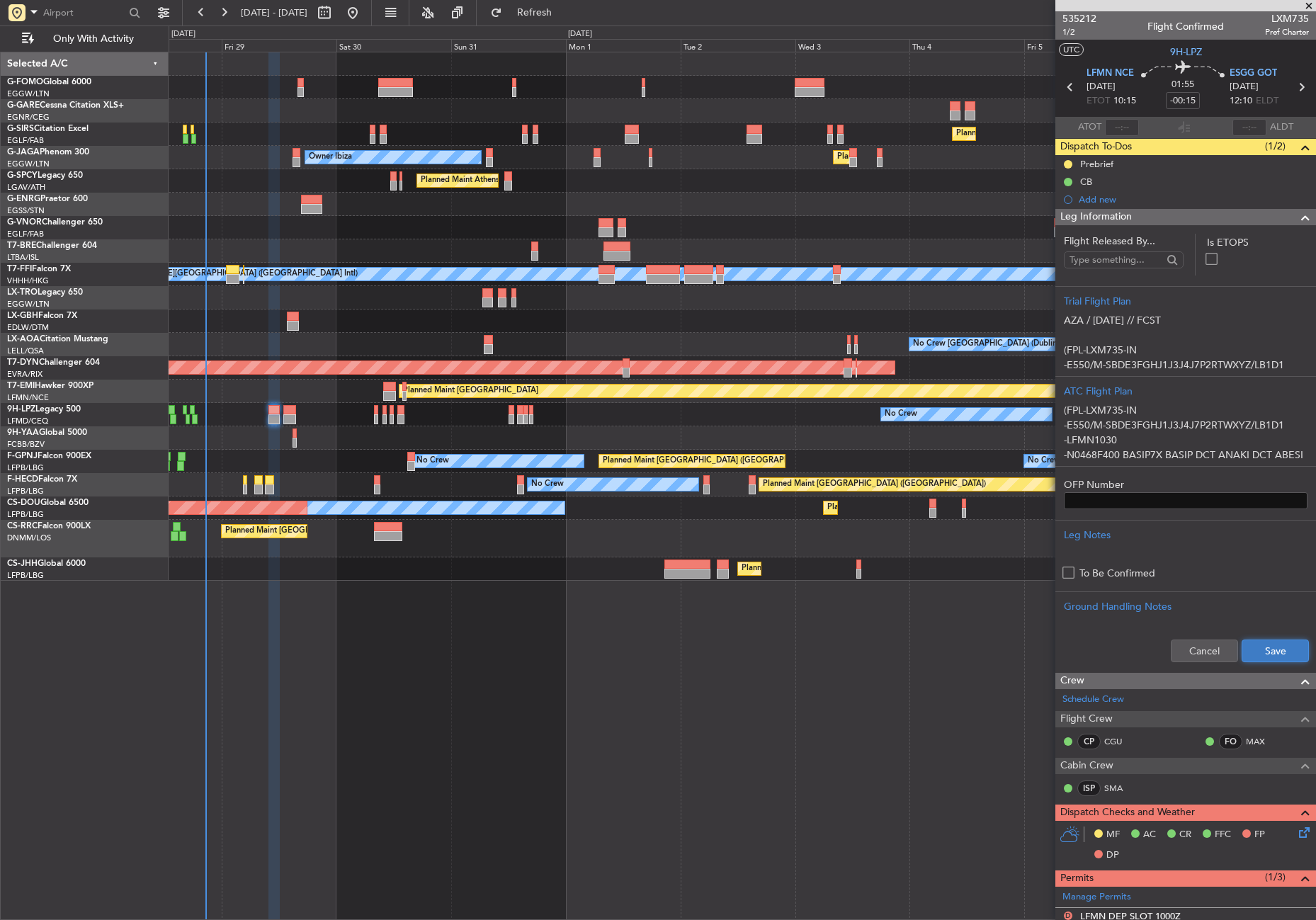
click at [1270, 655] on button "Save" at bounding box center [1276, 650] width 68 height 23
click at [1117, 213] on span "Leg Information" at bounding box center [1096, 217] width 71 height 16
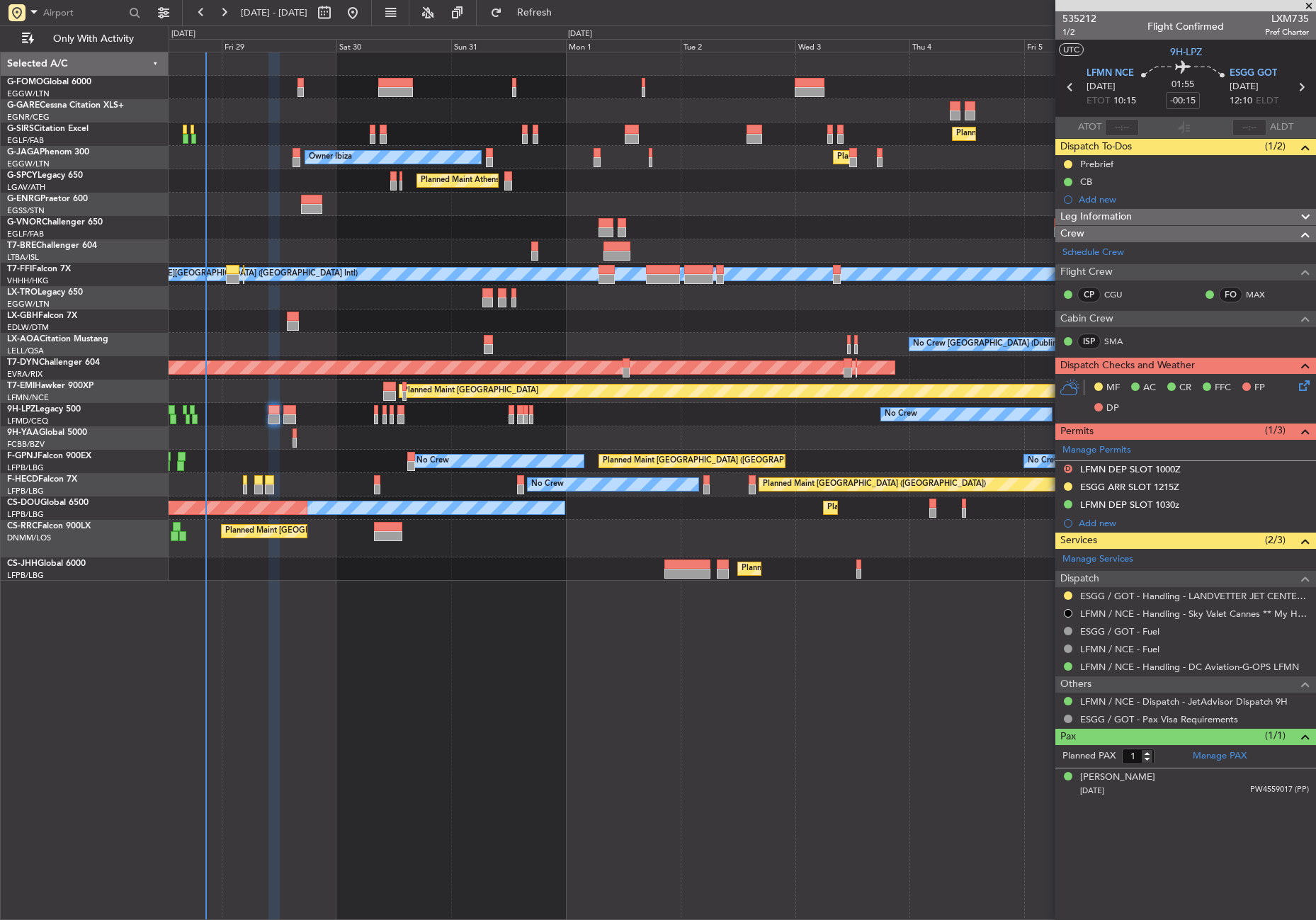
click at [1299, 386] on icon at bounding box center [1301, 383] width 11 height 11
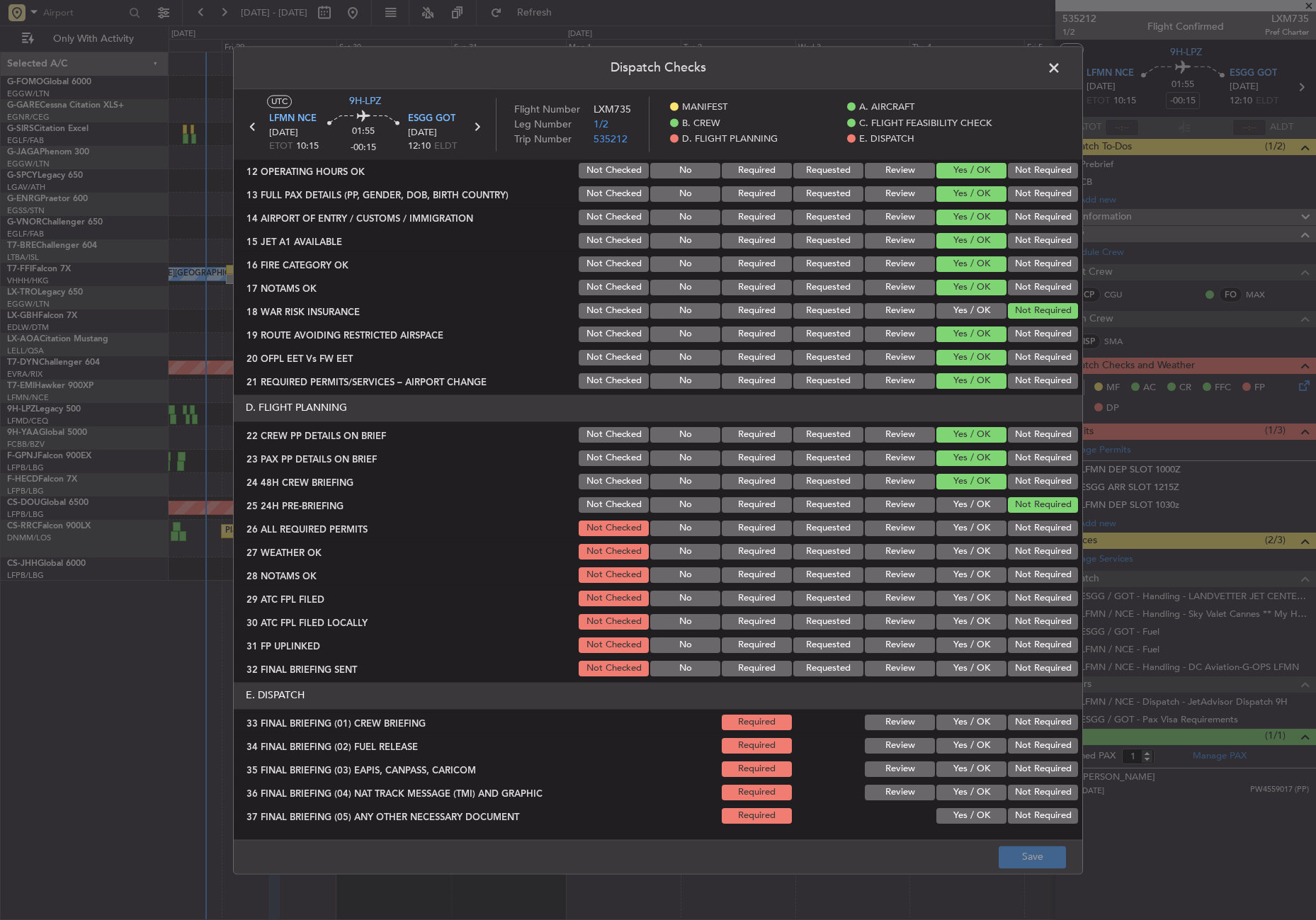
scroll to position [425, 0]
click at [907, 545] on button "Review" at bounding box center [900, 551] width 70 height 16
click at [896, 576] on button "Review" at bounding box center [900, 574] width 70 height 16
click at [974, 526] on button "Yes / OK" at bounding box center [971, 527] width 70 height 16
click at [960, 594] on button "Yes / OK" at bounding box center [971, 597] width 70 height 16
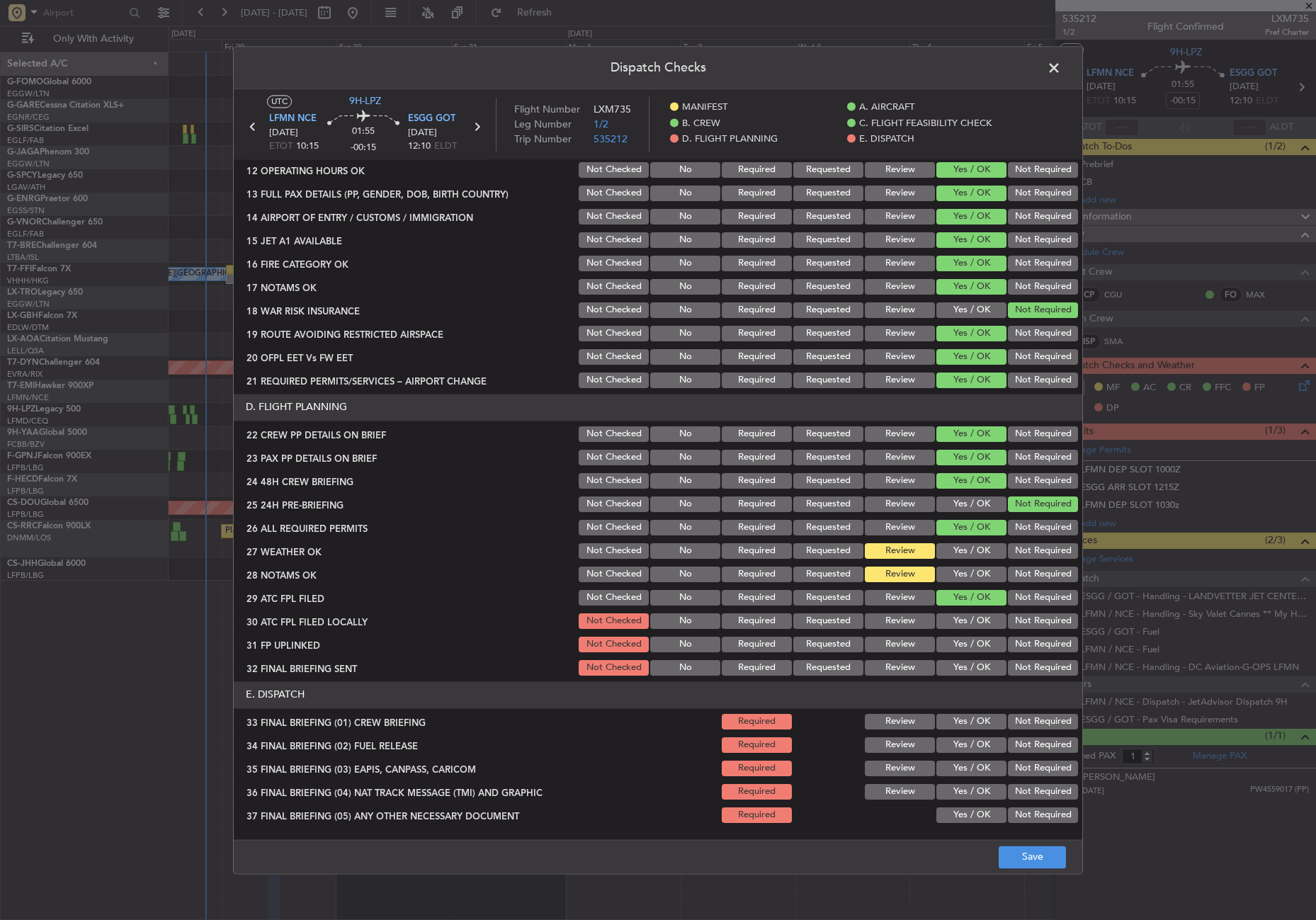
click at [1008, 619] on button "Not Required" at bounding box center [1043, 621] width 70 height 16
click at [969, 646] on button "Yes / OK" at bounding box center [971, 644] width 70 height 16
click at [1003, 657] on section "D. FLIGHT PLANNING 22 CREW PP DETAILS ON BRIEF Not Checked No Required Requeste…" at bounding box center [658, 535] width 848 height 284
click at [1008, 661] on button "Not Required" at bounding box center [1043, 668] width 70 height 16
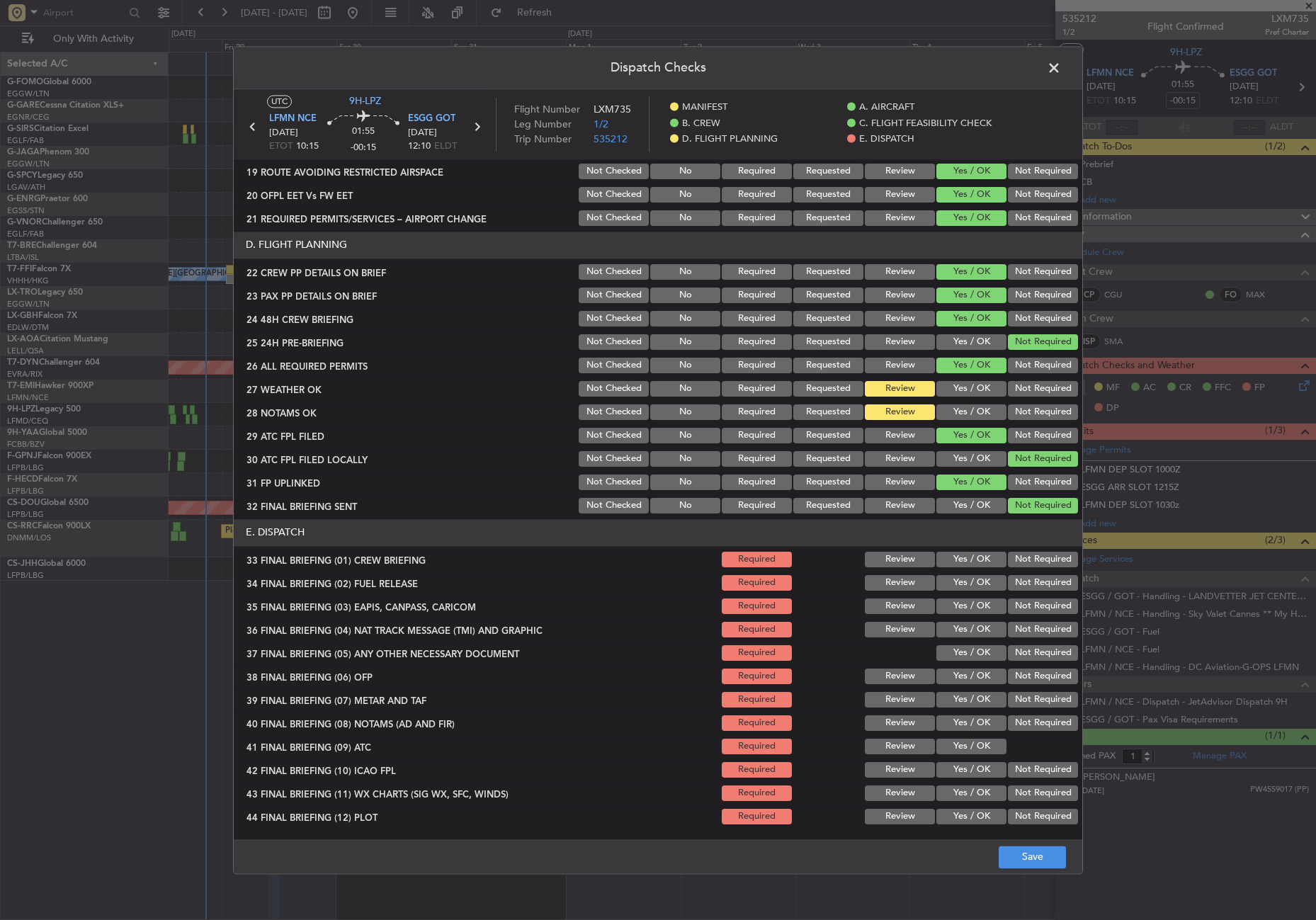
click at [960, 555] on button "Yes / OK" at bounding box center [971, 559] width 70 height 16
click at [965, 576] on button "Yes / OK" at bounding box center [971, 583] width 70 height 16
click at [1017, 618] on section "E. DISPATCH 33 FINAL BRIEFING (01) CREW BRIEFING Required Review Yes / OK Not R…" at bounding box center [658, 672] width 848 height 308
click at [1011, 603] on button "Not Required" at bounding box center [1043, 606] width 70 height 16
click at [1011, 621] on div "Not Required" at bounding box center [1041, 630] width 71 height 20
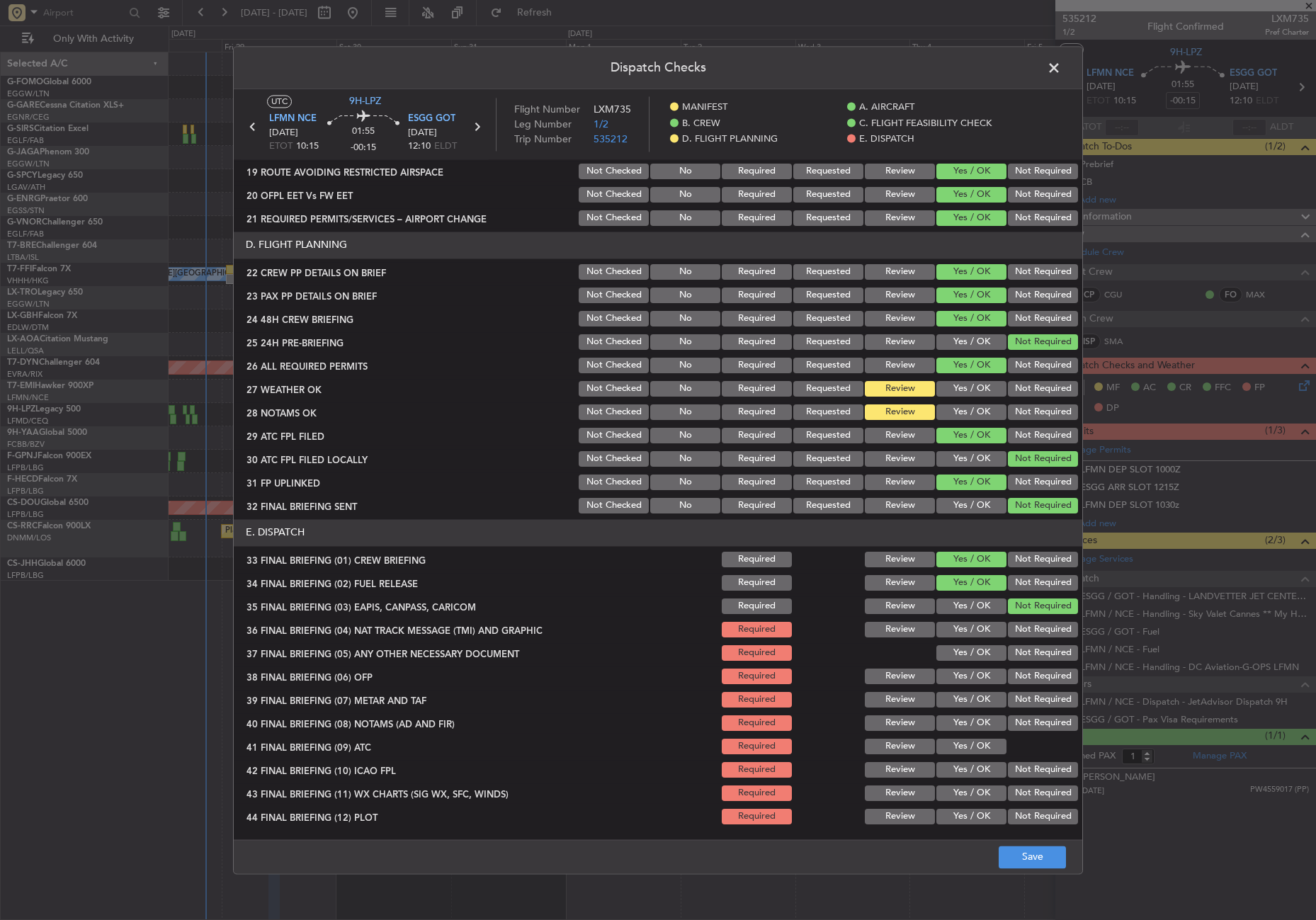
click at [1008, 627] on button "Not Required" at bounding box center [1043, 629] width 70 height 16
click at [963, 661] on div "Yes / OK" at bounding box center [970, 653] width 71 height 20
drag, startPoint x: 964, startPoint y: 651, endPoint x: 963, endPoint y: 661, distance: 10.0
click at [963, 651] on button "Yes / OK" at bounding box center [971, 653] width 70 height 16
click at [963, 673] on button "Yes / OK" at bounding box center [971, 676] width 70 height 16
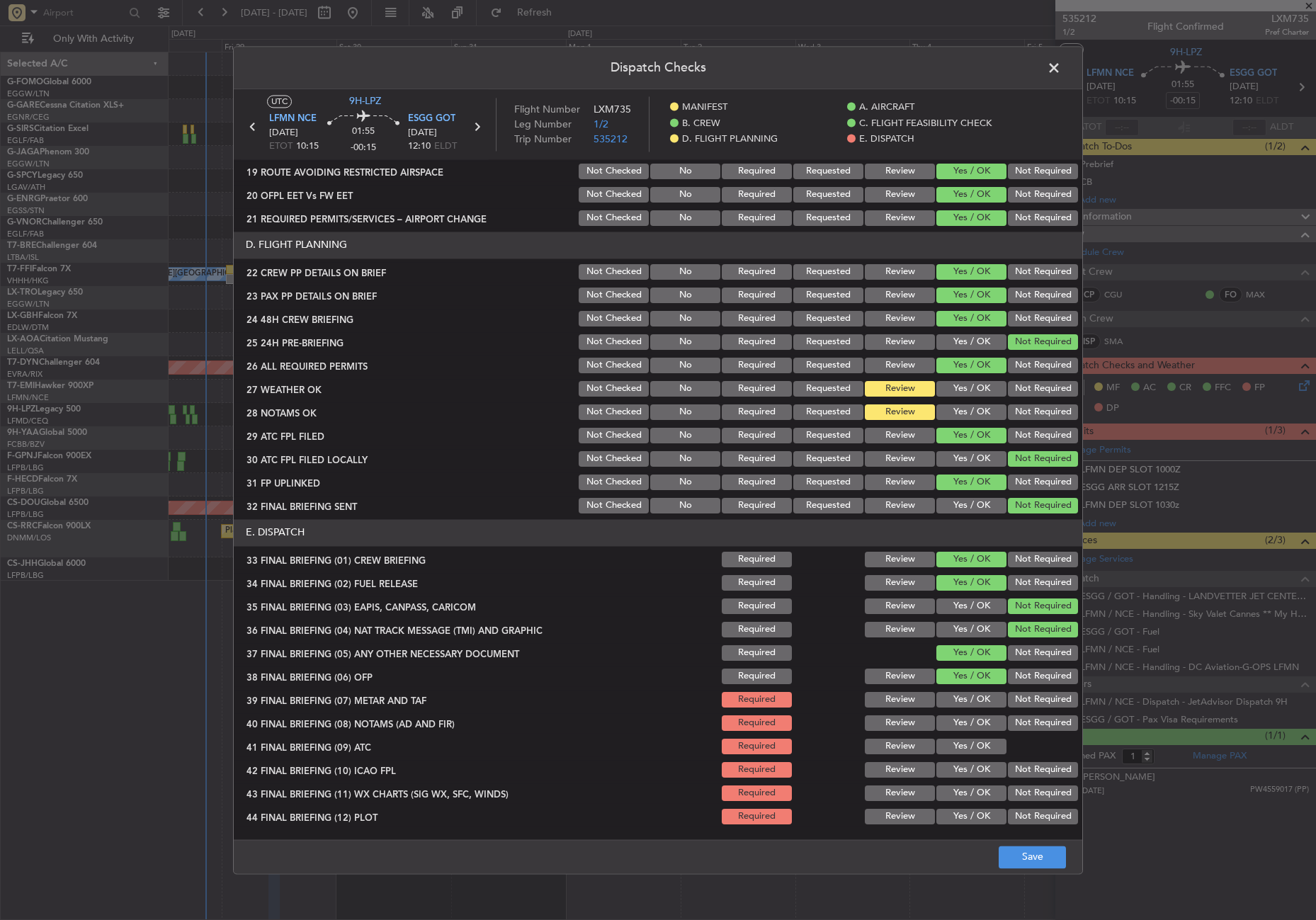
click at [963, 695] on button "Yes / OK" at bounding box center [971, 700] width 70 height 16
click at [956, 720] on button "Yes / OK" at bounding box center [971, 723] width 70 height 16
click at [960, 746] on button "Yes / OK" at bounding box center [971, 746] width 70 height 16
click at [1008, 775] on button "Not Required" at bounding box center [1043, 769] width 70 height 16
click at [993, 786] on div "Yes / OK" at bounding box center [970, 794] width 71 height 20
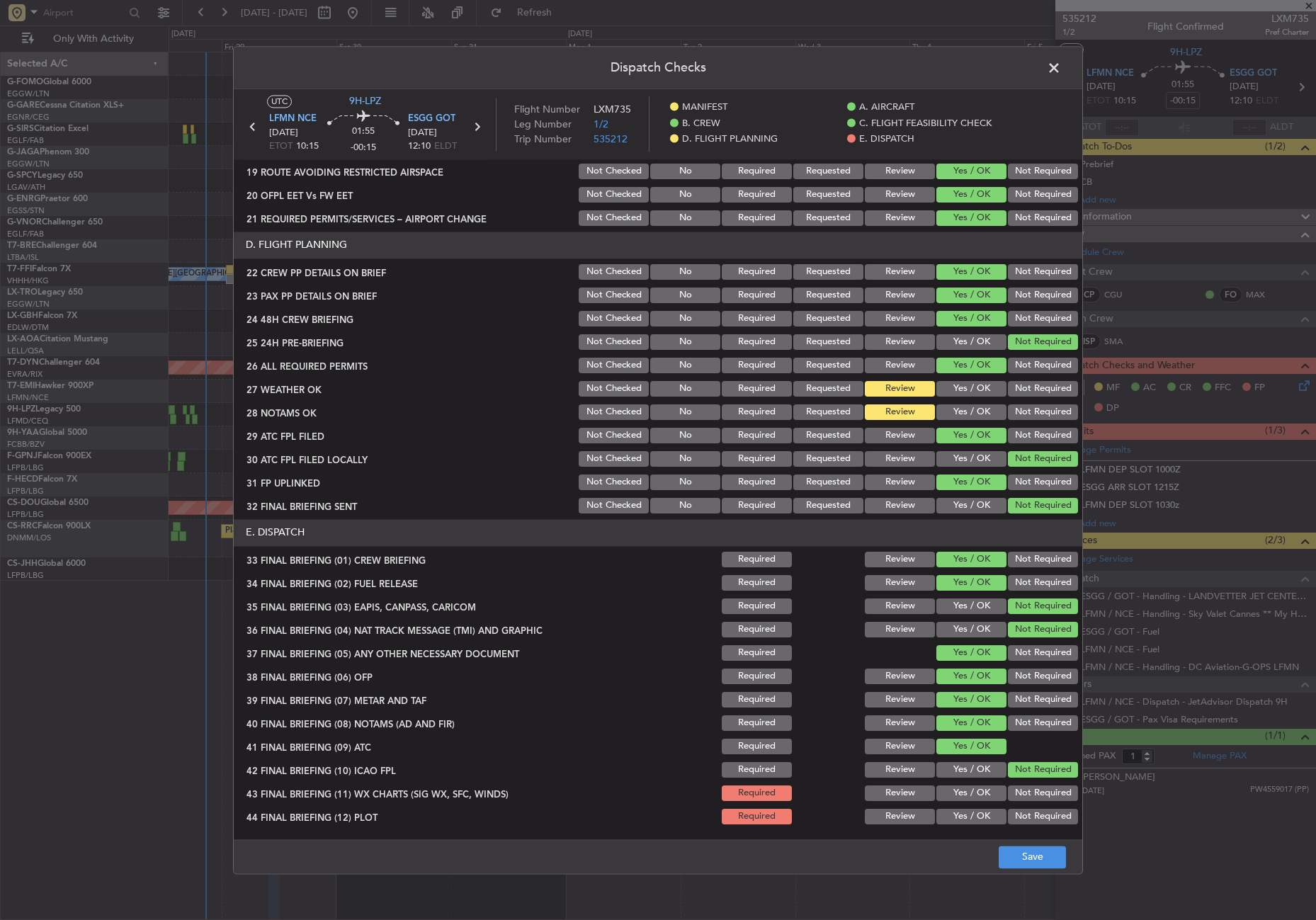
click at [991, 788] on button "Yes / OK" at bounding box center [971, 793] width 70 height 16
click at [1015, 809] on button "Not Required" at bounding box center [1043, 817] width 70 height 16
click at [1015, 857] on button "Save" at bounding box center [1033, 857] width 68 height 23
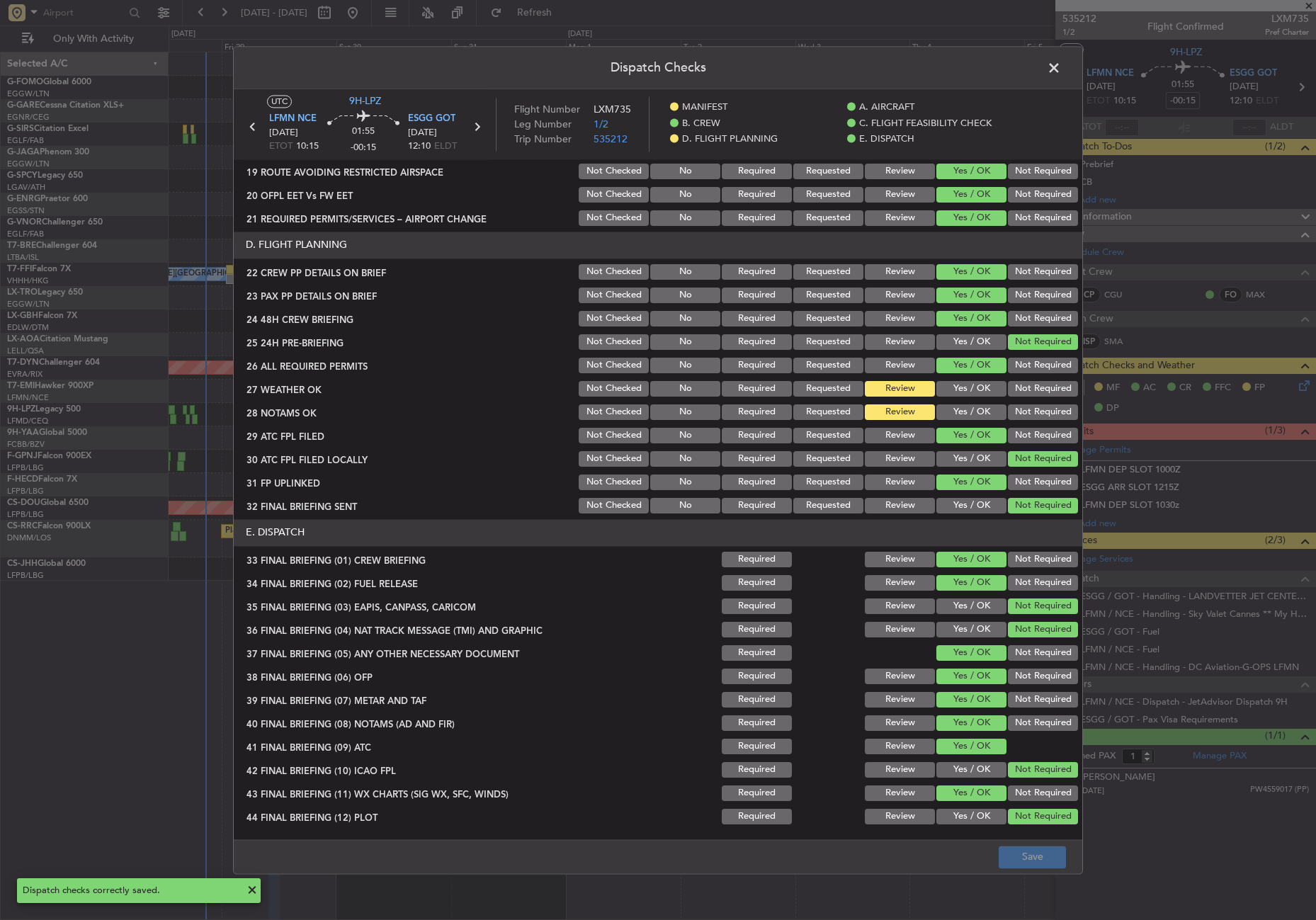
click at [1061, 65] on span at bounding box center [1061, 71] width 0 height 28
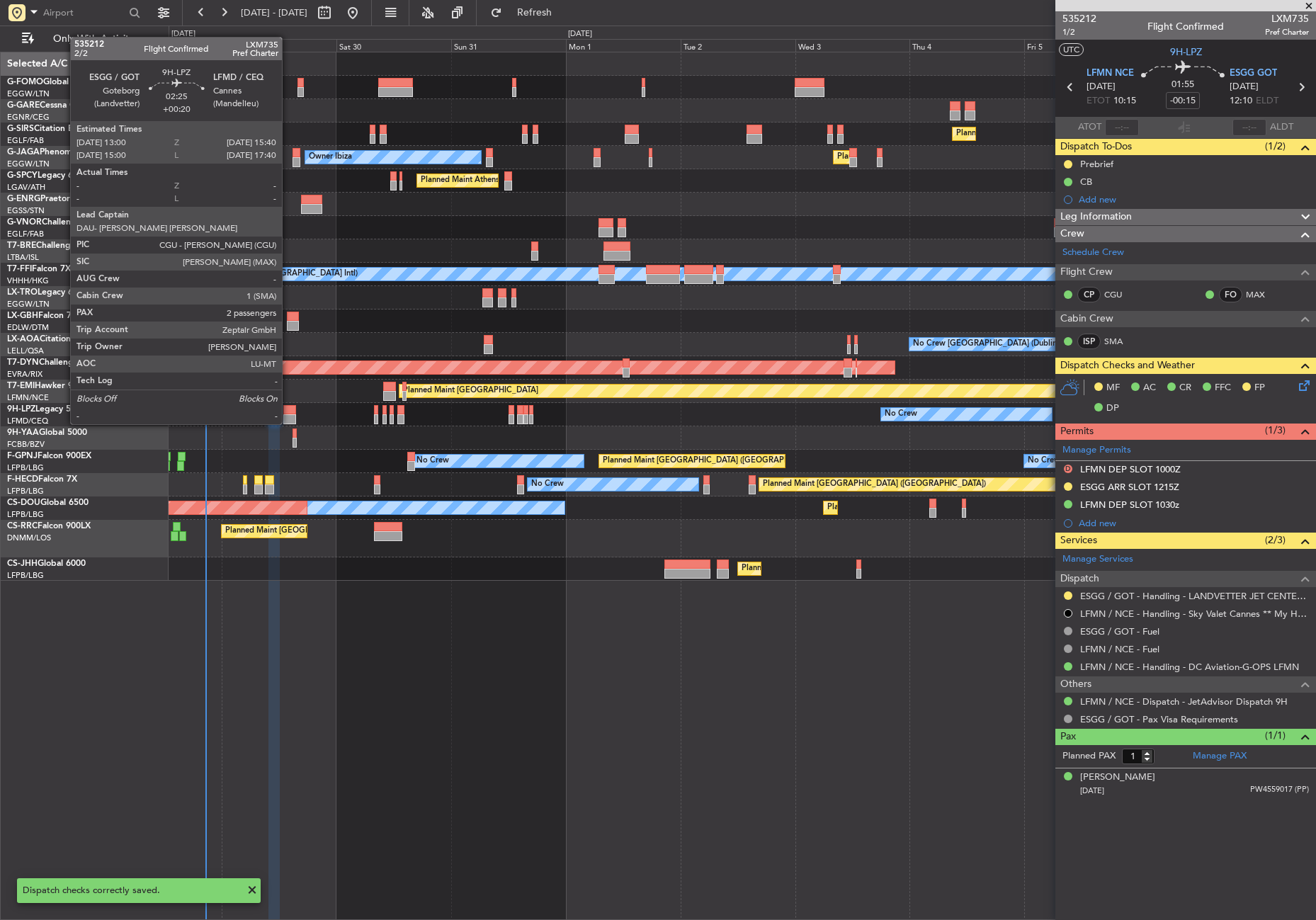
click at [289, 409] on div at bounding box center [290, 410] width 13 height 10
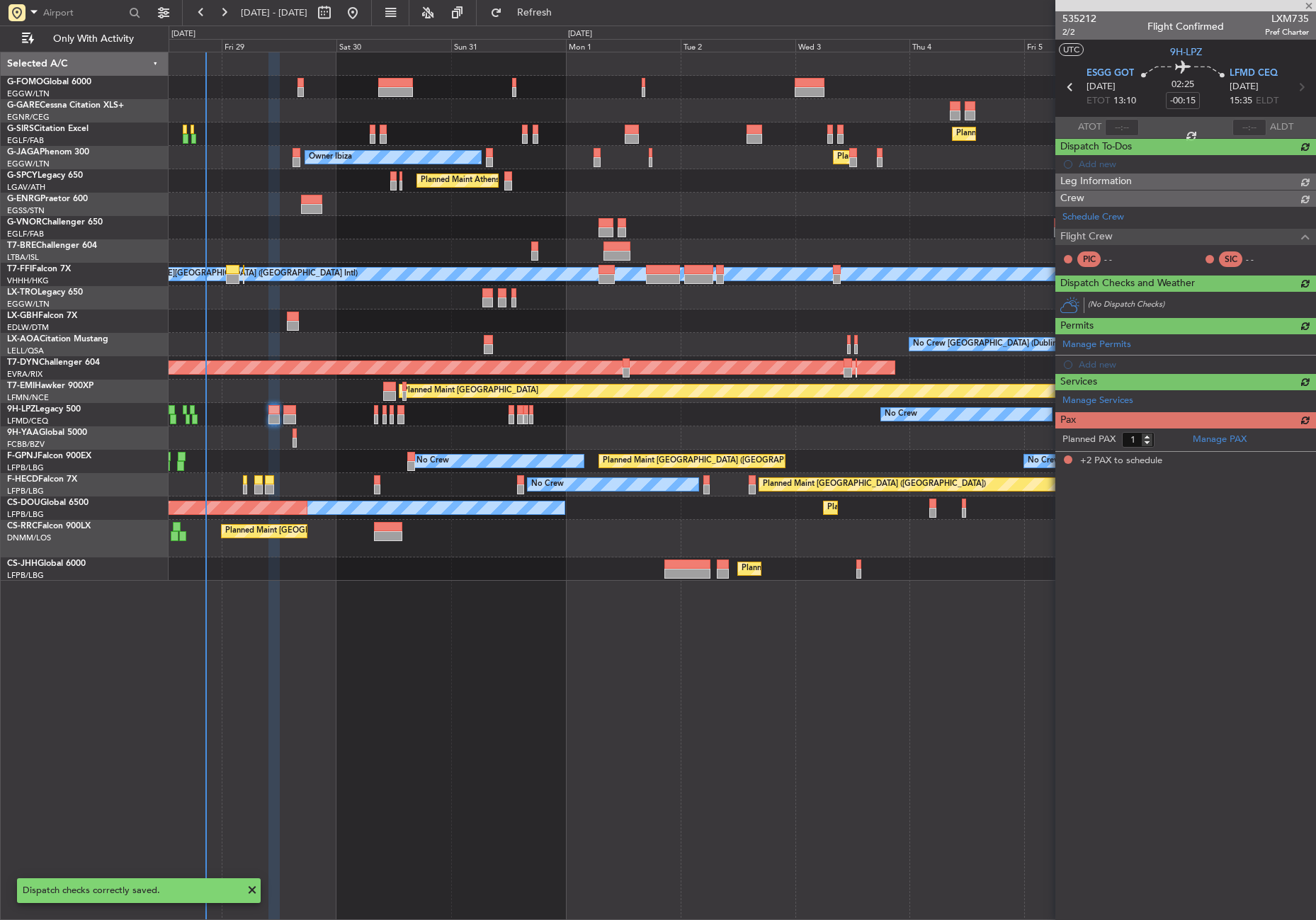
type input "+00:20"
type input "2"
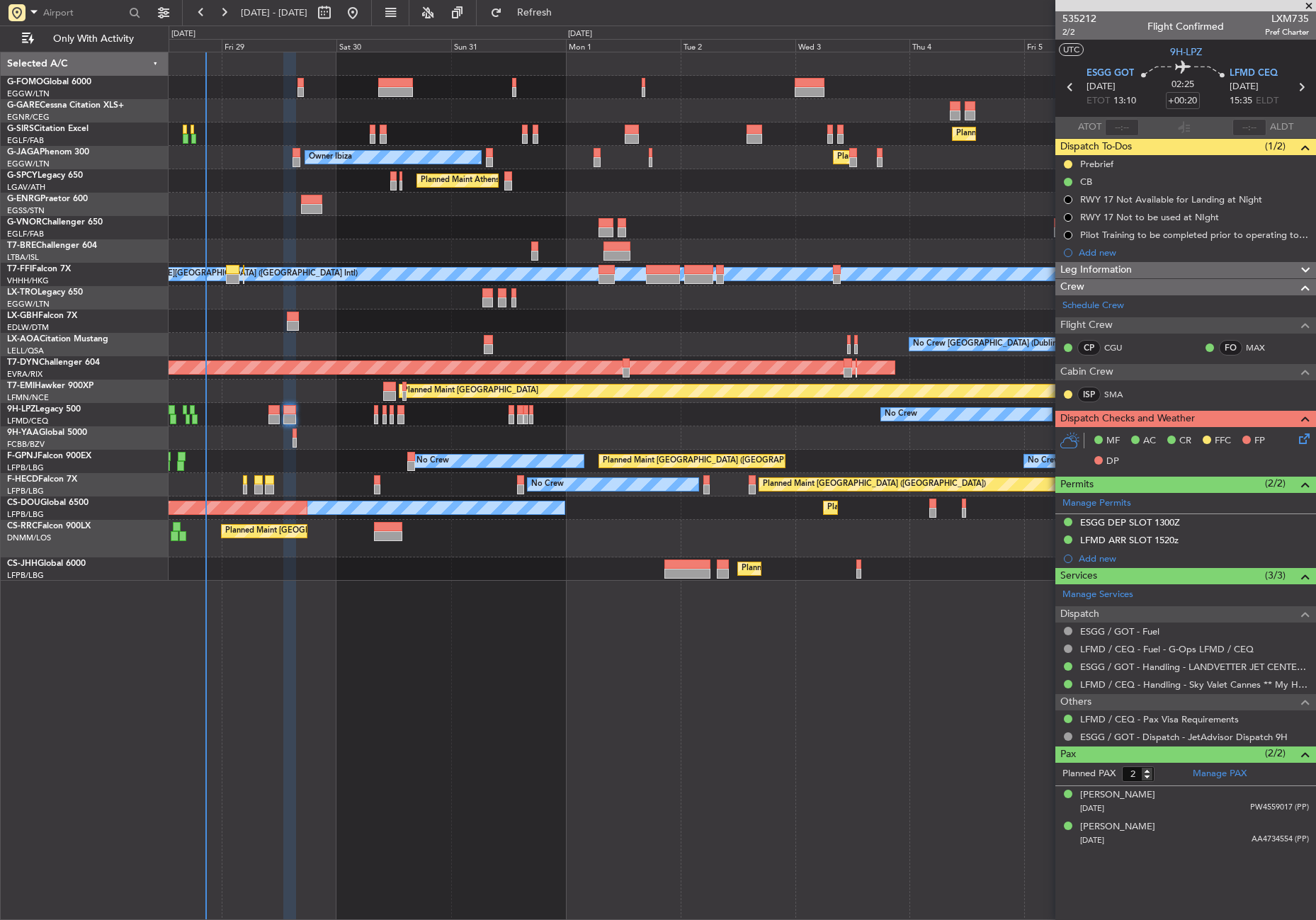
click at [676, 720] on div "Planned Maint [GEOGRAPHIC_DATA] ([GEOGRAPHIC_DATA]) Planned Maint [GEOGRAPHIC_D…" at bounding box center [742, 486] width 1147 height 869
click at [744, 744] on div "Planned Maint [GEOGRAPHIC_DATA] ([GEOGRAPHIC_DATA]) Planned Maint [GEOGRAPHIC_D…" at bounding box center [742, 486] width 1147 height 869
click at [743, 744] on div "Planned Maint [GEOGRAPHIC_DATA] ([GEOGRAPHIC_DATA]) Planned Maint [GEOGRAPHIC_D…" at bounding box center [742, 486] width 1147 height 869
click at [1079, 518] on div "ESGG DEP SLOT 1300Z" at bounding box center [1185, 523] width 260 height 17
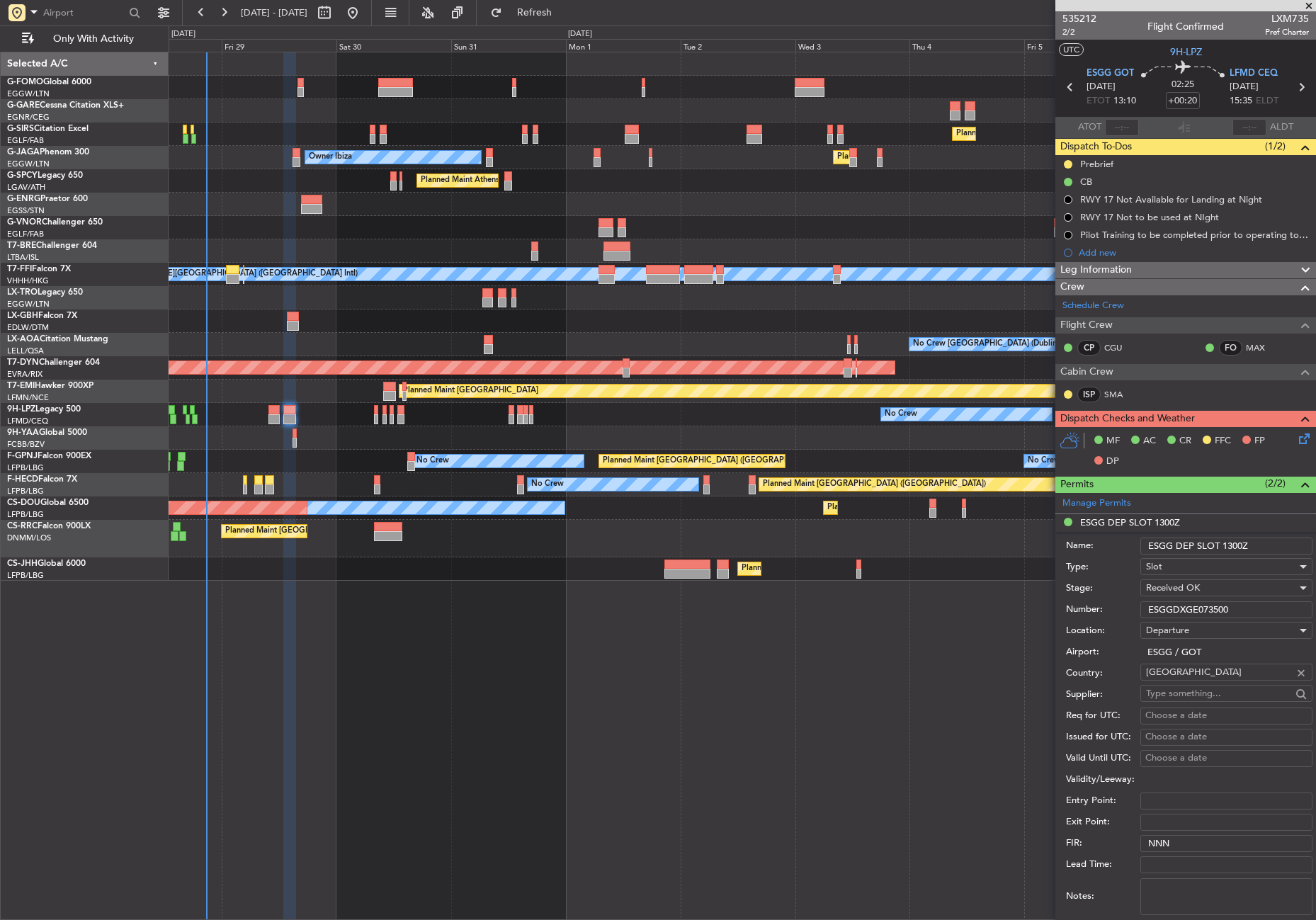
click at [1153, 607] on input "ESGGDXGE073500" at bounding box center [1227, 609] width 172 height 17
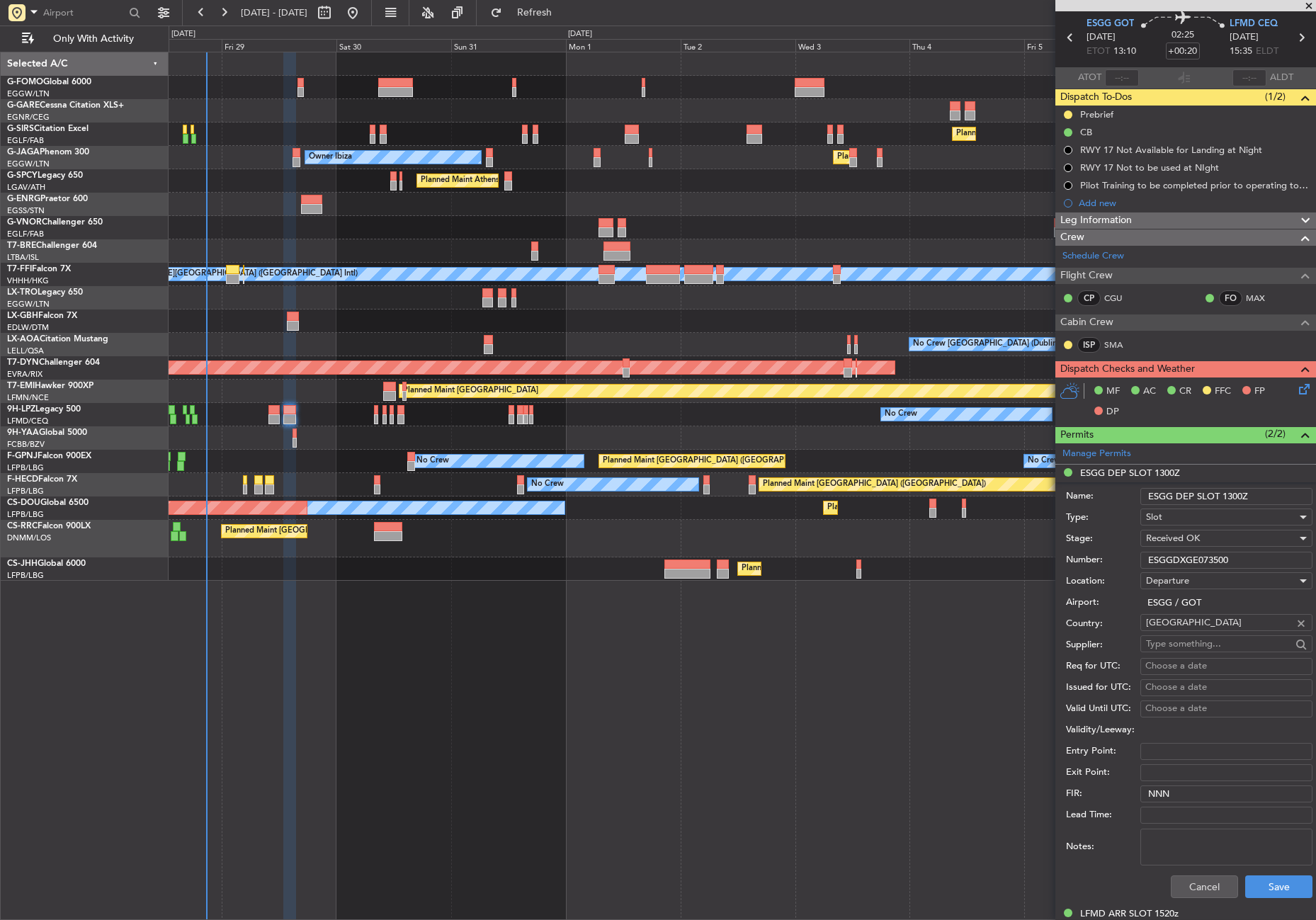
scroll to position [71, 0]
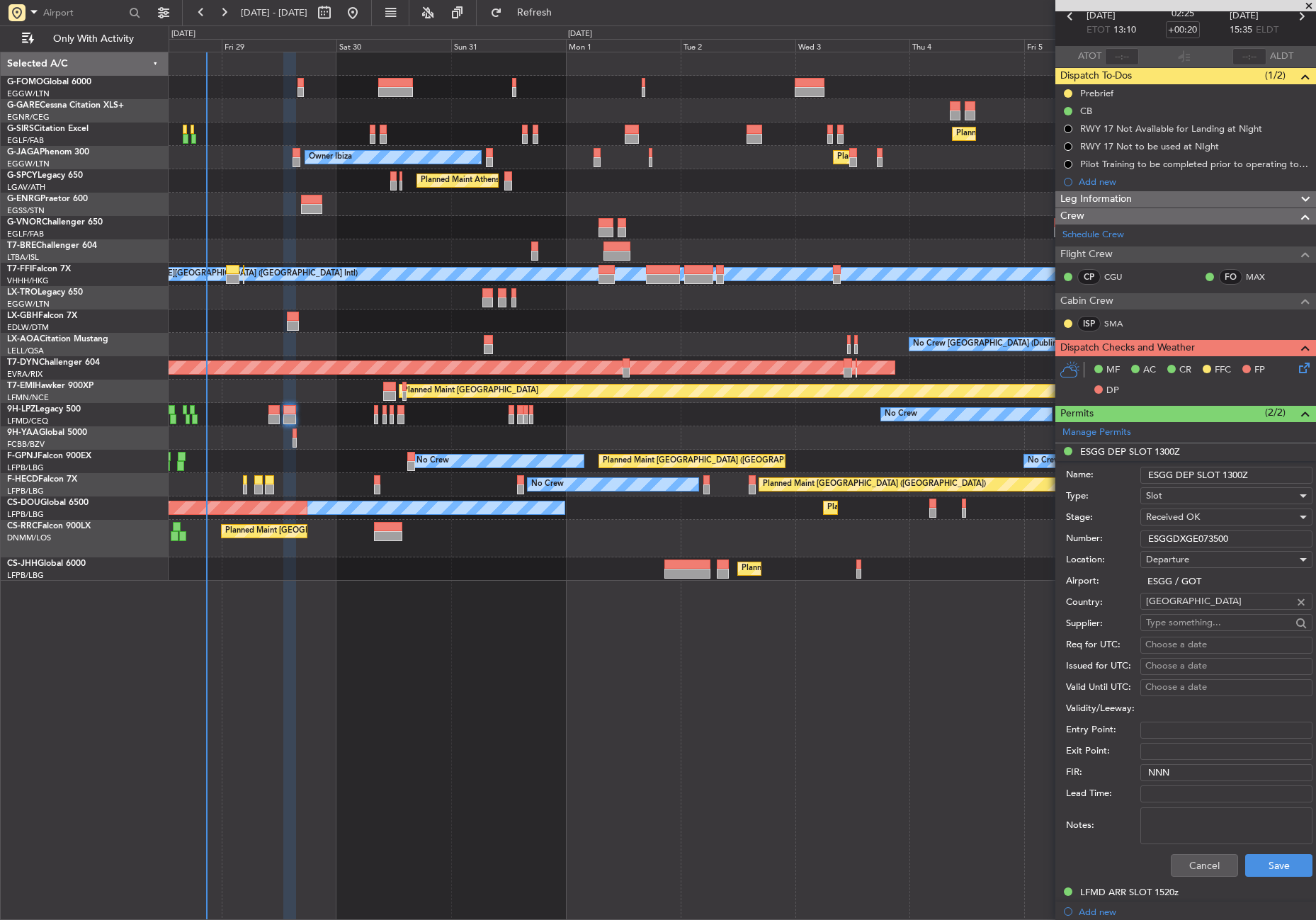
click at [1164, 848] on div "Cancel Save" at bounding box center [1189, 866] width 247 height 37
click at [1179, 859] on button "Cancel" at bounding box center [1205, 865] width 68 height 23
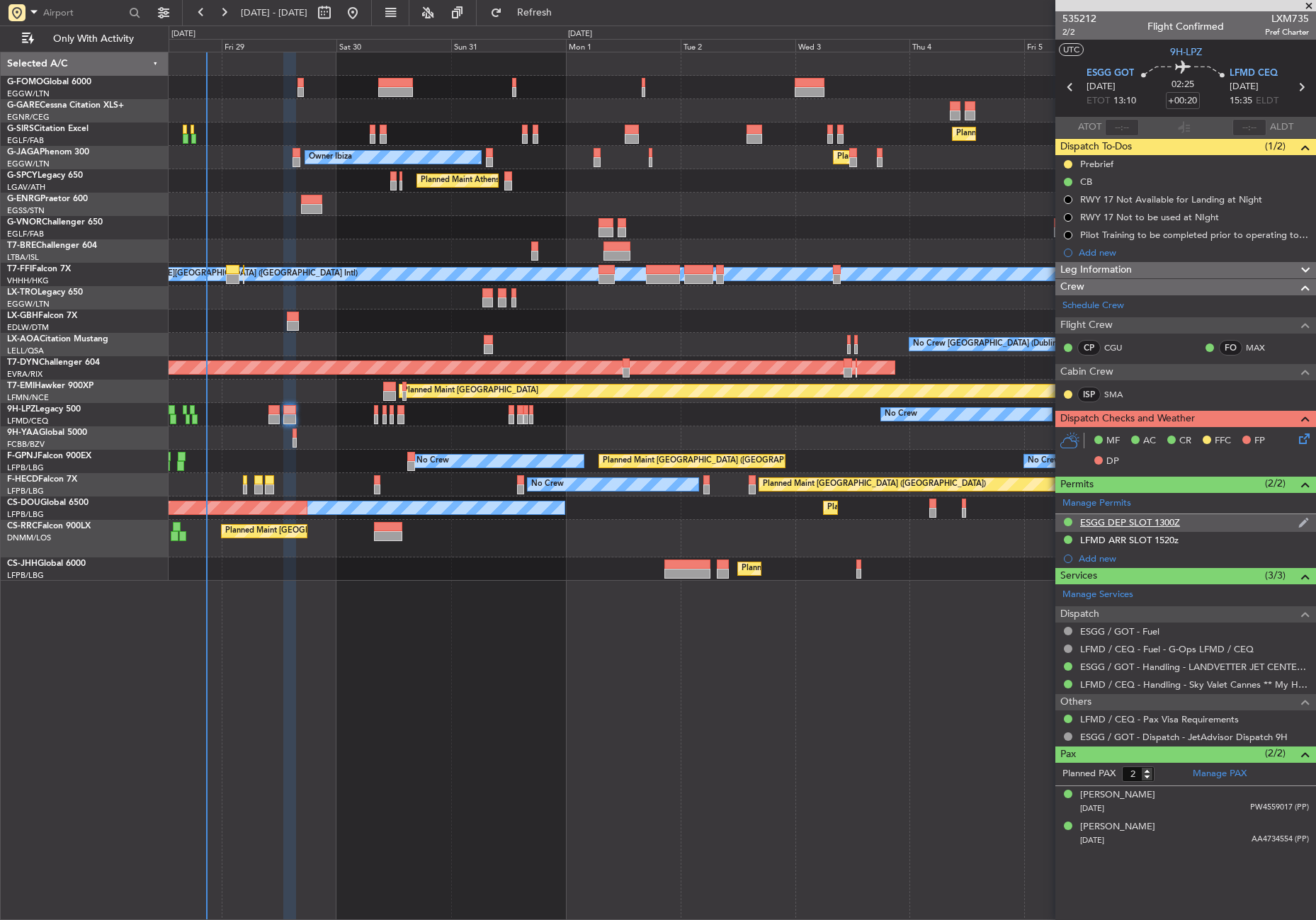
click at [1128, 529] on div "ESGG DEP SLOT 1300Z" at bounding box center [1185, 523] width 260 height 17
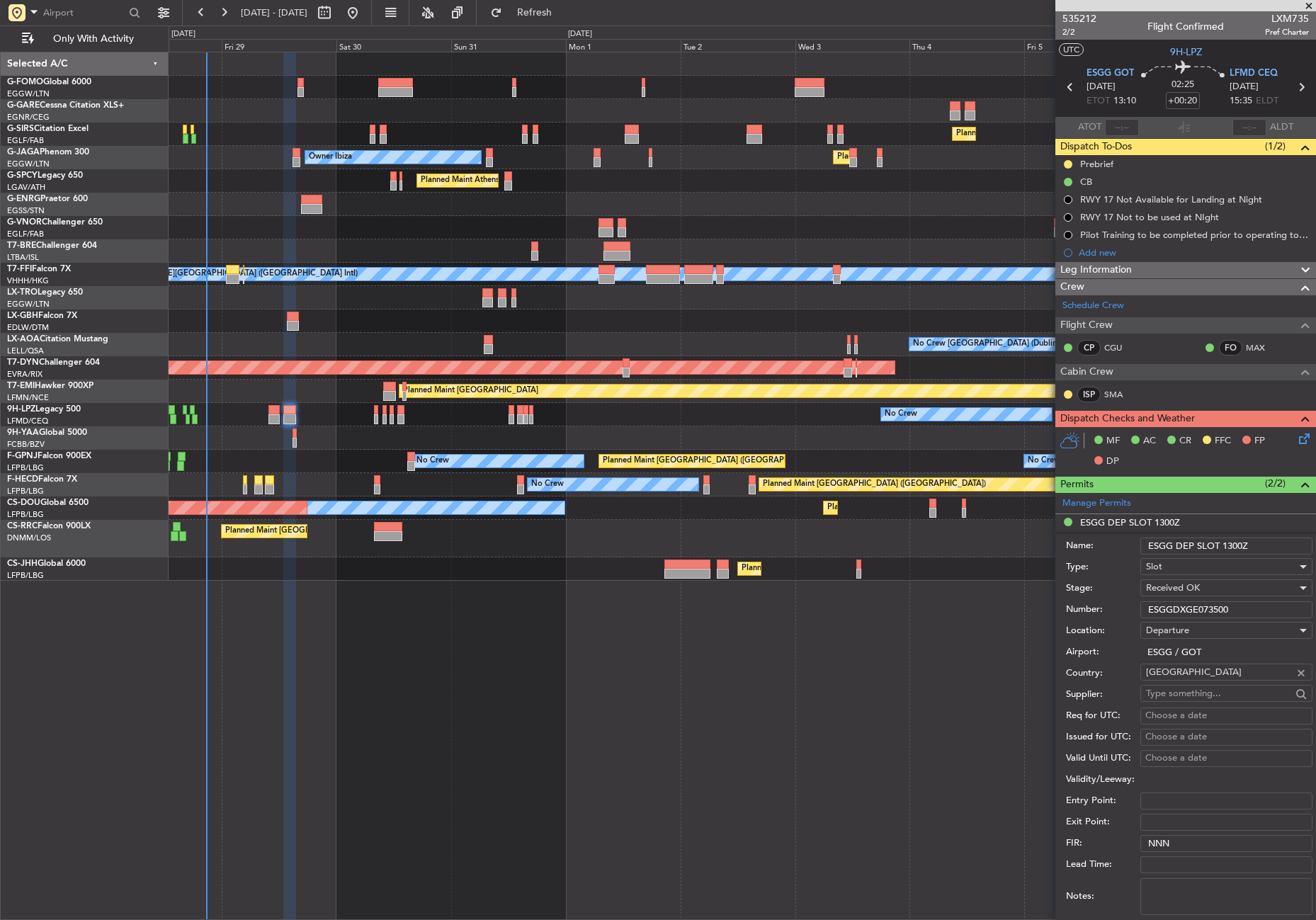
scroll to position [213, 0]
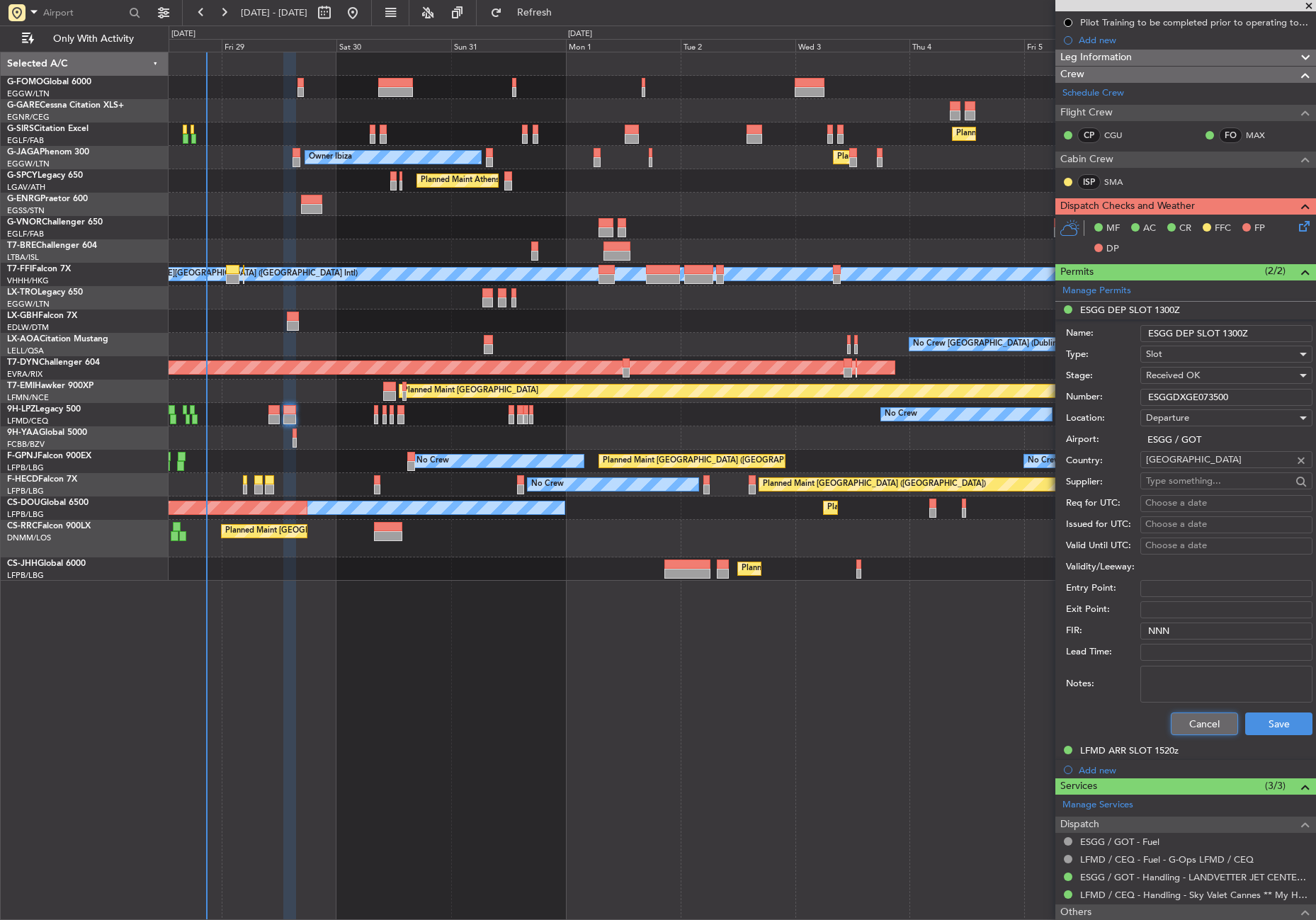
click at [1176, 727] on button "Cancel" at bounding box center [1205, 724] width 68 height 23
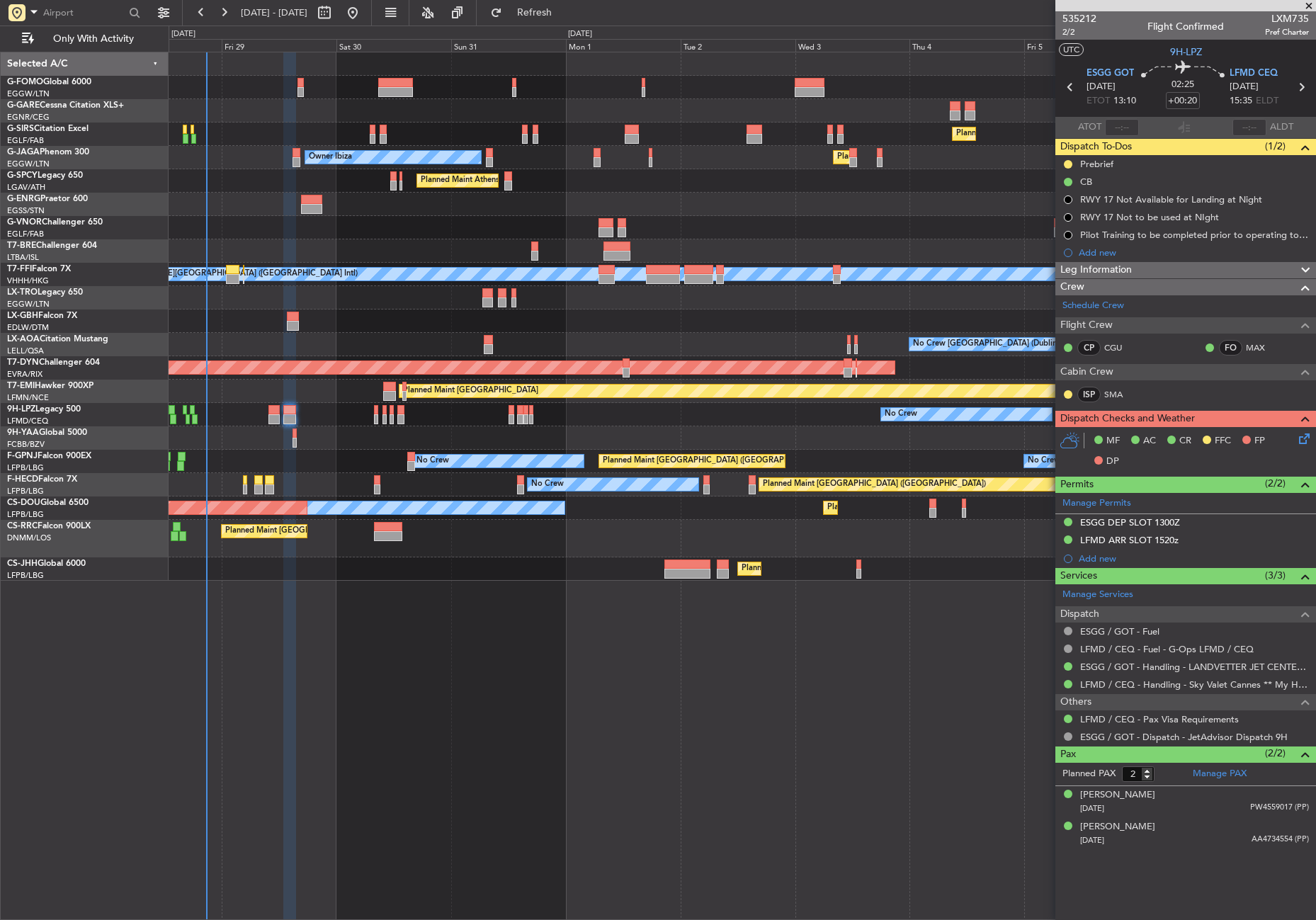
scroll to position [0, 0]
click at [1134, 542] on div "LFMD ARR SLOT 1520z" at bounding box center [1130, 540] width 99 height 12
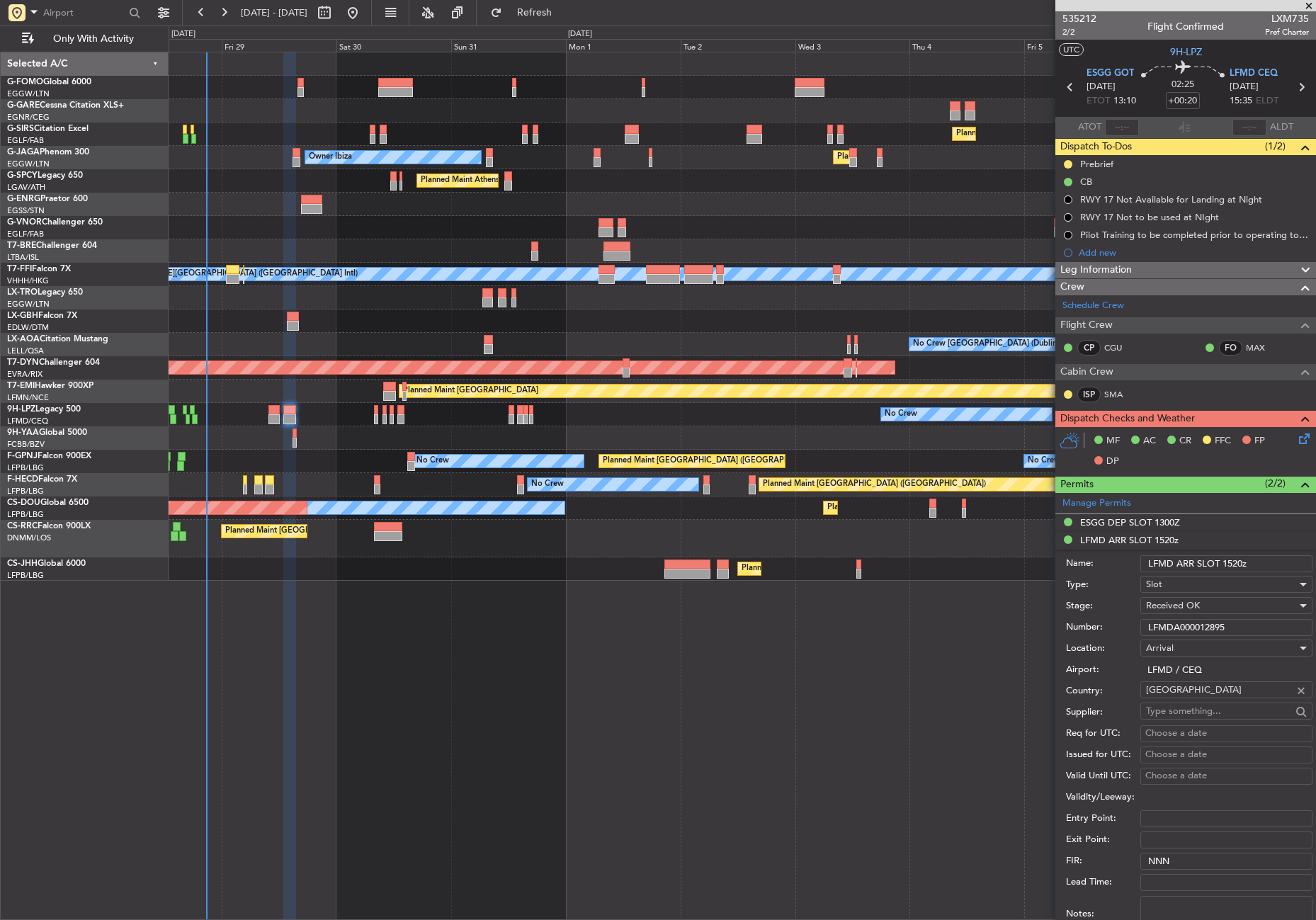
click at [1148, 624] on input "LFMDA000012895" at bounding box center [1227, 628] width 172 height 17
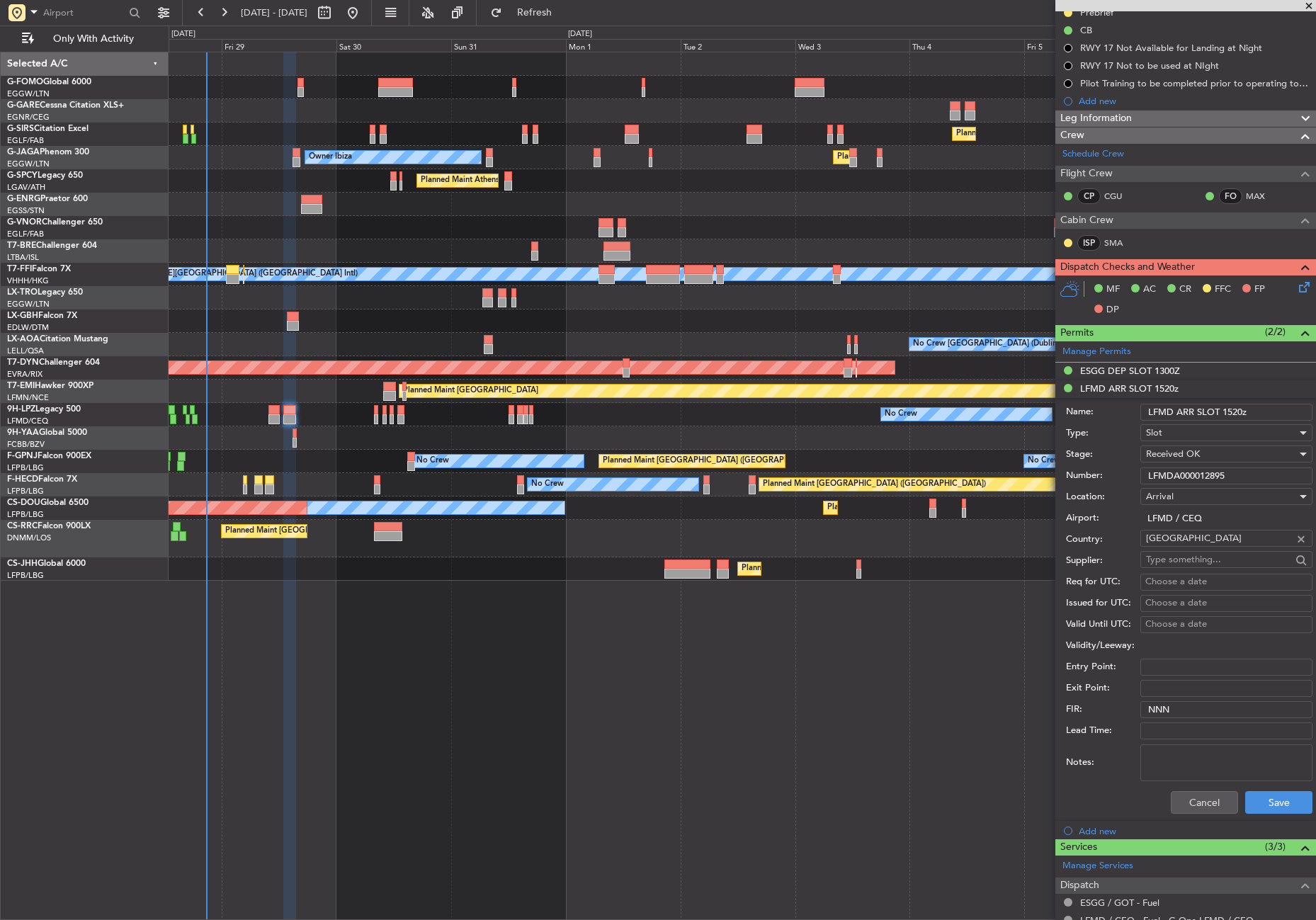
scroll to position [213, 0]
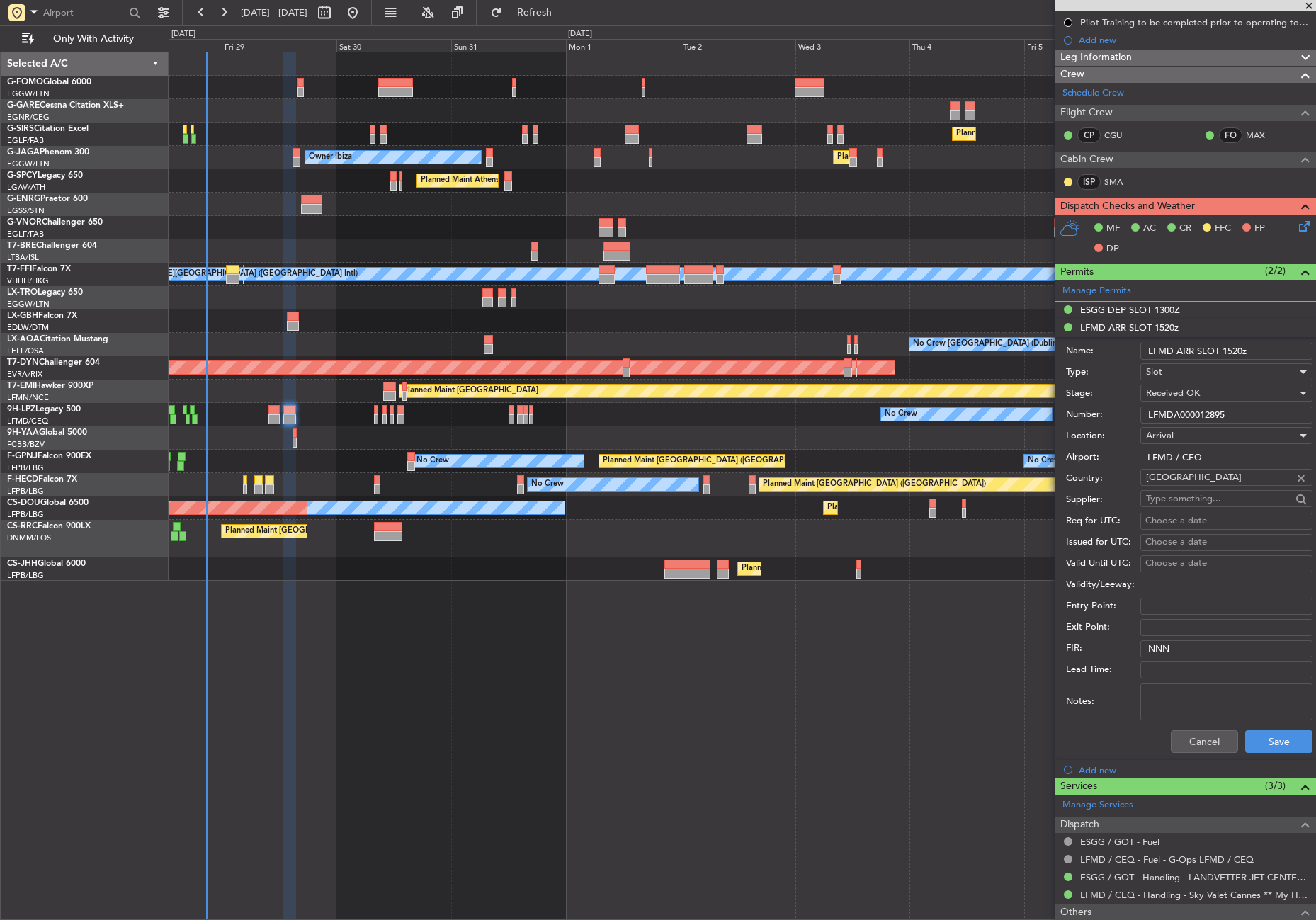
click at [1175, 758] on div "Cancel Save" at bounding box center [1189, 742] width 247 height 37
click at [1178, 741] on button "Cancel" at bounding box center [1205, 742] width 68 height 23
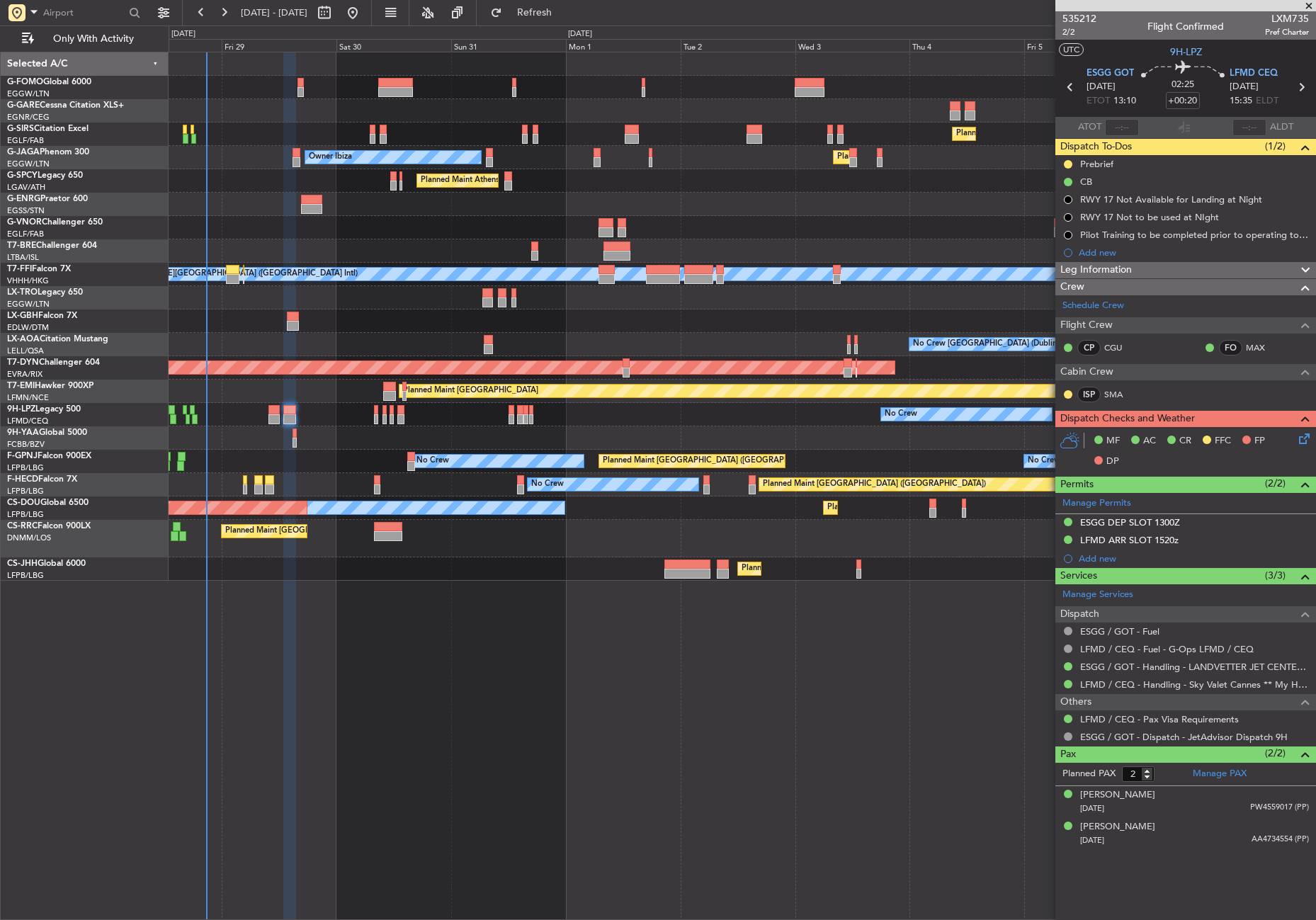
scroll to position [0, 0]
click at [1119, 270] on span "Leg Information" at bounding box center [1096, 270] width 71 height 16
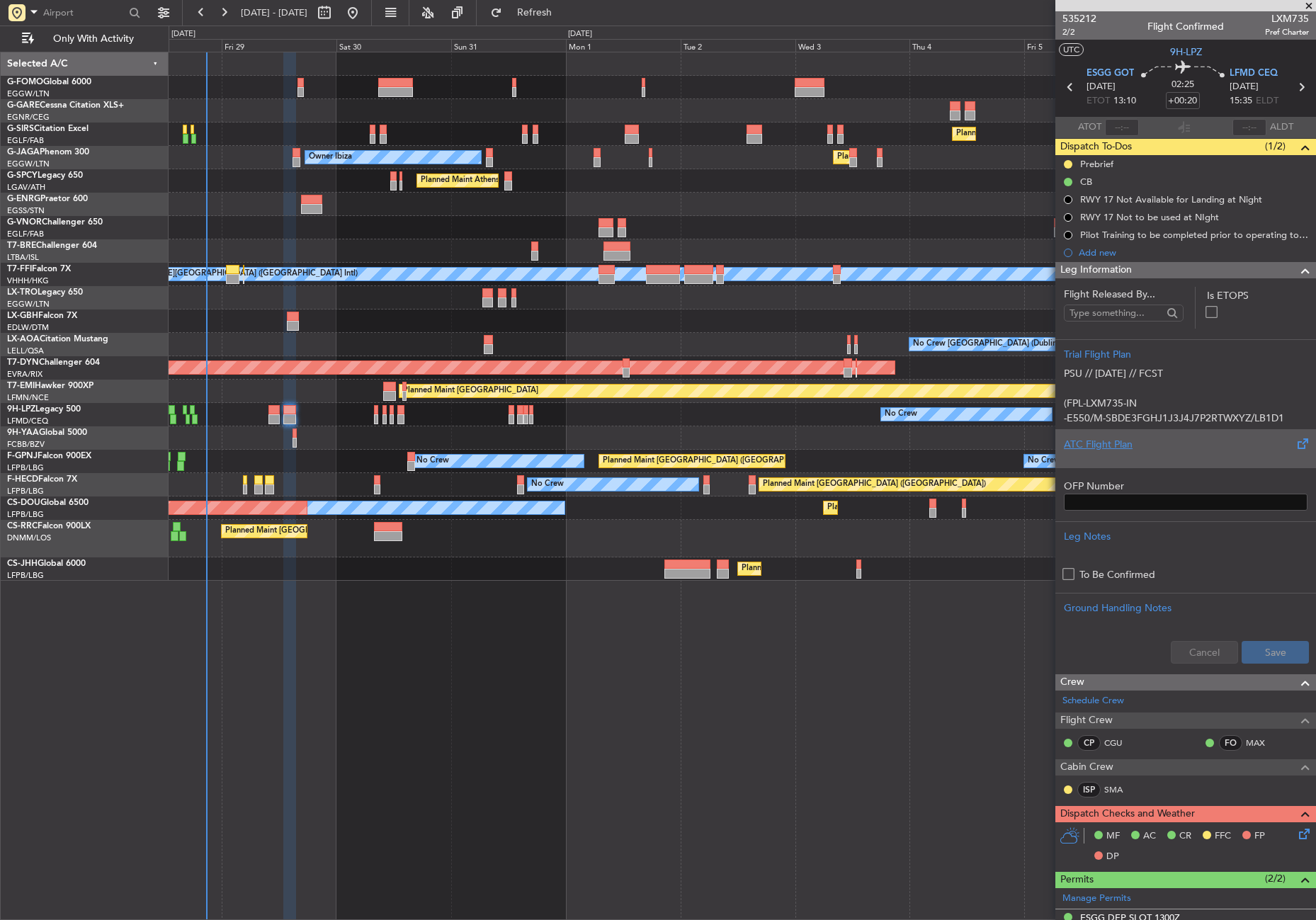
click at [1097, 438] on div "ATC Flight Plan" at bounding box center [1185, 445] width 244 height 15
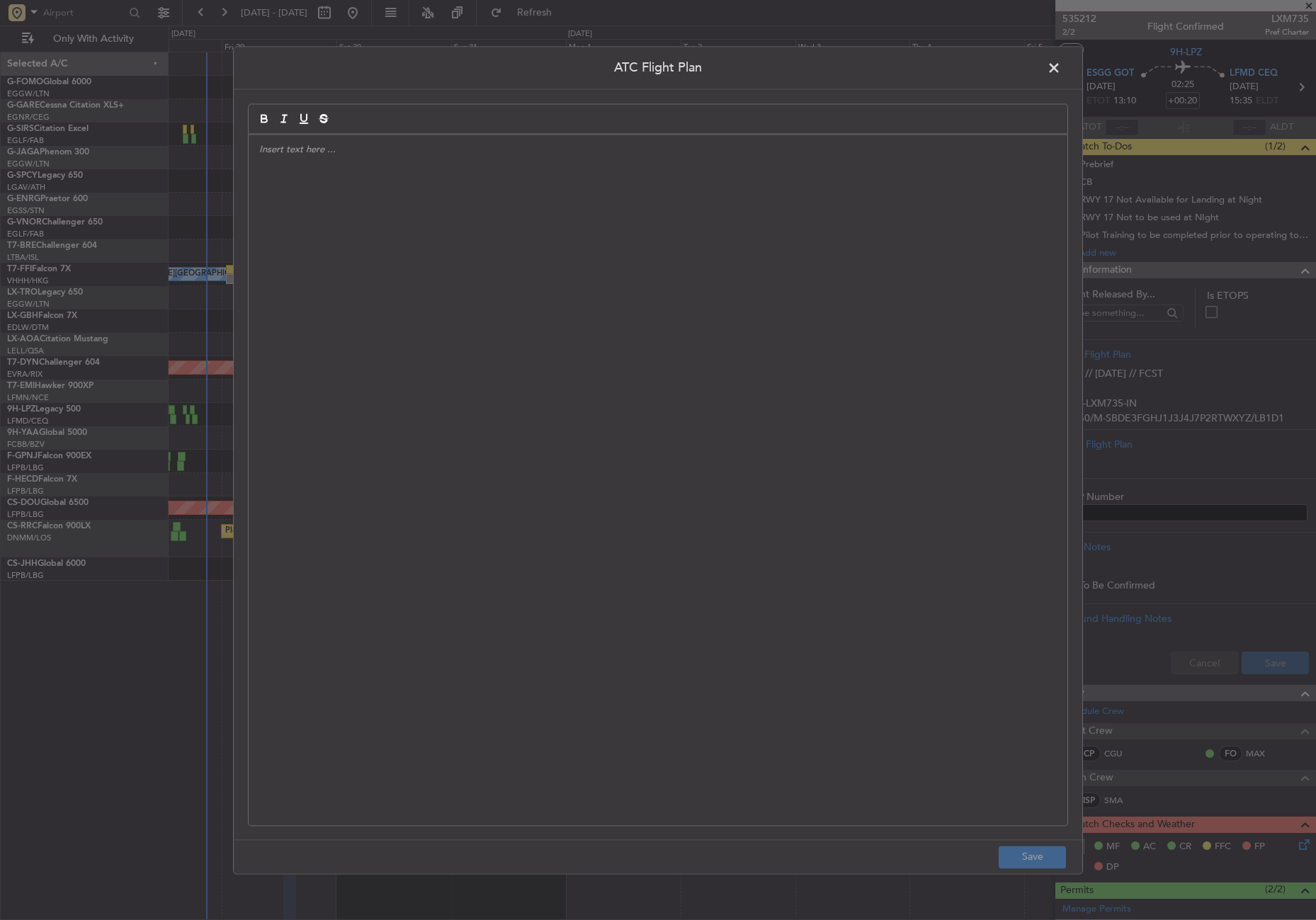
click at [681, 383] on div at bounding box center [658, 480] width 819 height 691
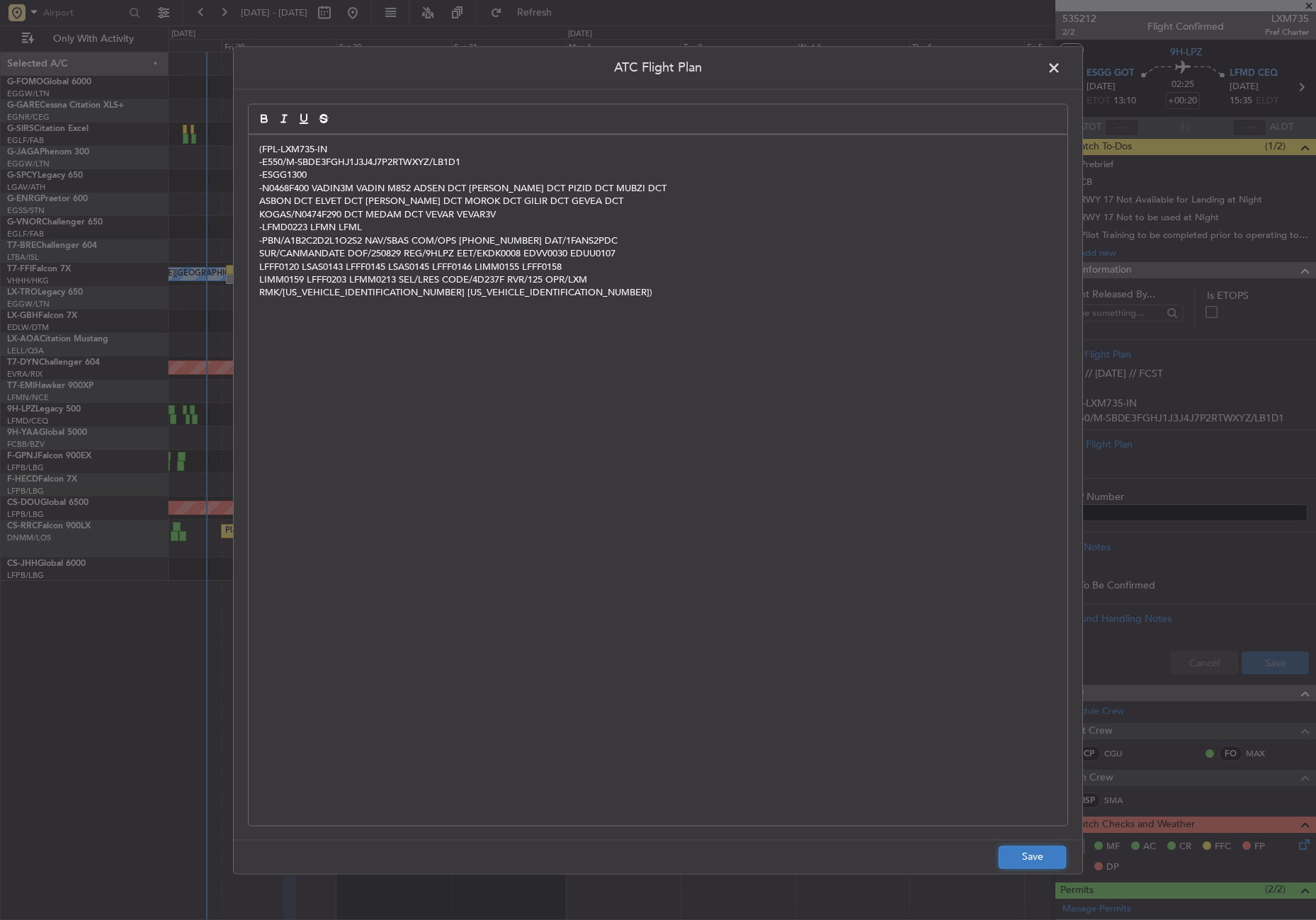
drag, startPoint x: 681, startPoint y: 383, endPoint x: 1025, endPoint y: 859, distance: 587.3
click at [1025, 859] on button "Save" at bounding box center [1033, 857] width 68 height 23
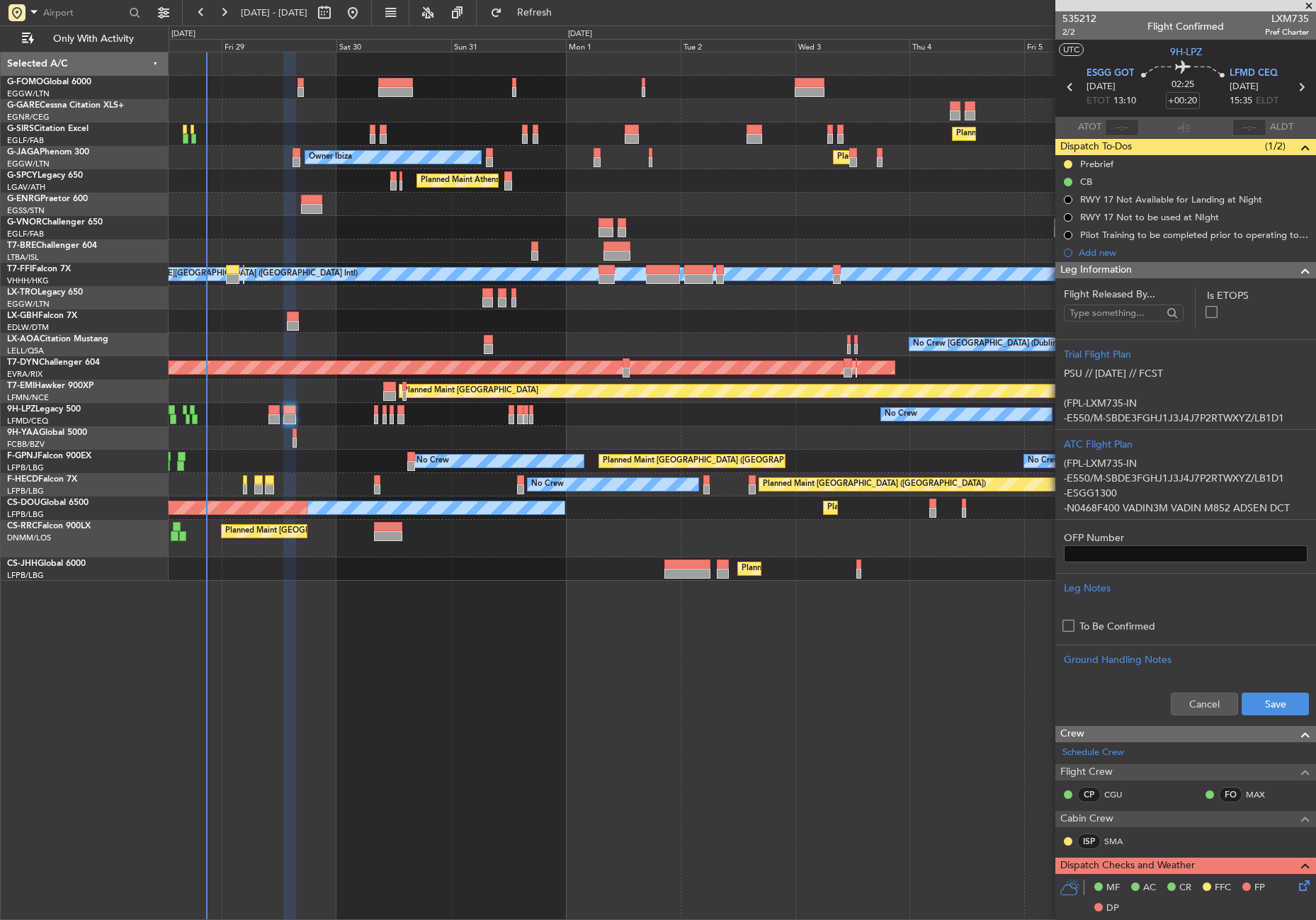
click at [1249, 690] on div "Cancel Save" at bounding box center [1185, 704] width 260 height 43
click at [1248, 700] on button "Save" at bounding box center [1276, 703] width 68 height 23
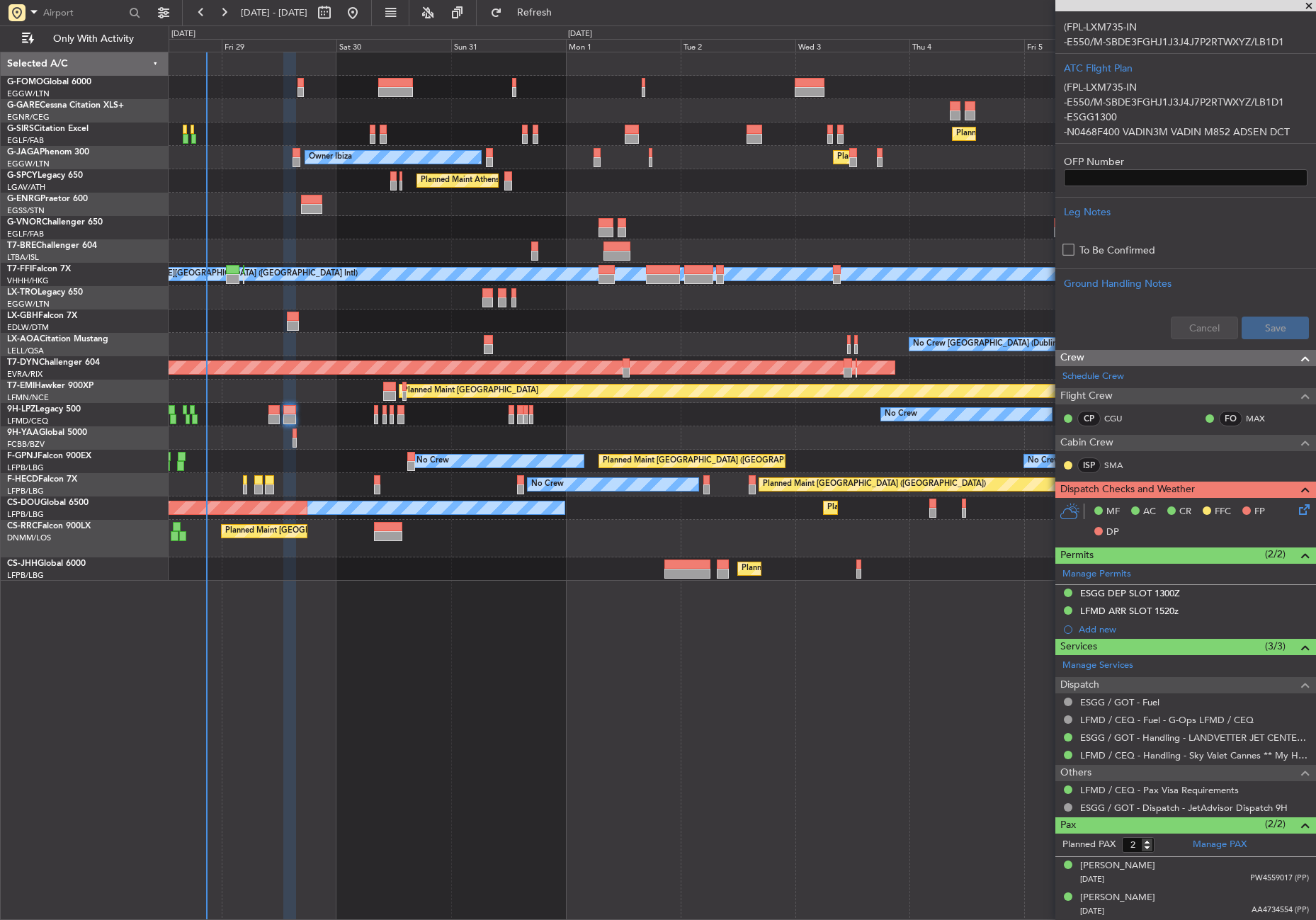
click at [1296, 510] on icon at bounding box center [1301, 507] width 11 height 11
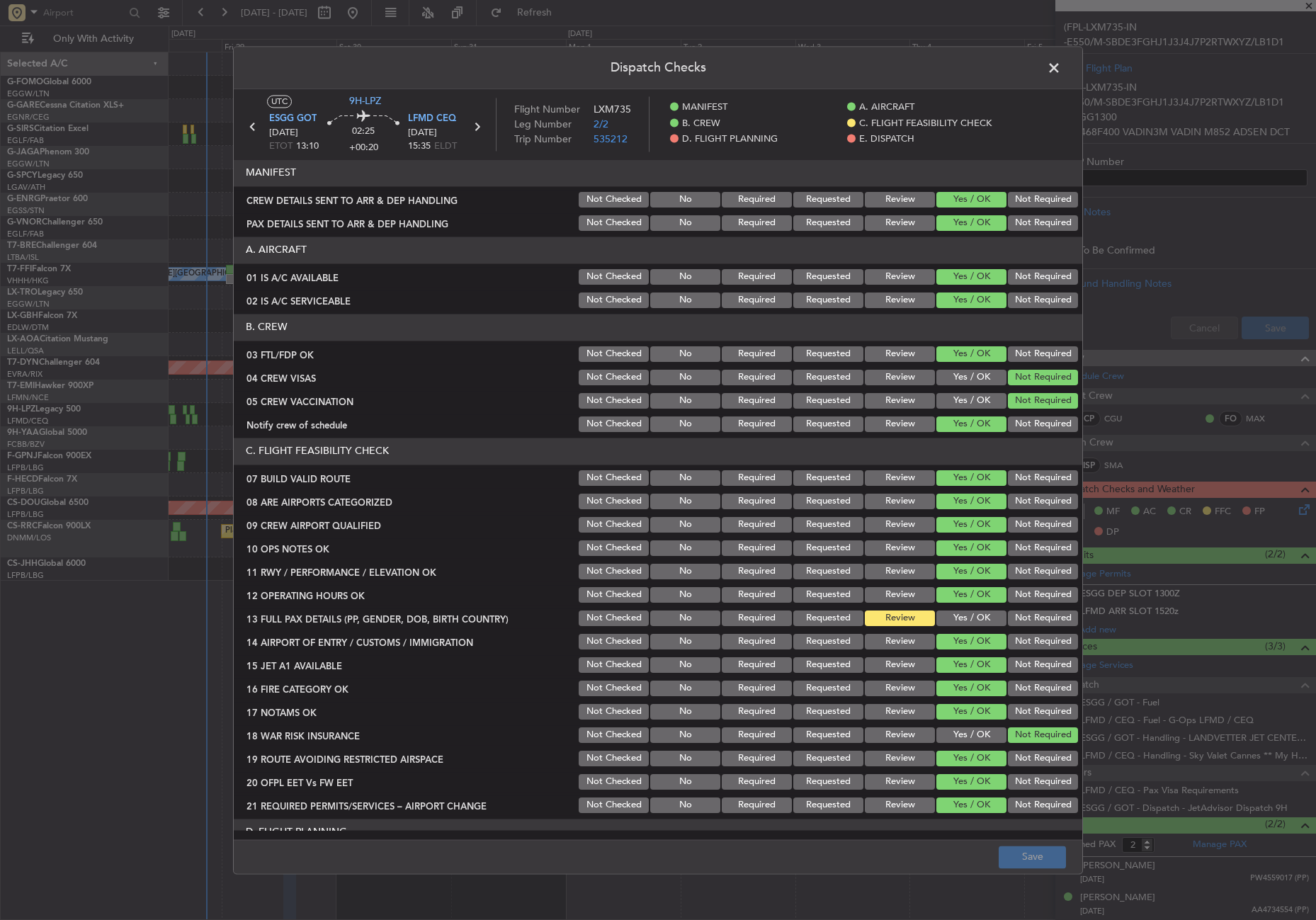
click at [976, 611] on button "Yes / OK" at bounding box center [971, 619] width 70 height 16
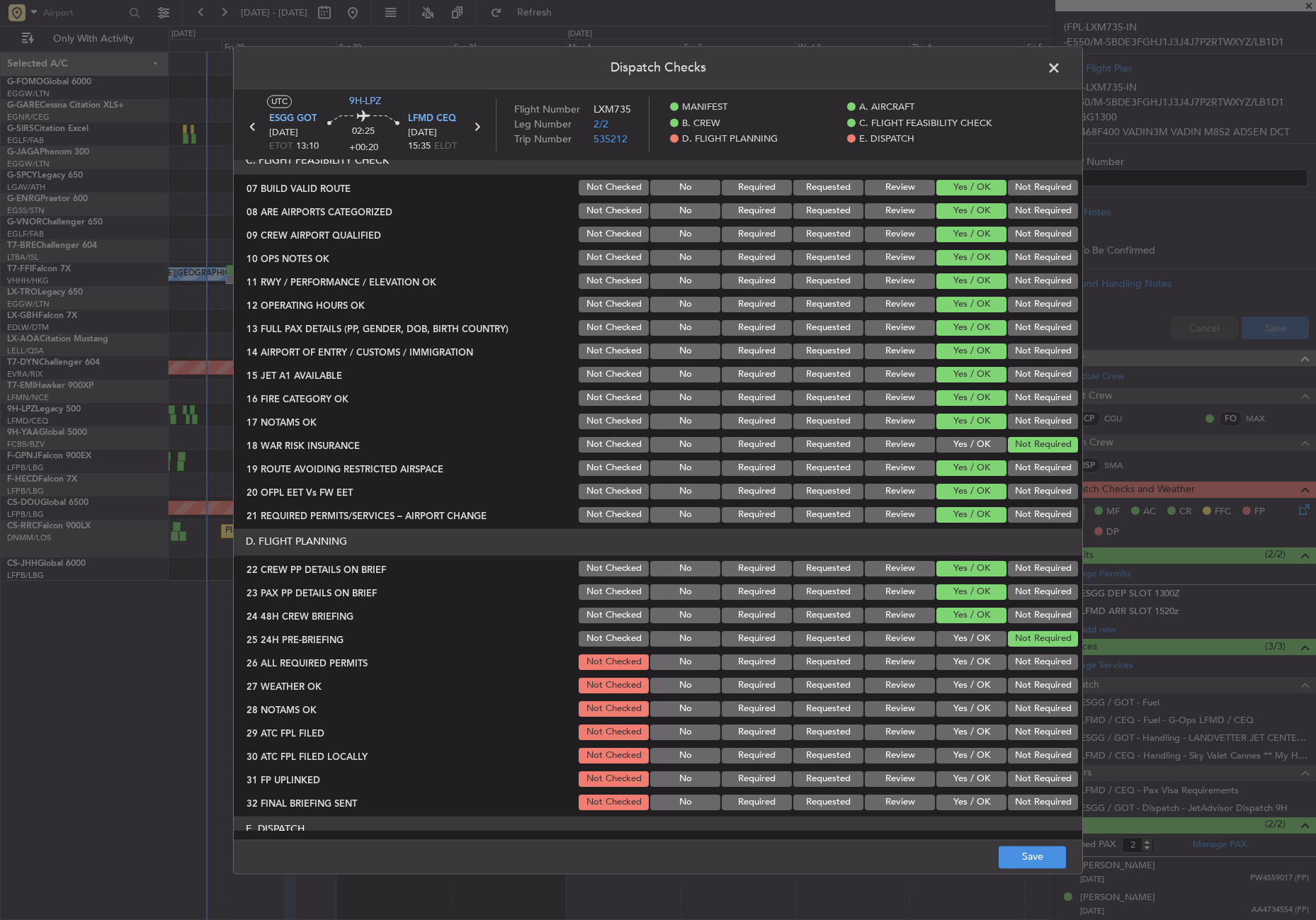
scroll to position [354, 0]
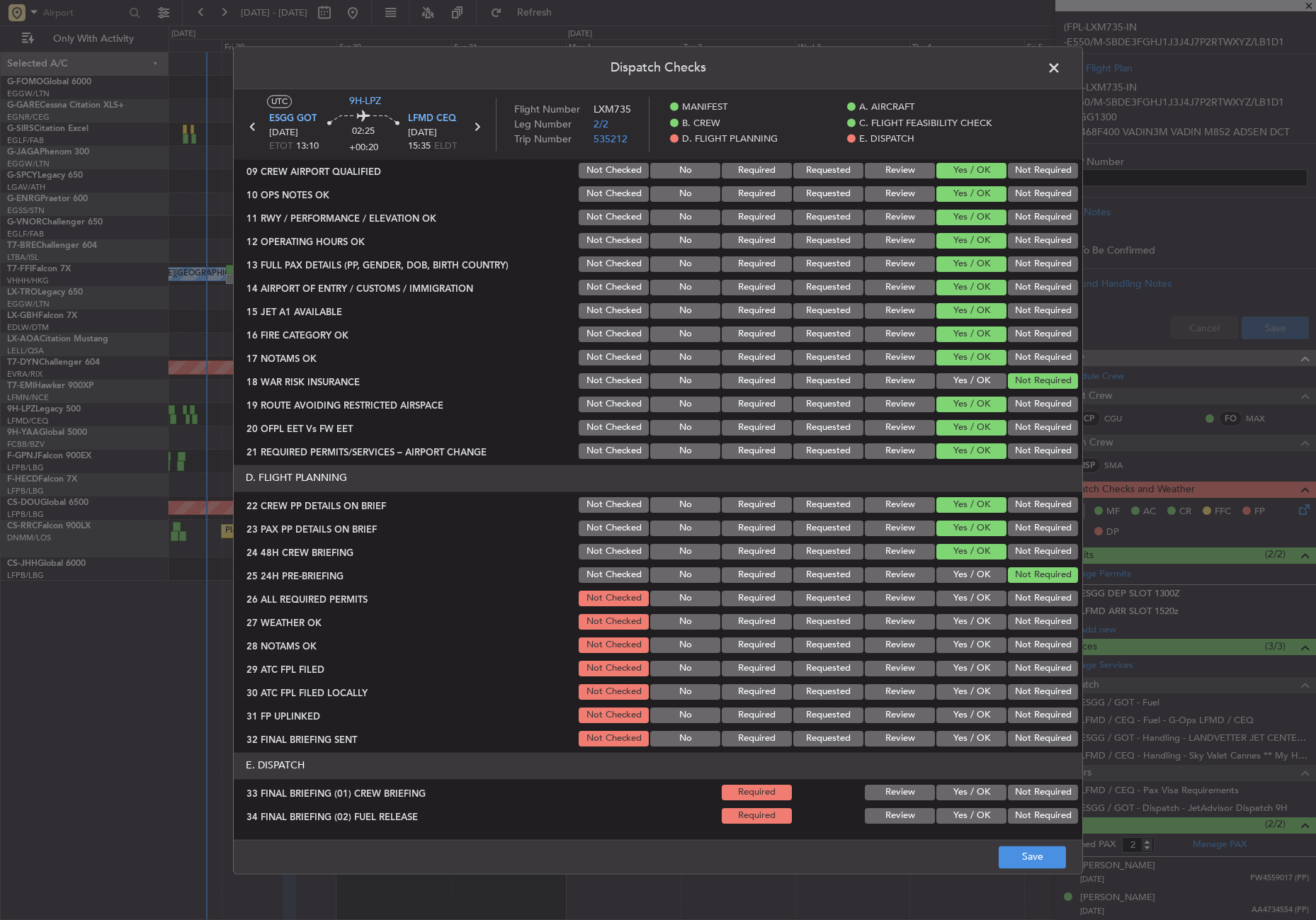
click at [966, 595] on button "Yes / OK" at bounding box center [971, 598] width 70 height 16
click at [958, 621] on button "Yes / OK" at bounding box center [971, 621] width 70 height 16
click at [958, 641] on button "Yes / OK" at bounding box center [971, 645] width 70 height 16
click at [958, 670] on button "Yes / OK" at bounding box center [971, 669] width 70 height 16
click at [1008, 685] on button "Not Required" at bounding box center [1043, 692] width 70 height 16
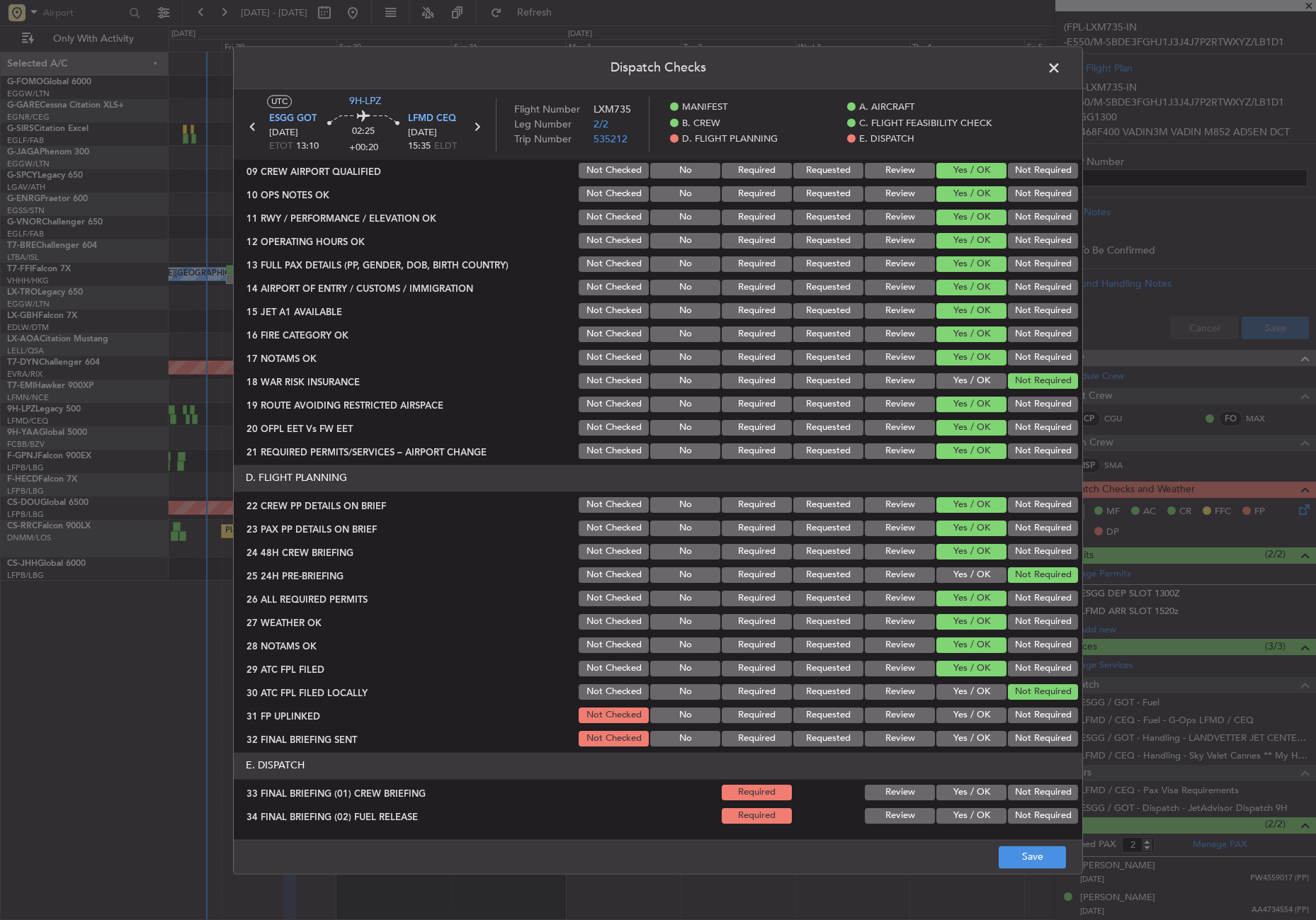
click at [982, 705] on section "D. FLIGHT PLANNING 22 CREW PP DETAILS ON BRIEF Not Checked No Required Requeste…" at bounding box center [658, 607] width 848 height 284
click at [980, 714] on button "Yes / OK" at bounding box center [971, 715] width 70 height 16
click at [1020, 740] on button "Not Required" at bounding box center [1043, 738] width 70 height 16
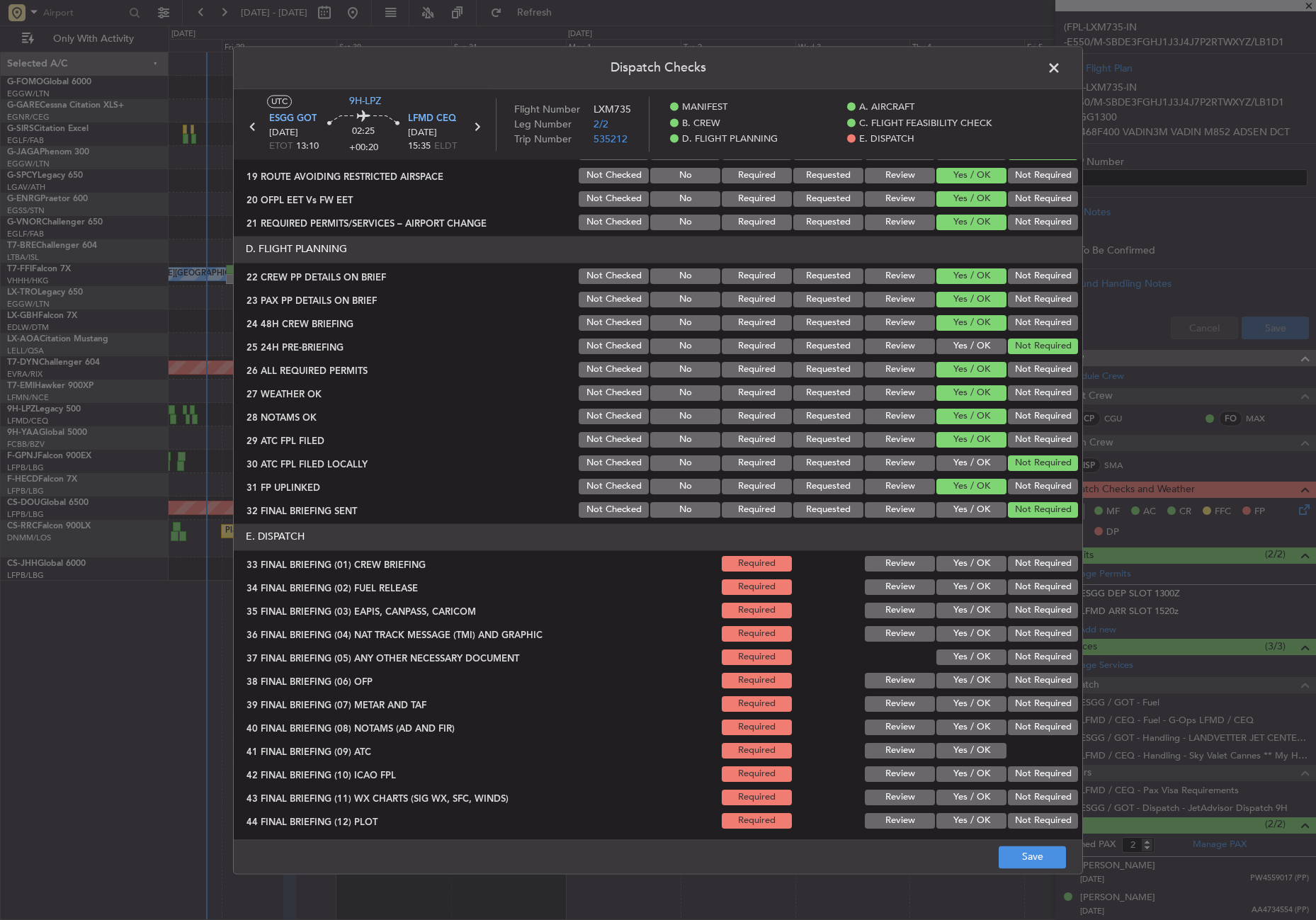
scroll to position [587, 0]
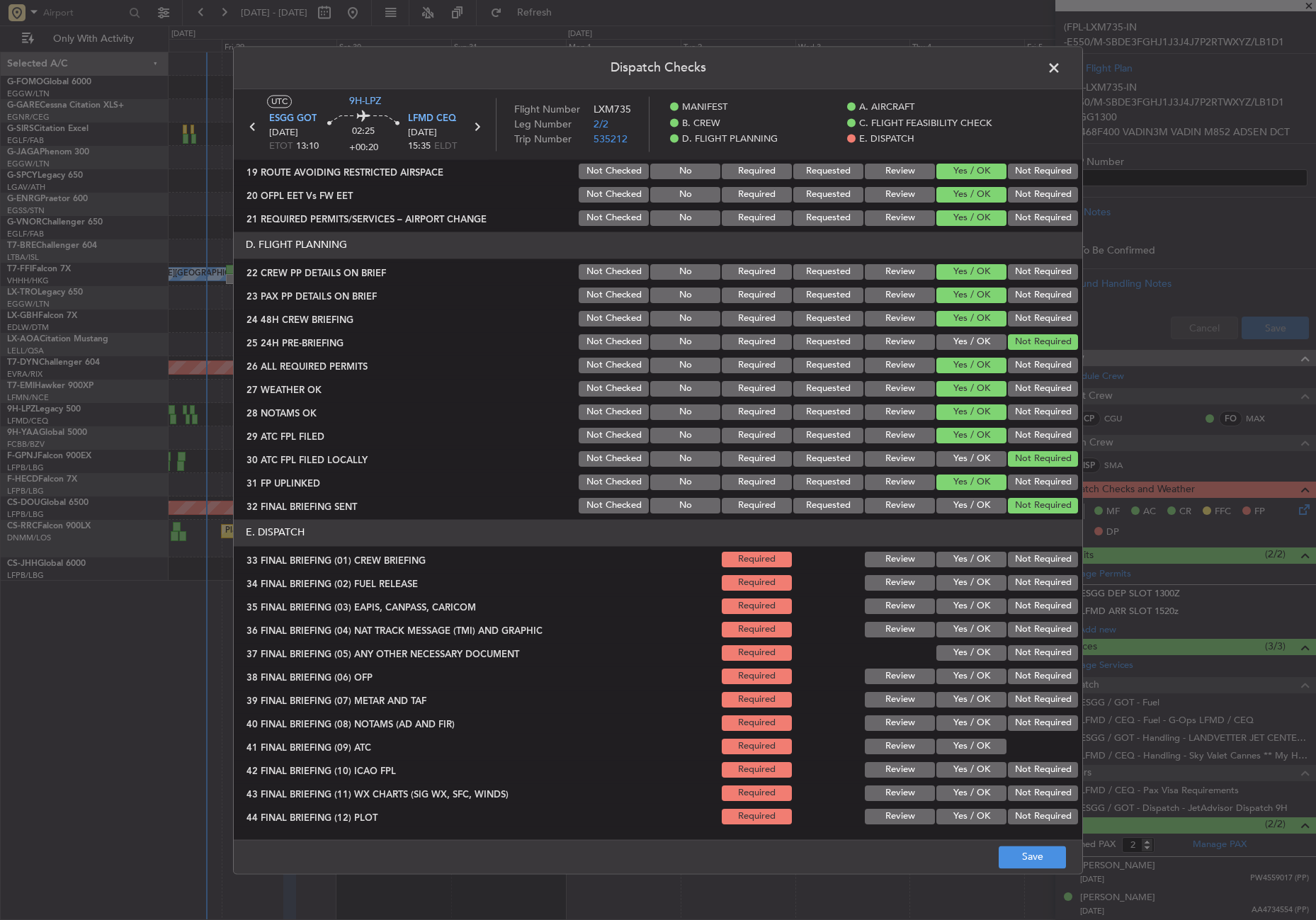
click at [963, 569] on div "Yes / OK" at bounding box center [970, 560] width 71 height 20
click at [963, 565] on button "Yes / OK" at bounding box center [971, 559] width 70 height 16
click at [970, 588] on button "Yes / OK" at bounding box center [971, 583] width 70 height 16
click at [1015, 607] on button "Not Required" at bounding box center [1043, 606] width 70 height 16
click at [1011, 628] on button "Not Required" at bounding box center [1043, 629] width 70 height 16
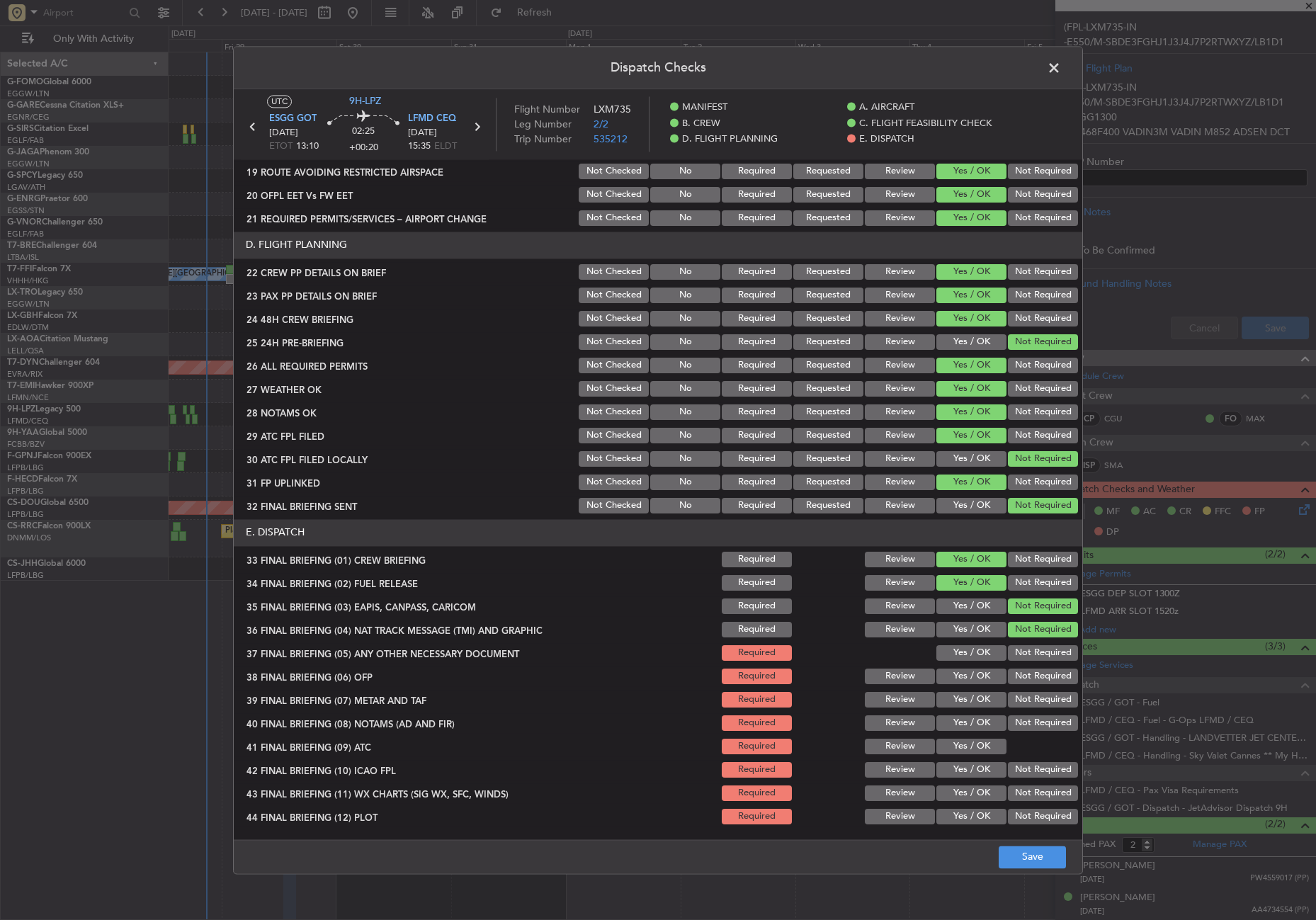
click at [964, 641] on section "E. DISPATCH 33 FINAL BRIEFING (01) CREW BRIEFING Required Review Yes / OK Not R…" at bounding box center [658, 672] width 848 height 308
click at [966, 658] on button "Yes / OK" at bounding box center [971, 653] width 70 height 16
click at [963, 673] on button "Yes / OK" at bounding box center [971, 676] width 70 height 16
click at [964, 698] on button "Yes / OK" at bounding box center [971, 700] width 70 height 16
click at [962, 714] on div "Yes / OK" at bounding box center [970, 724] width 71 height 20
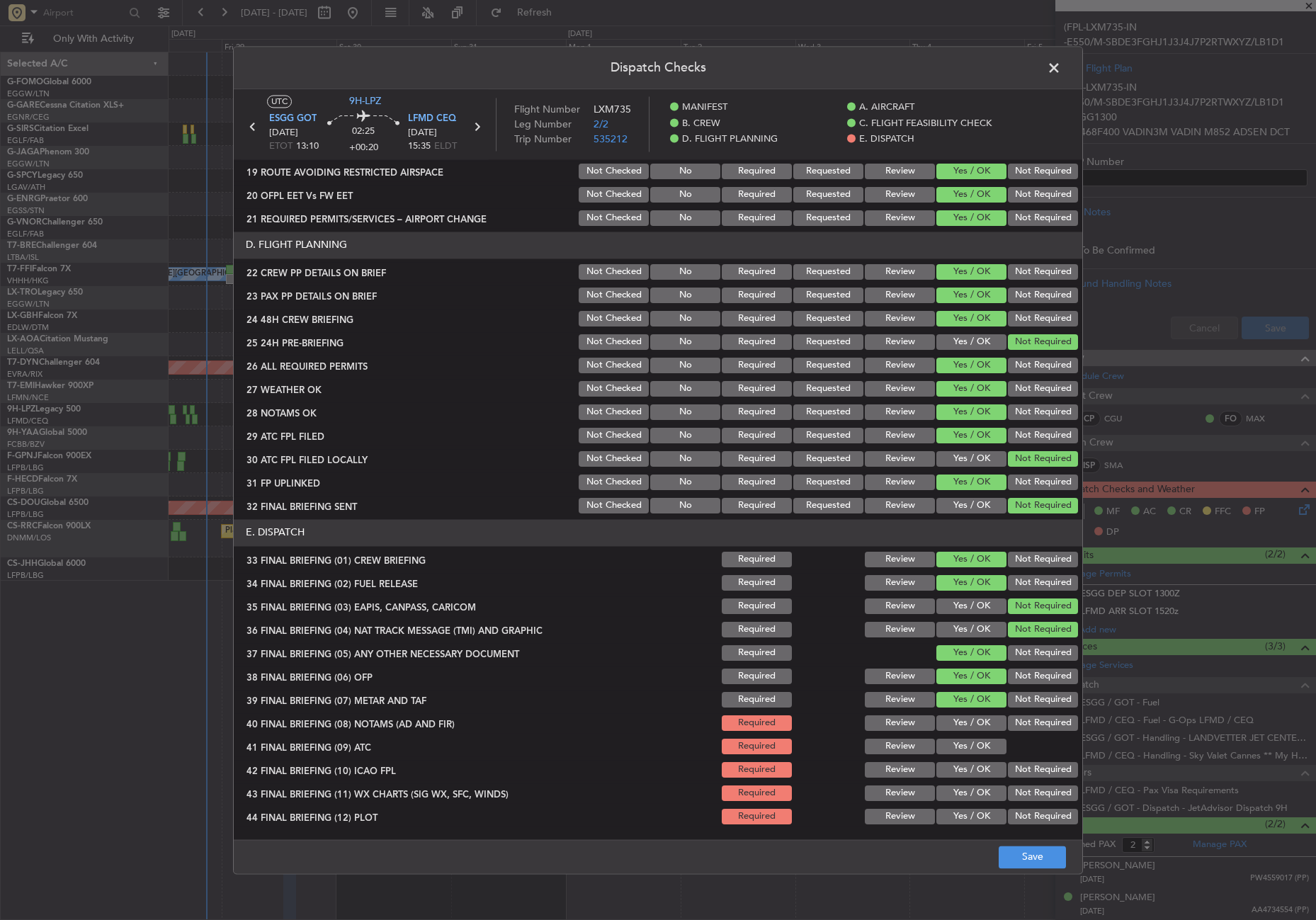
click at [961, 724] on button "Yes / OK" at bounding box center [971, 723] width 70 height 16
click at [967, 737] on div "Yes / OK" at bounding box center [970, 747] width 71 height 20
click at [967, 750] on button "Yes / OK" at bounding box center [971, 746] width 70 height 16
click at [1015, 767] on button "Not Required" at bounding box center [1043, 769] width 70 height 16
click at [985, 786] on button "Yes / OK" at bounding box center [971, 793] width 70 height 16
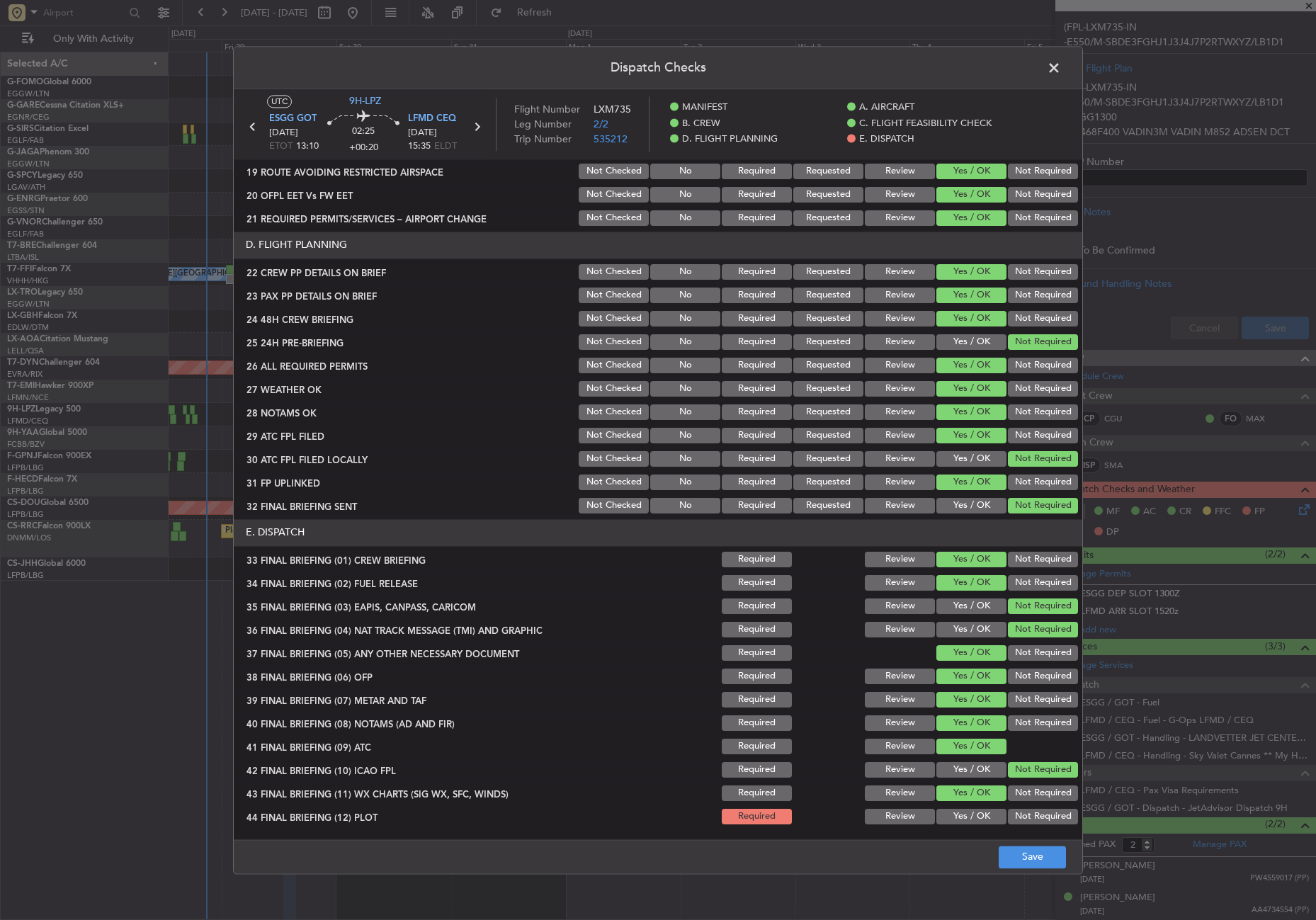
click at [1018, 808] on div "Not Required" at bounding box center [1041, 817] width 71 height 20
click at [1019, 823] on button "Not Required" at bounding box center [1043, 817] width 70 height 16
click at [1017, 851] on button "Save" at bounding box center [1033, 857] width 68 height 23
click at [1061, 69] on span at bounding box center [1061, 71] width 0 height 28
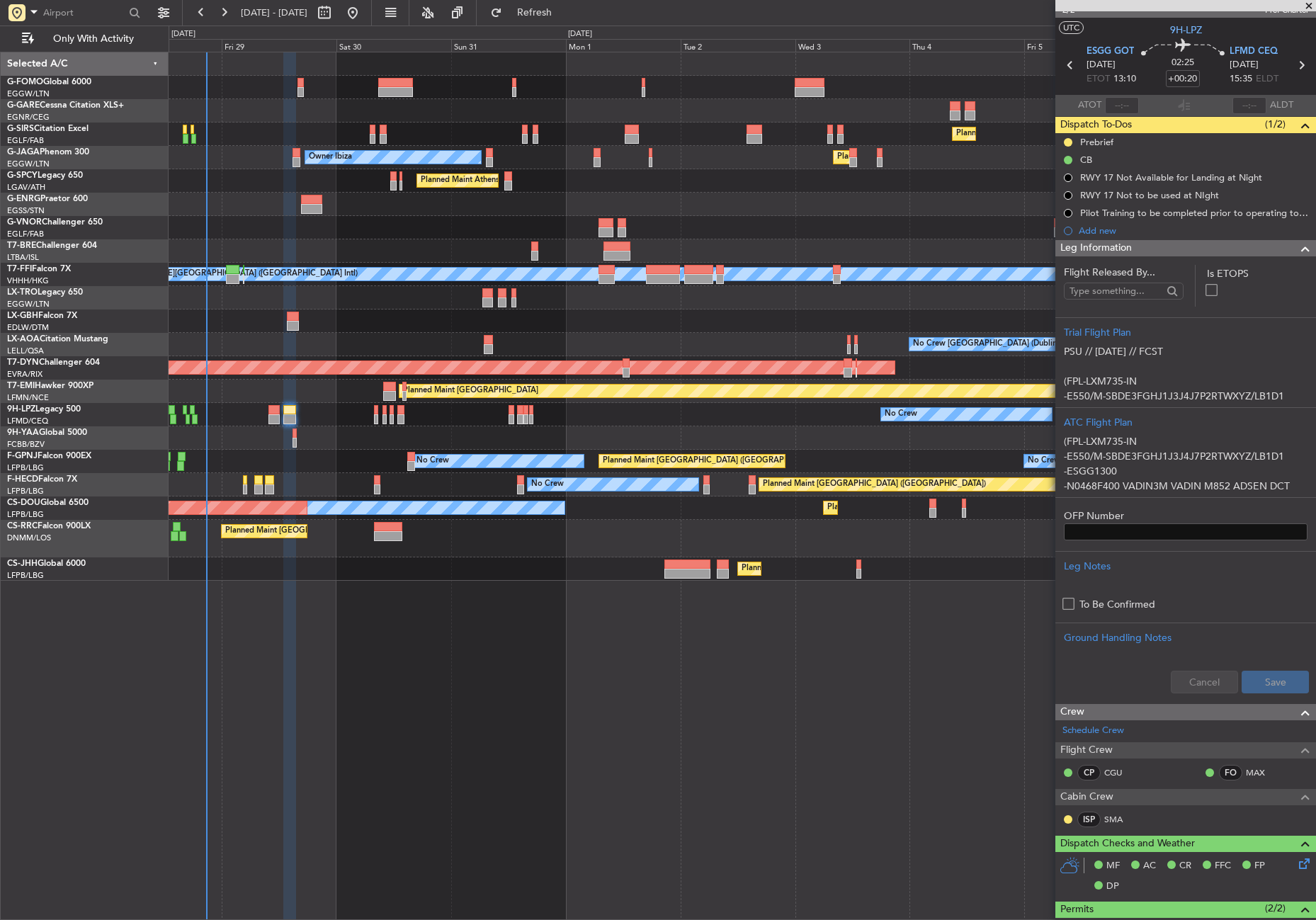
scroll to position [0, 0]
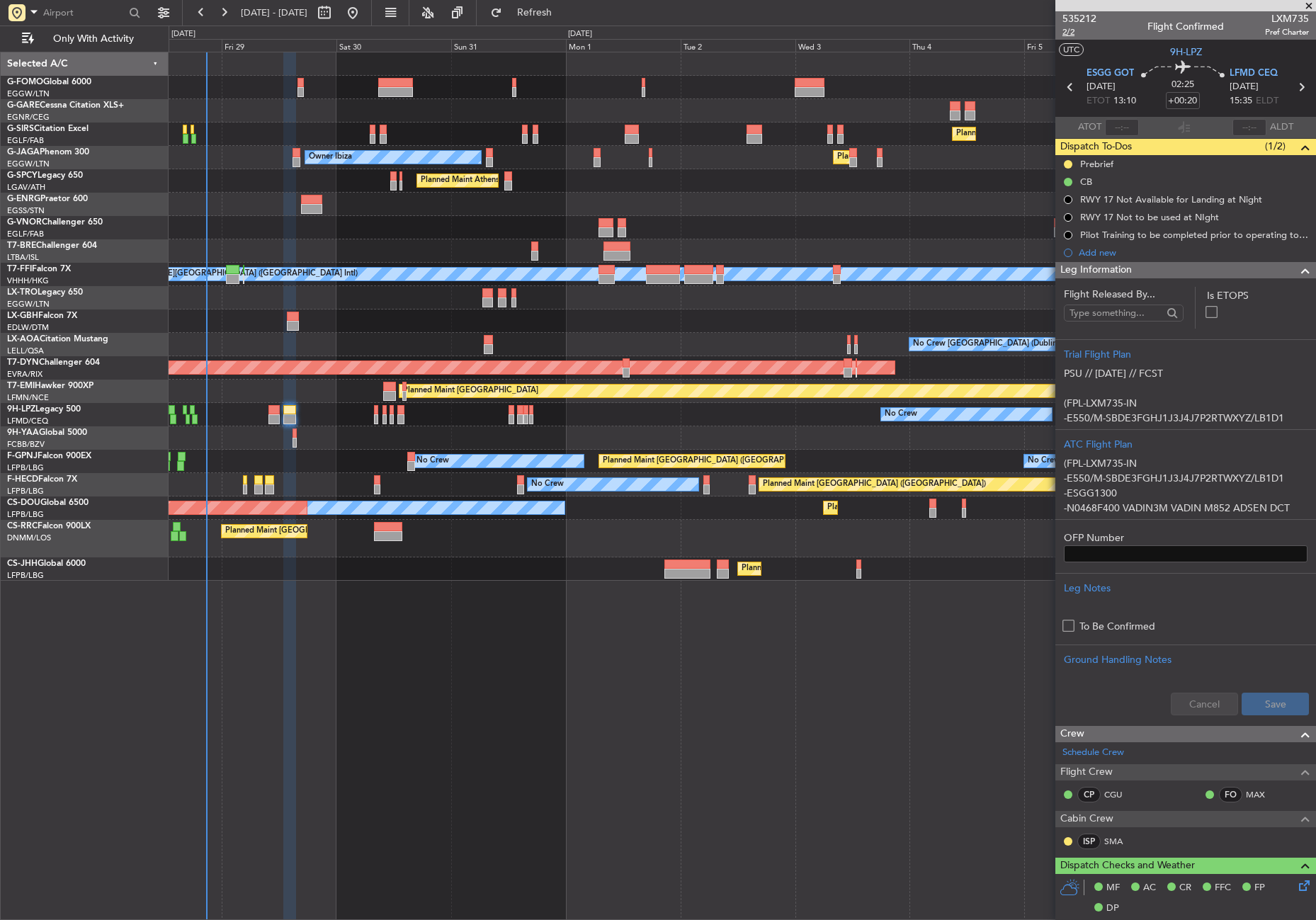
click at [1068, 26] on span "2/2" at bounding box center [1079, 32] width 34 height 12
click at [562, 8] on span "Refresh" at bounding box center [534, 13] width 59 height 10
click at [1071, 159] on div at bounding box center [1068, 164] width 11 height 11
click at [1066, 163] on button at bounding box center [1068, 164] width 8 height 8
click at [1050, 245] on span "Cancelled" at bounding box center [1070, 249] width 40 height 15
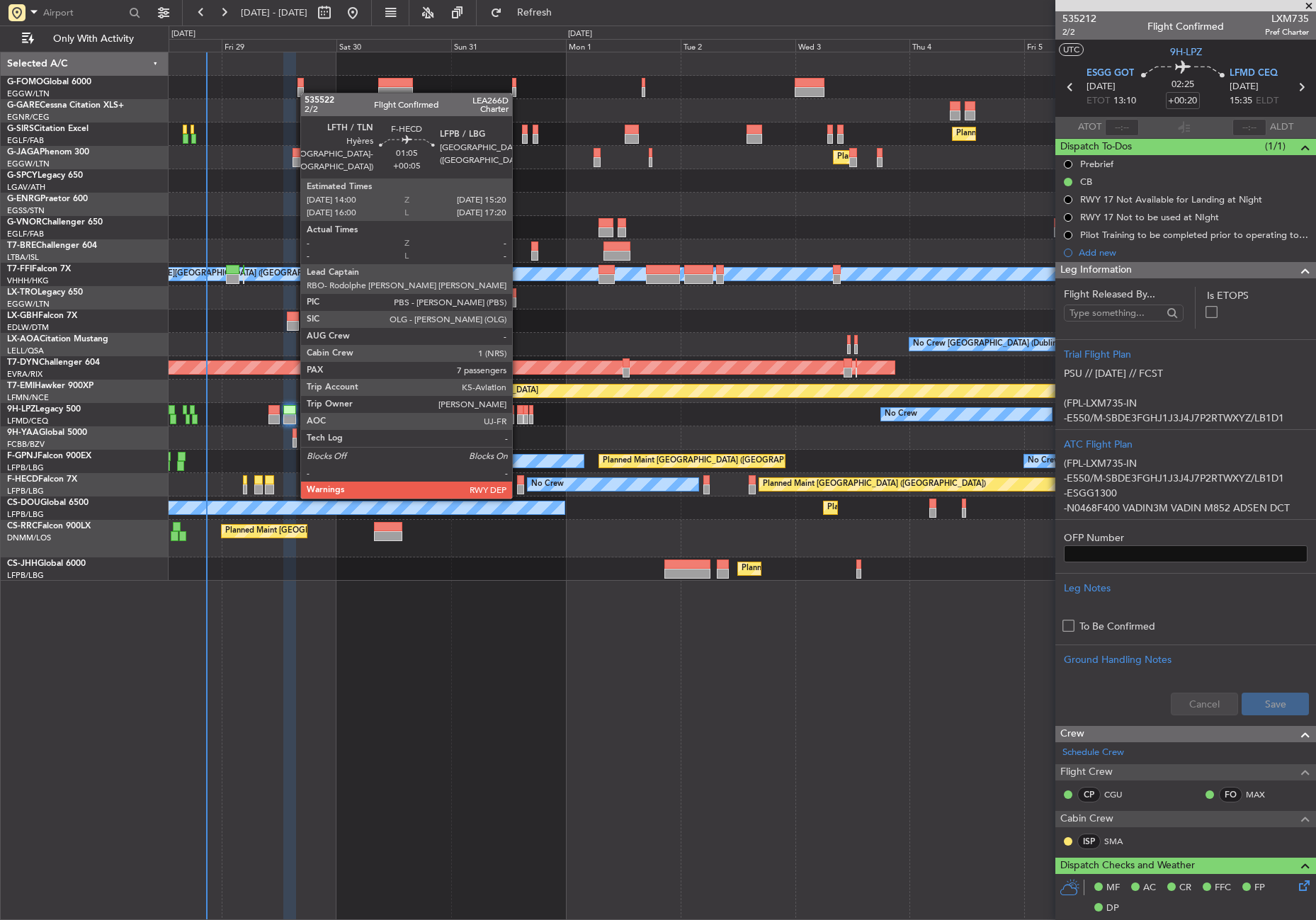
click at [519, 483] on div at bounding box center [520, 480] width 6 height 10
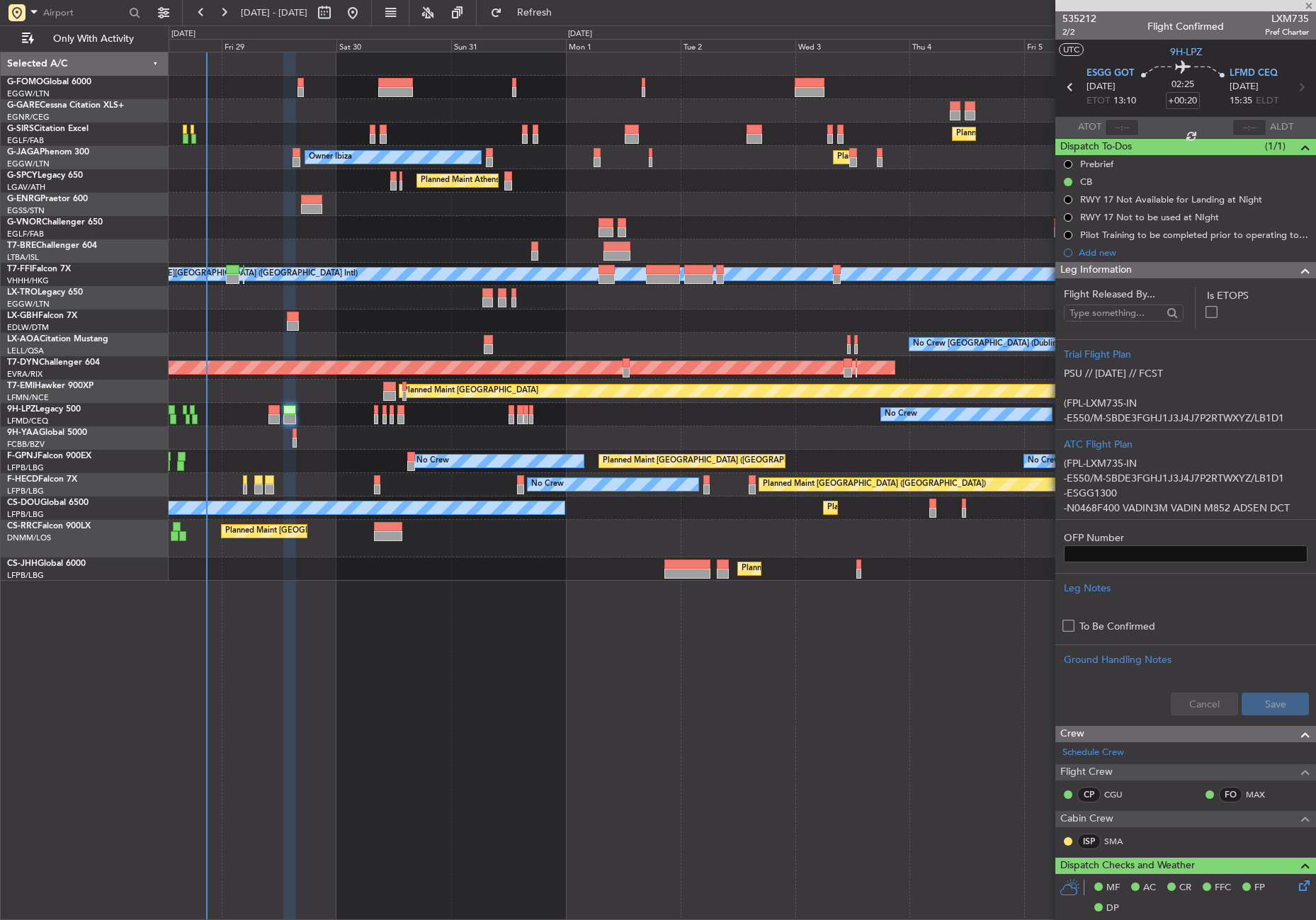
type input "+00:05"
type input "7"
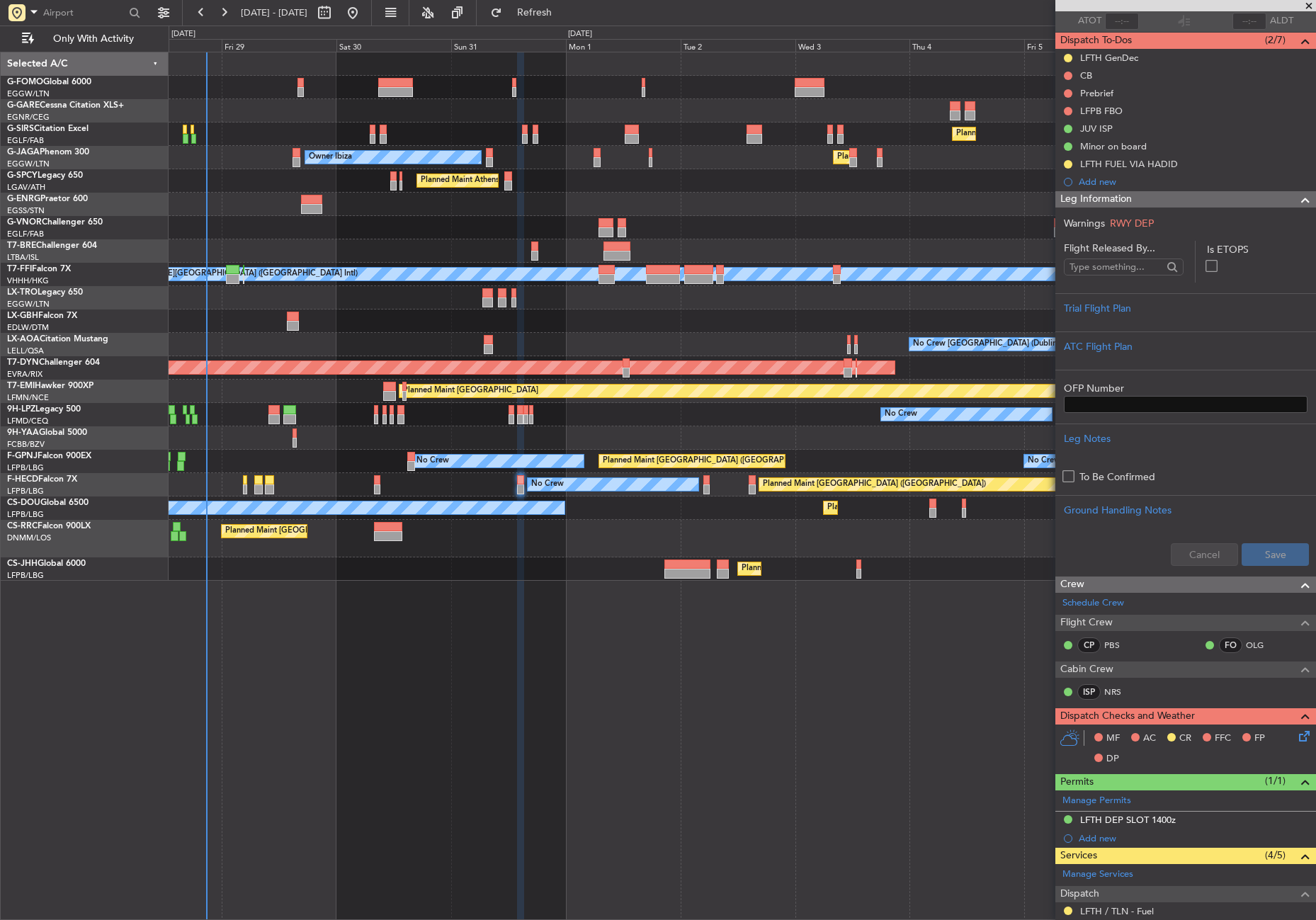
scroll to position [283, 0]
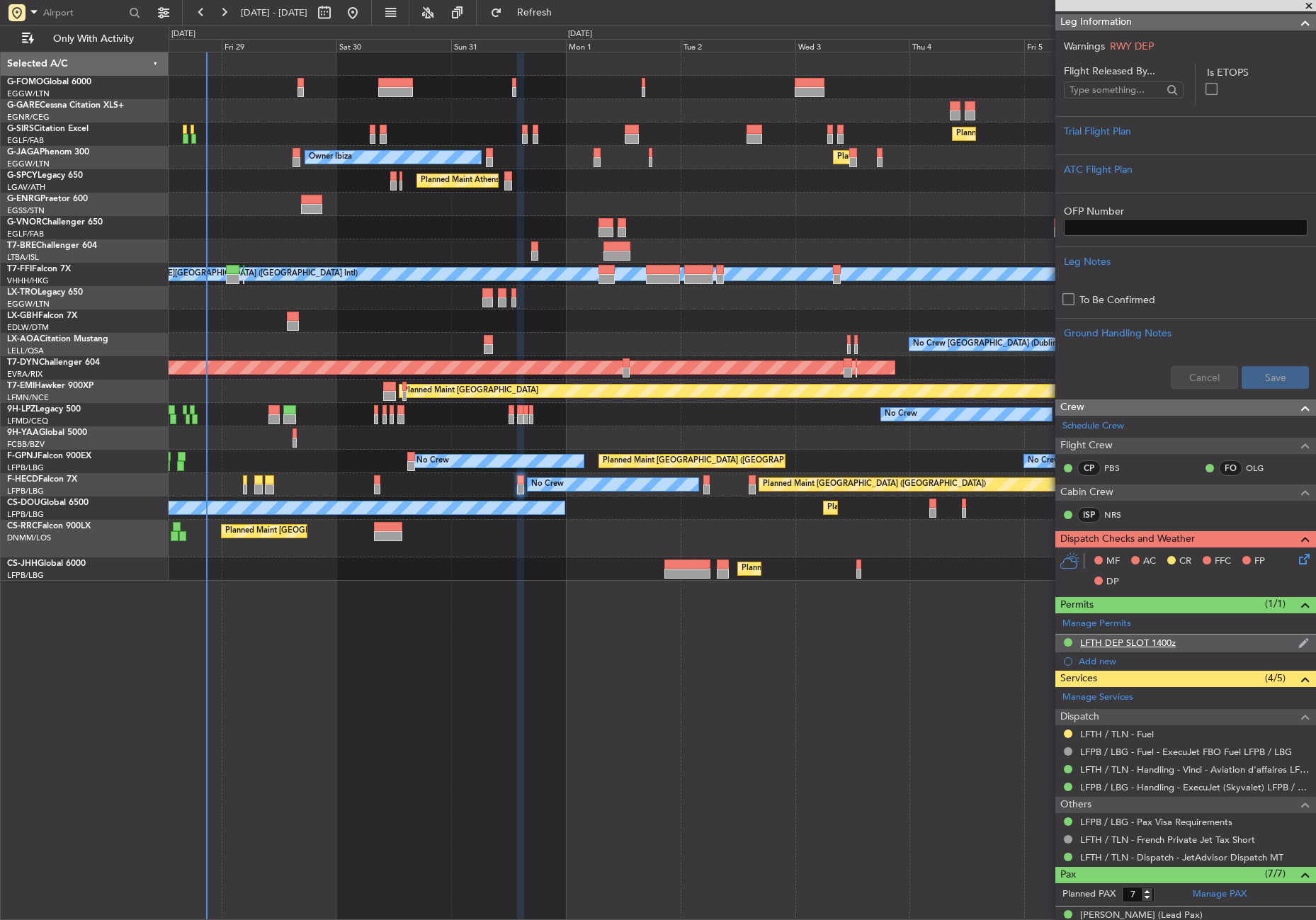
click at [1160, 644] on div "LFTH DEP SLOT 1400z" at bounding box center [1128, 642] width 96 height 12
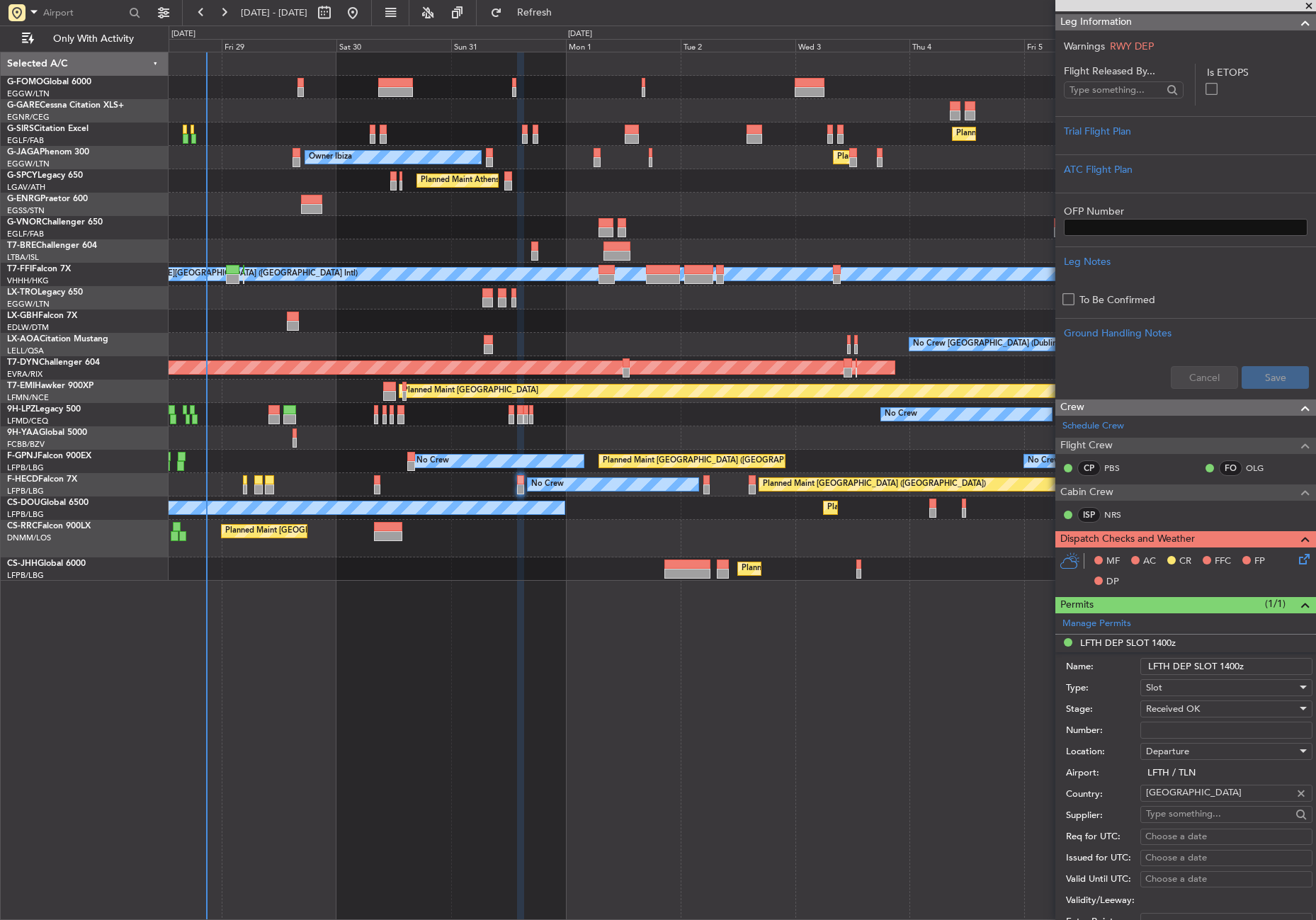
click at [1228, 668] on input "LFTH DEP SLOT 1400z" at bounding box center [1227, 666] width 172 height 17
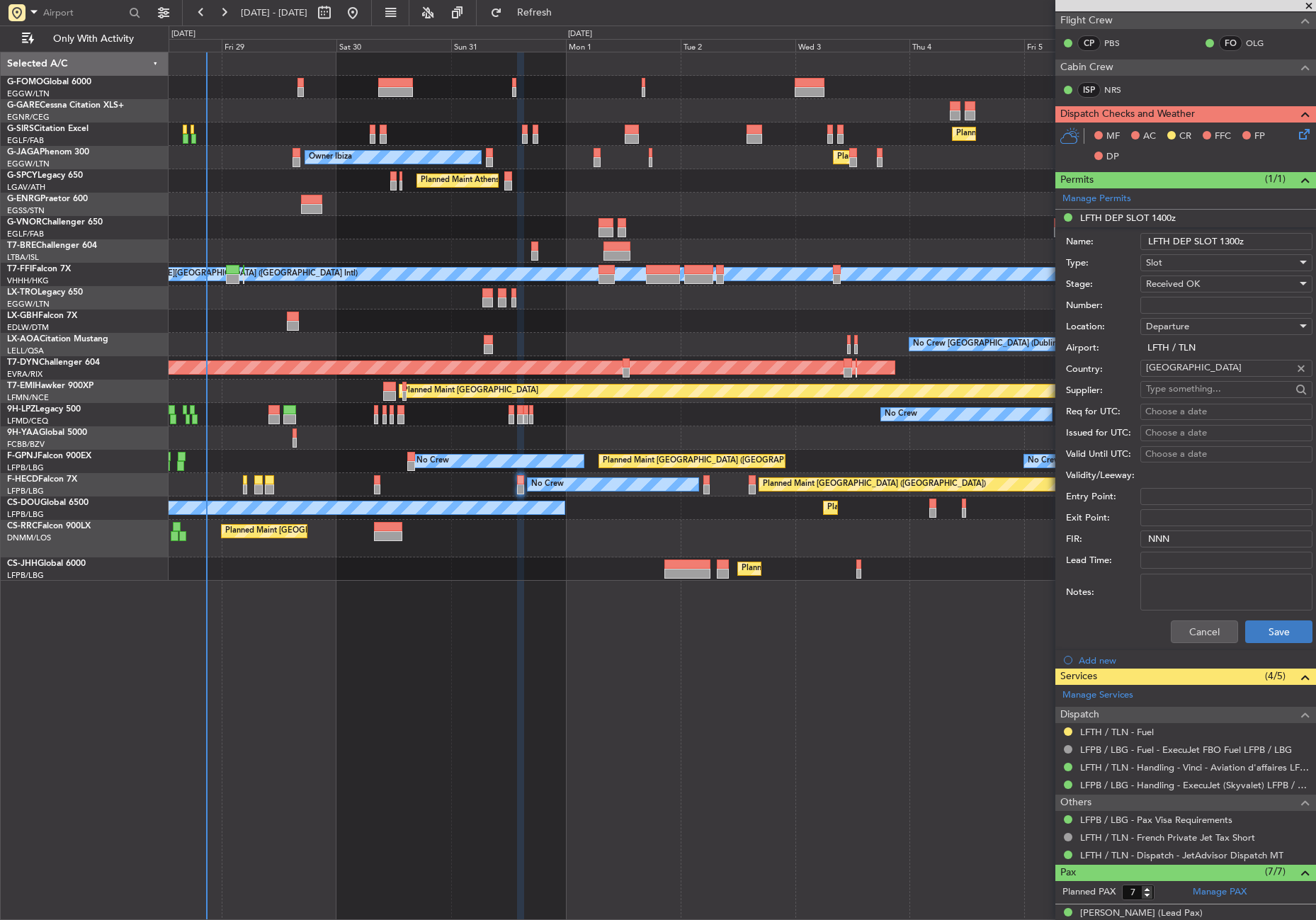
type input "LFTH DEP SLOT 1300z"
click at [1245, 636] on button "Save" at bounding box center [1279, 631] width 68 height 23
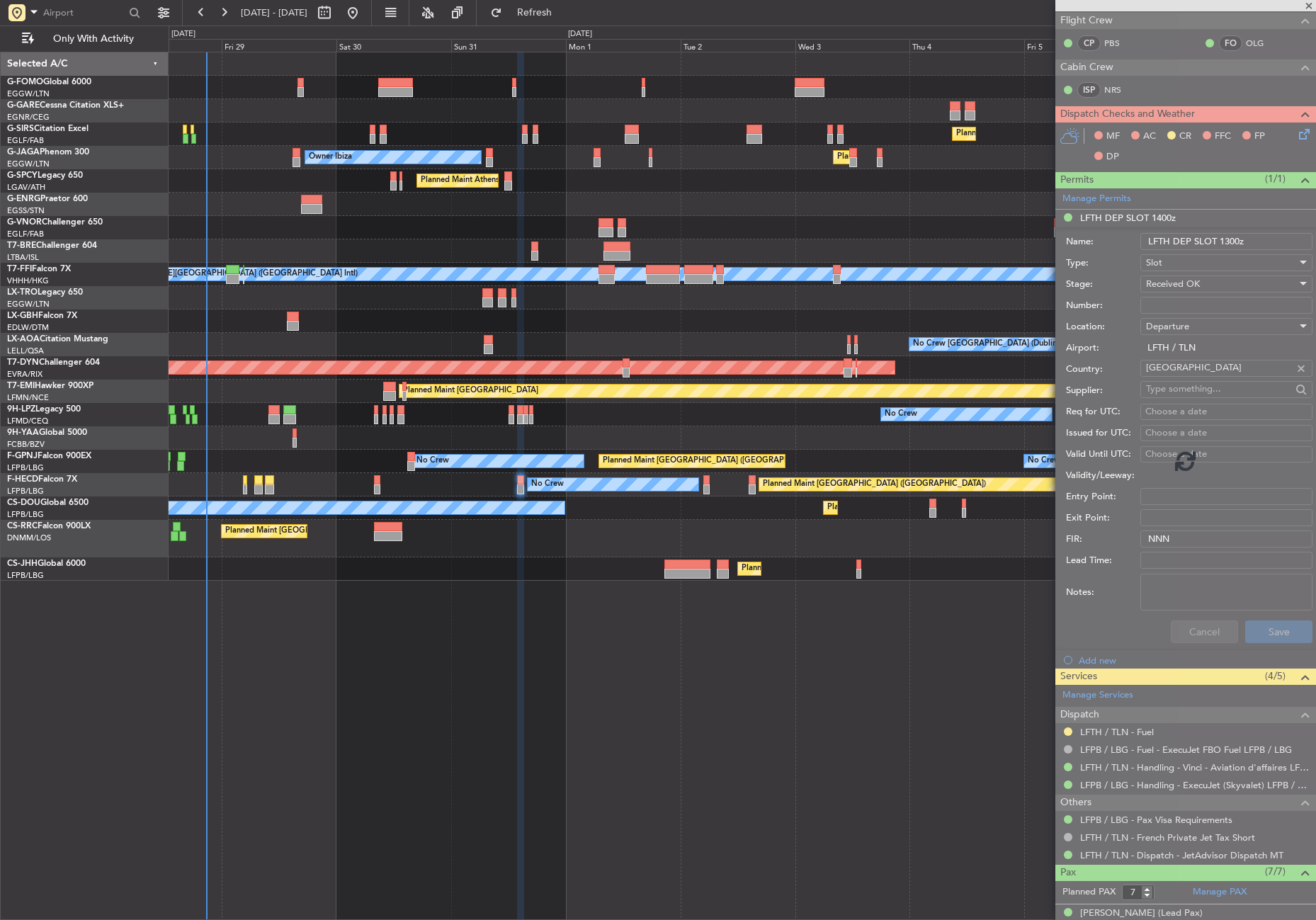
scroll to position [492, 0]
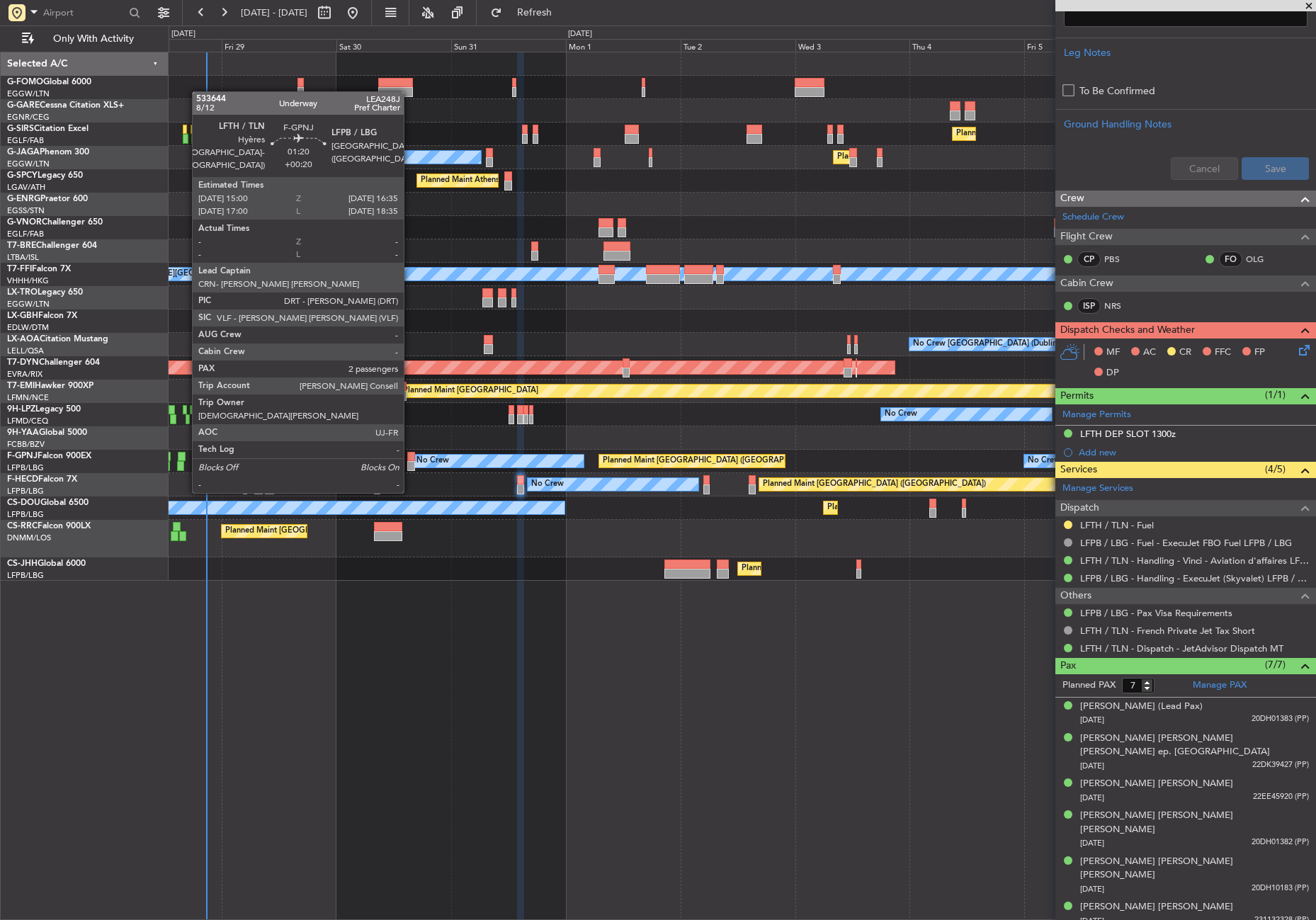
click at [410, 465] on div at bounding box center [411, 466] width 8 height 10
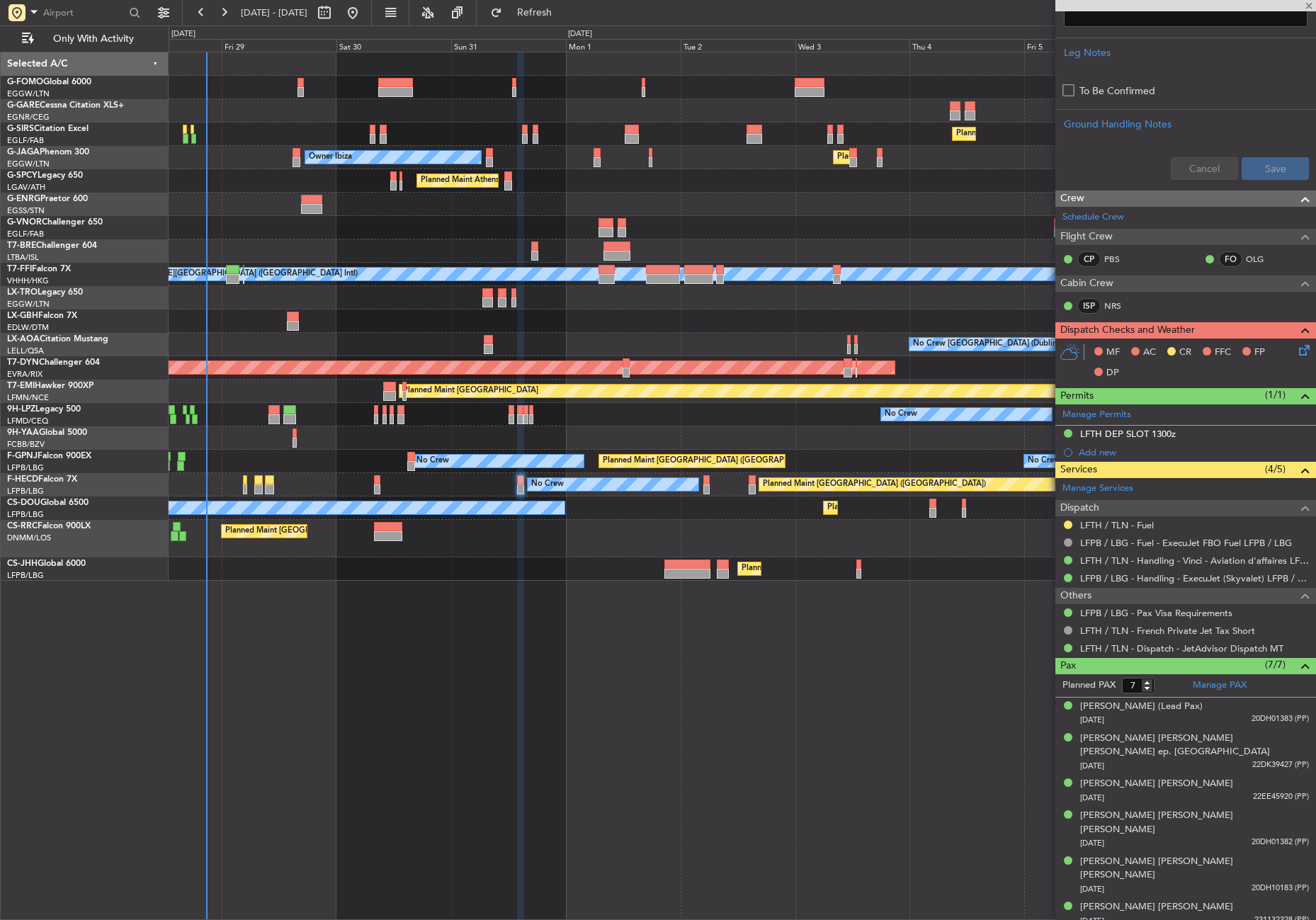
type input "+00:20"
type input "2"
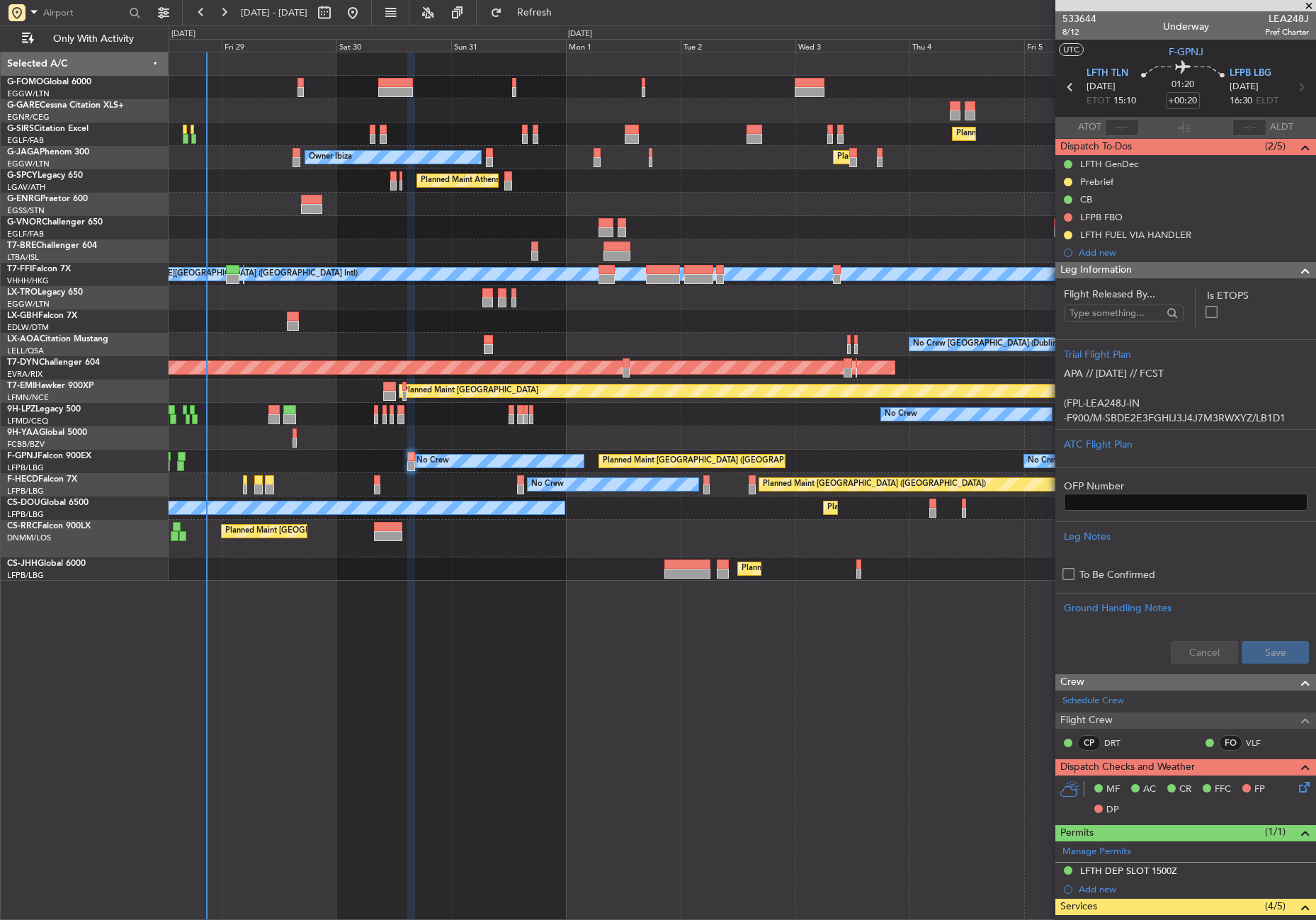
click at [1107, 268] on span "Leg Information" at bounding box center [1096, 270] width 71 height 16
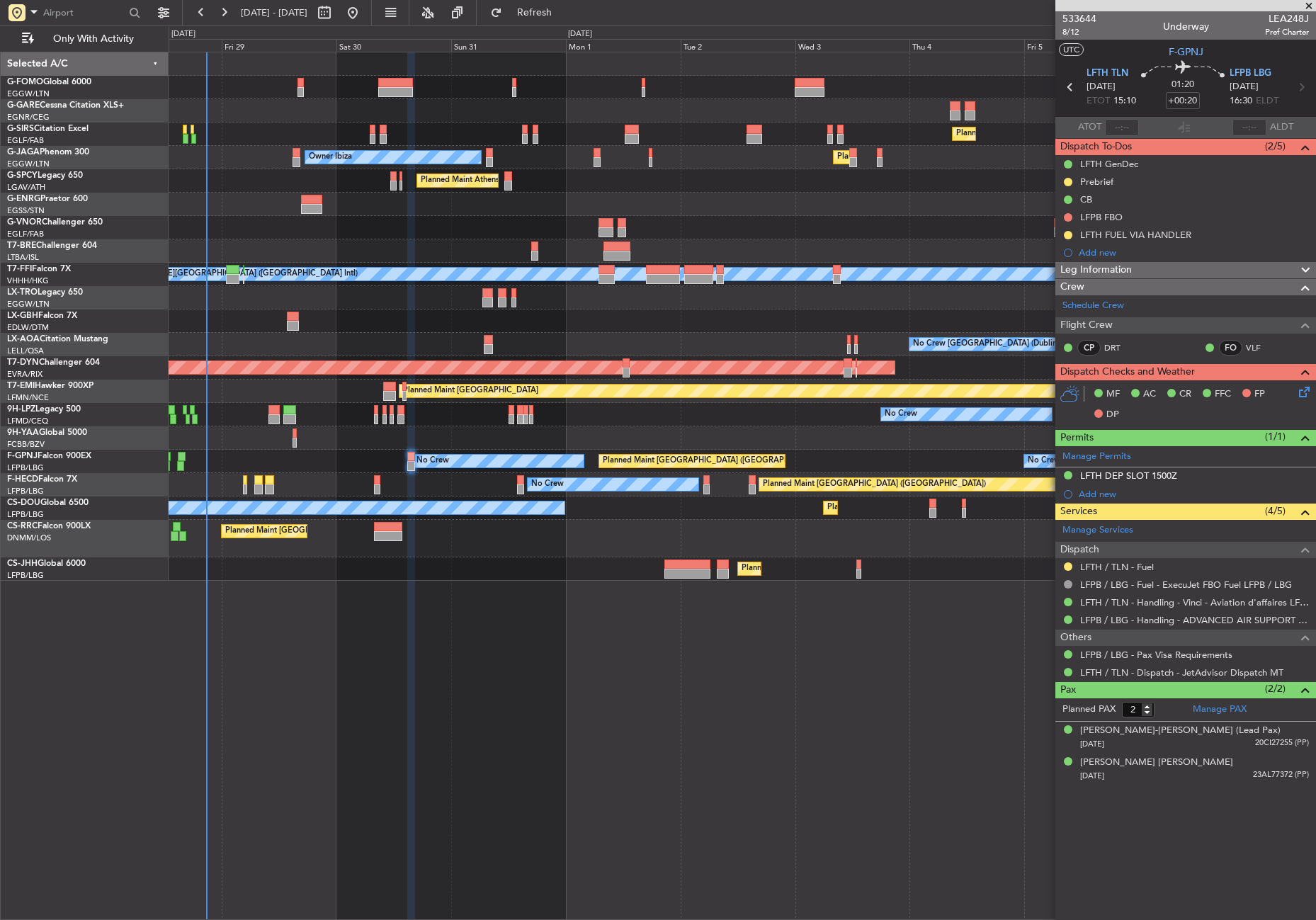
click at [843, 725] on div "Planned Maint [GEOGRAPHIC_DATA] ([GEOGRAPHIC_DATA]) Owner Ibiza Planned Maint […" at bounding box center [742, 486] width 1147 height 869
click at [352, 747] on div "Planned Maint [GEOGRAPHIC_DATA] ([GEOGRAPHIC_DATA]) Owner Ibiza Planned Maint […" at bounding box center [742, 486] width 1147 height 869
click at [368, 666] on div "Planned Maint [GEOGRAPHIC_DATA] ([GEOGRAPHIC_DATA]) Owner Ibiza Planned Maint […" at bounding box center [742, 486] width 1147 height 869
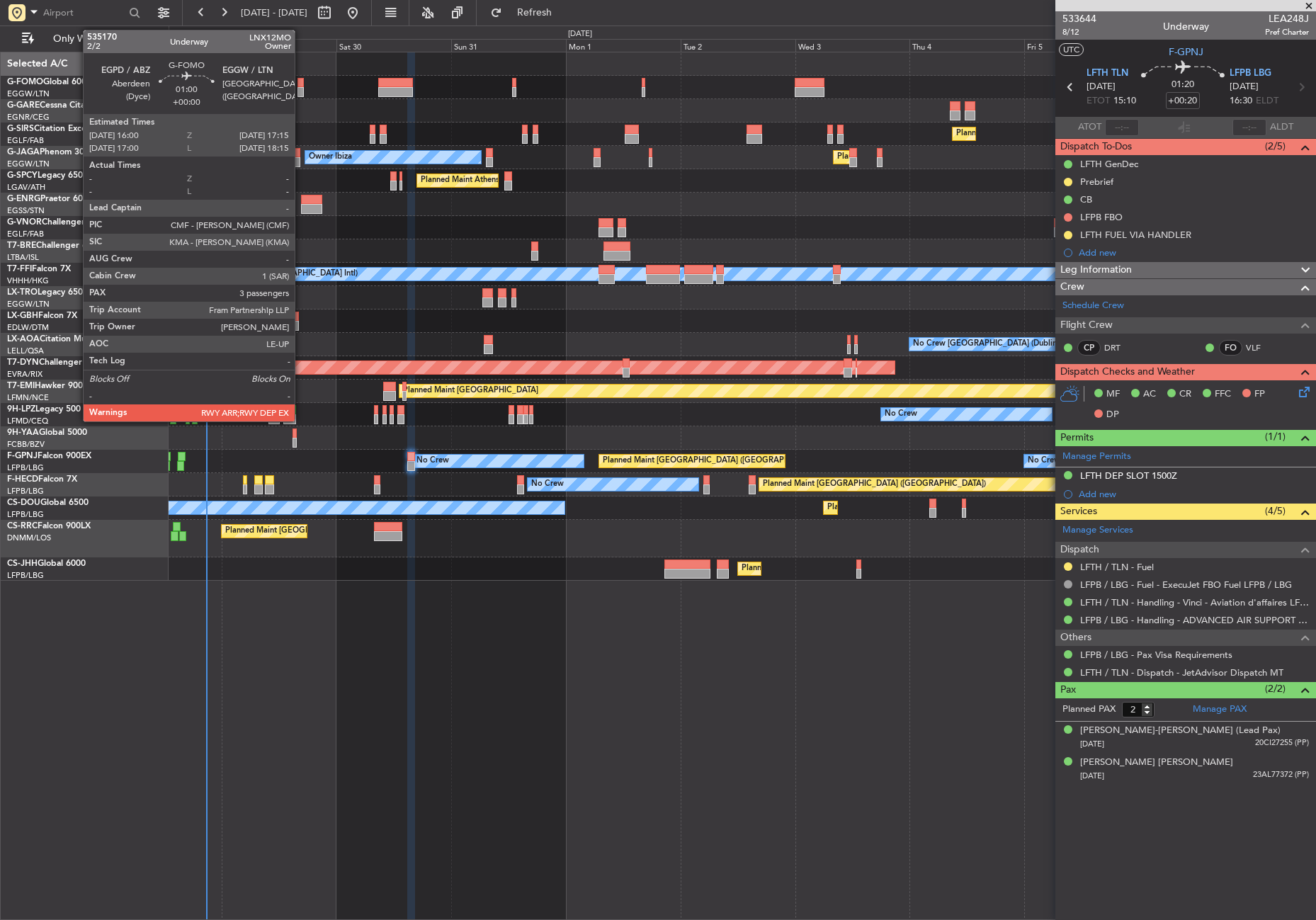
click at [301, 90] on div at bounding box center [300, 91] width 6 height 10
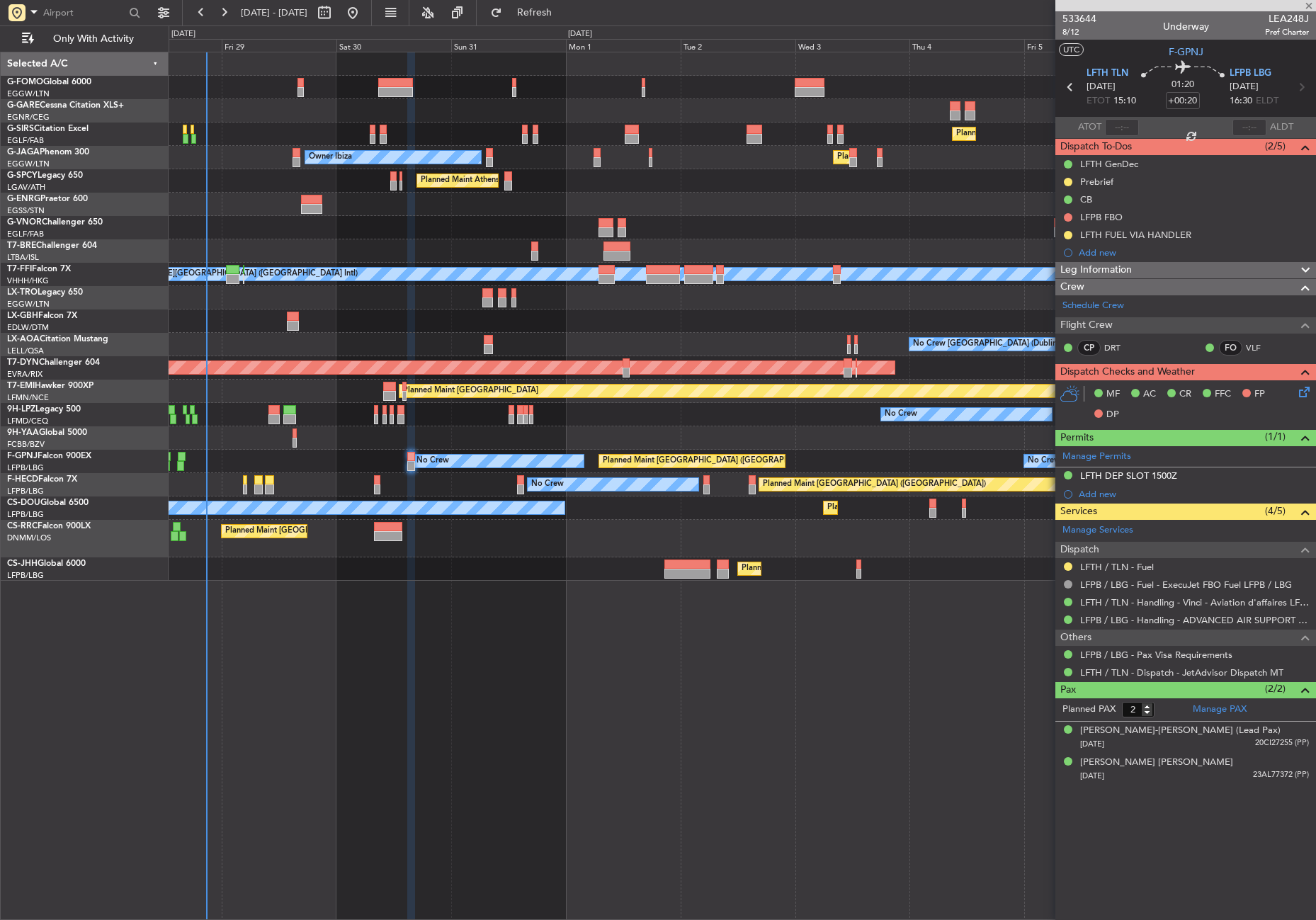
type input "3"
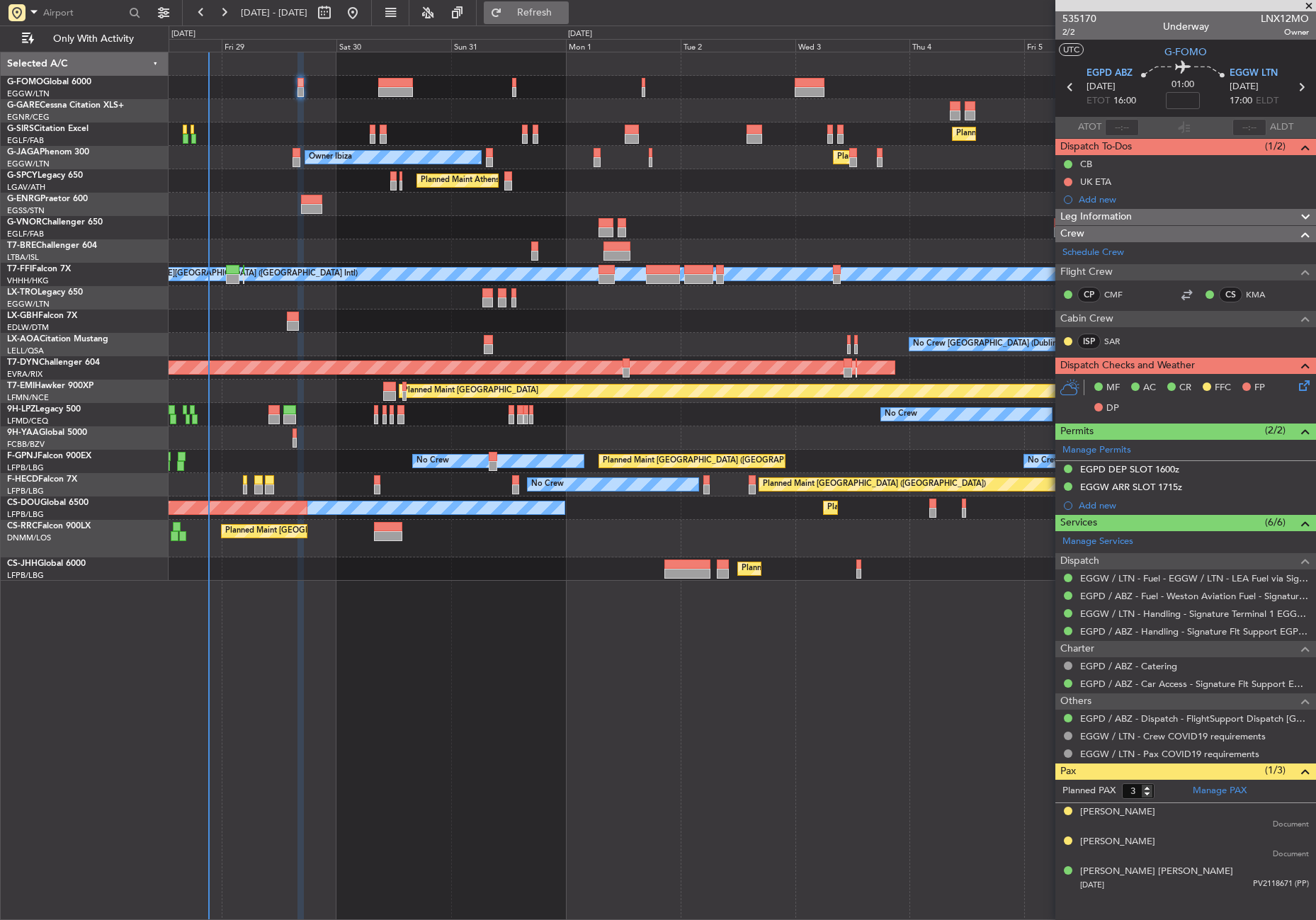
click at [534, 19] on button "Refresh" at bounding box center [526, 13] width 85 height 23
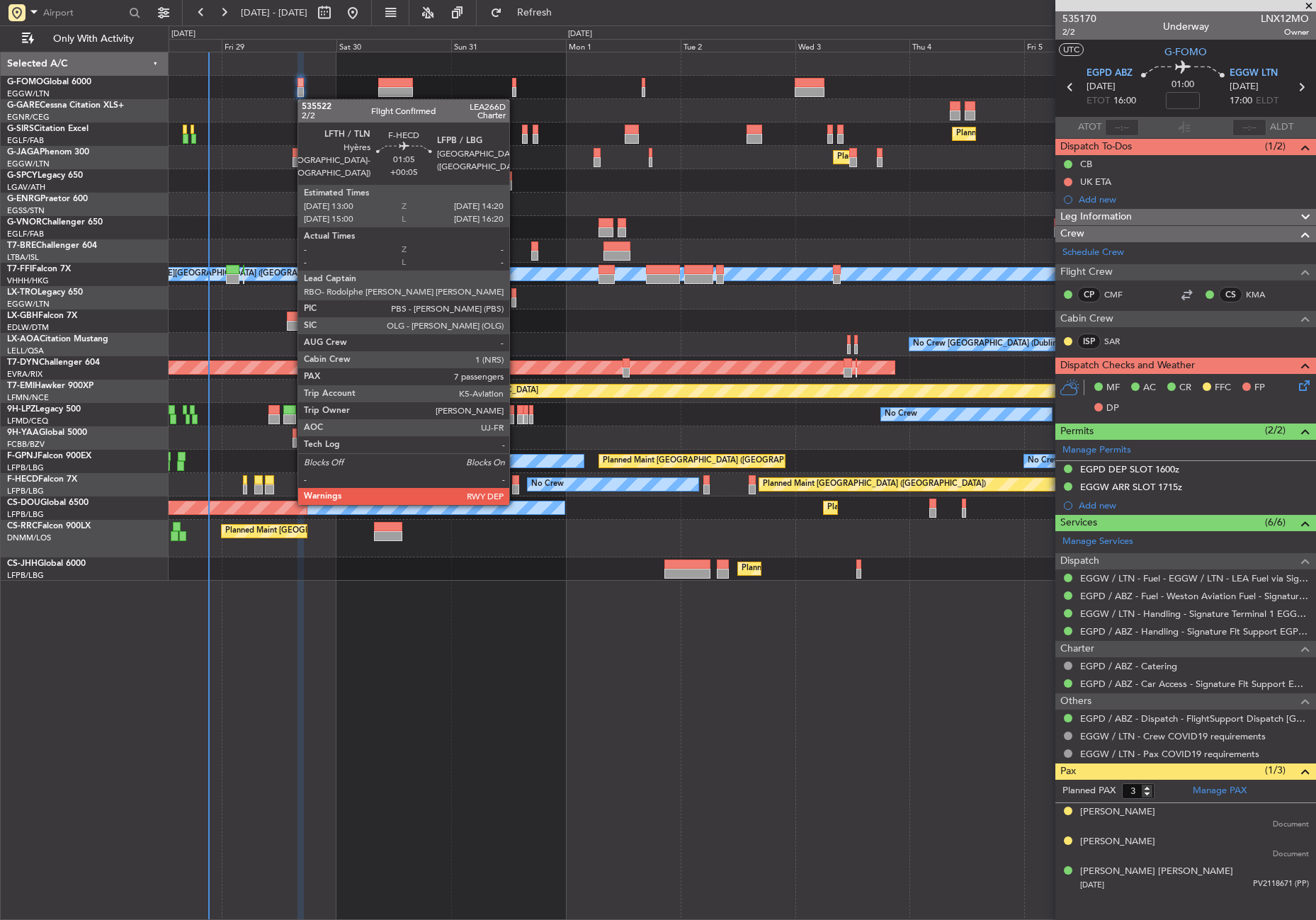
click at [516, 490] on div at bounding box center [515, 489] width 6 height 10
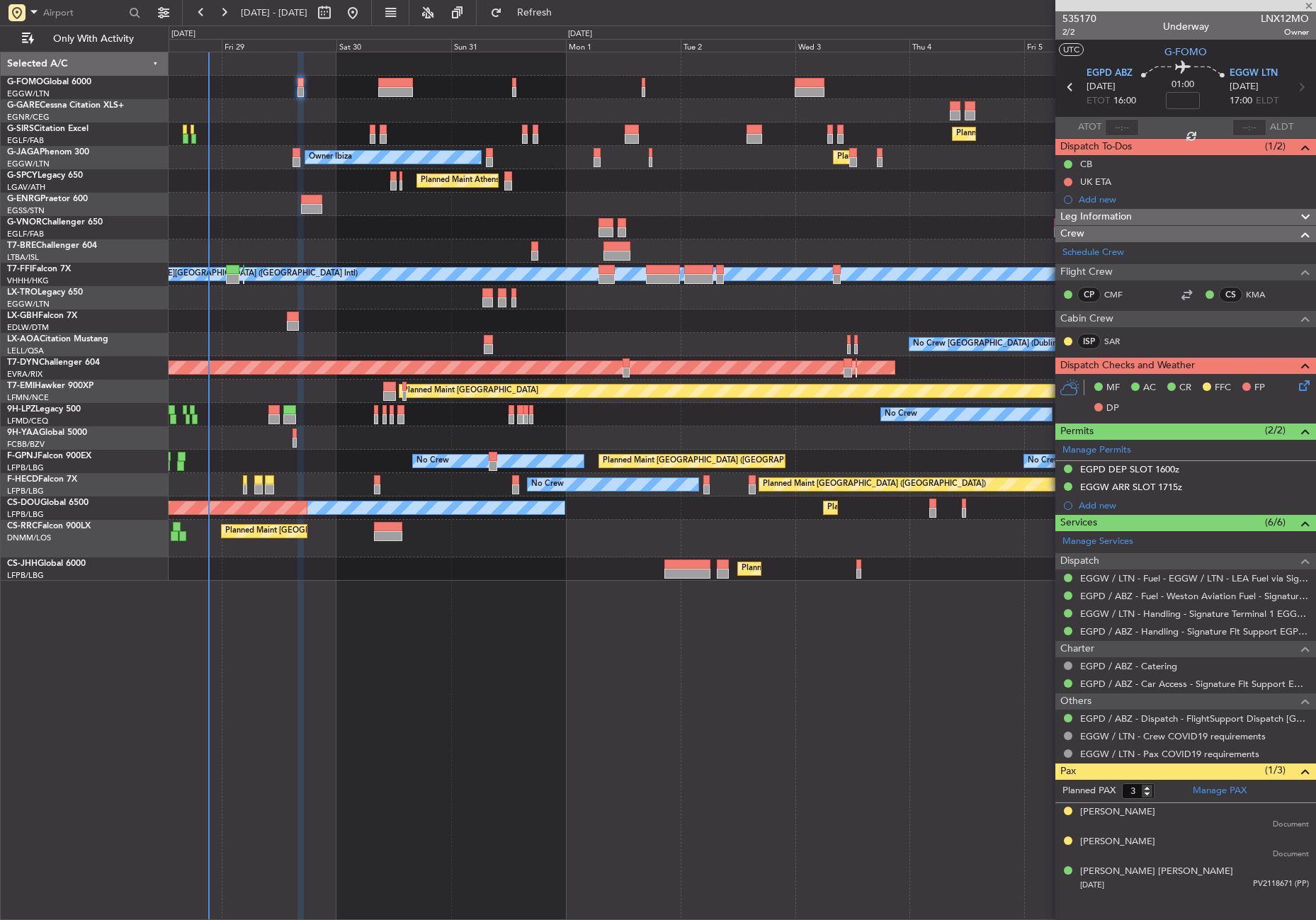
type input "+00:05"
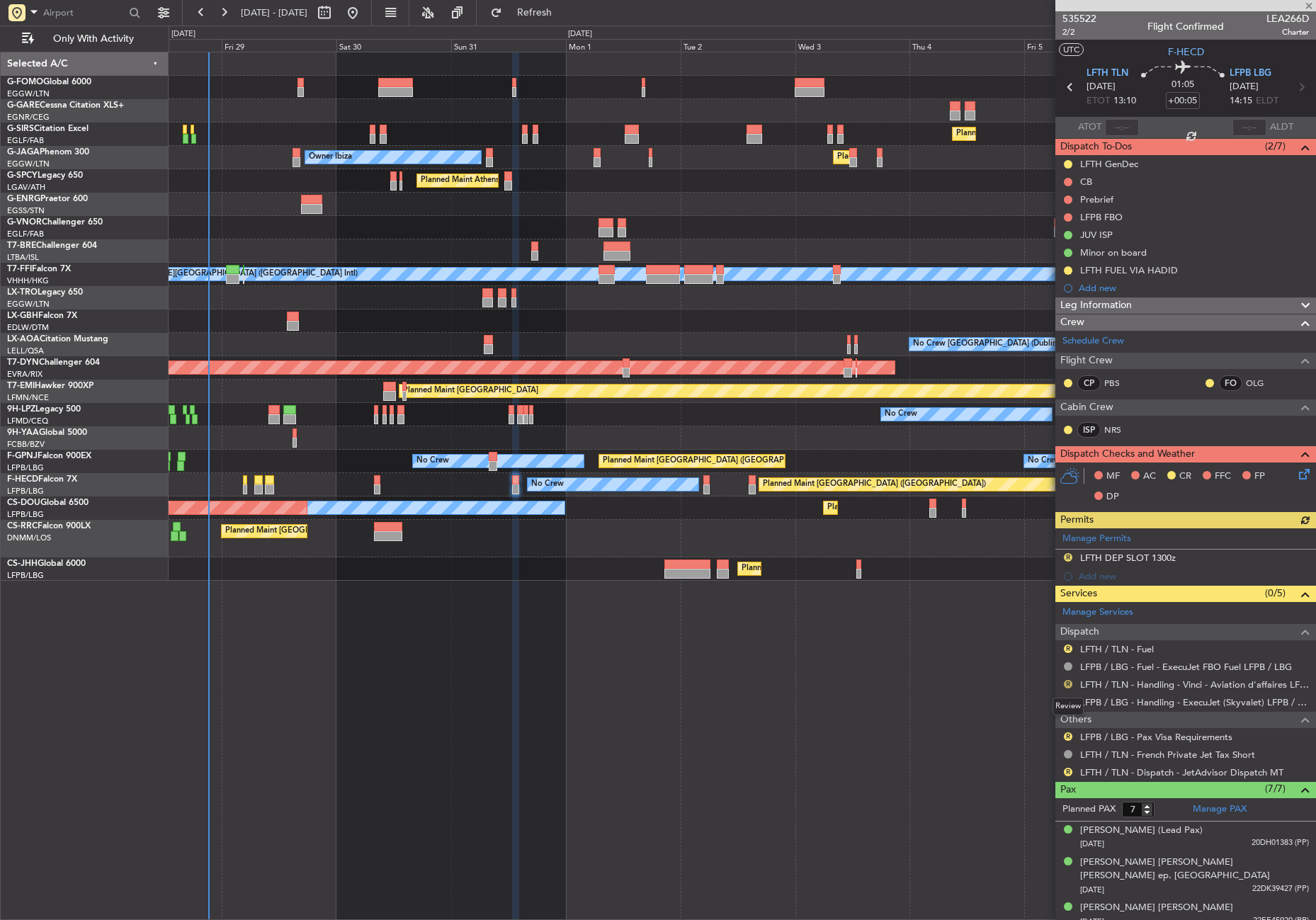
click at [1065, 683] on button "R" at bounding box center [1068, 684] width 8 height 8
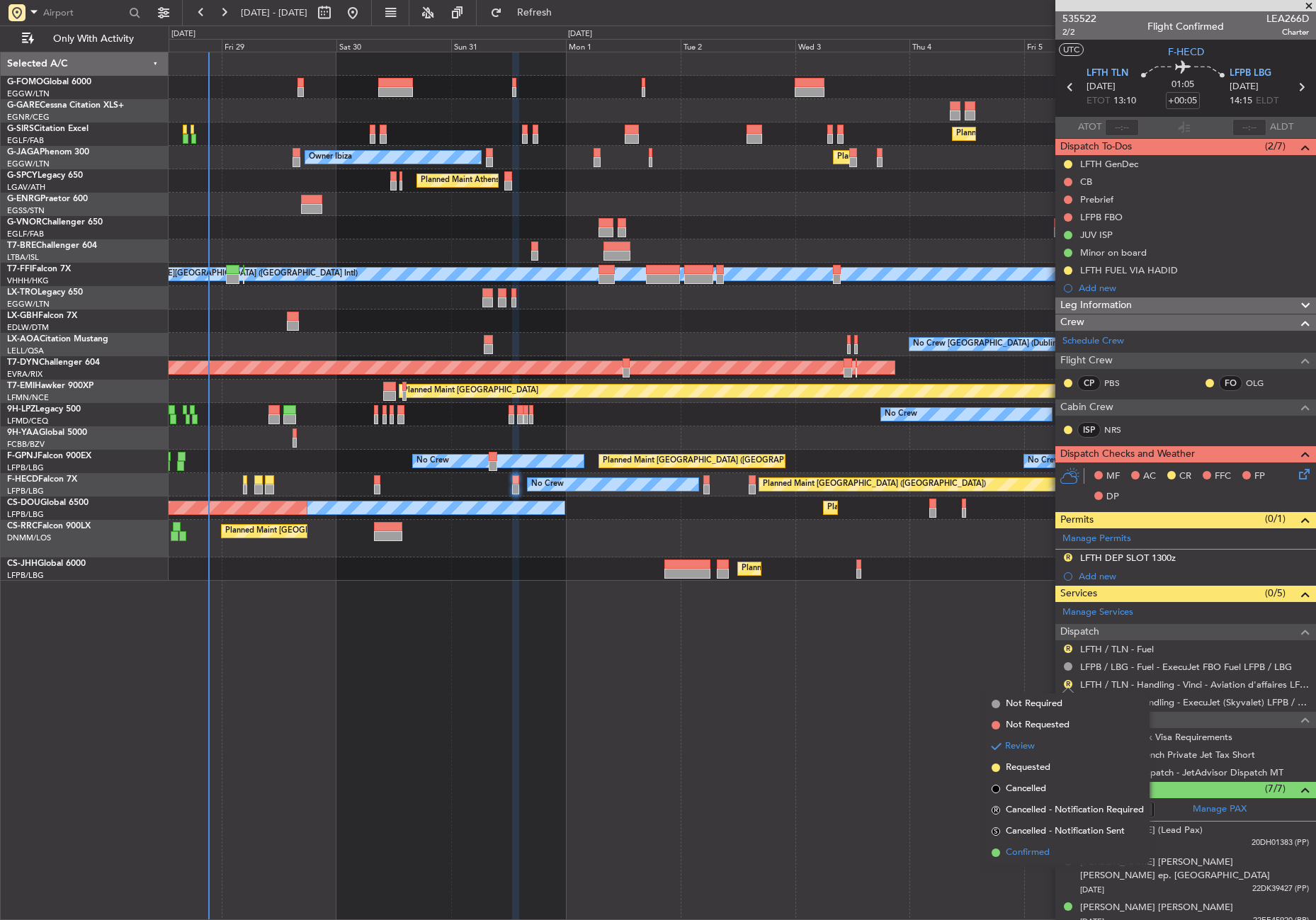
click at [1045, 848] on span "Confirmed" at bounding box center [1027, 853] width 44 height 15
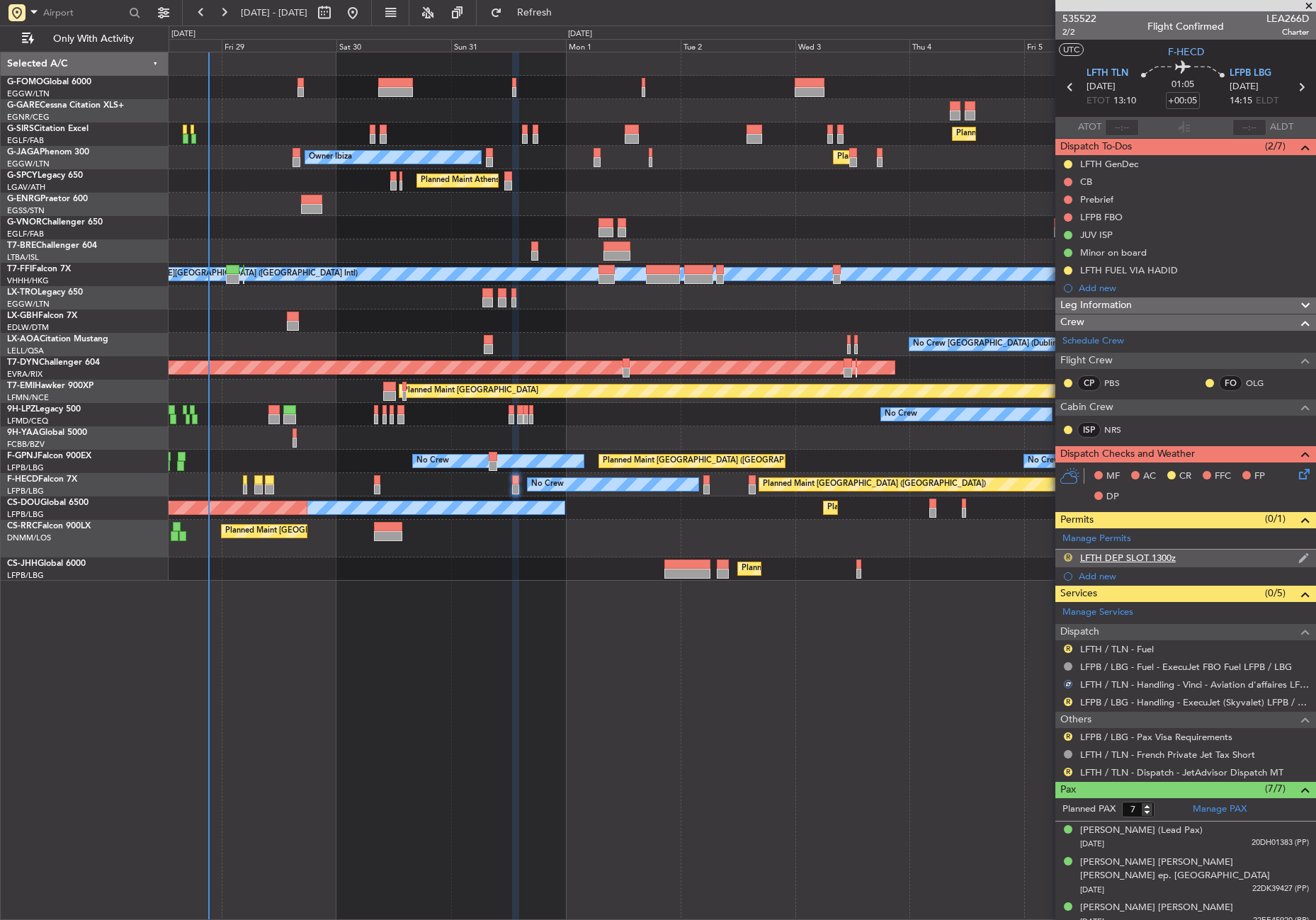
click at [1067, 556] on button "R" at bounding box center [1068, 557] width 8 height 8
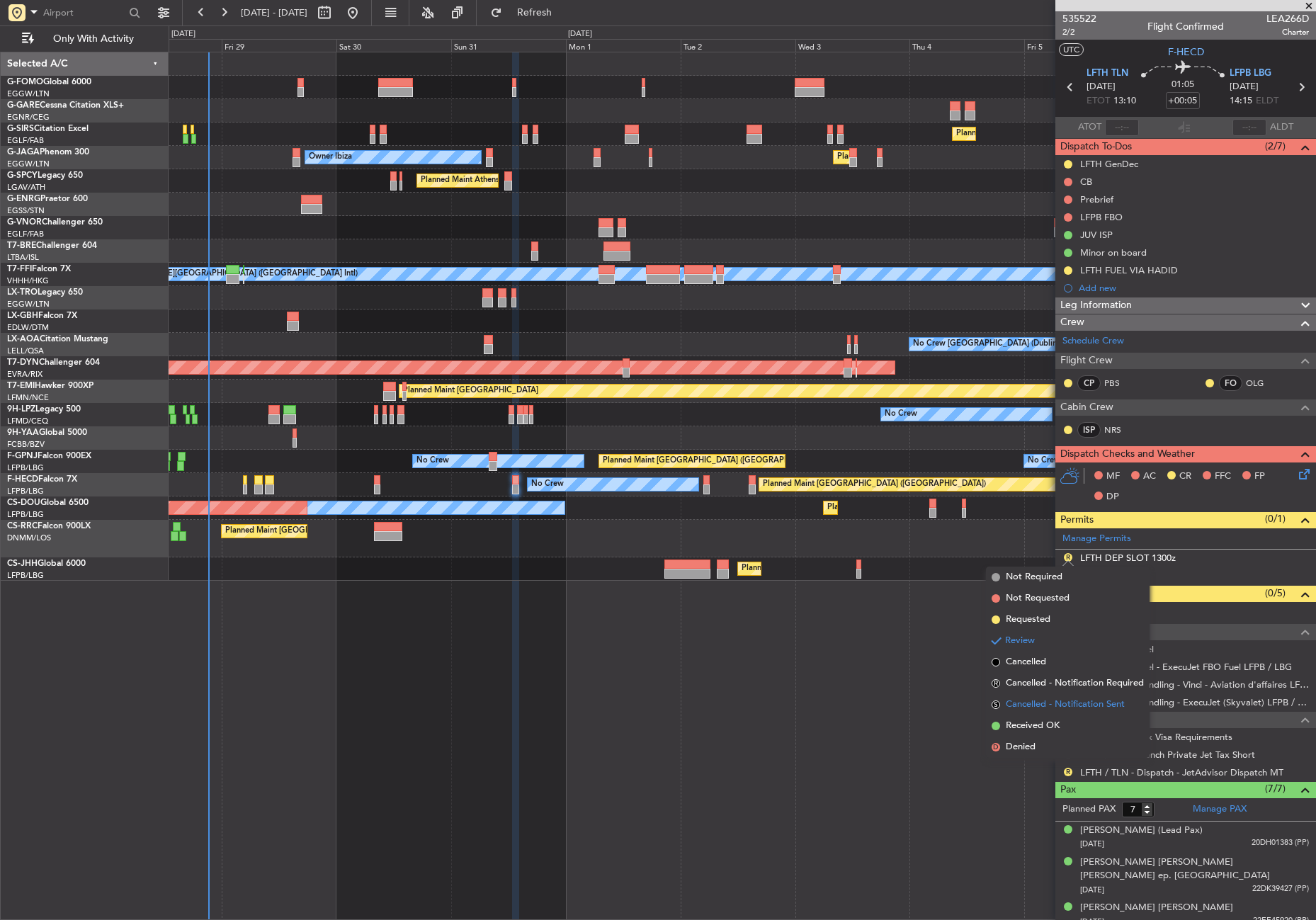
click at [1048, 712] on li "S Cancelled - Notification Sent" at bounding box center [1068, 704] width 163 height 21
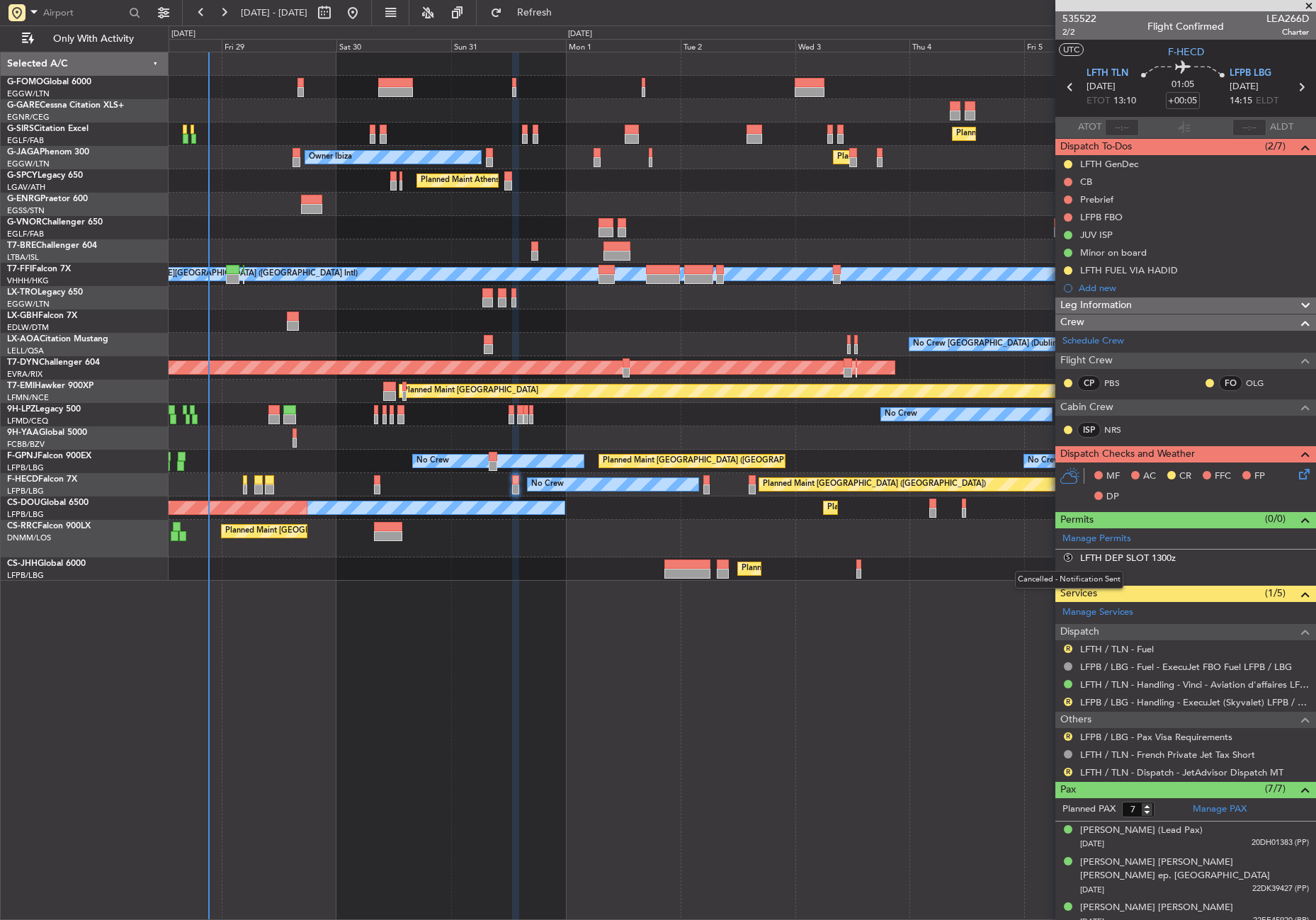
click at [1069, 556] on button "S" at bounding box center [1068, 557] width 8 height 8
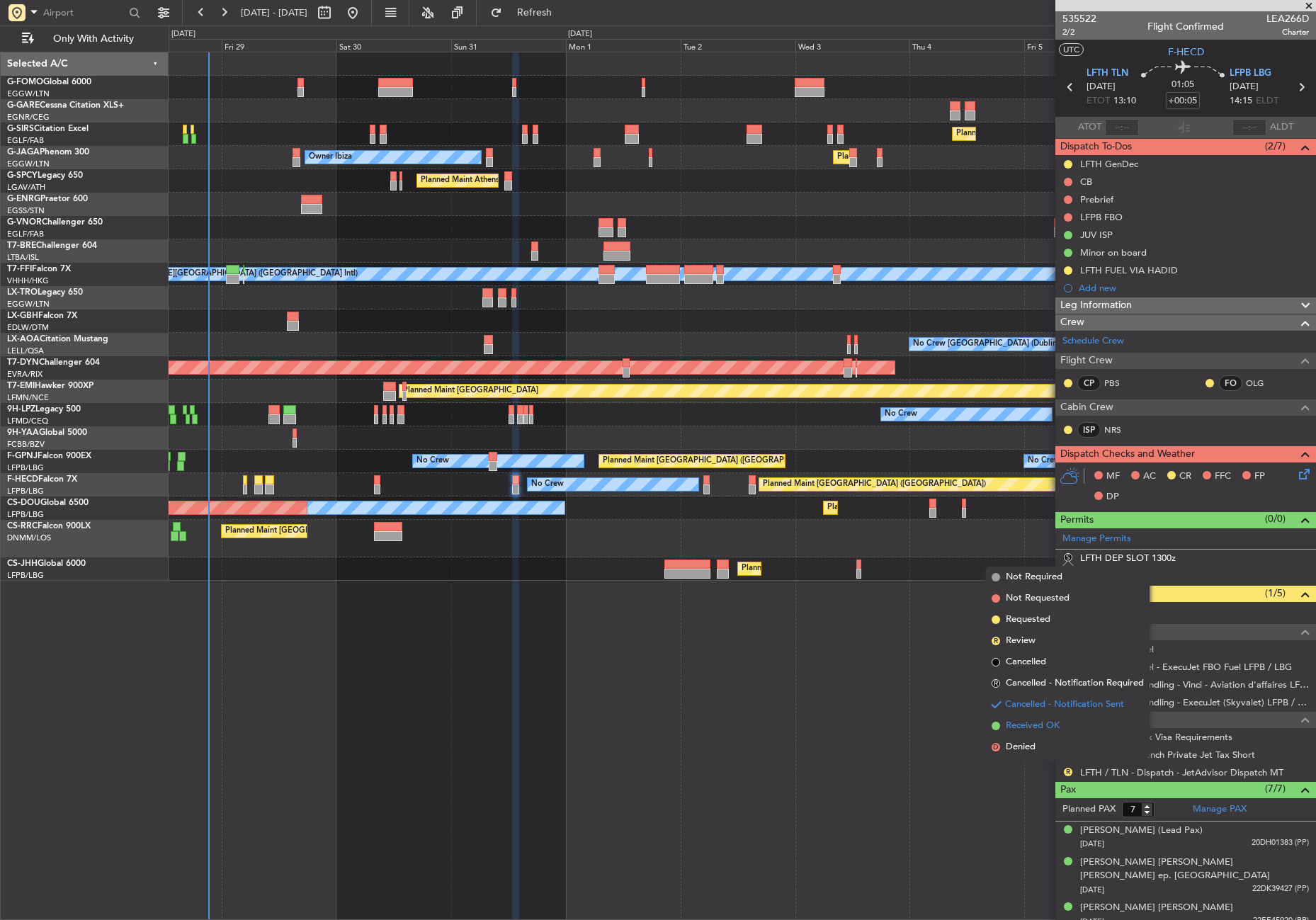
click at [1047, 724] on span "Received OK" at bounding box center [1032, 726] width 54 height 15
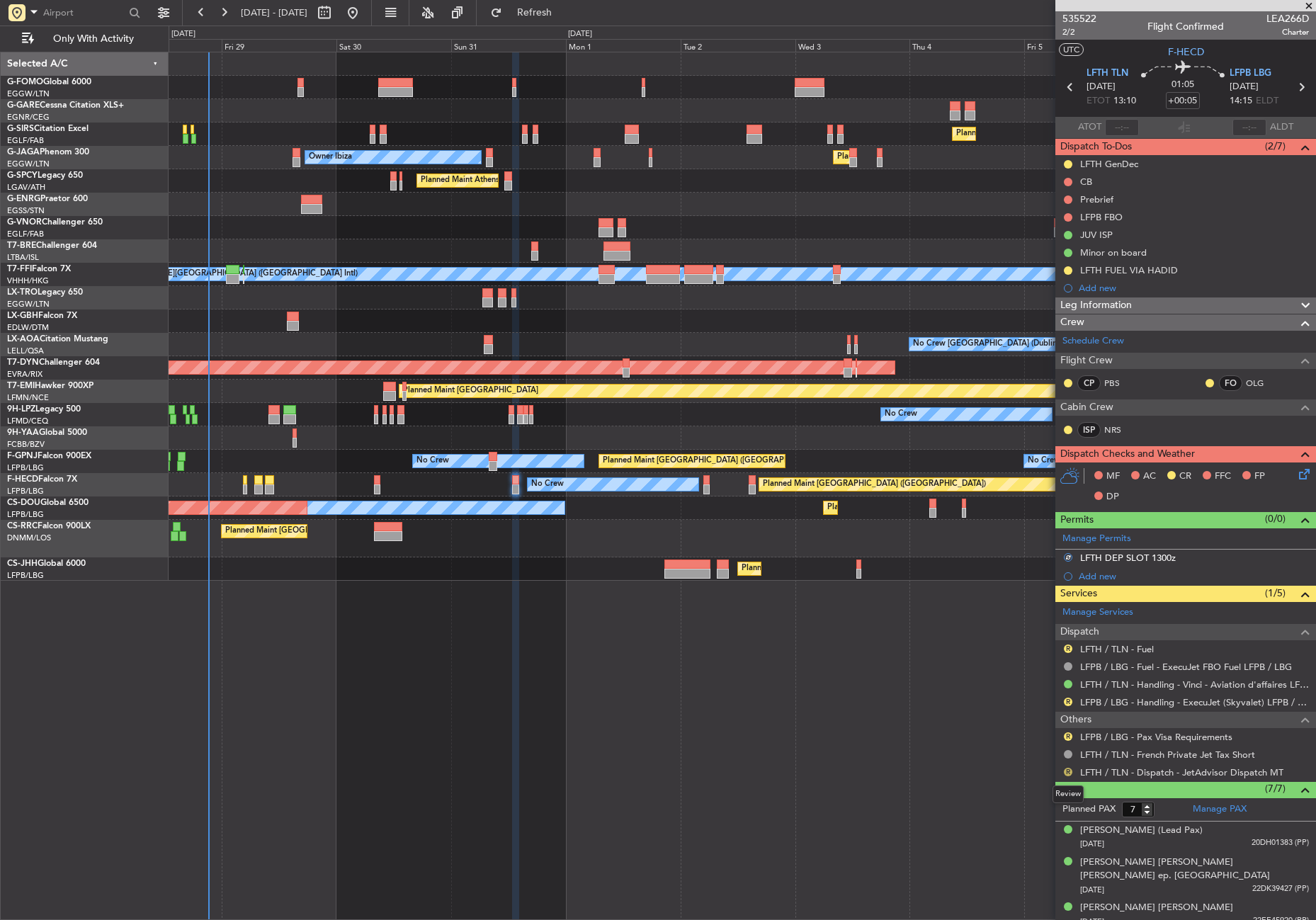
click at [1069, 770] on button "R" at bounding box center [1068, 772] width 8 height 8
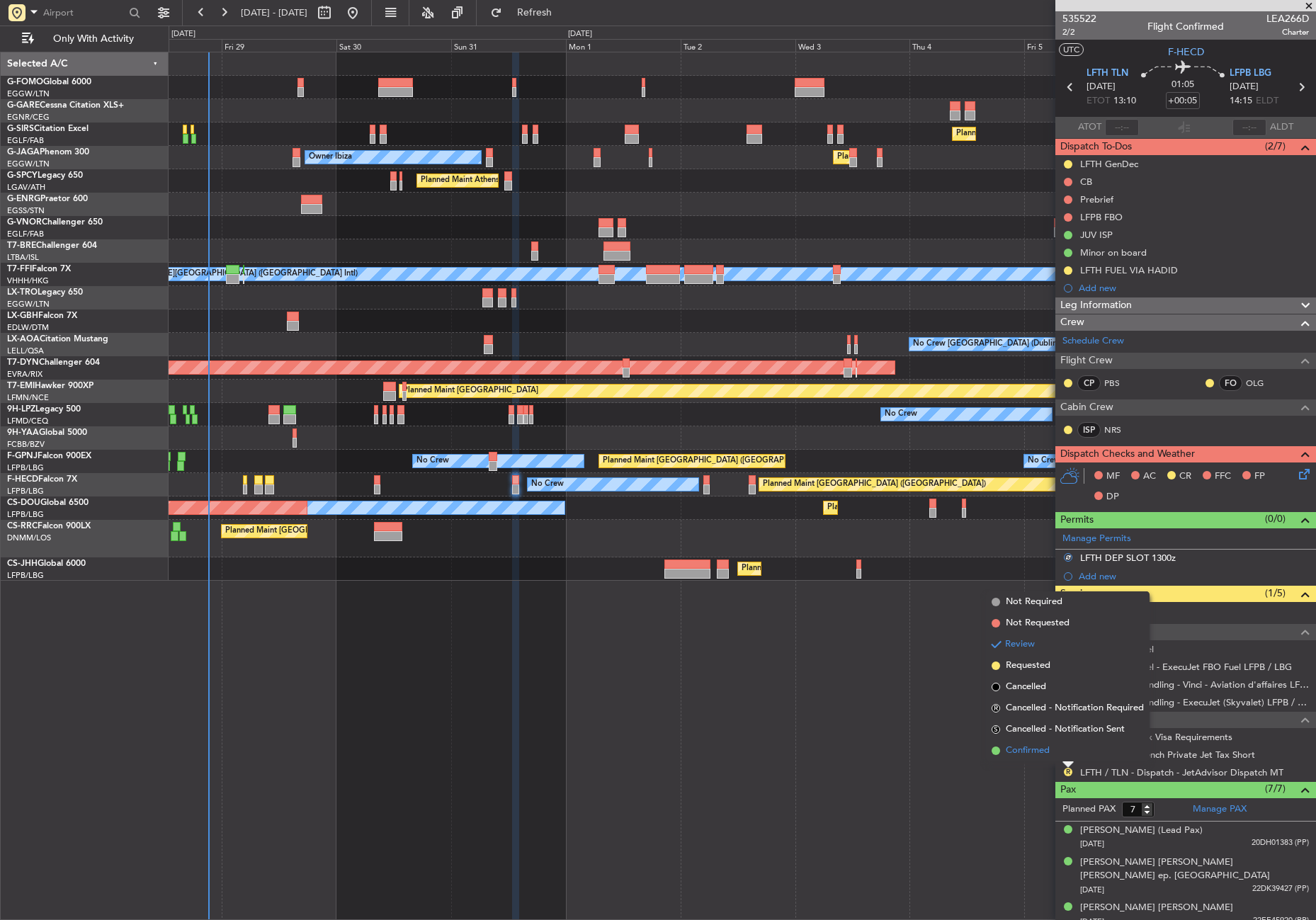
click at [1036, 751] on span "Confirmed" at bounding box center [1027, 751] width 44 height 15
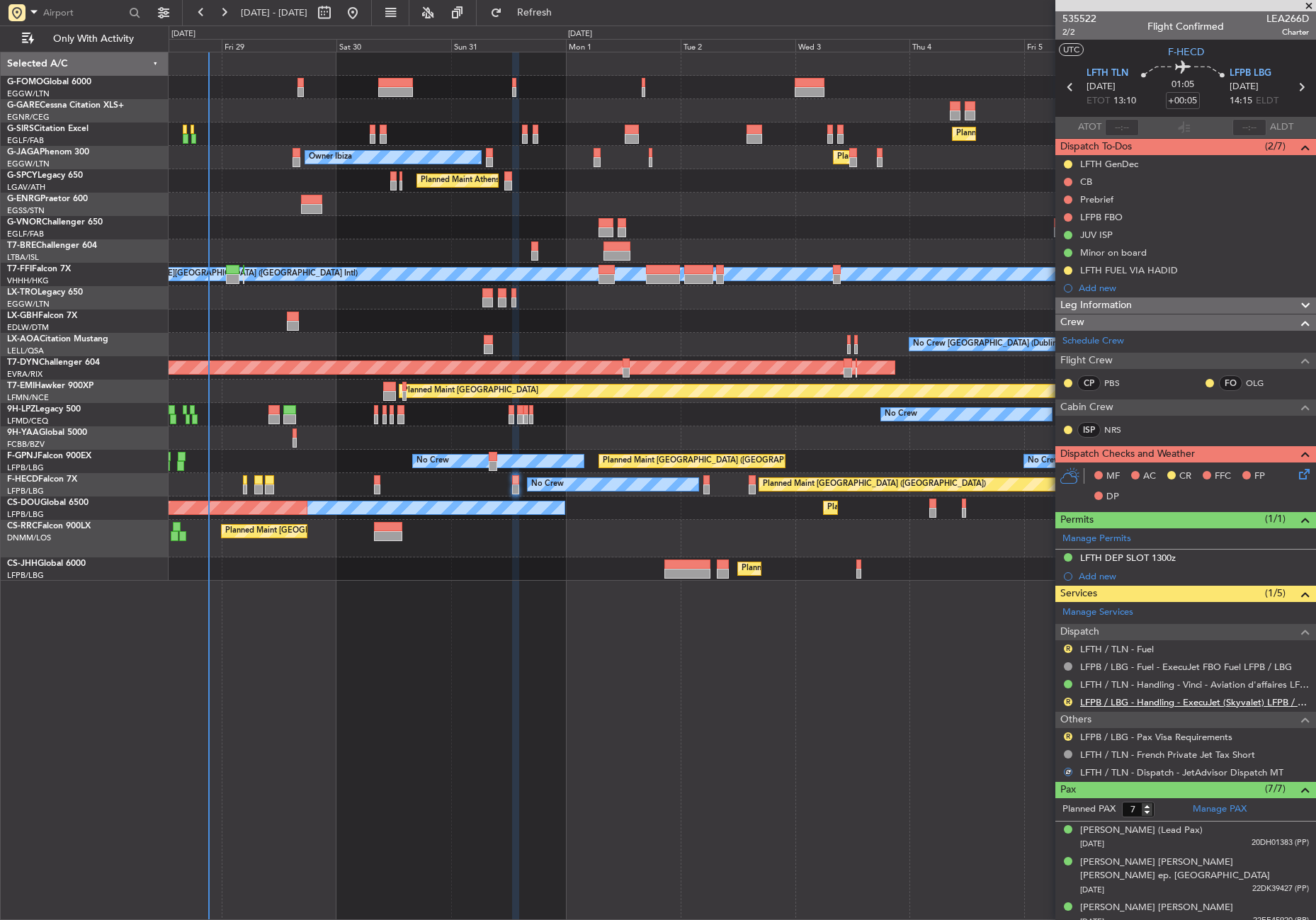
click at [1105, 701] on link "LFPB / LBG - Handling - ExecuJet (Skyvalet) LFPB / LBG" at bounding box center [1195, 702] width 228 height 12
click at [561, 12] on span "Refresh" at bounding box center [534, 13] width 59 height 10
click at [1066, 232] on button at bounding box center [1068, 235] width 8 height 8
click at [1074, 323] on span "Cancelled" at bounding box center [1070, 319] width 40 height 15
click at [514, 724] on div at bounding box center [515, 486] width 6 height 869
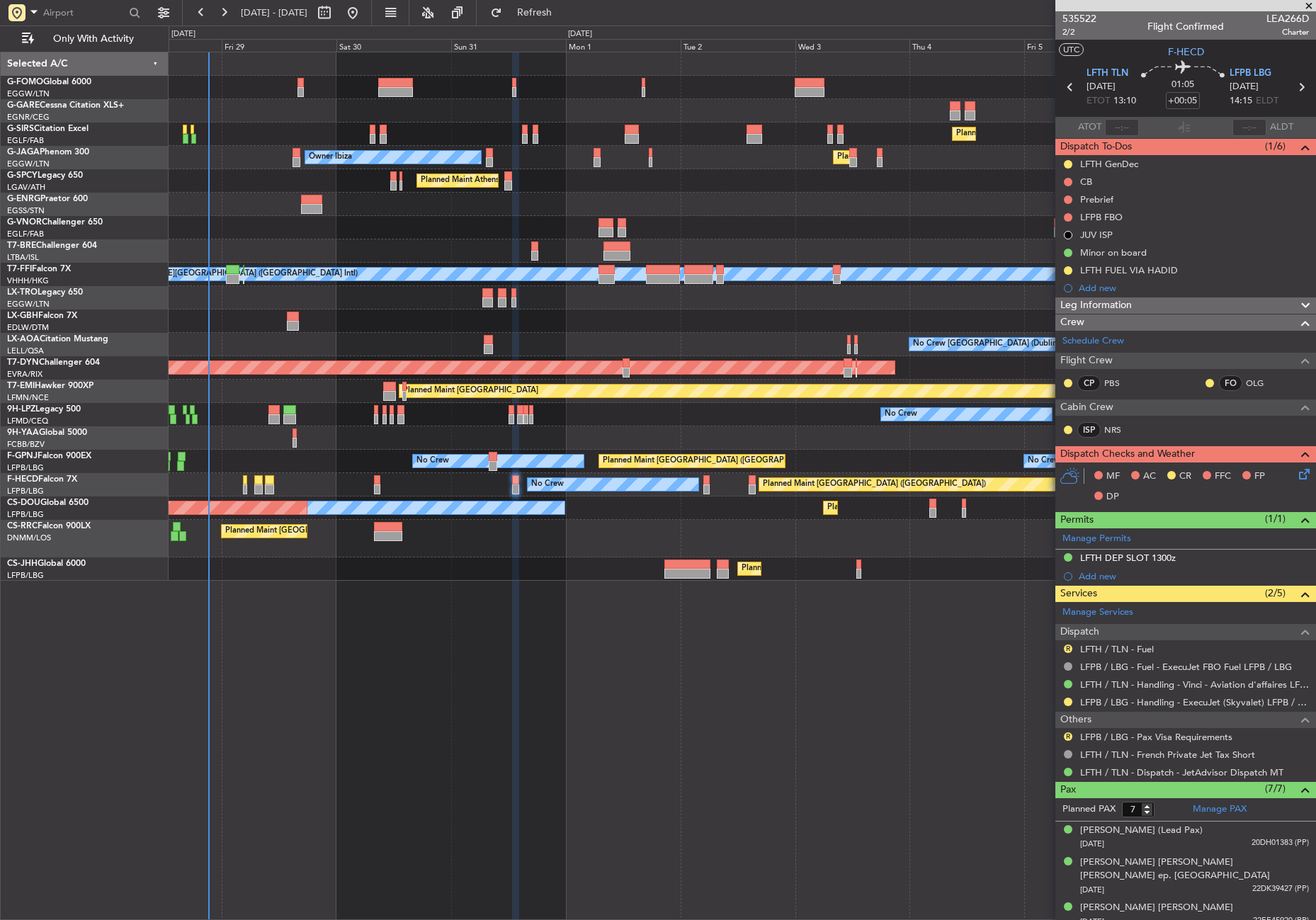
click at [285, 660] on div "Planned Maint London (Farnborough) Planned Maint London (Luton) Owner Ibiza Pla…" at bounding box center [742, 486] width 1147 height 869
click at [1066, 648] on button "R" at bounding box center [1068, 649] width 8 height 8
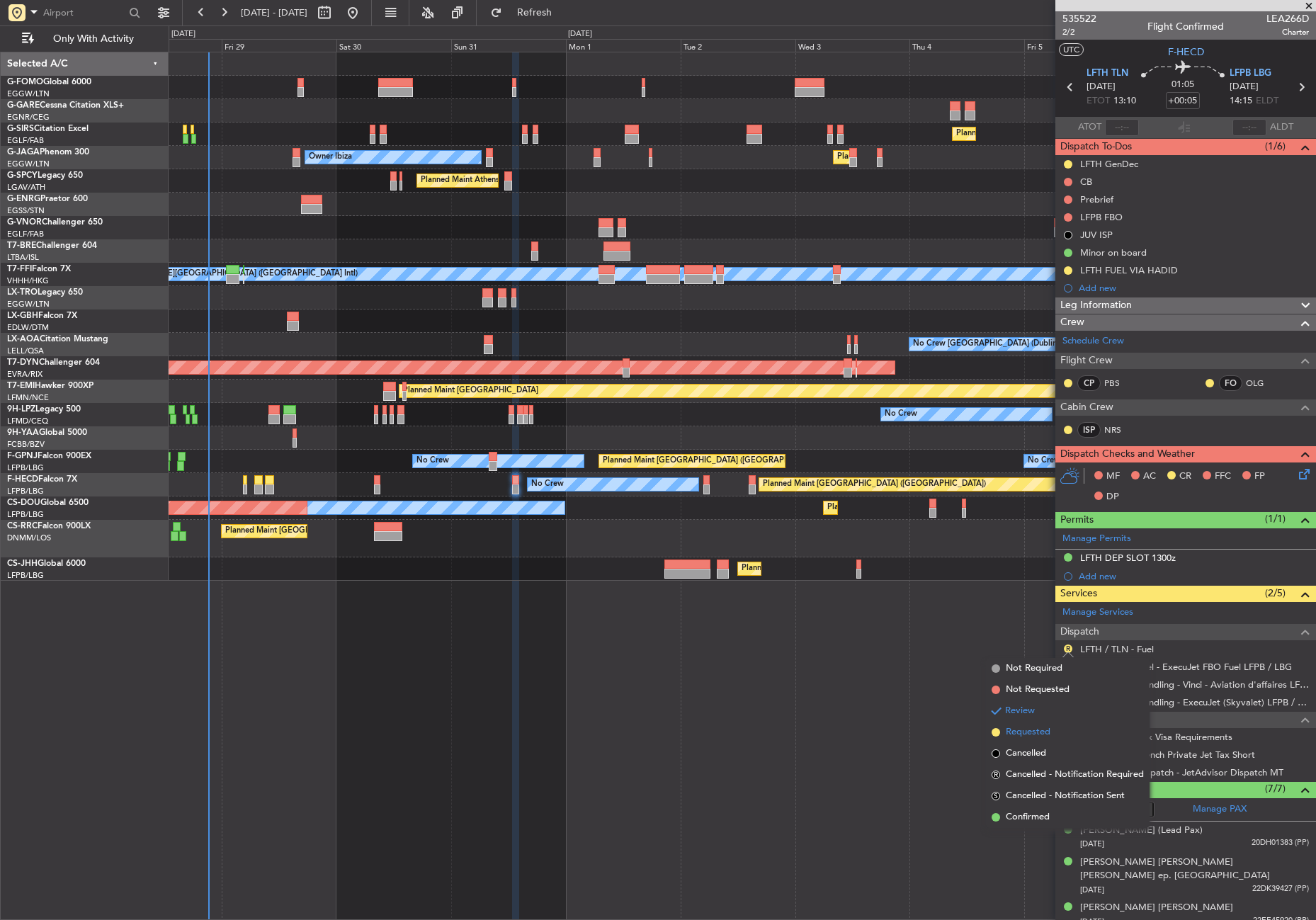
click at [1015, 724] on li "Requested" at bounding box center [1068, 732] width 163 height 21
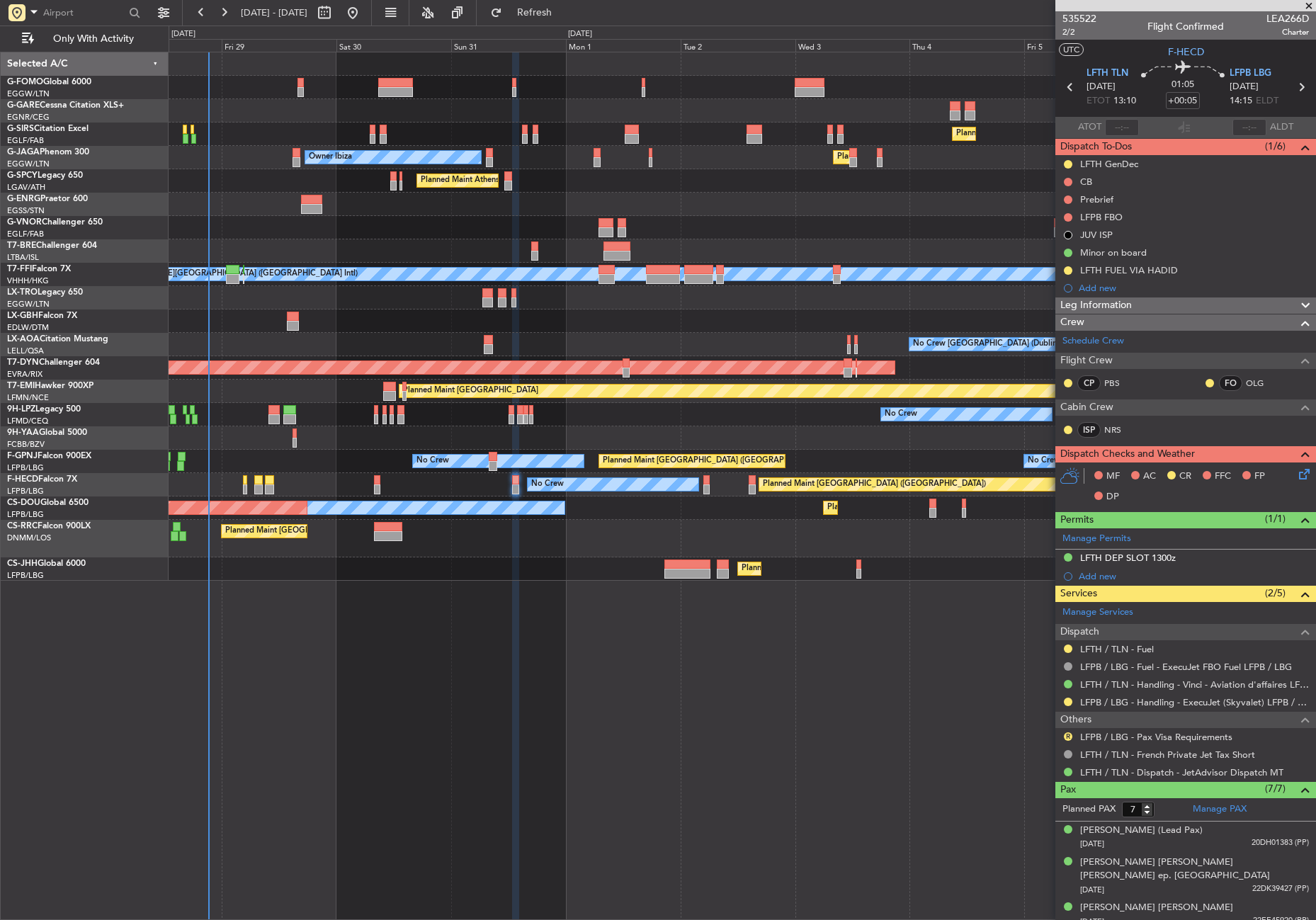
click at [1296, 475] on icon at bounding box center [1301, 471] width 11 height 11
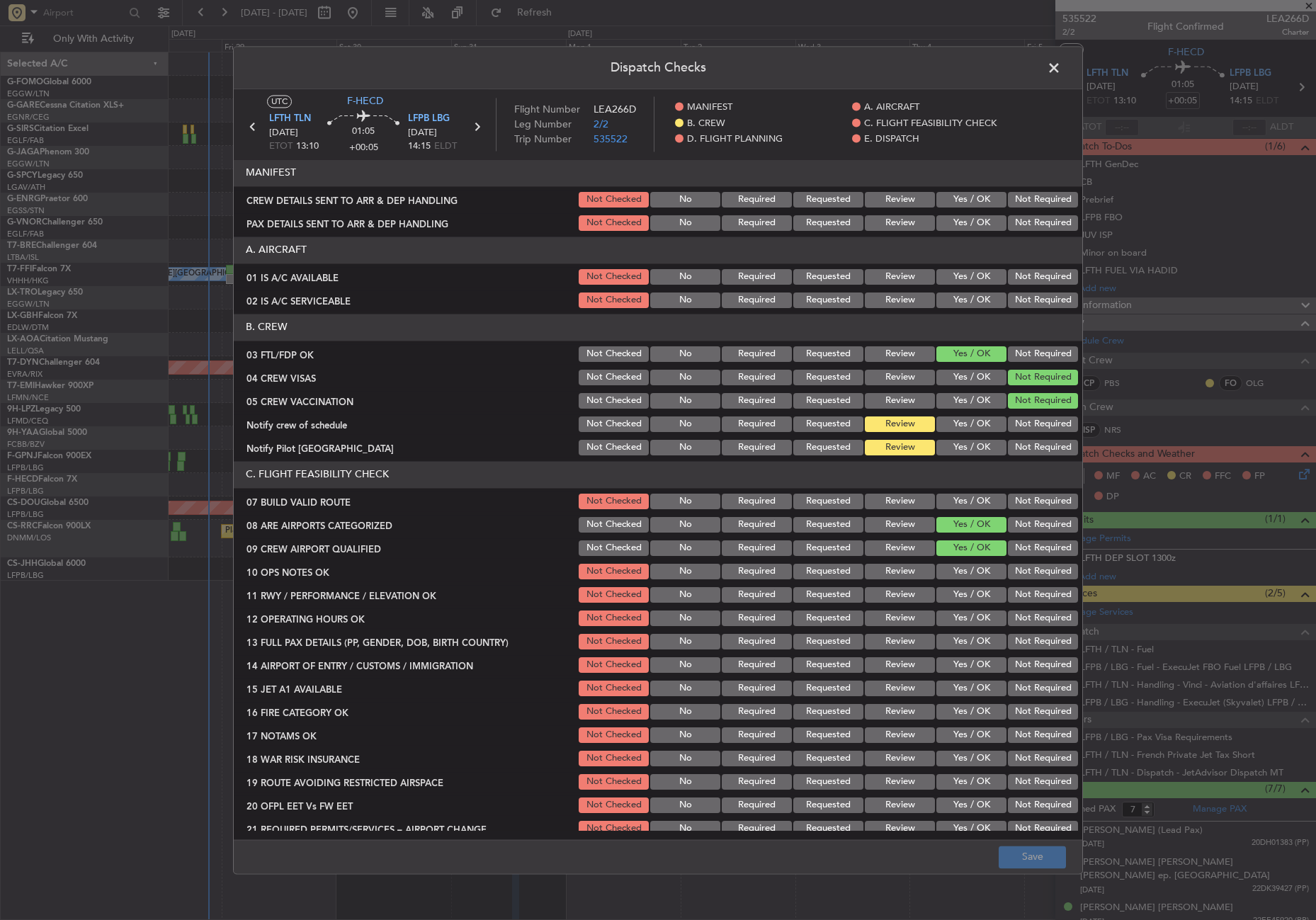
click at [957, 420] on button "Yes / OK" at bounding box center [971, 424] width 70 height 16
click at [961, 447] on button "Yes / OK" at bounding box center [971, 448] width 70 height 16
click at [943, 264] on section "A. AIRCRAFT 01 IS A/C AVAILABLE Not Checked No Required Requested Review Yes / …" at bounding box center [658, 273] width 848 height 74
click at [948, 280] on button "Yes / OK" at bounding box center [971, 277] width 70 height 16
click at [949, 295] on button "Yes / OK" at bounding box center [971, 300] width 70 height 16
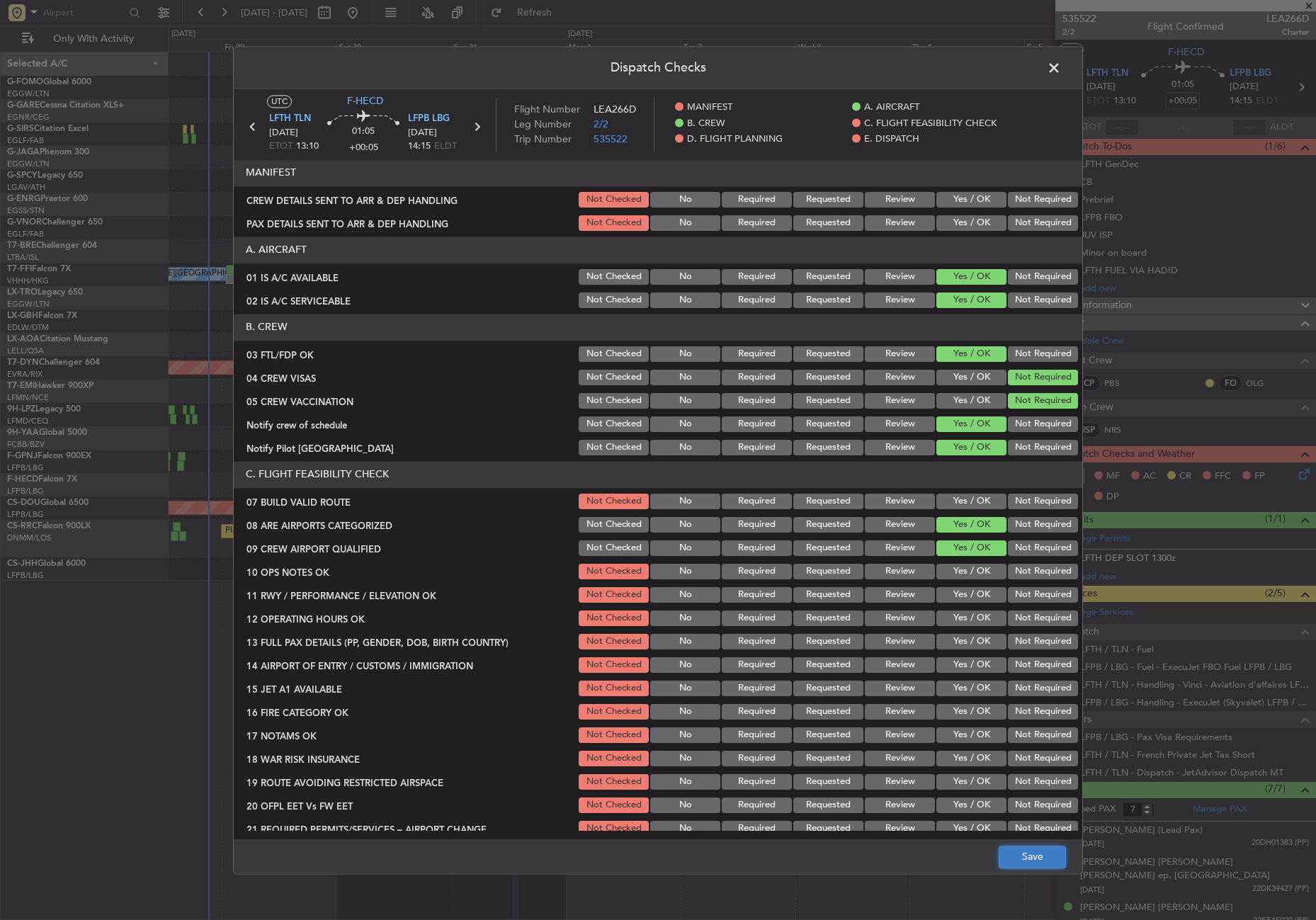
click at [1013, 863] on button "Save" at bounding box center [1033, 857] width 68 height 23
click at [1061, 70] on span at bounding box center [1061, 71] width 0 height 28
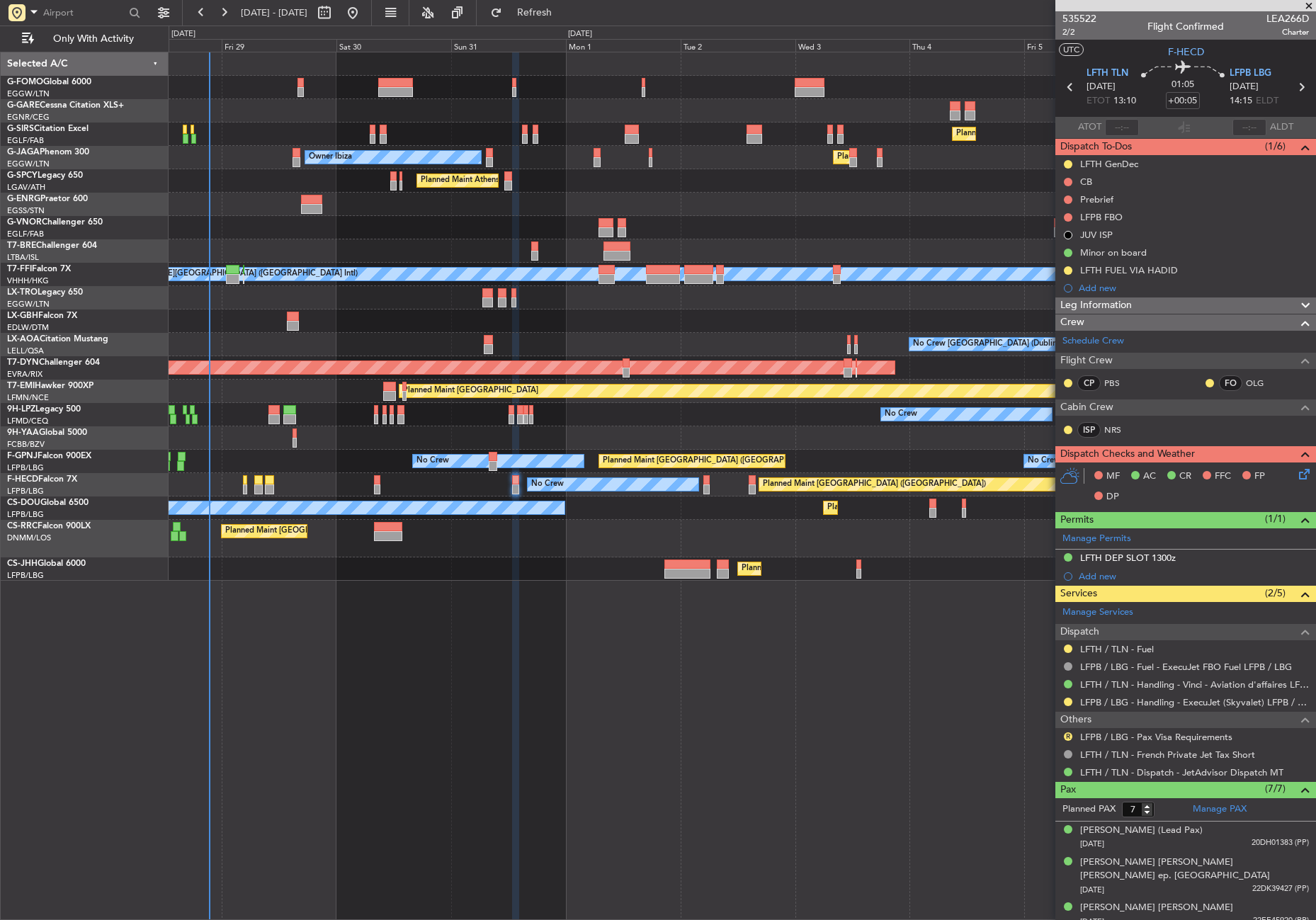
click at [425, 714] on div "Planned Maint [GEOGRAPHIC_DATA] ([GEOGRAPHIC_DATA]) Owner Ibiza Planned Maint […" at bounding box center [742, 486] width 1147 height 869
click at [532, 15] on button "Refresh" at bounding box center [526, 13] width 85 height 23
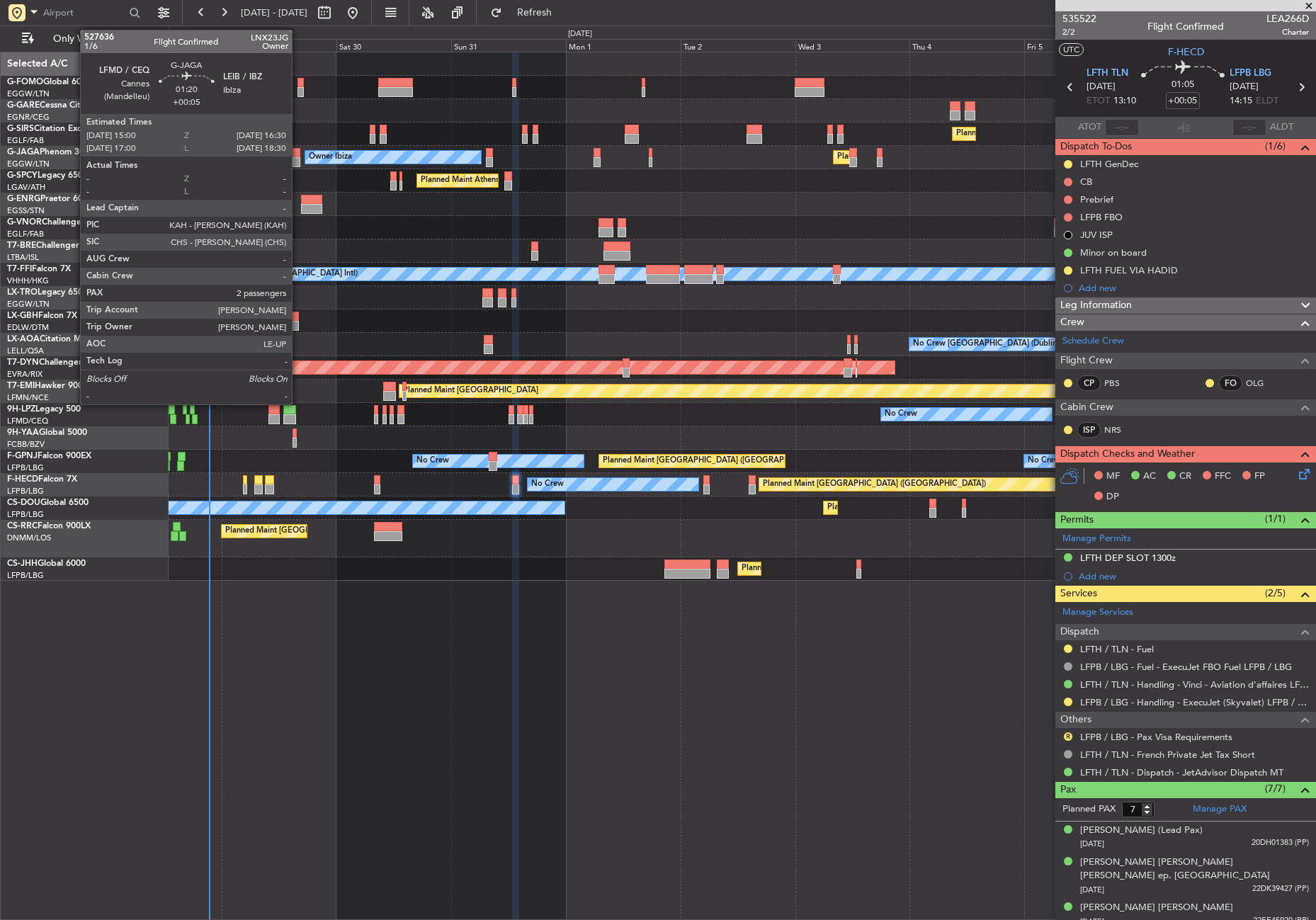
click at [299, 161] on div at bounding box center [296, 162] width 8 height 10
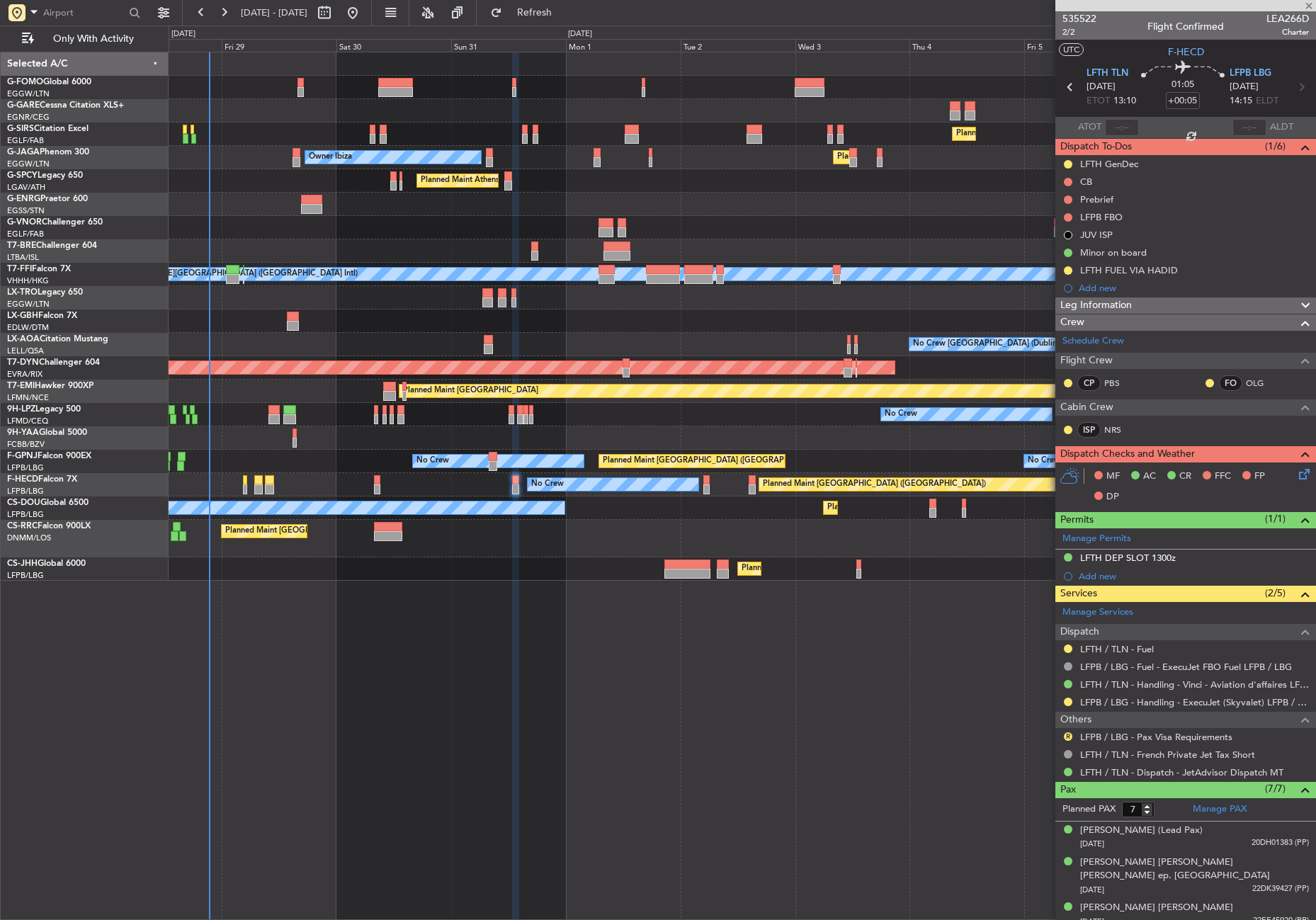
type input "2"
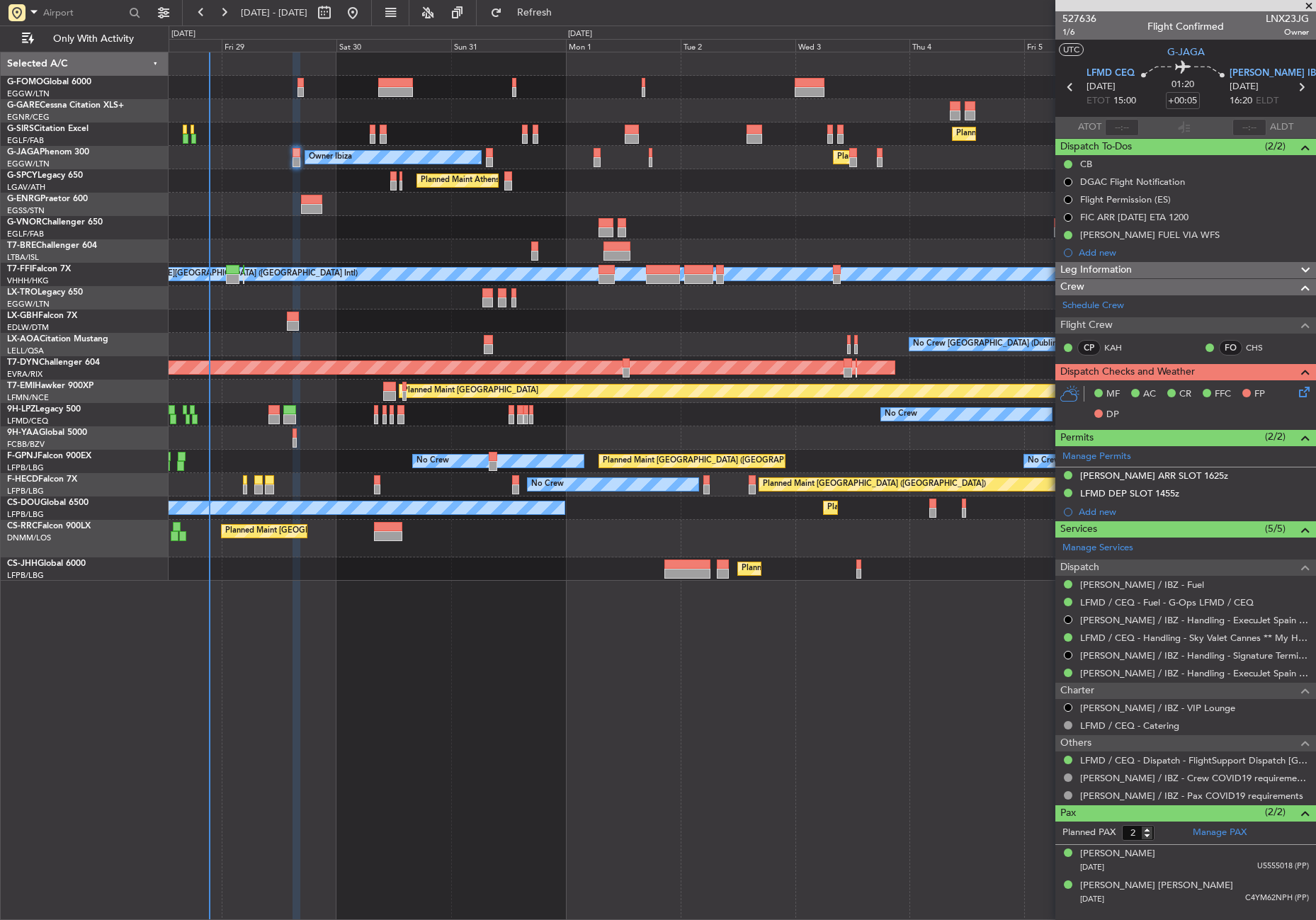
drag, startPoint x: 1105, startPoint y: 264, endPoint x: 1110, endPoint y: 289, distance: 25.5
click at [1105, 264] on span "Leg Information" at bounding box center [1096, 270] width 71 height 16
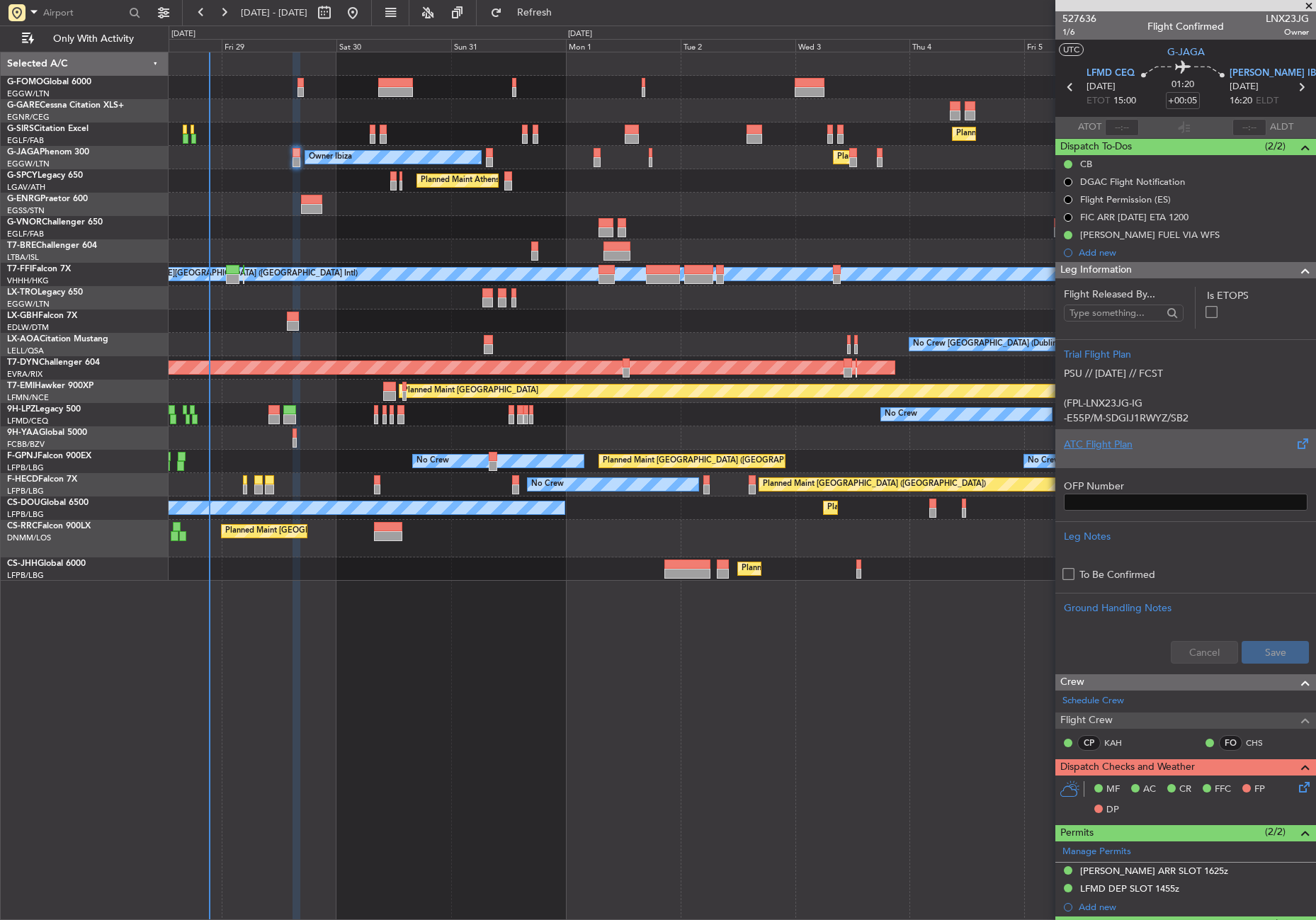
click at [1090, 444] on div "ATC Flight Plan" at bounding box center [1185, 445] width 244 height 15
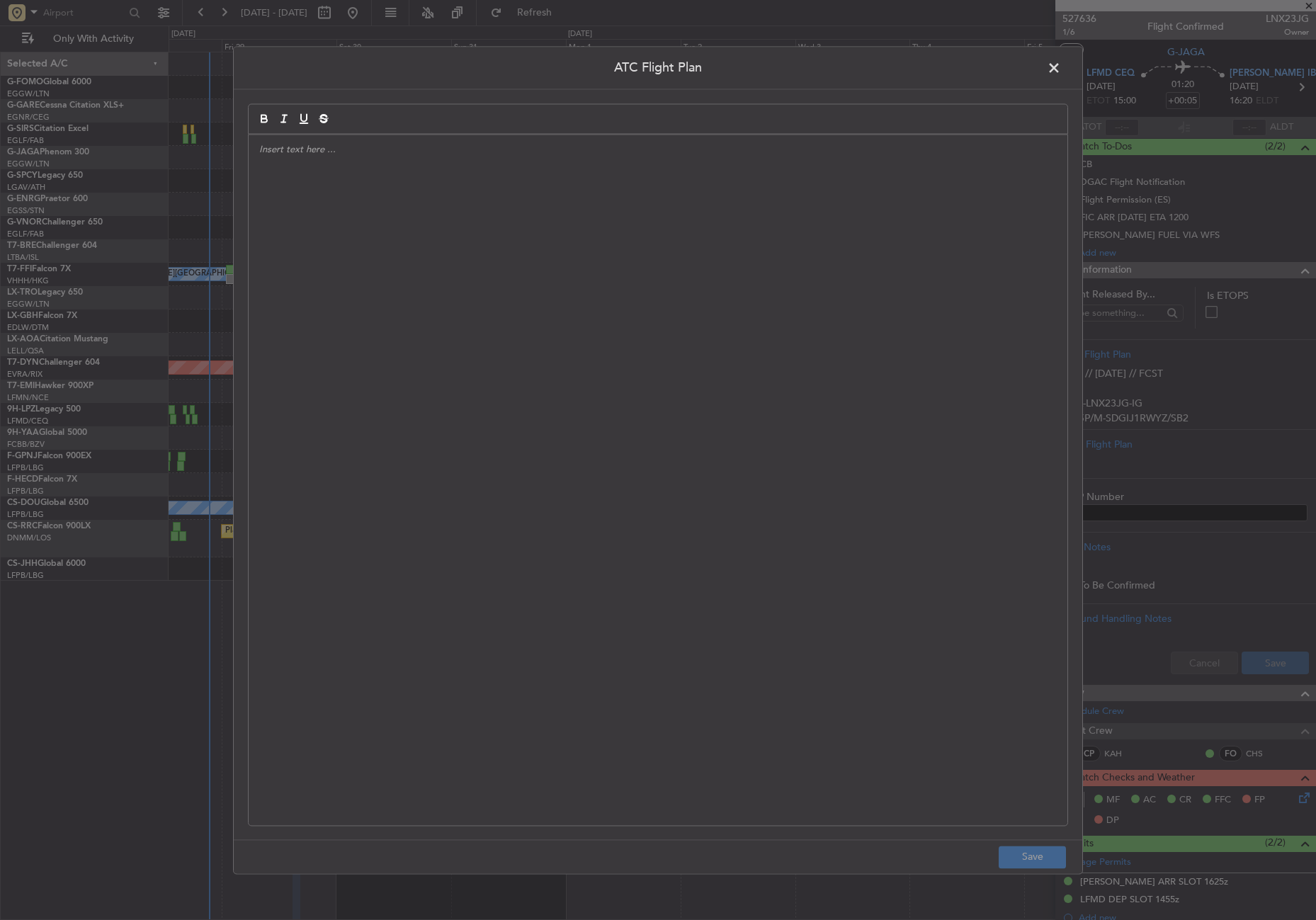
click at [601, 347] on div at bounding box center [658, 480] width 819 height 691
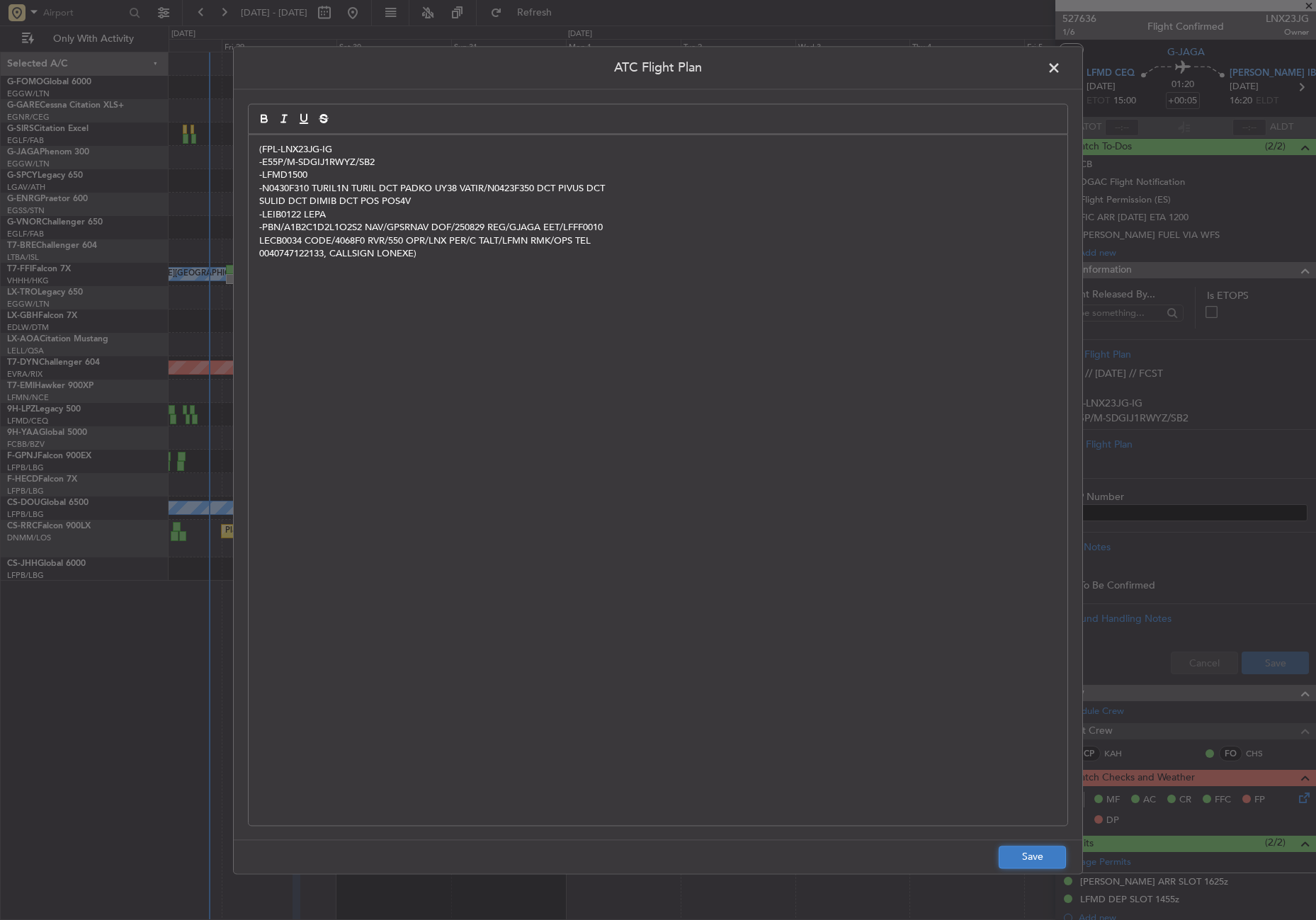
click at [1027, 855] on button "Save" at bounding box center [1033, 857] width 68 height 23
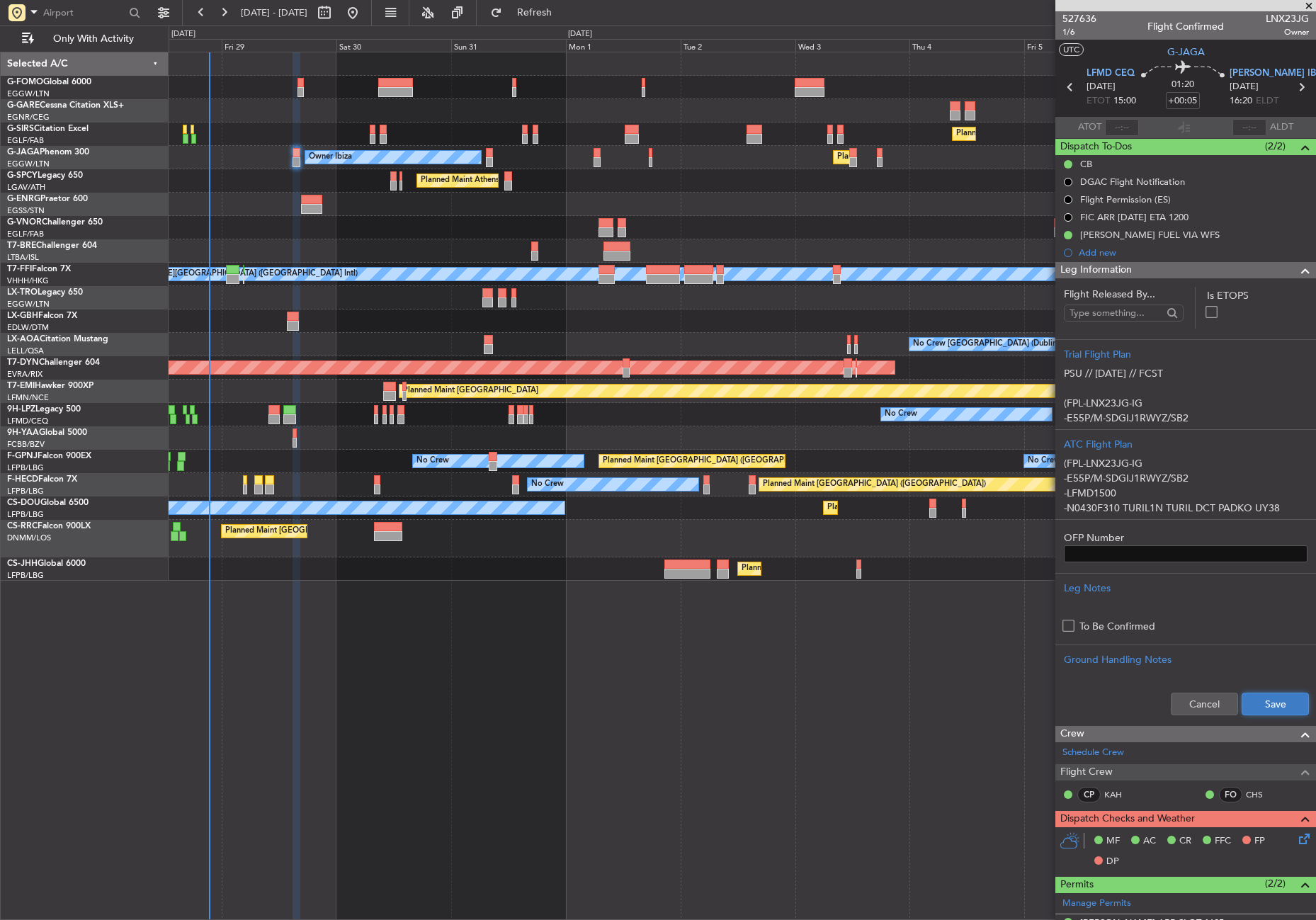
click at [1244, 705] on button "Save" at bounding box center [1276, 703] width 68 height 23
click at [1090, 273] on span "Leg Information" at bounding box center [1096, 270] width 71 height 16
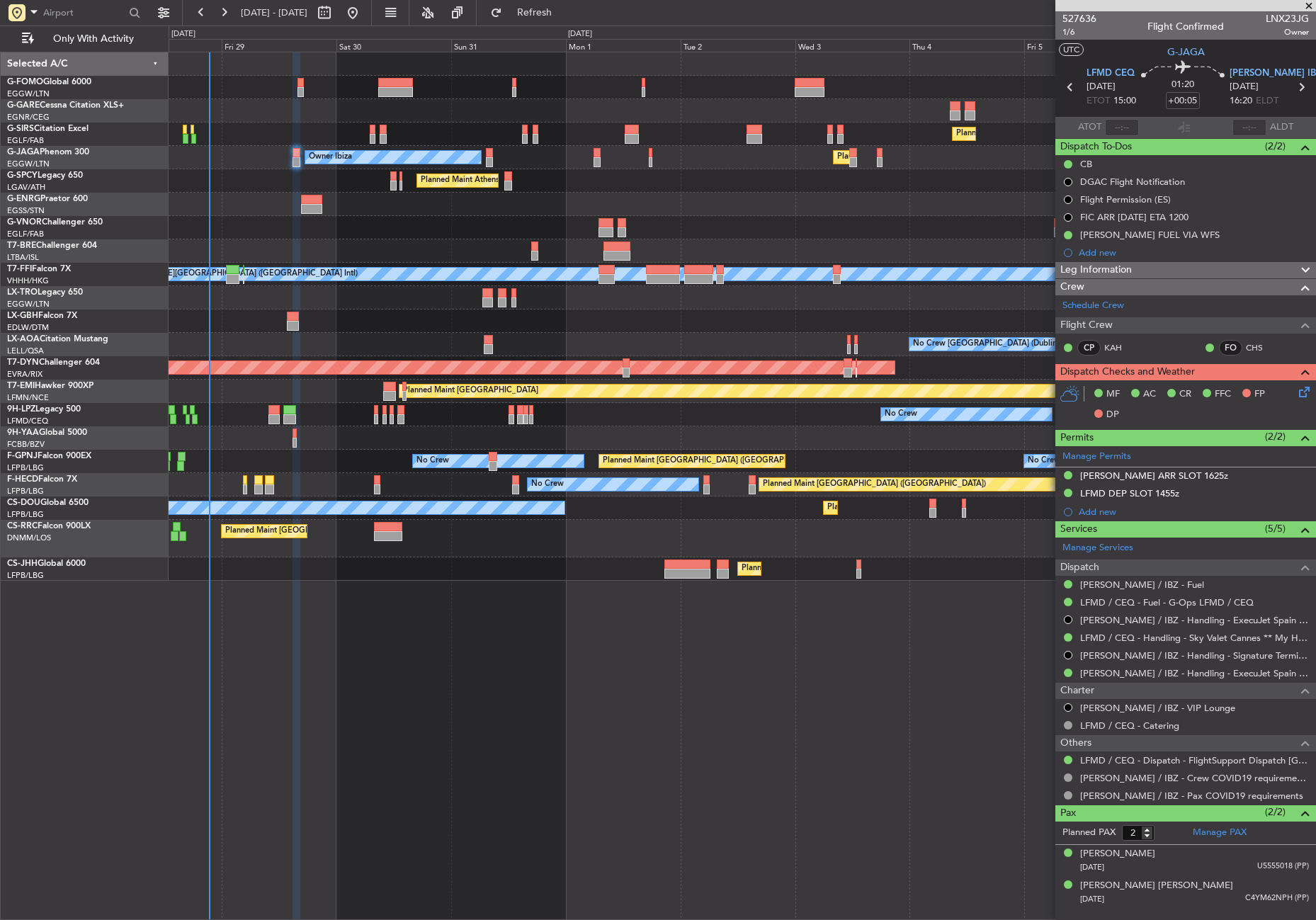
click at [1308, 387] on icon at bounding box center [1301, 389] width 11 height 11
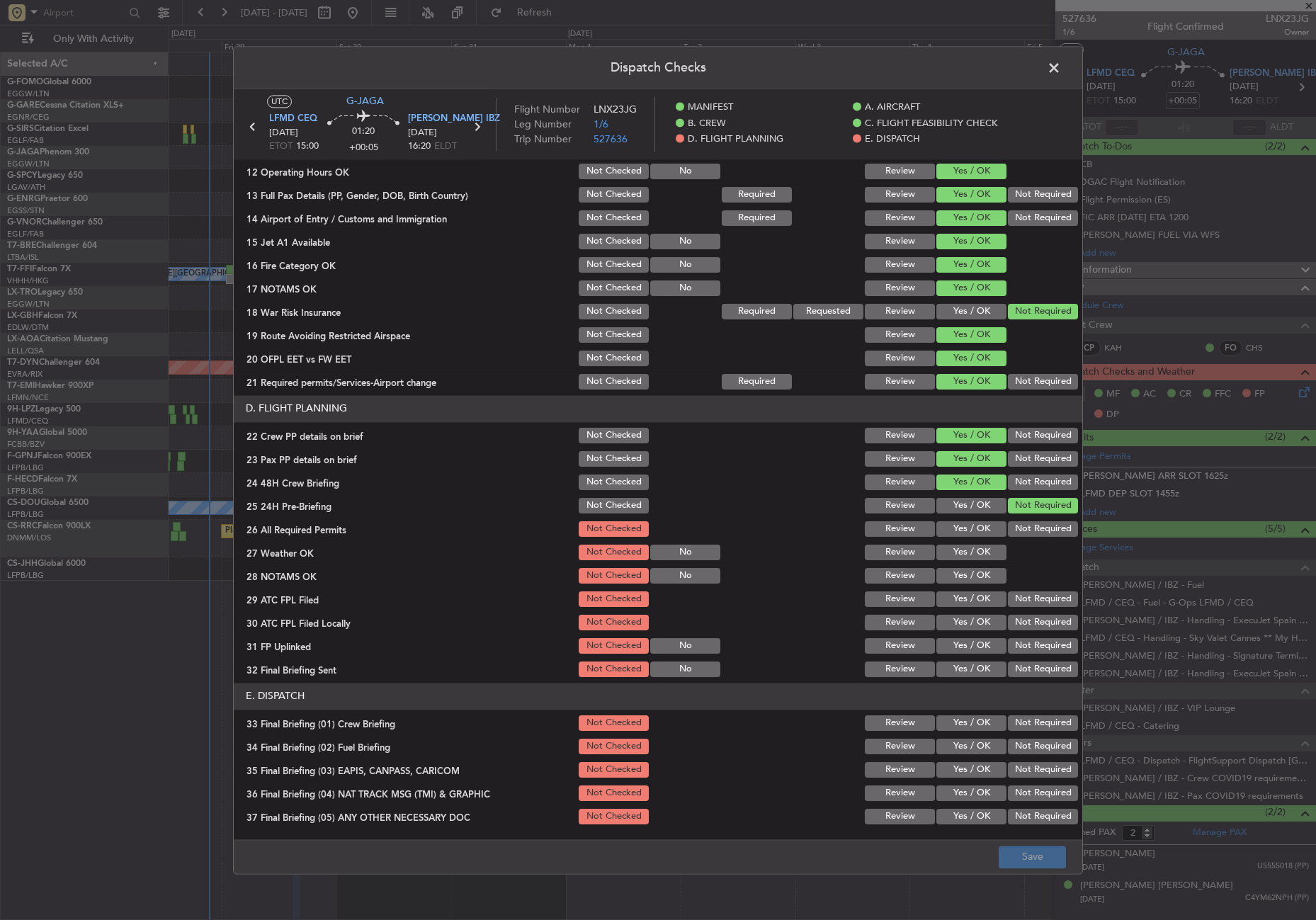
scroll to position [496, 0]
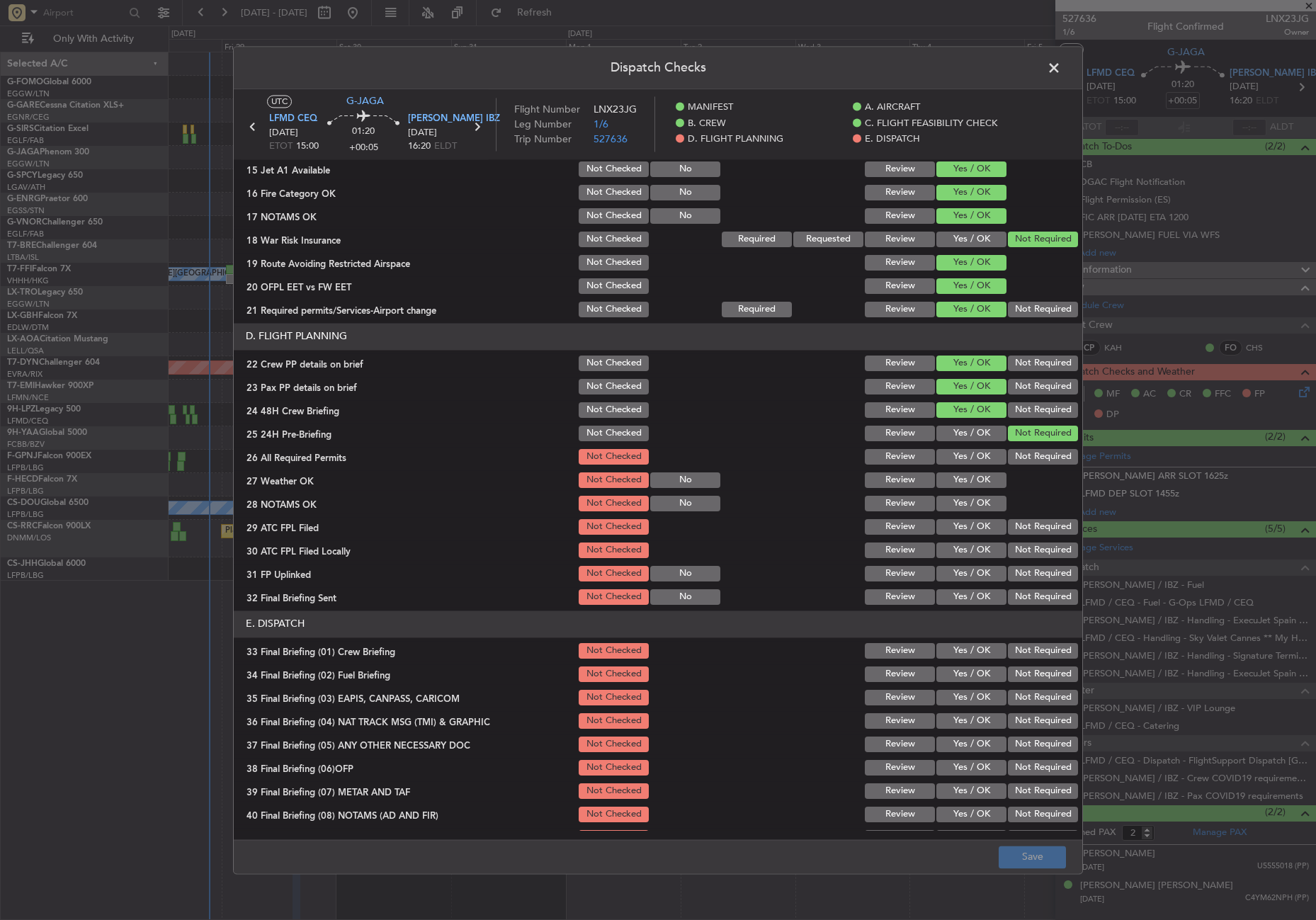
click at [961, 460] on button "Yes / OK" at bounding box center [971, 457] width 70 height 16
click at [958, 478] on button "Yes / OK" at bounding box center [971, 480] width 70 height 16
click at [954, 494] on div "Yes / OK" at bounding box center [970, 504] width 71 height 20
click at [954, 501] on button "Yes / OK" at bounding box center [971, 503] width 70 height 16
click at [954, 519] on button "Yes / OK" at bounding box center [971, 526] width 70 height 16
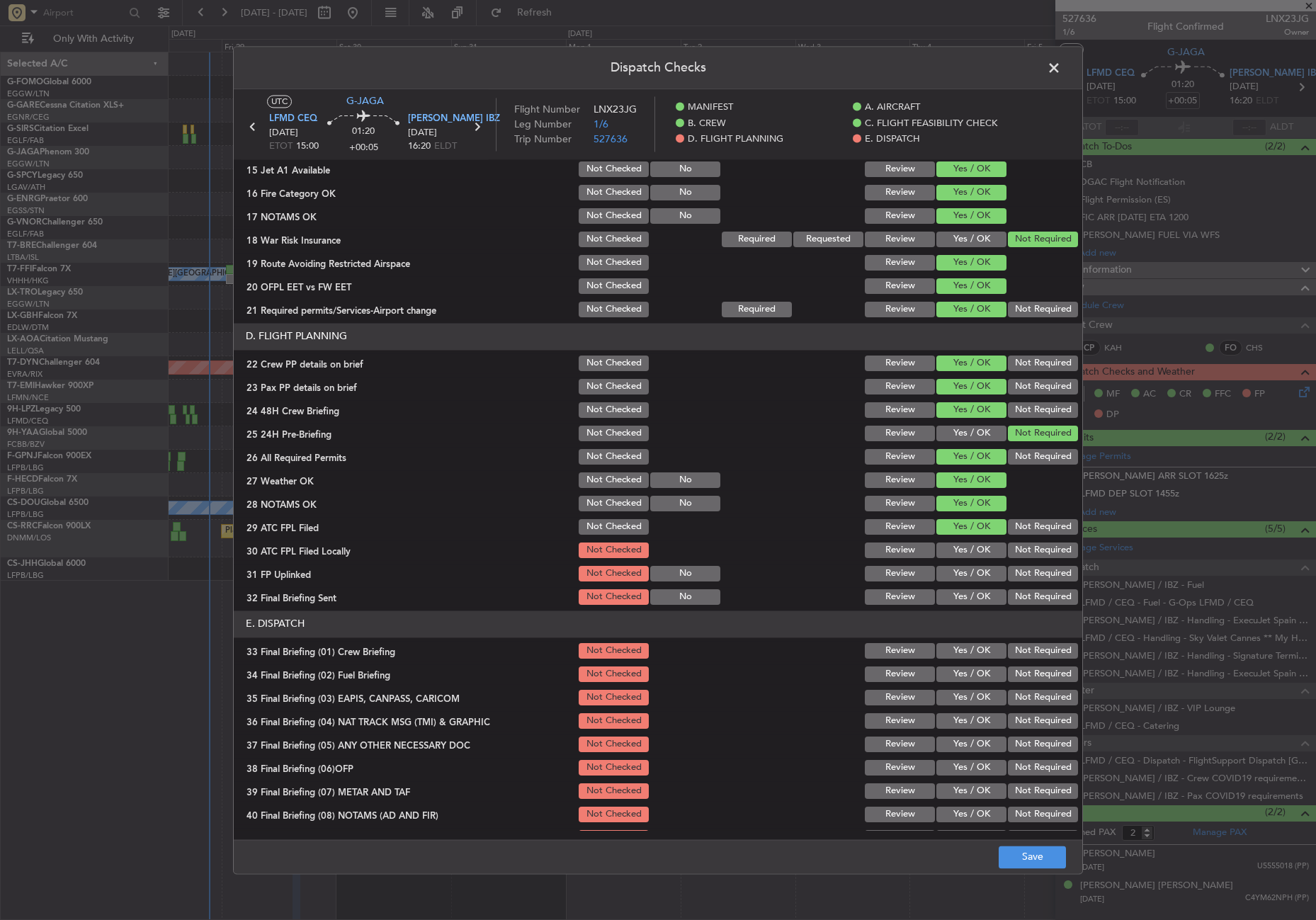
click at [993, 537] on div "Yes / OK" at bounding box center [970, 527] width 71 height 20
click at [1011, 552] on button "Not Required" at bounding box center [1043, 550] width 70 height 16
click at [983, 572] on button "Yes / OK" at bounding box center [971, 574] width 70 height 16
click at [1008, 591] on button "Not Required" at bounding box center [1043, 597] width 70 height 16
click at [973, 648] on button "Yes / OK" at bounding box center [971, 650] width 70 height 16
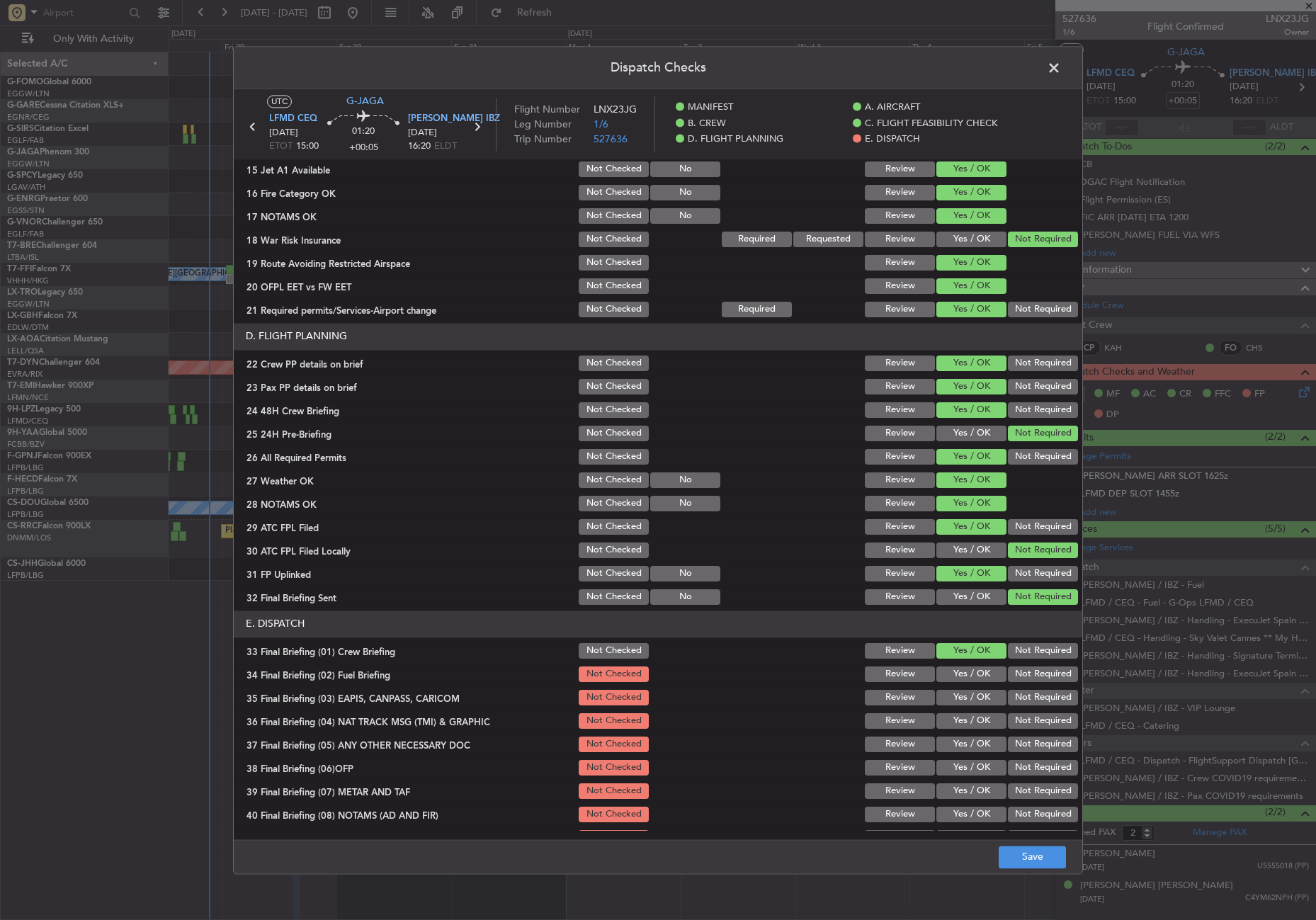
click at [964, 672] on button "Yes / OK" at bounding box center [971, 674] width 70 height 16
click at [1005, 692] on div "Not Required" at bounding box center [1041, 698] width 71 height 20
click at [1008, 695] on button "Not Required" at bounding box center [1043, 697] width 70 height 16
click at [1009, 718] on button "Not Required" at bounding box center [1043, 721] width 70 height 16
drag, startPoint x: 974, startPoint y: 745, endPoint x: 970, endPoint y: 763, distance: 18.4
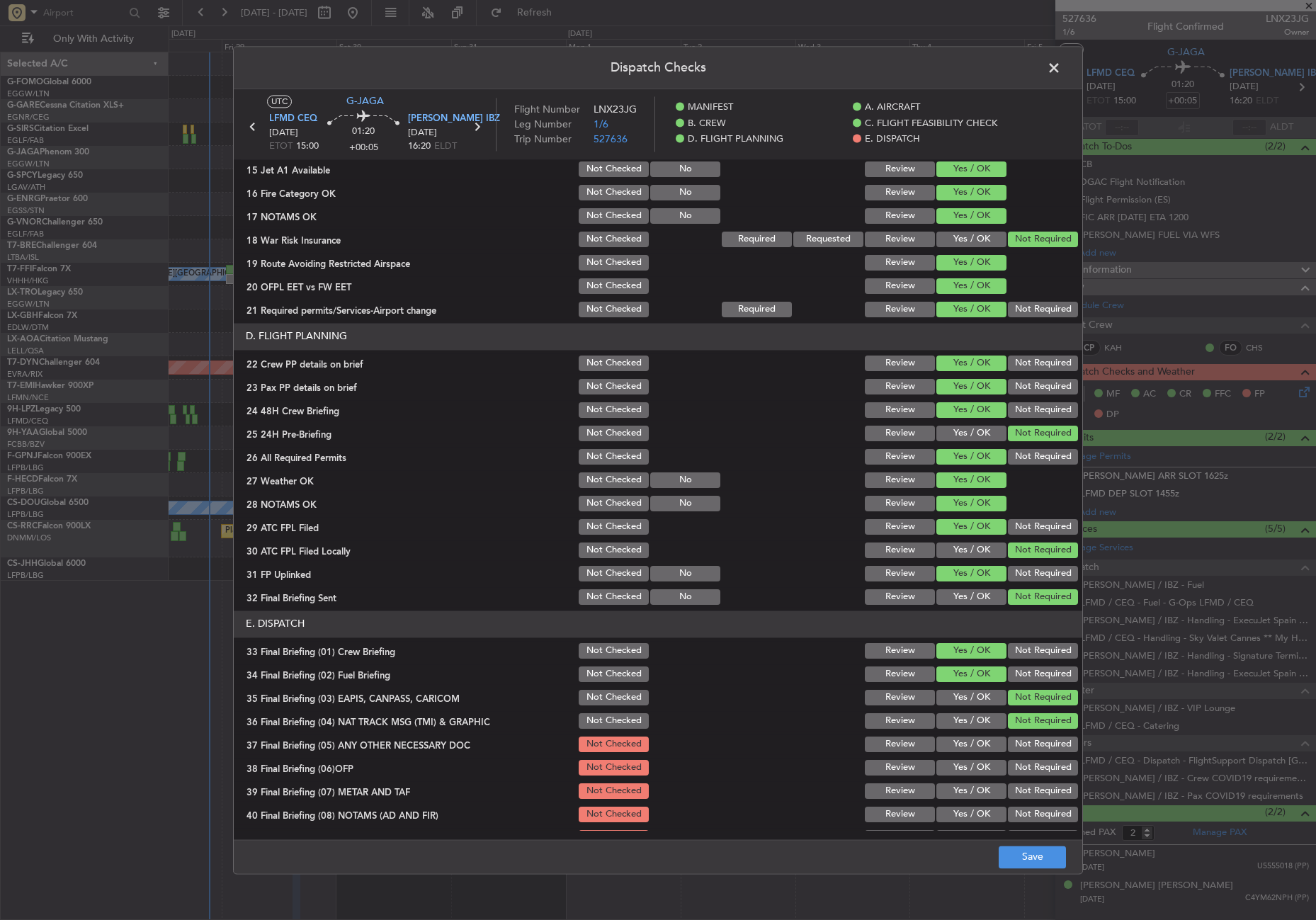
click at [974, 746] on button "Yes / OK" at bounding box center [971, 745] width 70 height 16
click at [970, 766] on button "Yes / OK" at bounding box center [971, 767] width 70 height 16
click at [963, 788] on button "Yes / OK" at bounding box center [971, 791] width 70 height 16
click at [962, 812] on button "Yes / OK" at bounding box center [971, 814] width 70 height 16
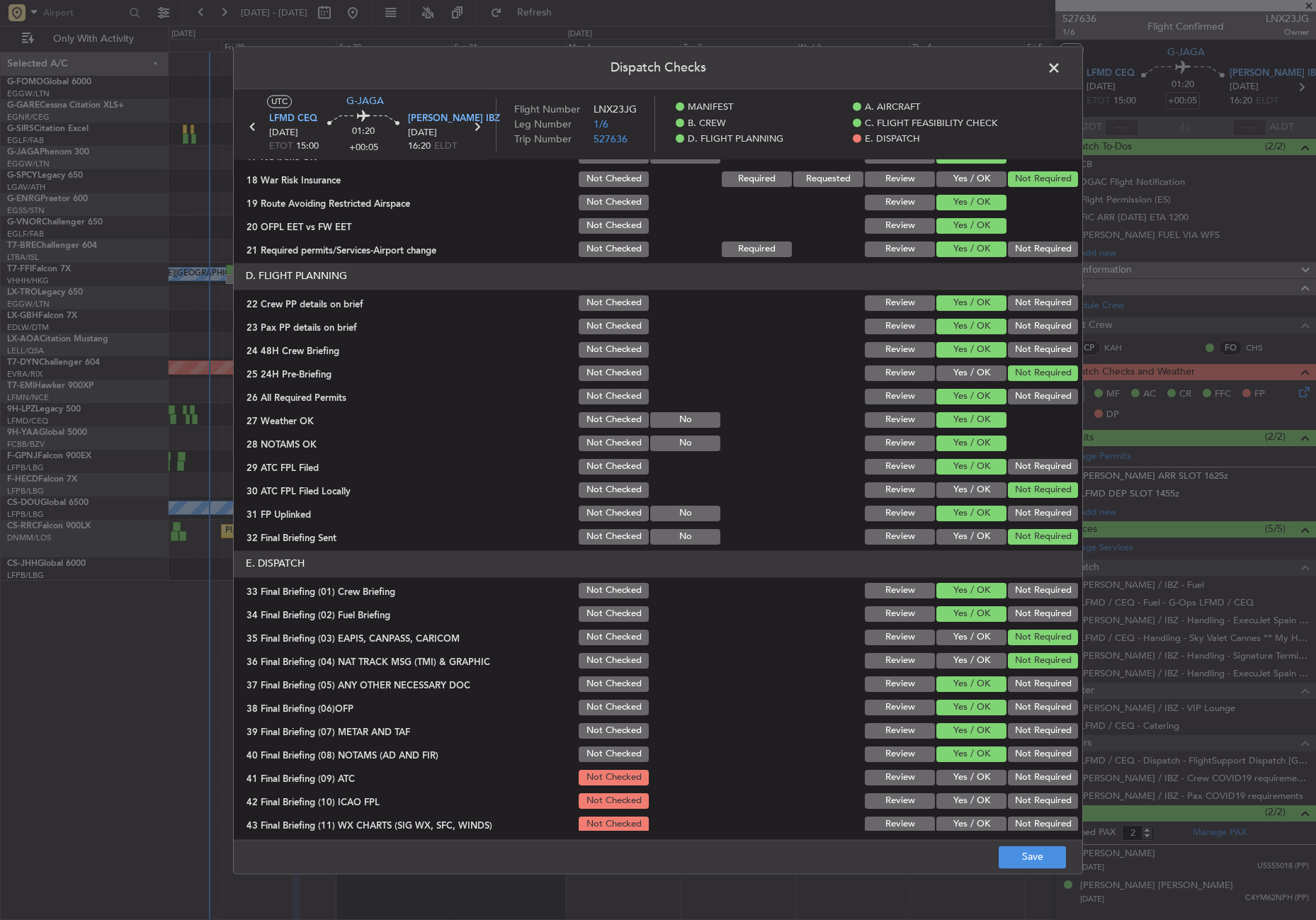
scroll to position [587, 0]
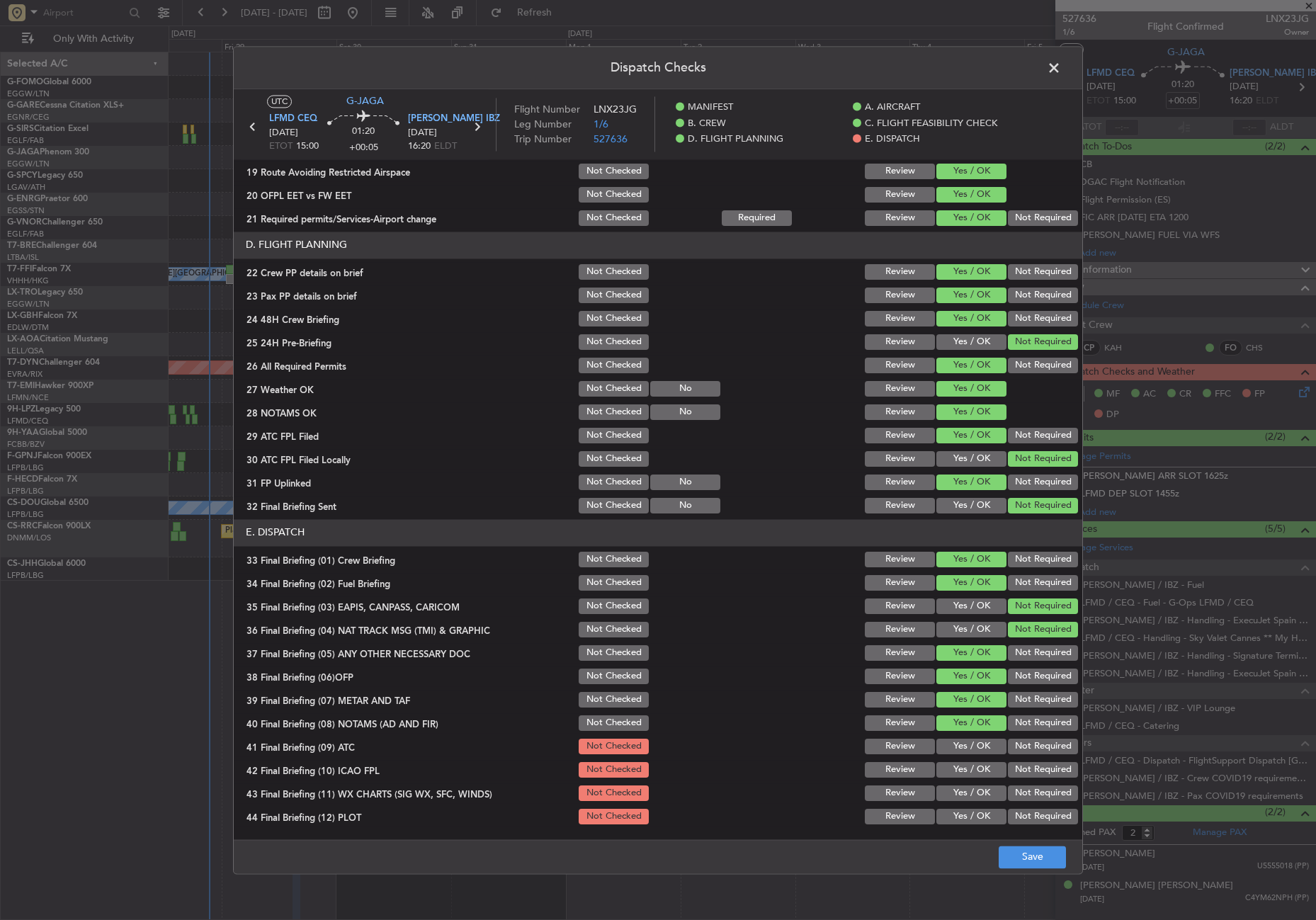
click at [964, 748] on button "Yes / OK" at bounding box center [971, 746] width 70 height 16
click at [1008, 771] on button "Not Required" at bounding box center [1043, 769] width 70 height 16
click at [976, 798] on button "Yes / OK" at bounding box center [971, 793] width 70 height 16
click at [1014, 813] on button "Not Required" at bounding box center [1043, 817] width 70 height 16
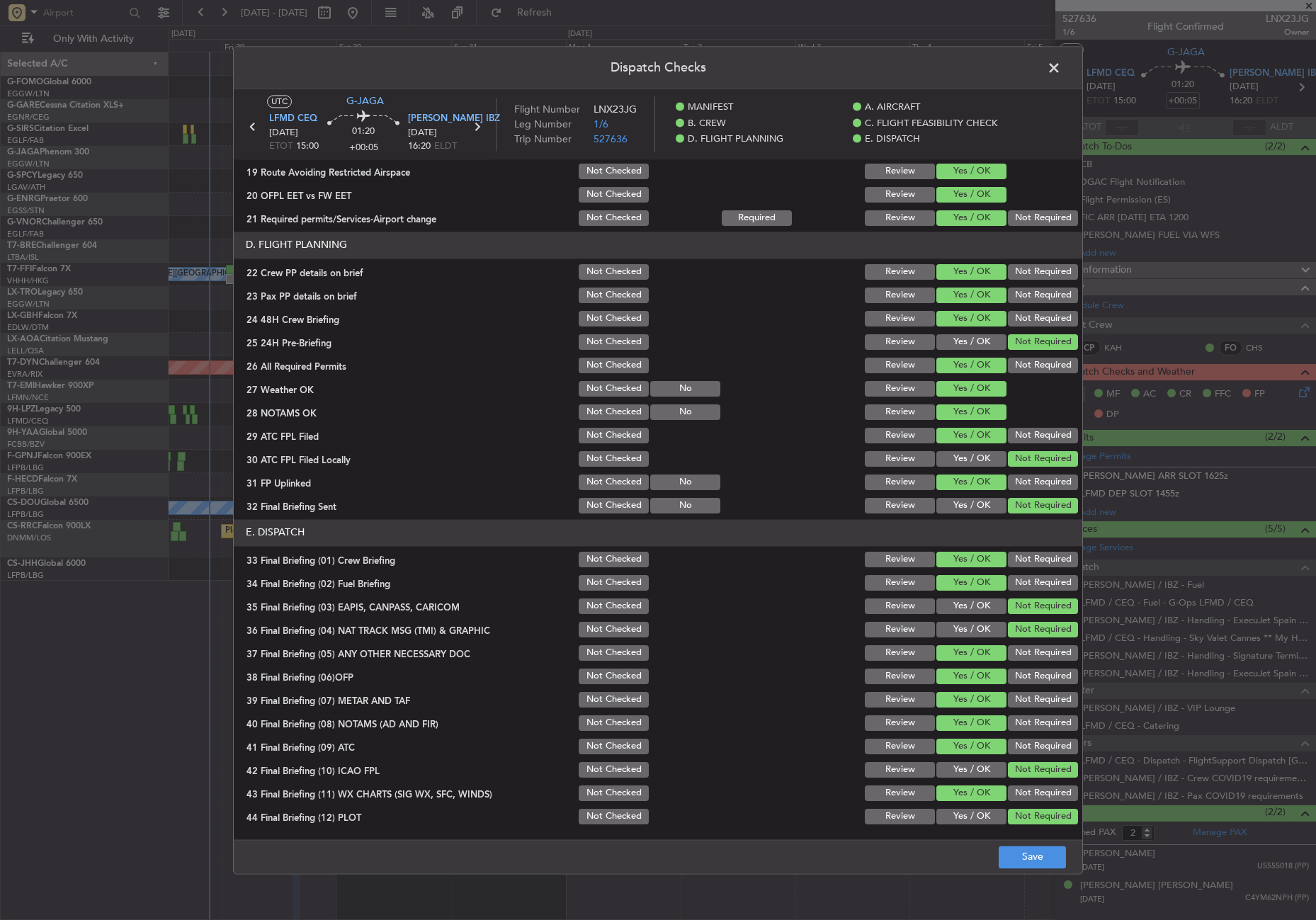
click at [1015, 844] on footer "Save" at bounding box center [658, 856] width 848 height 34
click at [1015, 845] on footer "Save" at bounding box center [658, 856] width 848 height 34
click at [1011, 851] on button "Save" at bounding box center [1033, 857] width 68 height 23
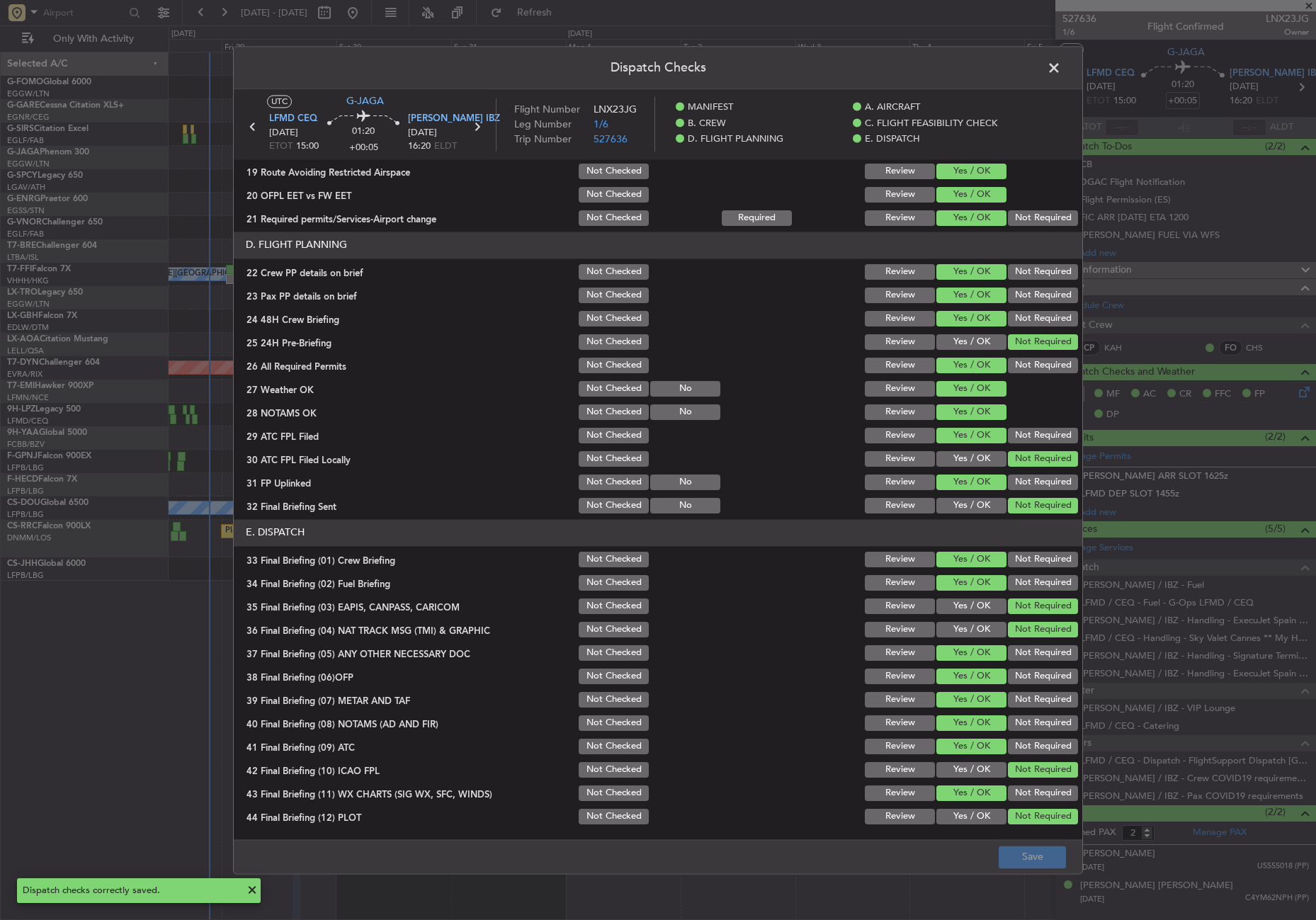
click at [1061, 74] on span at bounding box center [1061, 71] width 0 height 28
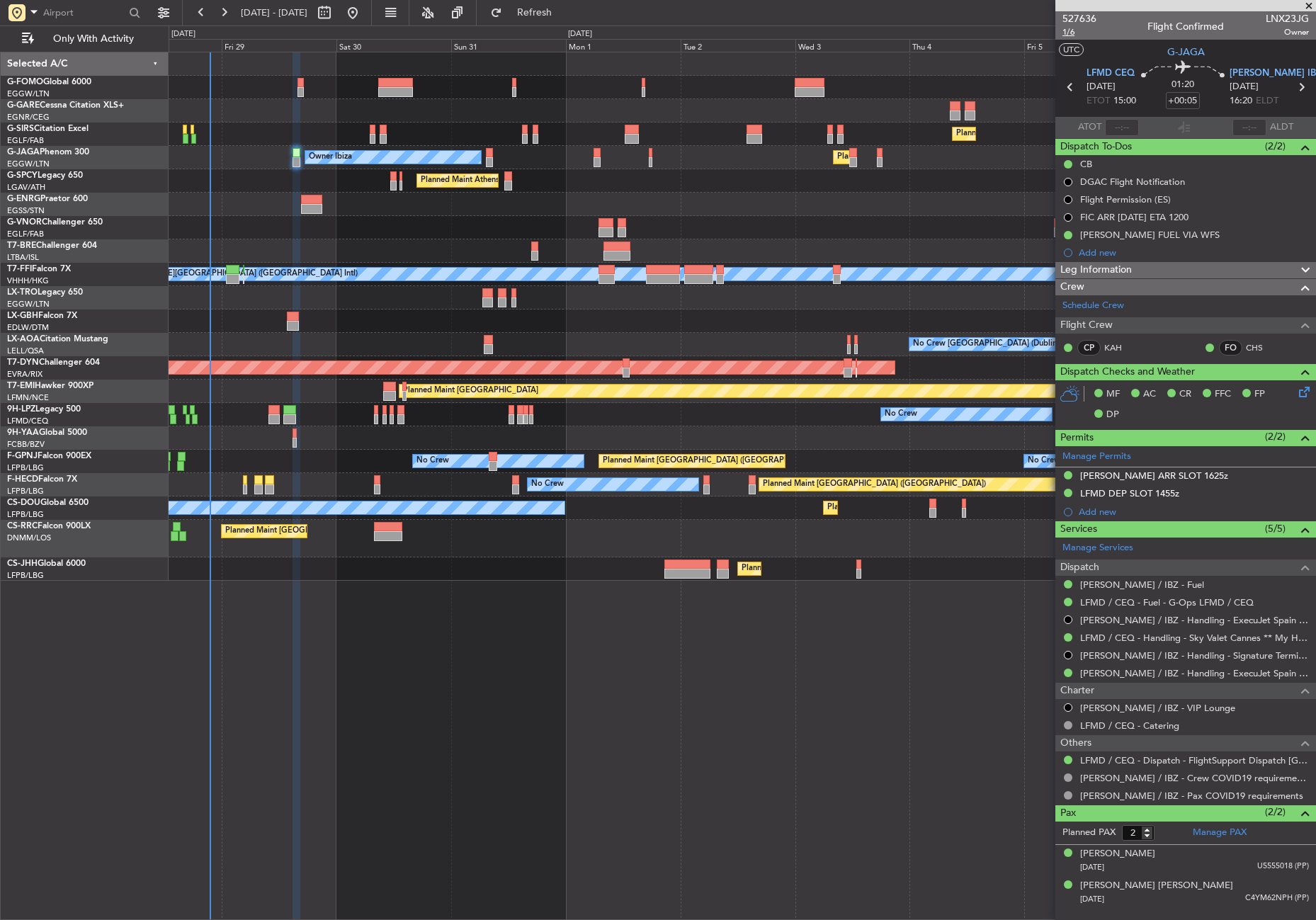
click at [1072, 29] on span "1/6" at bounding box center [1079, 32] width 34 height 12
click at [551, 19] on button "Refresh" at bounding box center [526, 13] width 85 height 23
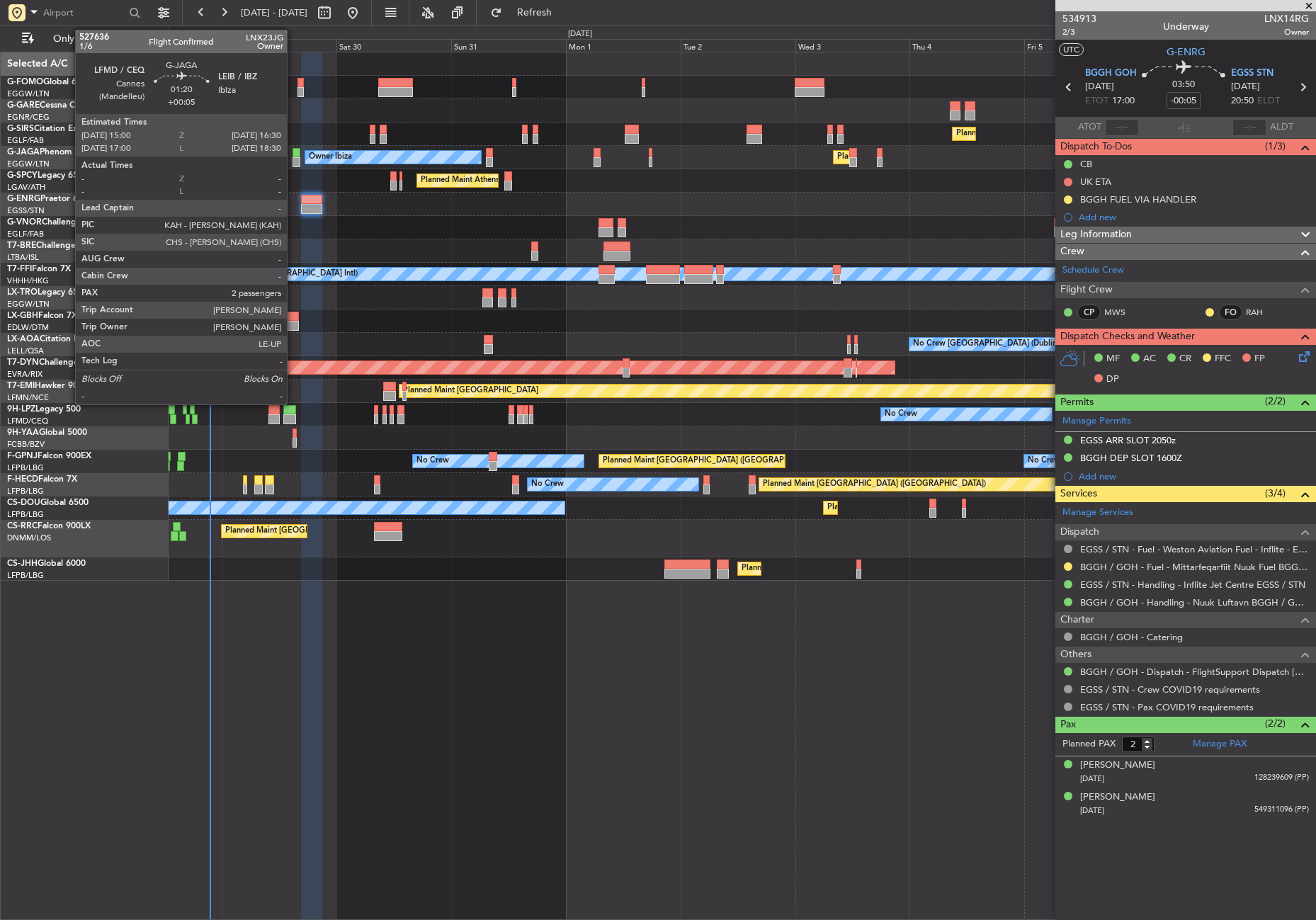
click at [293, 156] on div at bounding box center [296, 153] width 8 height 10
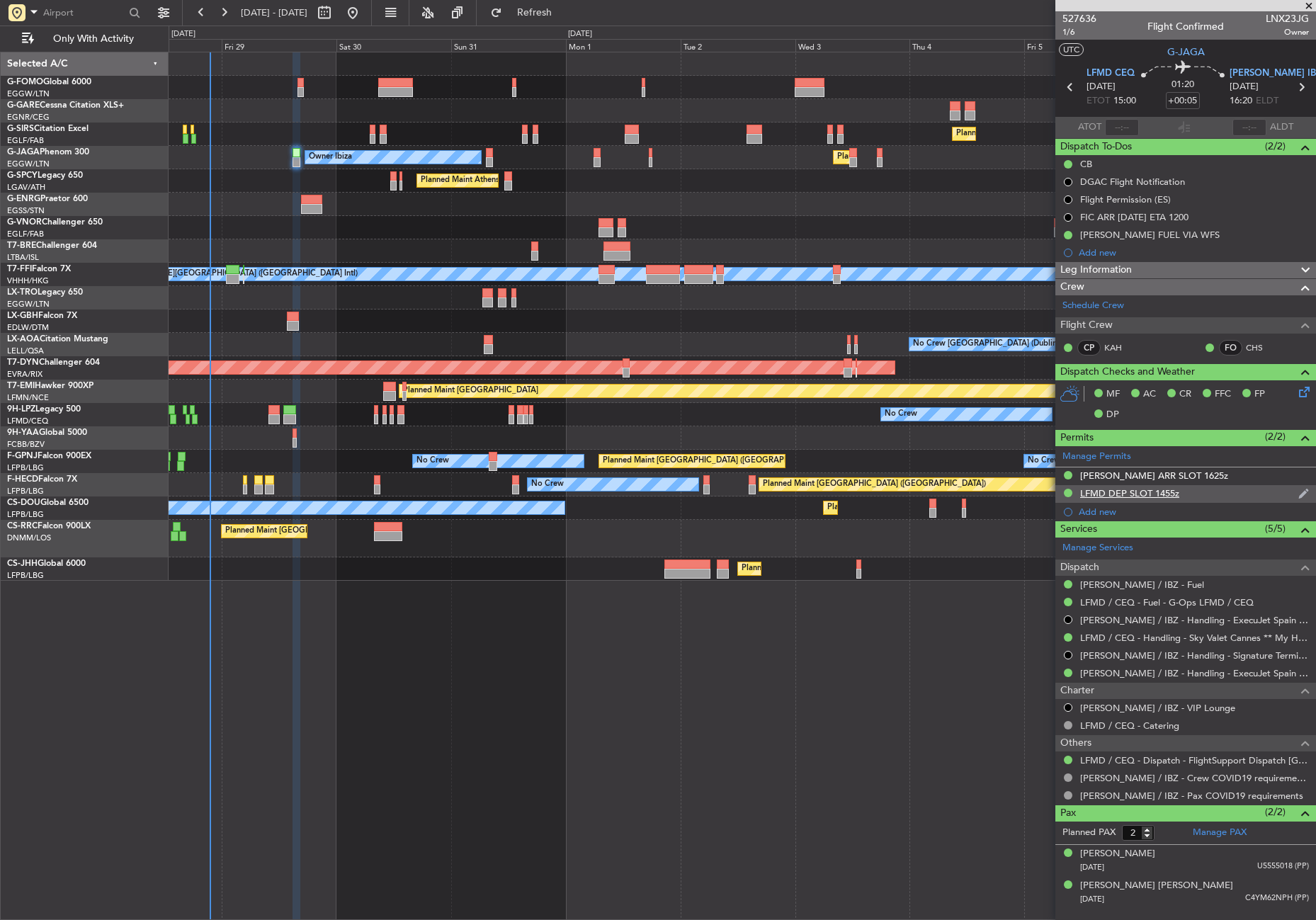
click at [1134, 488] on div "LFMD DEP SLOT 1455z" at bounding box center [1130, 493] width 100 height 12
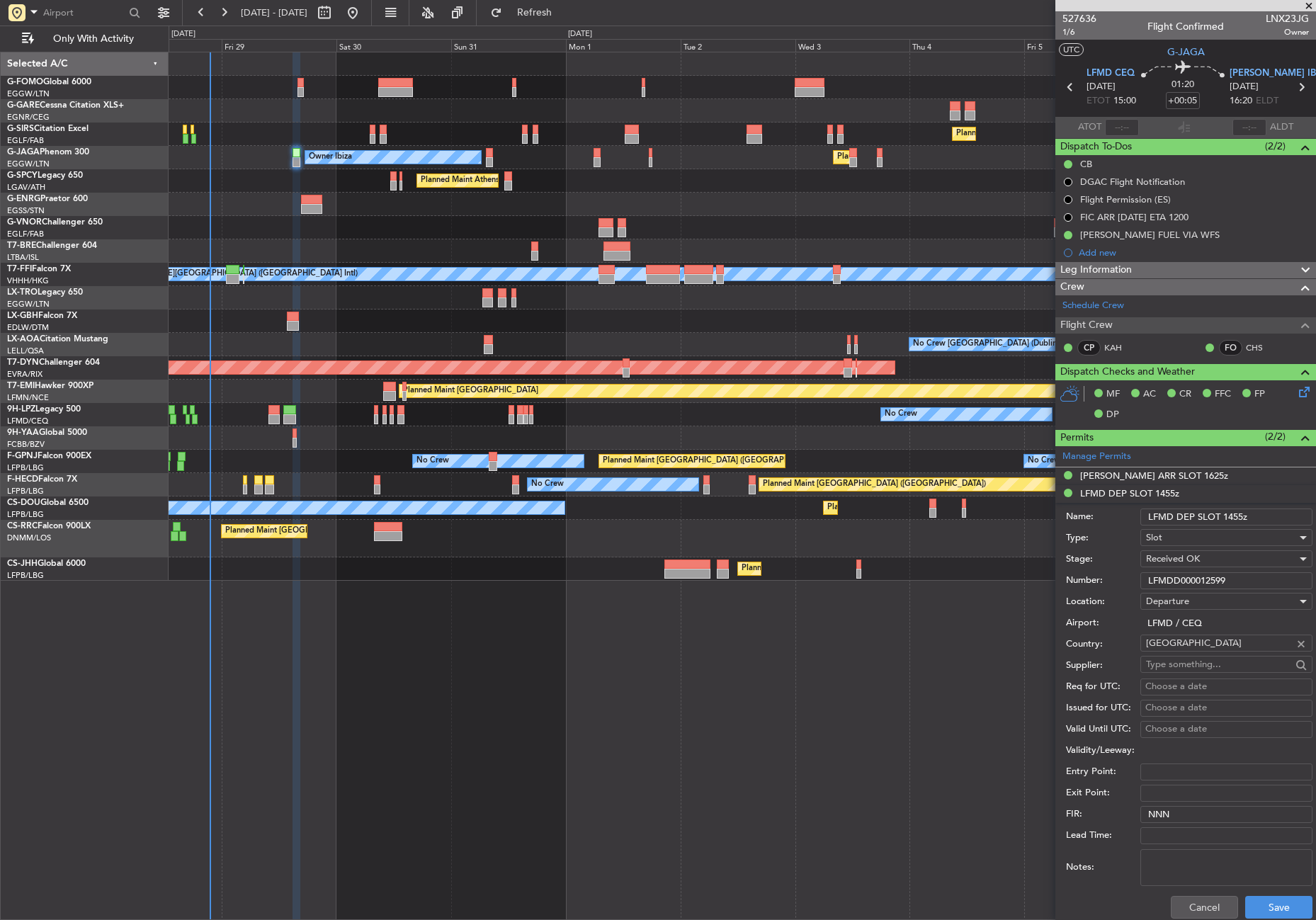
click at [1178, 579] on input "LFMDD000012599" at bounding box center [1227, 581] width 172 height 17
click at [1194, 911] on button "Cancel" at bounding box center [1205, 907] width 68 height 23
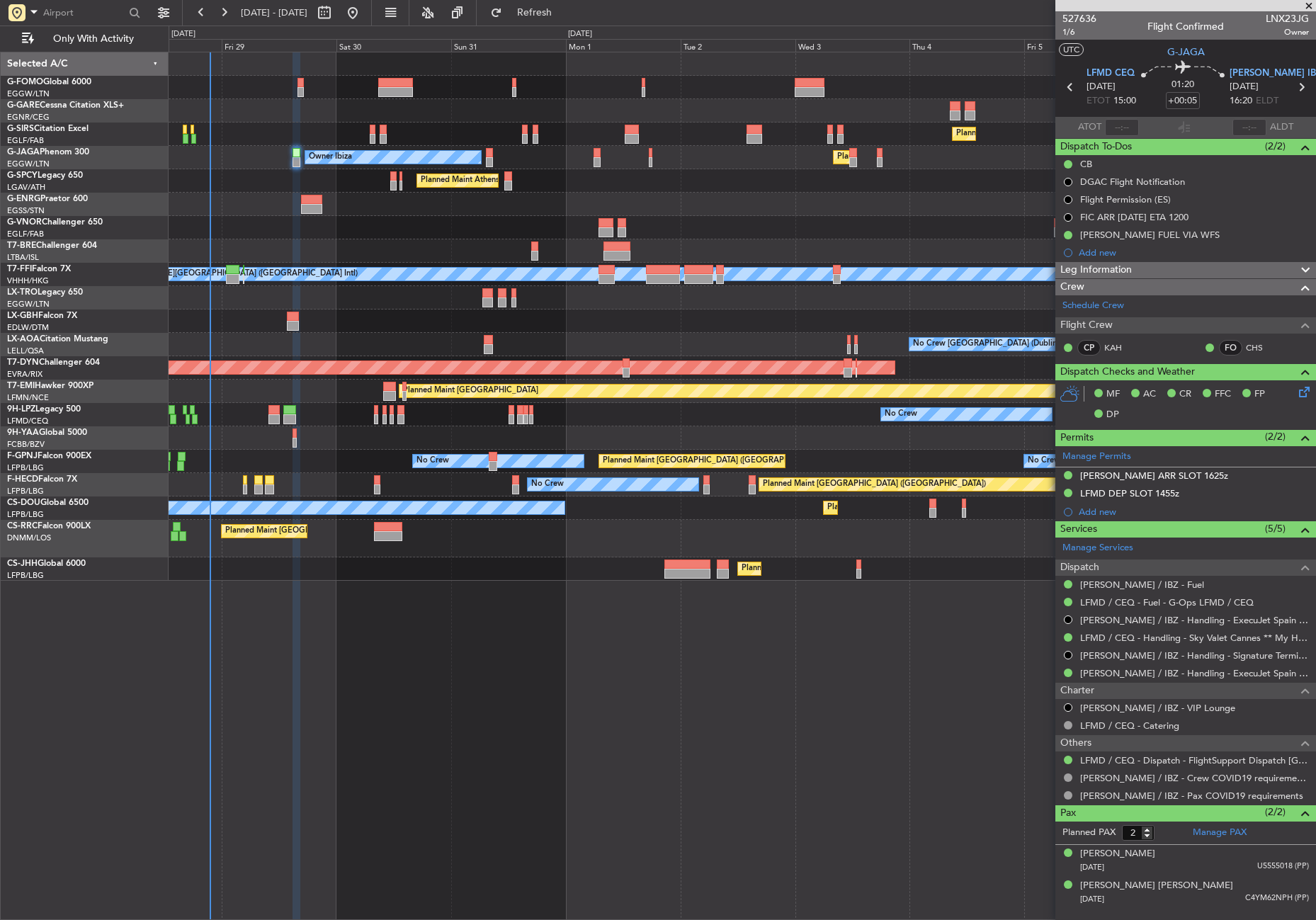
click at [1084, 270] on span "Leg Information" at bounding box center [1096, 270] width 71 height 16
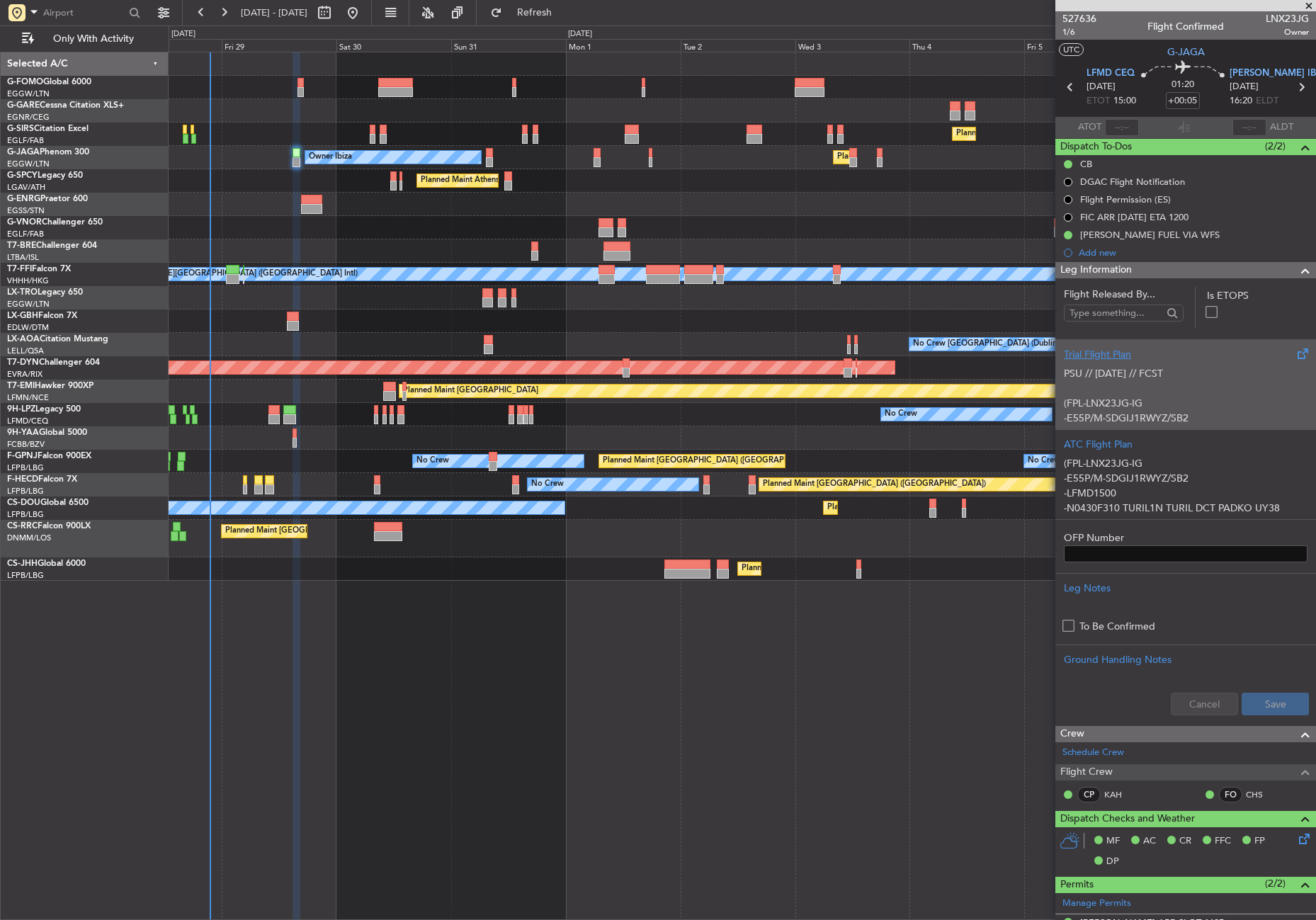
click at [1147, 384] on p at bounding box center [1185, 388] width 244 height 15
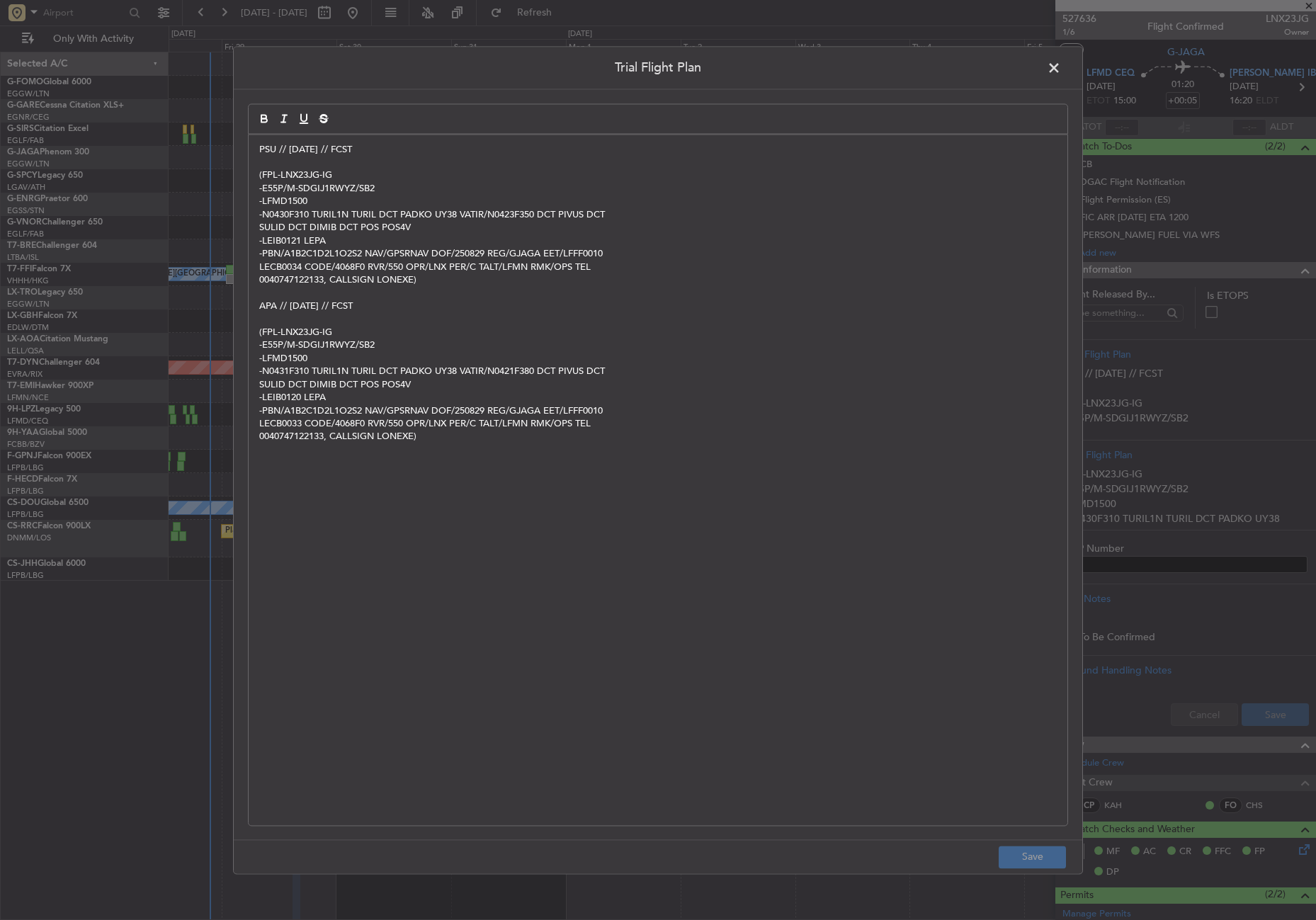
click at [1061, 65] on span at bounding box center [1061, 71] width 0 height 28
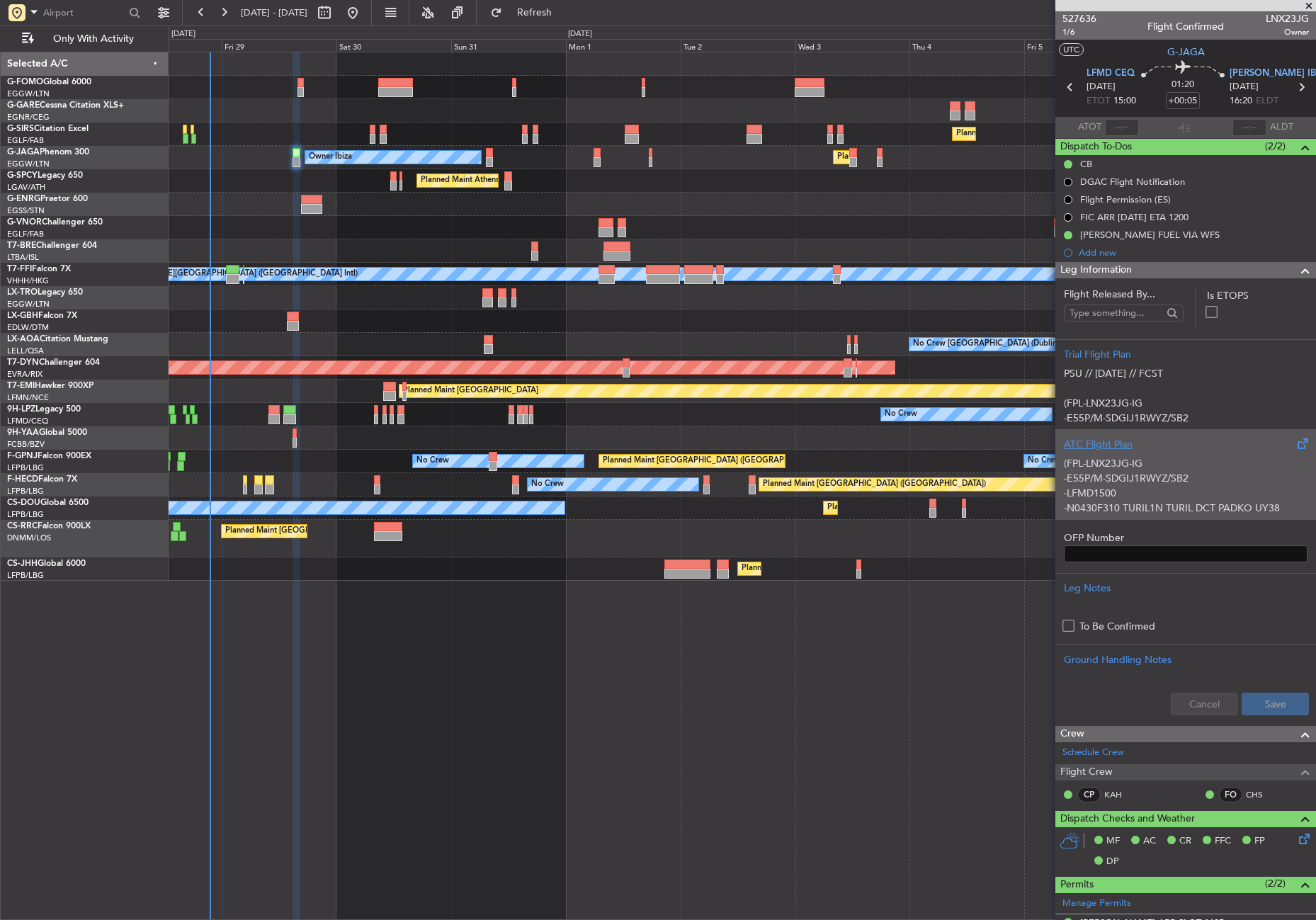
click at [1125, 503] on p "-N0430F310 TURIL1N TURIL DCT PADKO UY38 VATIR/N0423F350 DCT PIVUS DCT" at bounding box center [1185, 515] width 244 height 30
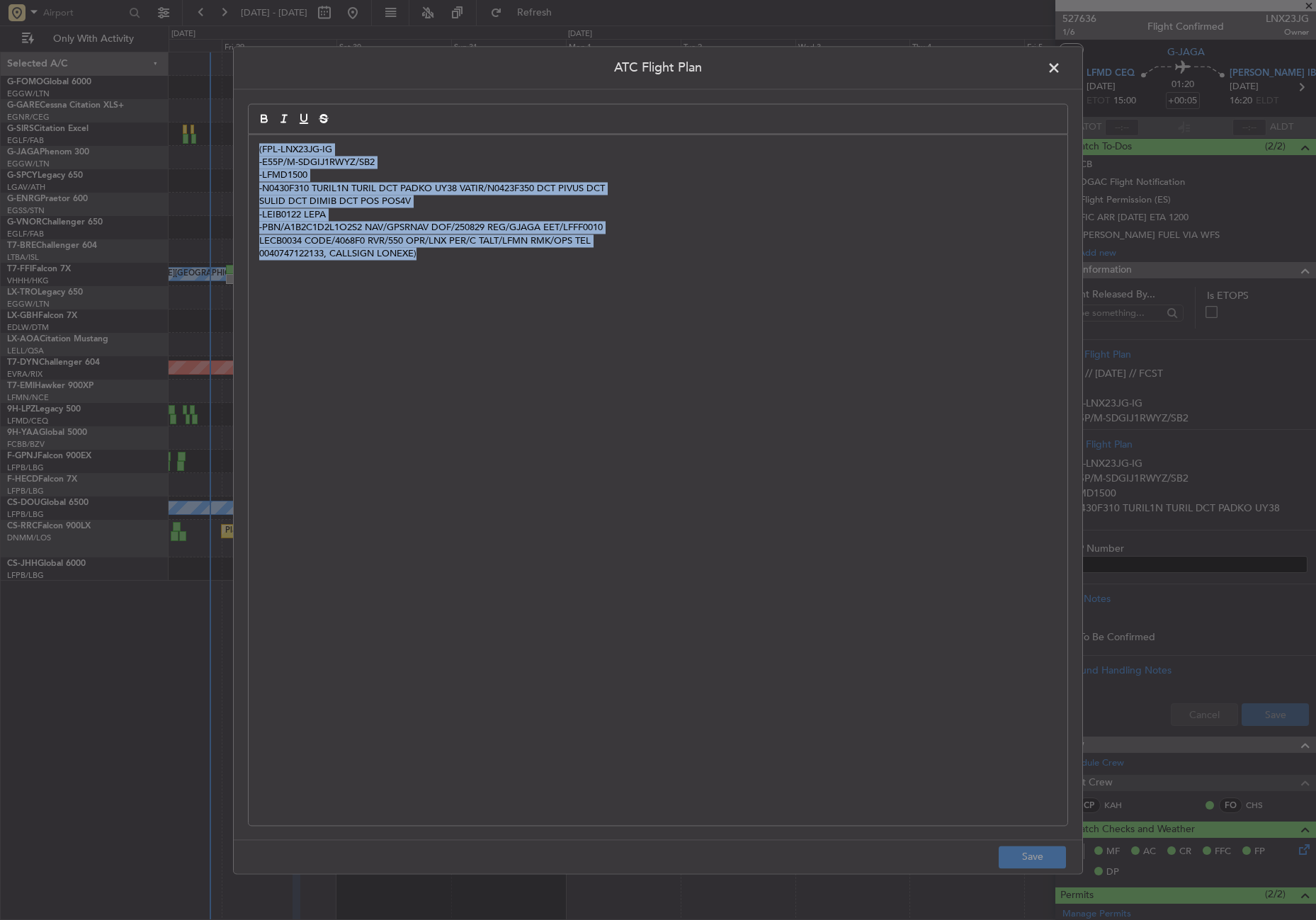
drag, startPoint x: 444, startPoint y: 270, endPoint x: 243, endPoint y: 152, distance: 233.1
click at [243, 152] on div "ATC Flight Plan (FPL-LNX23JG-IG -E55P/M-SDGIJ1RWYZ/SB2 -LFMD1500 -N0430F310 TUR…" at bounding box center [658, 460] width 850 height 829
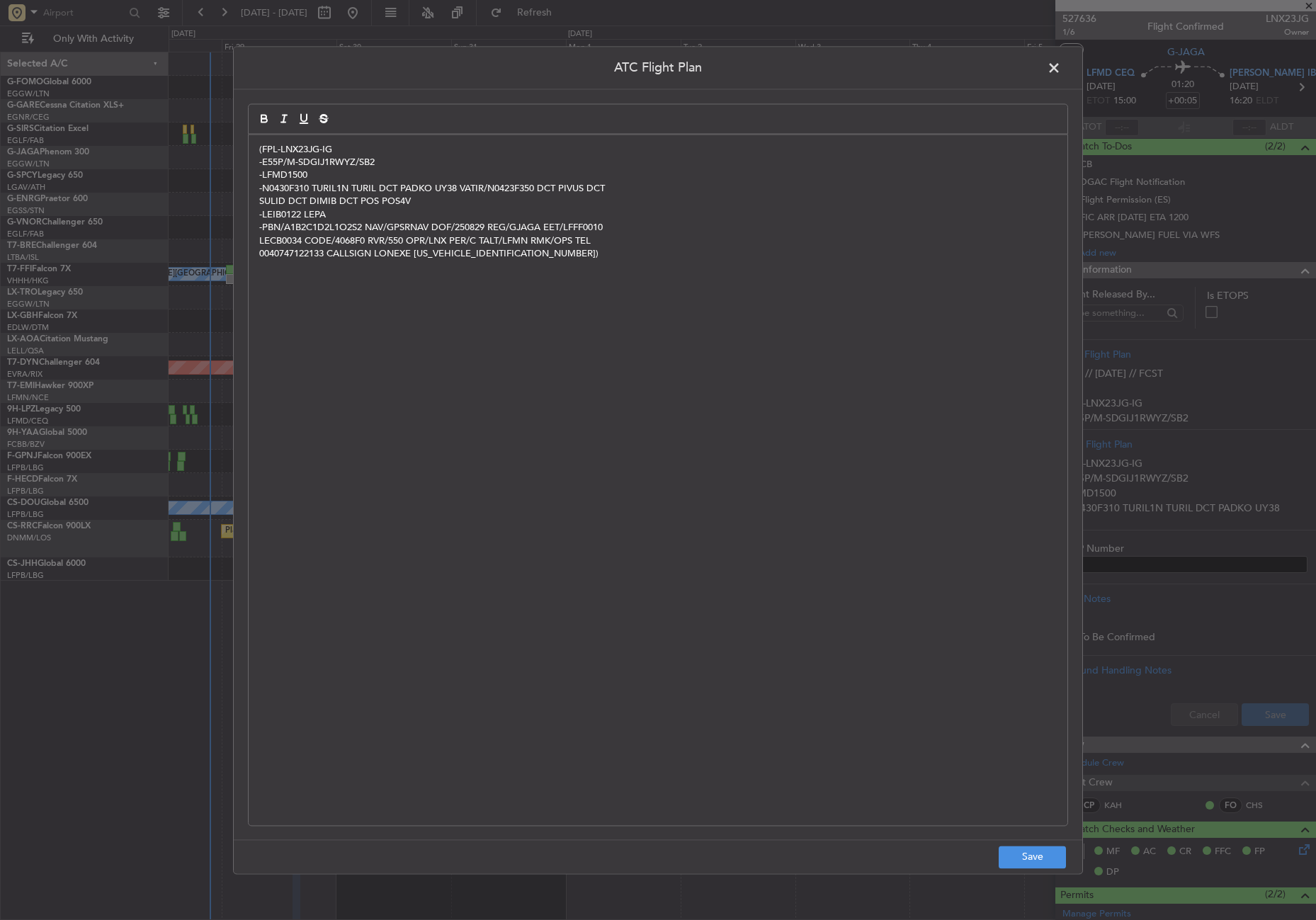
scroll to position [0, 0]
click at [1030, 855] on button "Save" at bounding box center [1033, 857] width 68 height 23
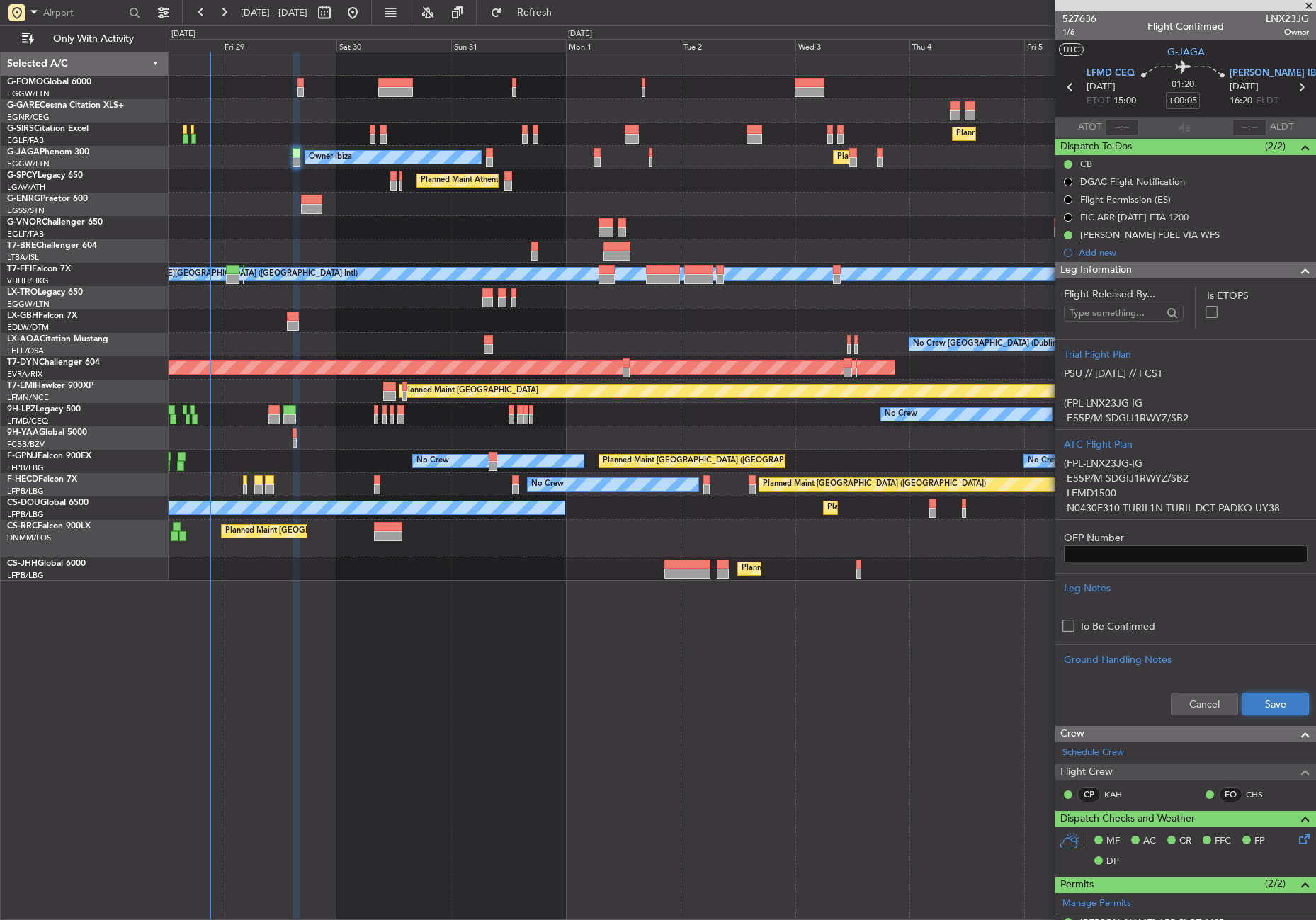
click at [1271, 704] on button "Save" at bounding box center [1276, 703] width 68 height 23
click at [1068, 32] on span "1/6" at bounding box center [1079, 32] width 34 height 12
click at [563, 8] on span "Refresh" at bounding box center [534, 13] width 59 height 10
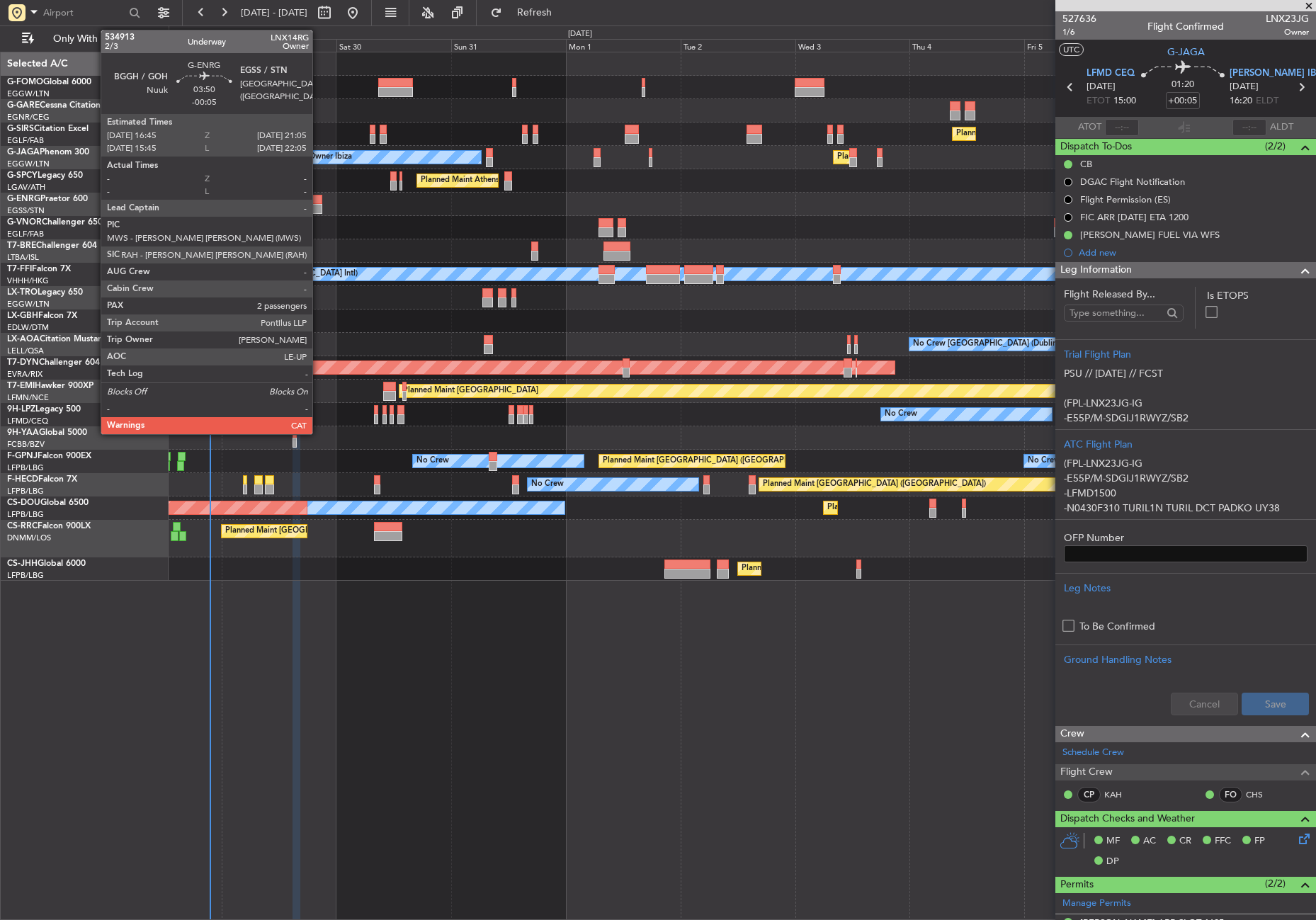
click at [319, 206] on div at bounding box center [311, 208] width 21 height 10
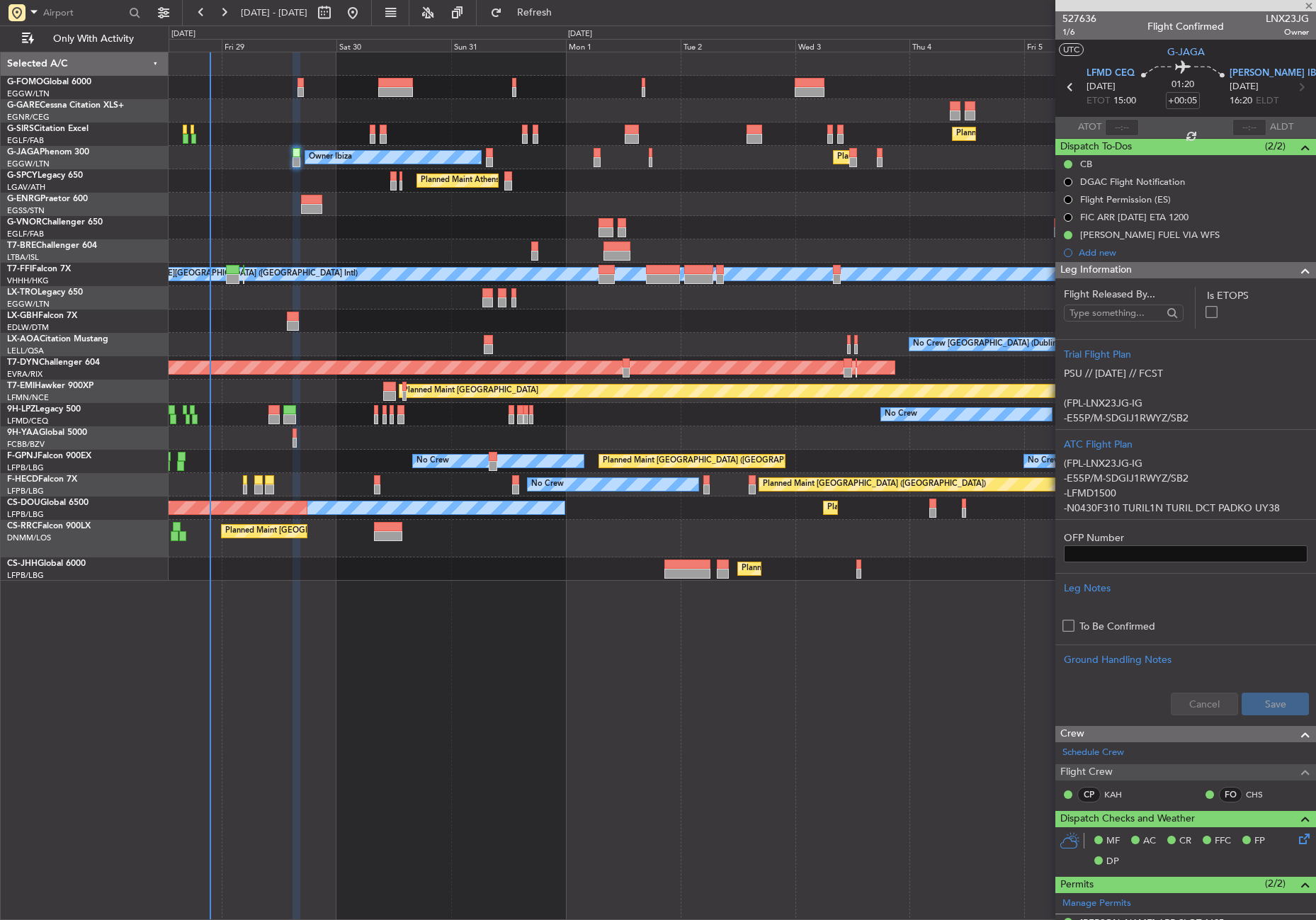
type input "-00:05"
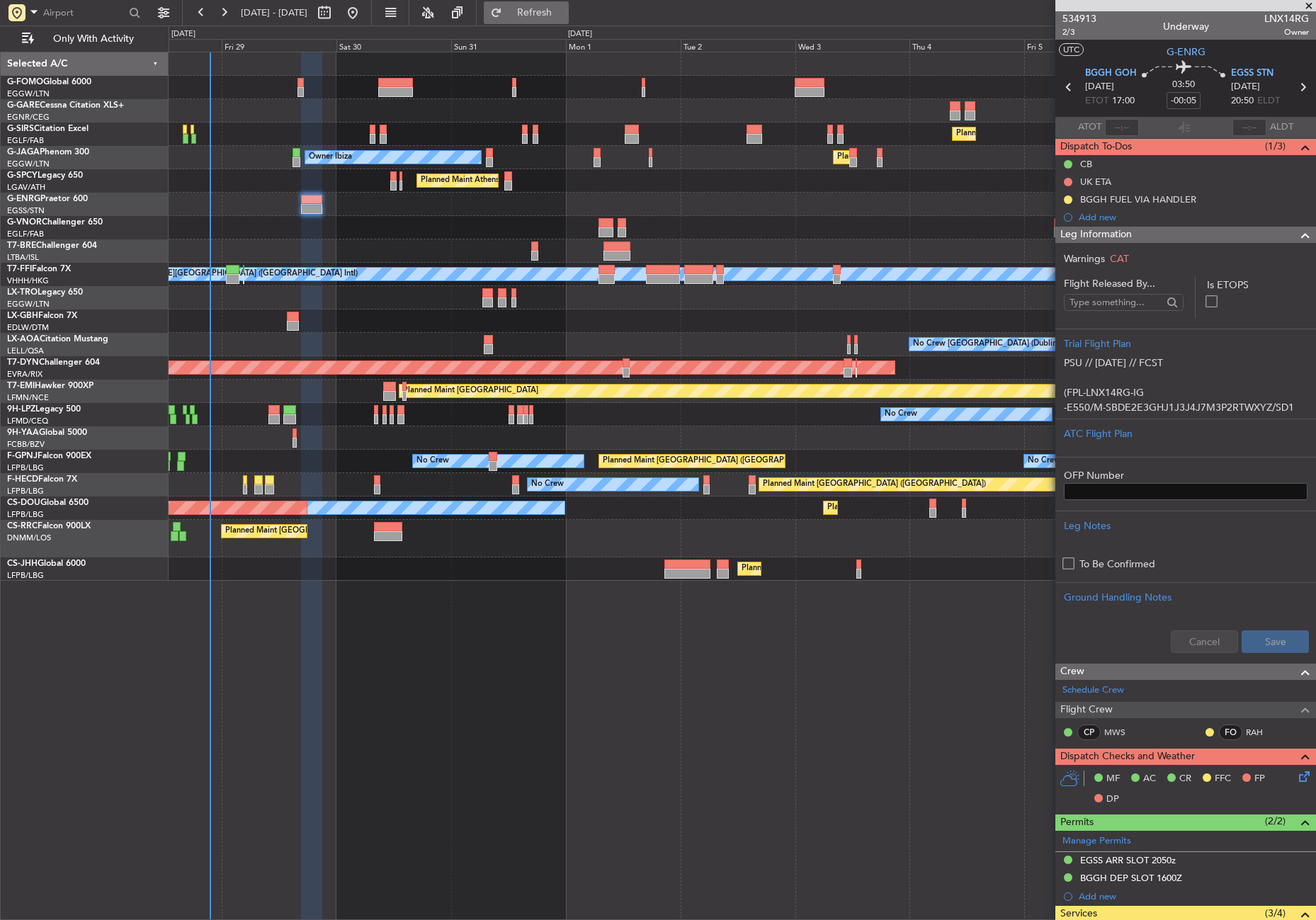
click at [564, 10] on span "Refresh" at bounding box center [534, 13] width 59 height 10
click at [1109, 234] on span "Leg Information" at bounding box center [1096, 235] width 71 height 16
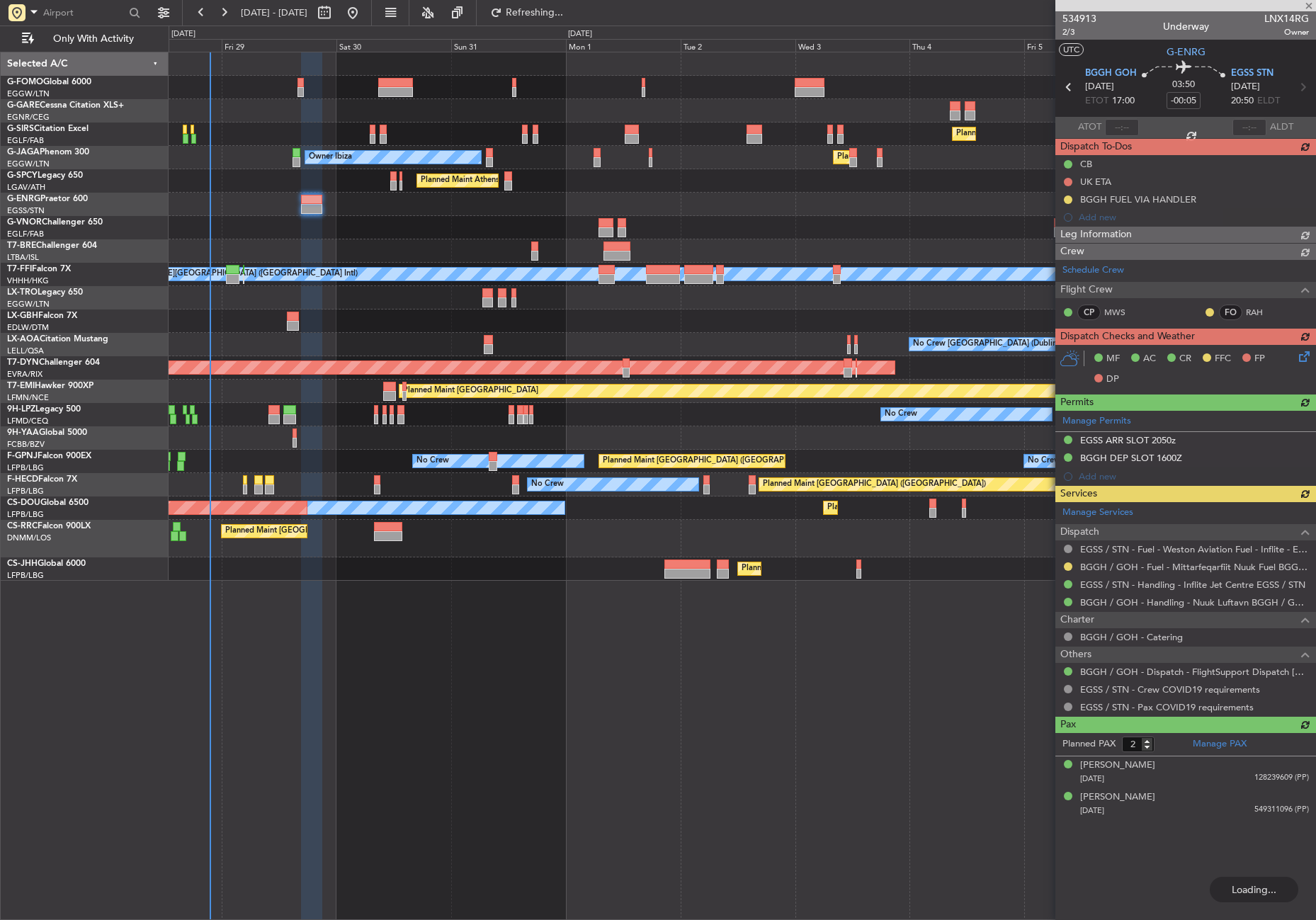
click at [878, 703] on div "Planned Maint [GEOGRAPHIC_DATA] ([GEOGRAPHIC_DATA]) Planned Maint [GEOGRAPHIC_D…" at bounding box center [742, 486] width 1147 height 869
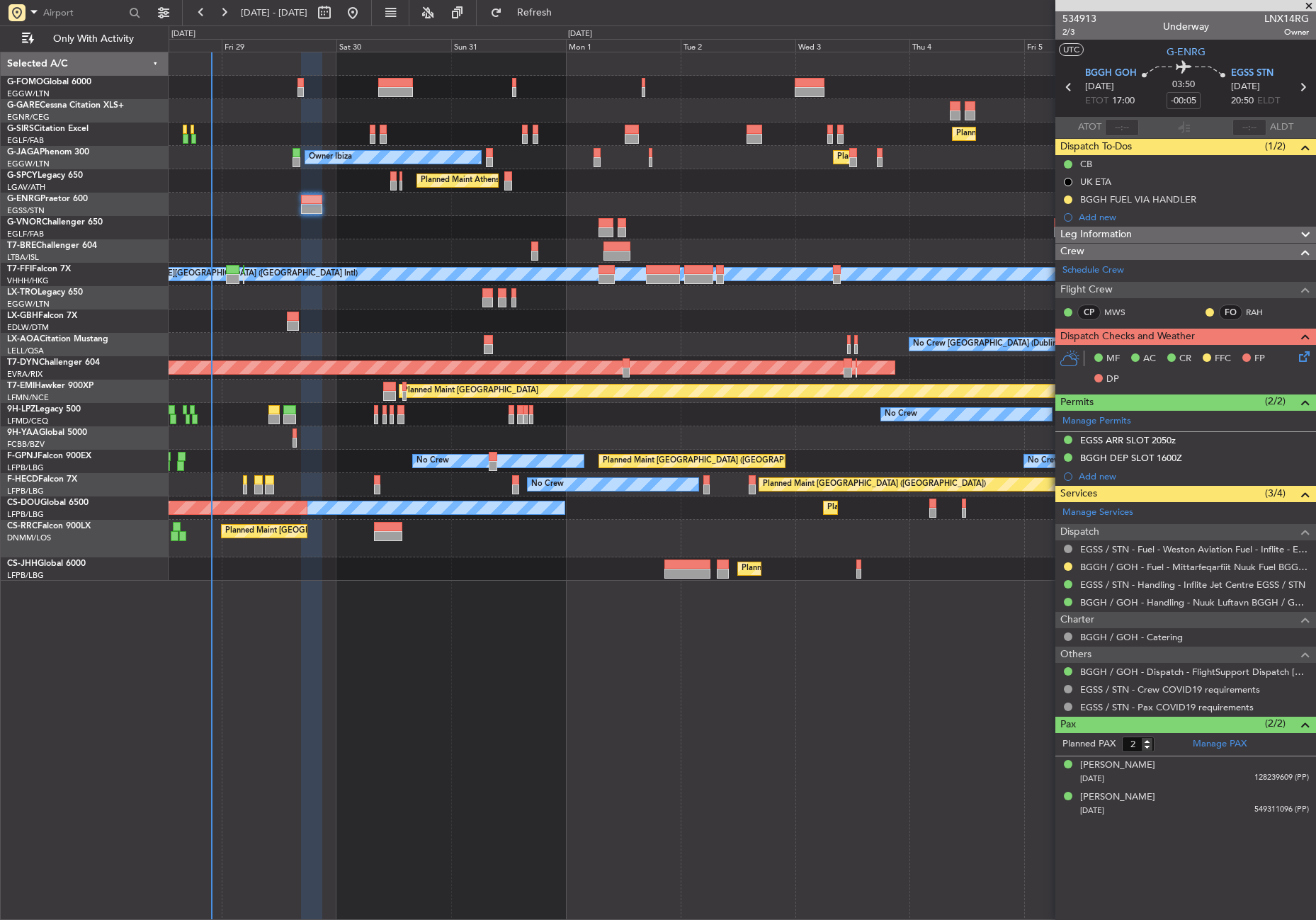
click at [519, 573] on div "Planned Maint London (Luton) Planned Maint Paris (Le Bourget)" at bounding box center [742, 569] width 1147 height 24
click at [594, 721] on div "Planned Maint [GEOGRAPHIC_DATA] ([GEOGRAPHIC_DATA]) Planned Maint [GEOGRAPHIC_D…" at bounding box center [742, 486] width 1147 height 869
